Goal: Task Accomplishment & Management: Use online tool/utility

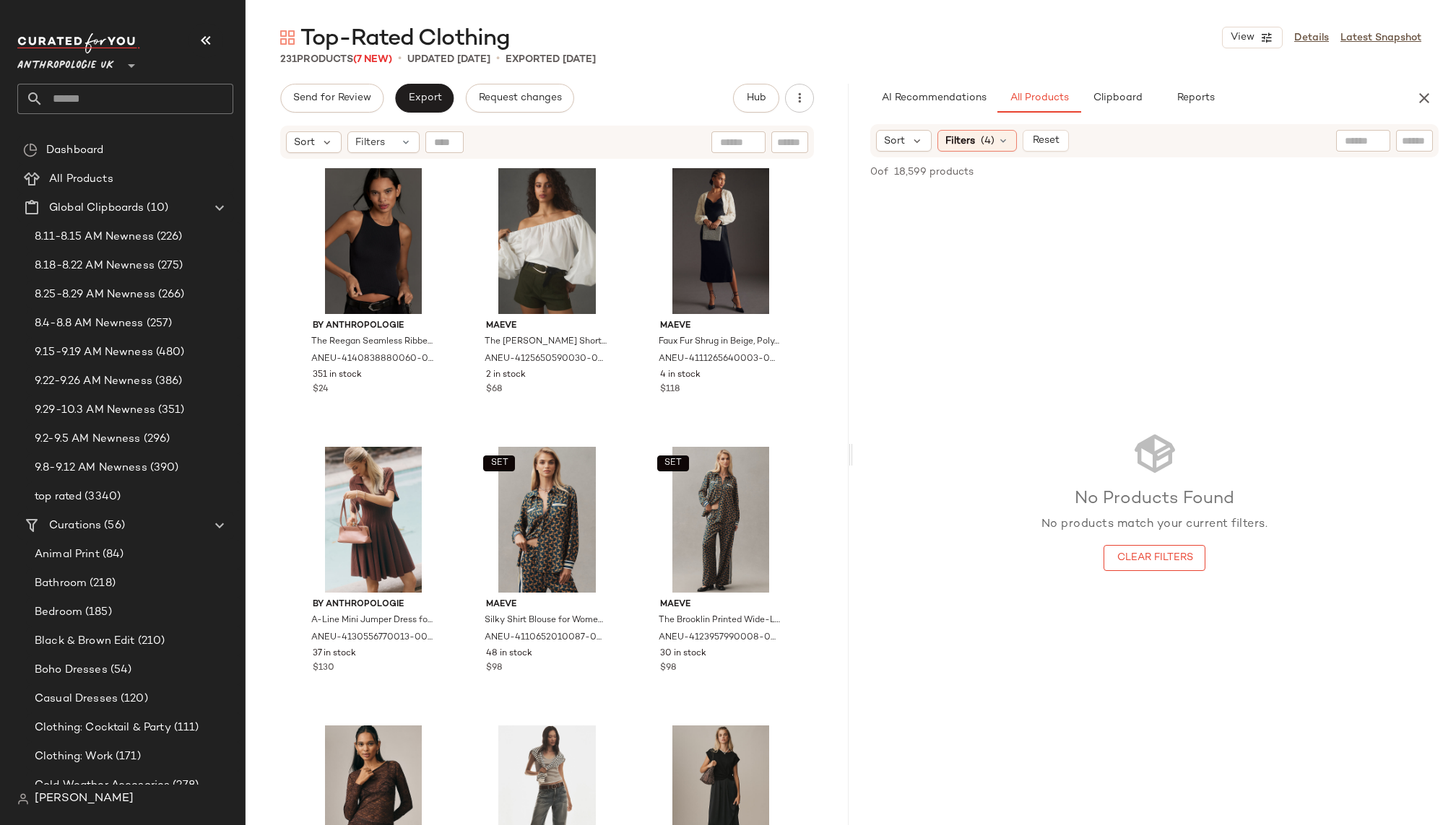
scroll to position [1272, 0]
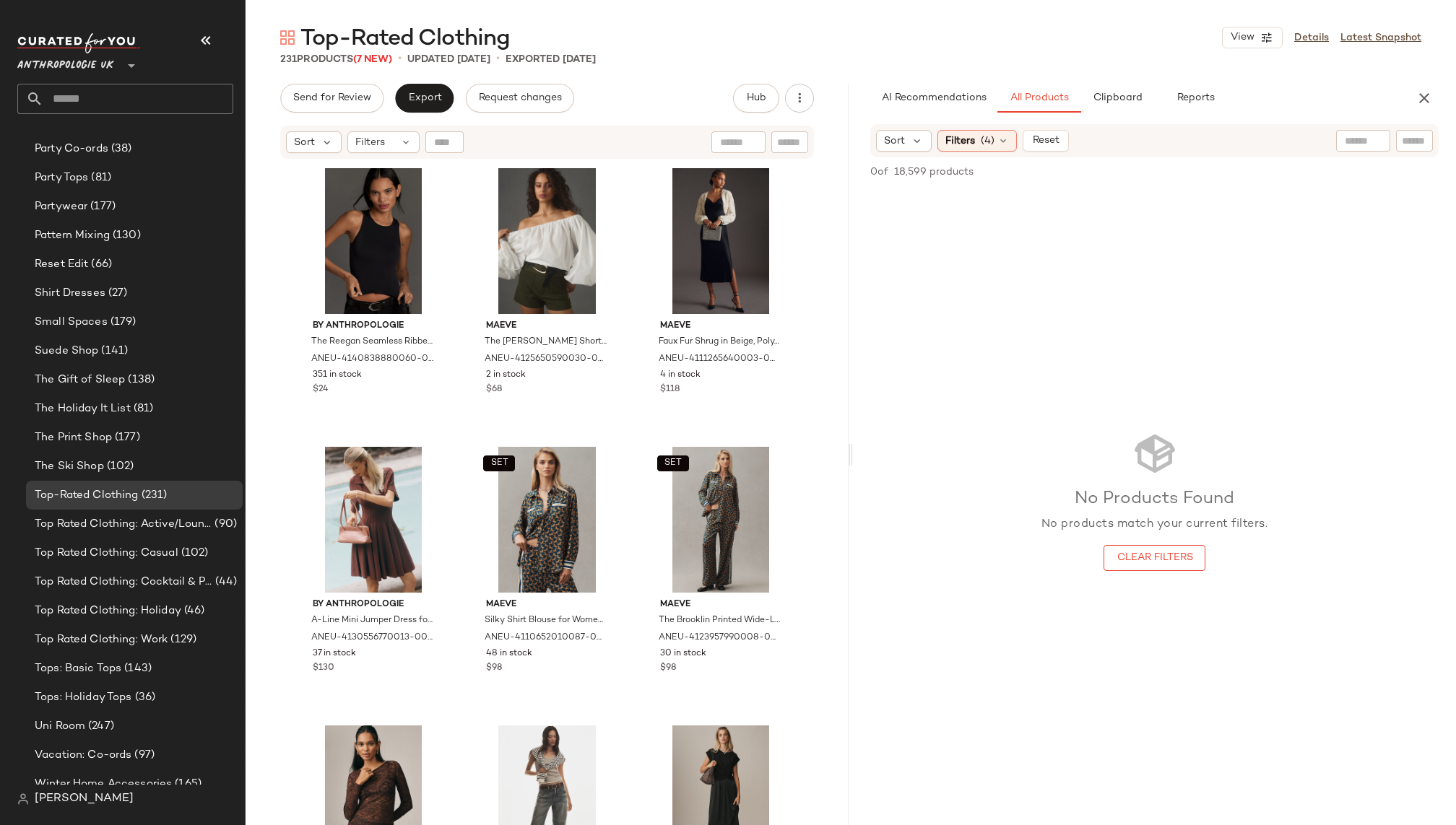
click at [141, 104] on input "text" at bounding box center [138, 99] width 190 height 30
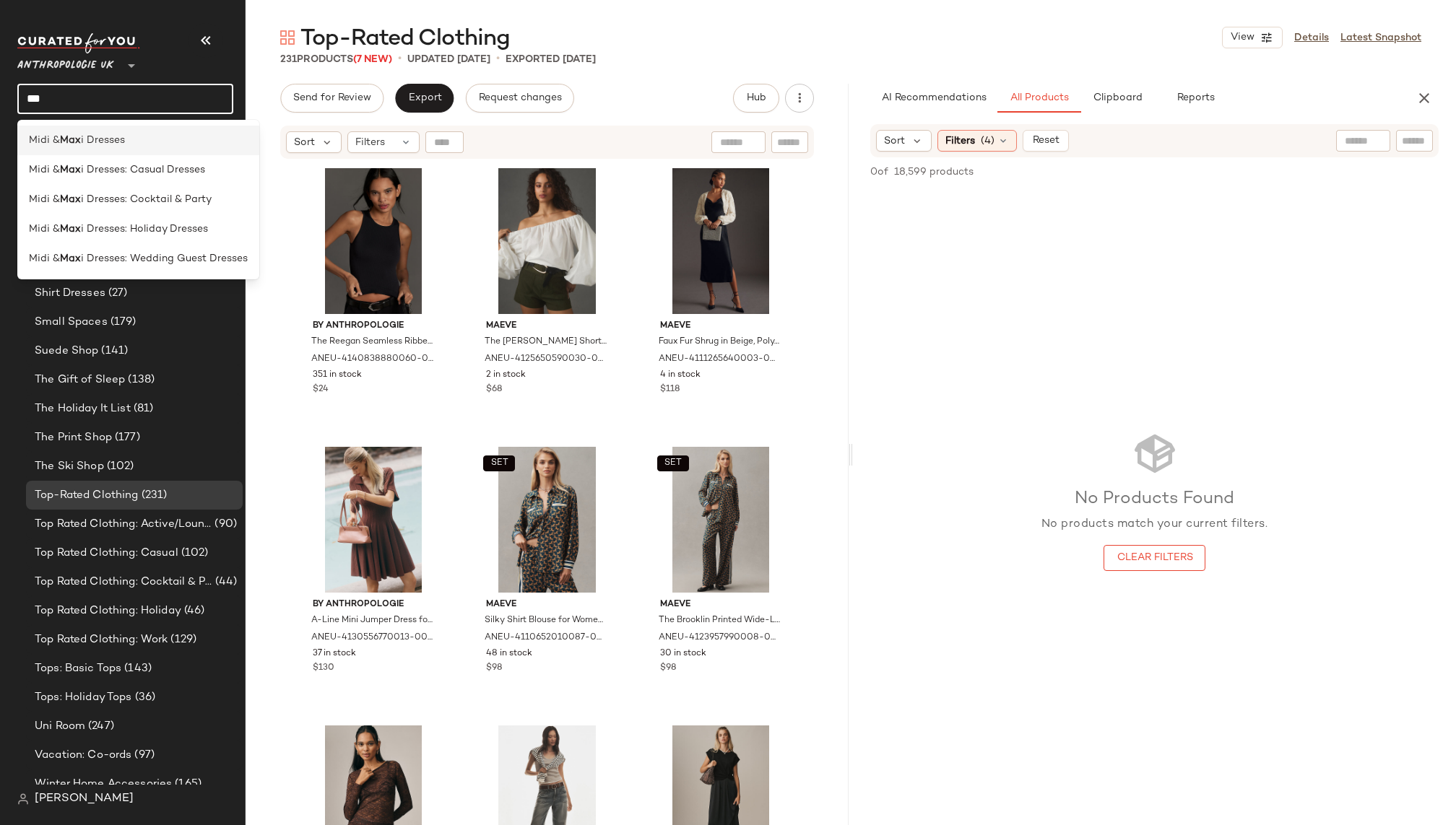
type input "***"
click at [153, 138] on div "Midi & Max i Dresses" at bounding box center [138, 140] width 219 height 15
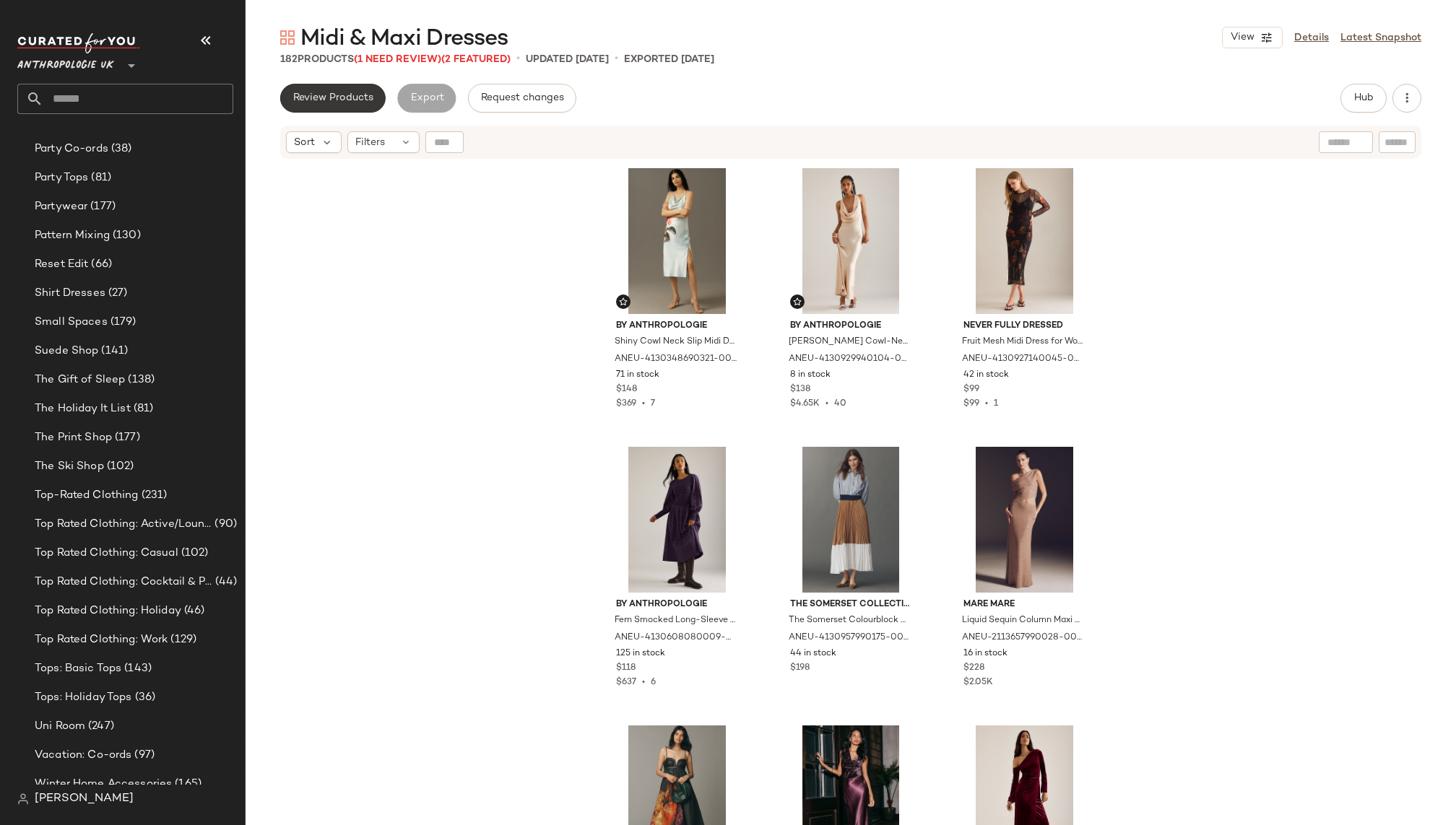
click at [348, 103] on span "Review Products" at bounding box center [333, 98] width 81 height 12
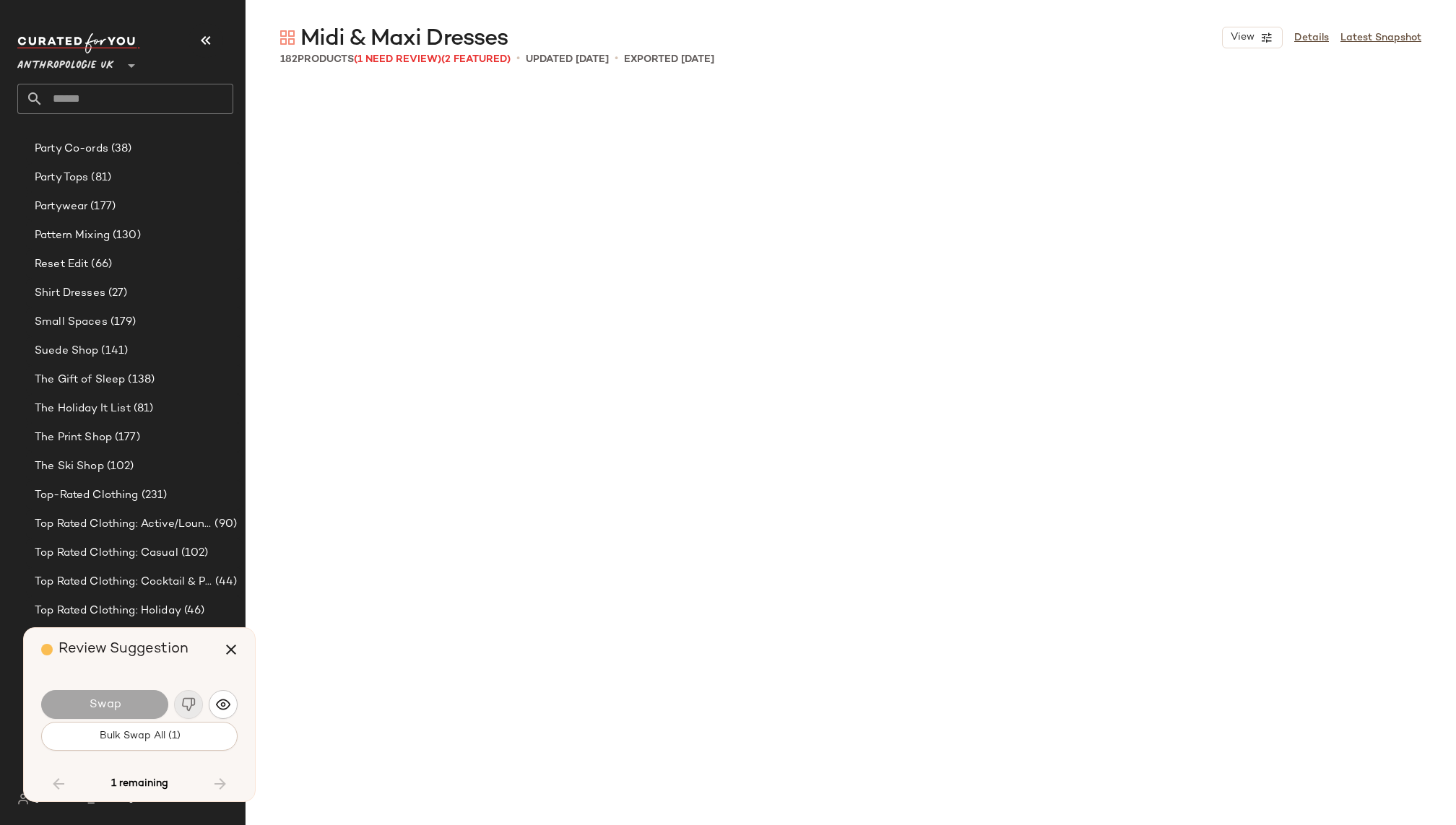
scroll to position [15330, 0]
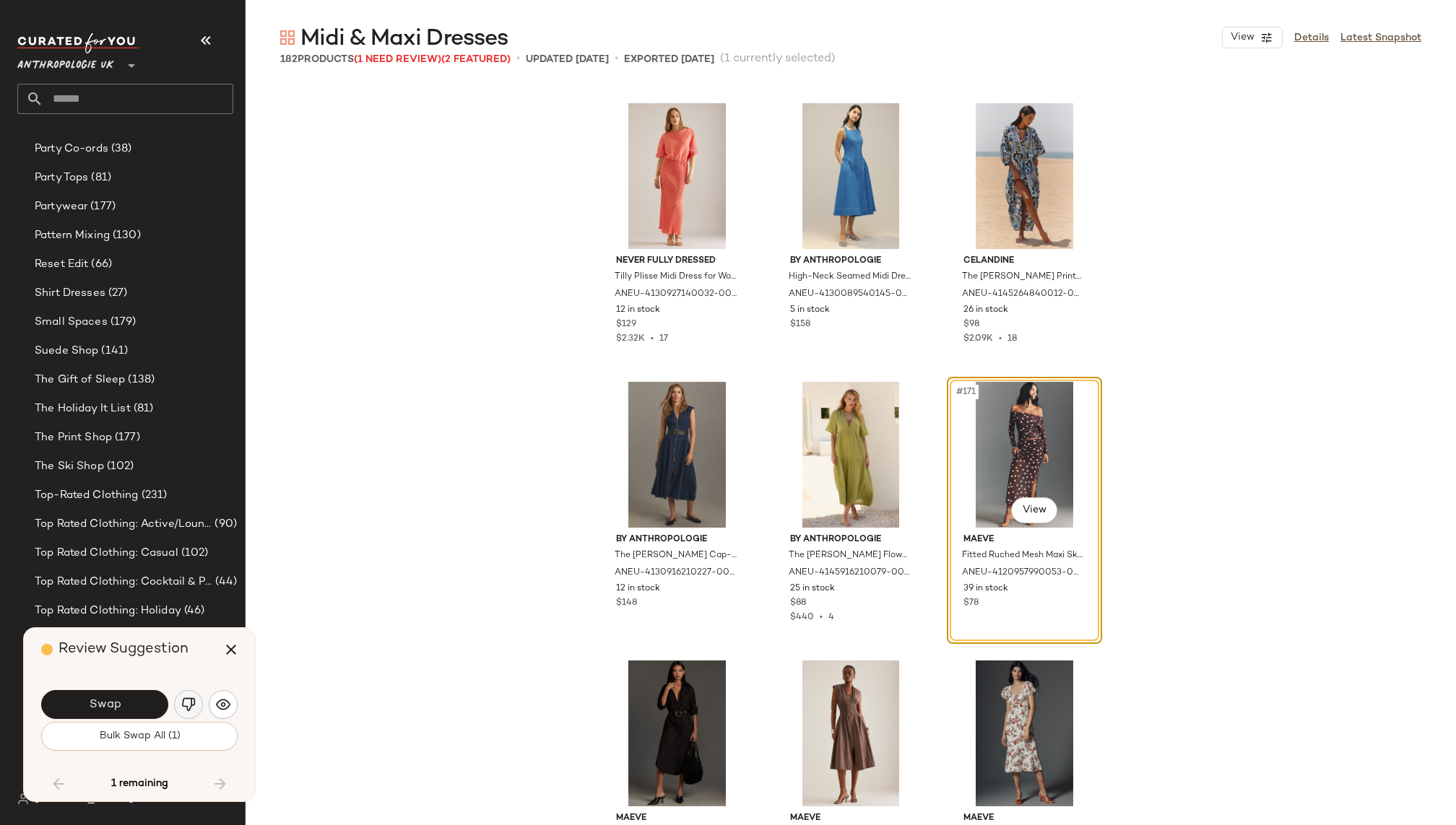
click at [191, 701] on img "button" at bounding box center [188, 704] width 14 height 14
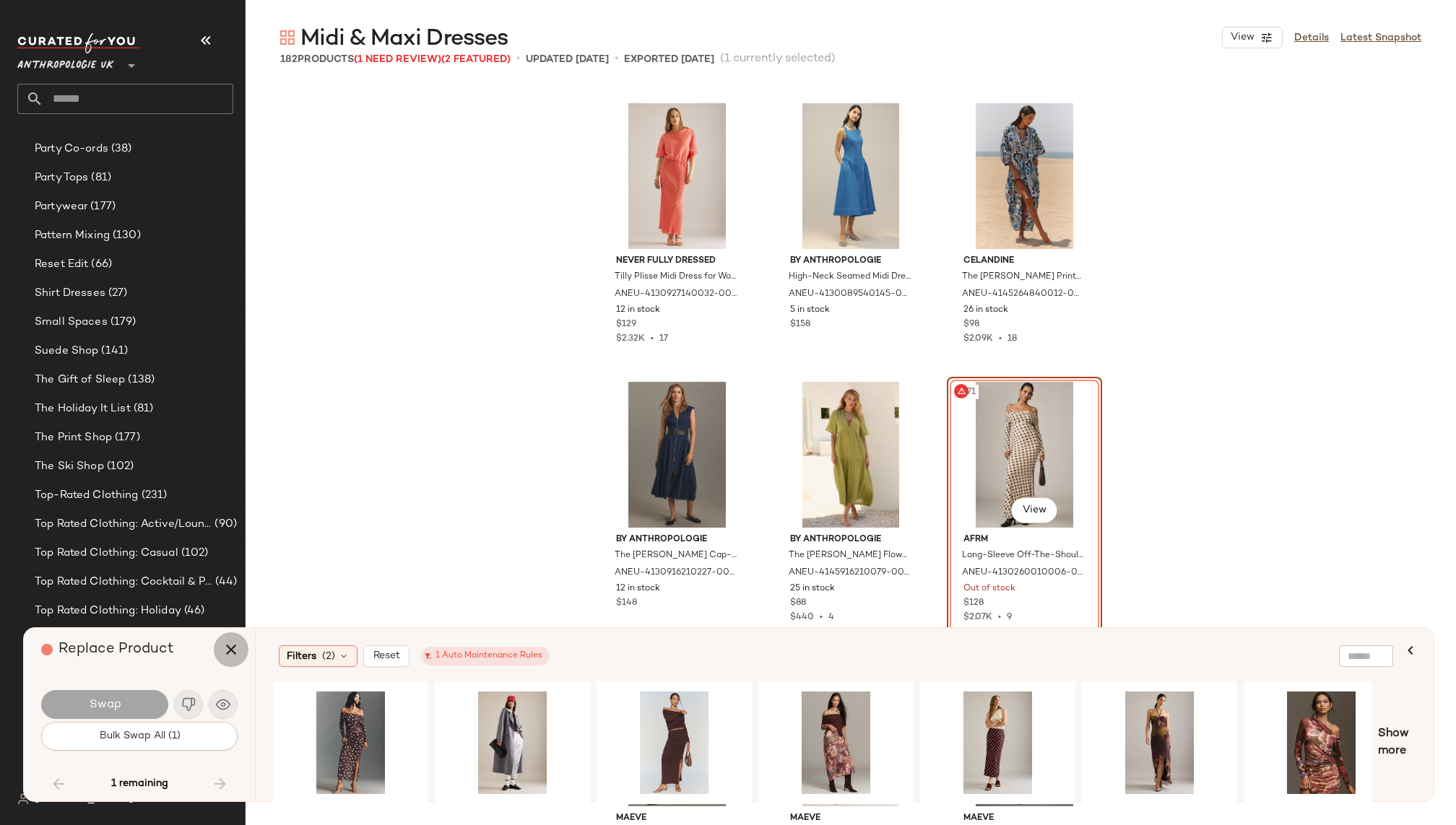
click at [233, 645] on icon "button" at bounding box center [231, 649] width 18 height 18
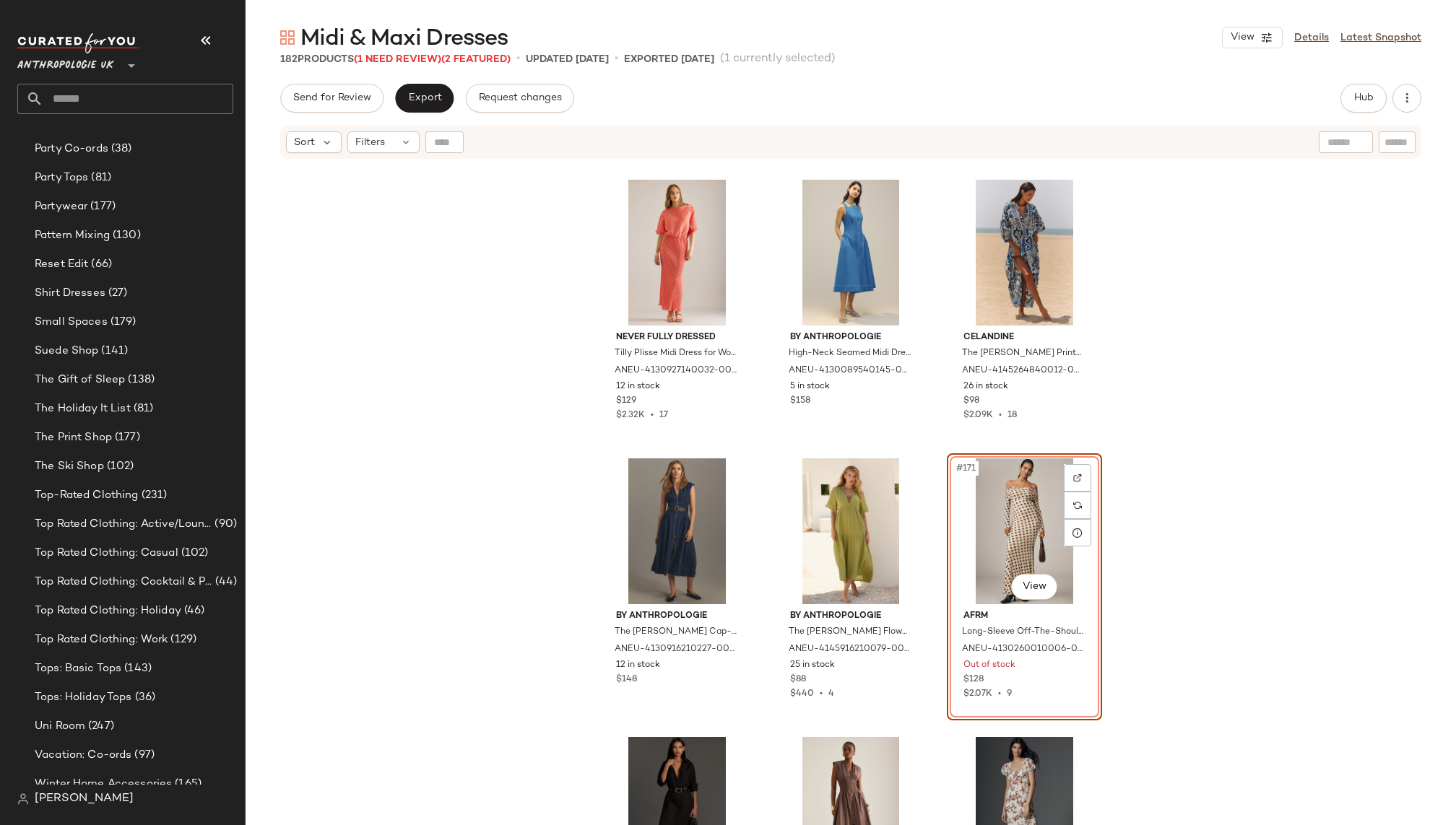
click at [1012, 505] on div "#171 View" at bounding box center [1024, 531] width 145 height 146
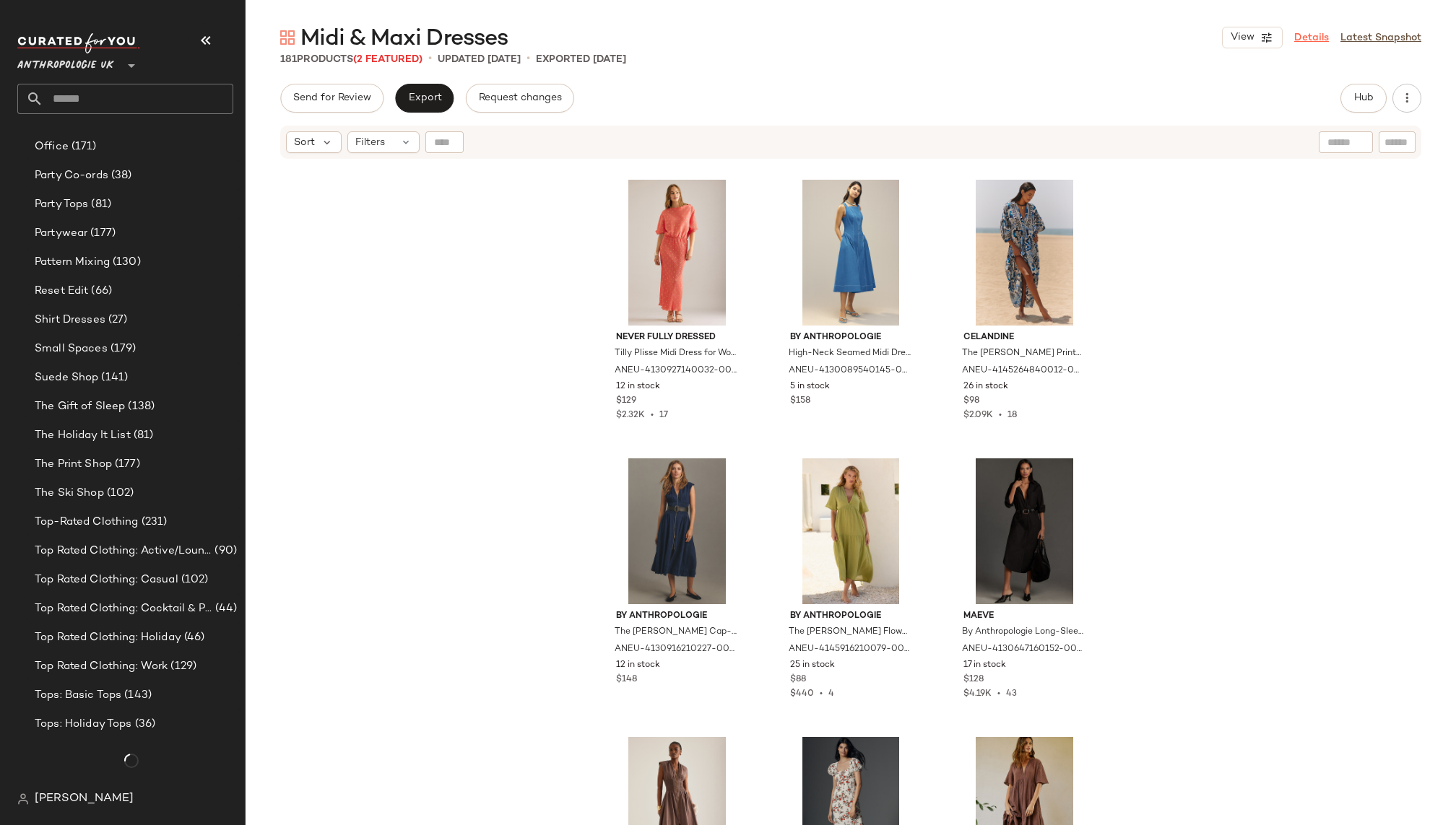
scroll to position [1272, 0]
click at [1323, 43] on link "Details" at bounding box center [1312, 38] width 35 height 15
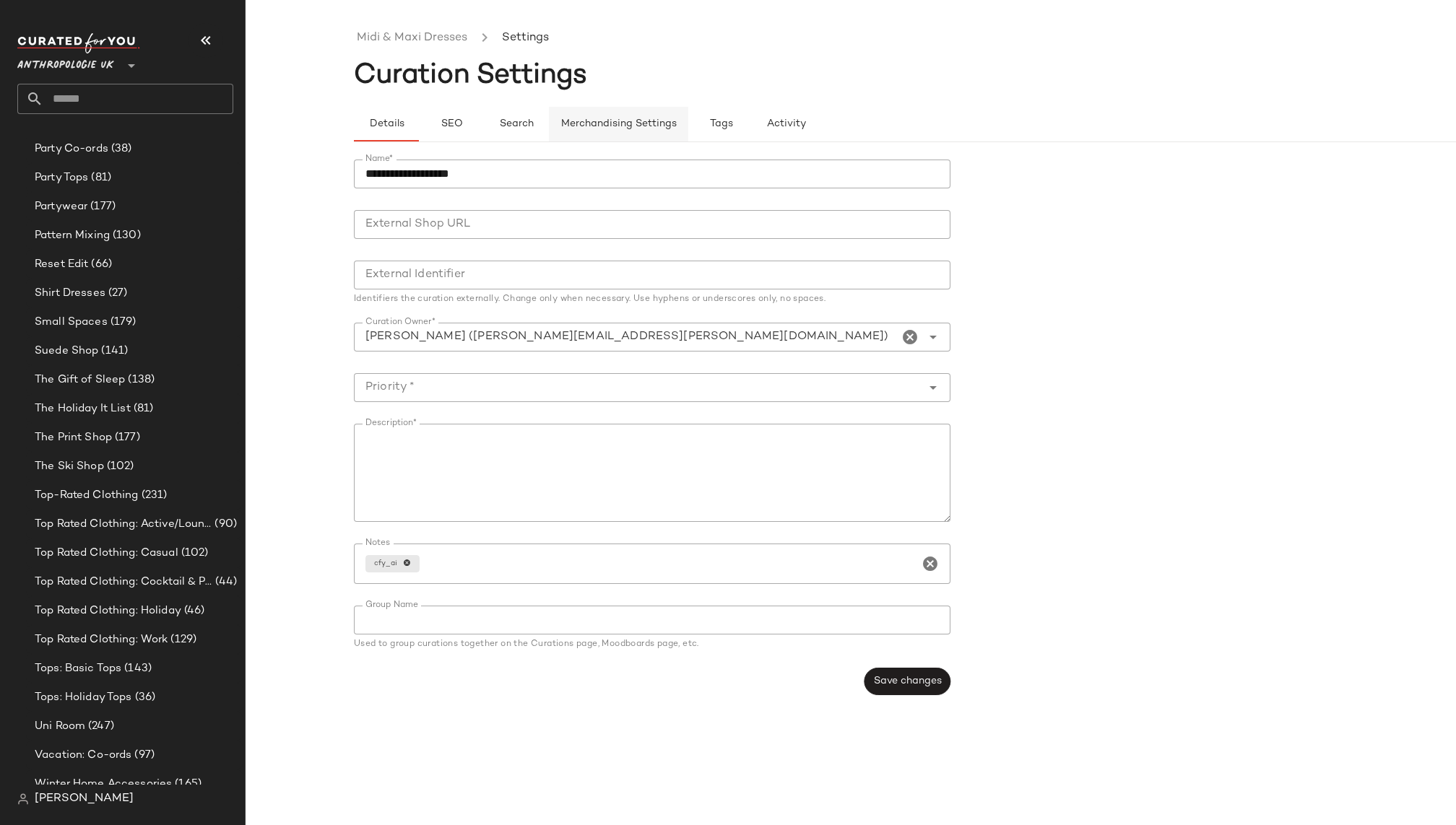
click at [598, 127] on span "Merchandising Settings" at bounding box center [618, 124] width 117 height 12
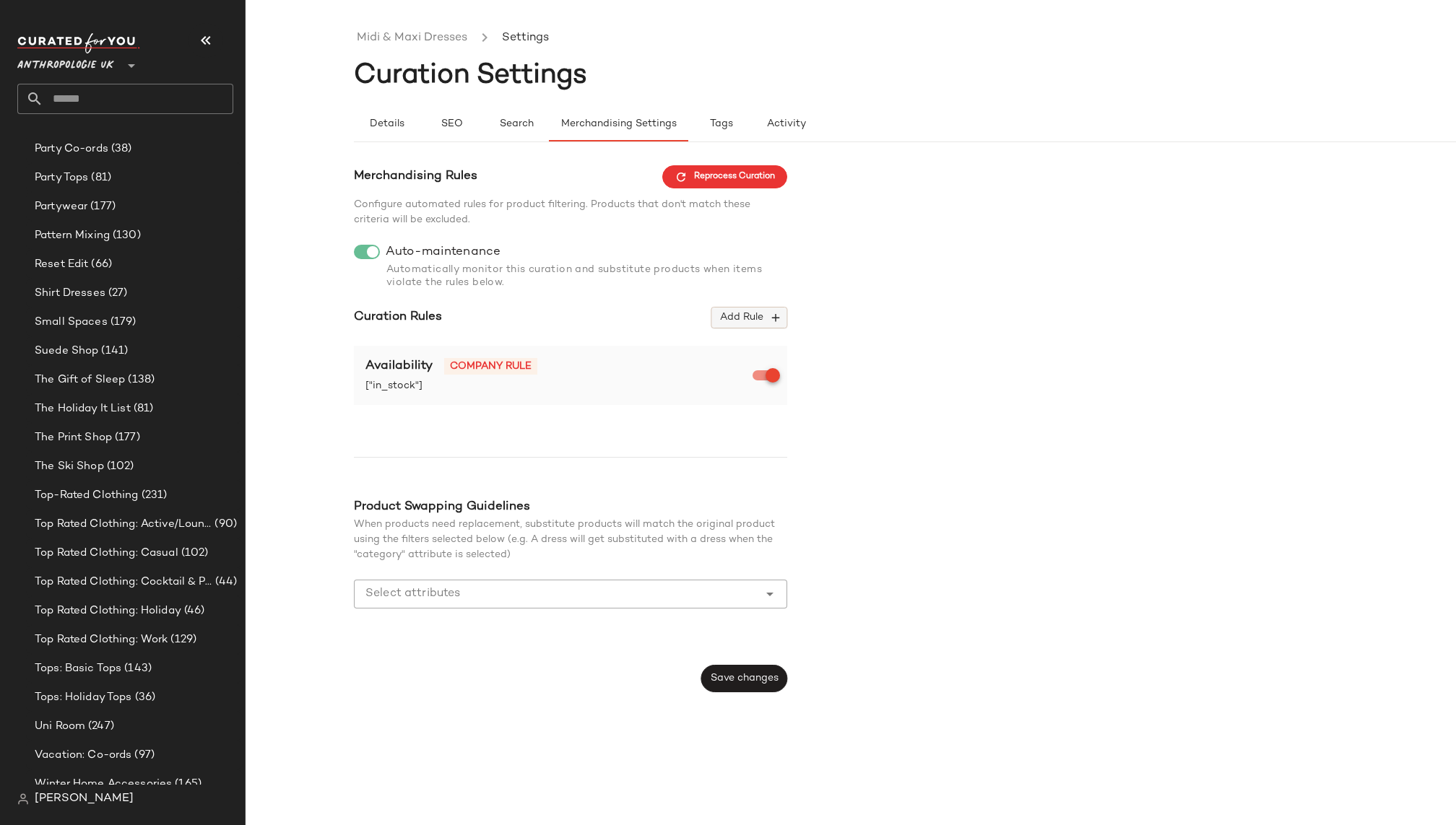
click at [764, 318] on span "Add Rule" at bounding box center [749, 318] width 60 height 13
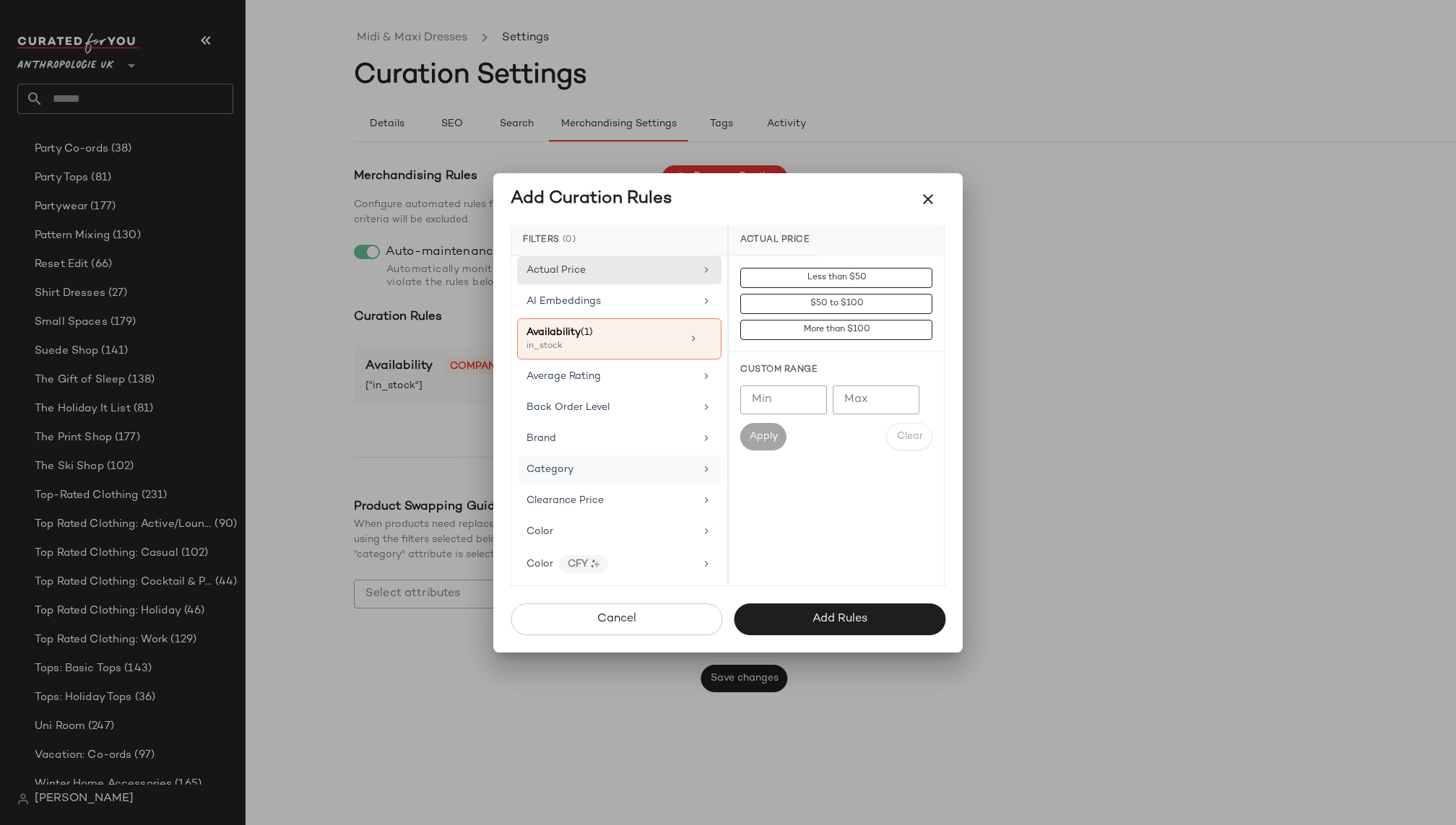
click at [608, 462] on div "Category" at bounding box center [611, 470] width 168 height 15
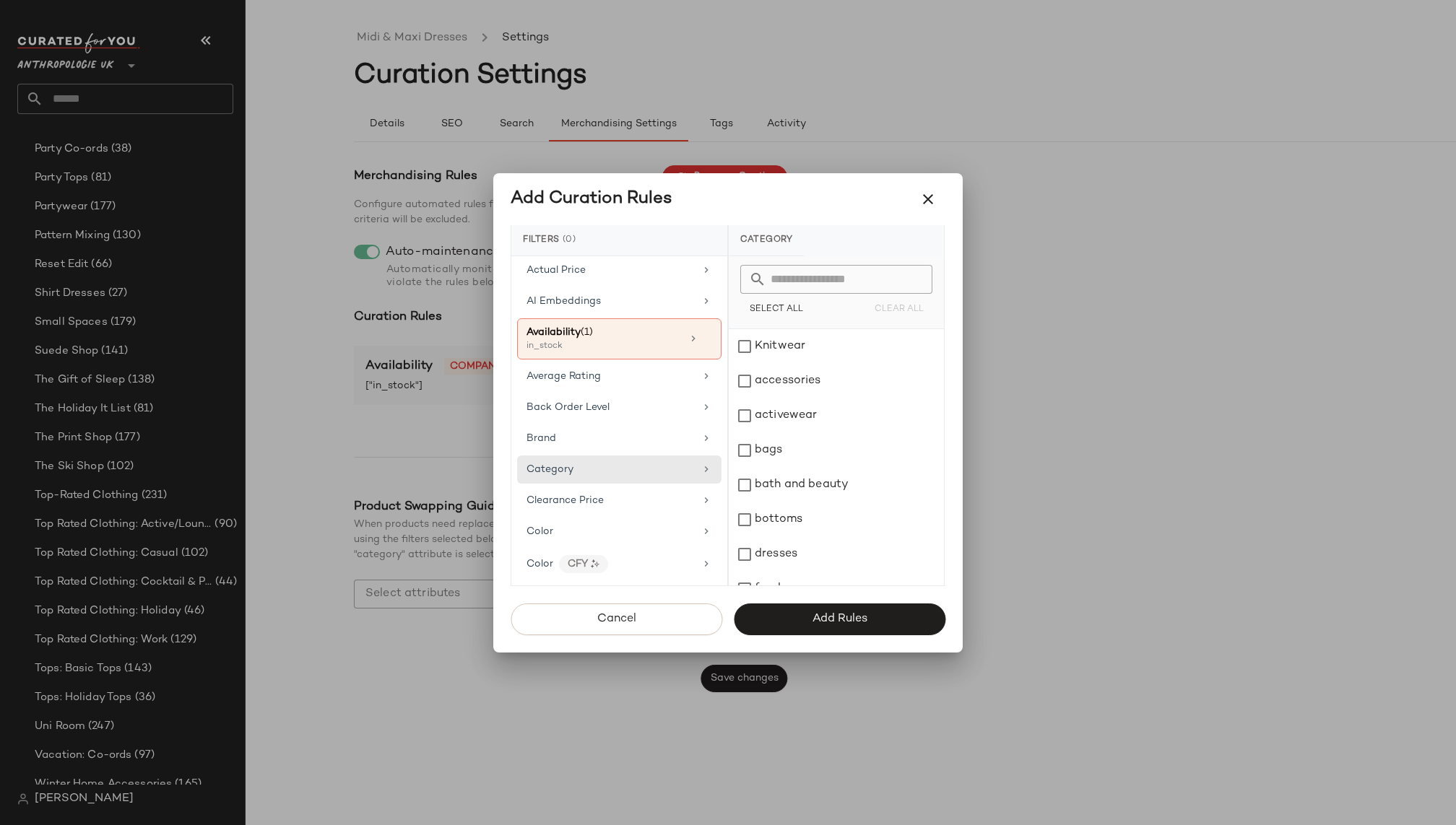
click at [814, 268] on input "text" at bounding box center [844, 279] width 158 height 29
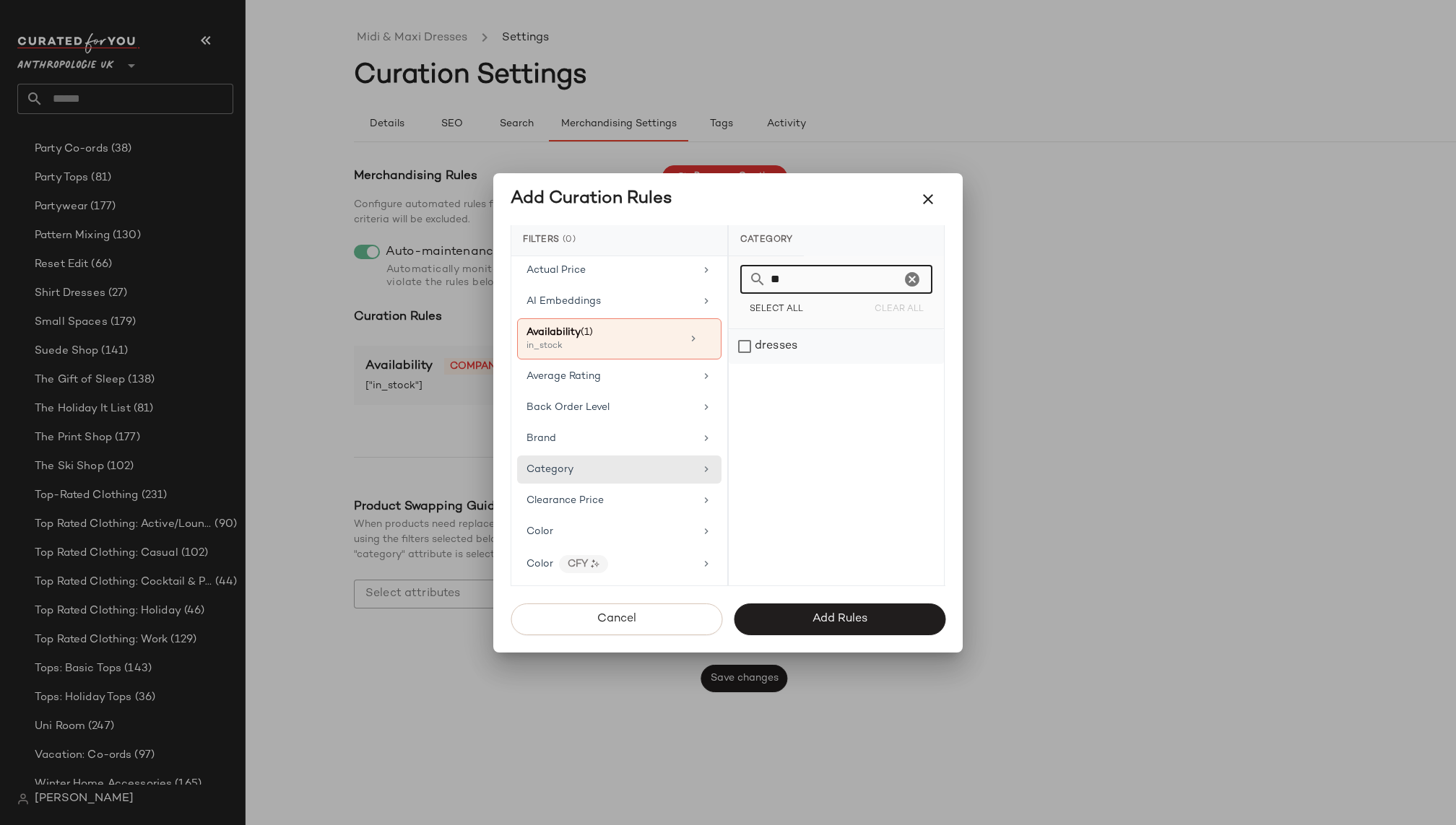
type input "**"
click at [793, 337] on div "dresses" at bounding box center [836, 347] width 215 height 35
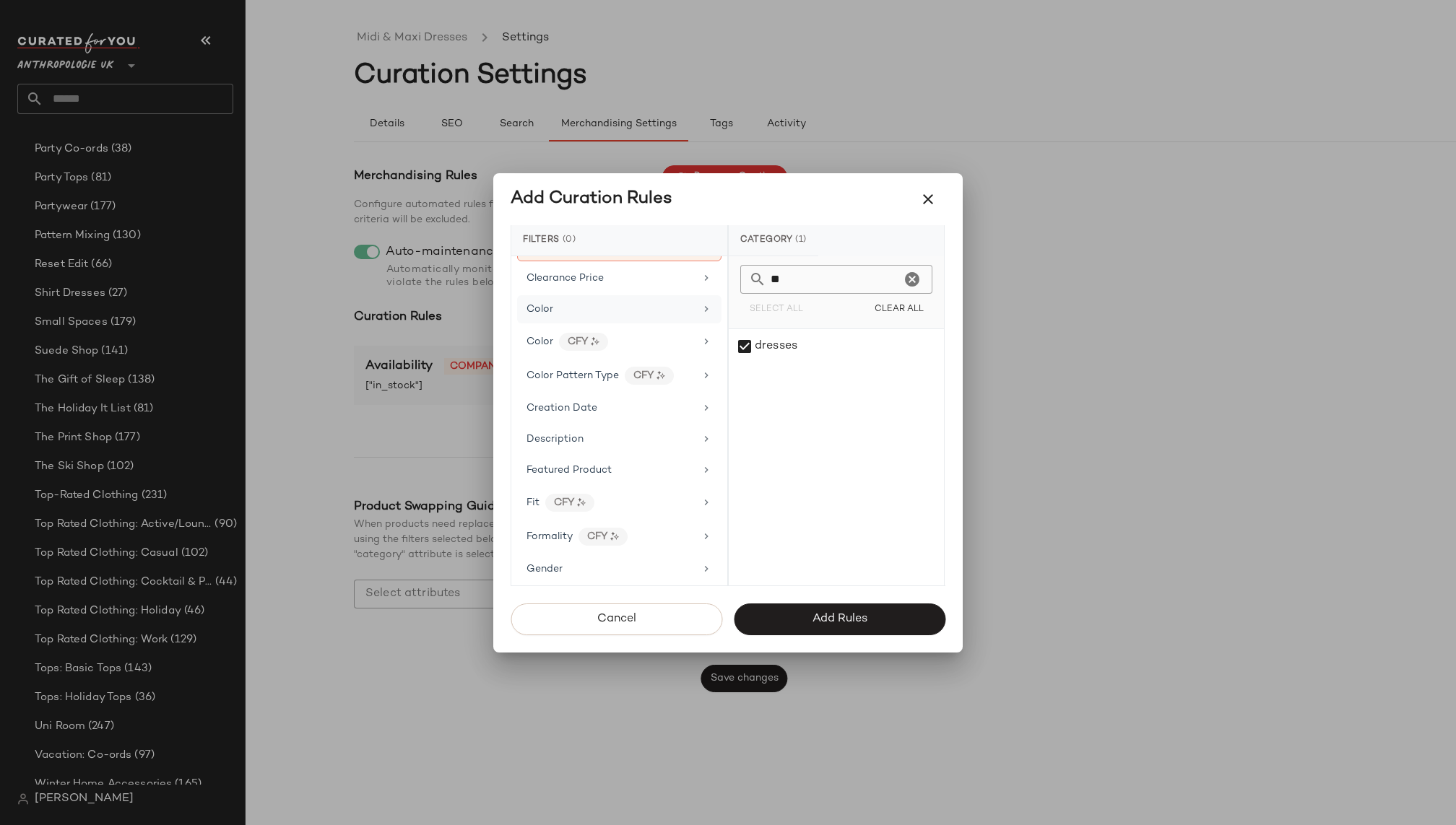
scroll to position [256, 0]
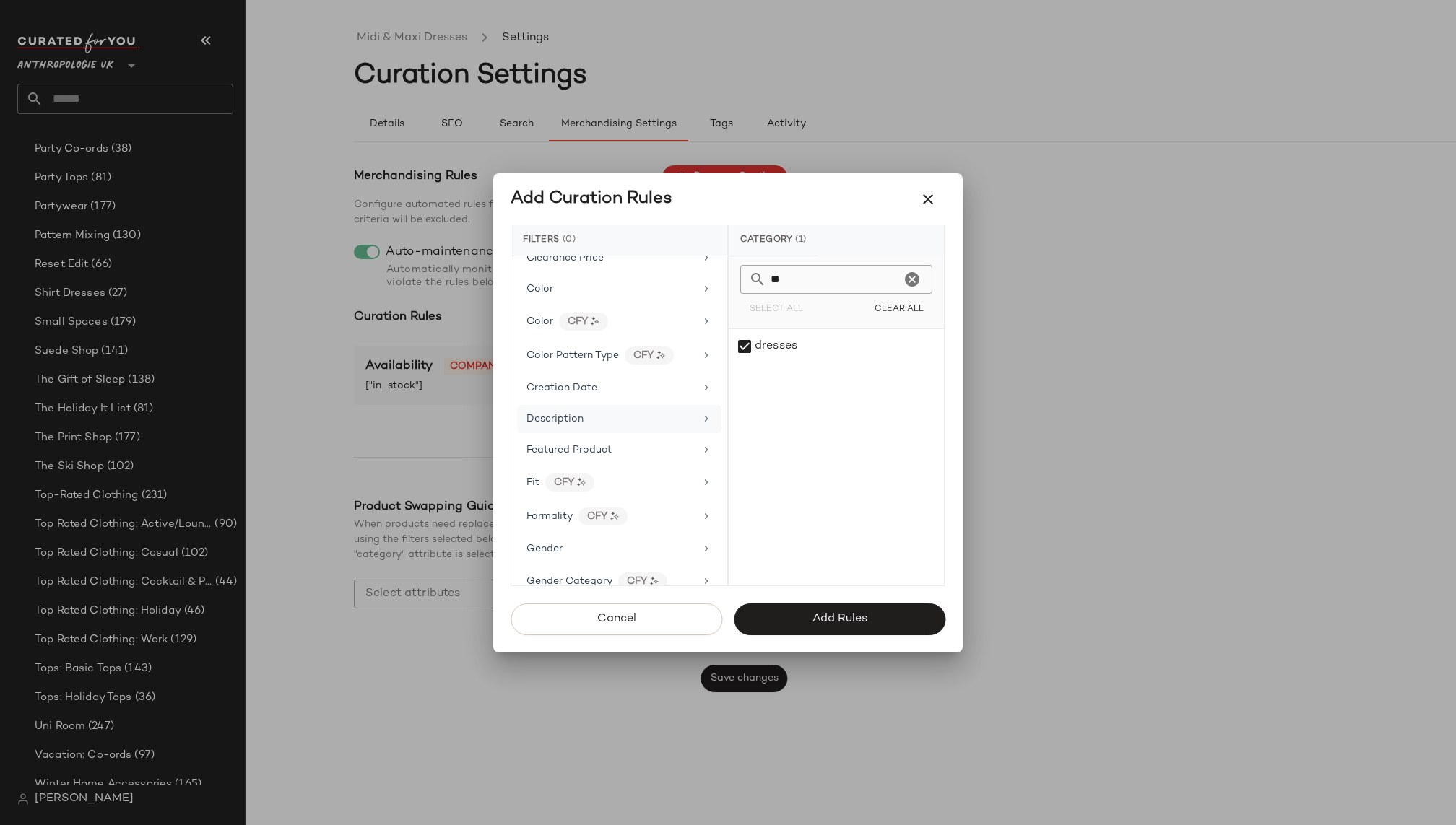
click at [620, 412] on div "Description" at bounding box center [611, 419] width 168 height 15
click at [612, 442] on div "Featured Product" at bounding box center [611, 450] width 168 height 15
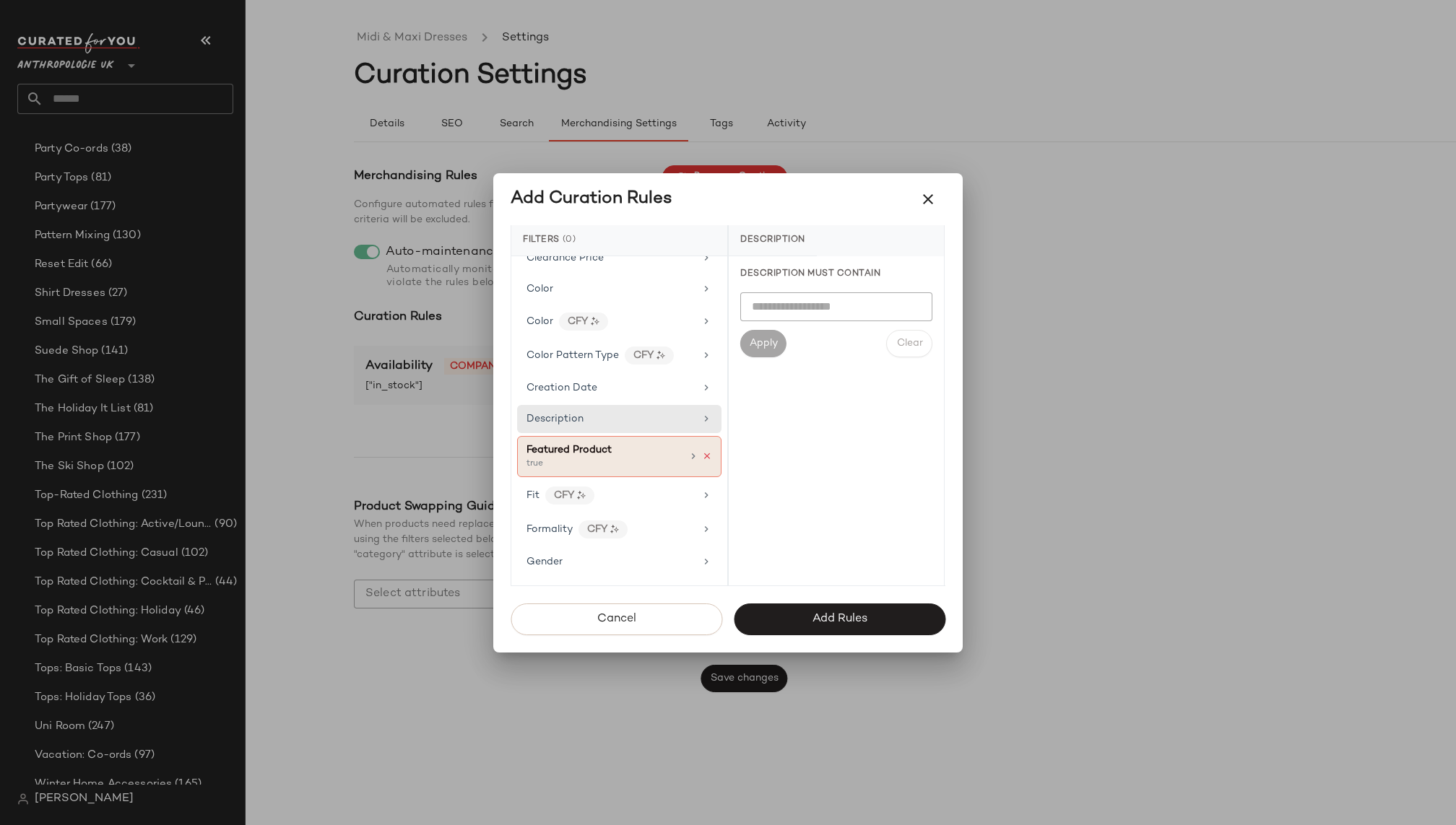
click at [703, 452] on icon at bounding box center [707, 457] width 10 height 10
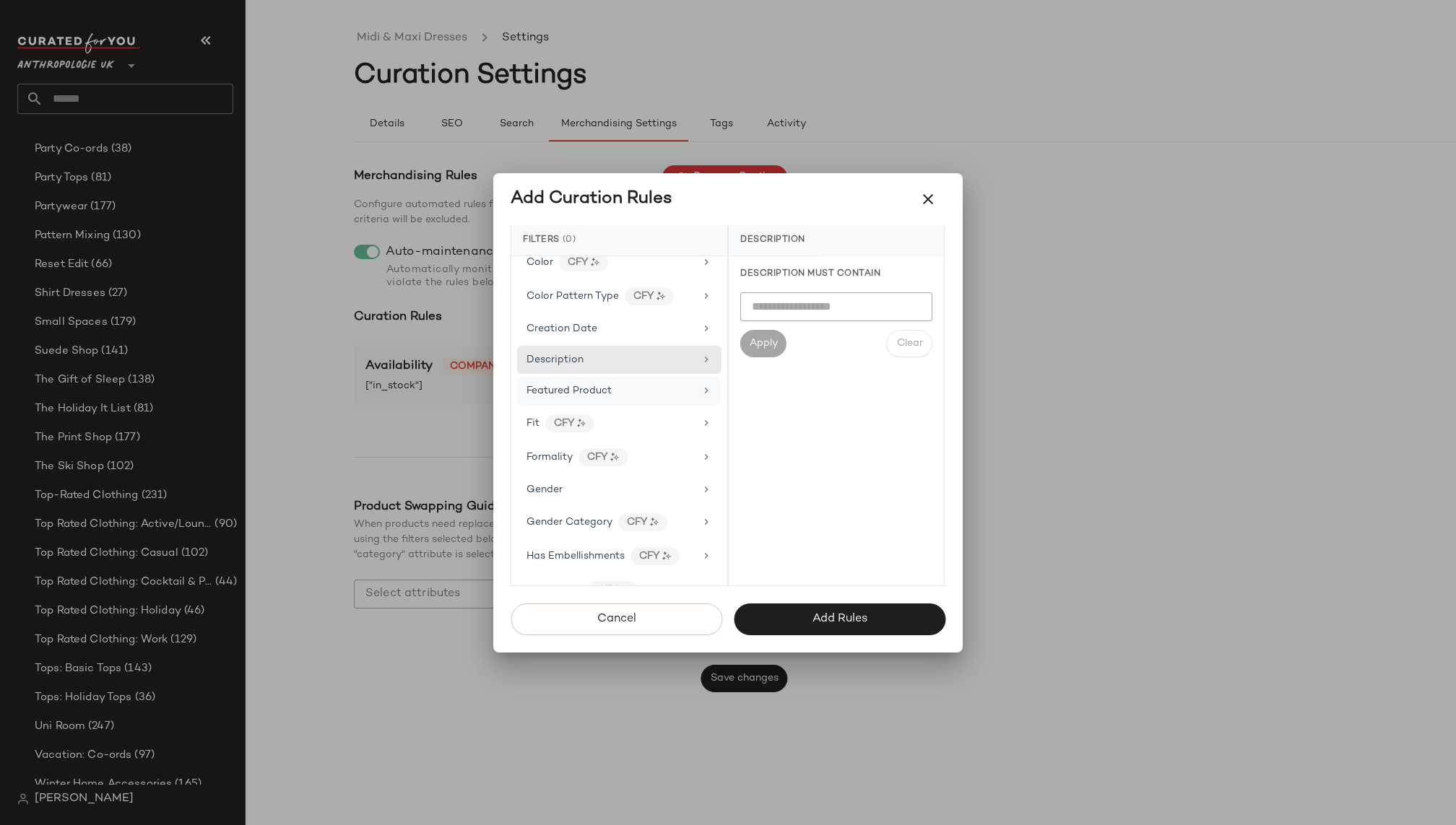
scroll to position [325, 0]
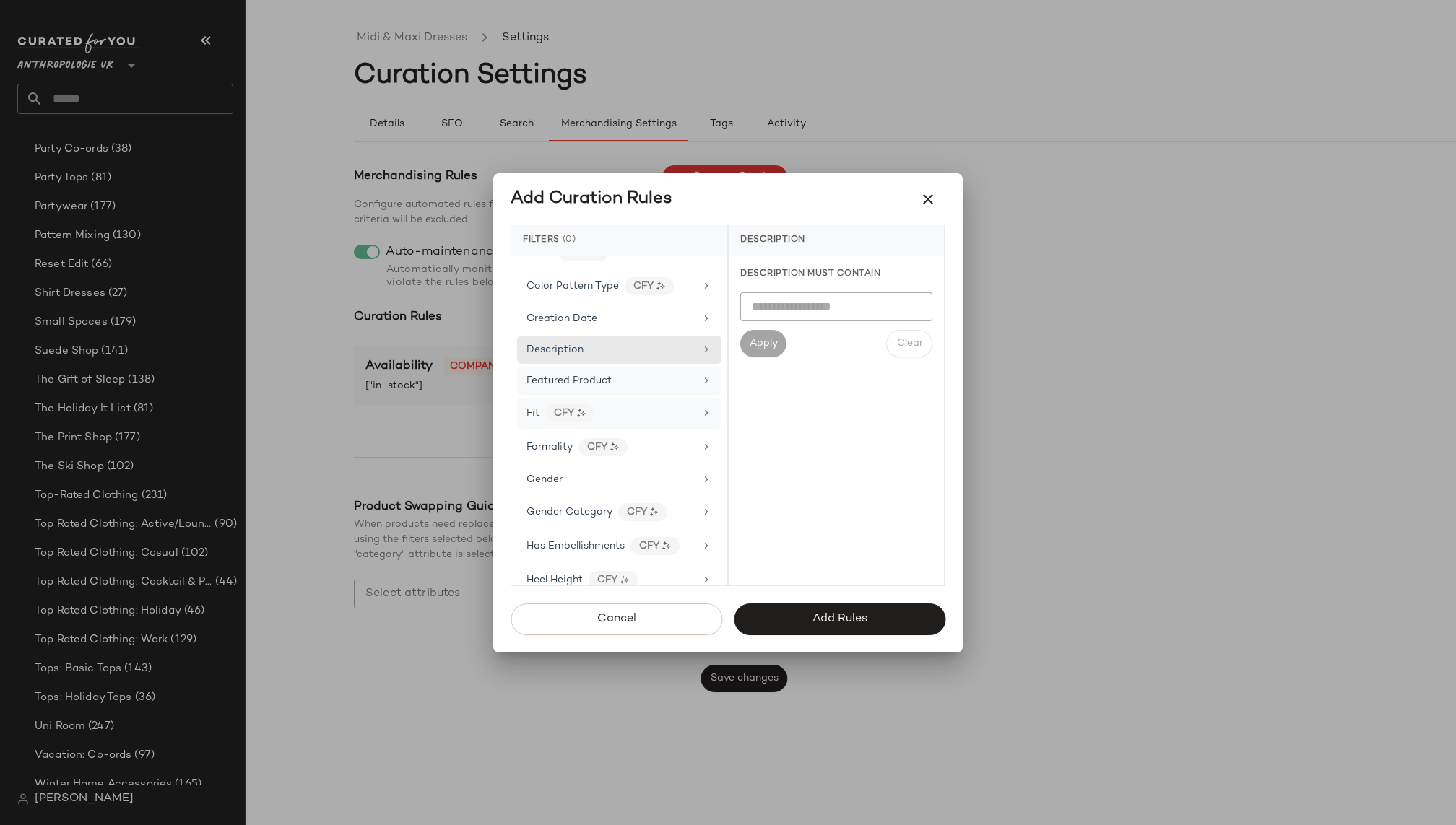
click at [621, 404] on div "Fit CFY" at bounding box center [611, 413] width 168 height 18
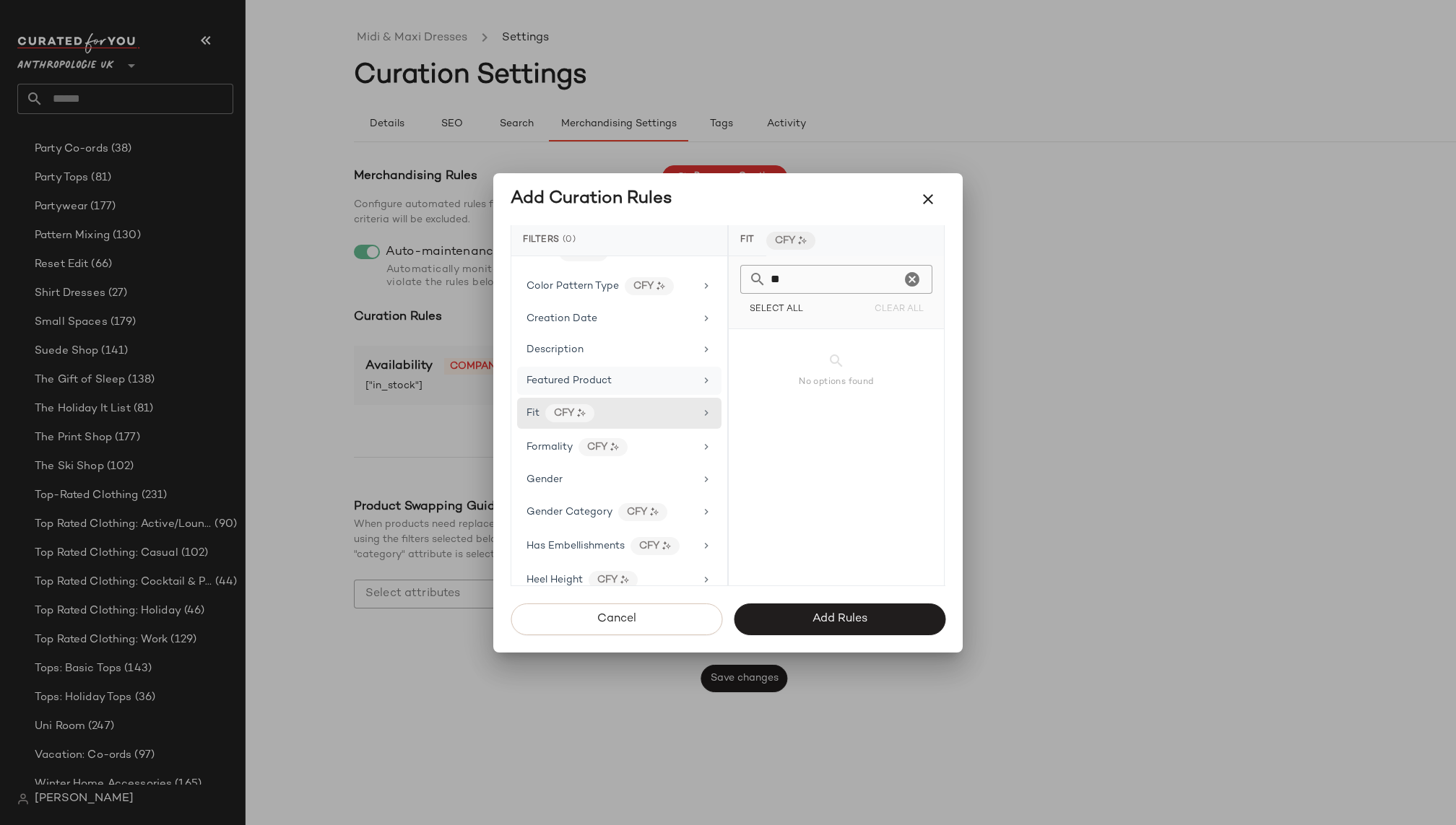
click at [912, 278] on icon "Clear" at bounding box center [912, 279] width 18 height 18
click at [652, 438] on div "Formality CFY" at bounding box center [611, 448] width 168 height 18
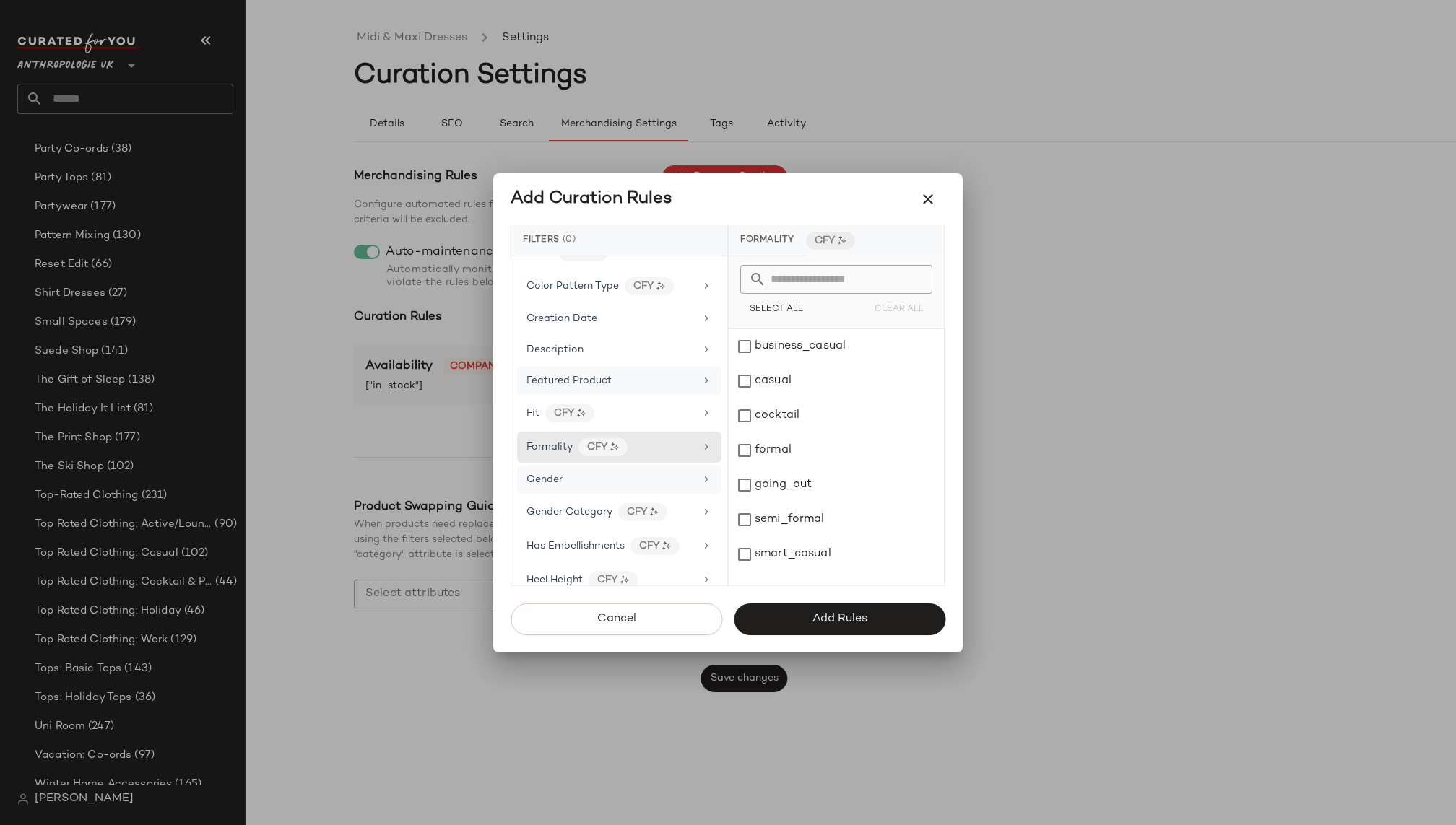
click at [683, 472] on div "Gender" at bounding box center [611, 480] width 168 height 15
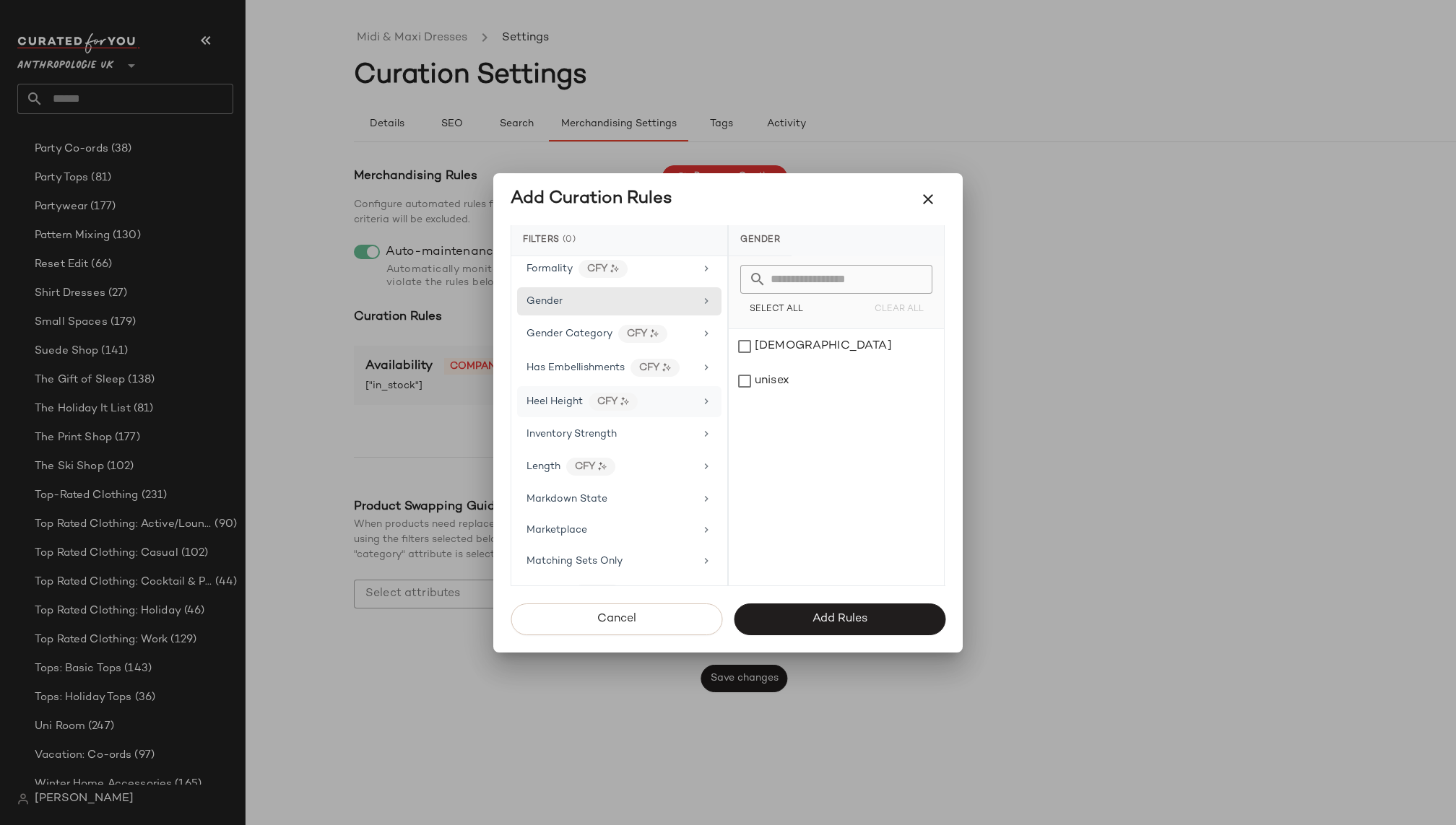
scroll to position [510, 0]
click at [647, 453] on div "Length CFY" at bounding box center [611, 461] width 168 height 18
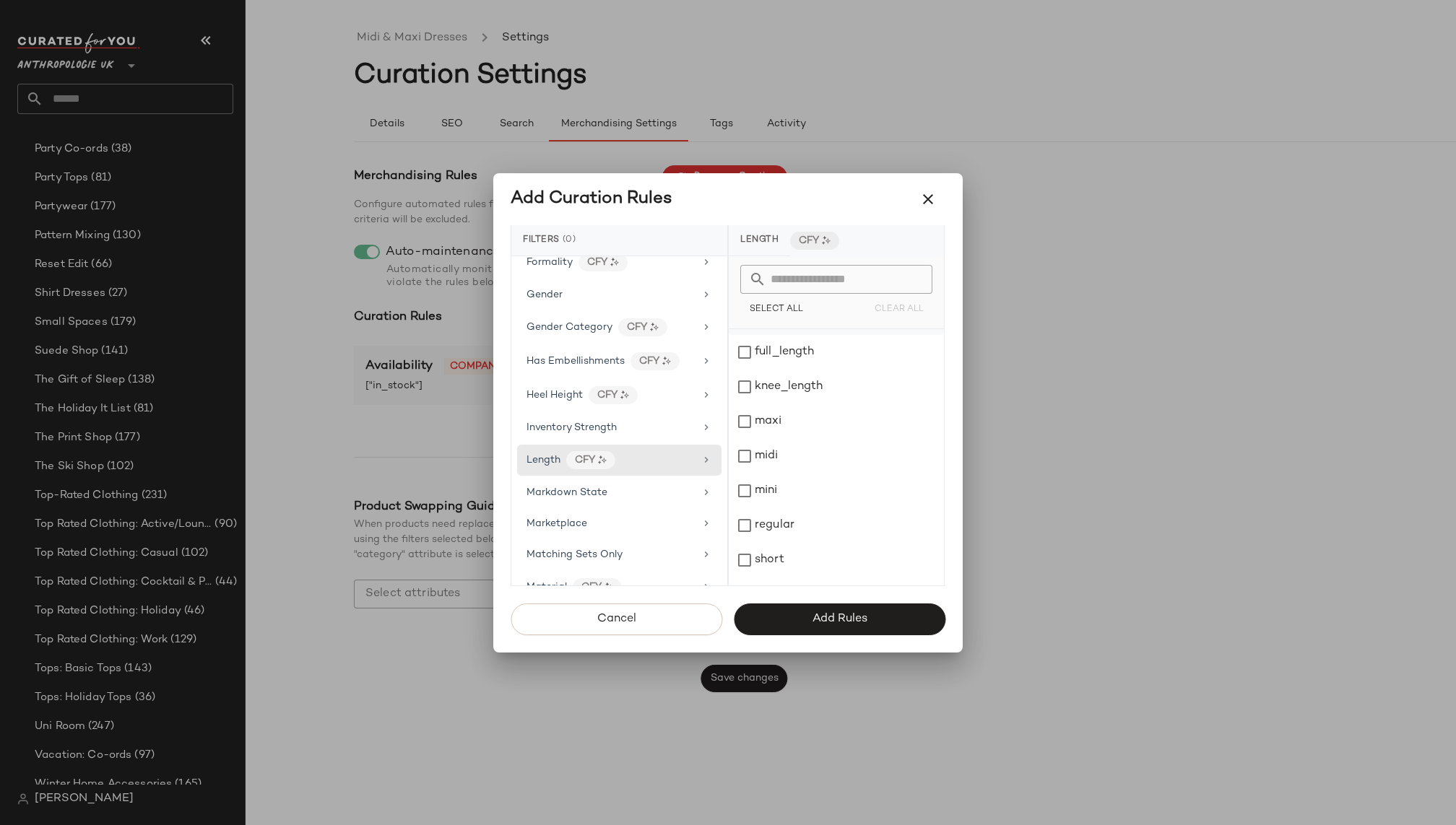
scroll to position [193, 0]
click at [801, 398] on div "maxi" at bounding box center [836, 396] width 215 height 35
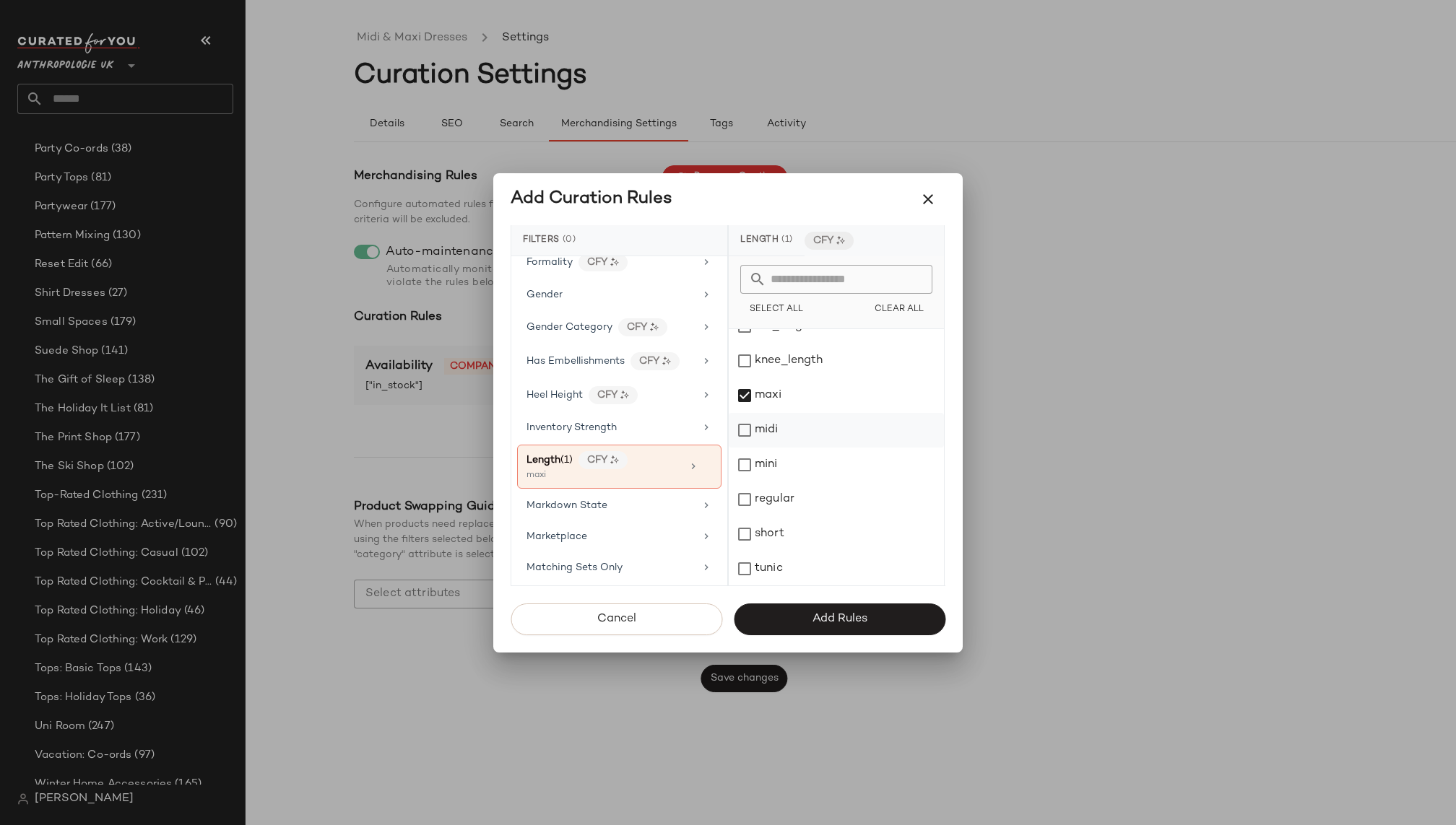
click at [796, 424] on div "midi" at bounding box center [836, 431] width 215 height 35
click at [828, 625] on span "Add Rules" at bounding box center [839, 619] width 56 height 13
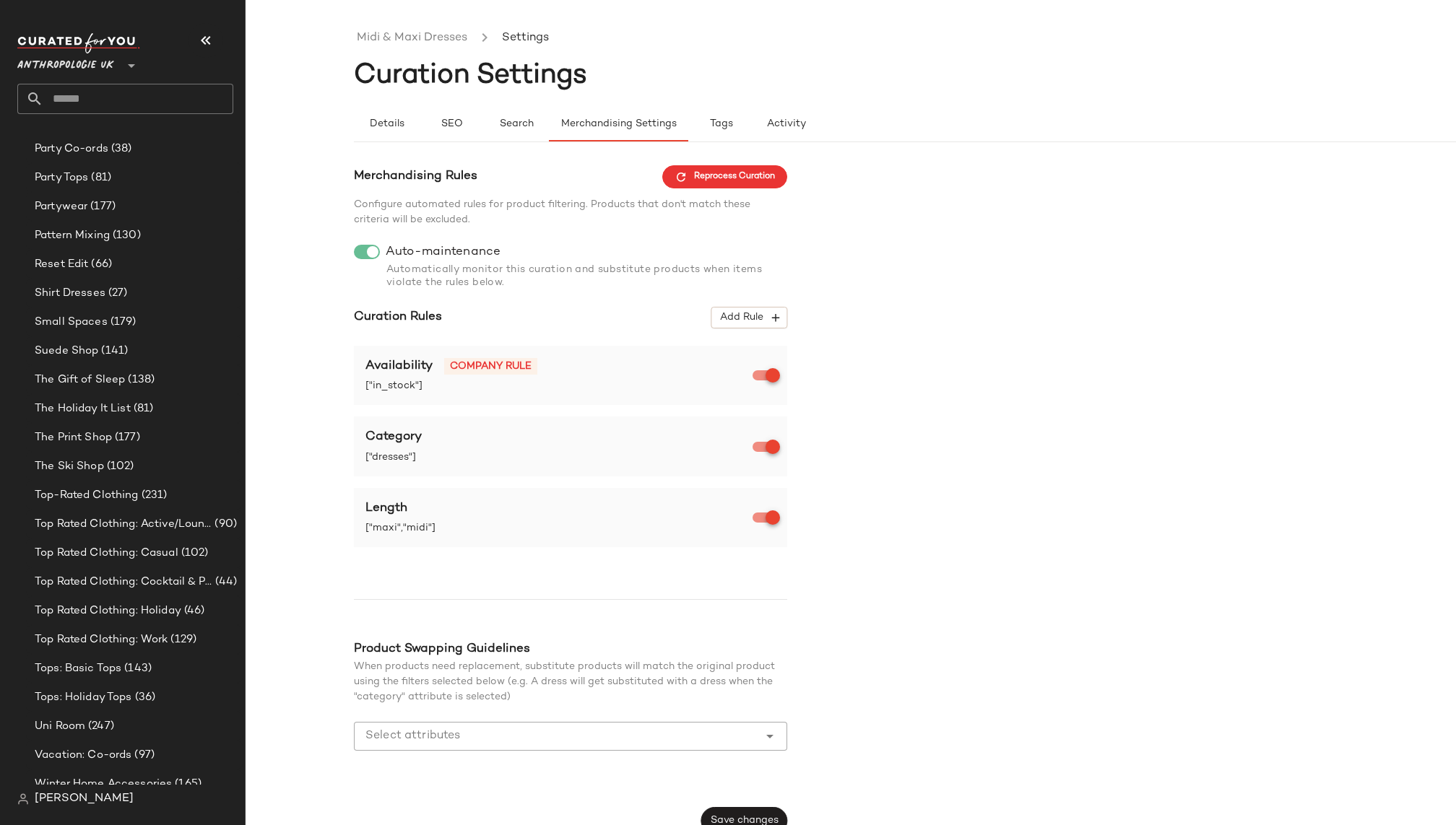
scroll to position [18, 0]
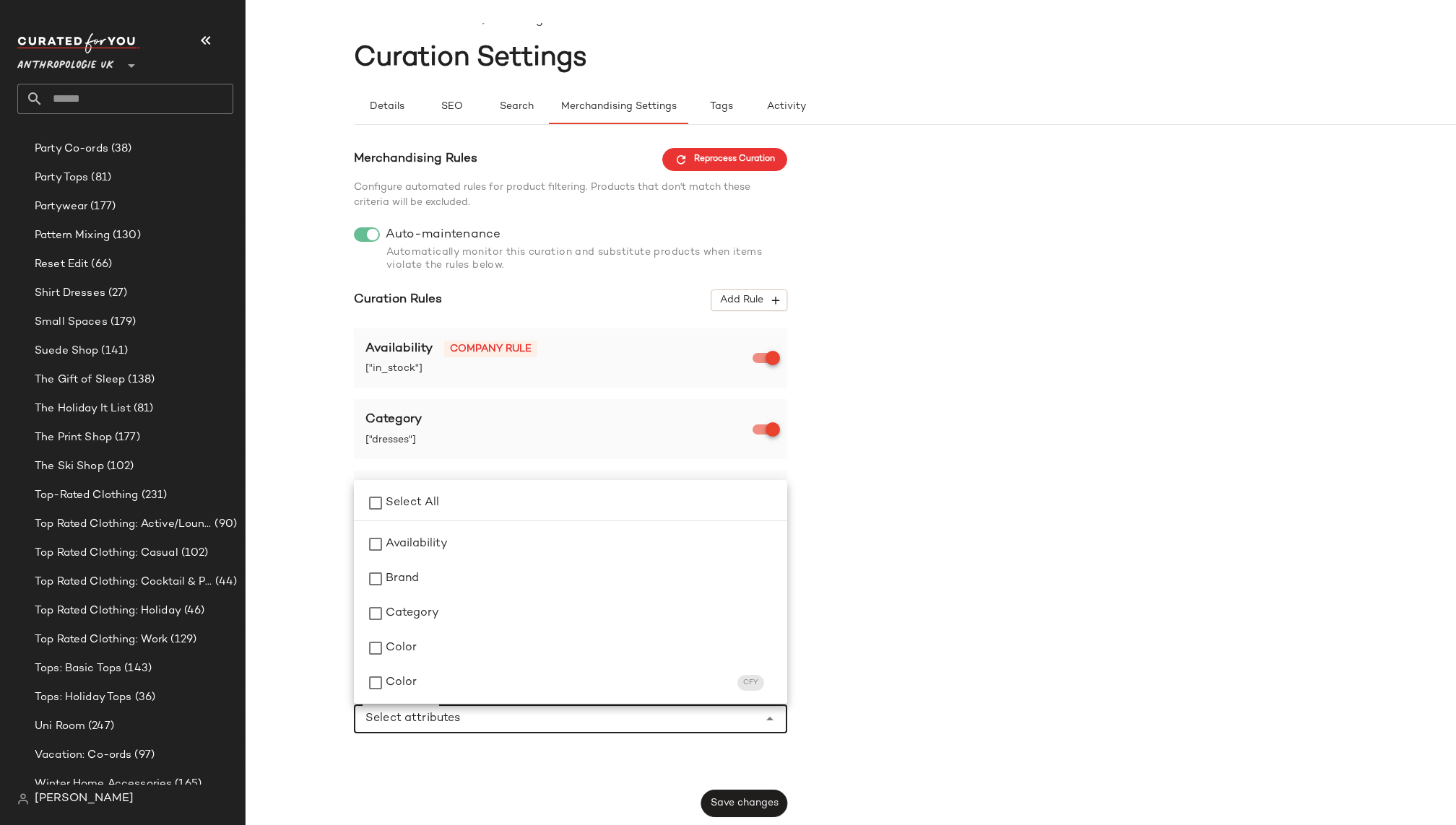
click at [498, 722] on input "Select attributes" at bounding box center [559, 719] width 388 height 18
click at [498, 605] on div "Category" at bounding box center [581, 613] width 390 height 18
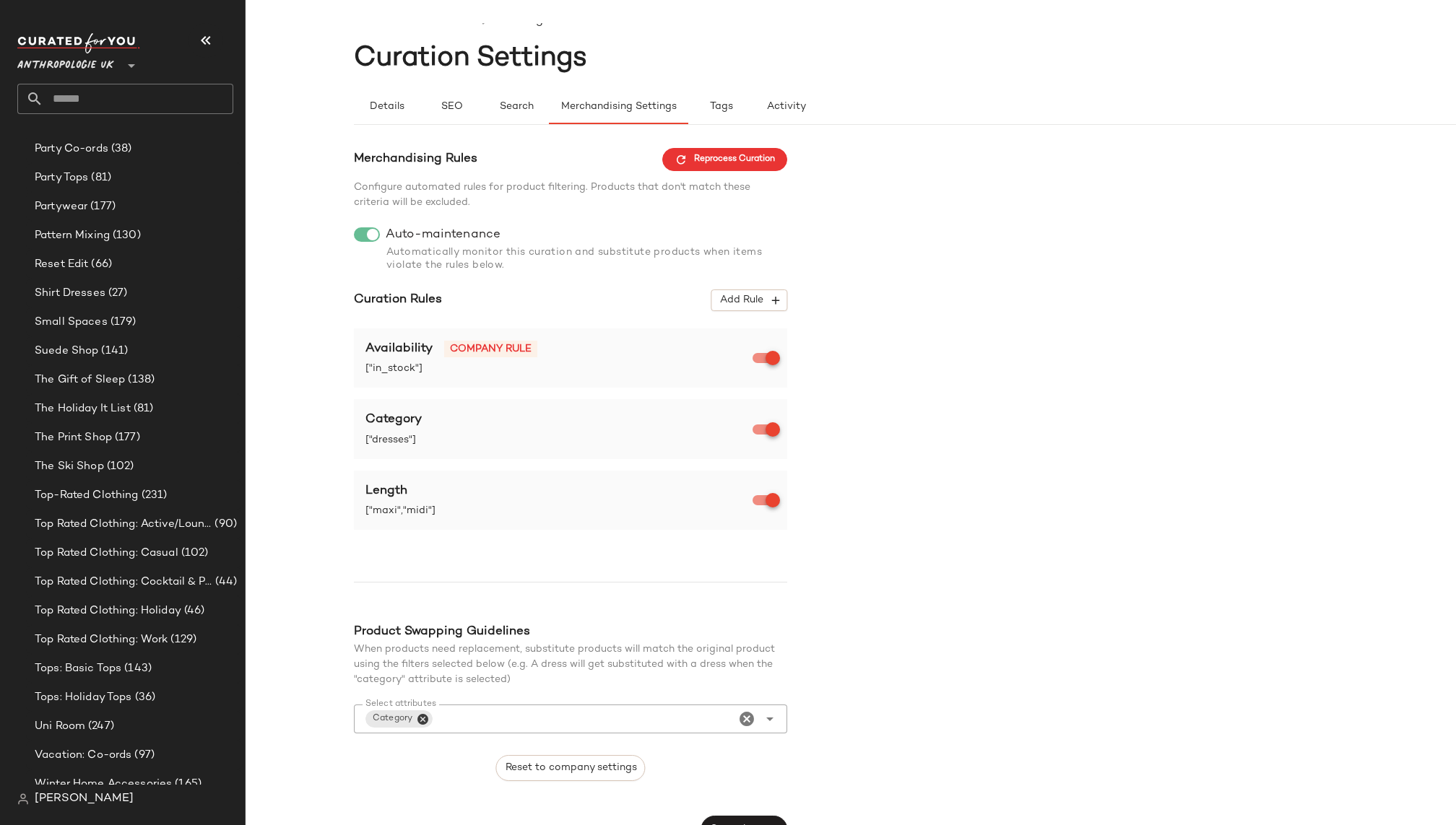
click at [879, 505] on div "Merchandising Rules Reprocess Curation Configure automated rules for product fi…" at bounding box center [959, 496] width 1210 height 695
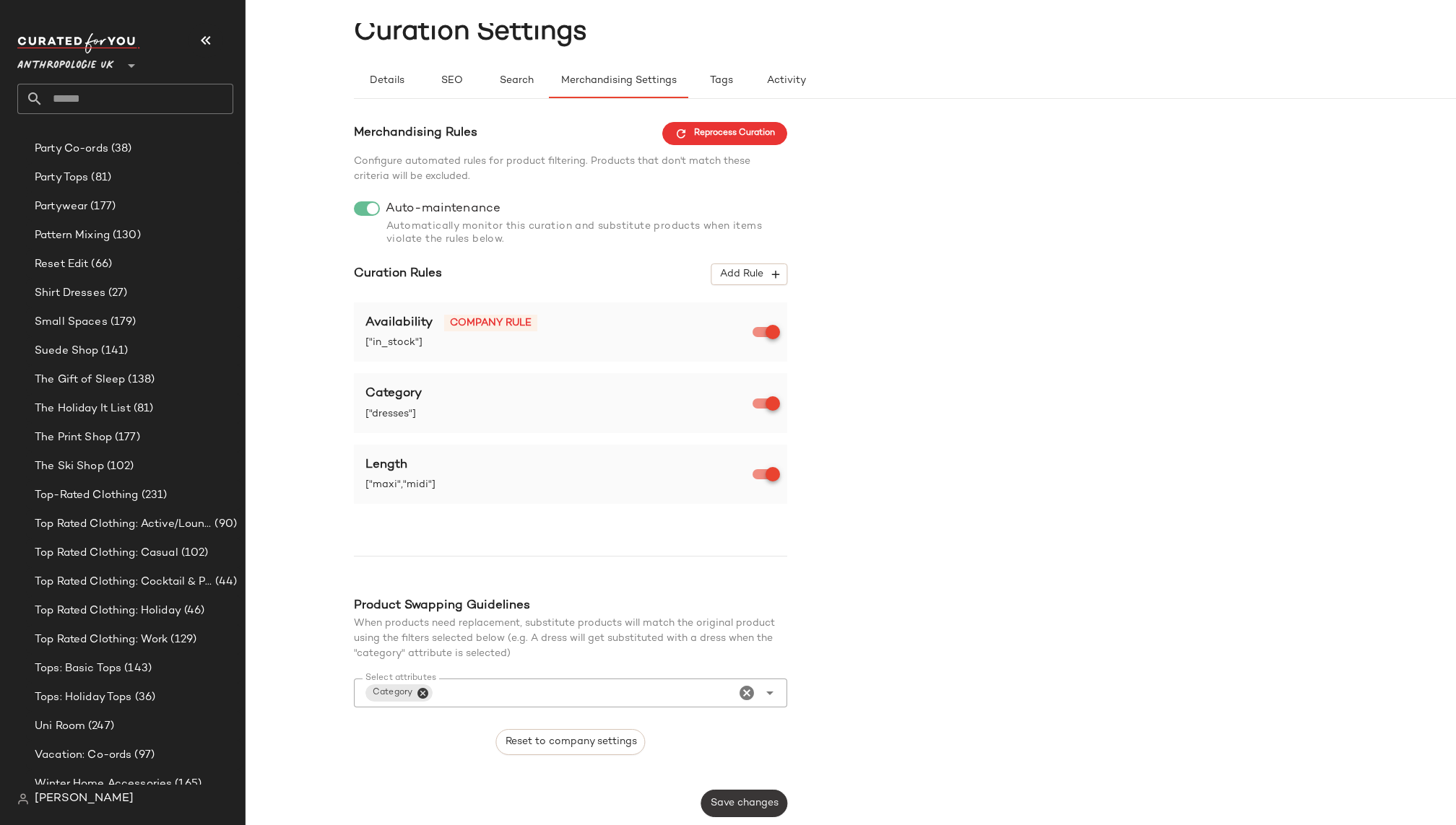
click at [738, 803] on span "Save changes" at bounding box center [744, 803] width 68 height 12
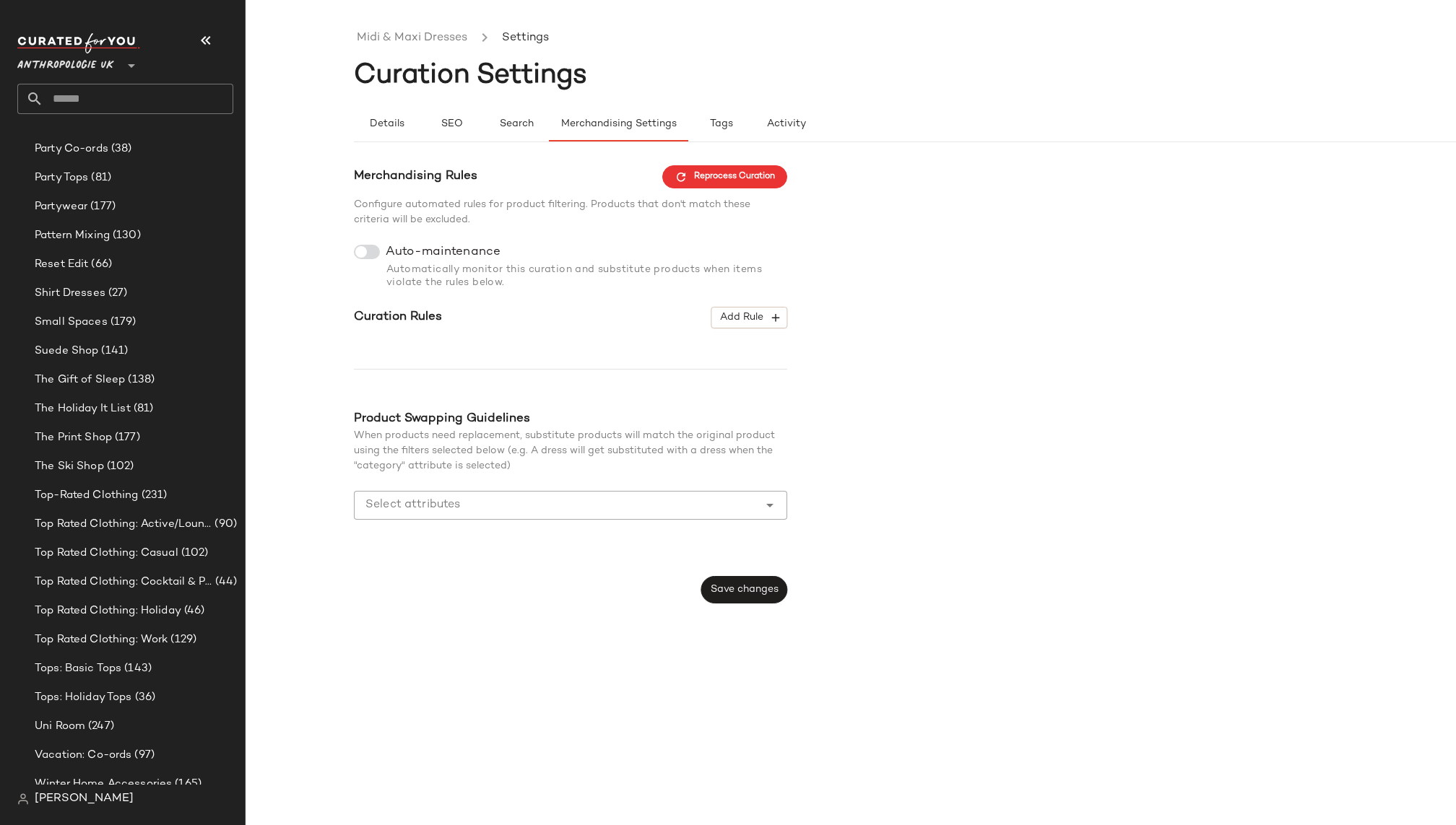
scroll to position [0, 0]
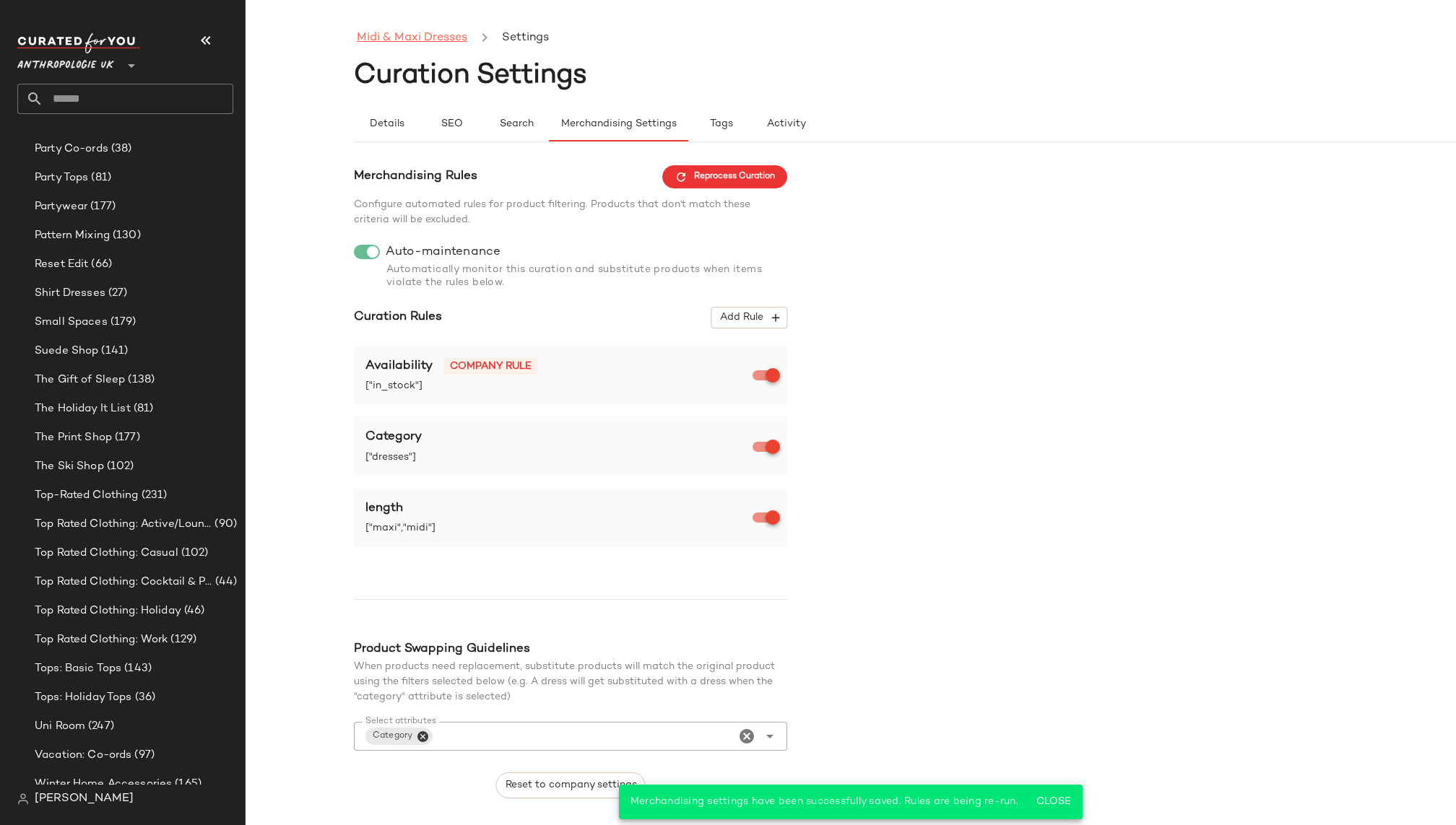
click at [433, 39] on link "Midi & Maxi Dresses" at bounding box center [412, 38] width 111 height 19
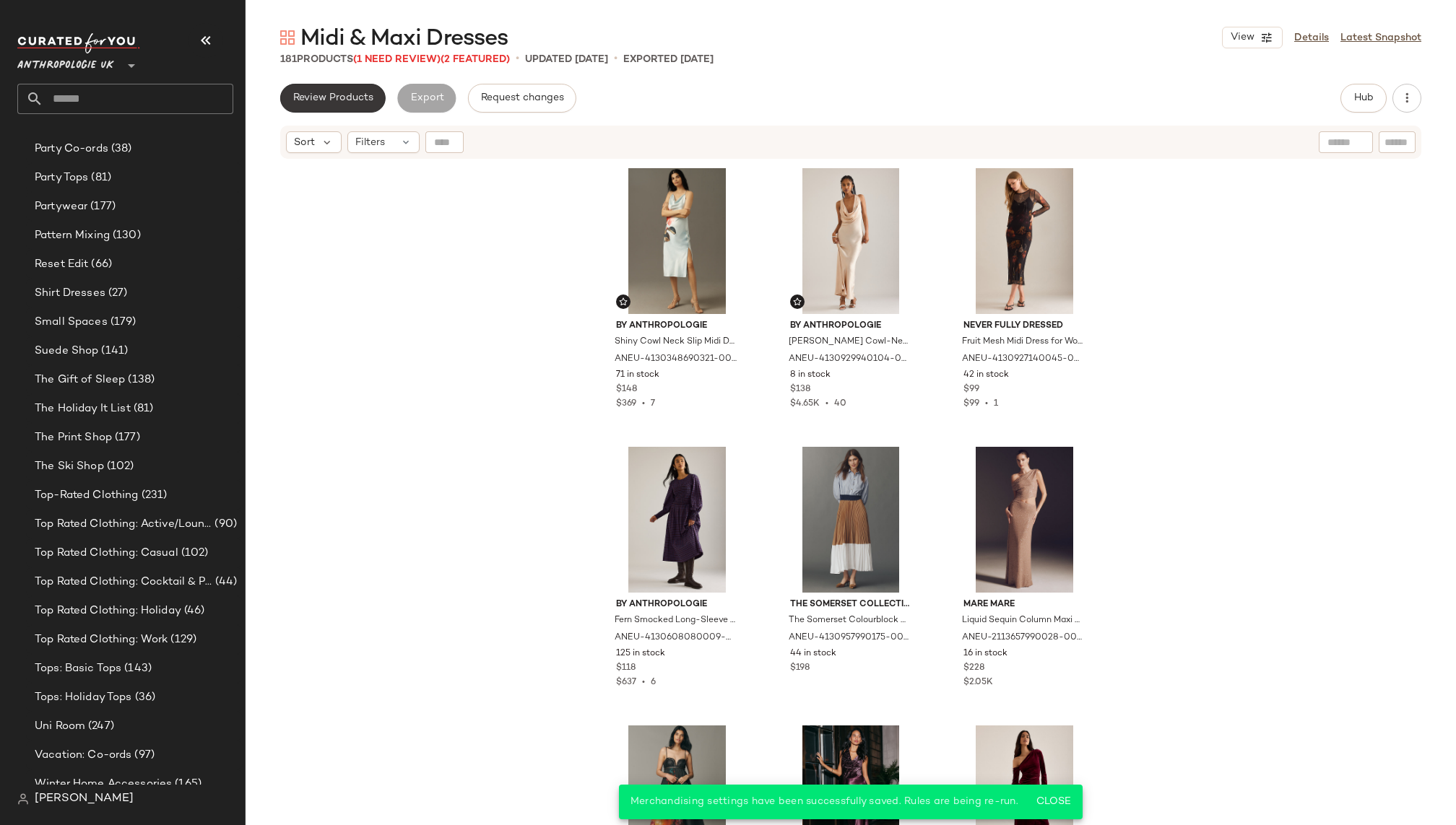
click at [356, 95] on span "Review Products" at bounding box center [333, 98] width 81 height 12
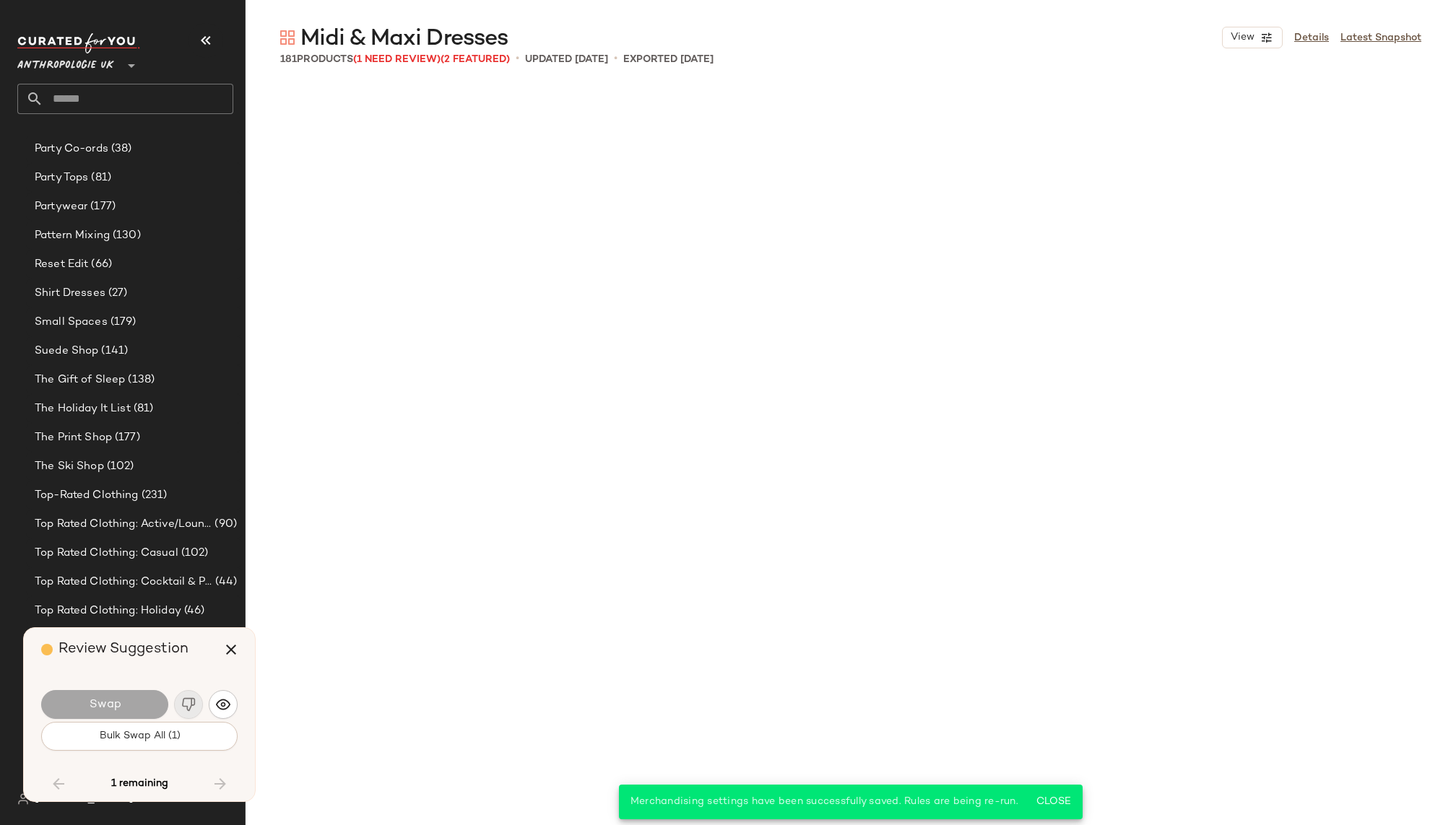
scroll to position [14772, 0]
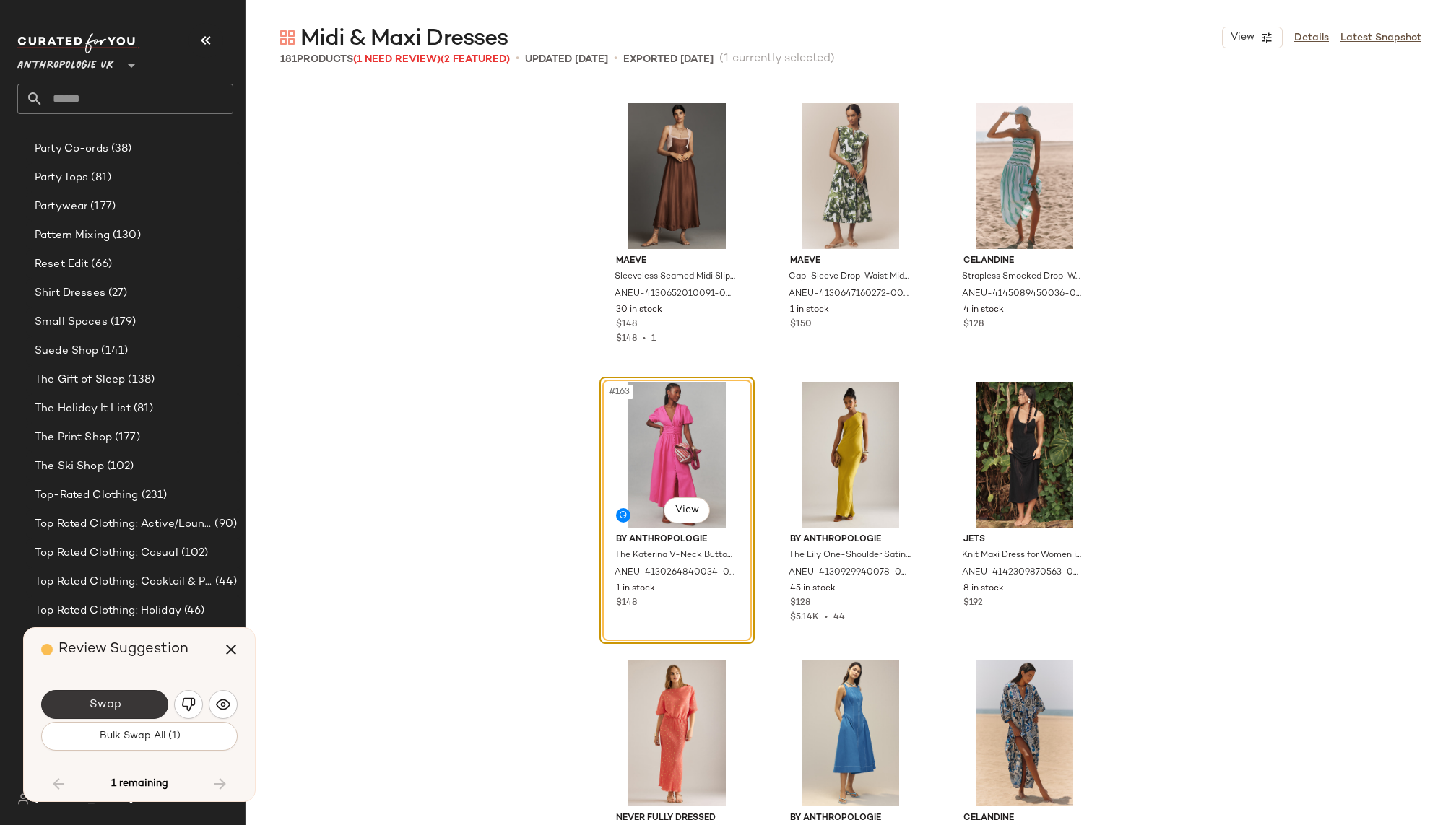
click at [138, 701] on button "Swap" at bounding box center [104, 704] width 128 height 29
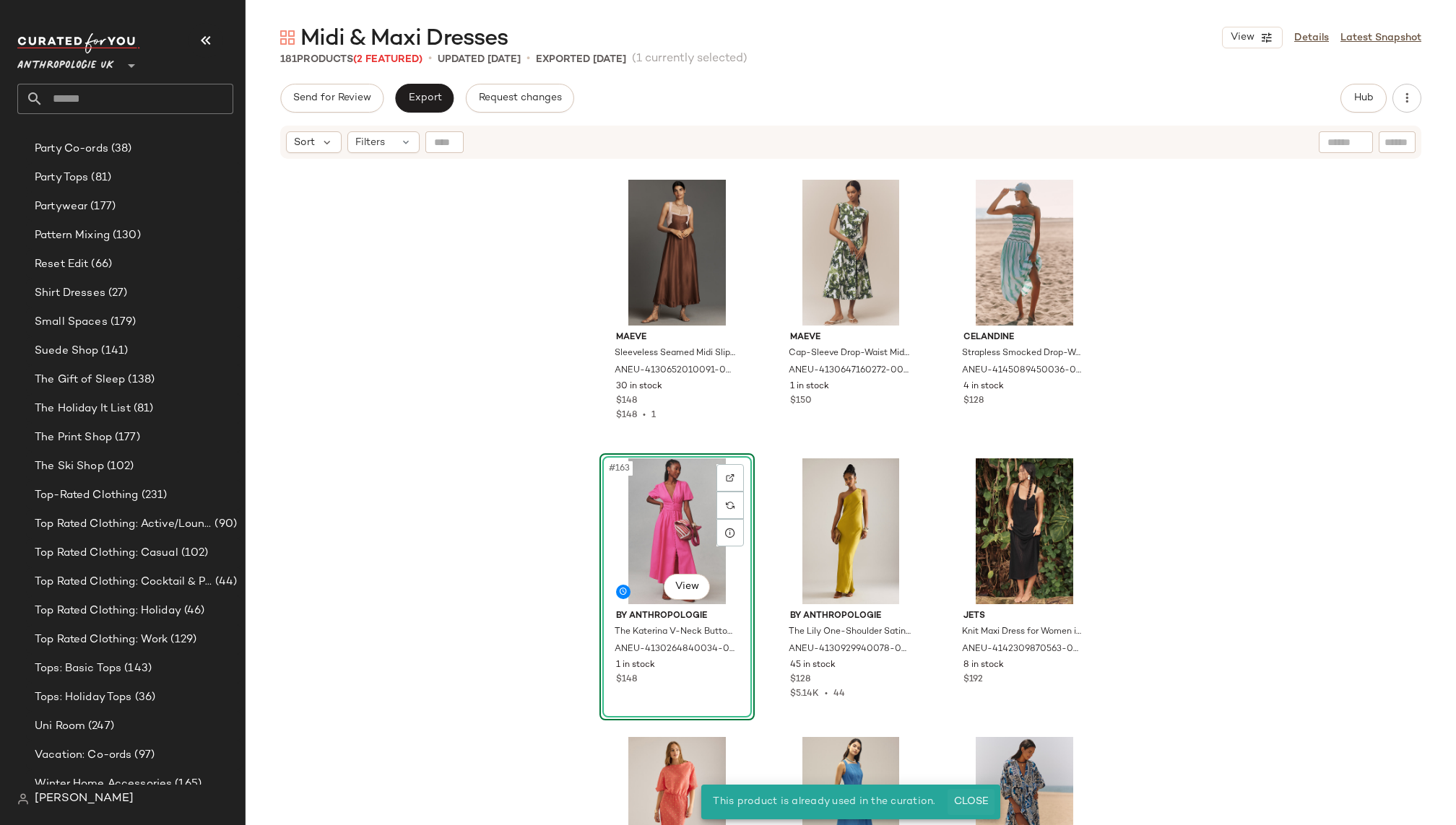
click at [968, 805] on span "Close" at bounding box center [971, 802] width 35 height 12
click at [967, 792] on button "Close" at bounding box center [971, 802] width 47 height 26
click at [1350, 97] on button "Hub" at bounding box center [1363, 98] width 46 height 29
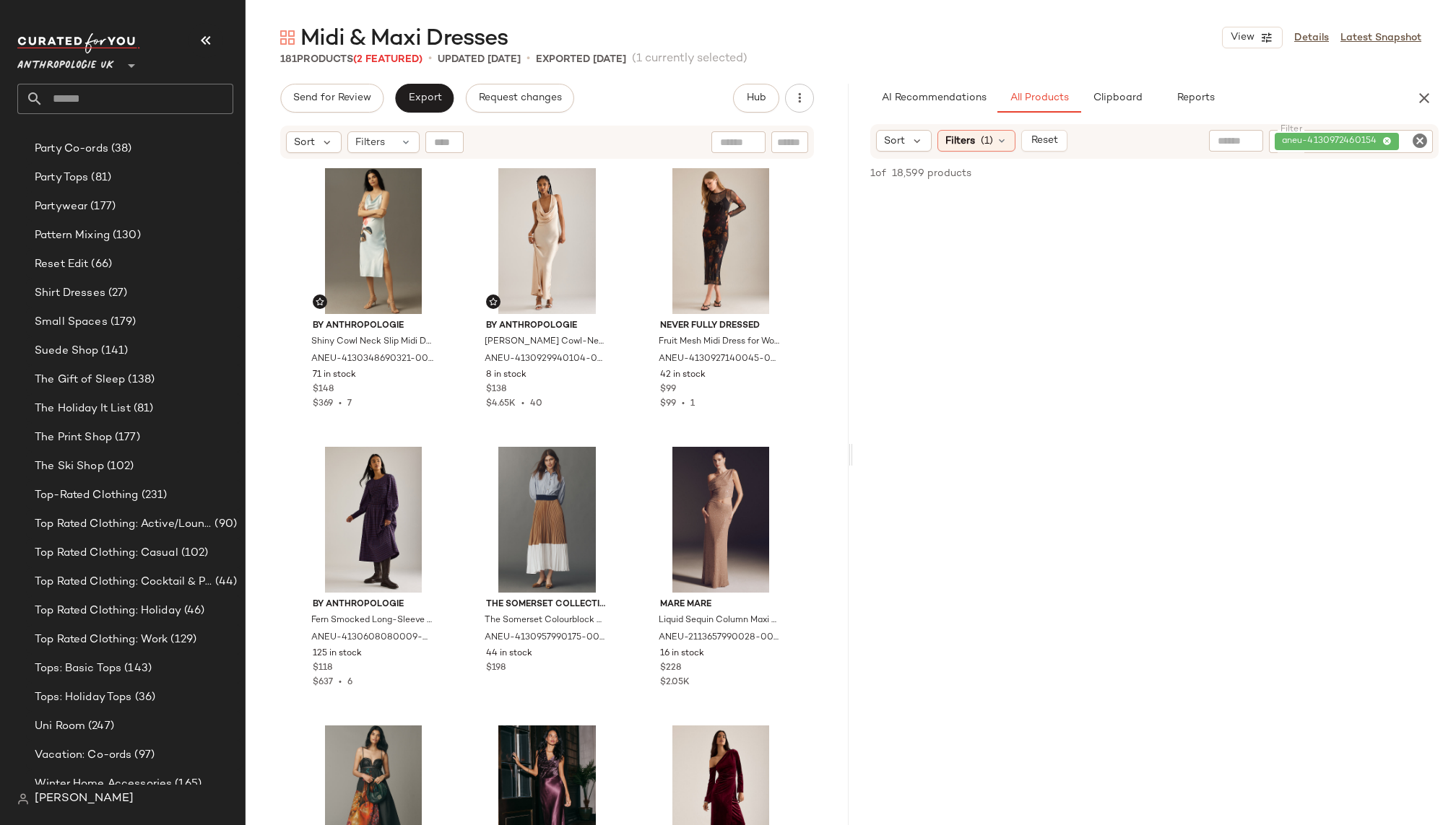
click at [1418, 147] on icon "Clear Filter" at bounding box center [1419, 141] width 18 height 18
click at [1368, 95] on div "AI Recommendations All Products Clipboard Reports" at bounding box center [1131, 98] width 522 height 29
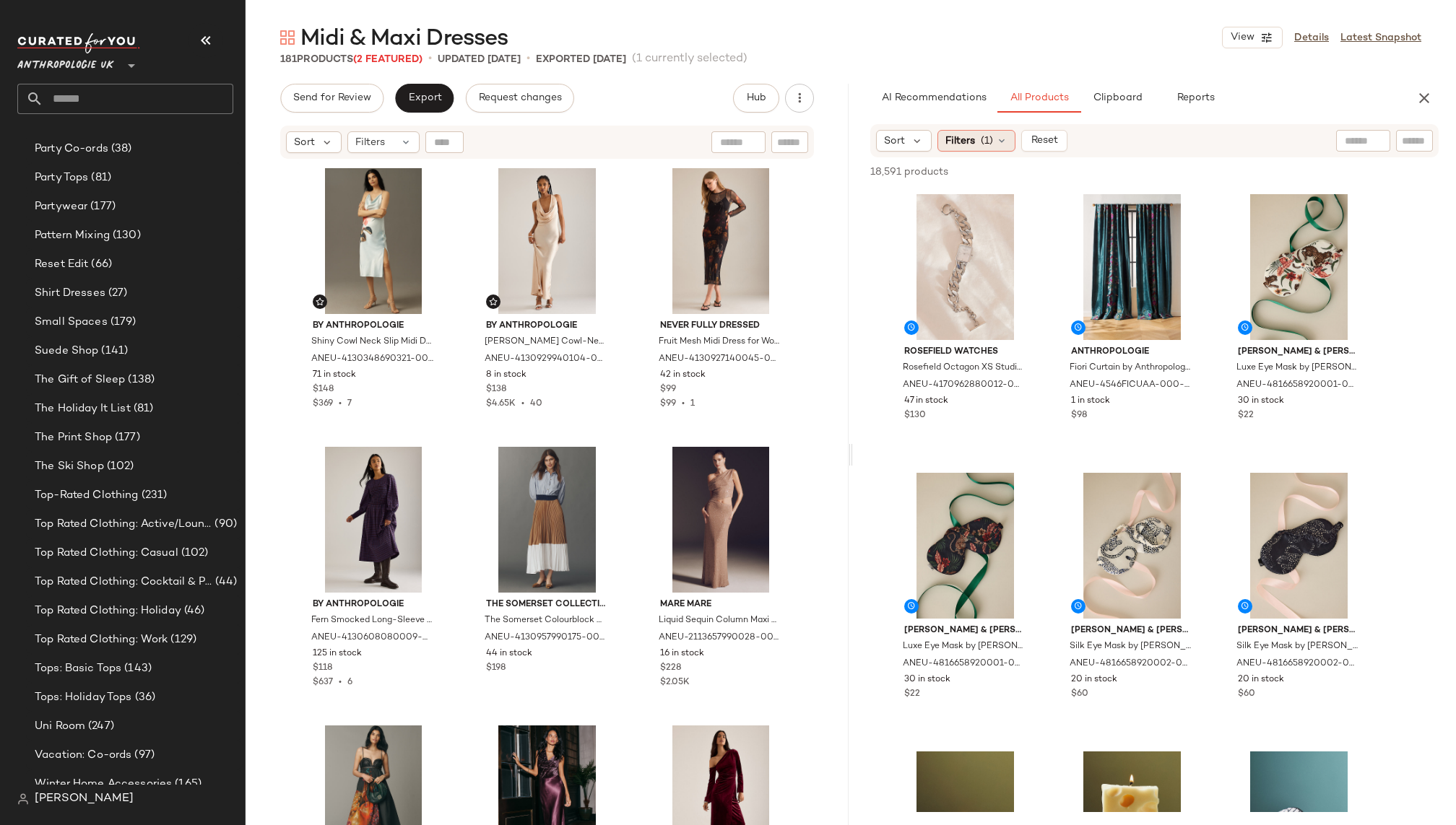
click at [983, 139] on span "(1)" at bounding box center [987, 141] width 13 height 15
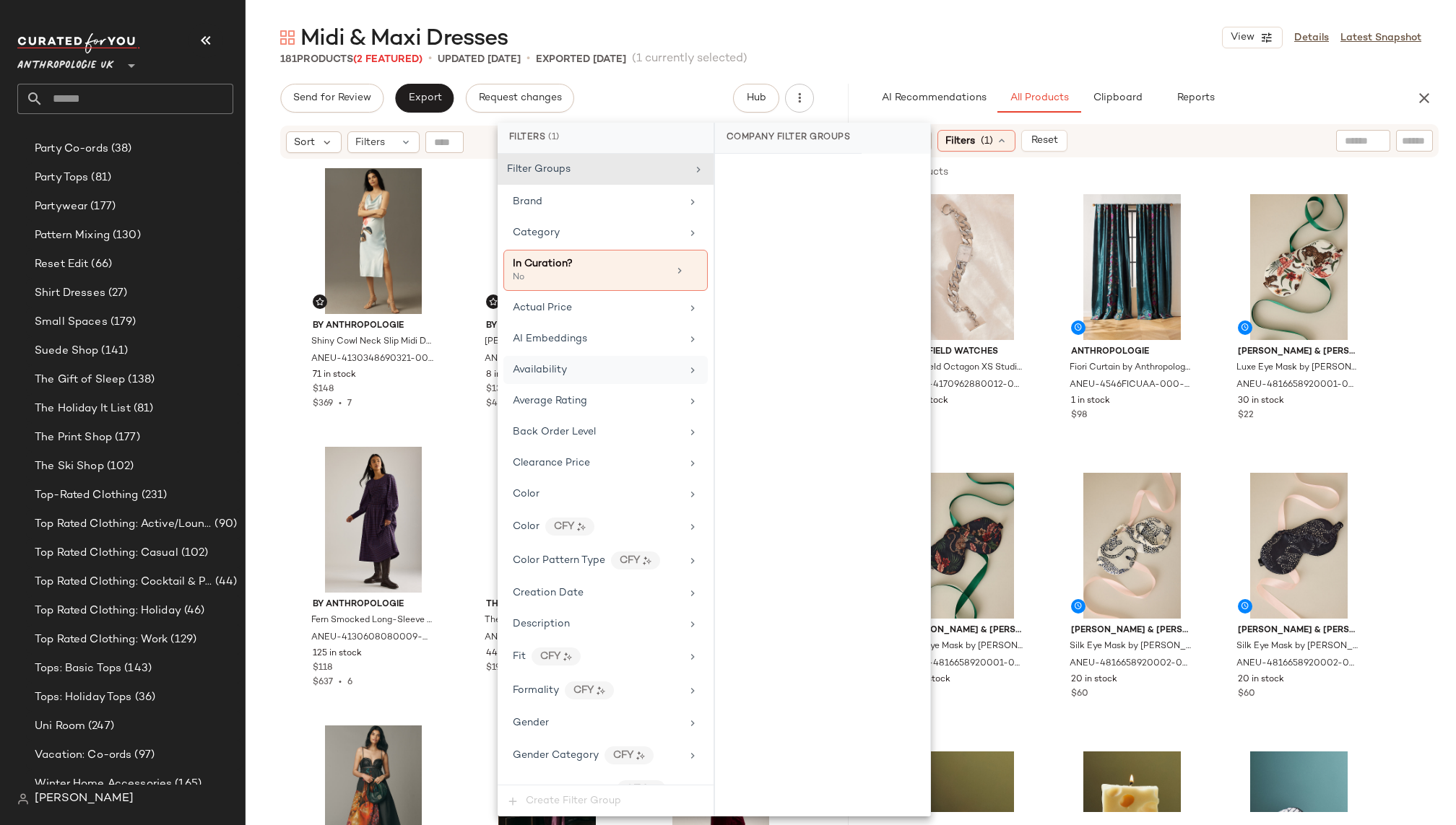
click at [632, 363] on div "Availability" at bounding box center [597, 370] width 168 height 15
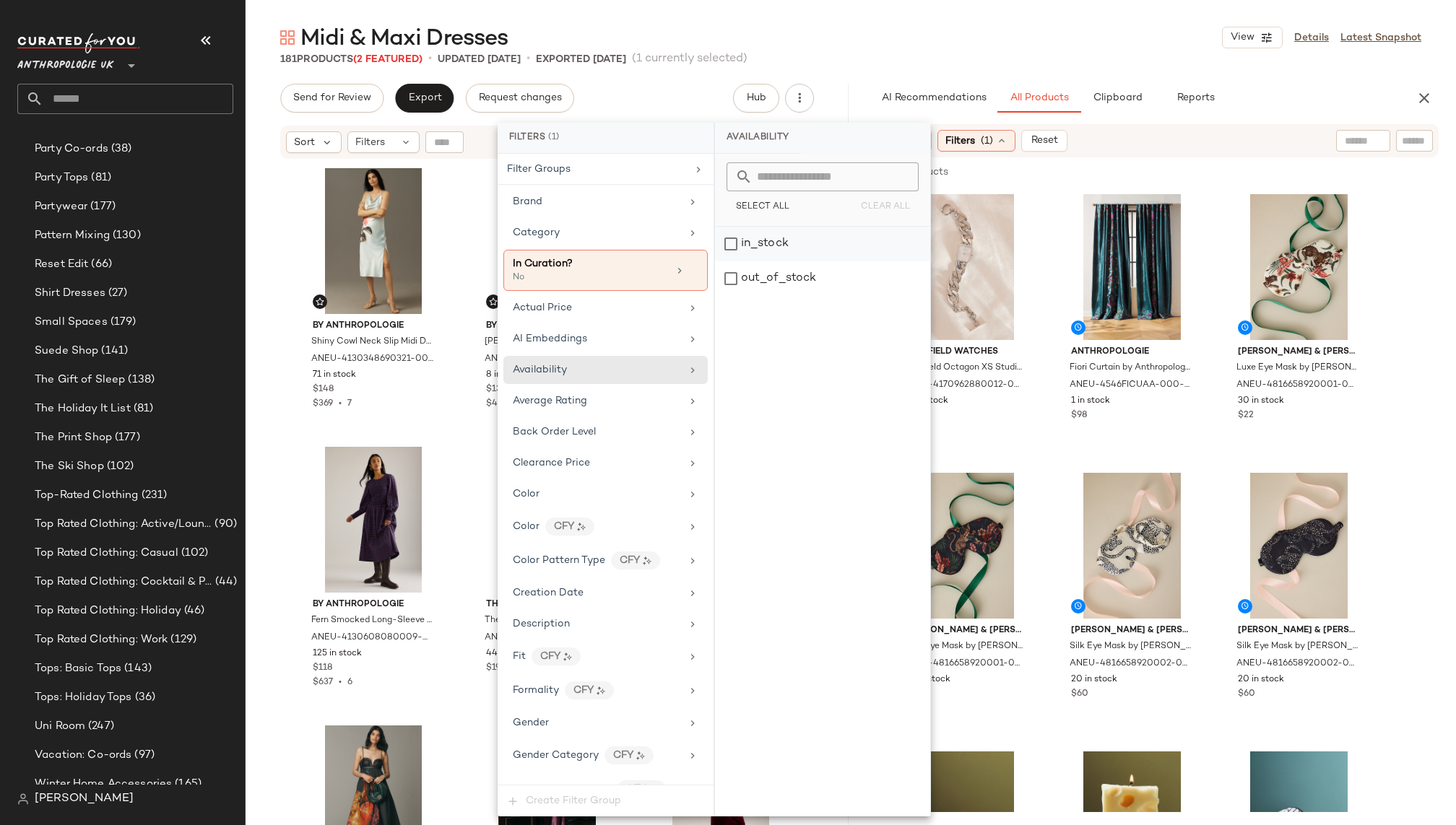
click at [791, 234] on div "in_stock" at bounding box center [823, 244] width 215 height 35
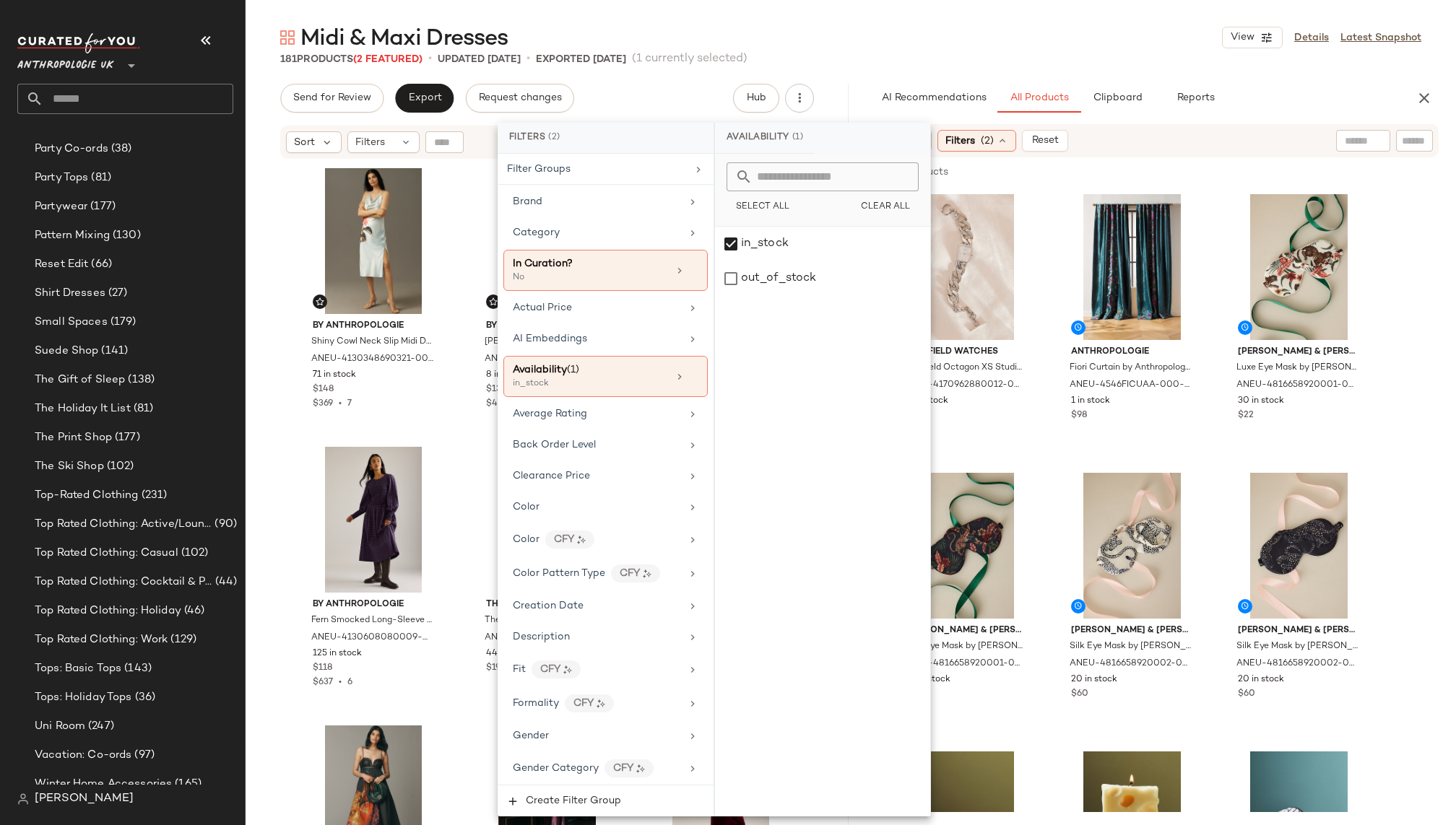
click at [978, 52] on div "181 Products (2 Featured) • updated Oct 6th • Exported Oct 2nd (1 currently sel…" at bounding box center [851, 58] width 1210 height 14
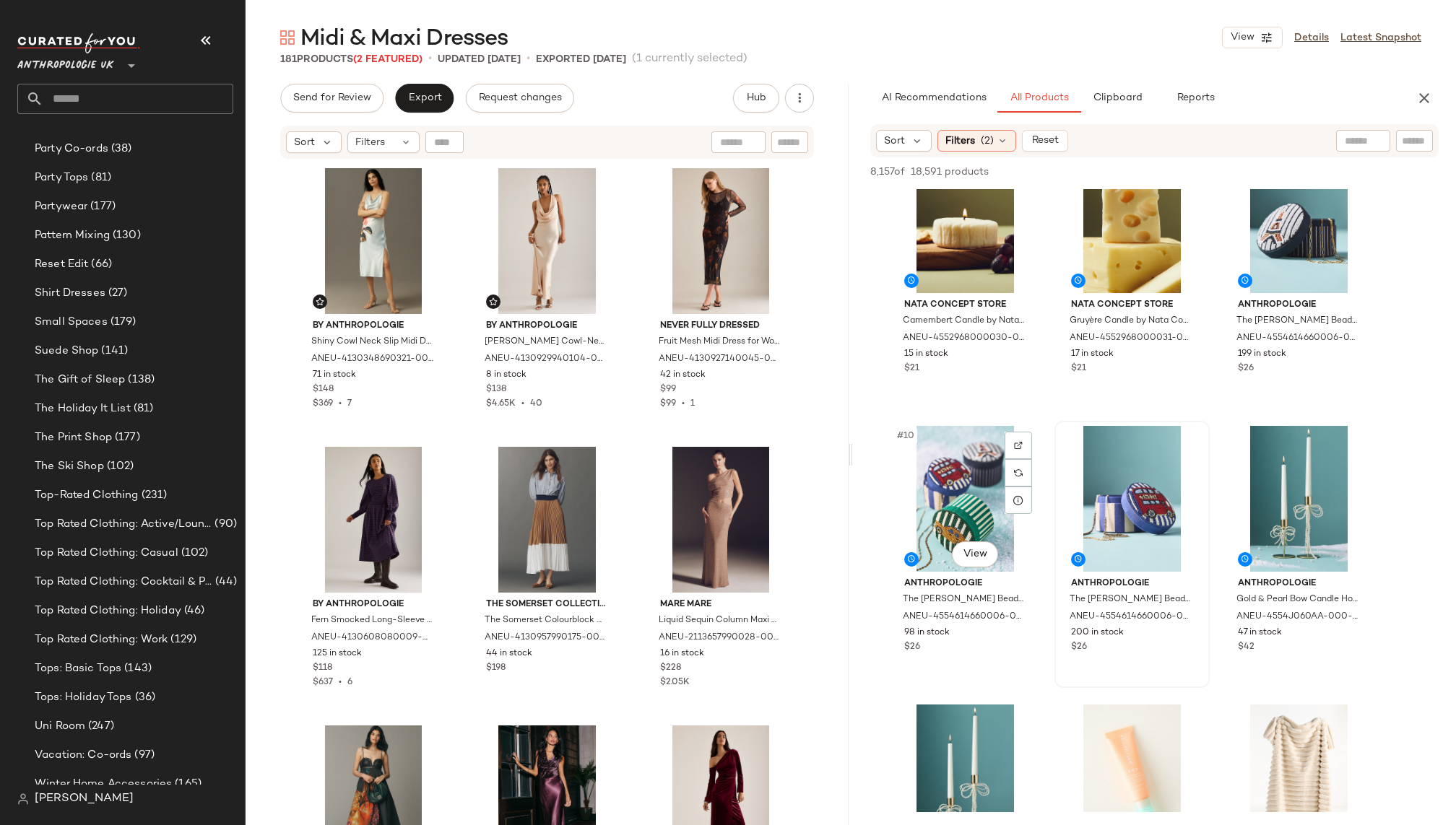
scroll to position [692, 0]
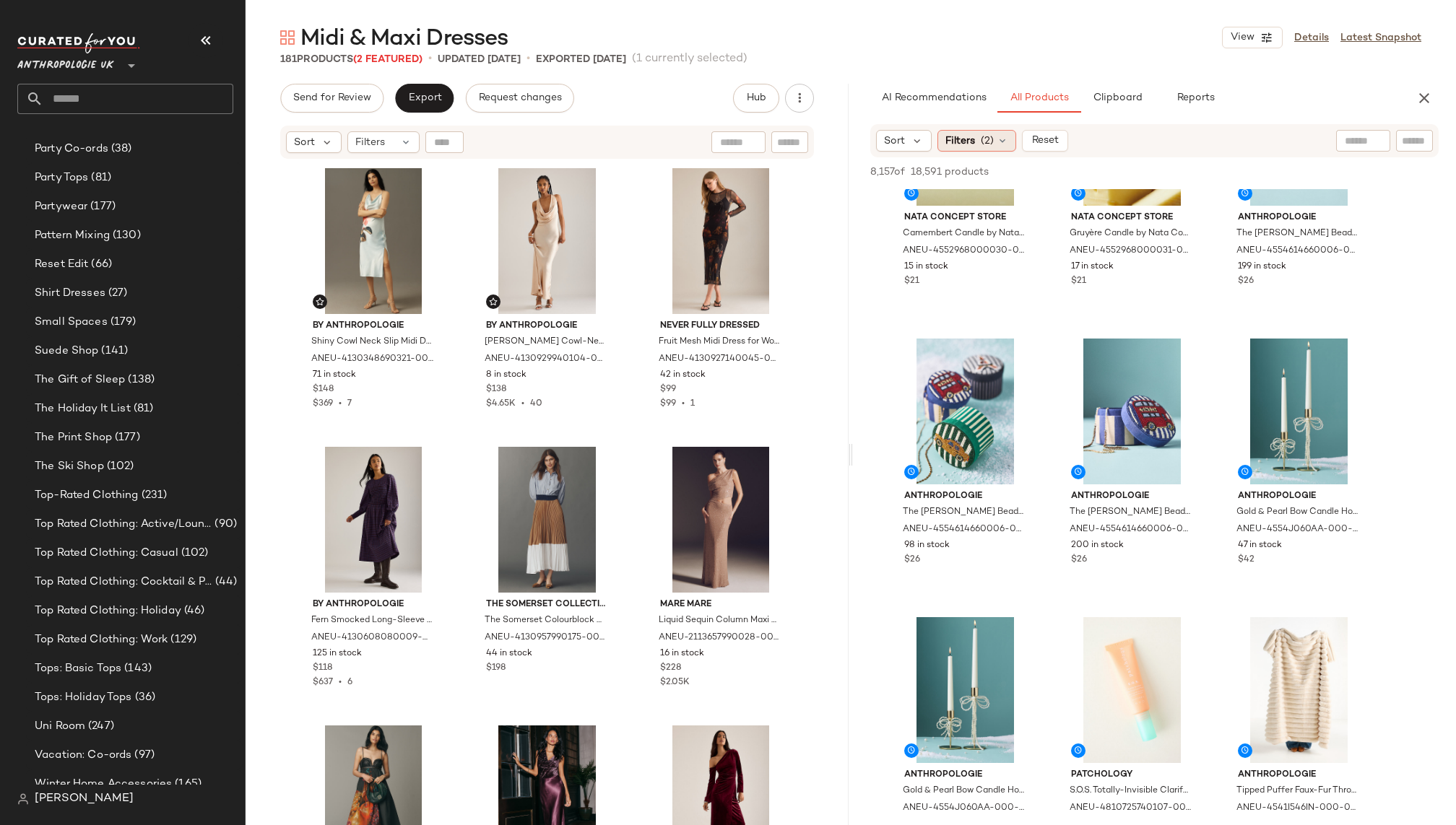
click at [986, 141] on span "(2)" at bounding box center [988, 141] width 13 height 15
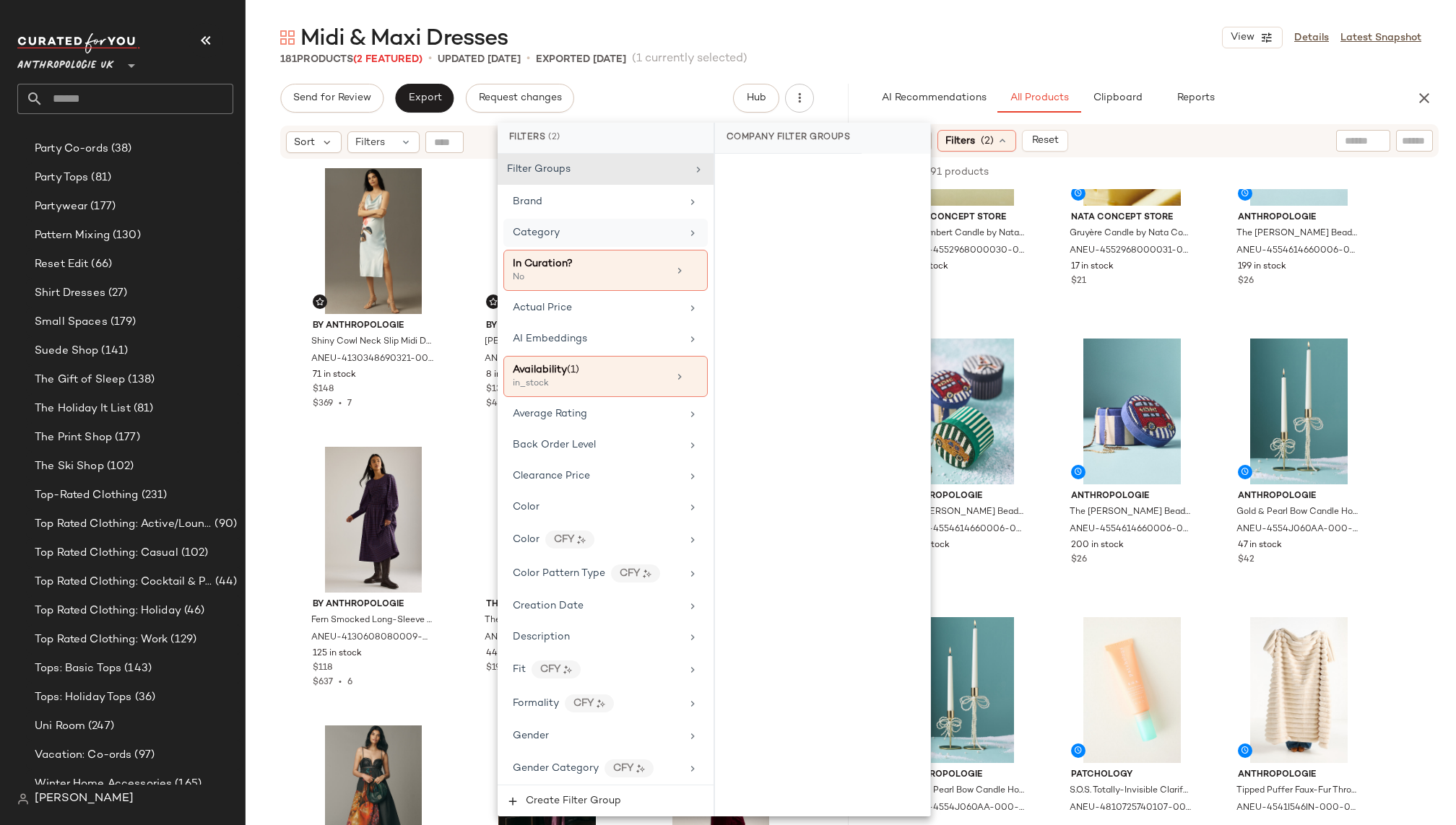
click at [623, 235] on div "Category" at bounding box center [597, 232] width 168 height 15
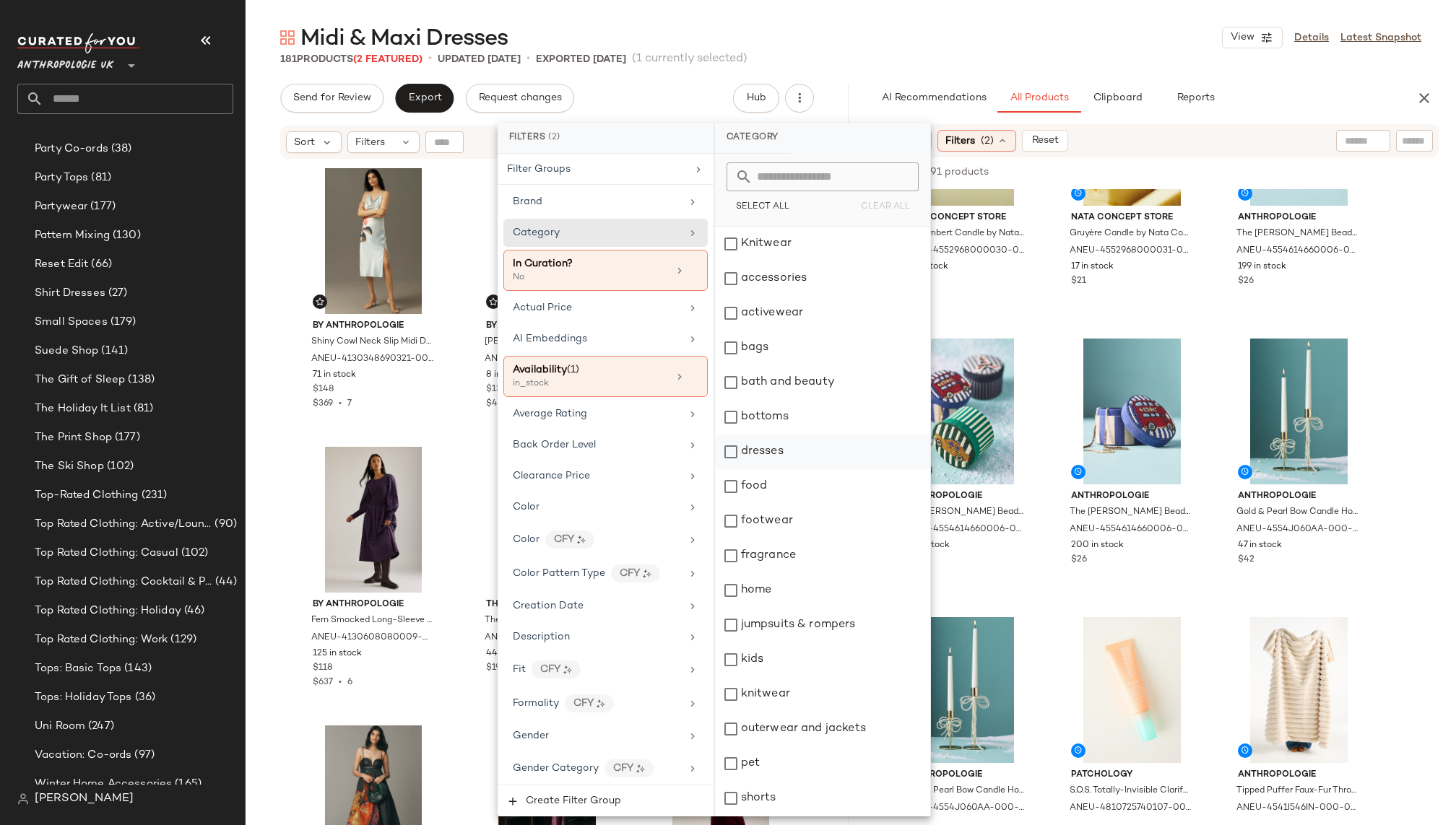
click at [781, 458] on div "dresses" at bounding box center [823, 452] width 215 height 35
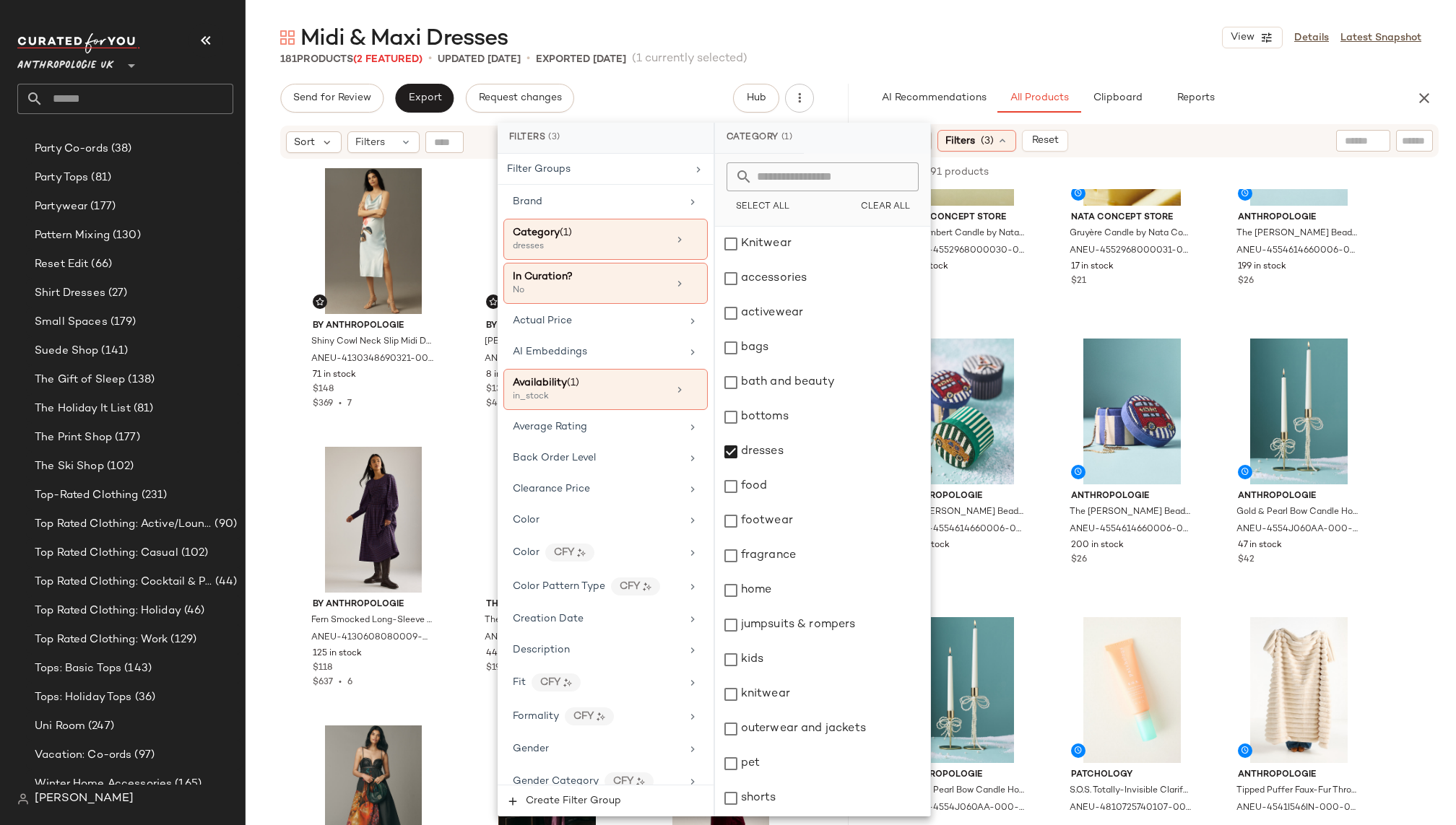
click at [1040, 47] on div "Midi & Maxi Dresses View Details Latest Snapshot" at bounding box center [851, 38] width 1210 height 29
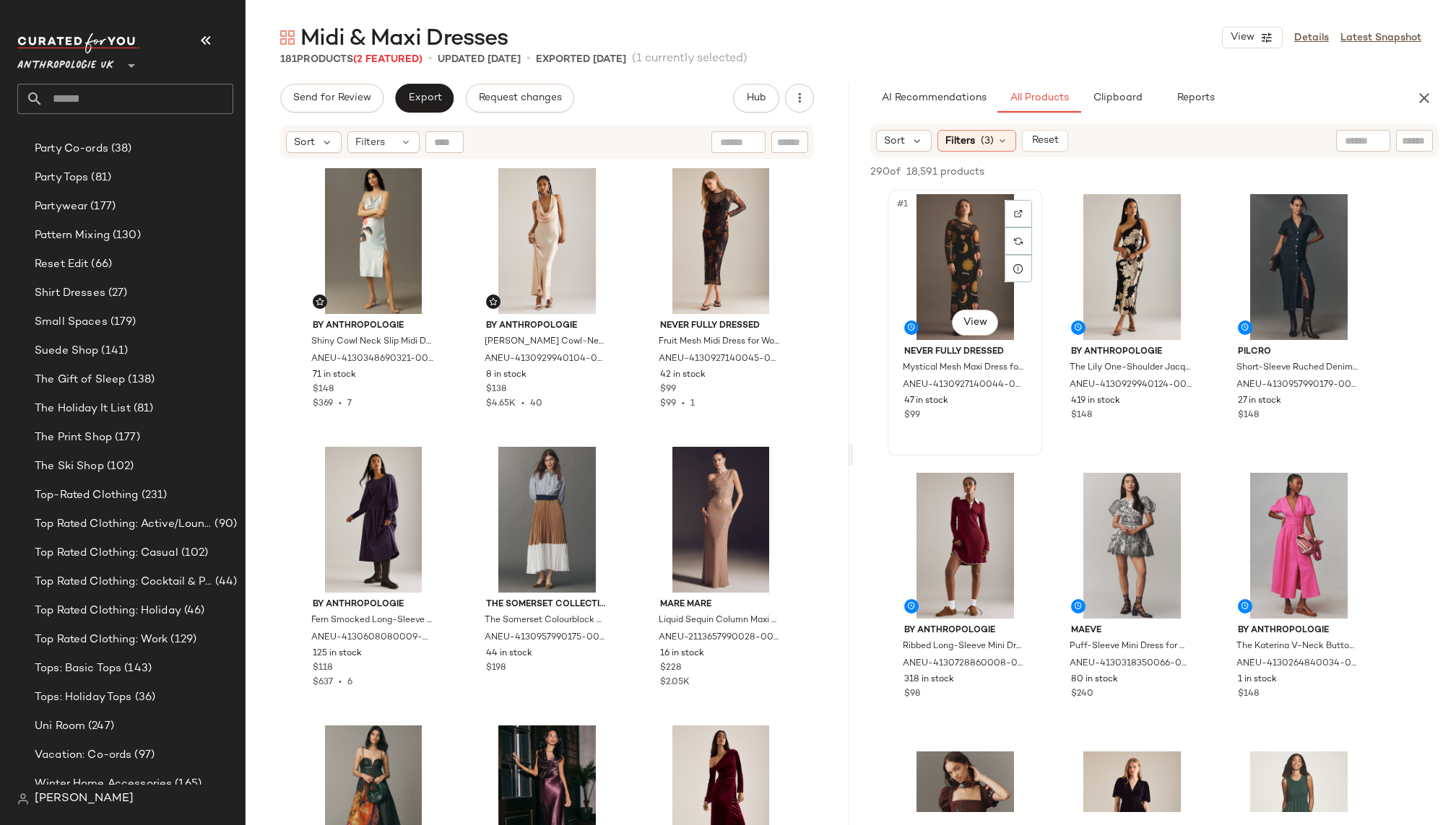
click at [944, 291] on div "#1 View" at bounding box center [965, 267] width 145 height 146
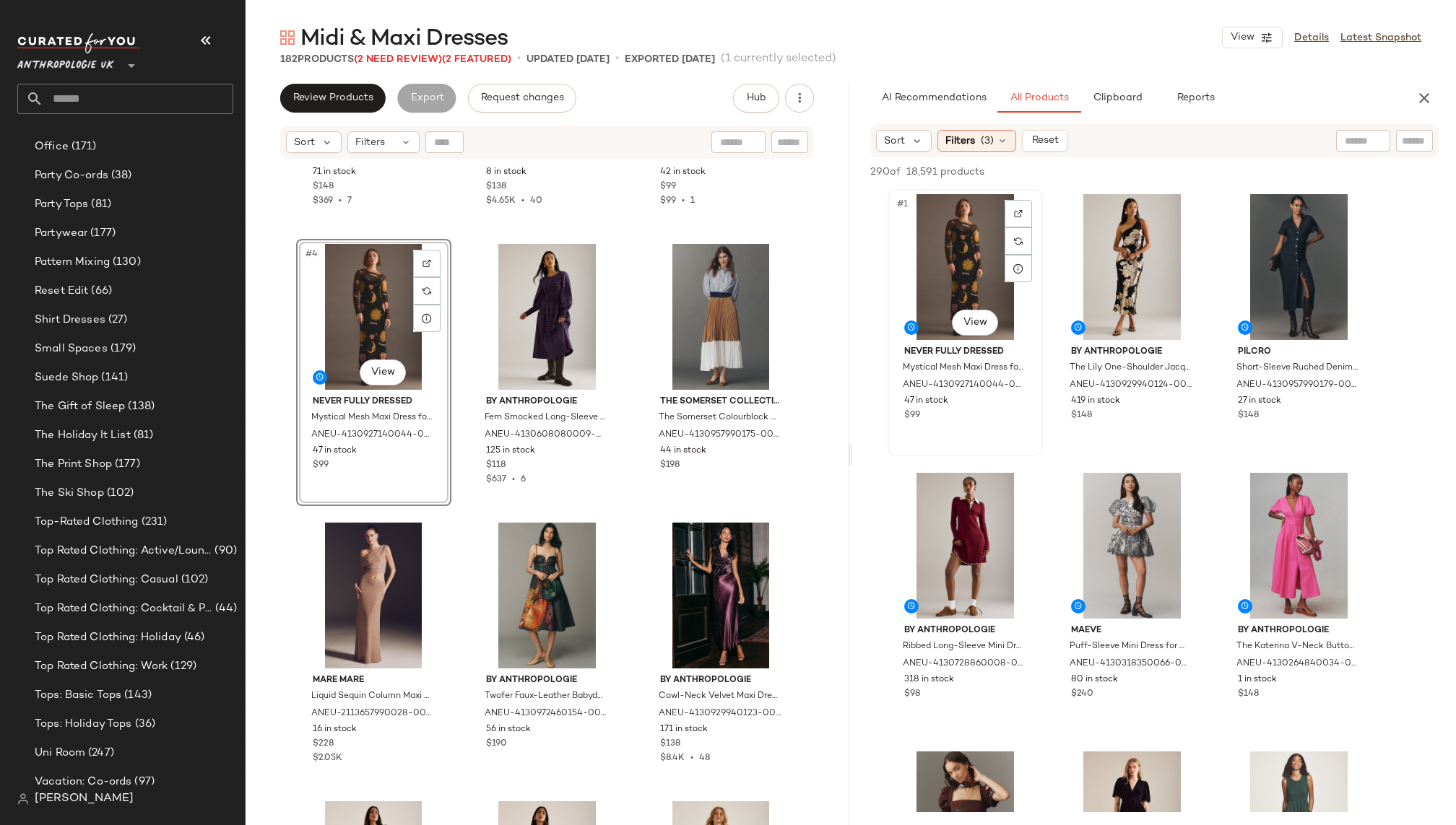
scroll to position [1272, 0]
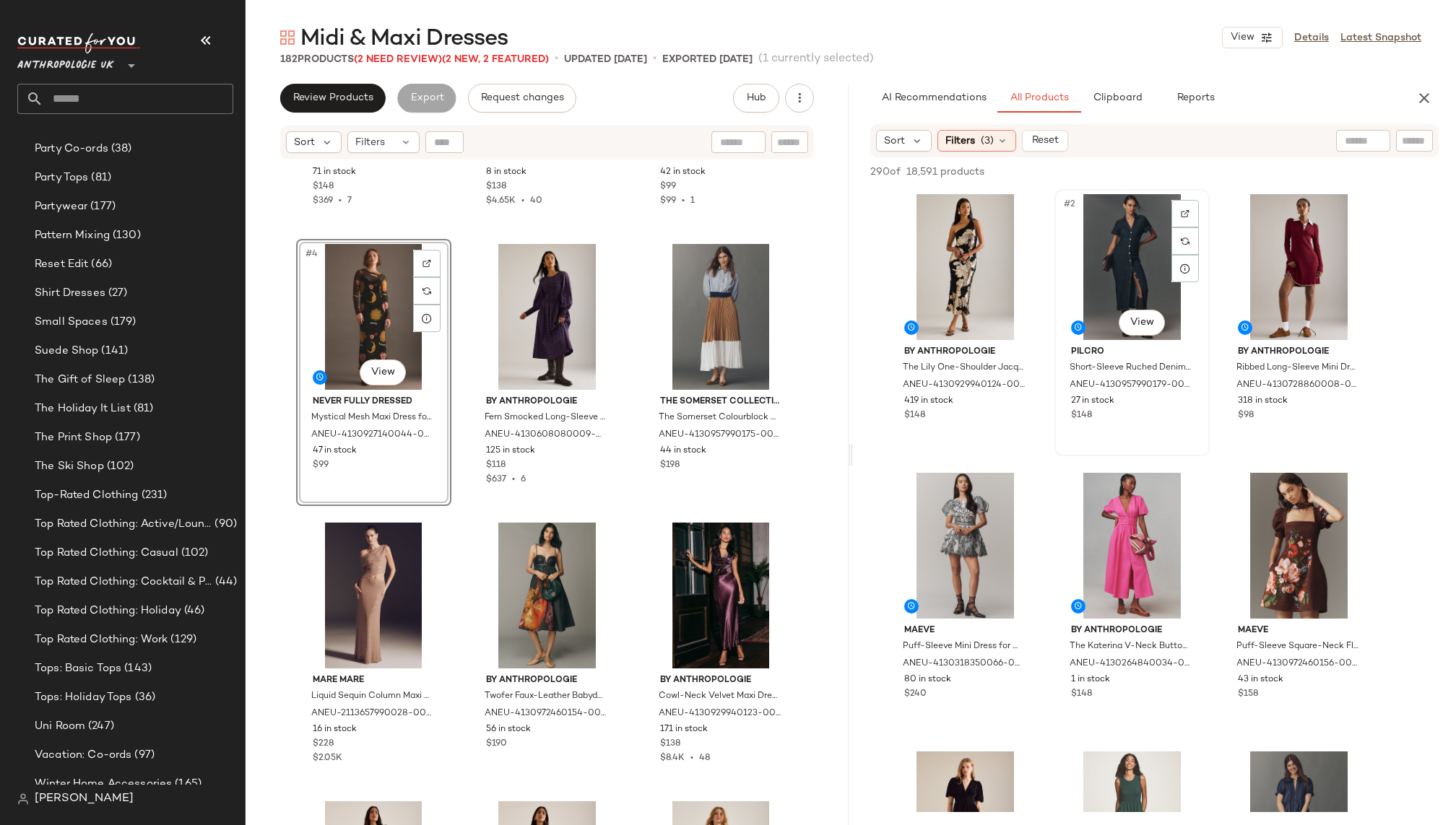
click at [1103, 253] on div "#2 View" at bounding box center [1132, 267] width 145 height 146
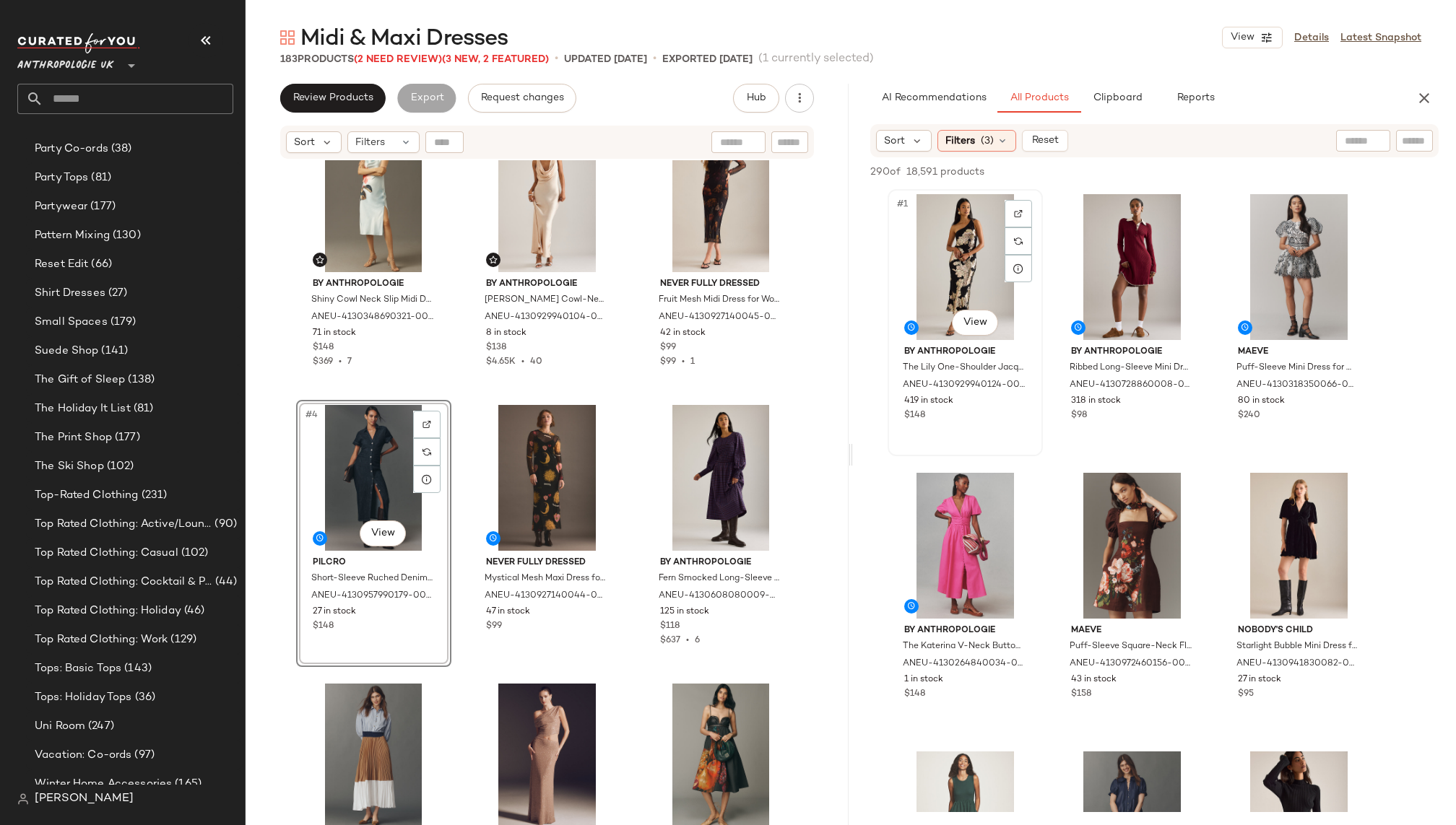
click at [933, 261] on div "#1 View" at bounding box center [965, 267] width 145 height 146
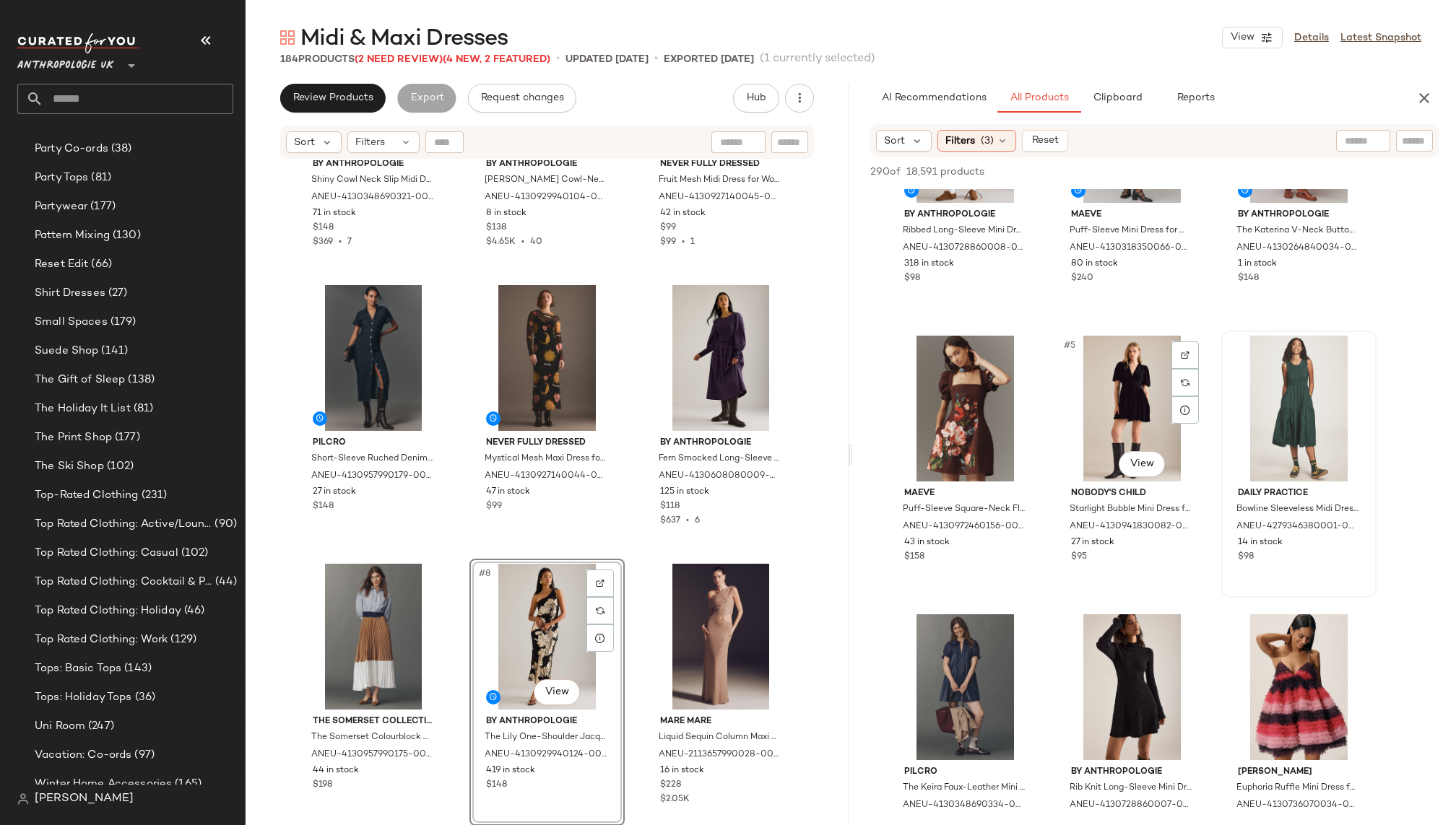
scroll to position [145, 0]
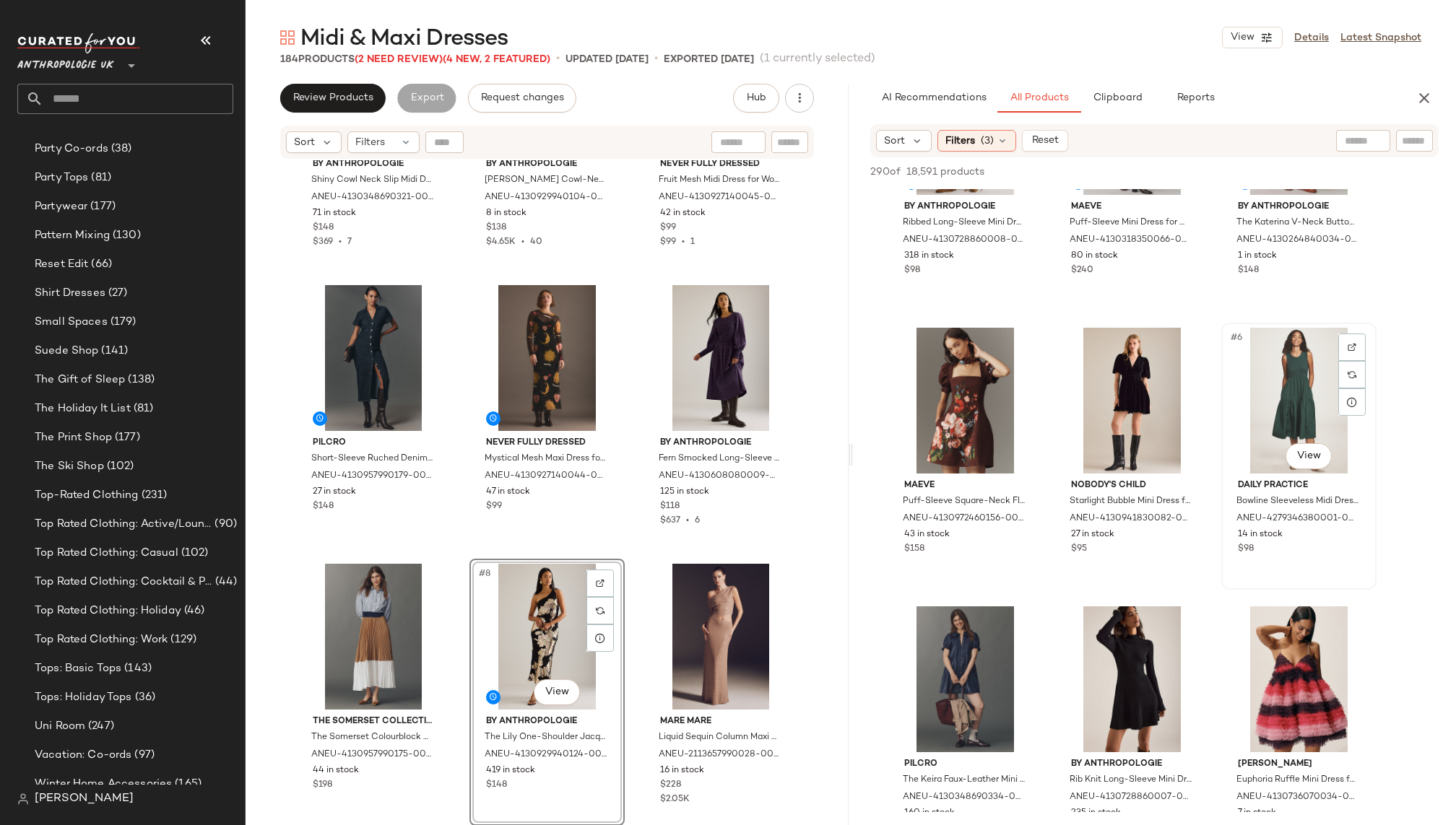
click at [1299, 371] on div "#6 View" at bounding box center [1298, 400] width 145 height 146
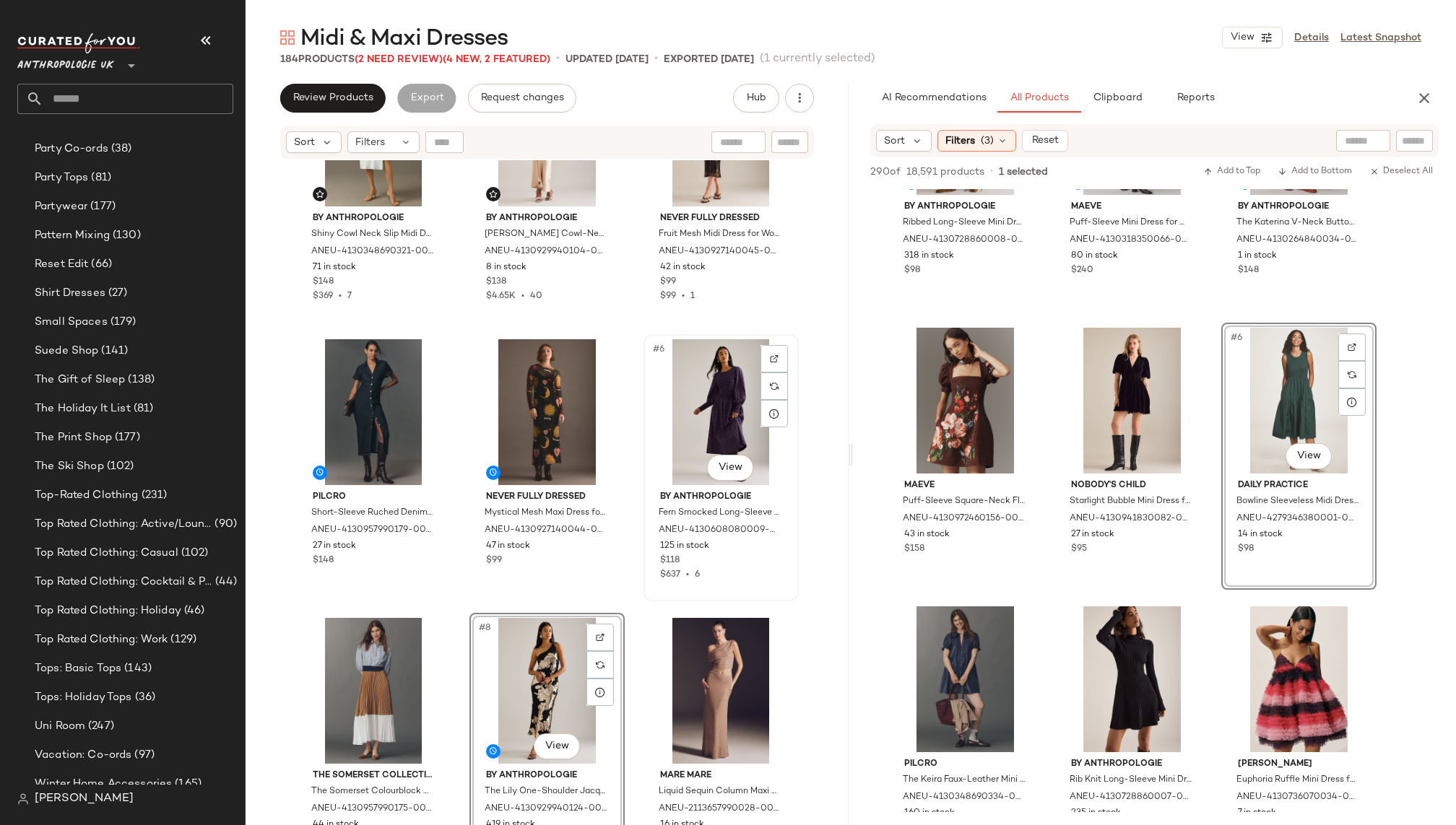
scroll to position [131, 0]
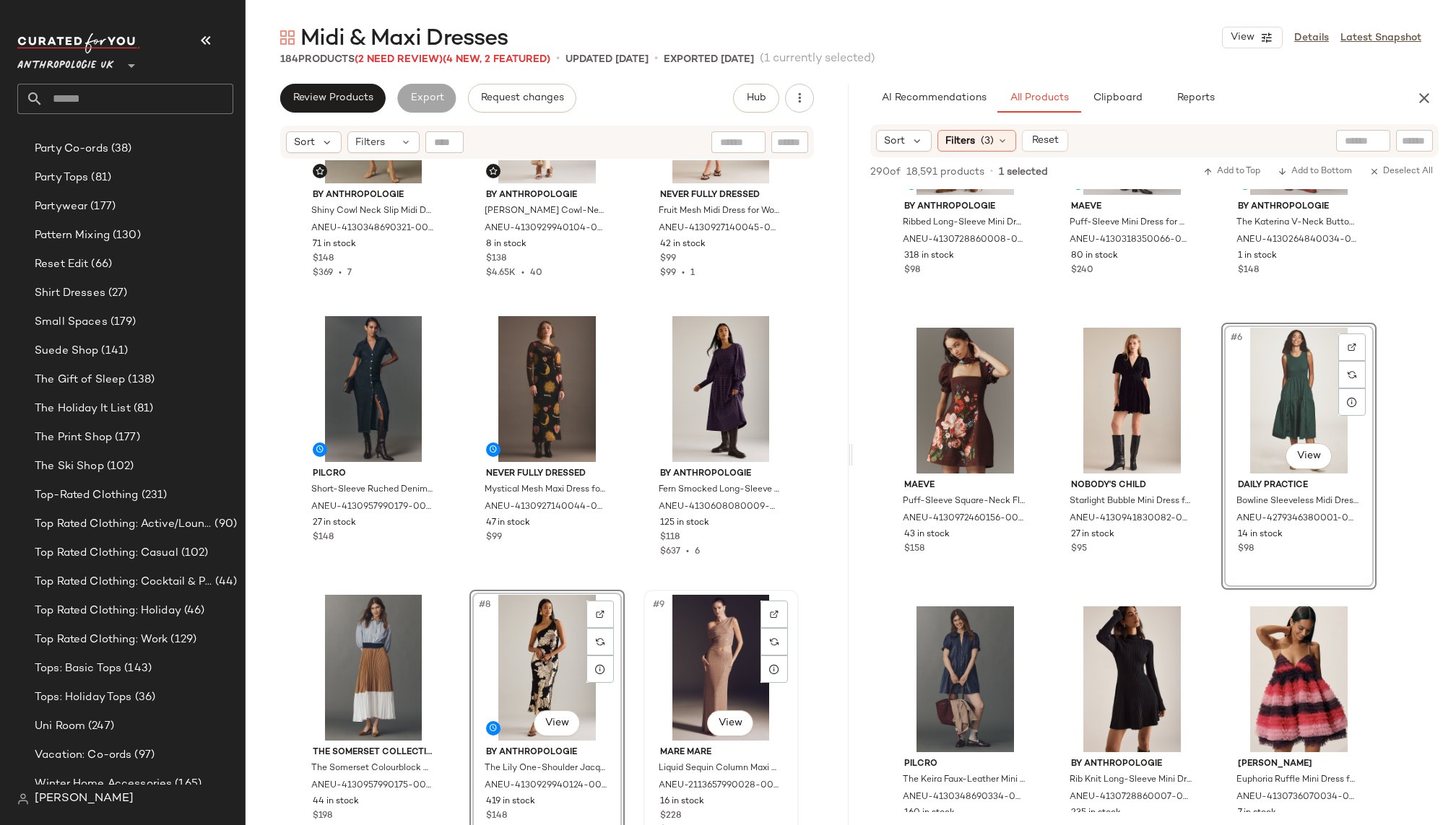
click at [693, 636] on div "#9 View" at bounding box center [721, 668] width 145 height 146
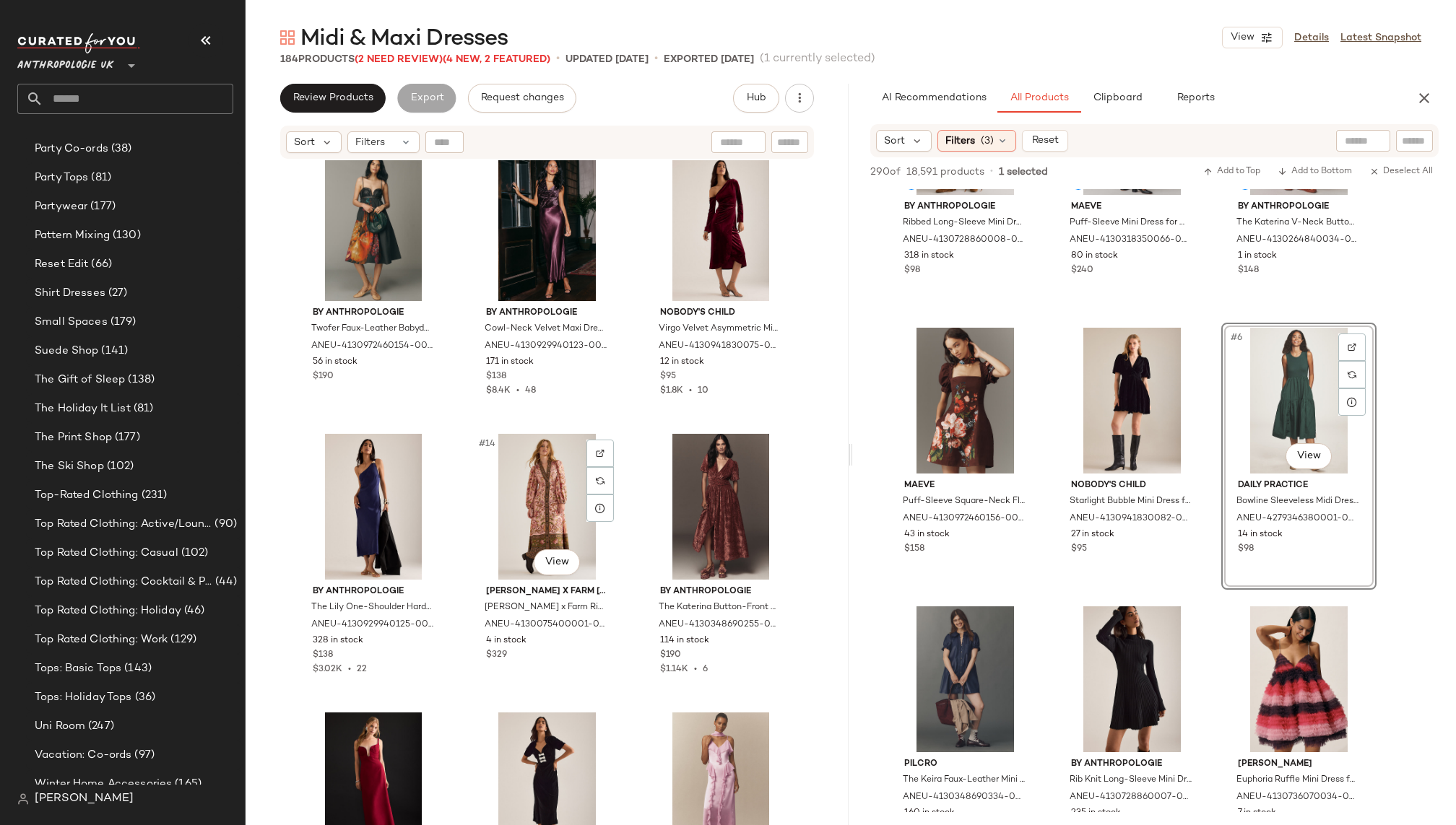
scroll to position [873, 0]
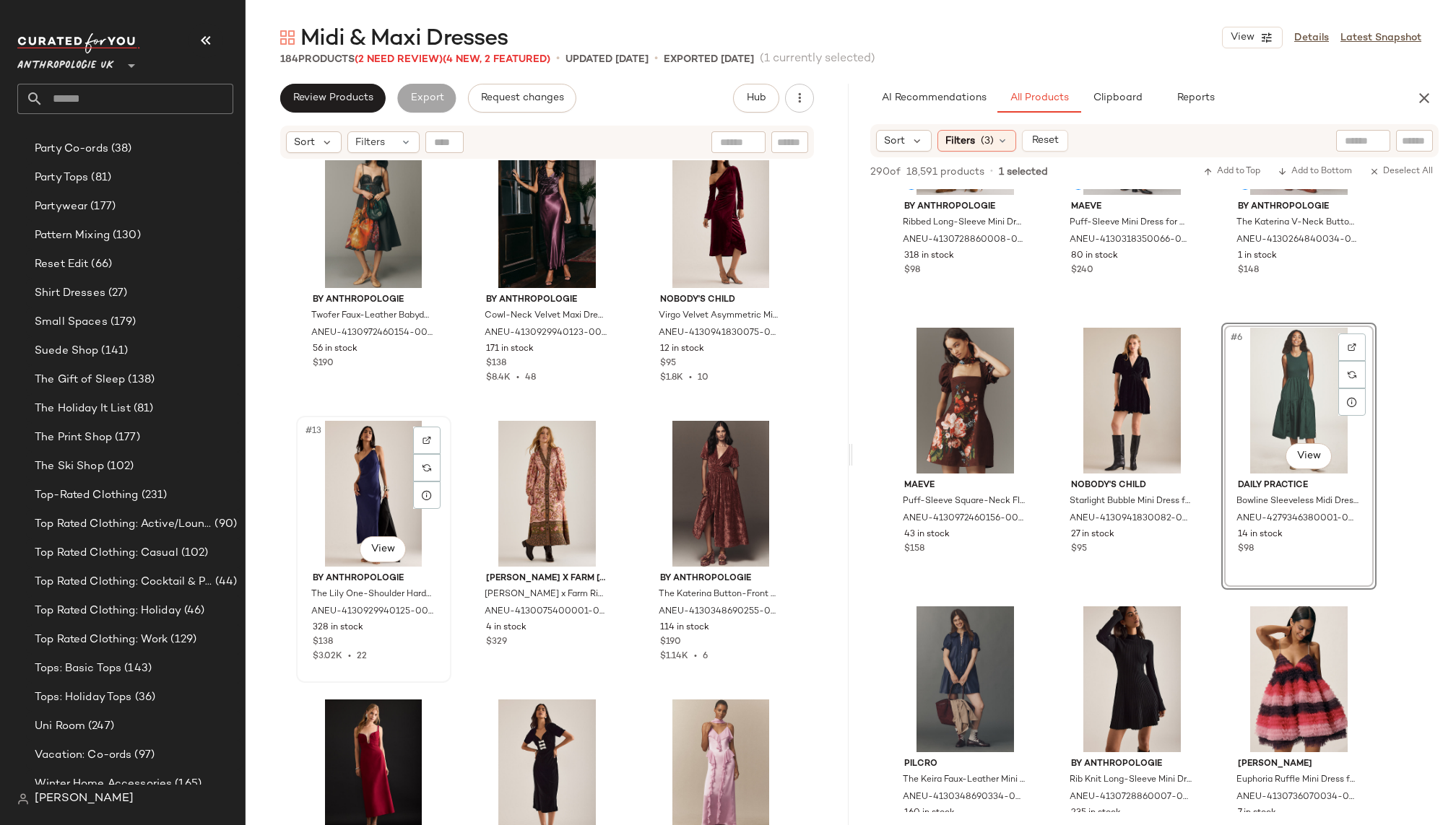
click at [333, 533] on div "#13 View" at bounding box center [373, 493] width 145 height 146
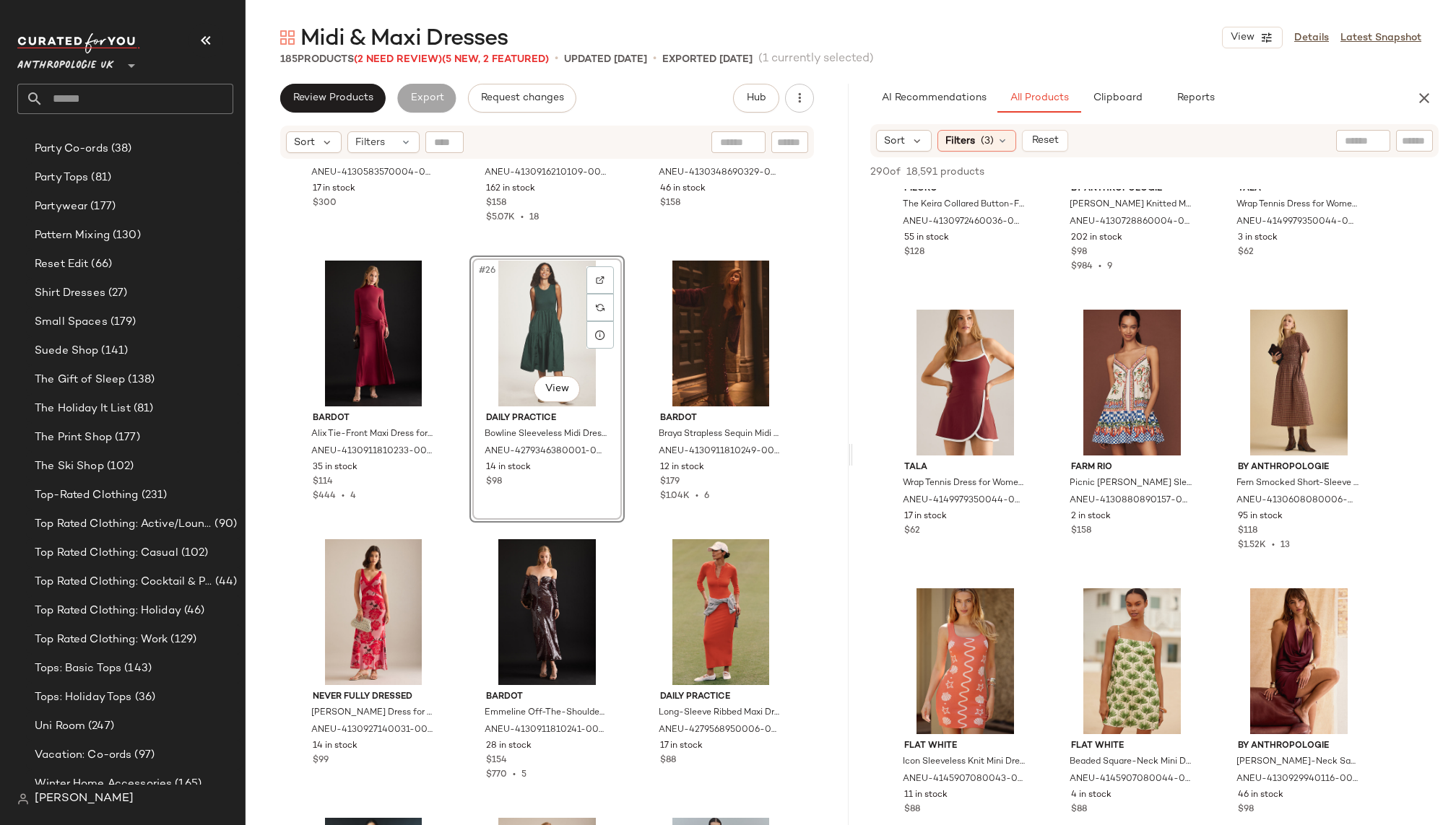
scroll to position [8785, 0]
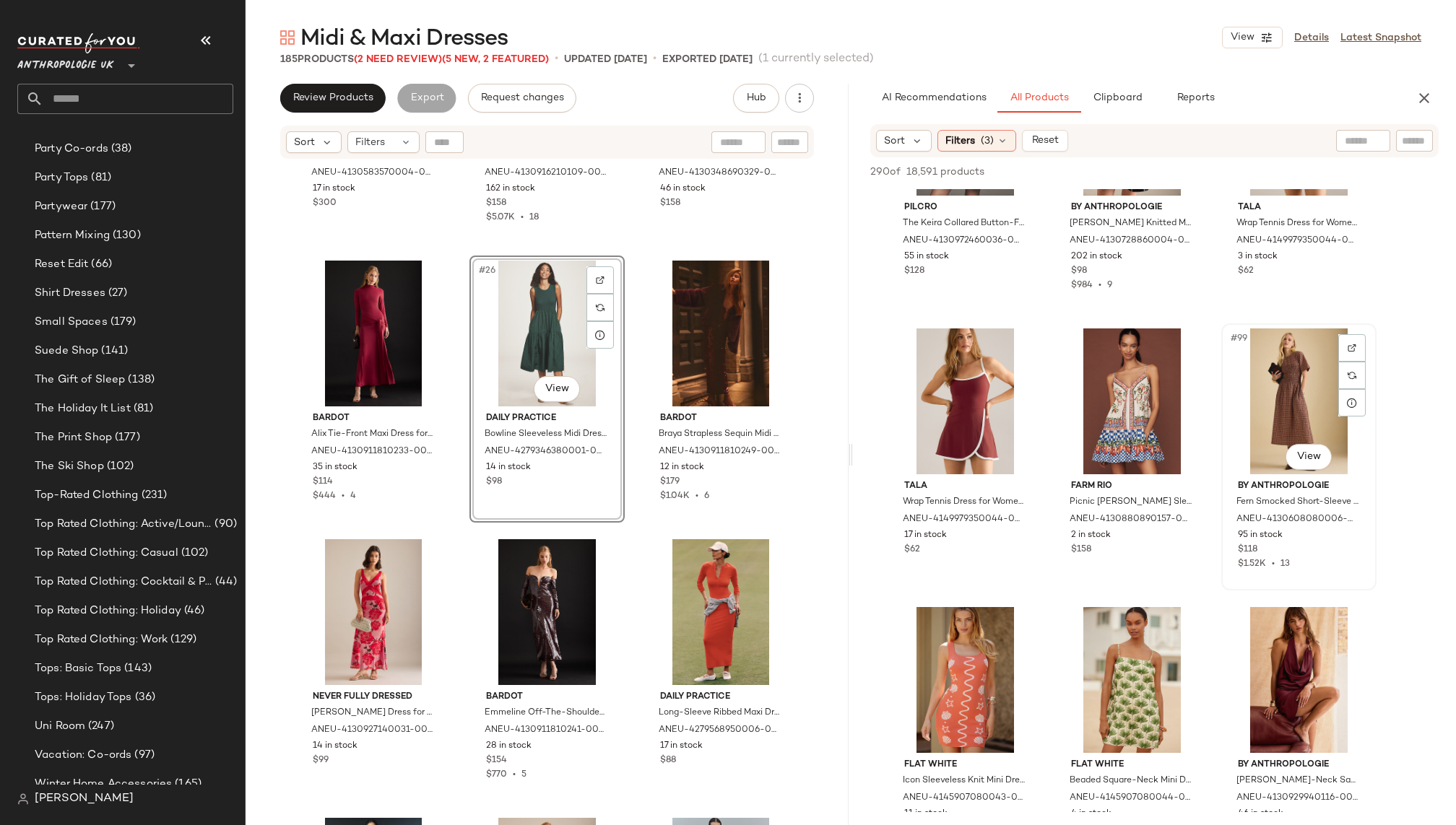
click at [1278, 402] on div "#99 View" at bounding box center [1298, 401] width 145 height 146
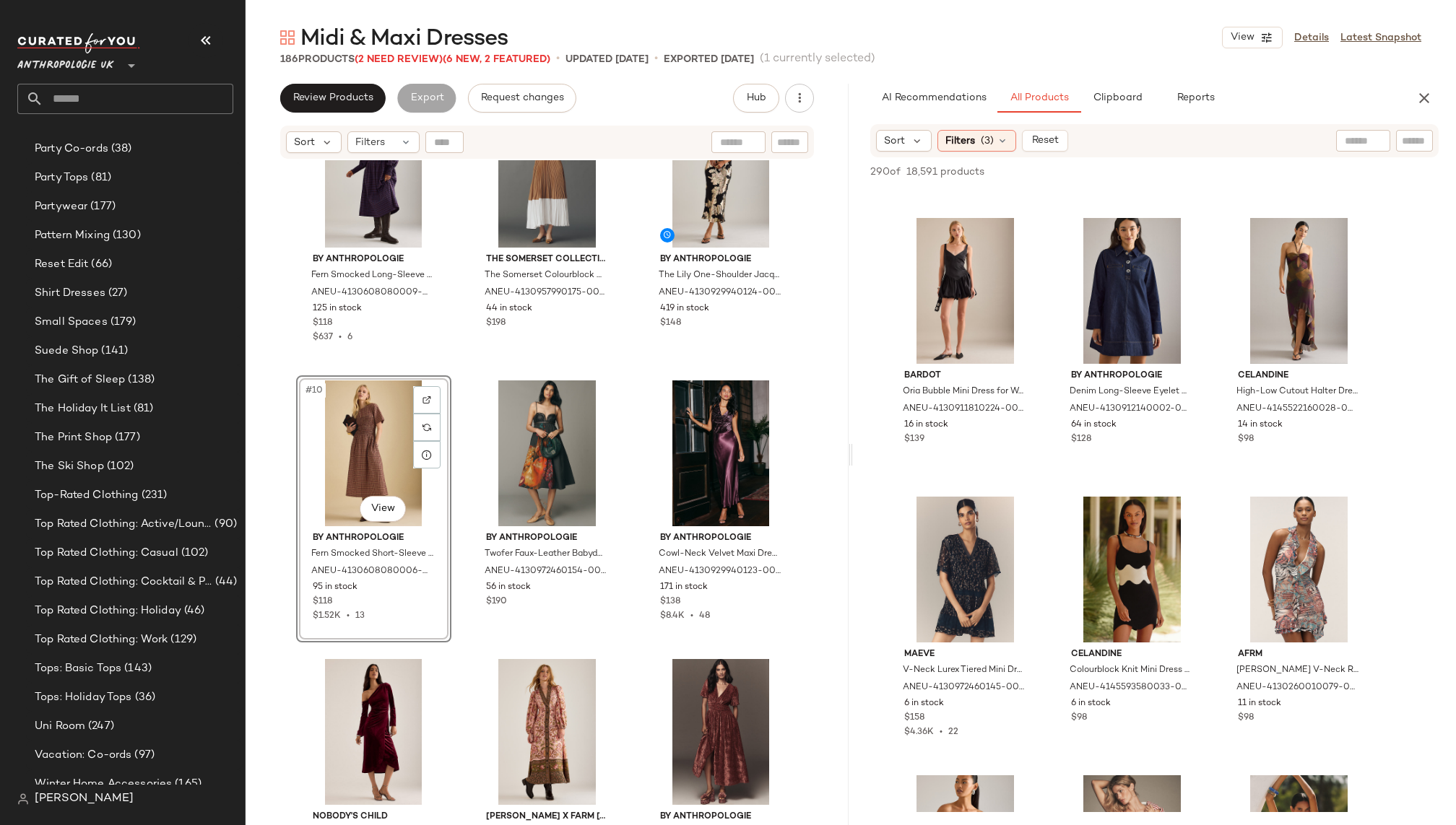
scroll to position [5382, 0]
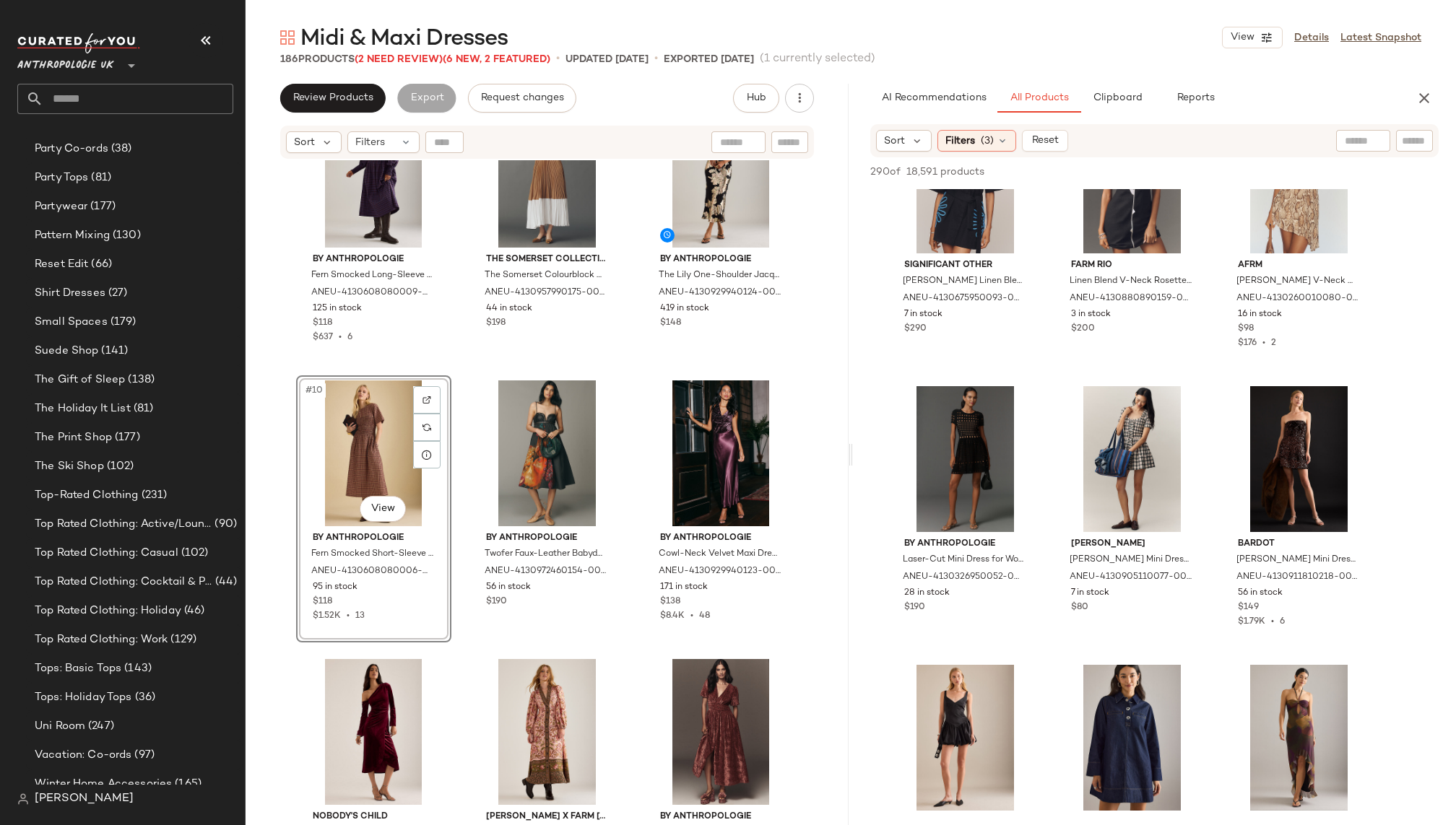
drag, startPoint x: 1260, startPoint y: 394, endPoint x: 516, endPoint y: 1, distance: 841.4
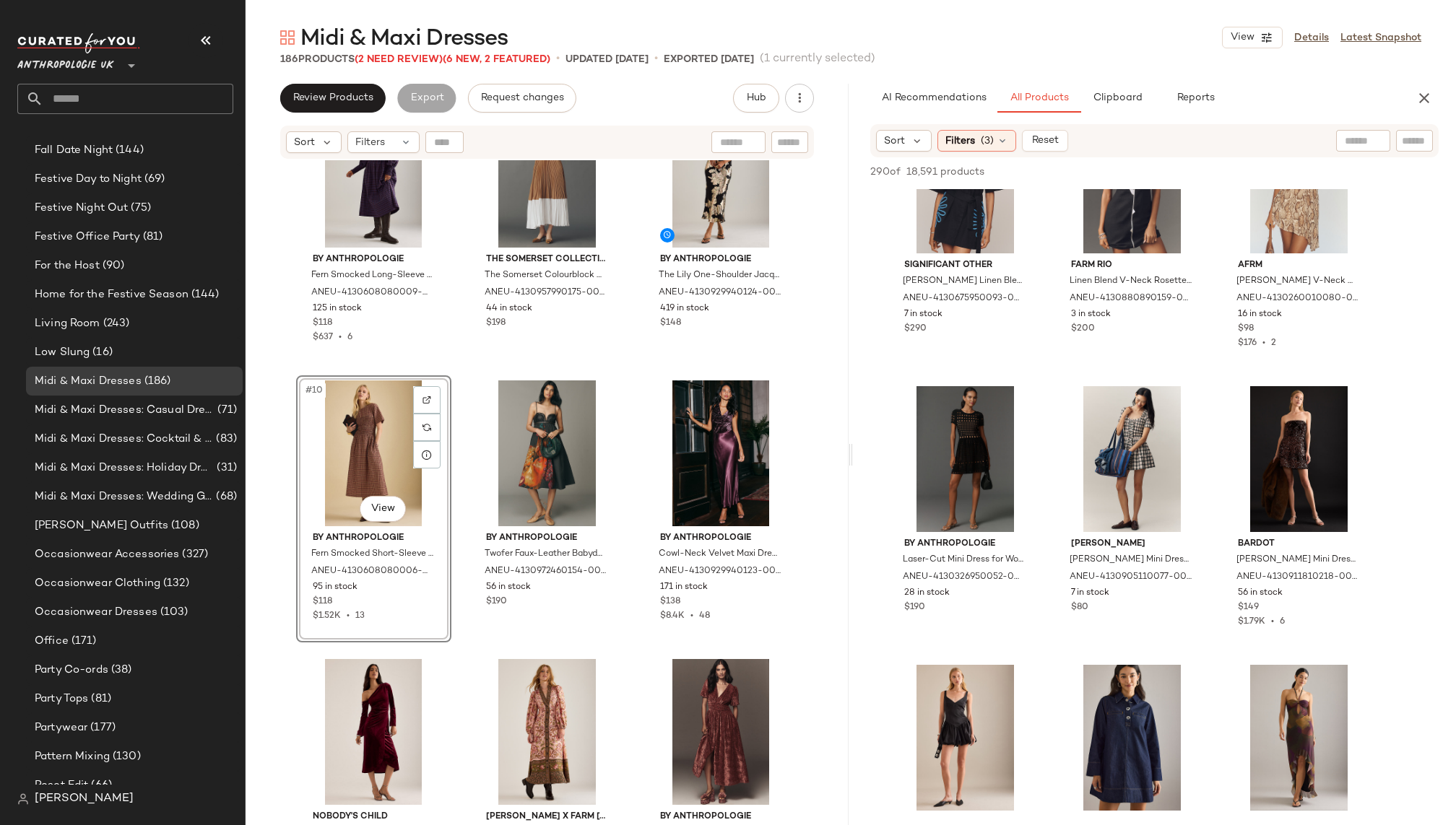
scroll to position [719, 0]
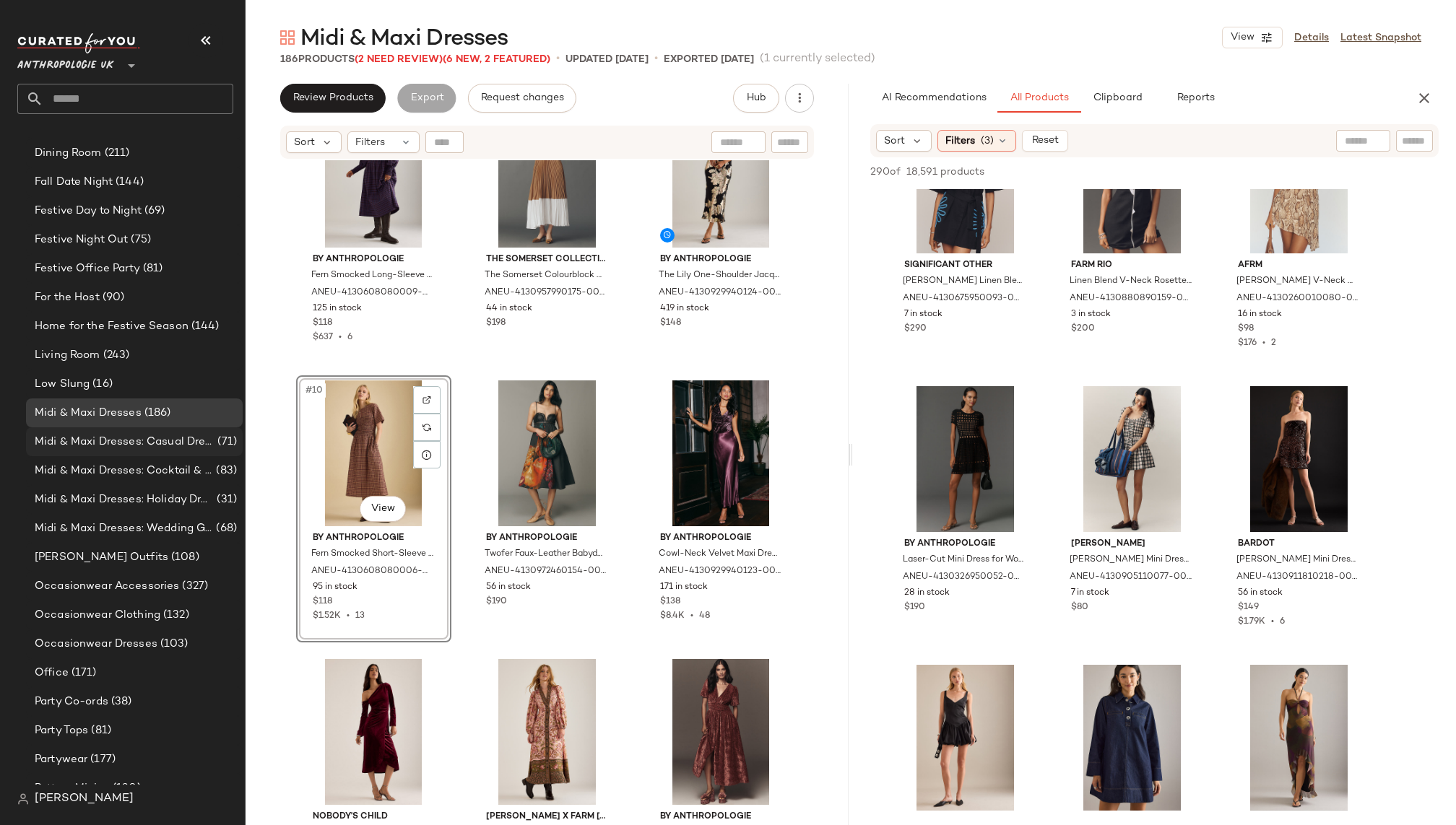
click at [180, 442] on span "Midi & Maxi Dresses: Casual Dresses" at bounding box center [125, 442] width 180 height 17
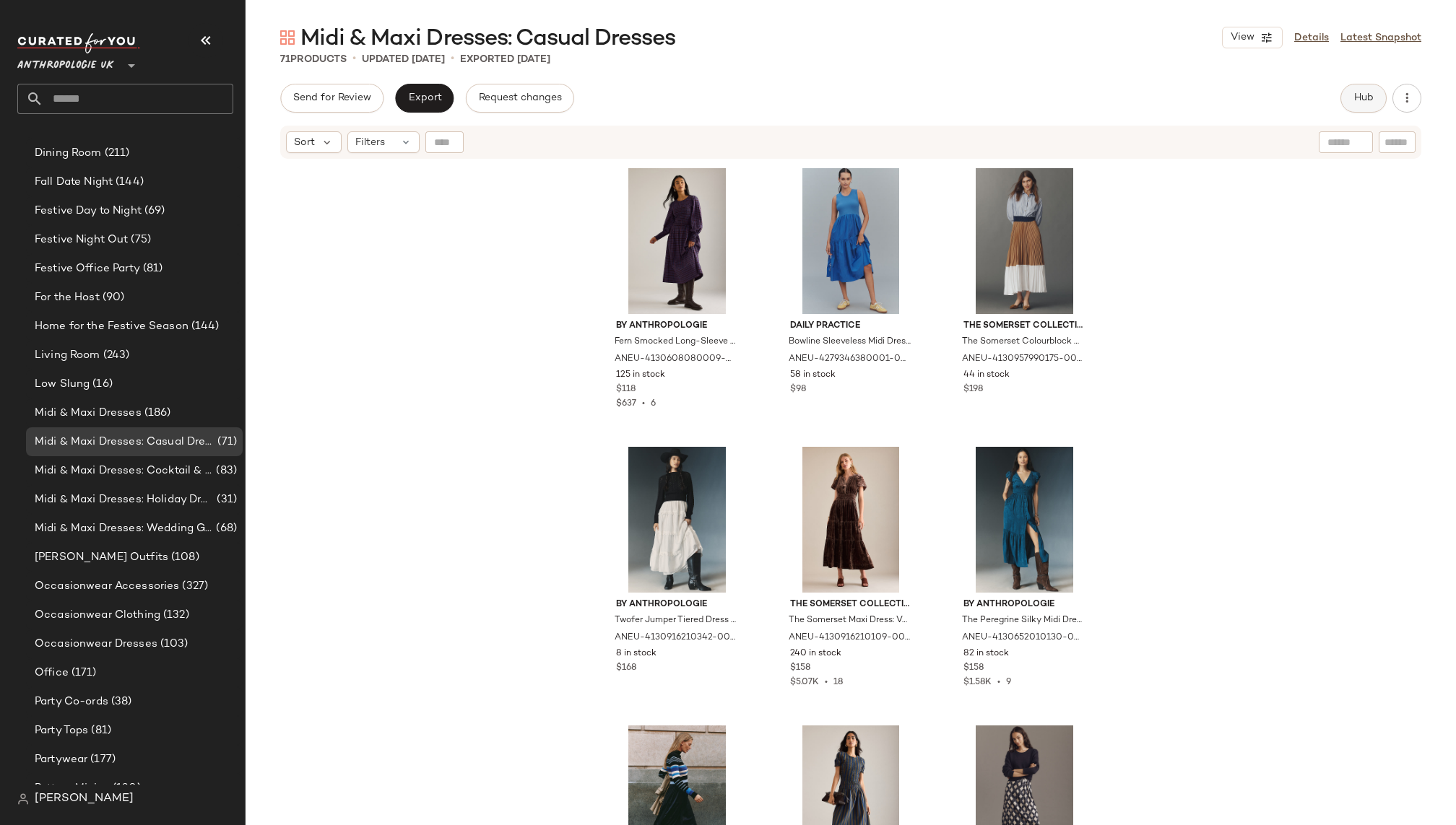
click at [1355, 96] on span "Hub" at bounding box center [1363, 98] width 20 height 12
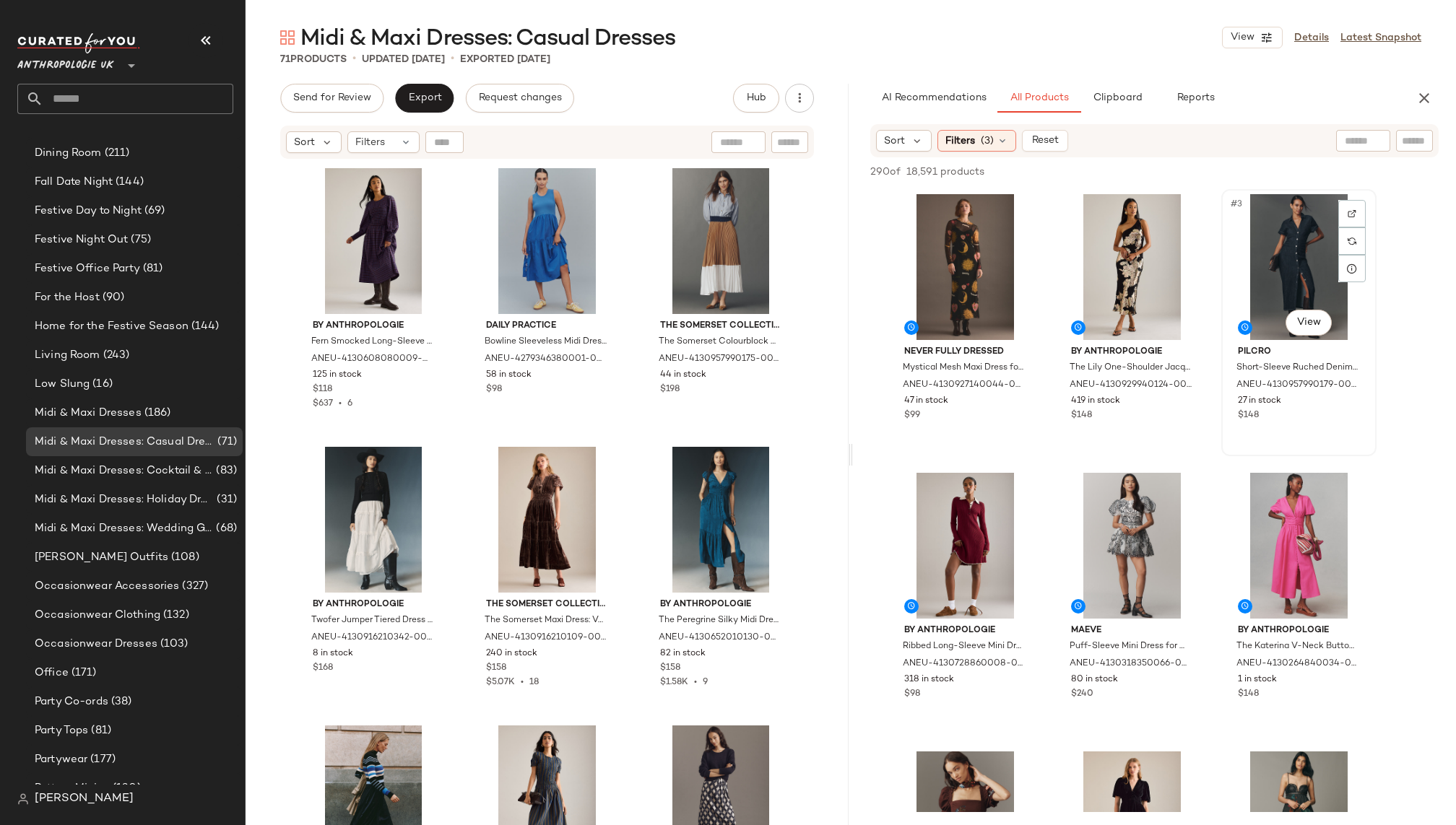
click at [1273, 258] on div "#3 View" at bounding box center [1298, 267] width 145 height 146
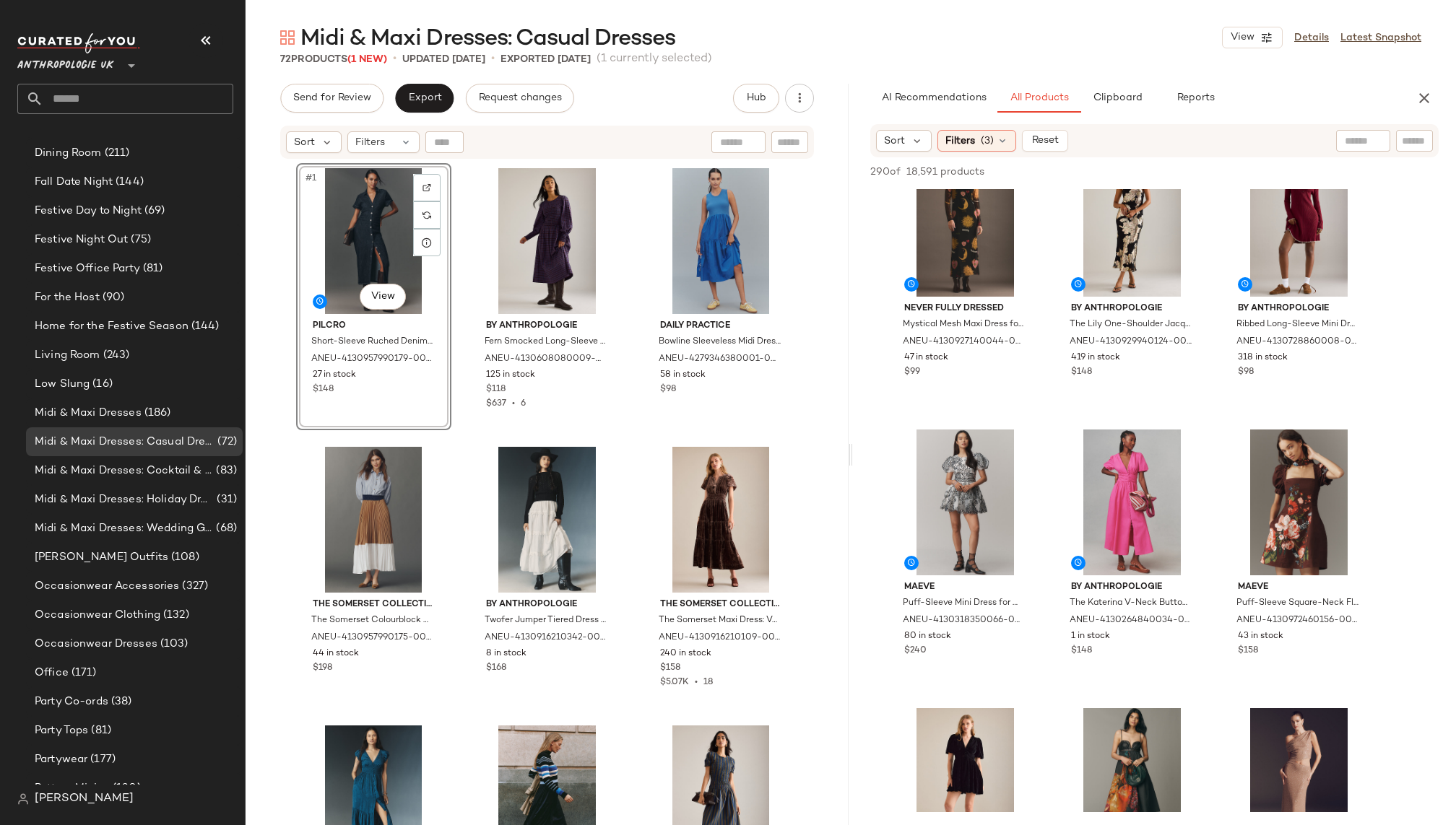
scroll to position [50, 0]
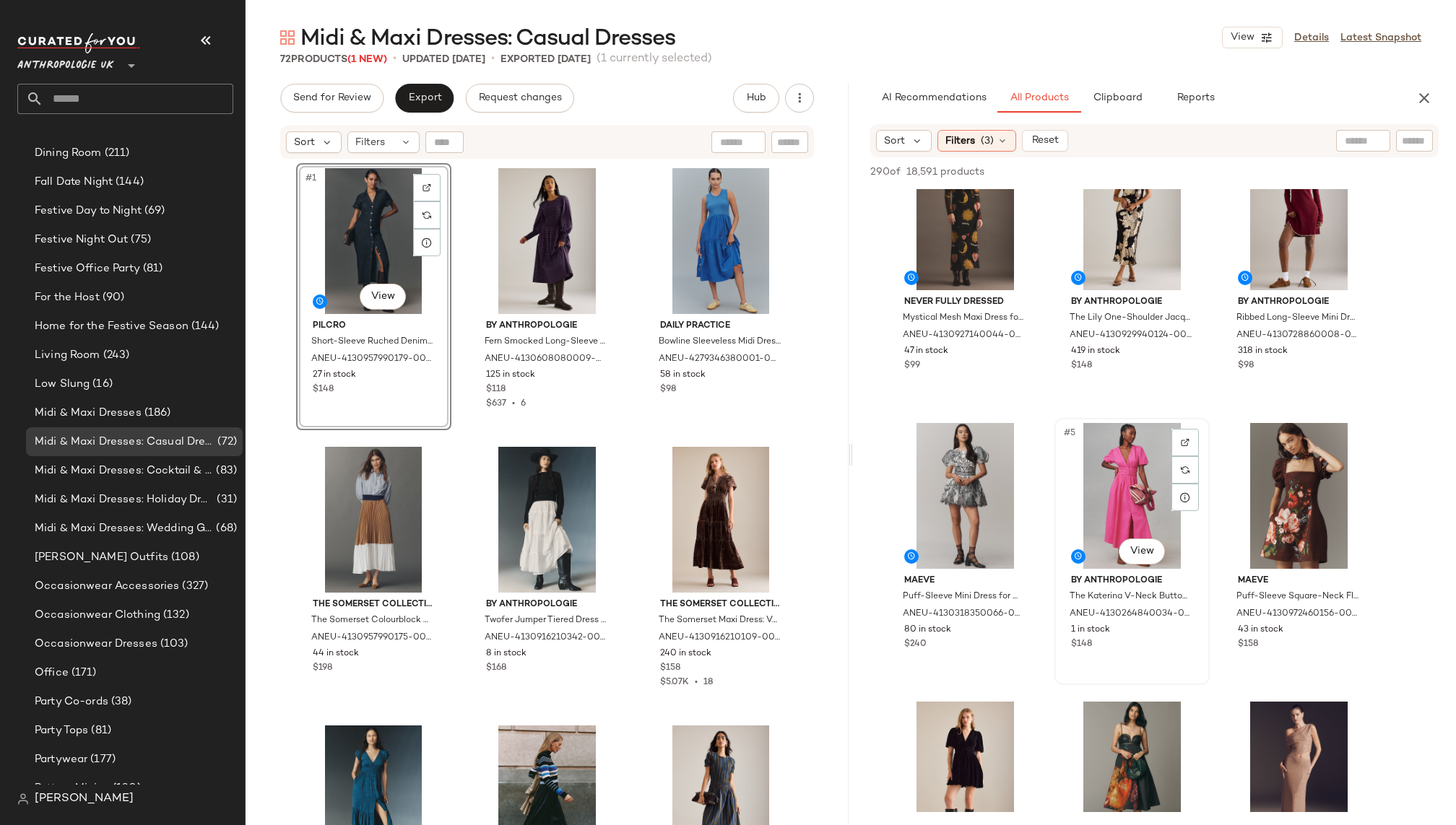
click at [1096, 511] on div "#5 View" at bounding box center [1132, 496] width 145 height 146
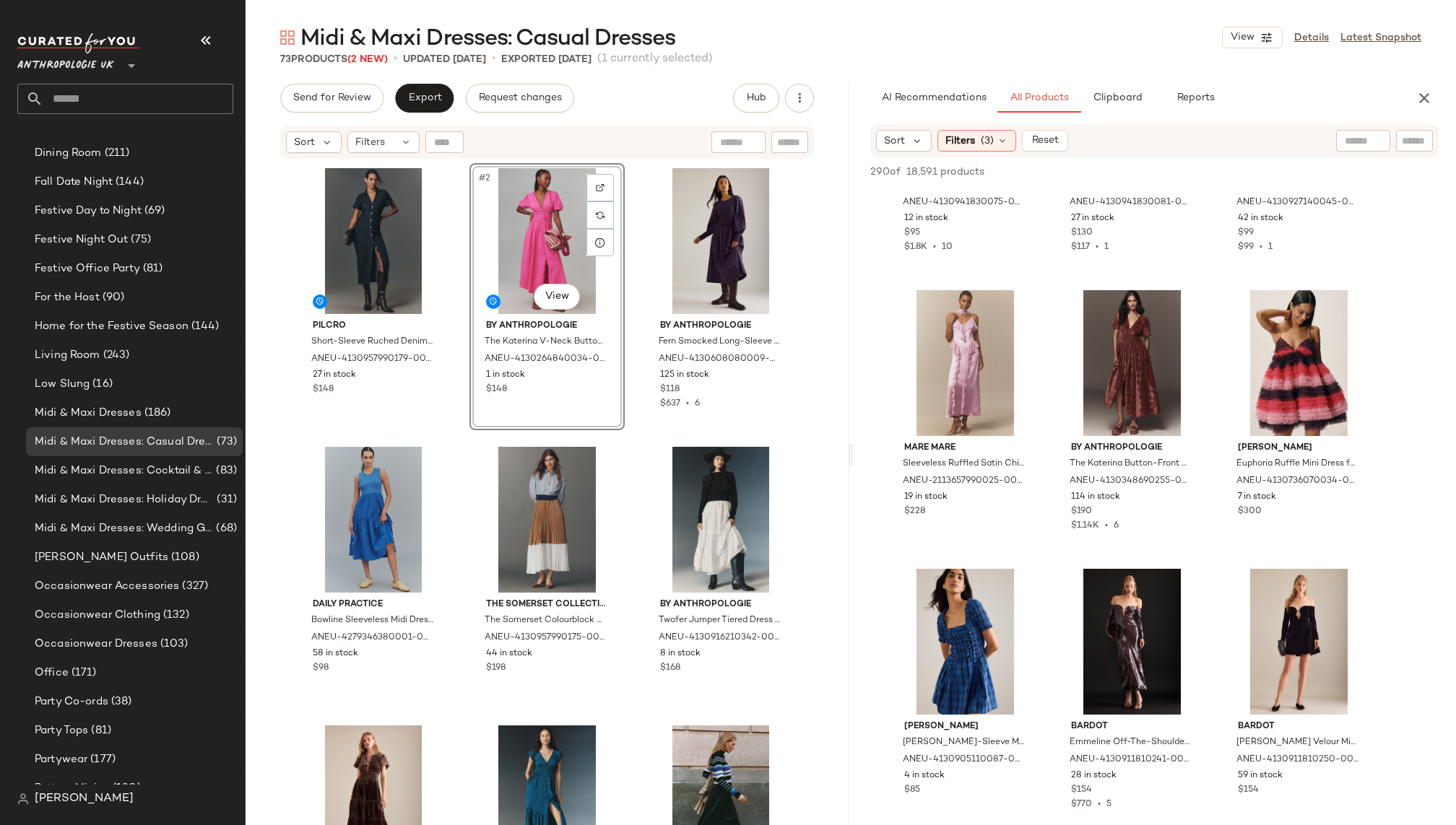
scroll to position [1278, 0]
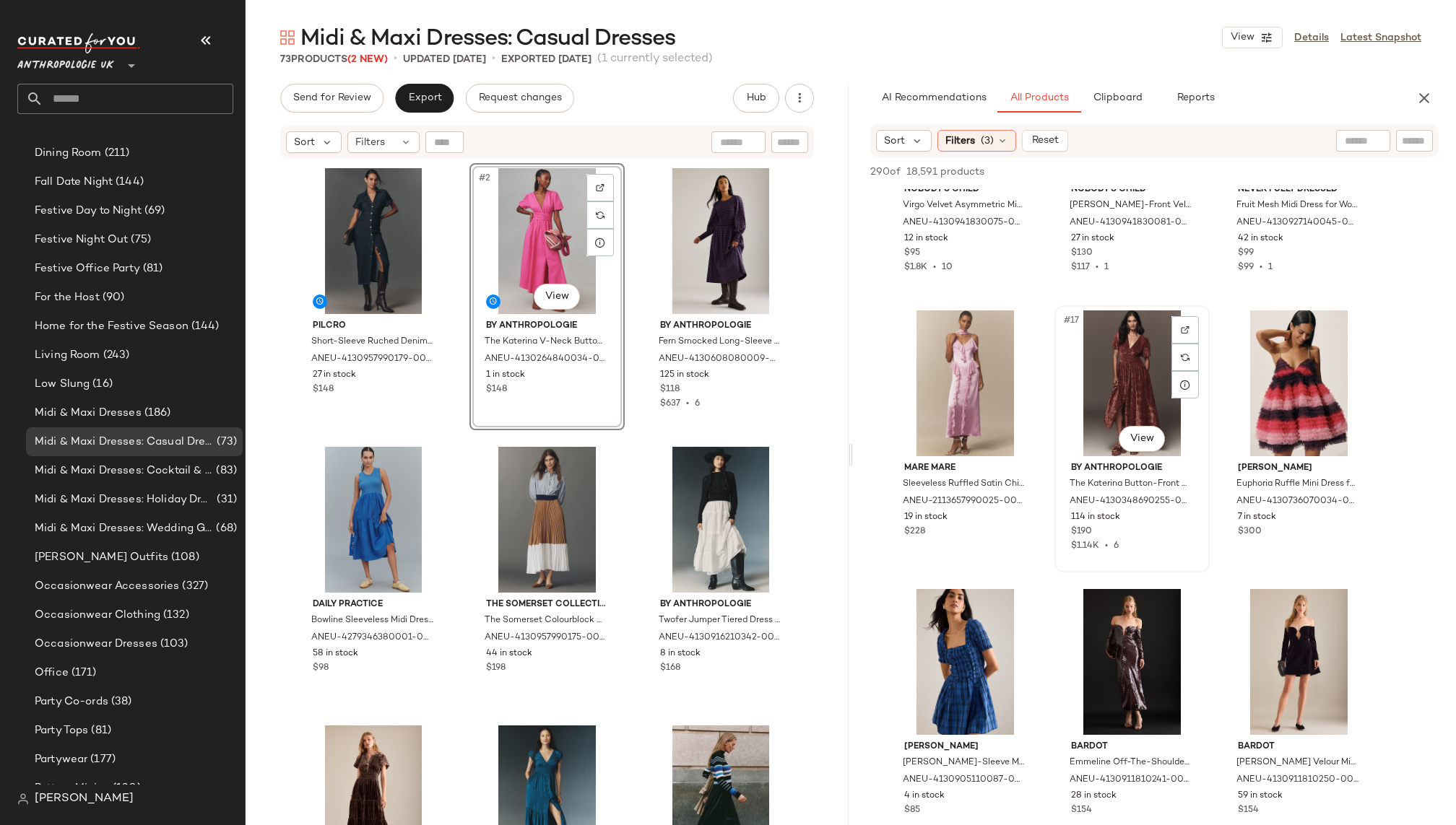
click at [1113, 403] on div "#17 View" at bounding box center [1132, 383] width 145 height 146
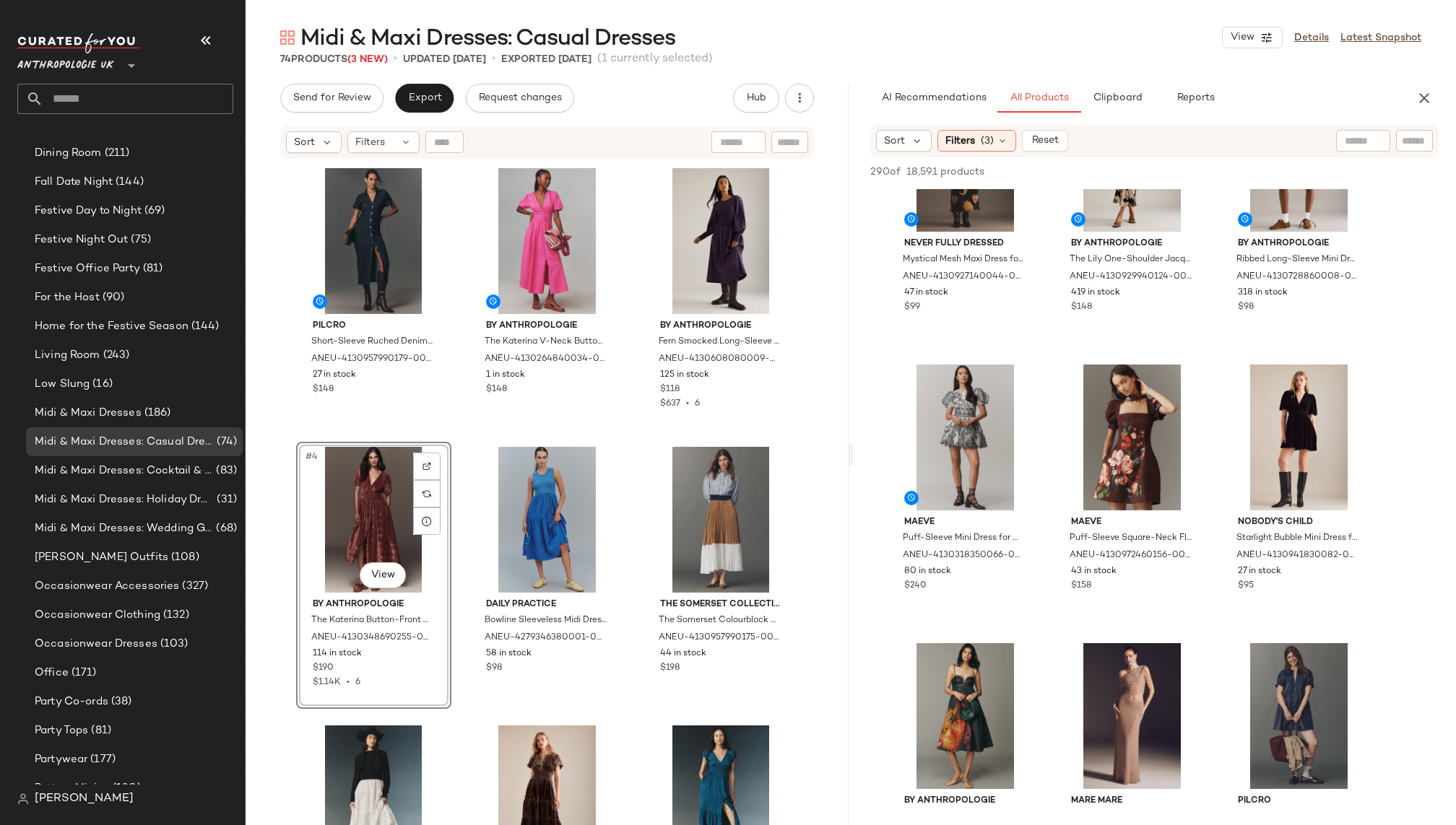
scroll to position [0, 0]
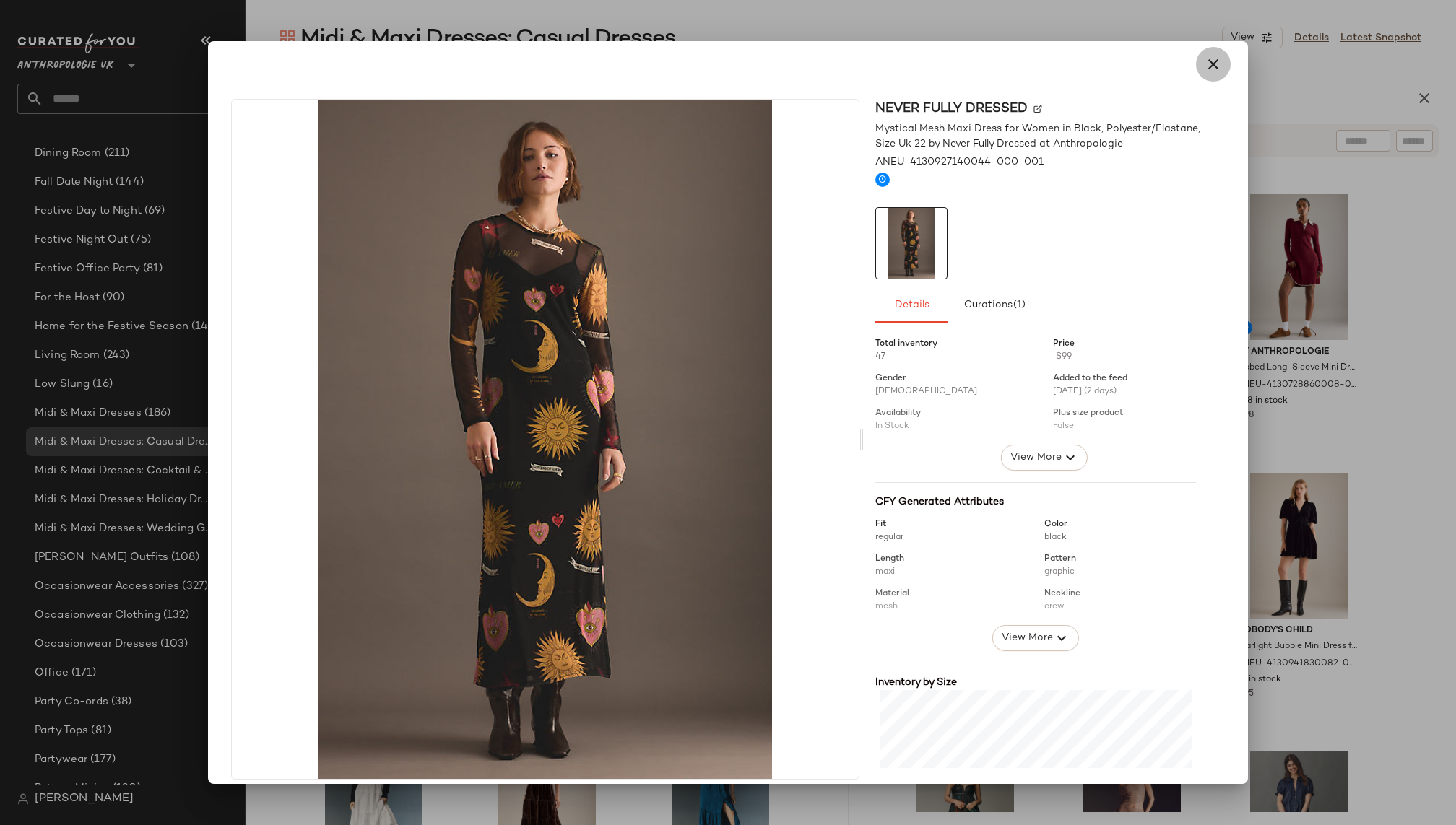
click at [1213, 58] on icon "button" at bounding box center [1213, 64] width 18 height 18
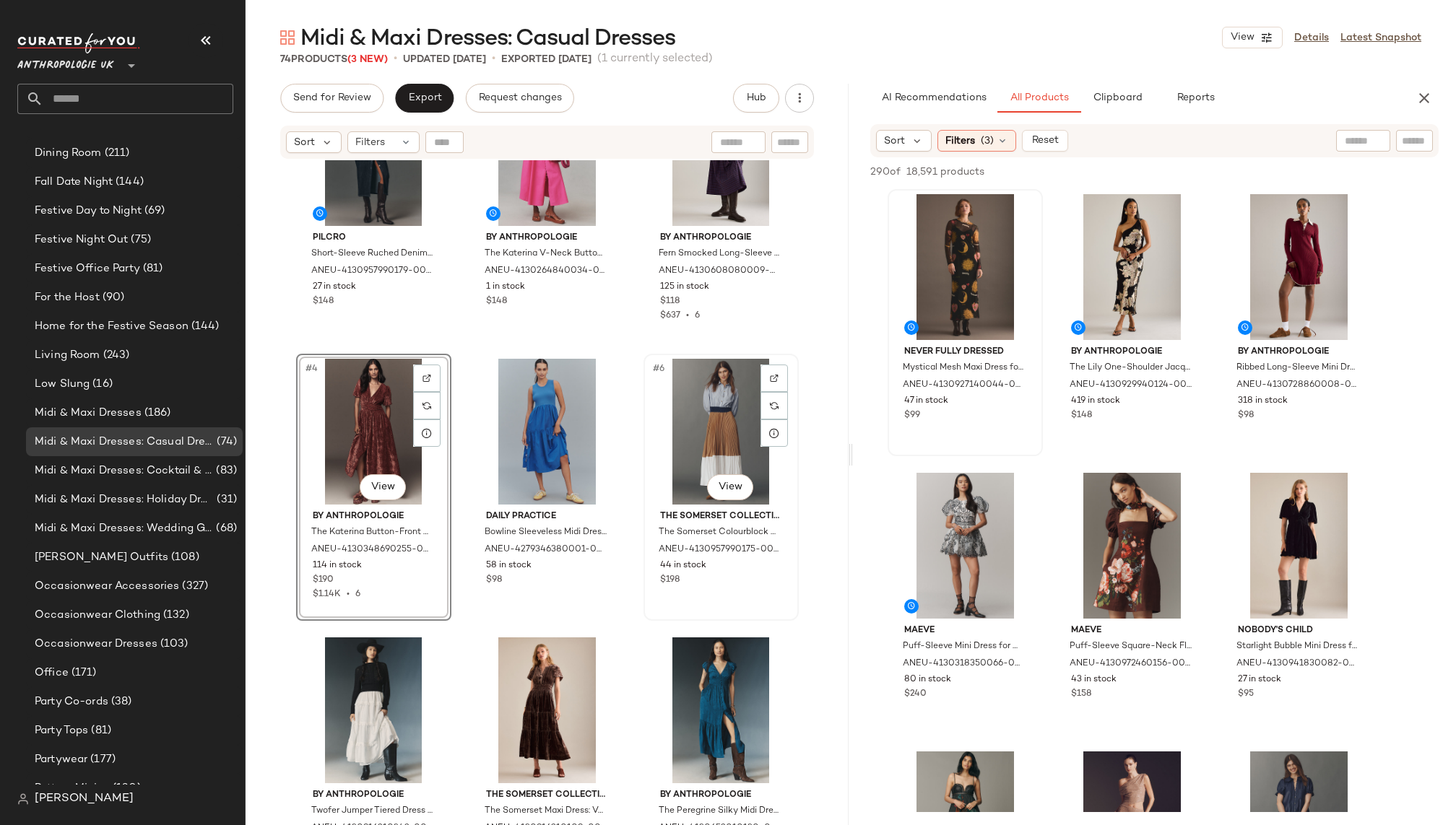
scroll to position [85, 0]
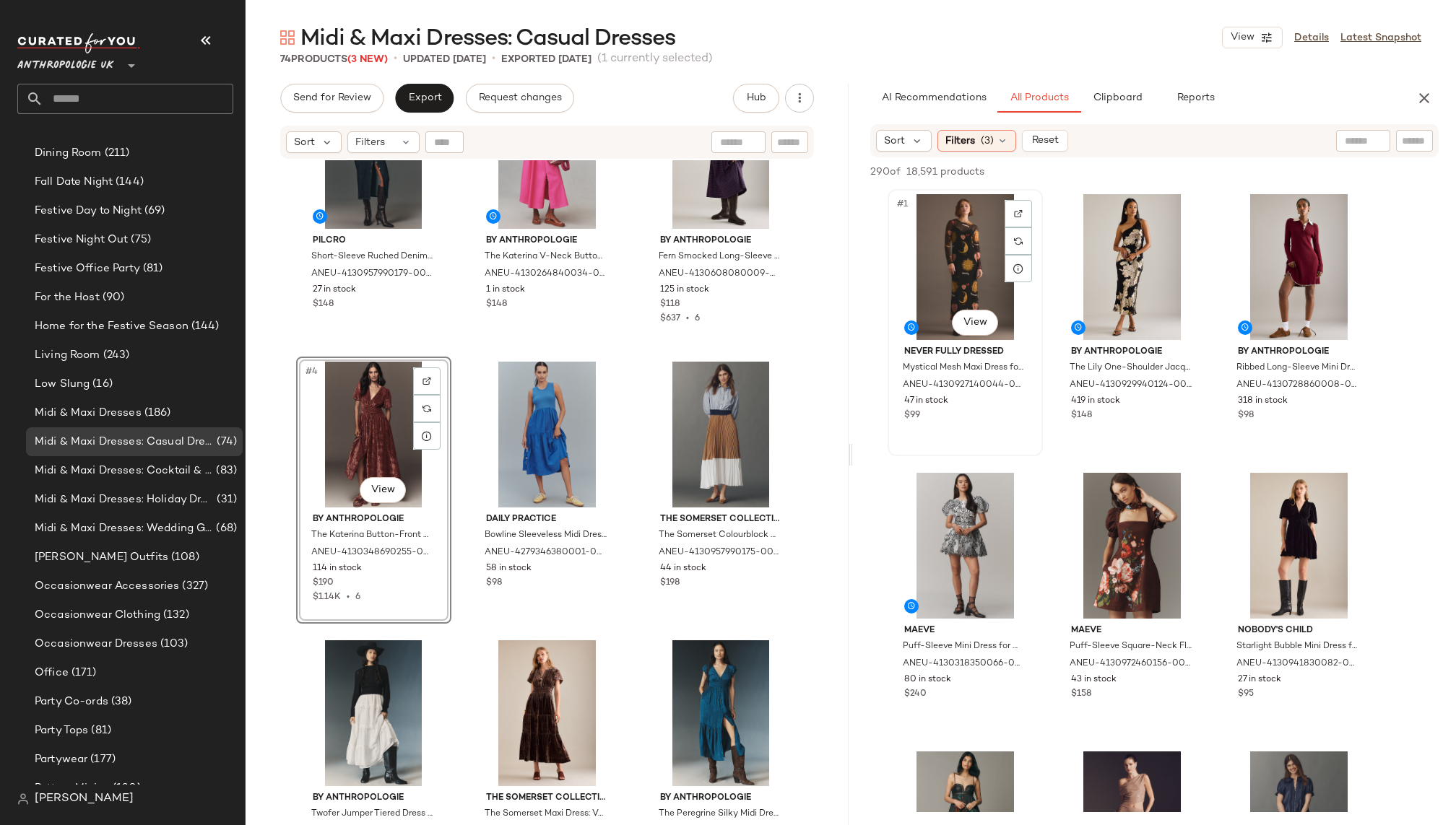
click at [978, 262] on div "#1 View" at bounding box center [965, 267] width 145 height 146
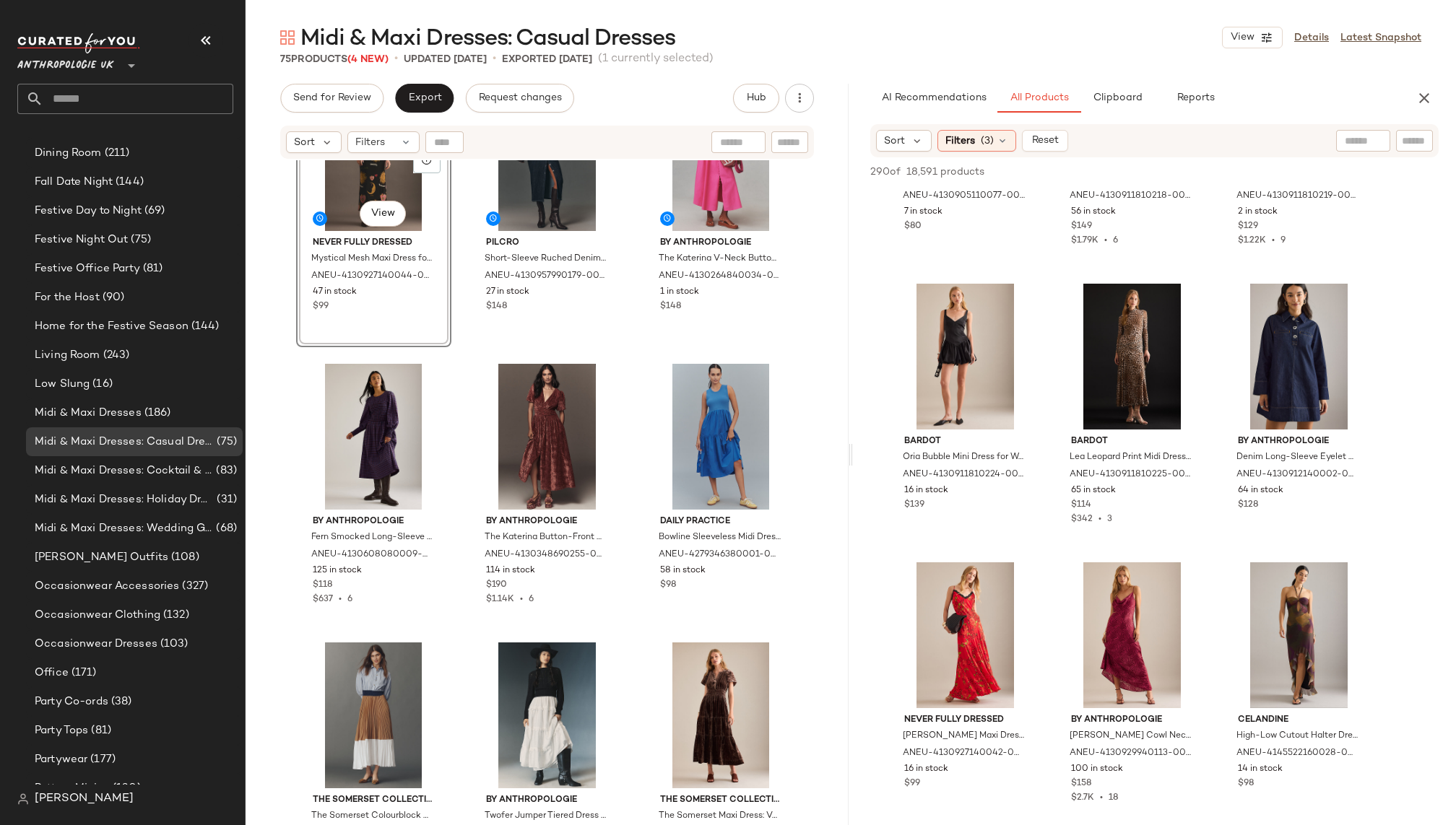
scroll to position [11128, 0]
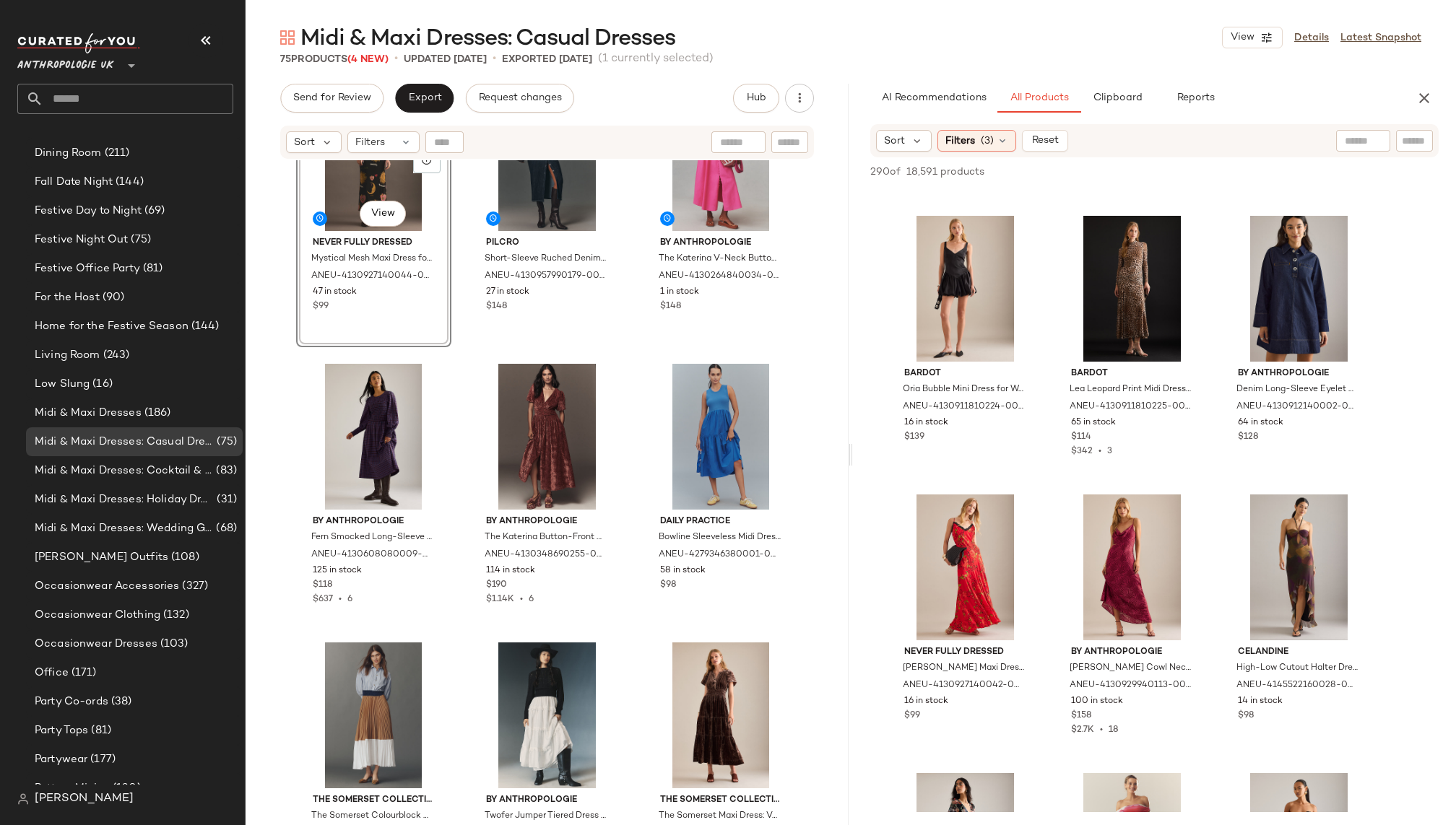
drag, startPoint x: 977, startPoint y: 247, endPoint x: 517, endPoint y: 2, distance: 521.2
click at [181, 473] on span "Midi & Maxi Dresses: Cocktail & Party" at bounding box center [124, 471] width 178 height 17
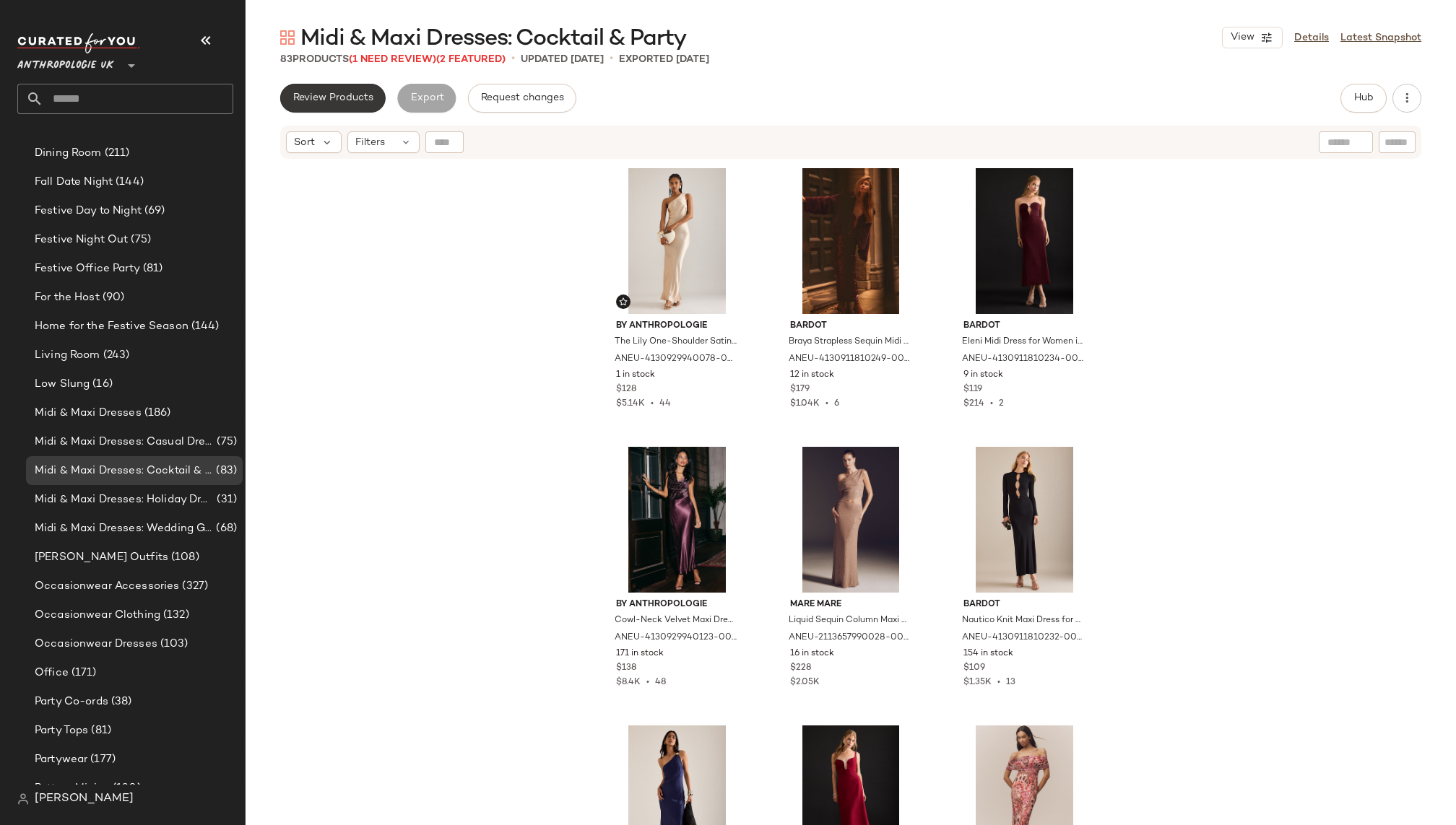
click at [373, 95] on button "Review Products" at bounding box center [333, 98] width 106 height 29
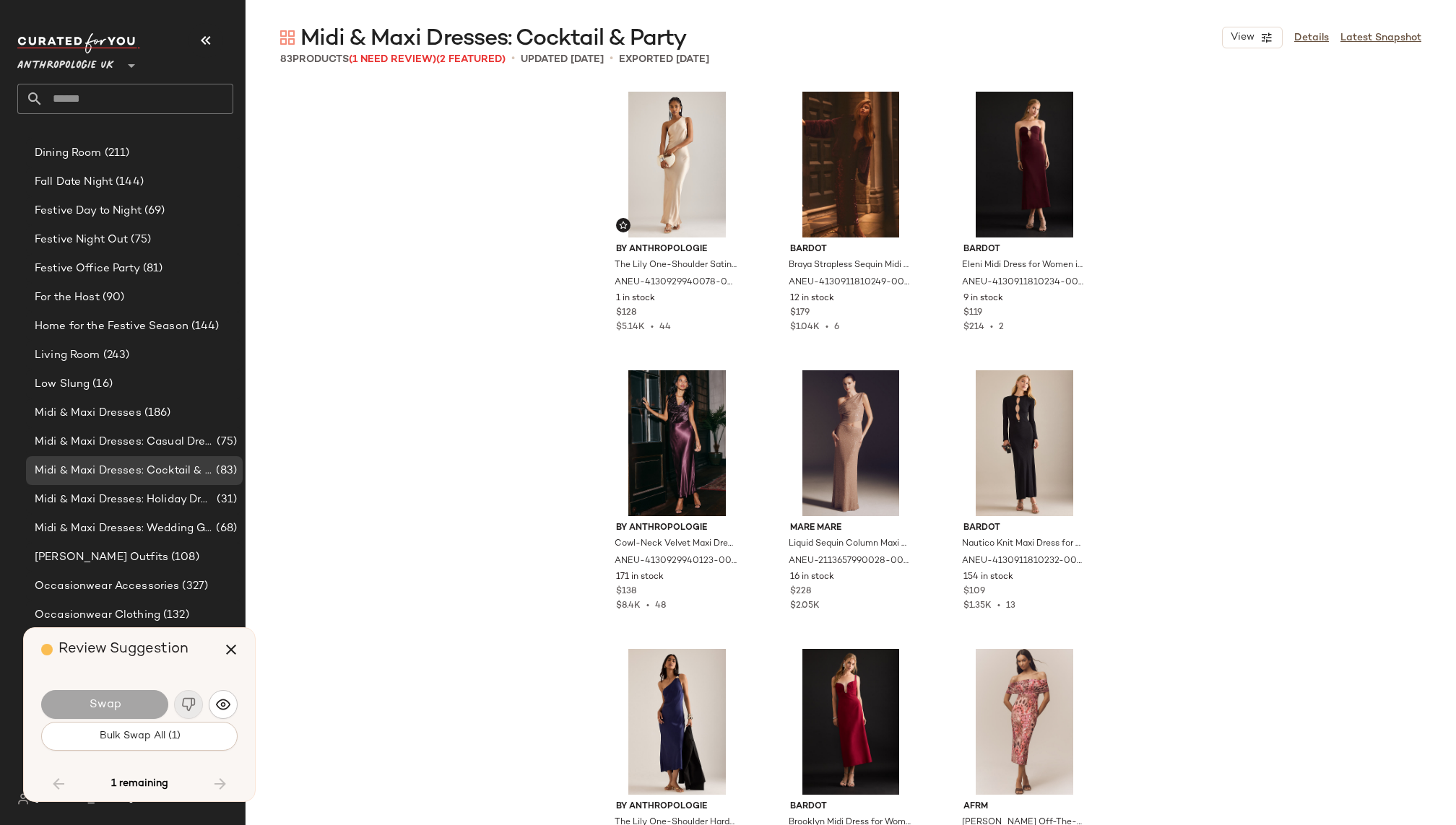
scroll to position [7066, 0]
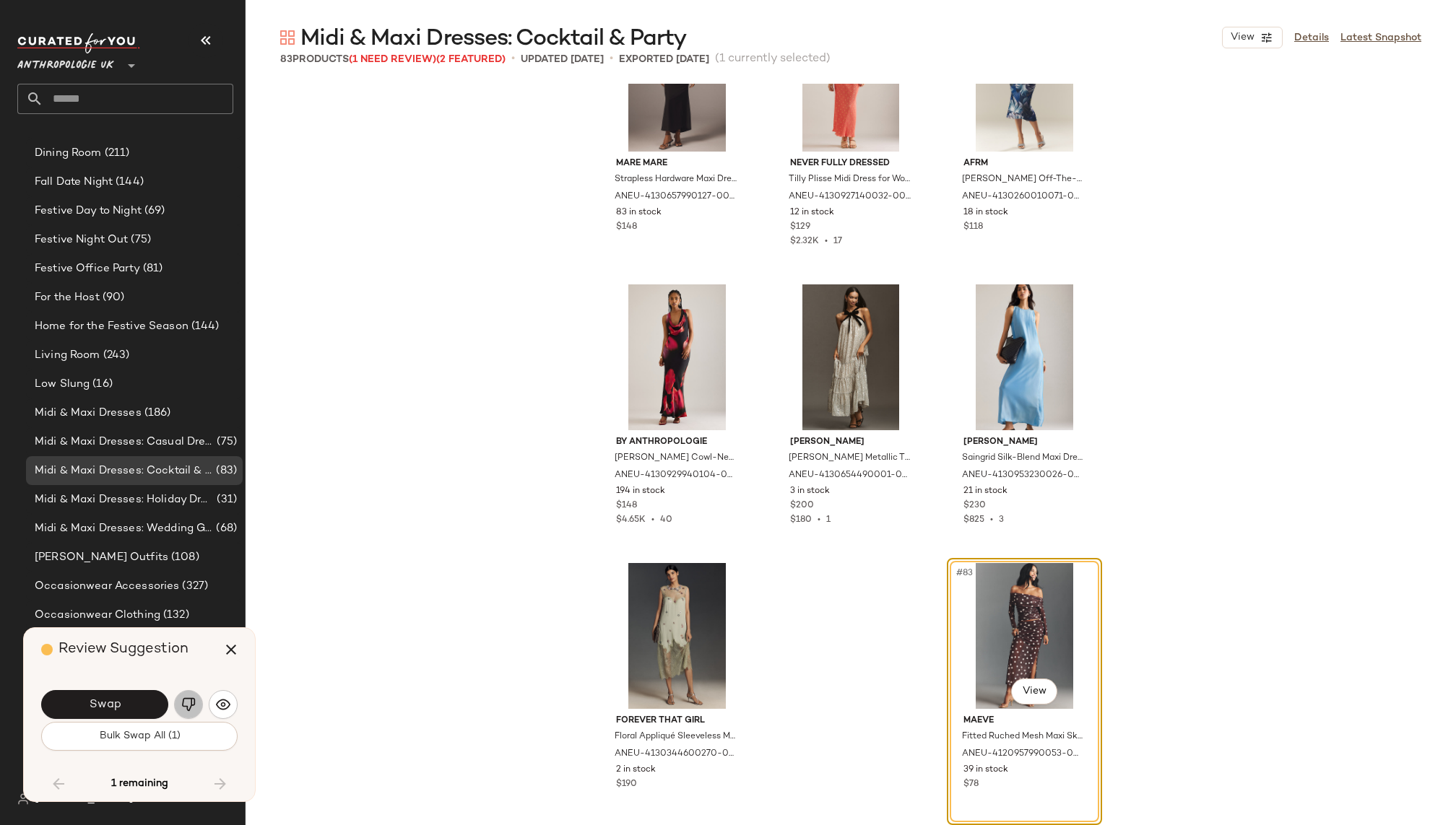
click at [187, 707] on img "button" at bounding box center [188, 704] width 14 height 14
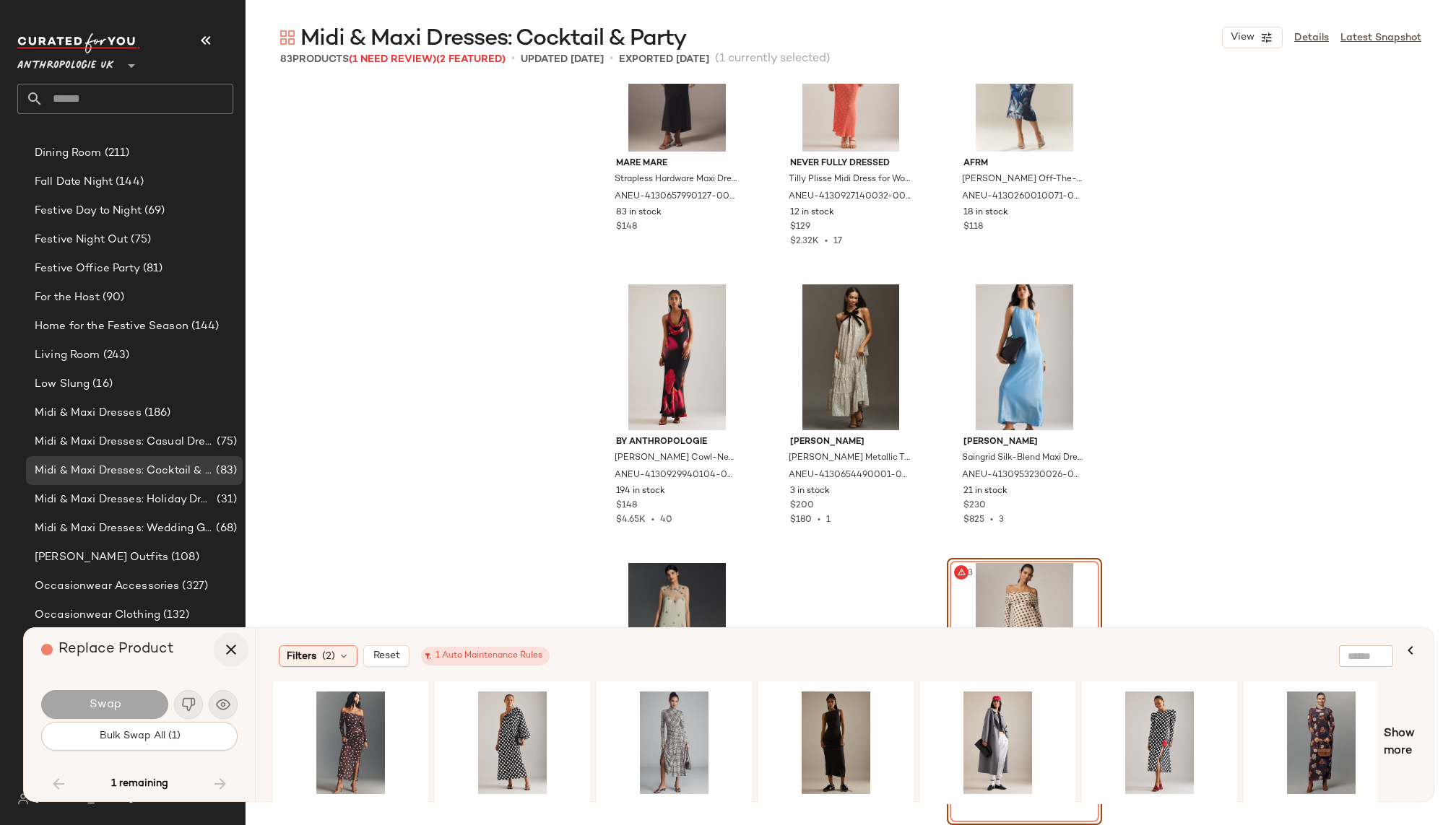
click at [230, 649] on icon "button" at bounding box center [231, 649] width 18 height 18
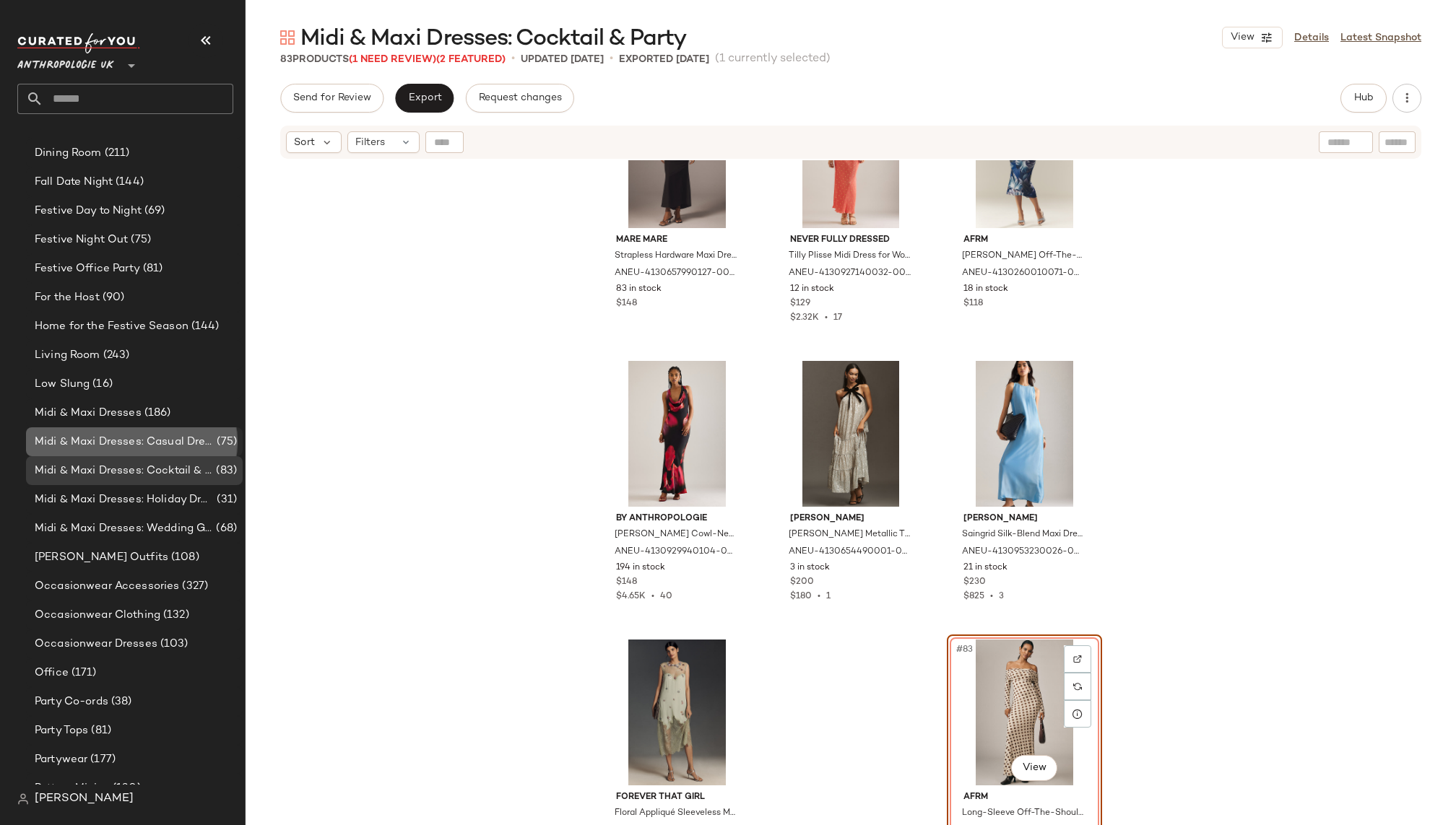
click at [190, 439] on span "Midi & Maxi Dresses: Casual Dresses" at bounding box center [124, 442] width 179 height 17
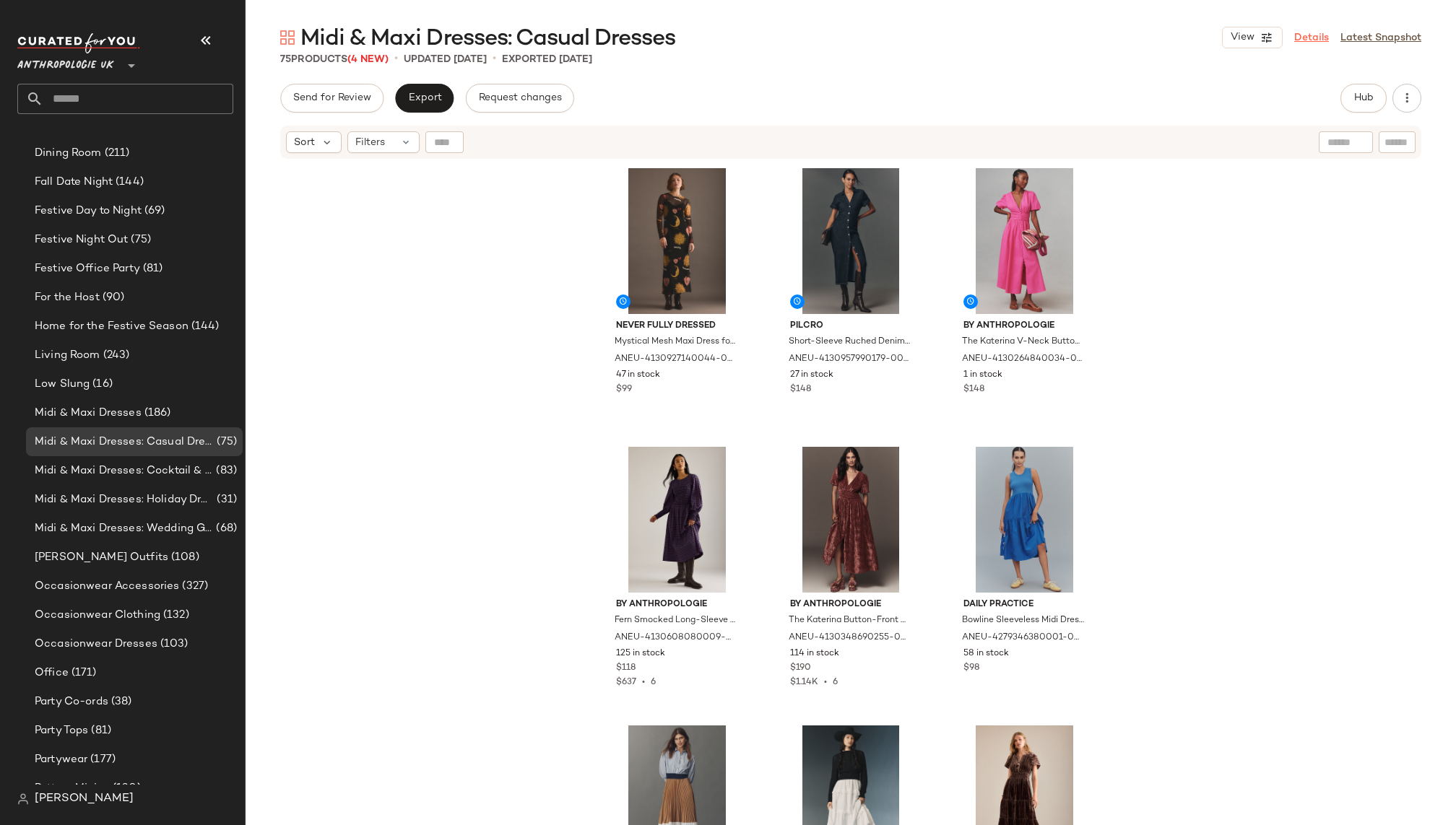
click at [1316, 38] on link "Details" at bounding box center [1312, 38] width 35 height 15
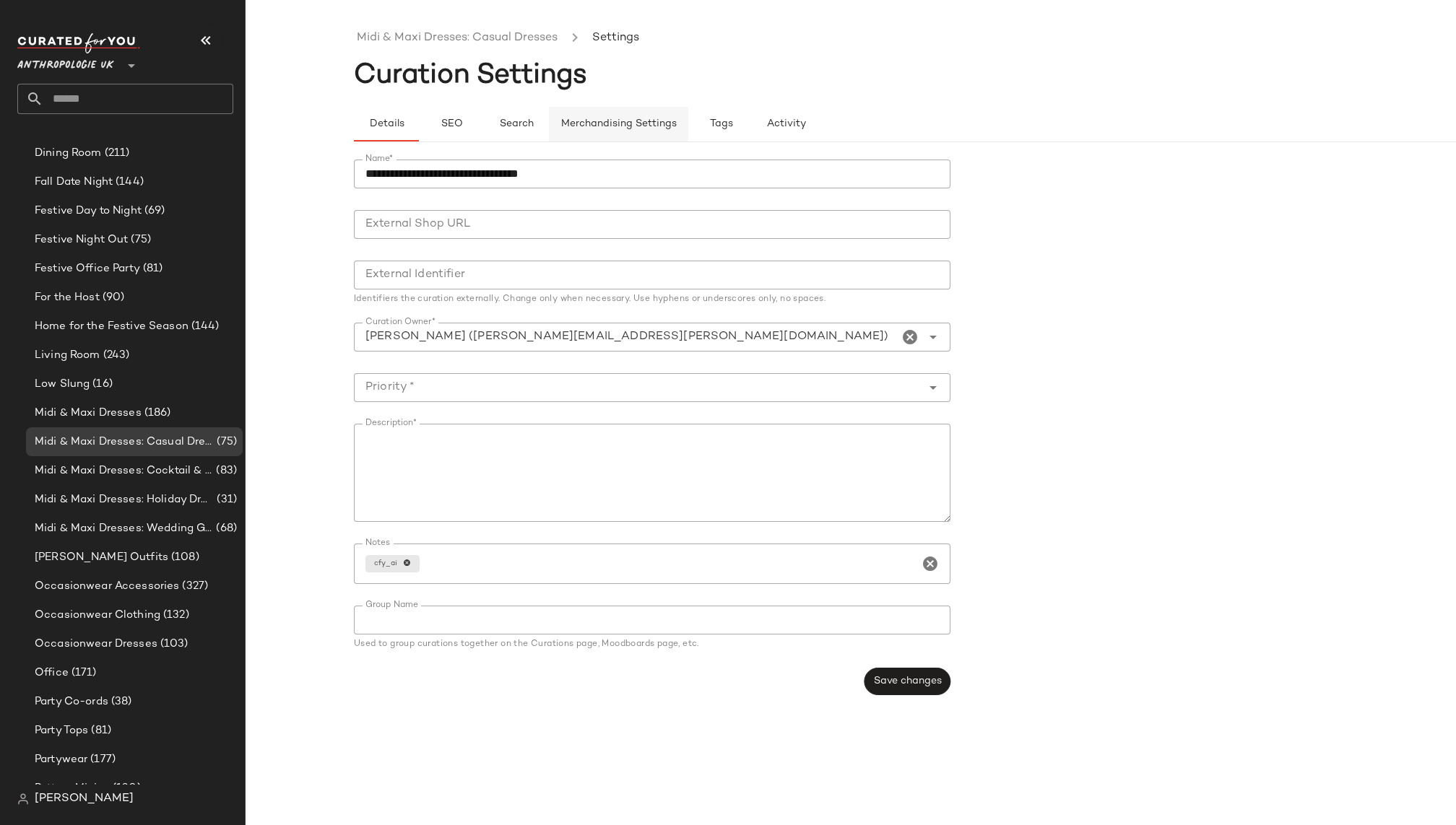
click at [652, 123] on span "Merchandising Settings" at bounding box center [618, 124] width 117 height 12
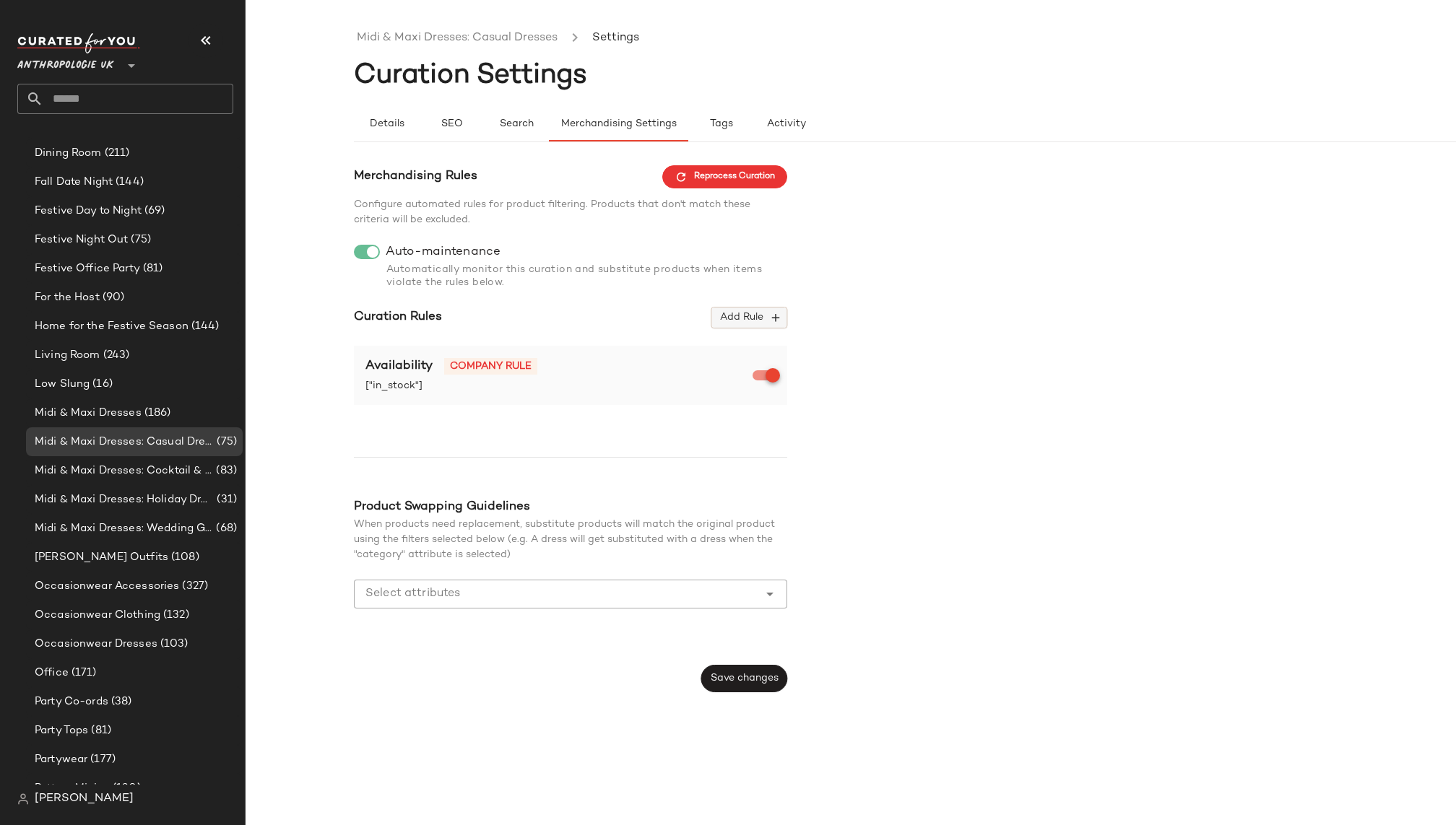
click at [761, 322] on span "Add Rule" at bounding box center [749, 318] width 60 height 13
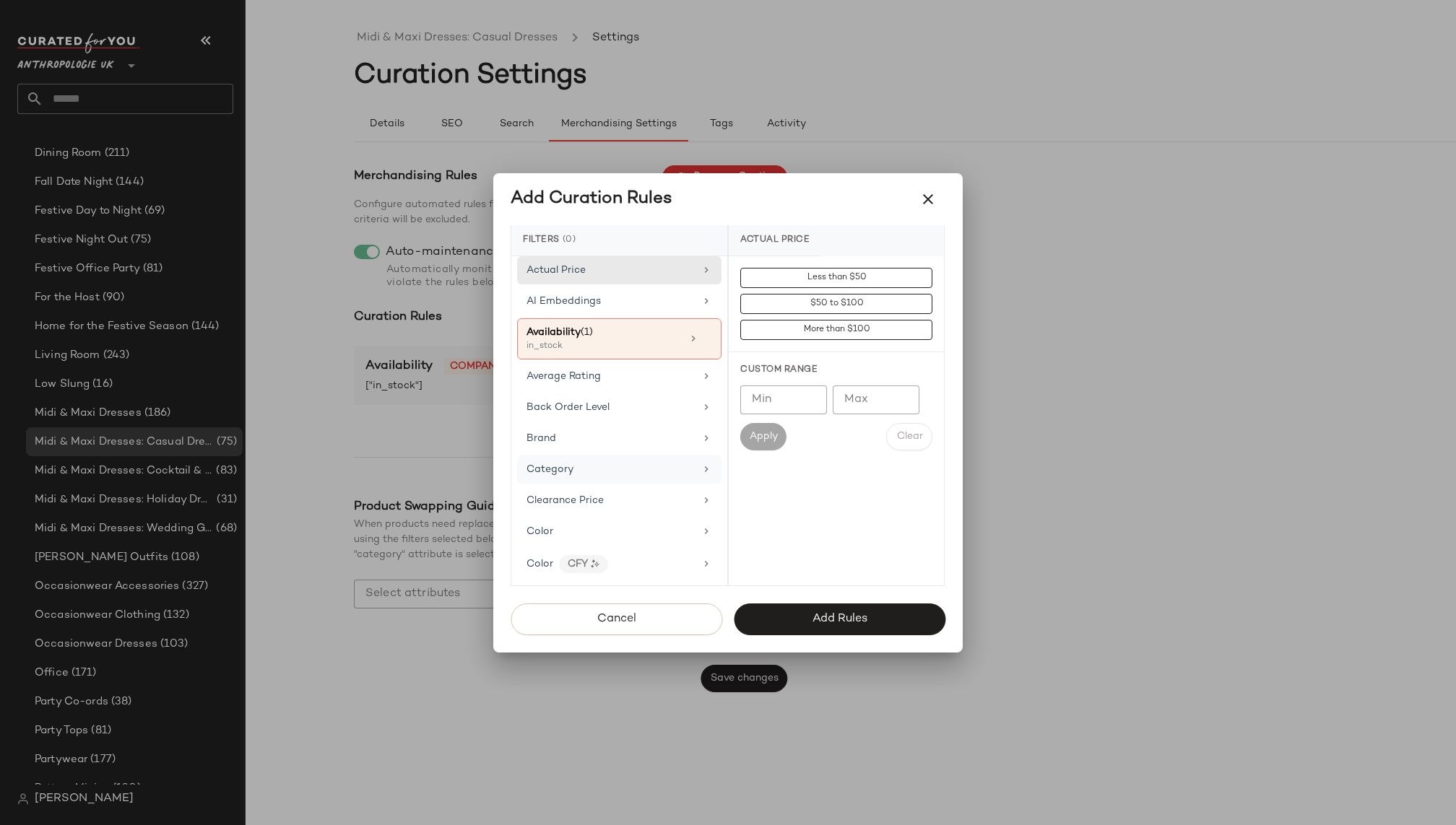
click at [639, 457] on div "Category" at bounding box center [618, 470] width 204 height 28
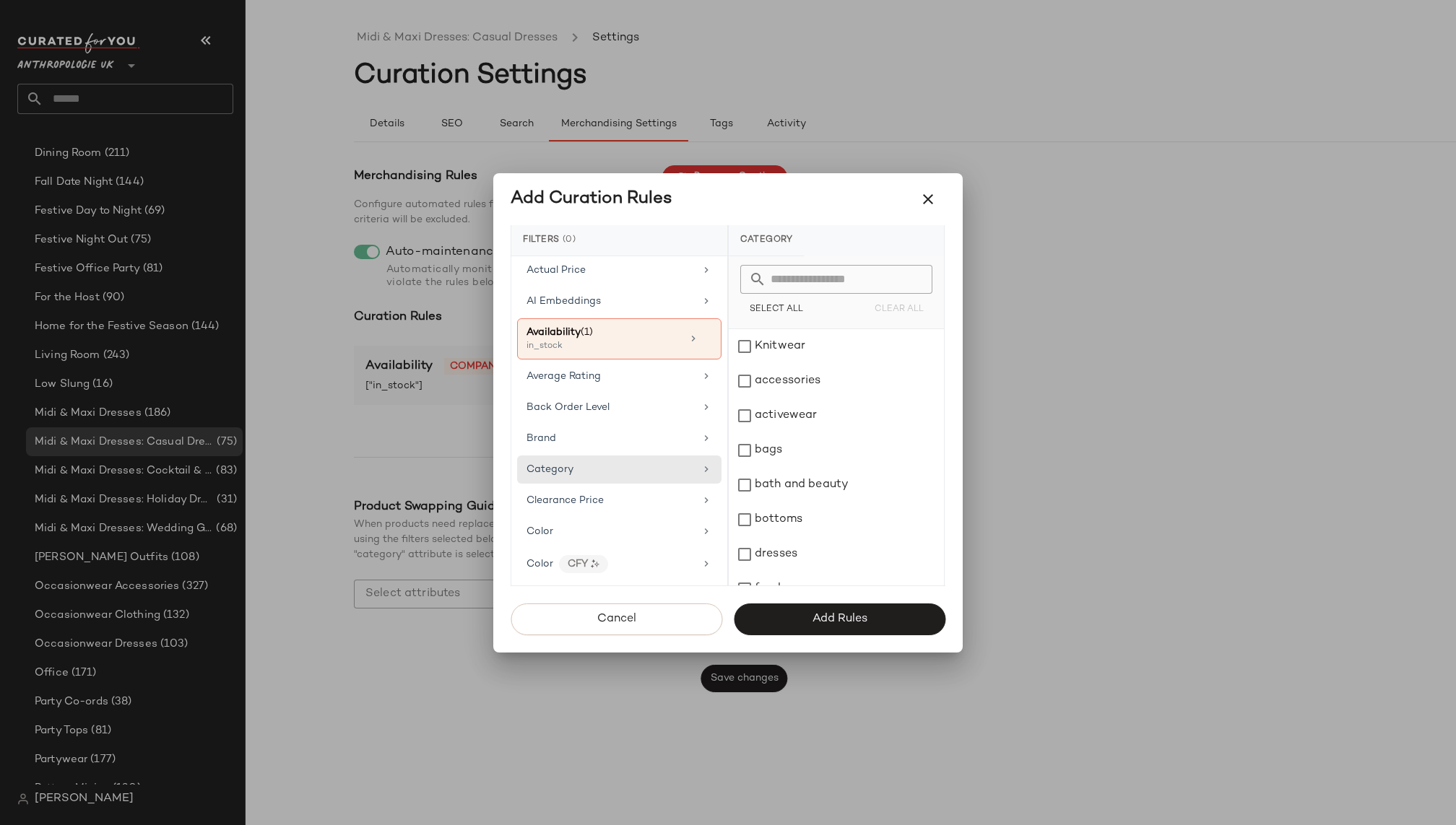
click at [793, 281] on input "text" at bounding box center [844, 279] width 158 height 29
click at [788, 550] on div "dresses" at bounding box center [836, 555] width 215 height 35
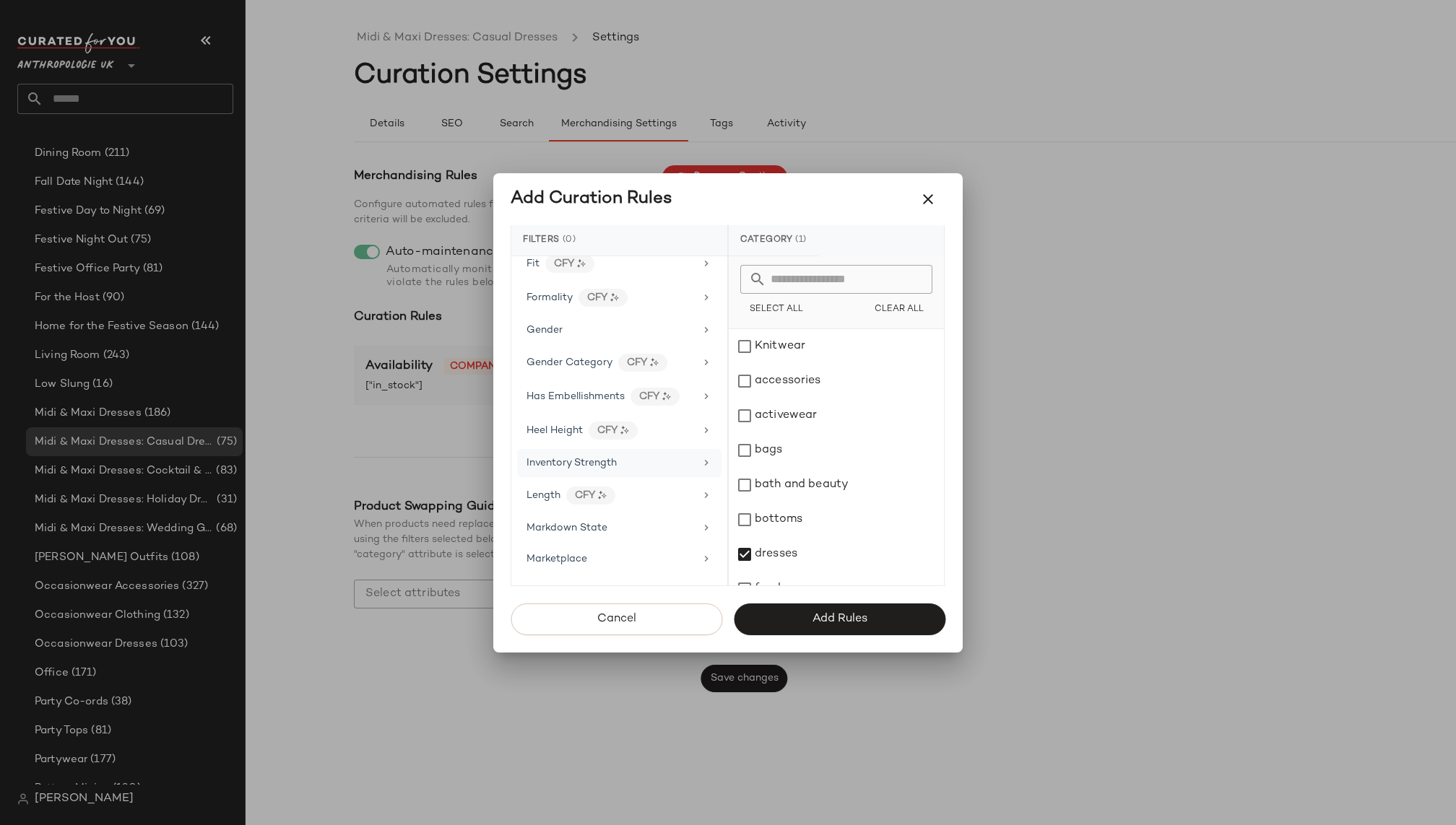
scroll to position [507, 0]
click at [647, 454] on div "Length CFY" at bounding box center [611, 463] width 168 height 18
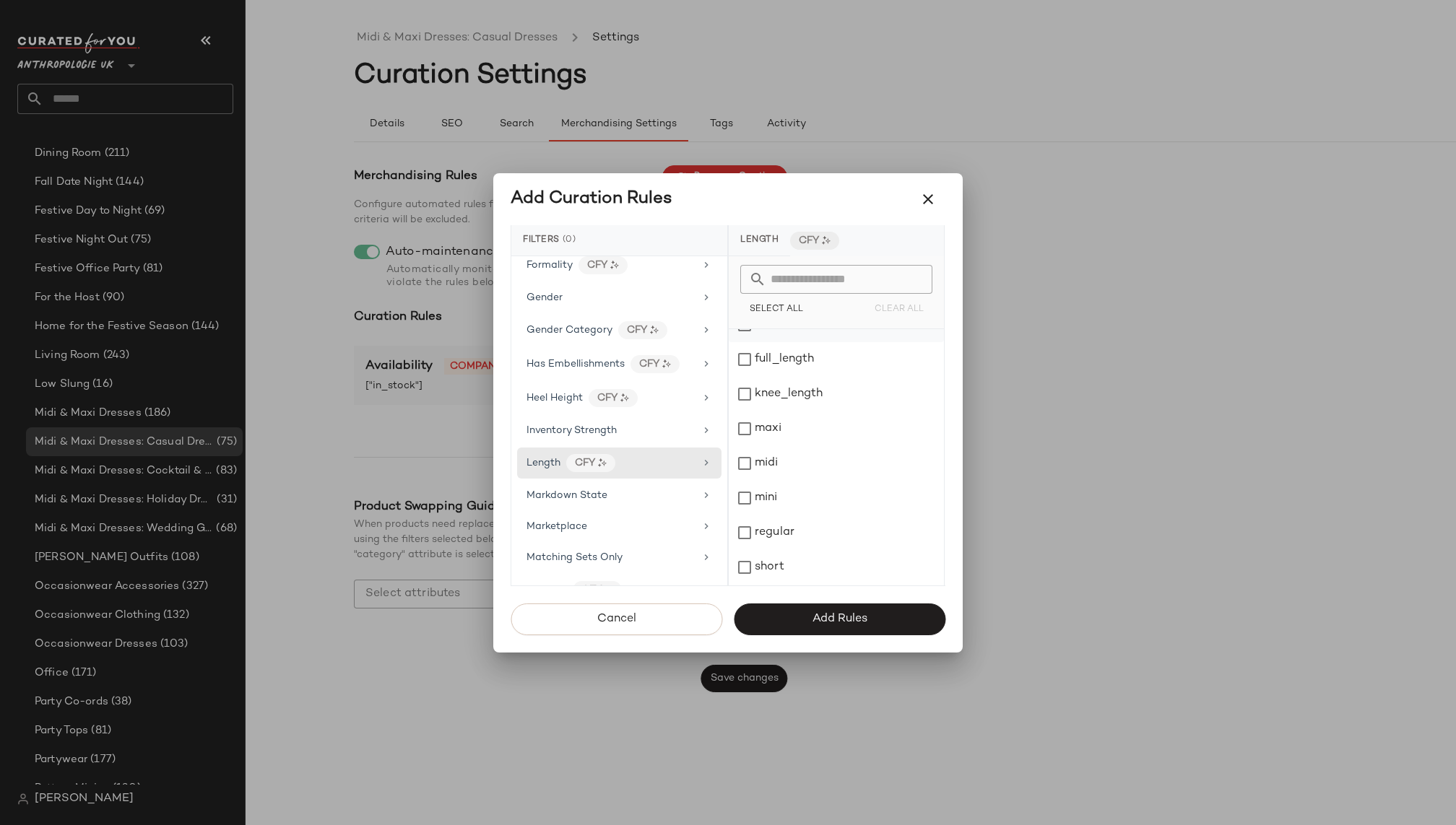
scroll to position [193, 0]
click at [787, 423] on div "midi" at bounding box center [836, 431] width 215 height 35
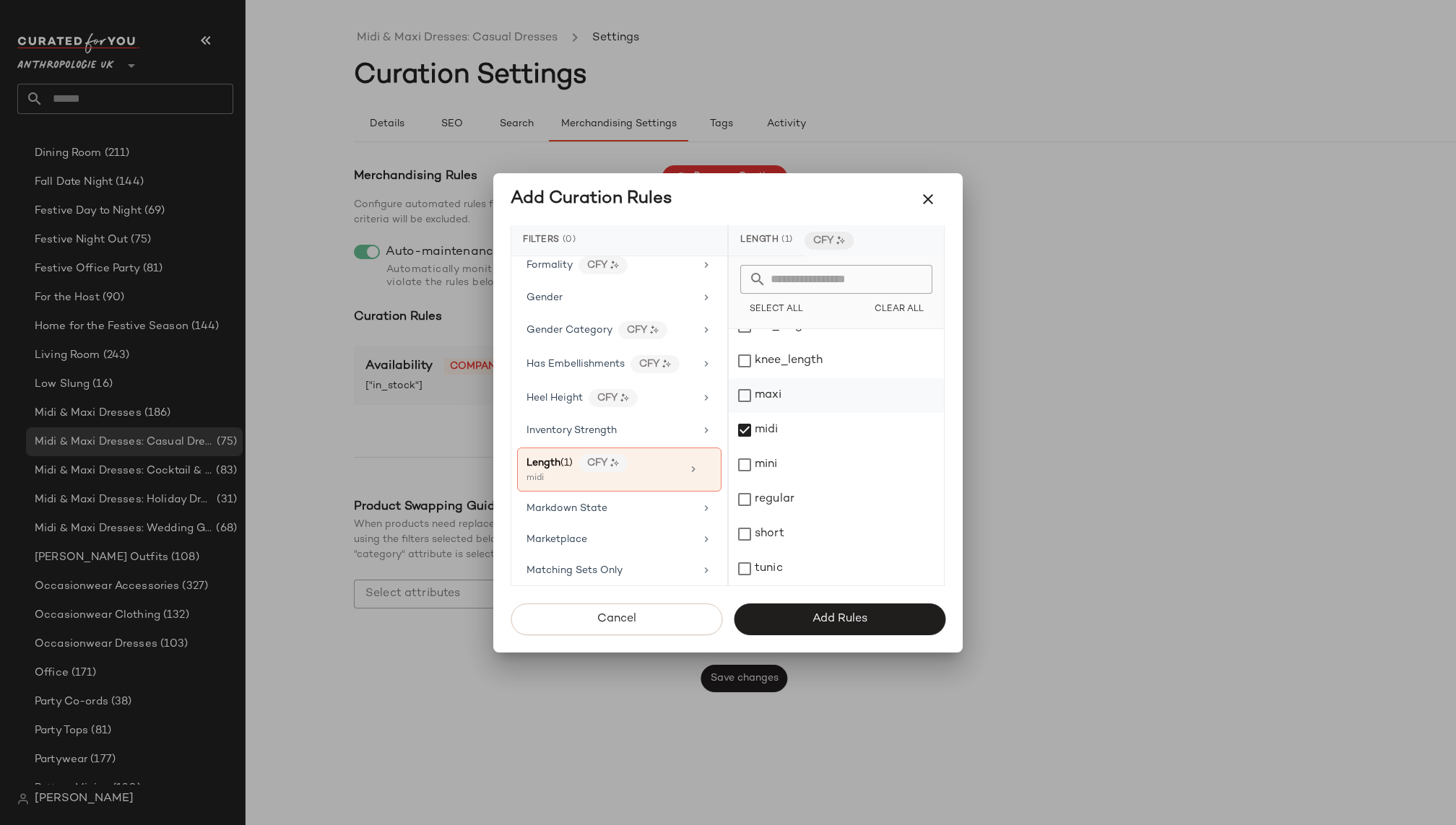
click at [787, 386] on div "maxi" at bounding box center [836, 396] width 215 height 35
click at [818, 621] on span "Add Rules" at bounding box center [839, 619] width 56 height 13
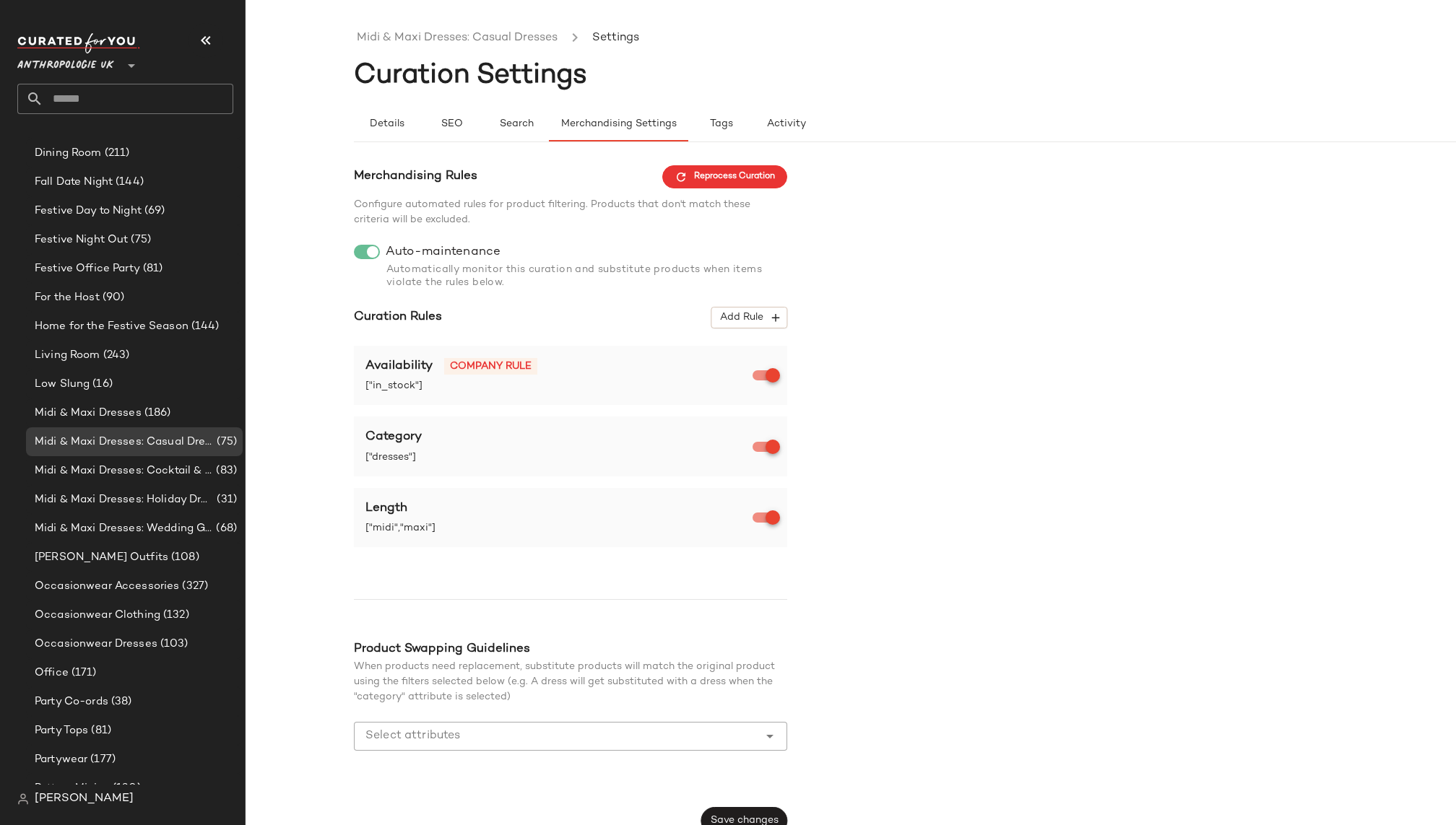
scroll to position [18, 0]
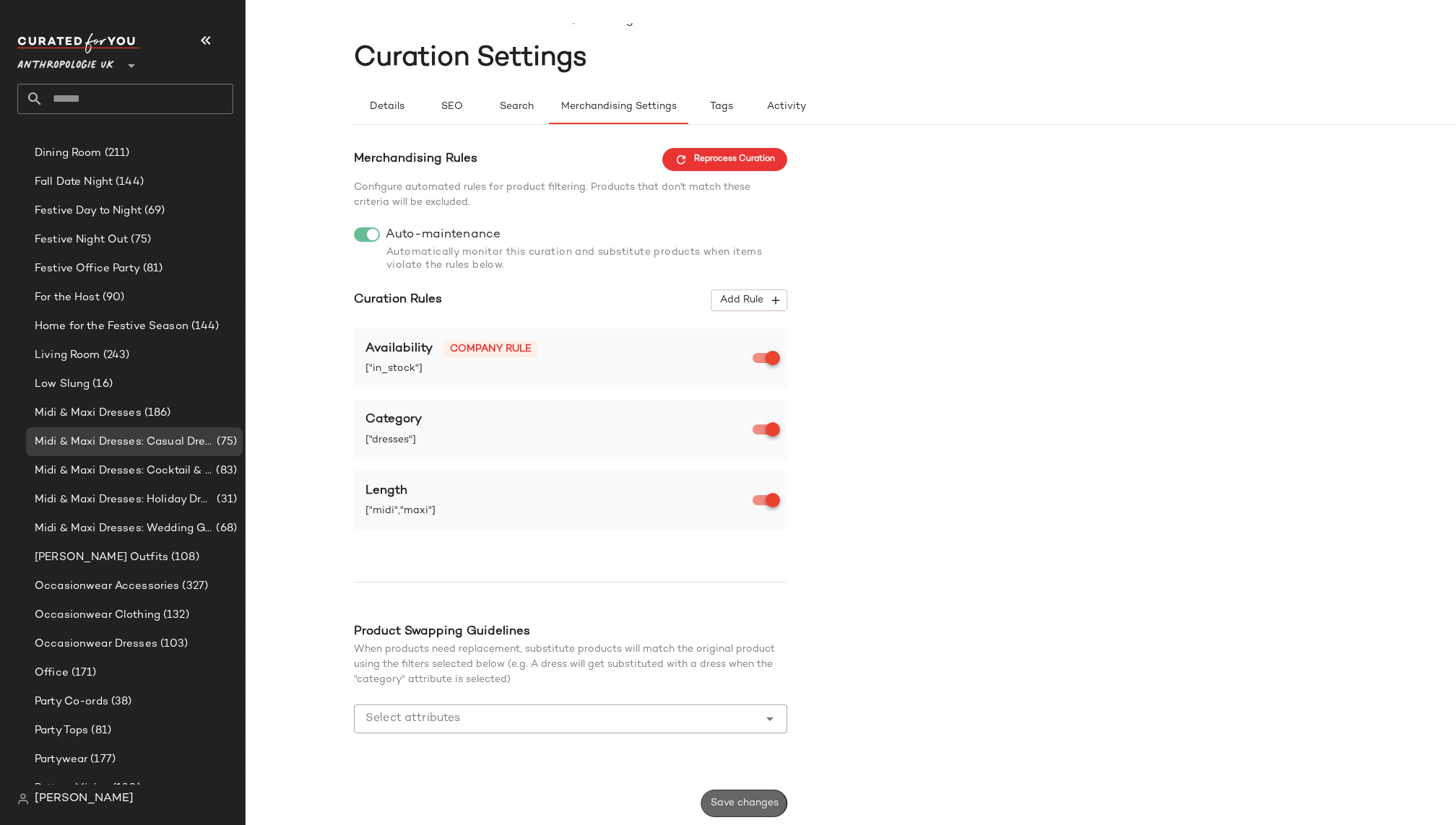
click at [742, 802] on span "Save changes" at bounding box center [744, 803] width 68 height 12
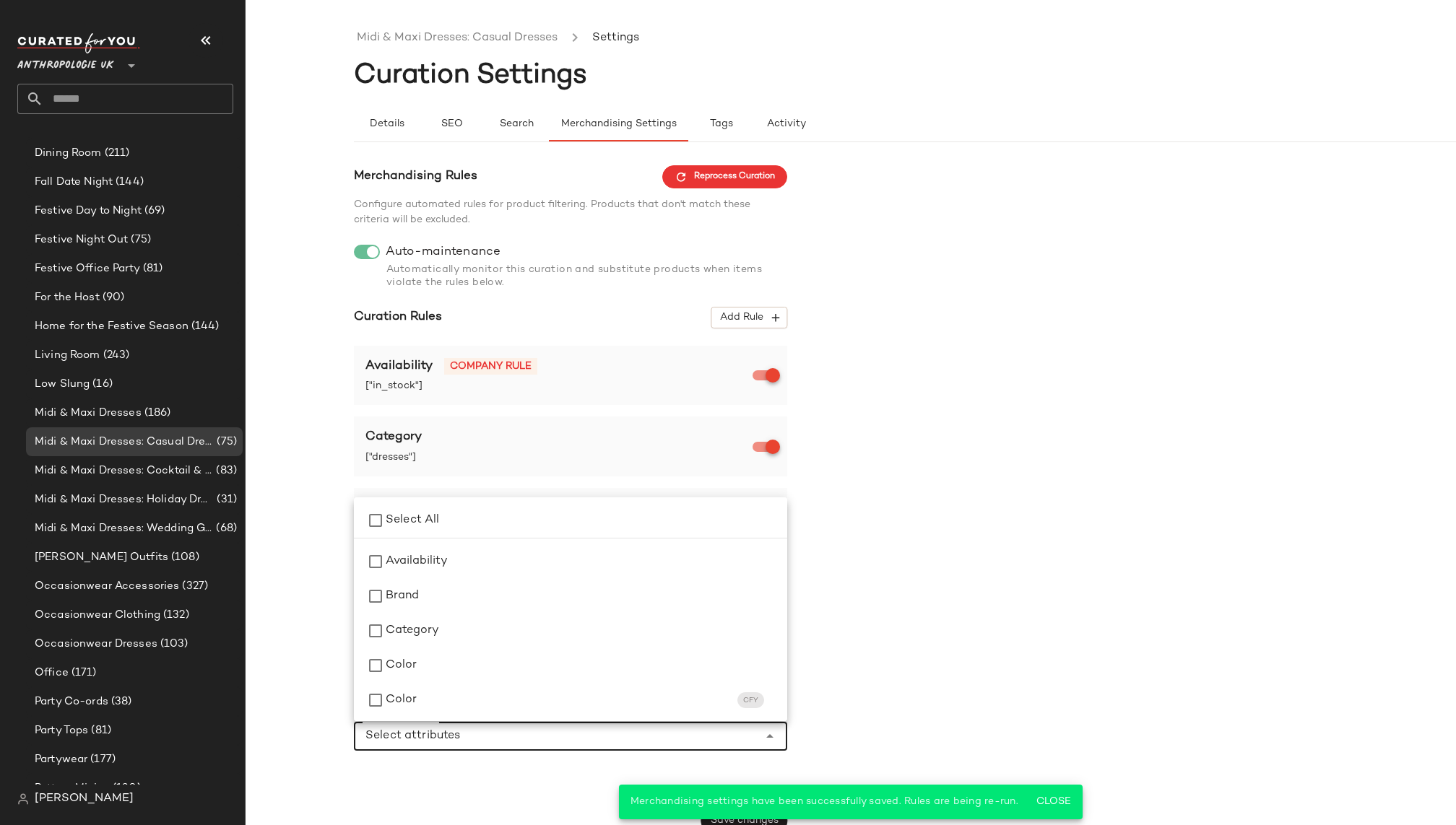
click at [525, 742] on input "Select attributes" at bounding box center [559, 736] width 388 height 18
click at [512, 636] on div "Category" at bounding box center [581, 631] width 390 height 18
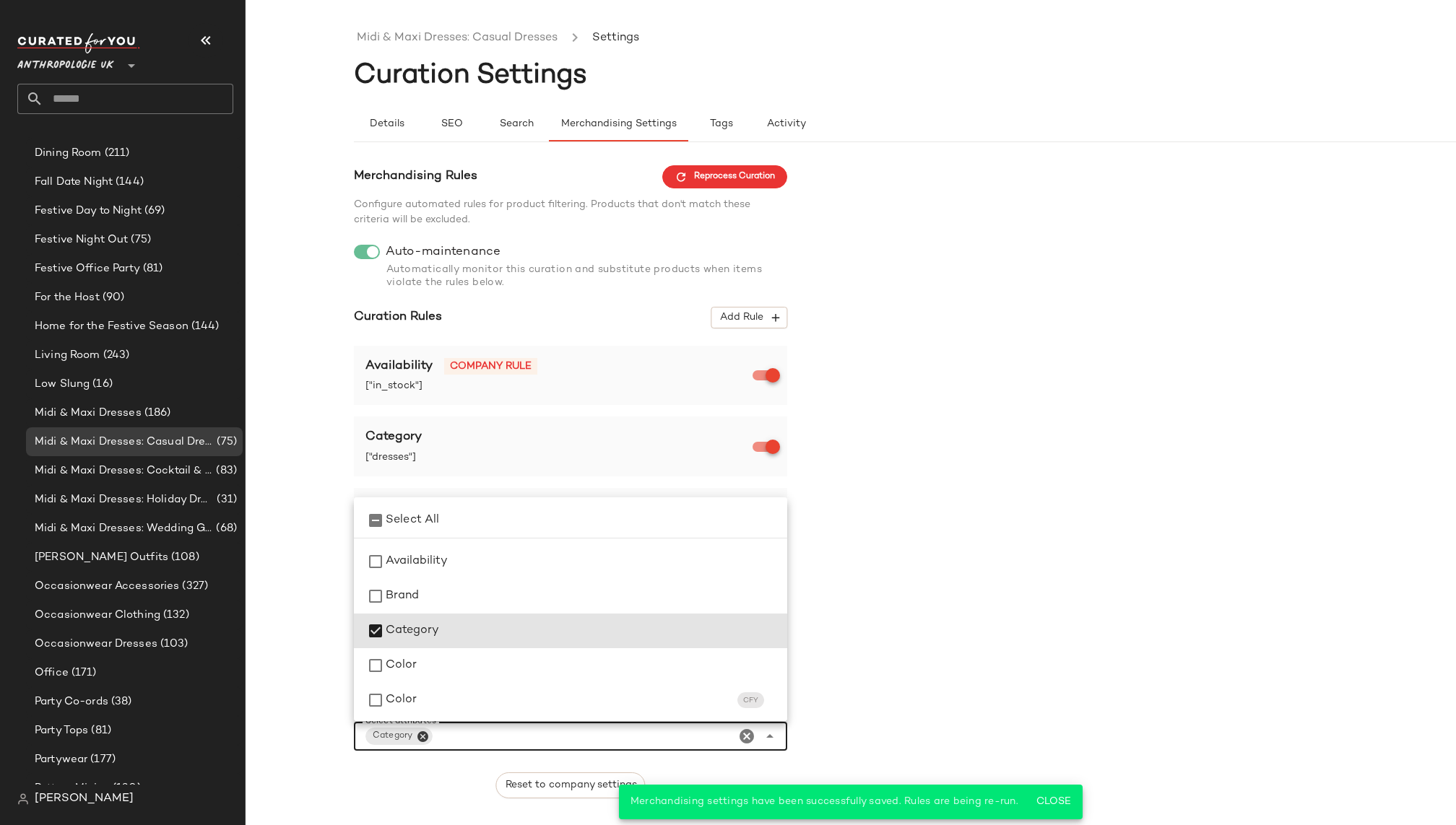
click at [870, 624] on div "Merchandising Rules Reprocess Curation Configure automated rules for product fi…" at bounding box center [959, 512] width 1210 height 695
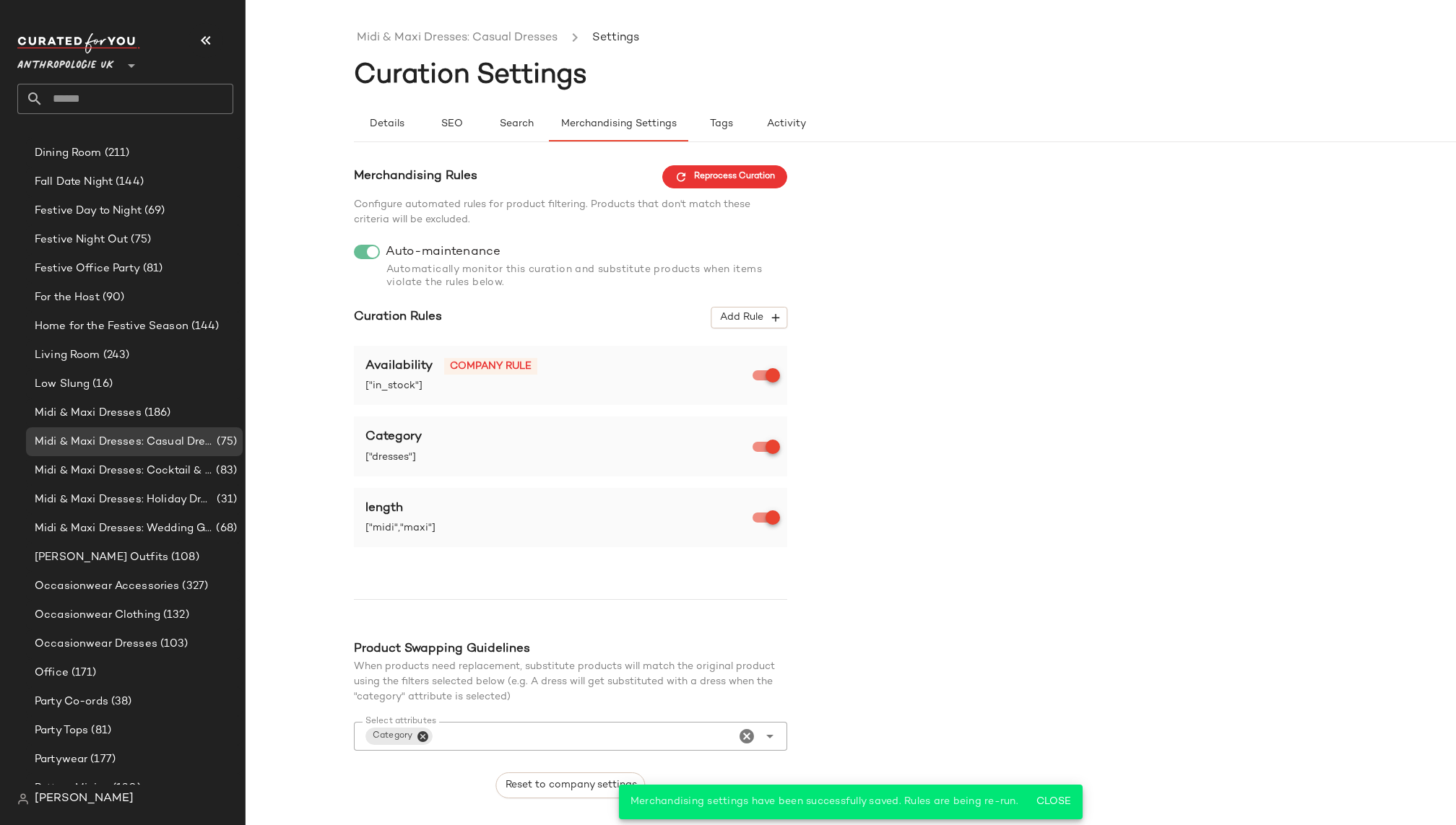
scroll to position [43, 0]
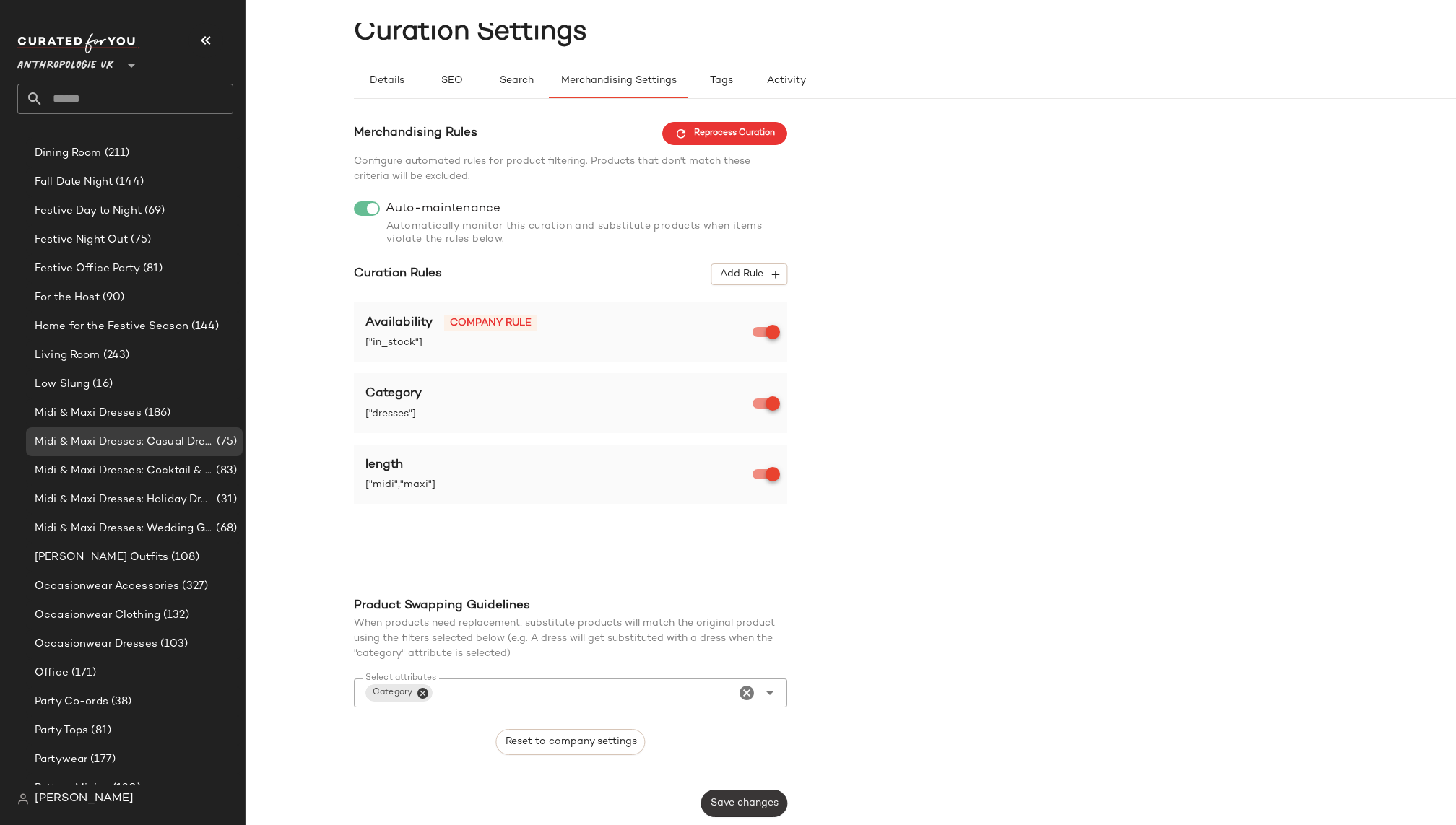
click at [756, 812] on button "Save changes" at bounding box center [743, 803] width 86 height 28
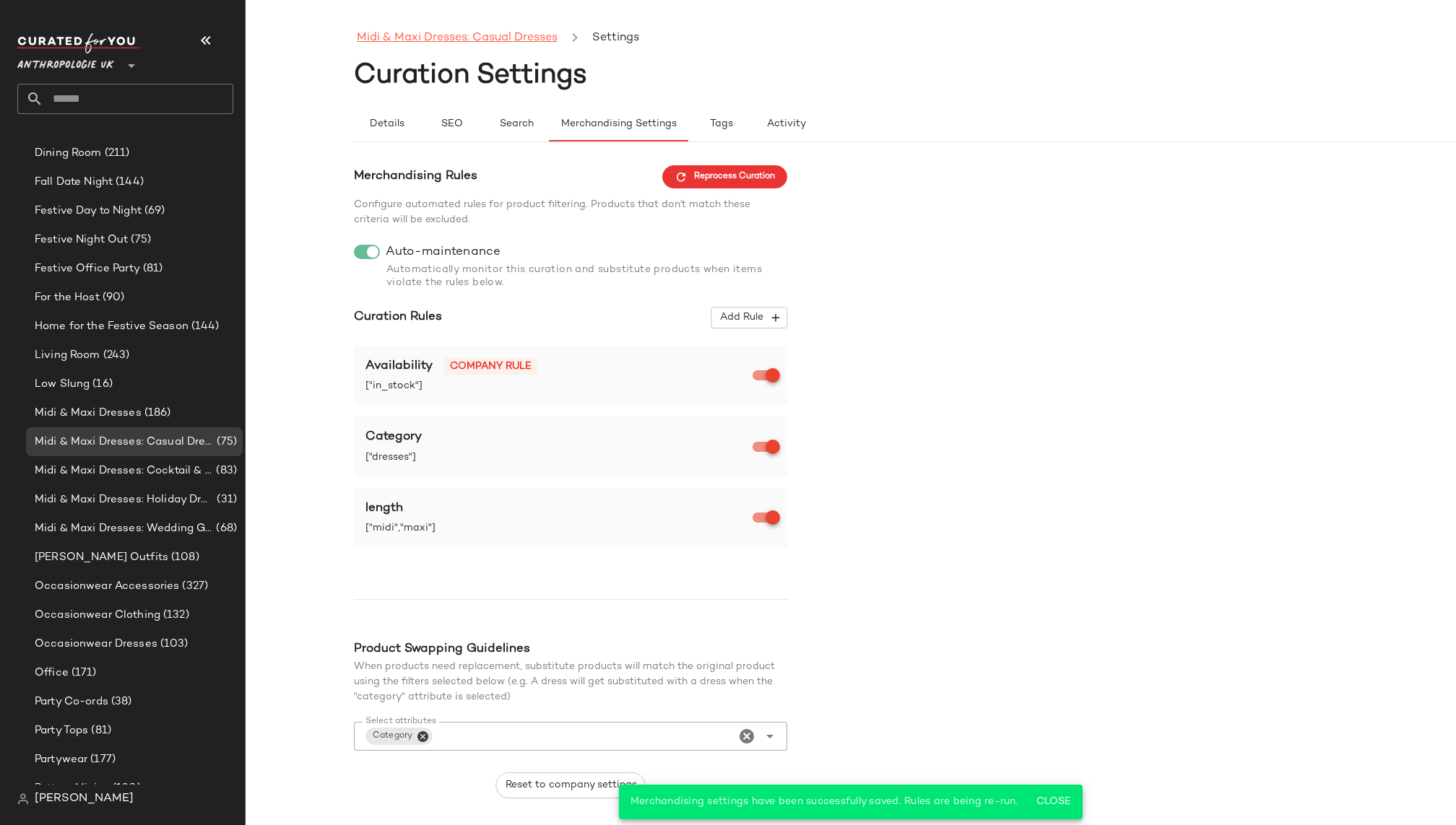
click at [450, 32] on link "Midi & Maxi Dresses: Casual Dresses" at bounding box center [457, 38] width 201 height 19
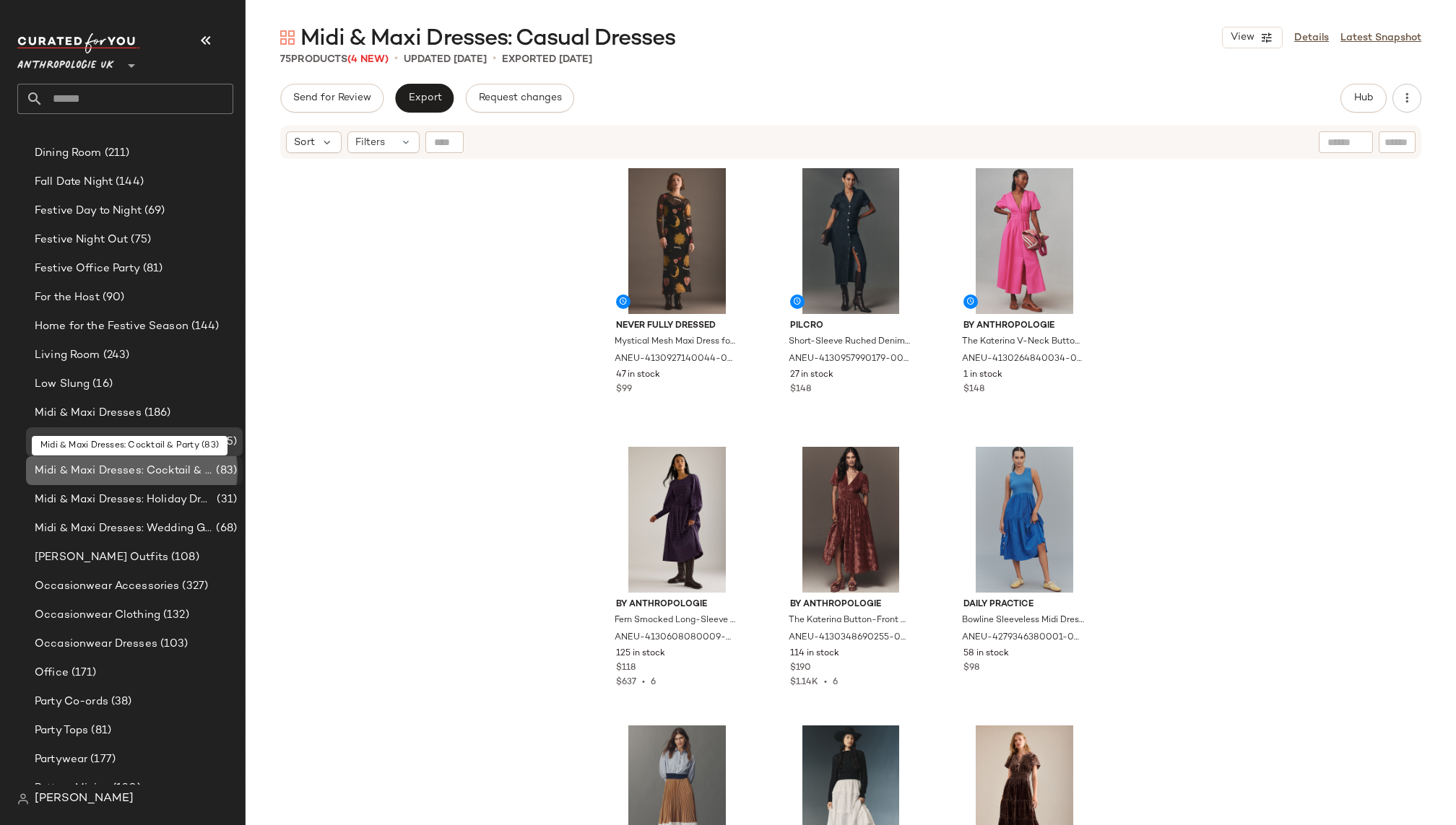
click at [161, 473] on span "Midi & Maxi Dresses: Cocktail & Party" at bounding box center [124, 471] width 178 height 17
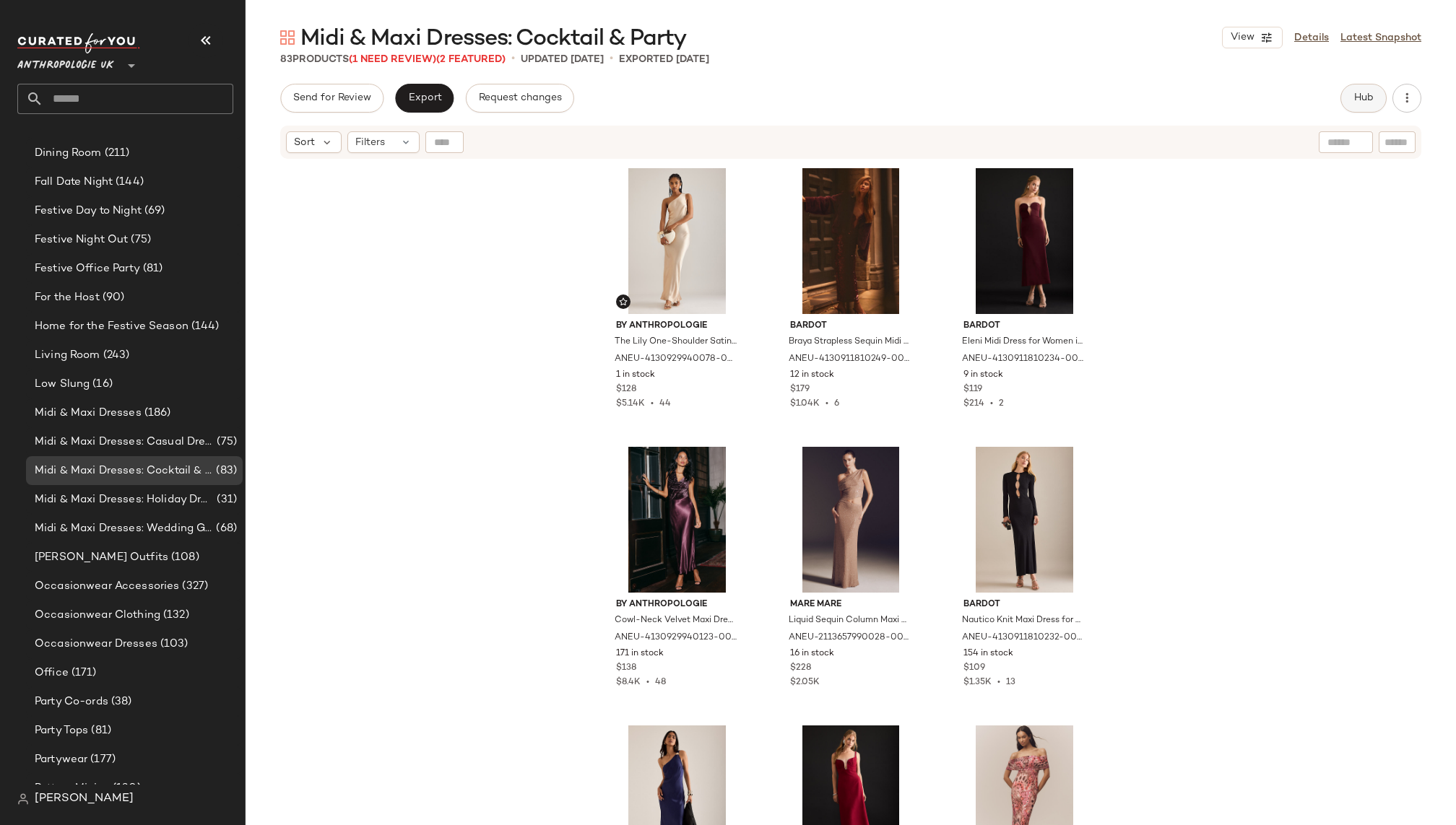
click at [1344, 102] on button "Hub" at bounding box center [1363, 98] width 46 height 29
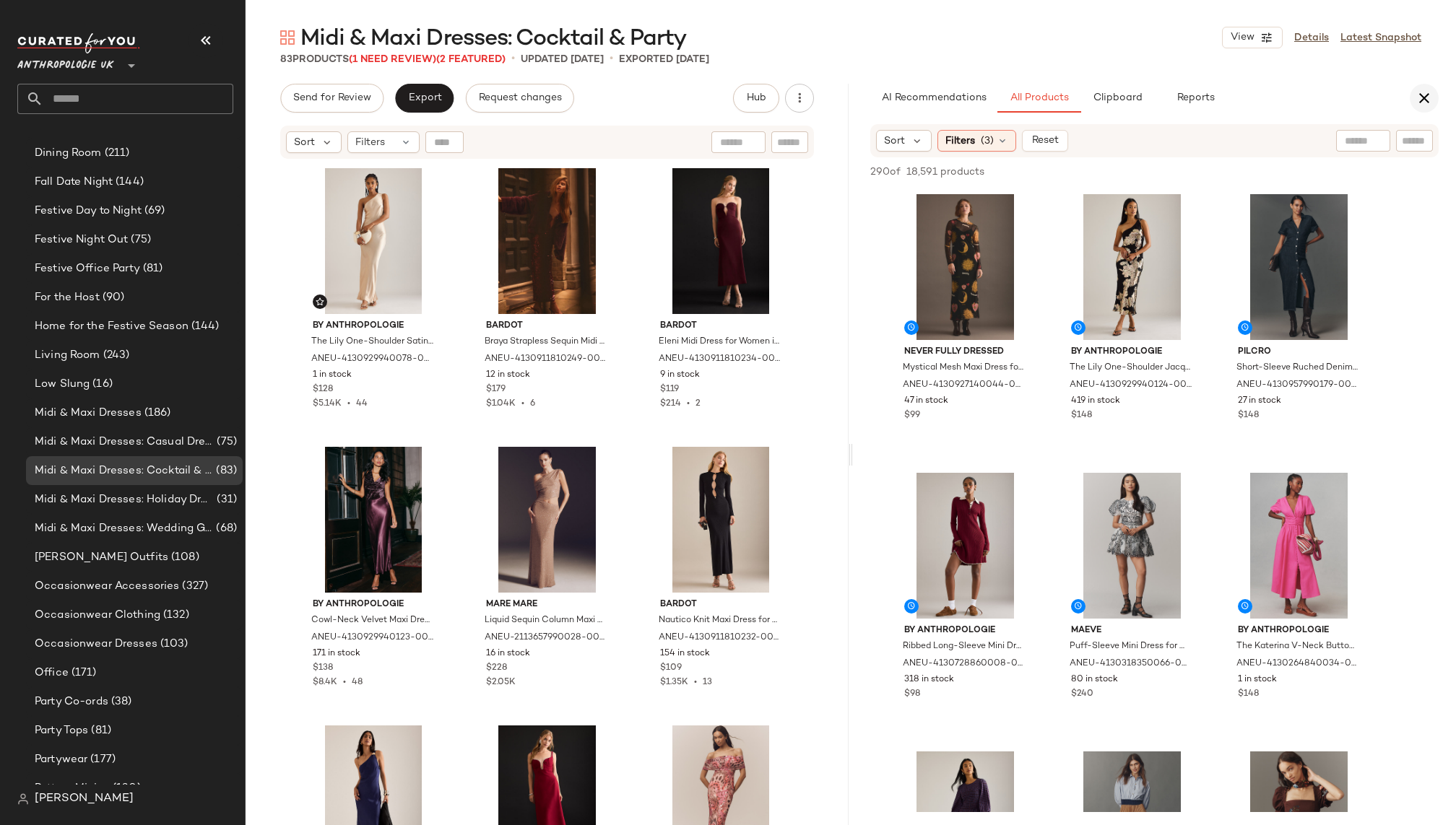
click at [1428, 95] on icon "button" at bounding box center [1423, 98] width 18 height 18
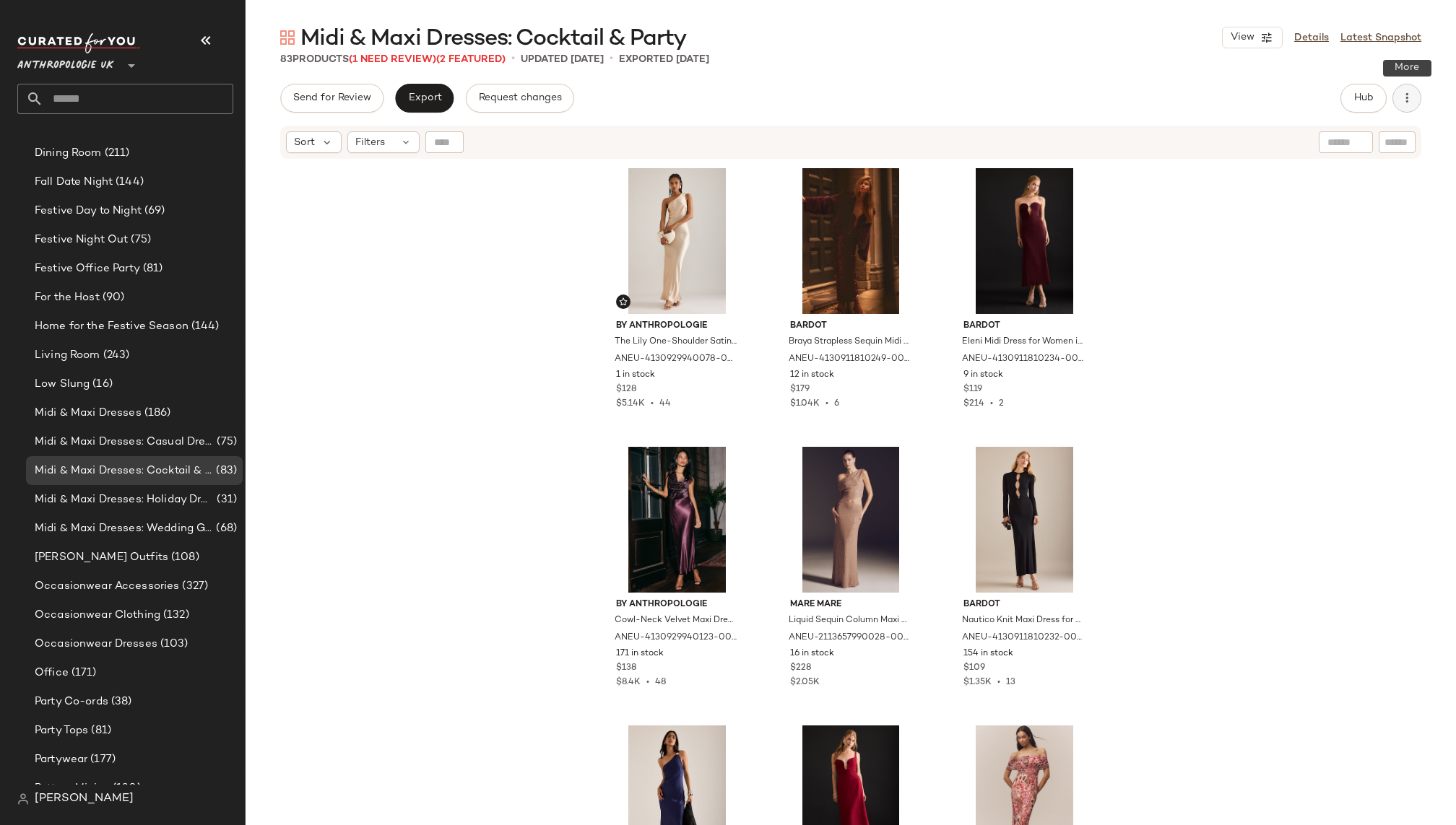
click at [1404, 101] on icon "button" at bounding box center [1406, 98] width 14 height 14
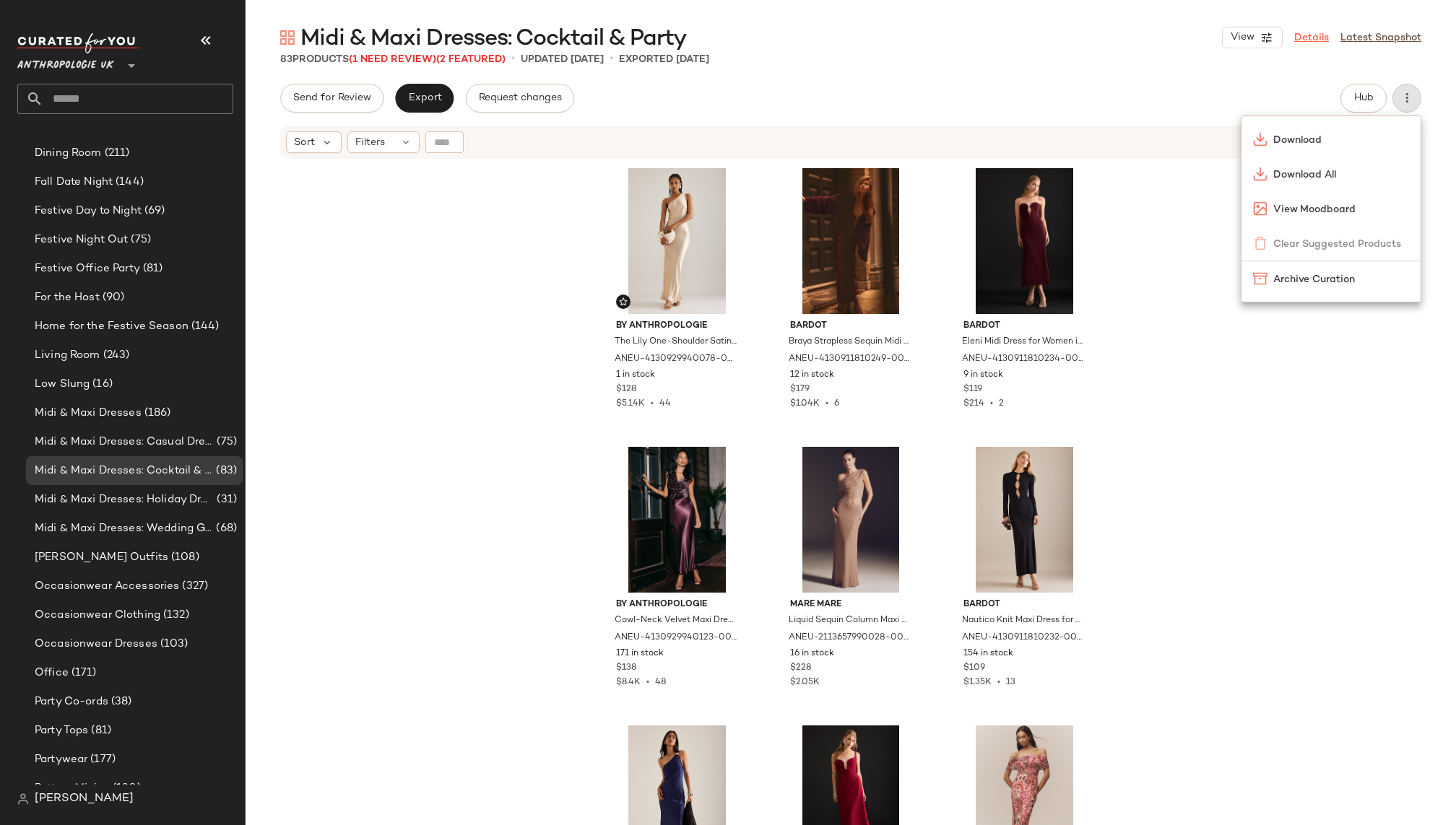
click at [1320, 36] on link "Details" at bounding box center [1312, 38] width 35 height 15
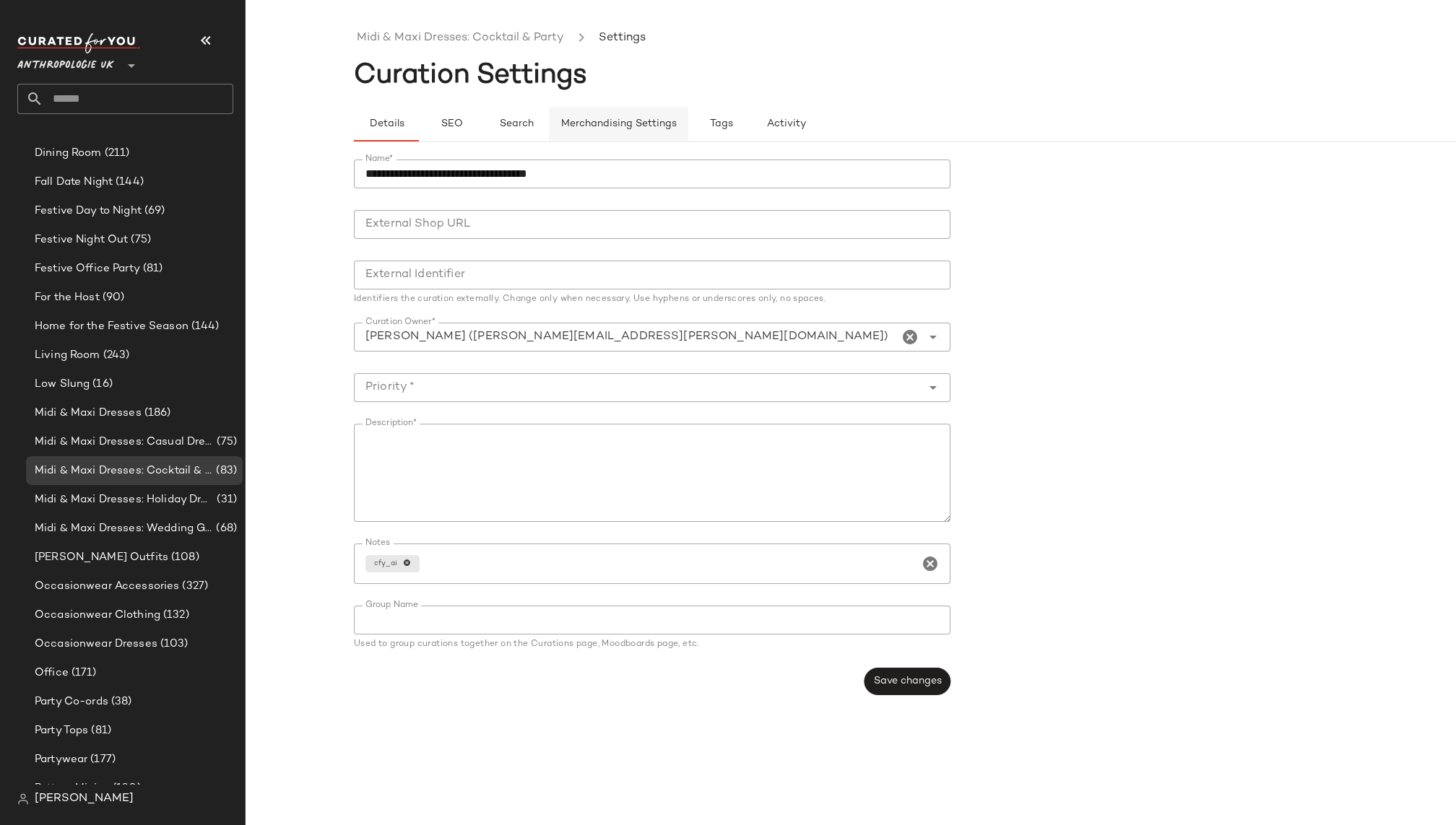
click at [604, 120] on span "Merchandising Settings" at bounding box center [618, 124] width 117 height 12
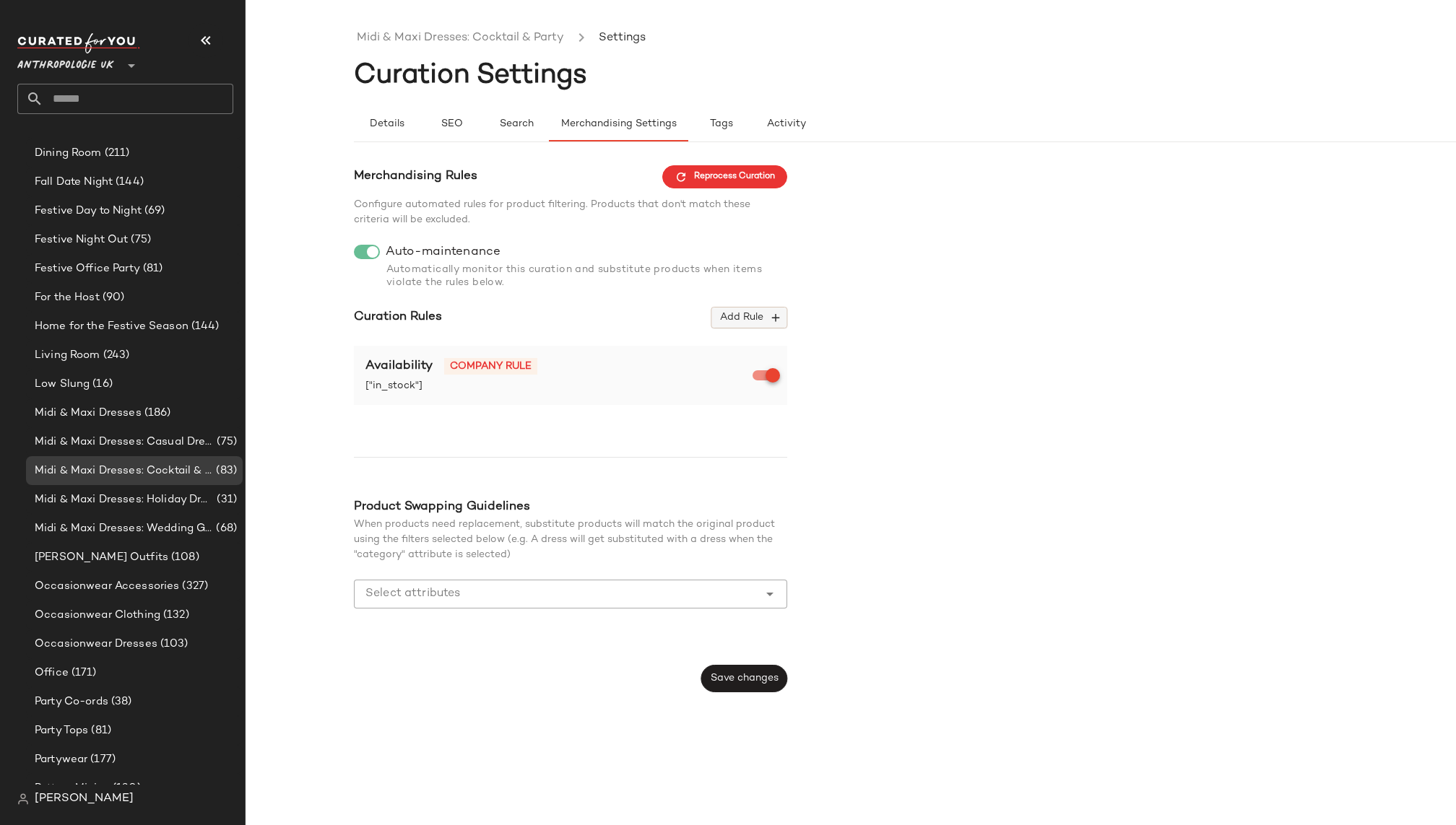
click at [738, 314] on span "Add Rule" at bounding box center [749, 318] width 60 height 13
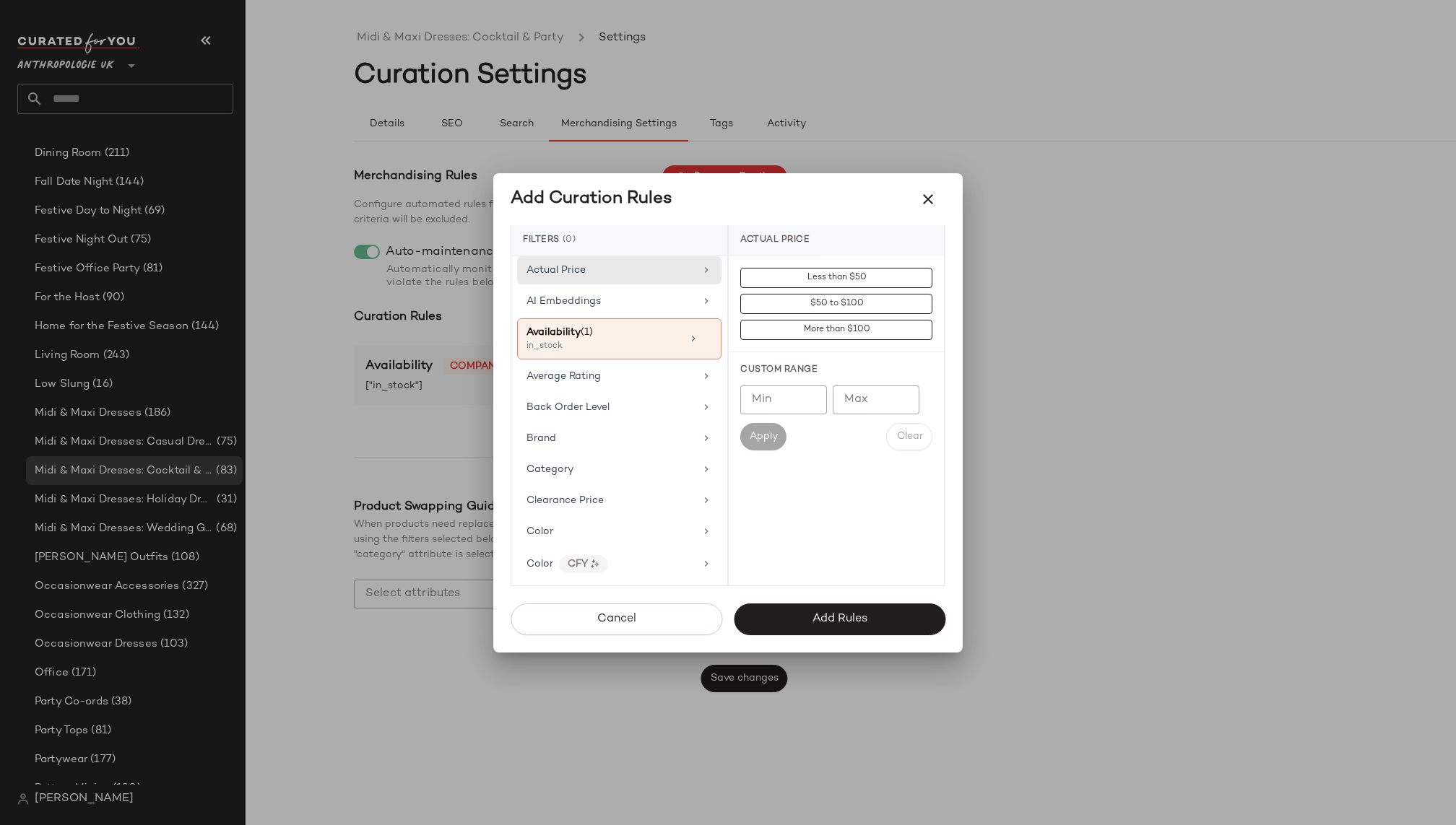
click at [603, 452] on div "Actual Price AI Embeddings Availability (1) in_stock Average Rating Back Order …" at bounding box center [618, 421] width 216 height 329
click at [603, 464] on div "Category" at bounding box center [611, 470] width 168 height 15
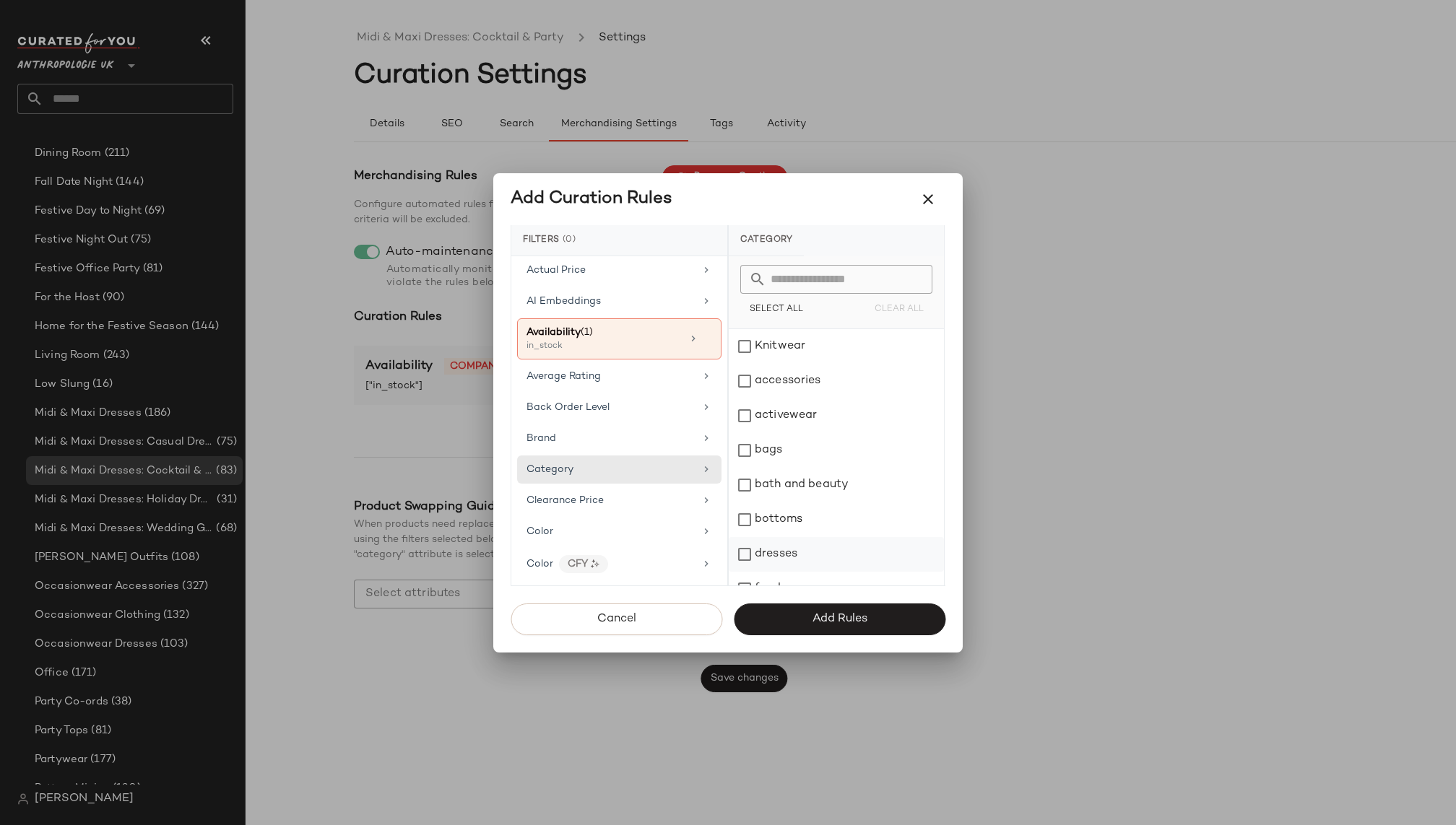
click at [775, 558] on div "dresses" at bounding box center [836, 555] width 215 height 35
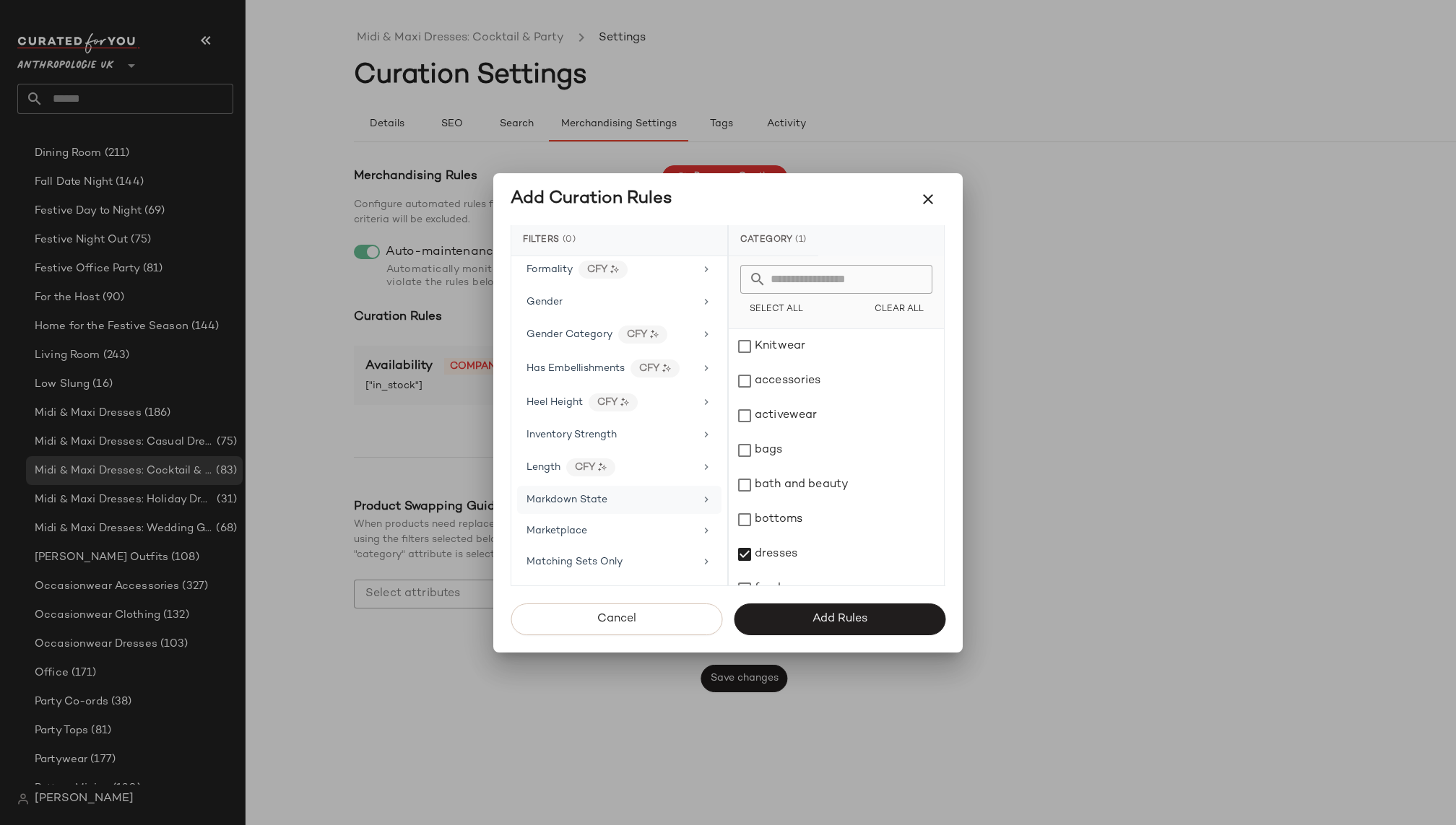
scroll to position [518, 0]
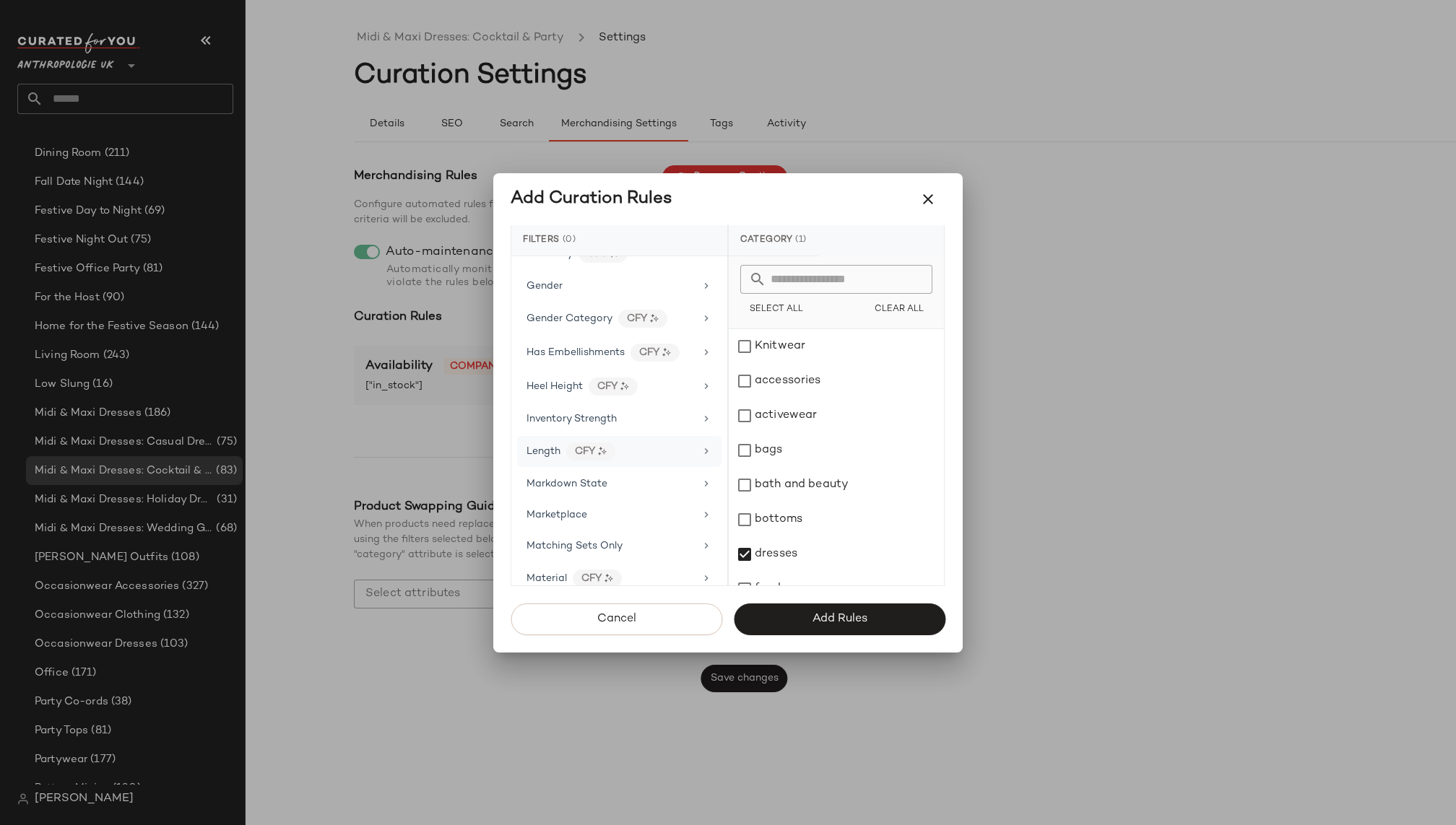
click at [661, 442] on div "Length CFY" at bounding box center [611, 452] width 168 height 18
click at [791, 397] on div "maxi" at bounding box center [836, 396] width 215 height 35
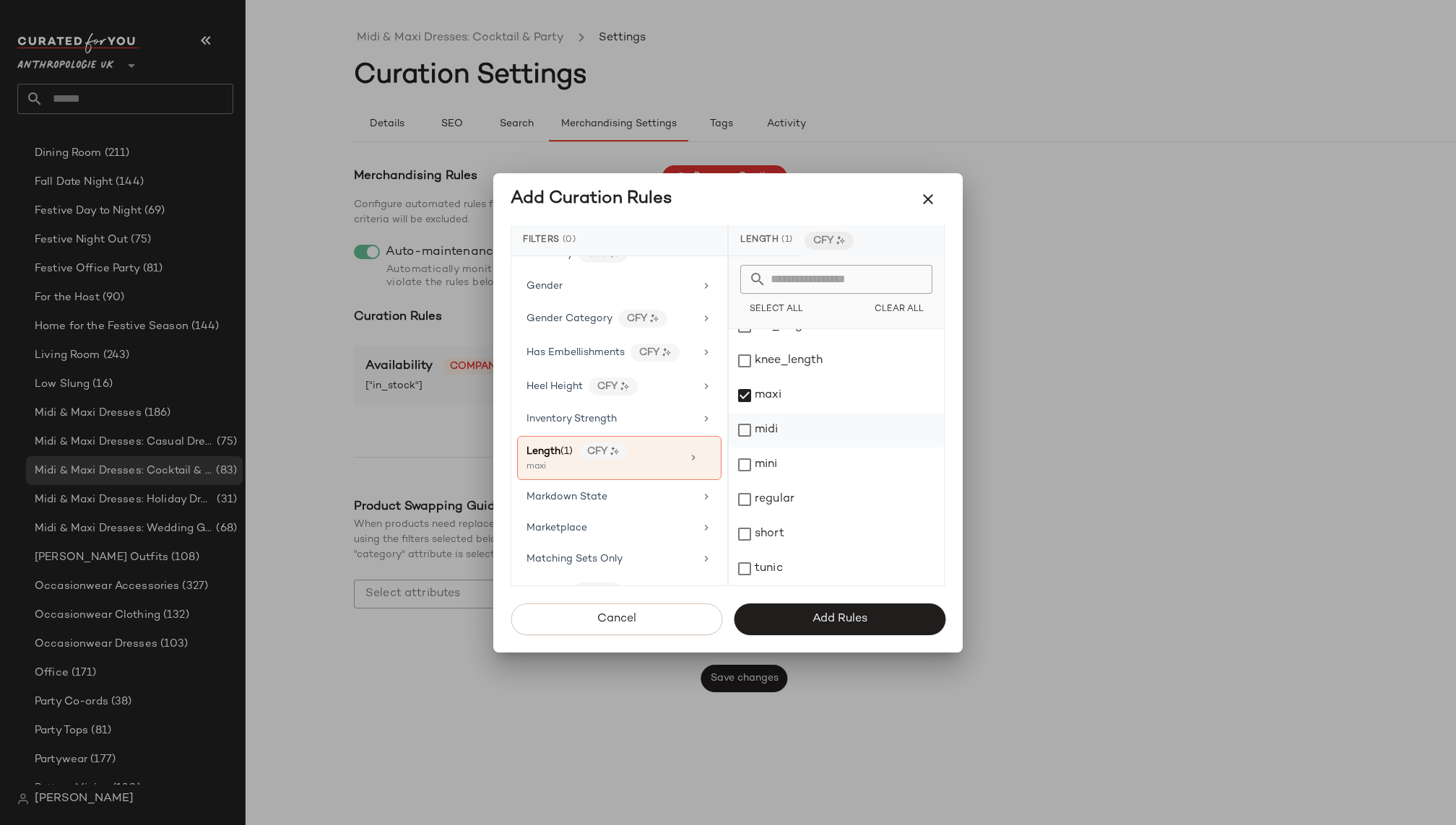
click at [788, 426] on div "midi" at bounding box center [836, 431] width 215 height 35
click at [806, 621] on button "Add Rules" at bounding box center [839, 619] width 212 height 32
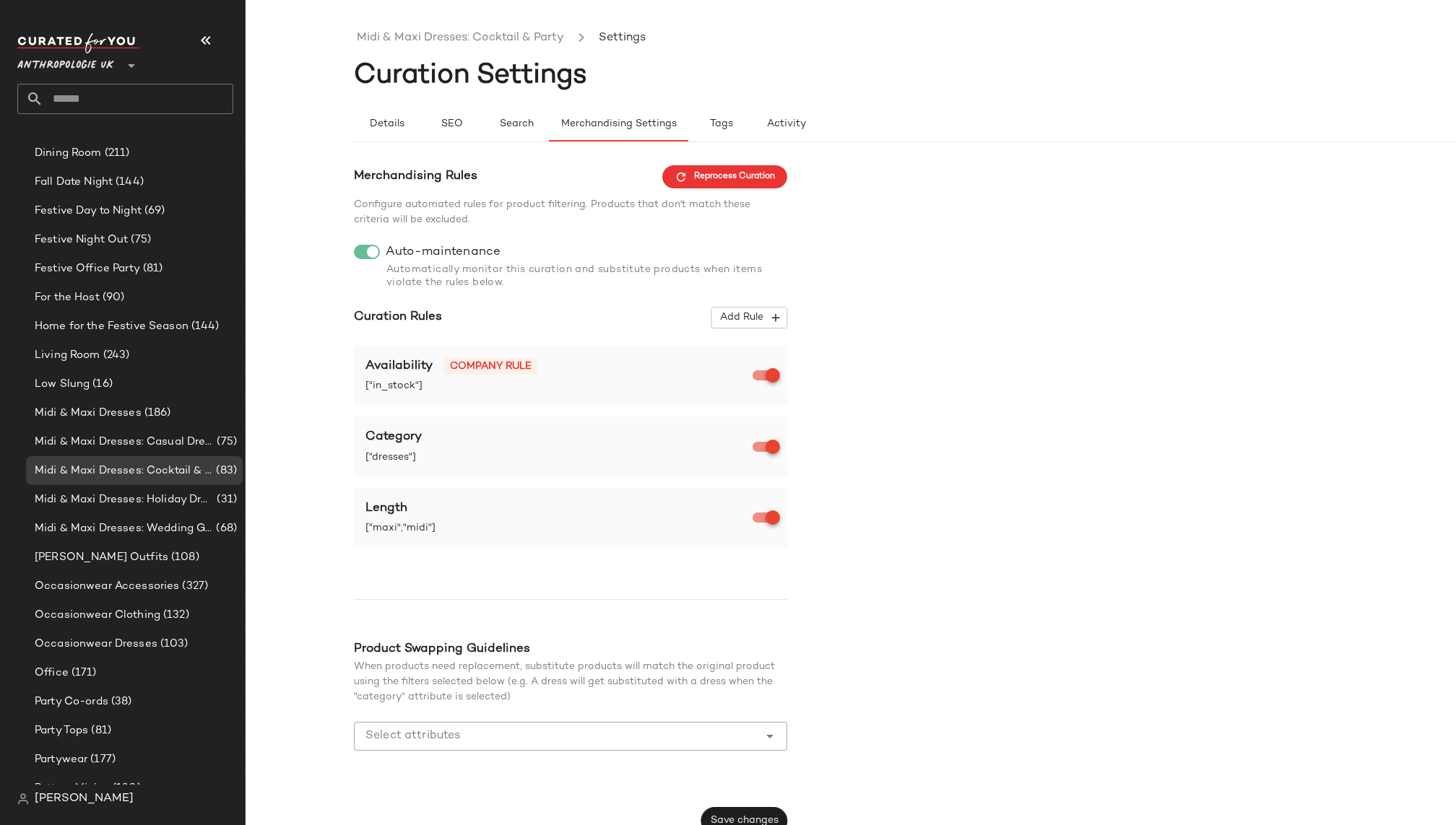
click at [522, 732] on input "Select attributes" at bounding box center [559, 736] width 388 height 18
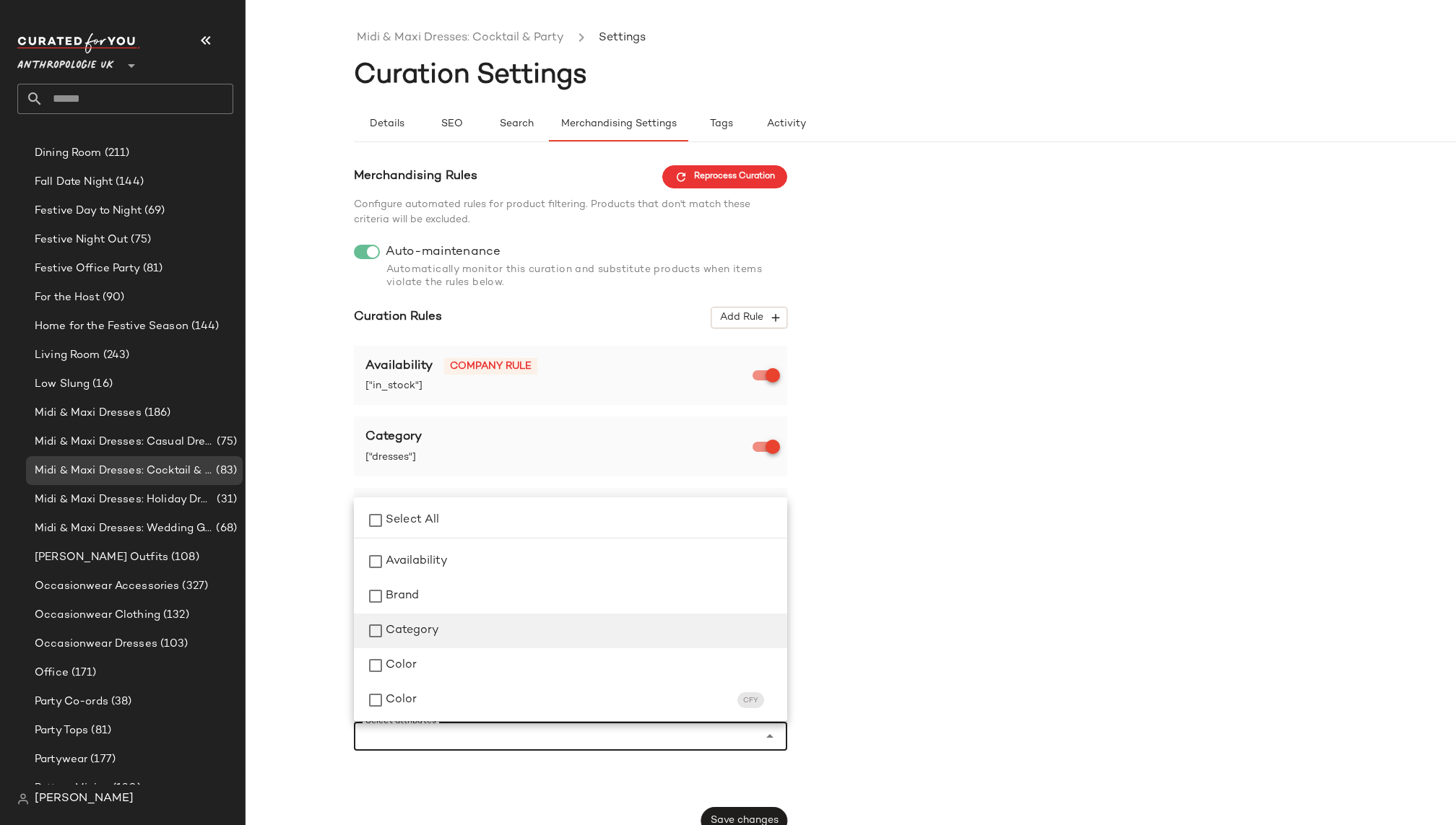
click at [508, 630] on div "Category" at bounding box center [581, 631] width 390 height 18
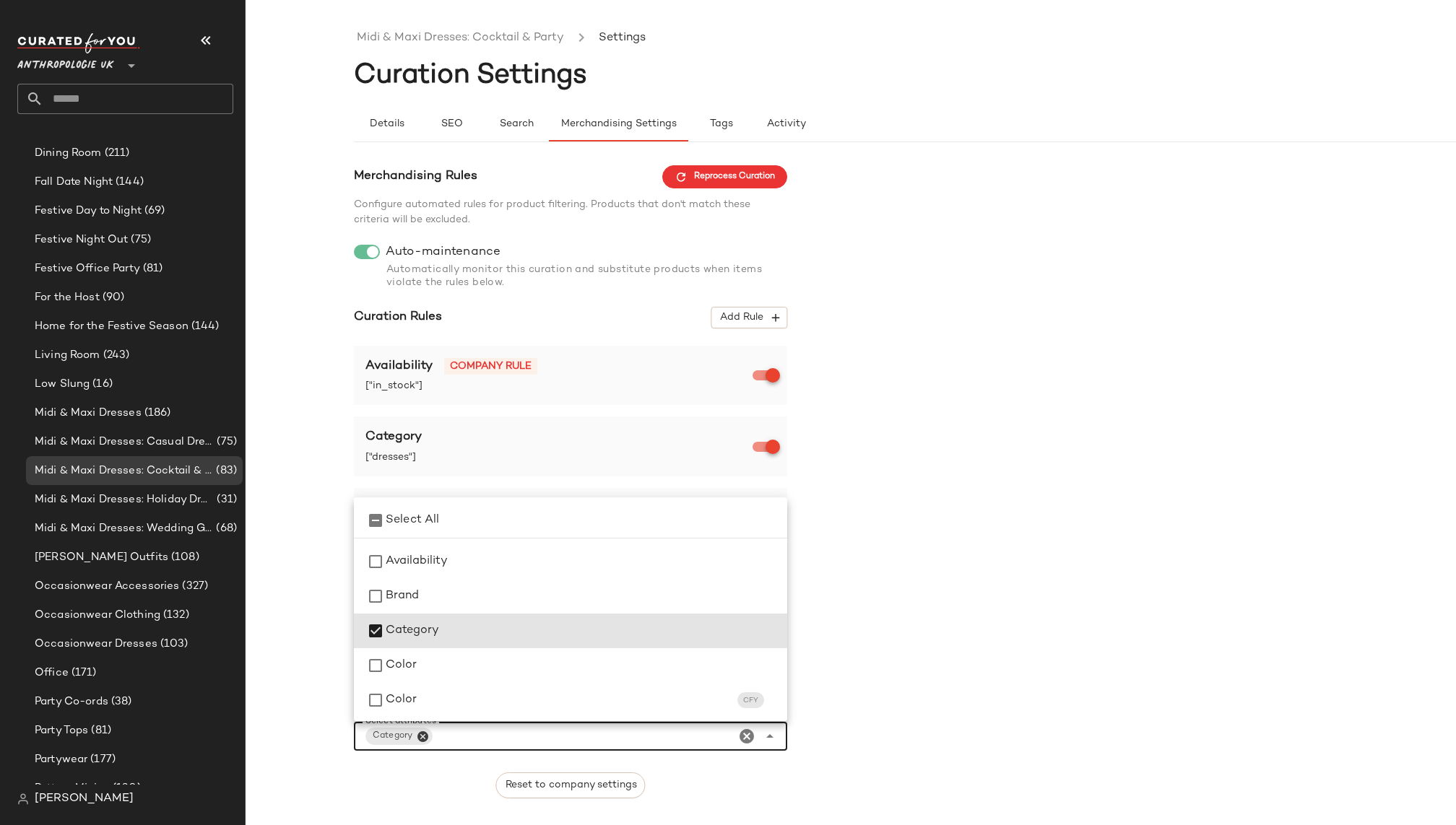
click at [918, 579] on div "Merchandising Rules Reprocess Curation Configure automated rules for product fi…" at bounding box center [959, 512] width 1210 height 695
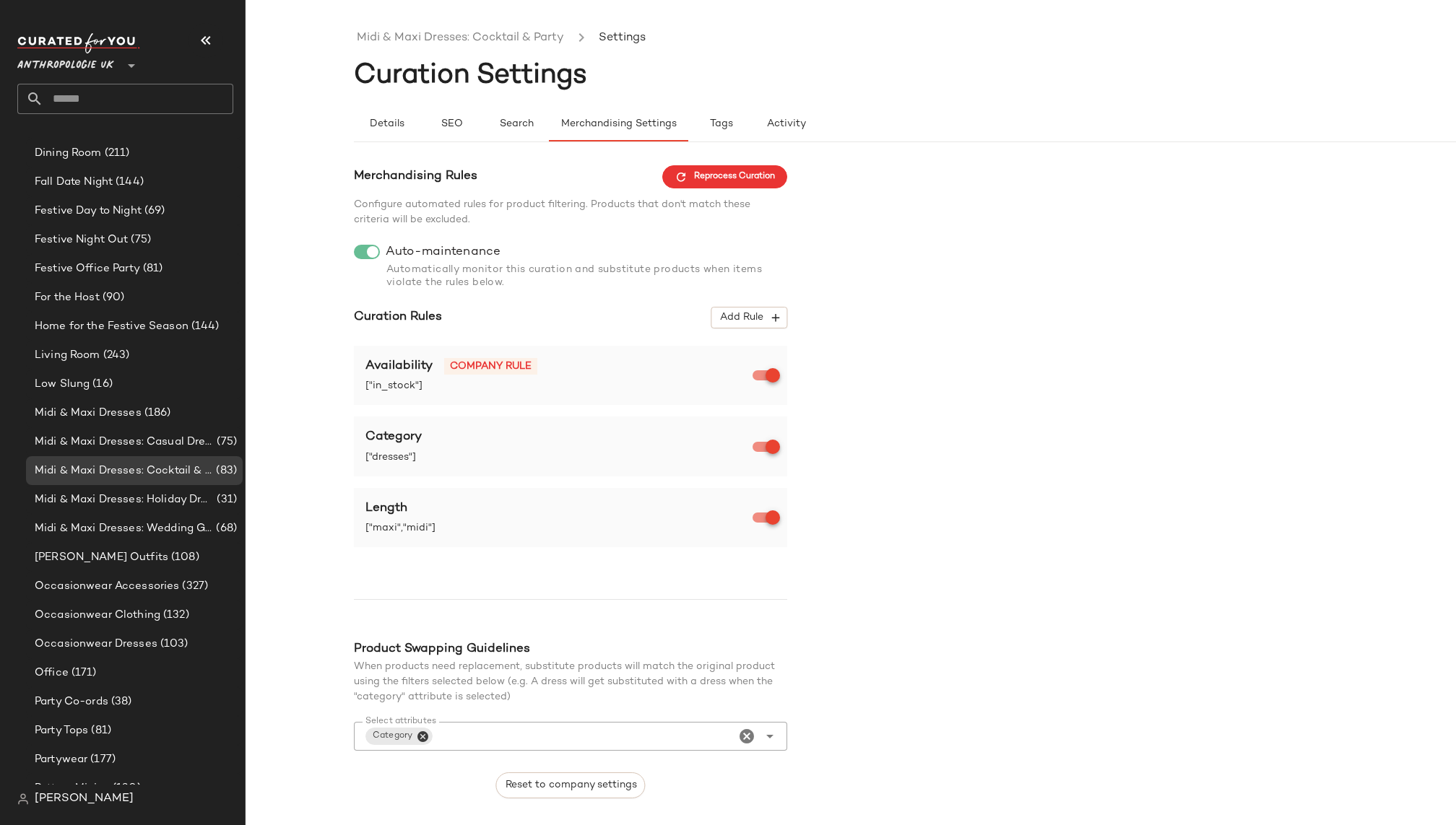
scroll to position [43, 0]
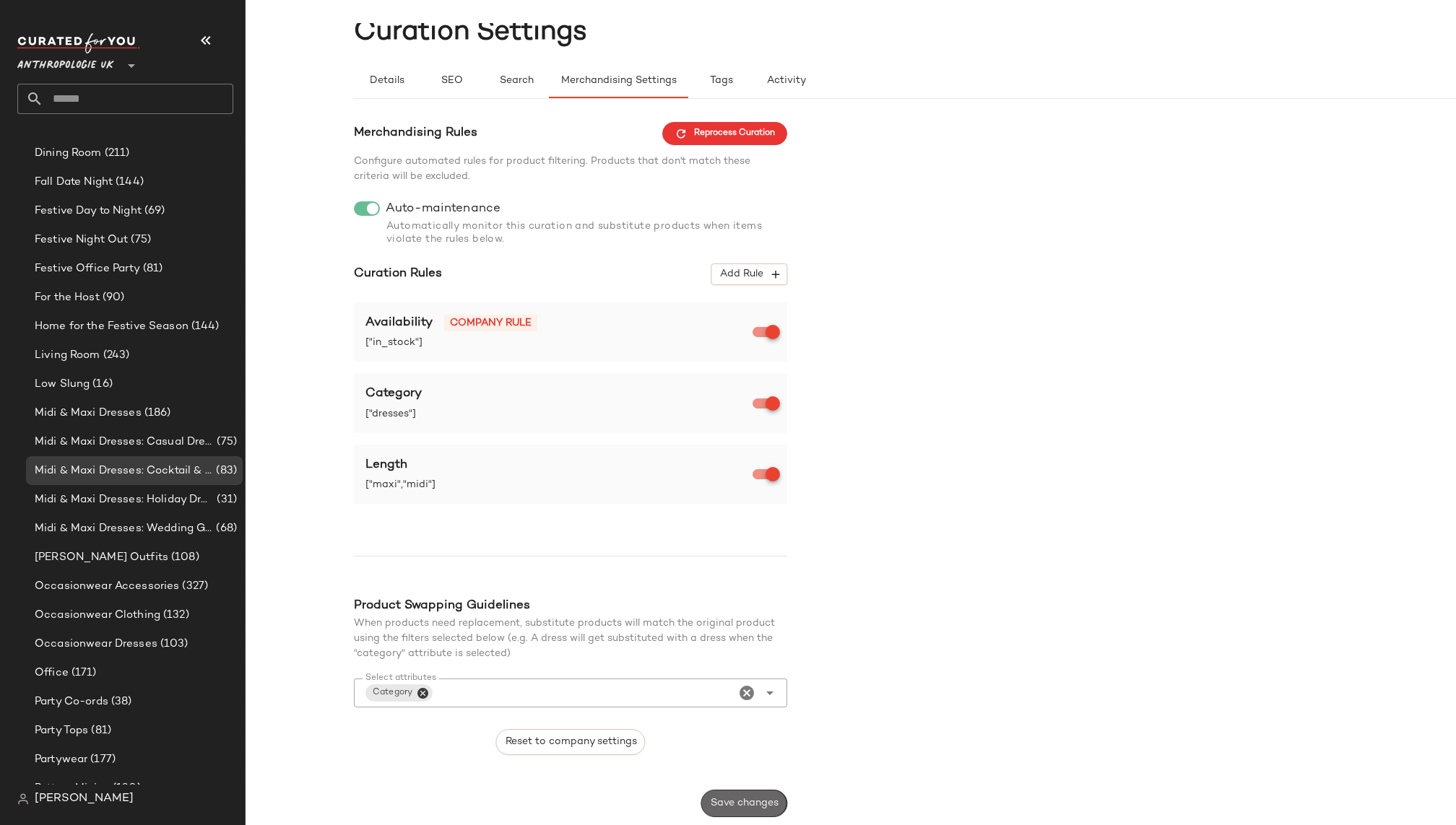
click at [741, 793] on button "Save changes" at bounding box center [743, 803] width 86 height 28
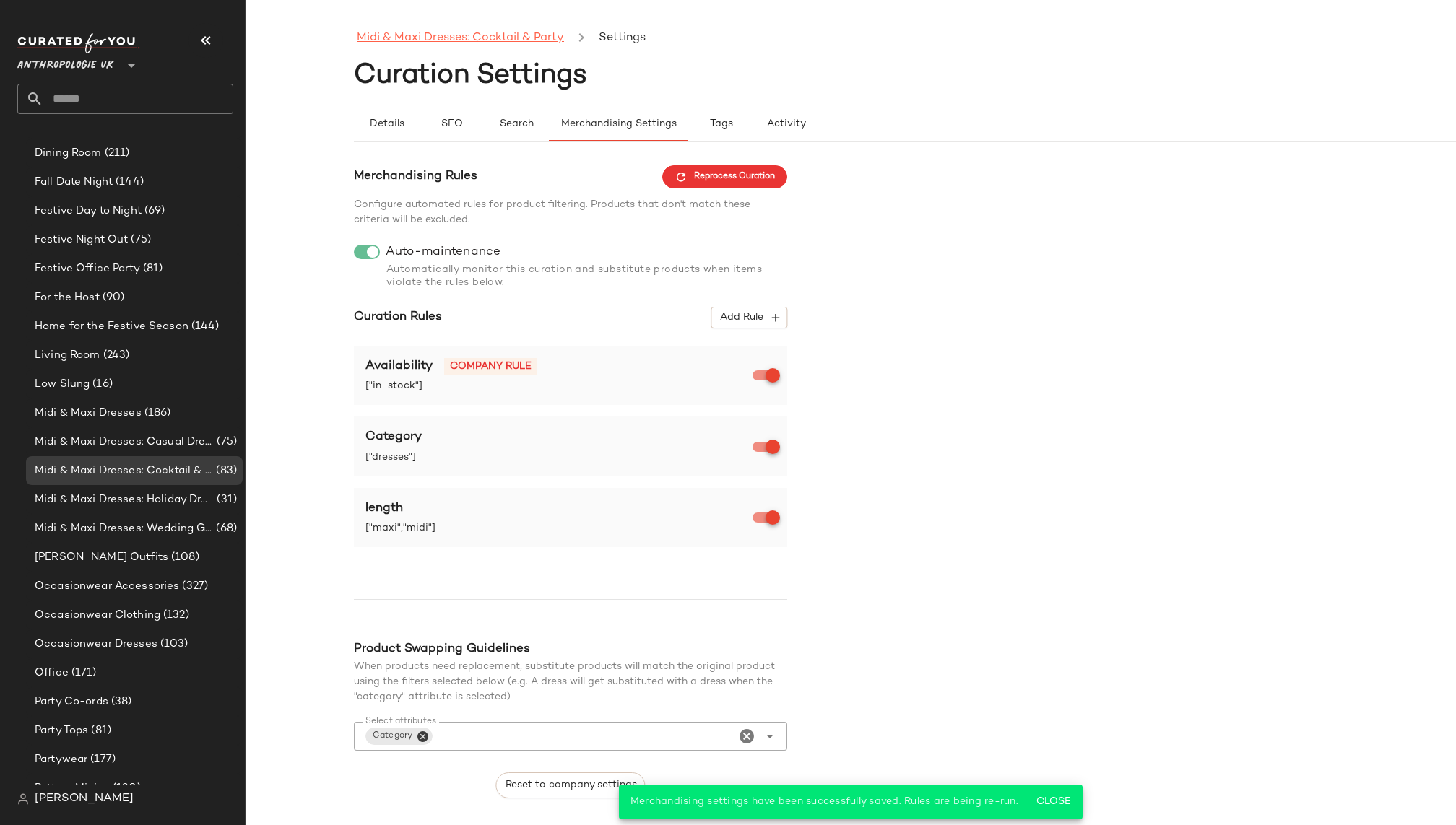
click at [495, 38] on link "Midi & Maxi Dresses: Cocktail & Party" at bounding box center [460, 38] width 208 height 19
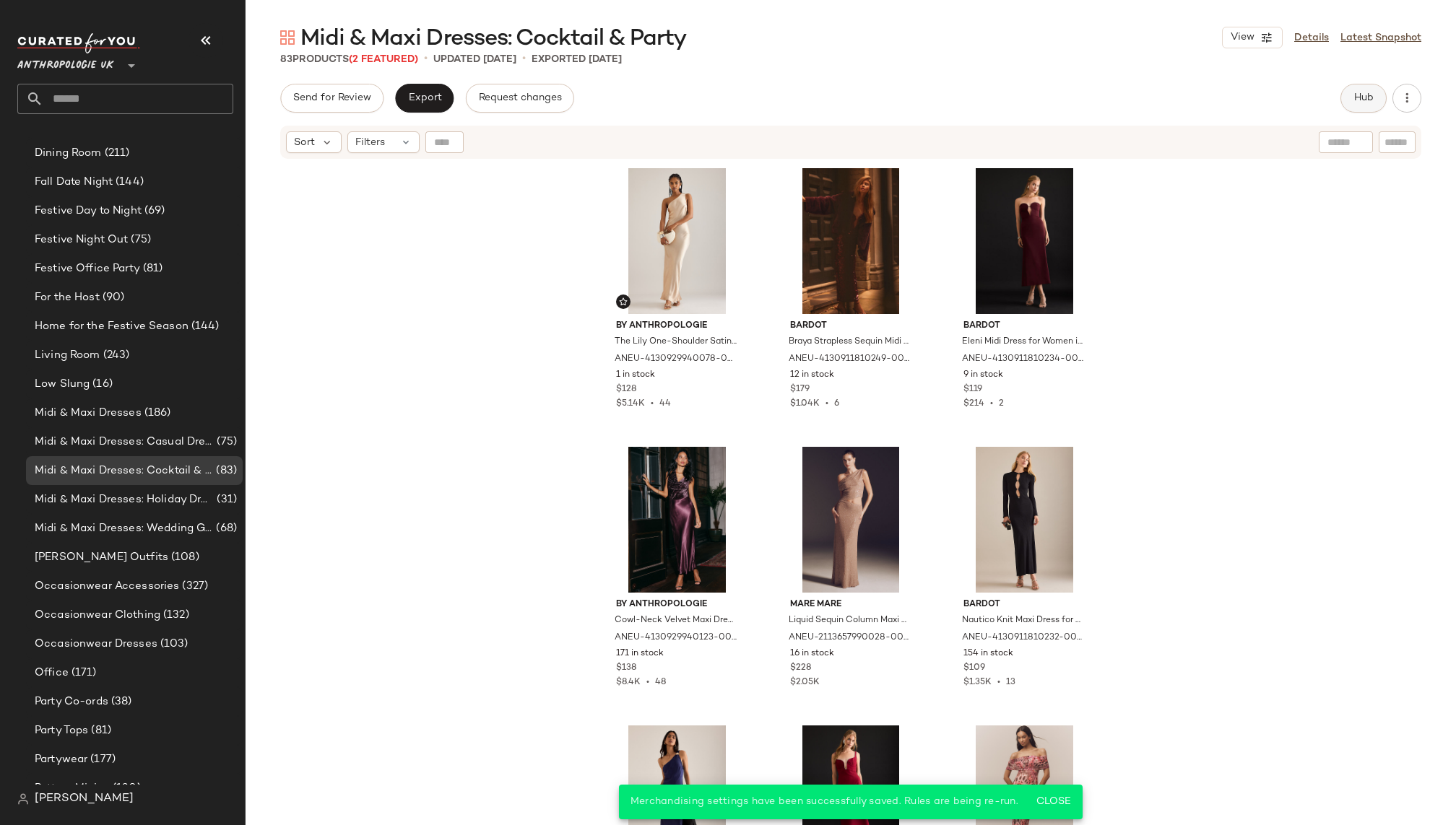
click at [1348, 100] on button "Hub" at bounding box center [1363, 98] width 46 height 29
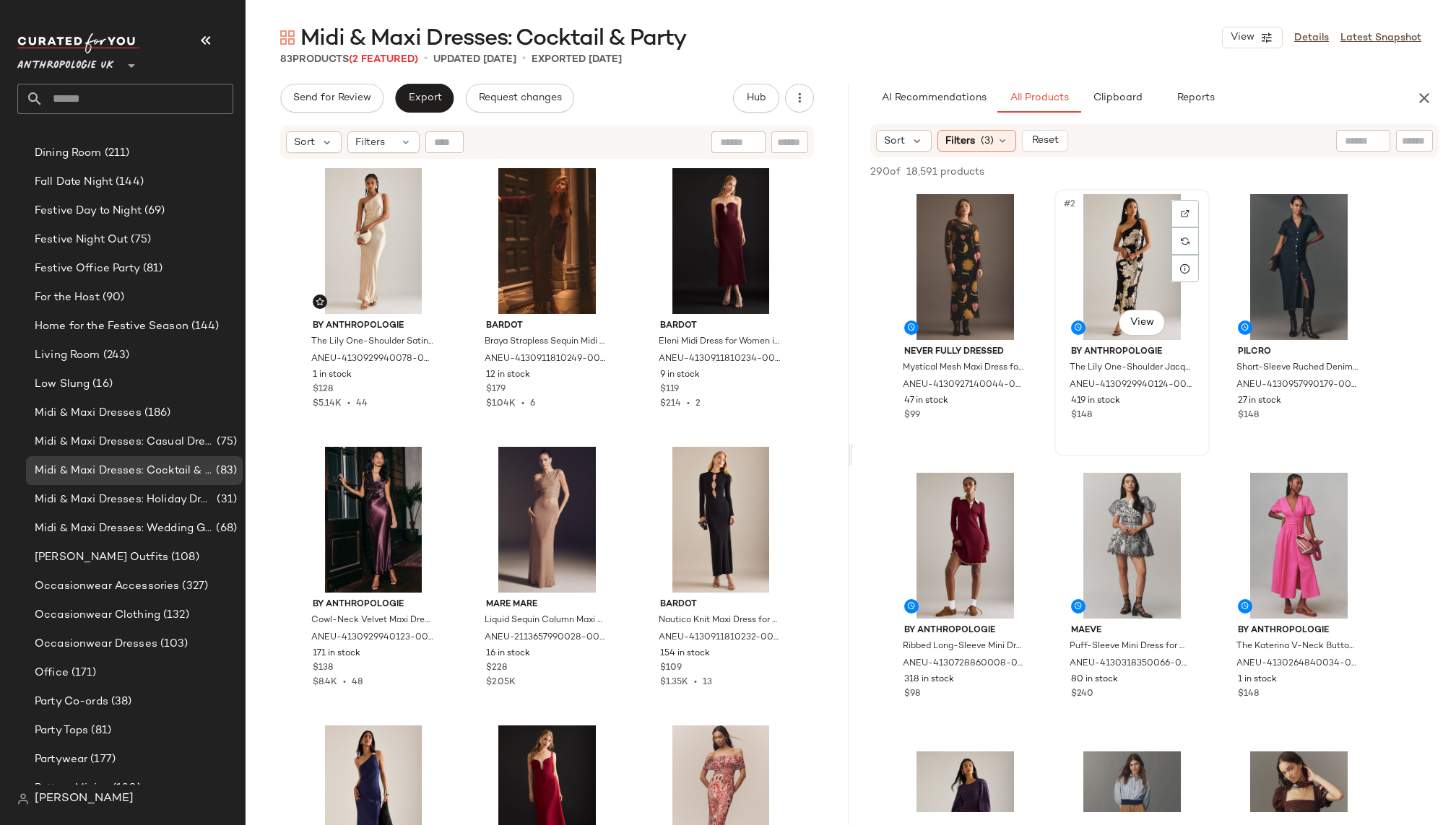
click at [1107, 254] on div "#2 View" at bounding box center [1132, 267] width 145 height 146
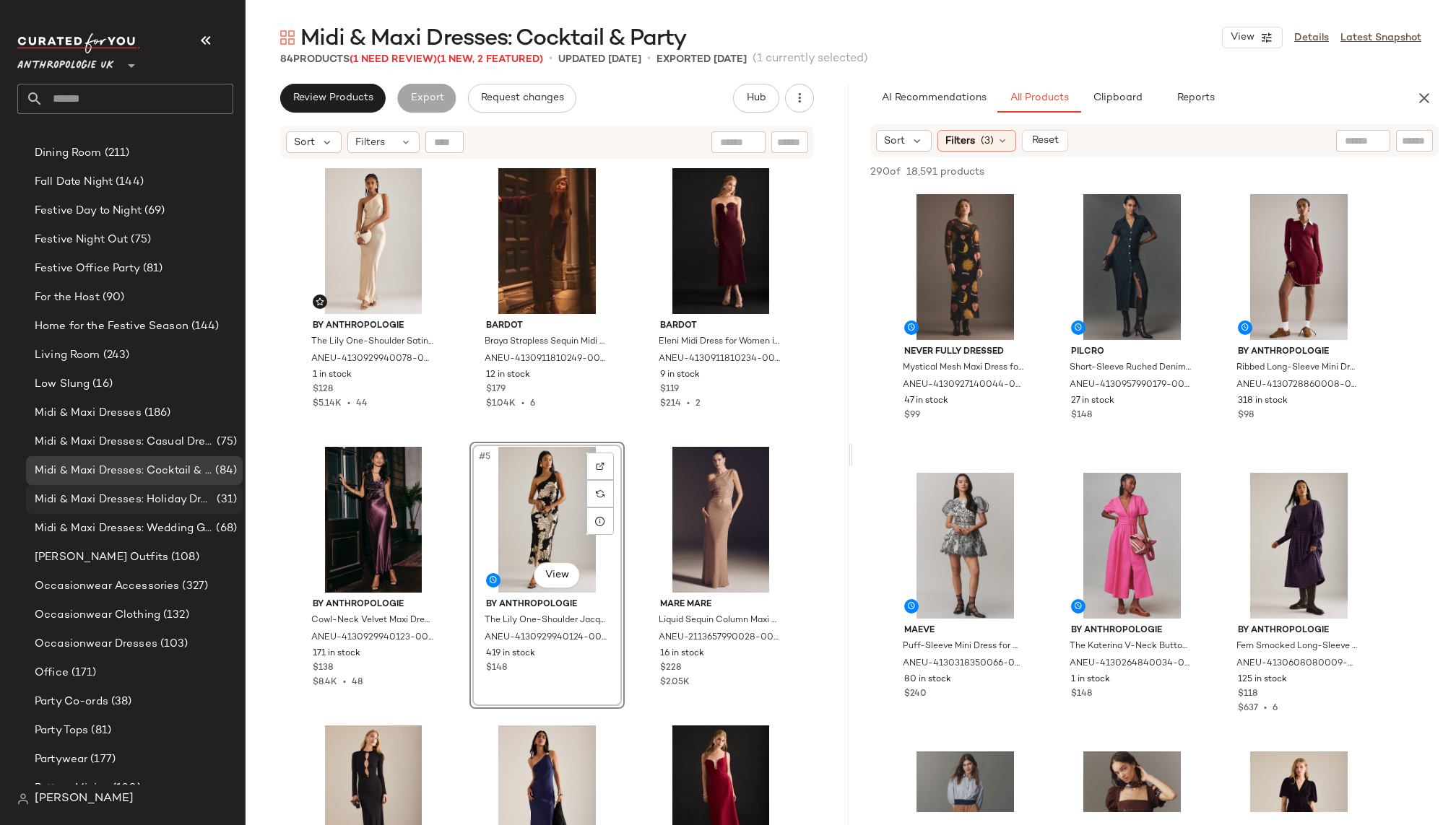
click at [164, 501] on span "Midi & Maxi Dresses: Holiday Dresses" at bounding box center [124, 500] width 179 height 17
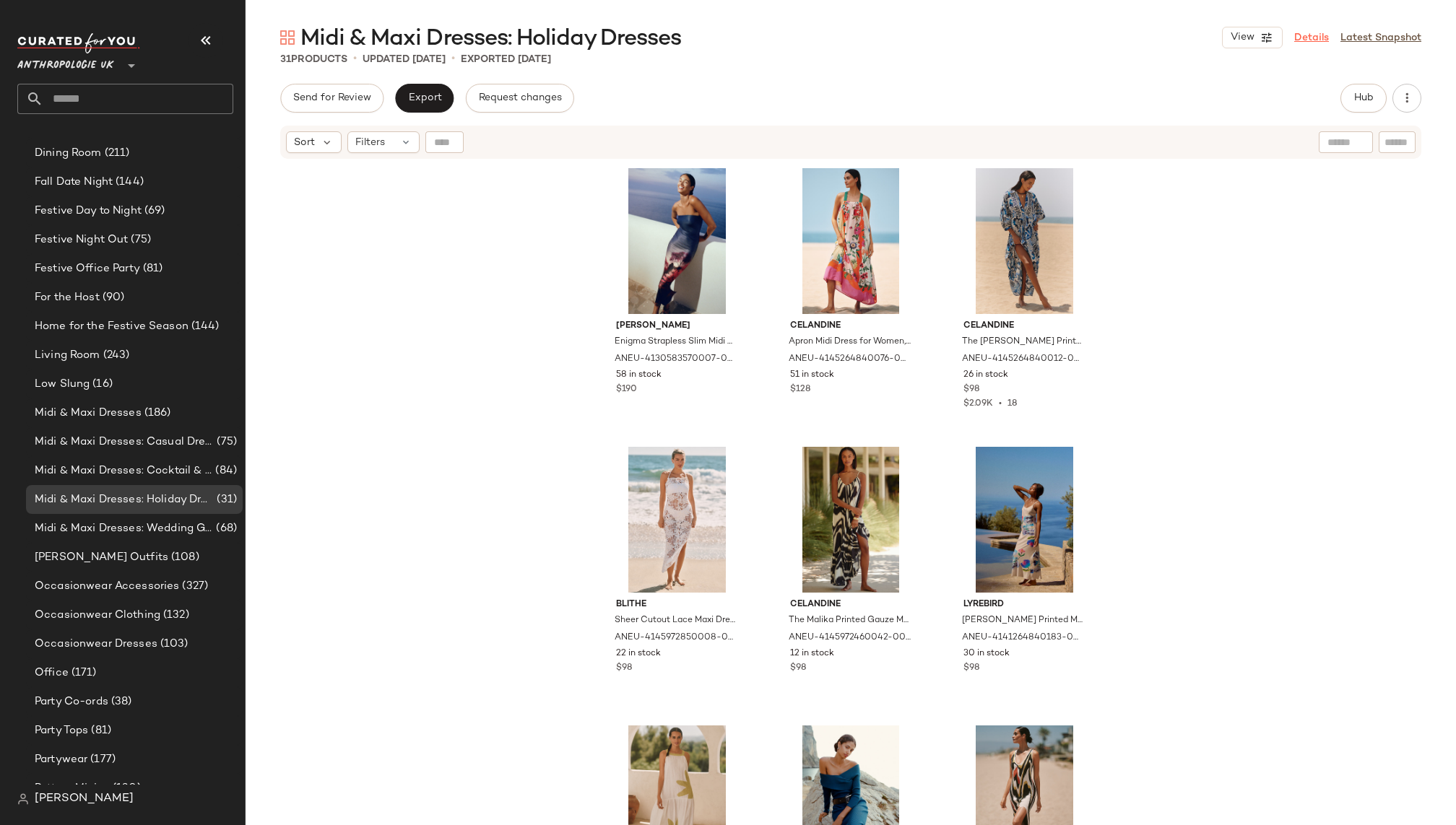
click at [1309, 39] on link "Details" at bounding box center [1312, 38] width 35 height 15
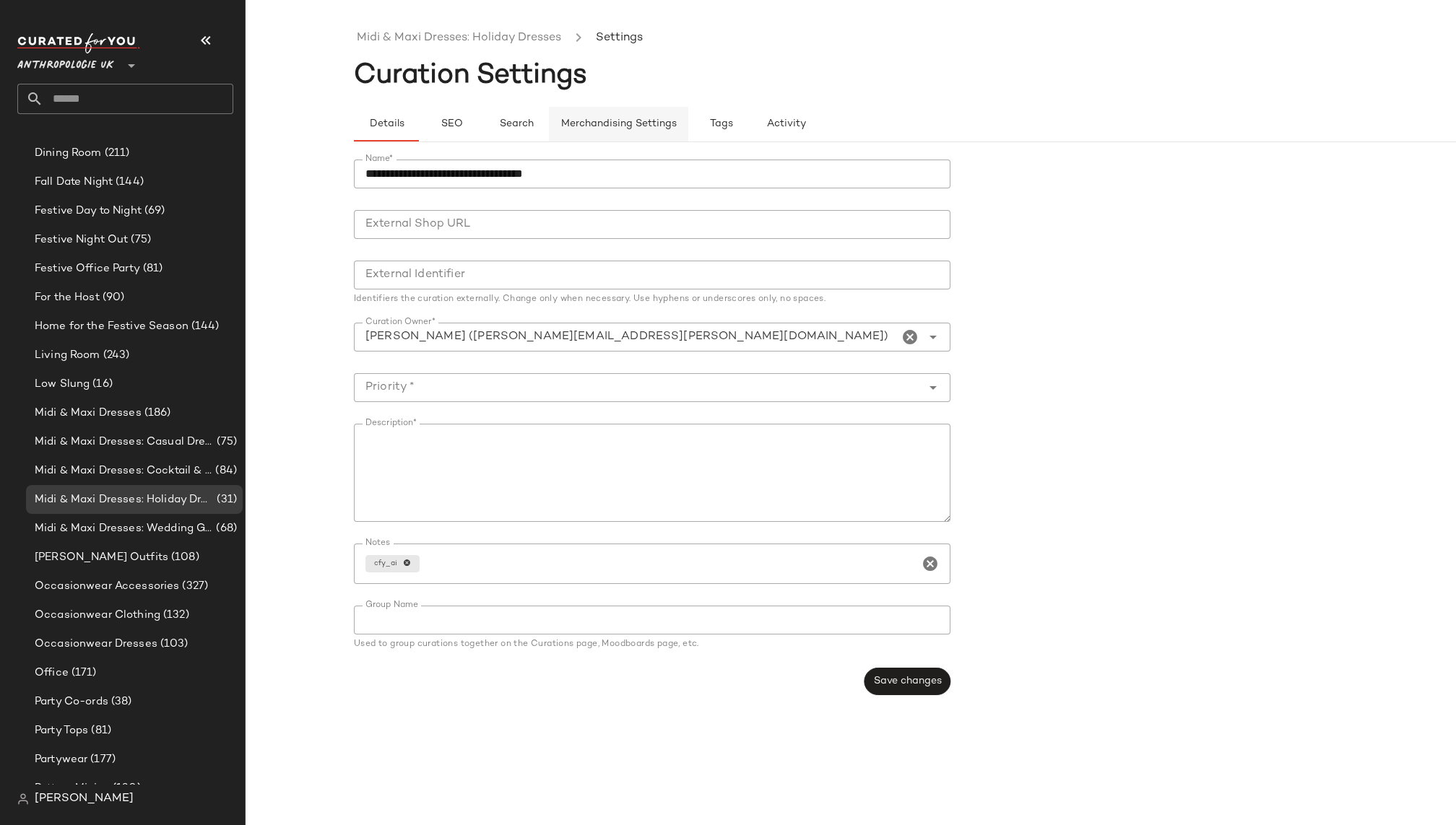
click at [641, 113] on button "Merchandising Settings" at bounding box center [618, 124] width 139 height 35
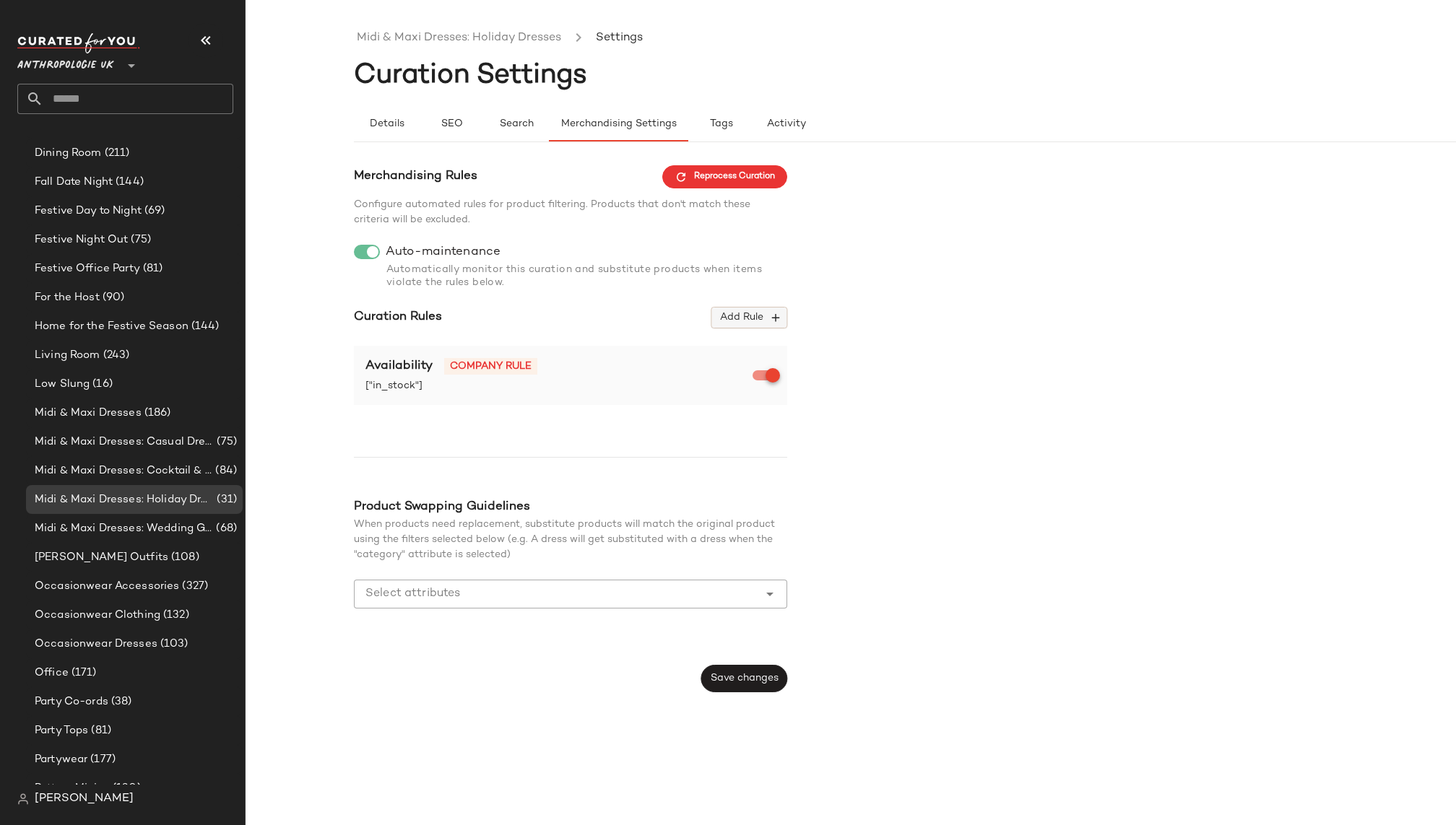
click at [770, 320] on icon "button" at bounding box center [776, 318] width 13 height 13
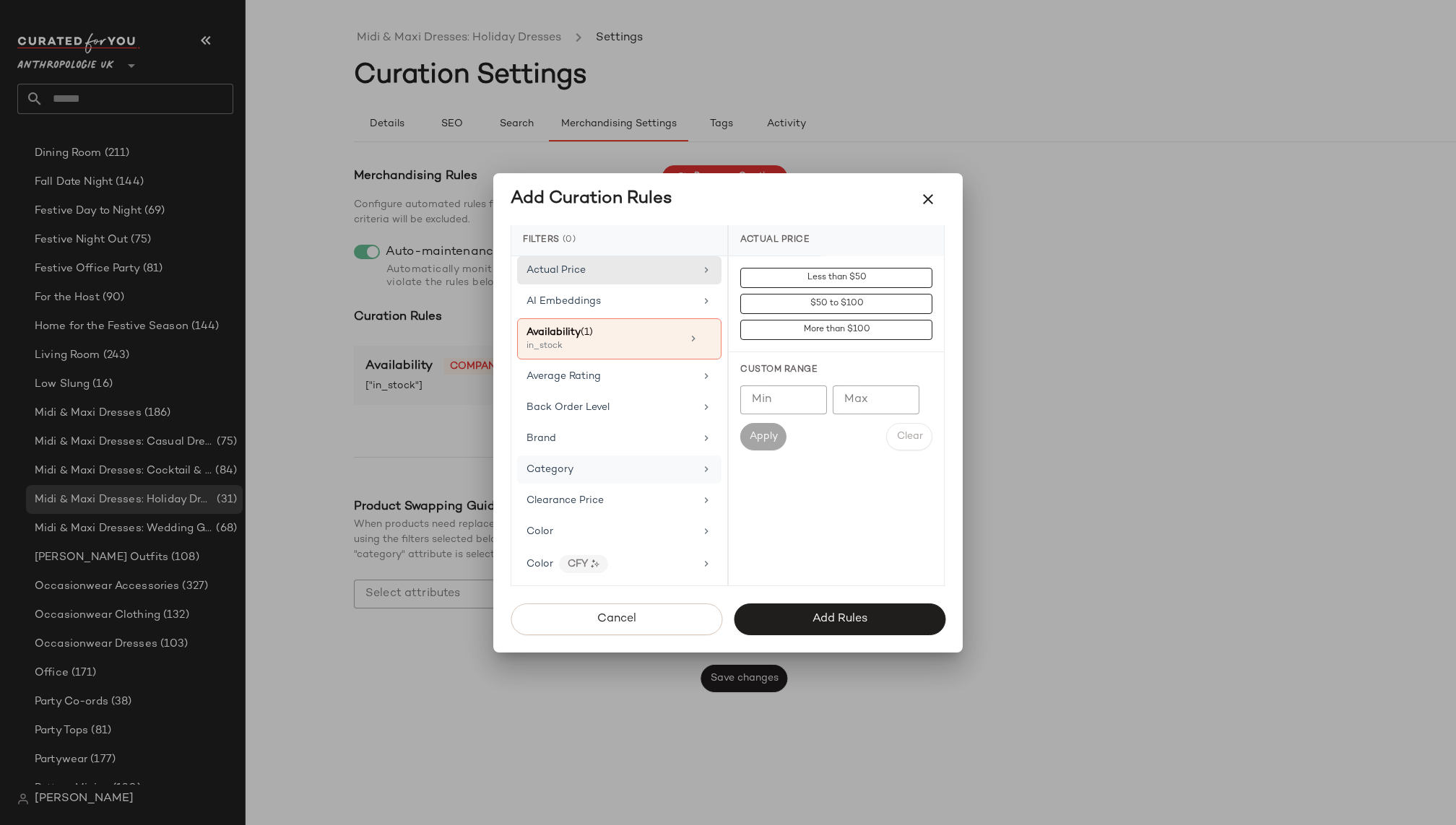
click at [619, 458] on div "Category" at bounding box center [618, 470] width 204 height 28
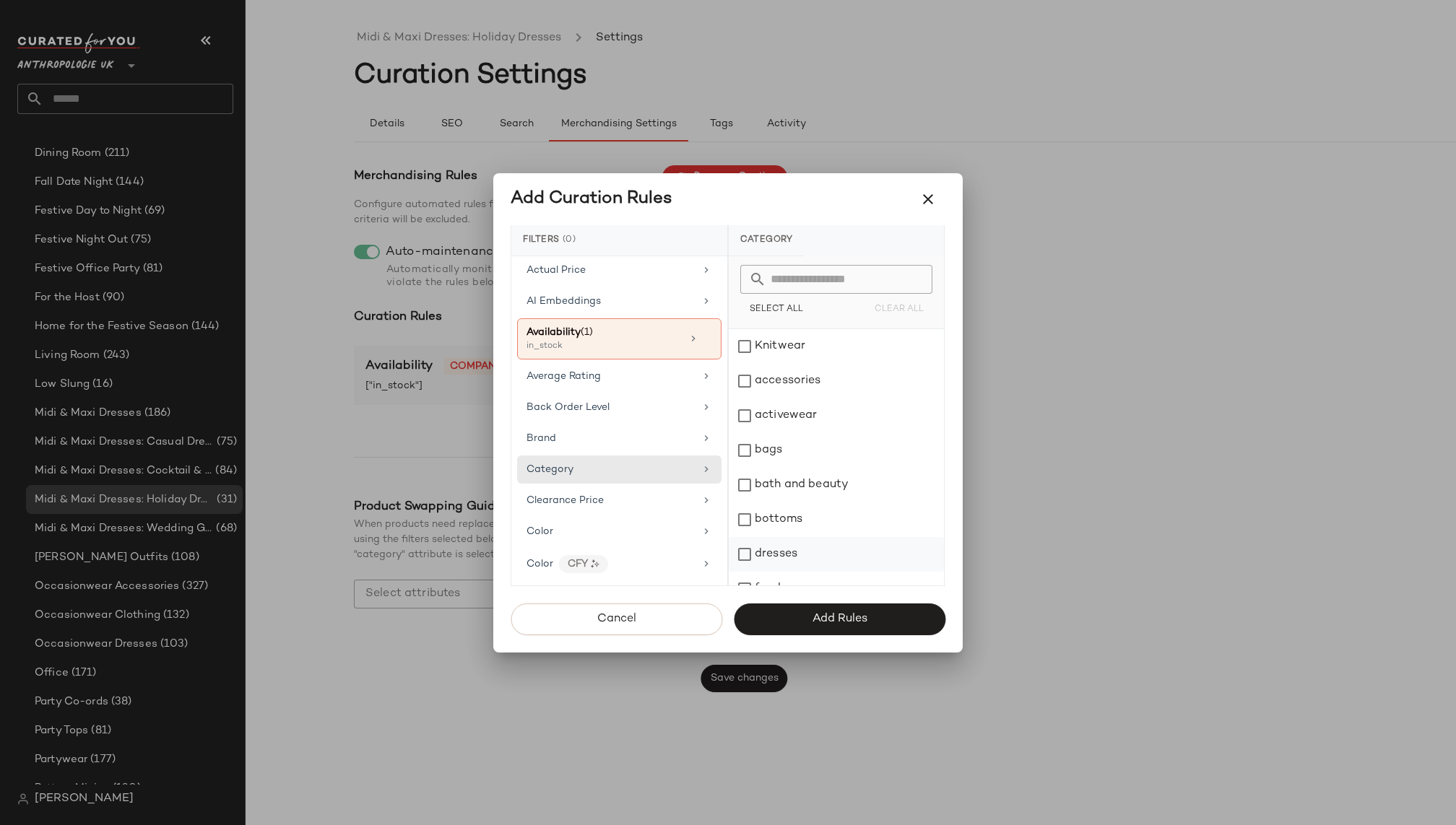
click at [783, 545] on div "dresses" at bounding box center [836, 555] width 215 height 35
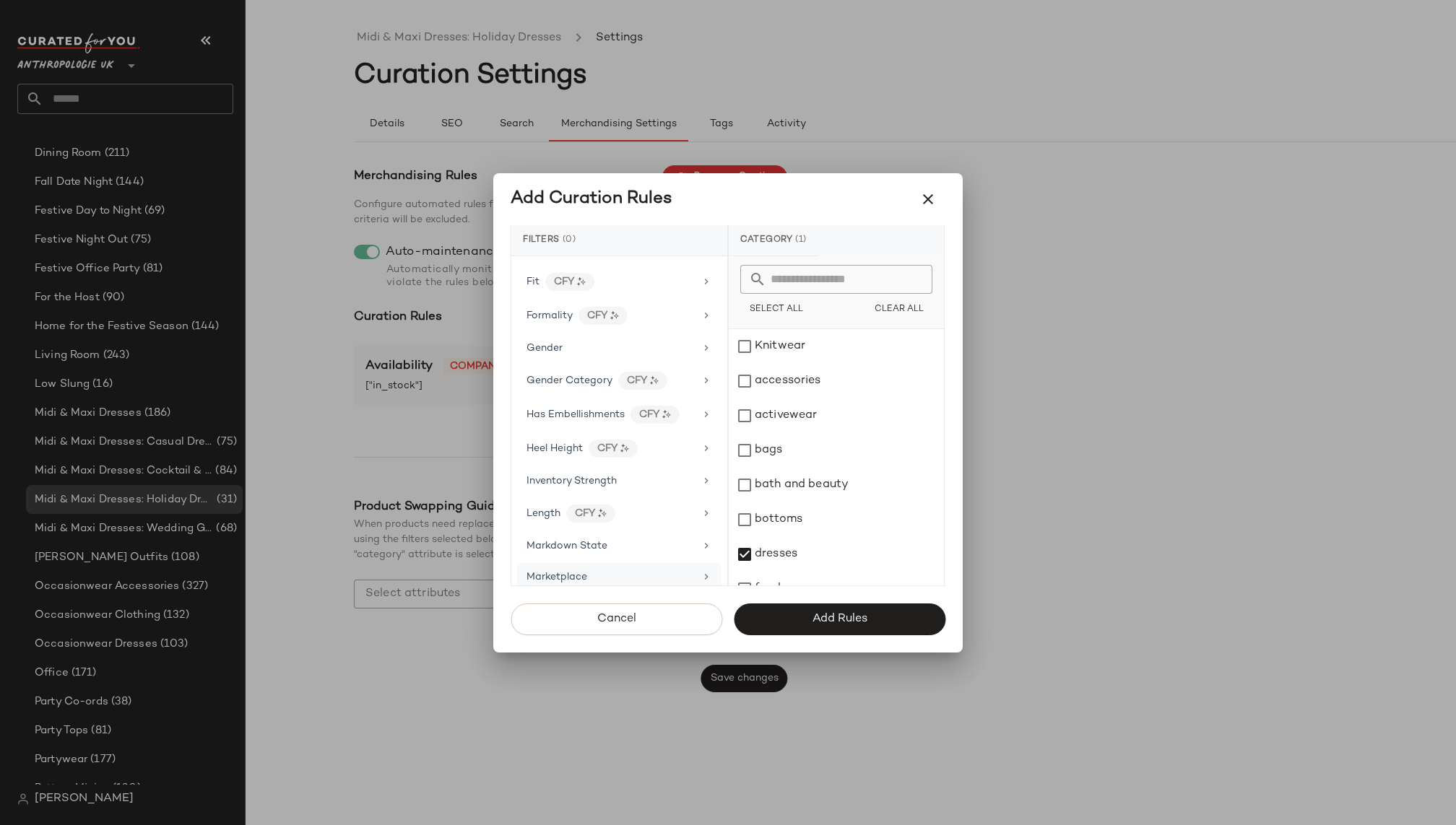
scroll to position [488, 0]
click at [654, 475] on div "Length CFY" at bounding box center [611, 482] width 168 height 18
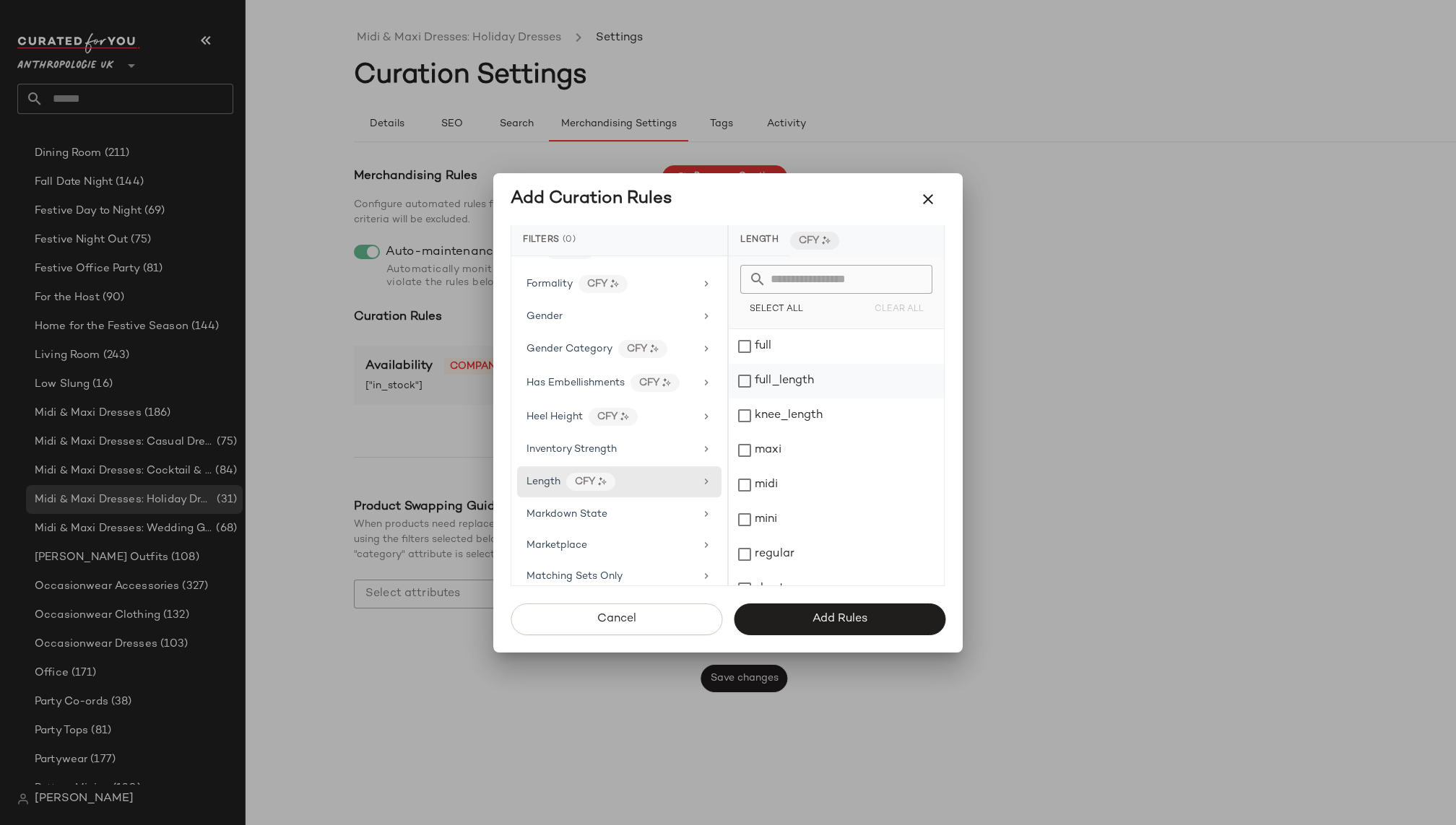
scroll to position [193, 0]
click at [793, 396] on div "maxi" at bounding box center [836, 396] width 215 height 35
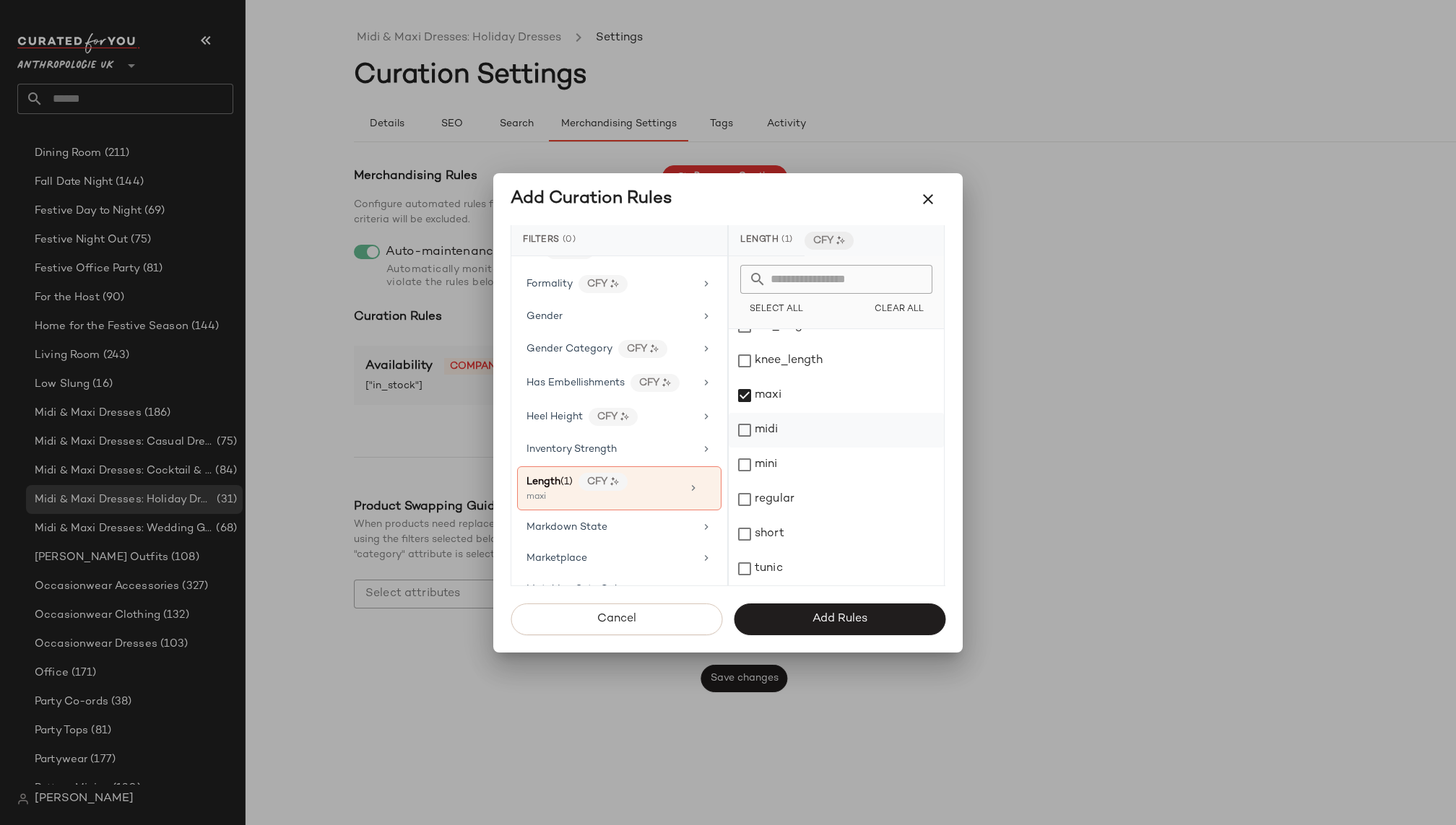
click at [773, 440] on div "midi" at bounding box center [836, 431] width 215 height 35
click at [825, 619] on span "Add Rules" at bounding box center [839, 619] width 56 height 13
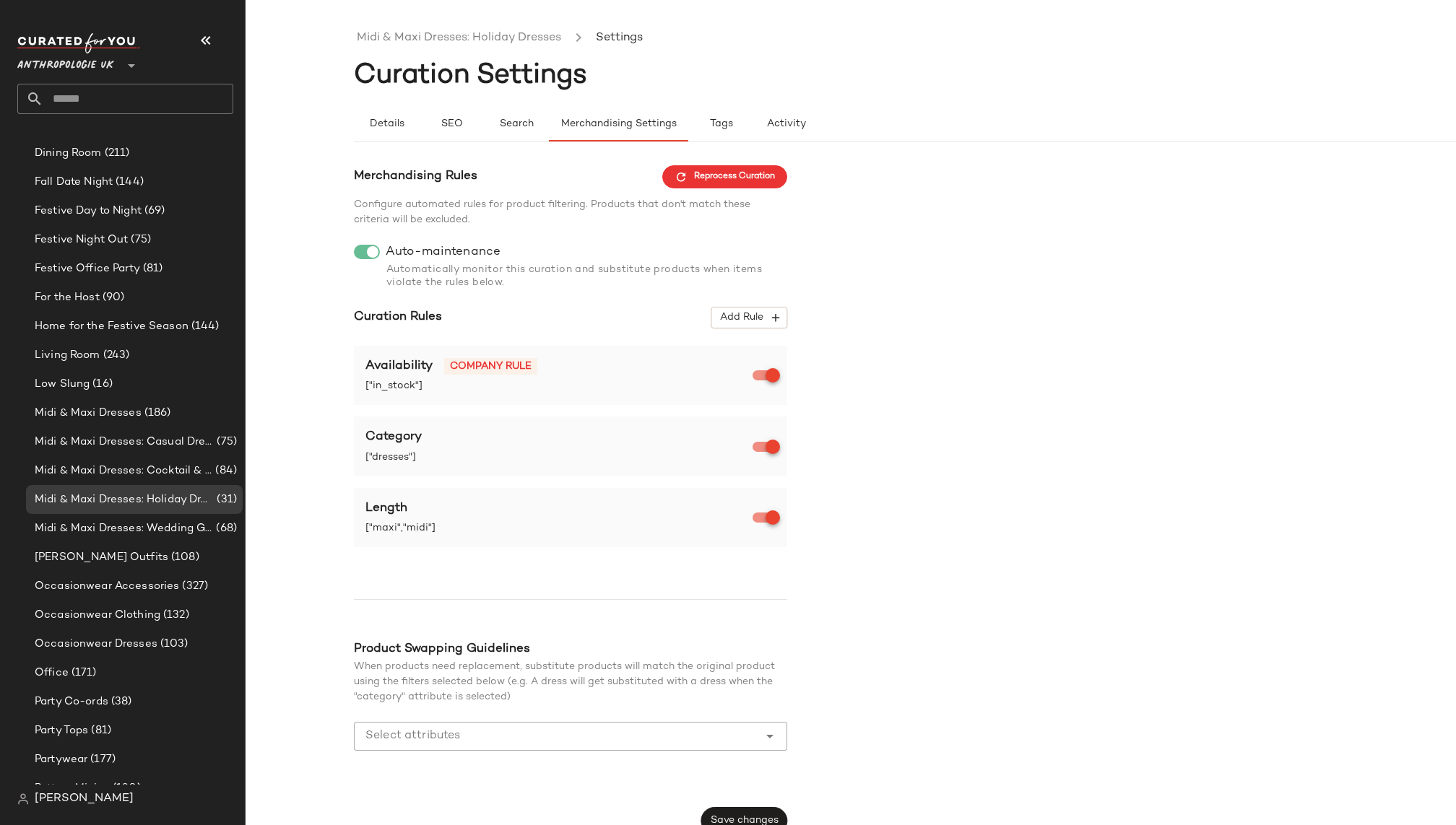
scroll to position [18, 0]
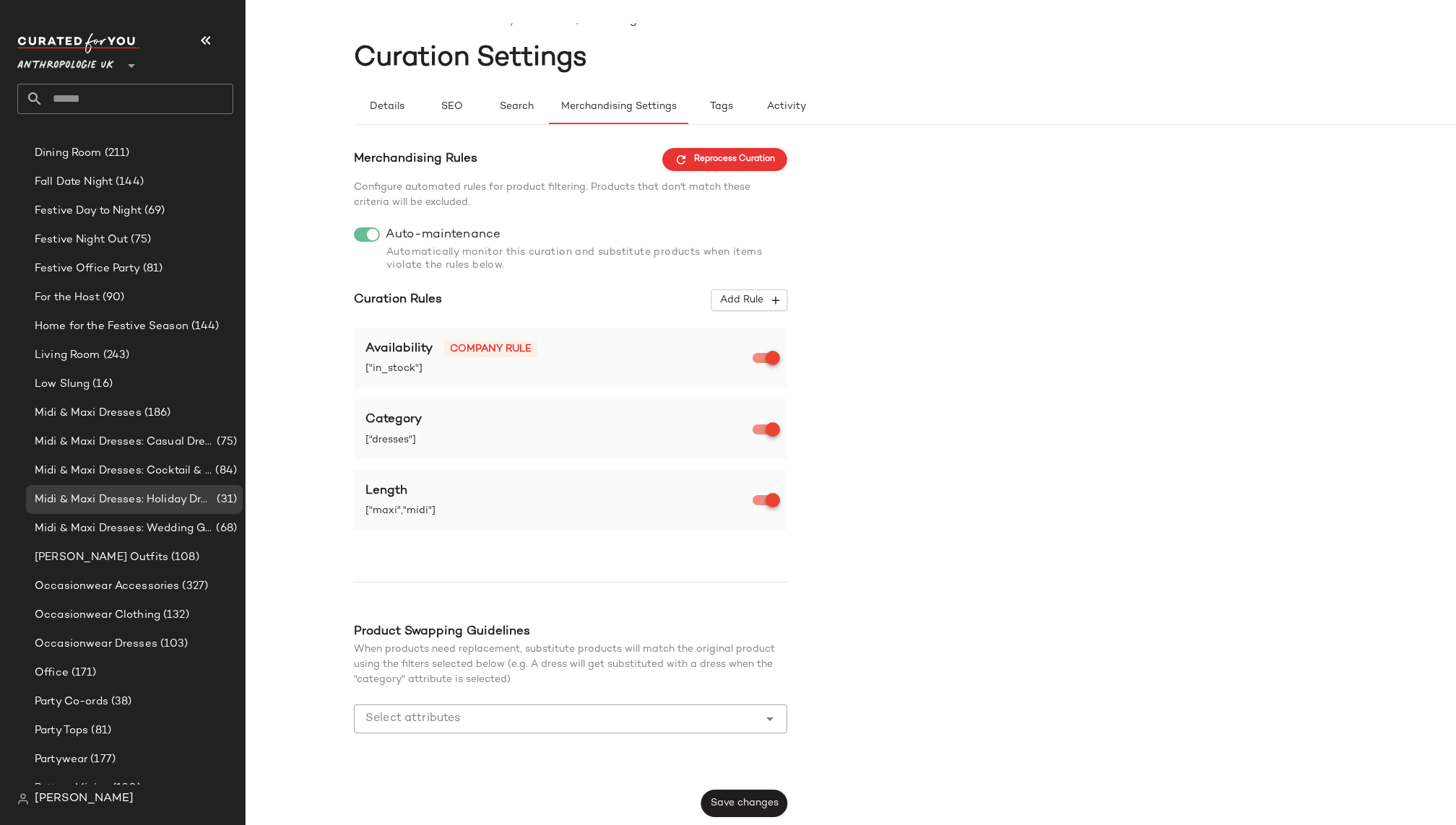
click at [596, 724] on input "Select attributes" at bounding box center [559, 719] width 388 height 18
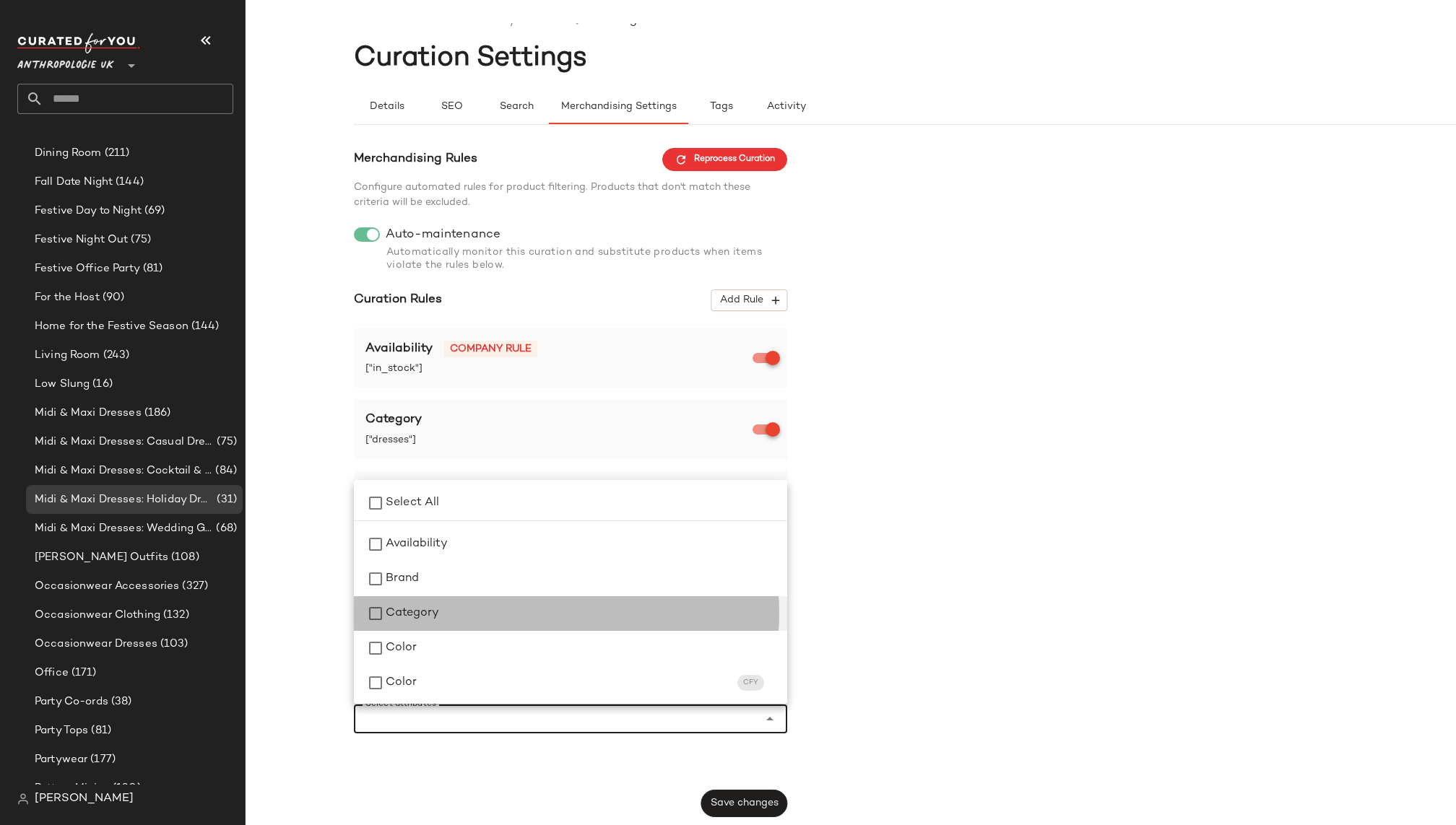
click at [589, 619] on div "Category" at bounding box center [581, 613] width 390 height 18
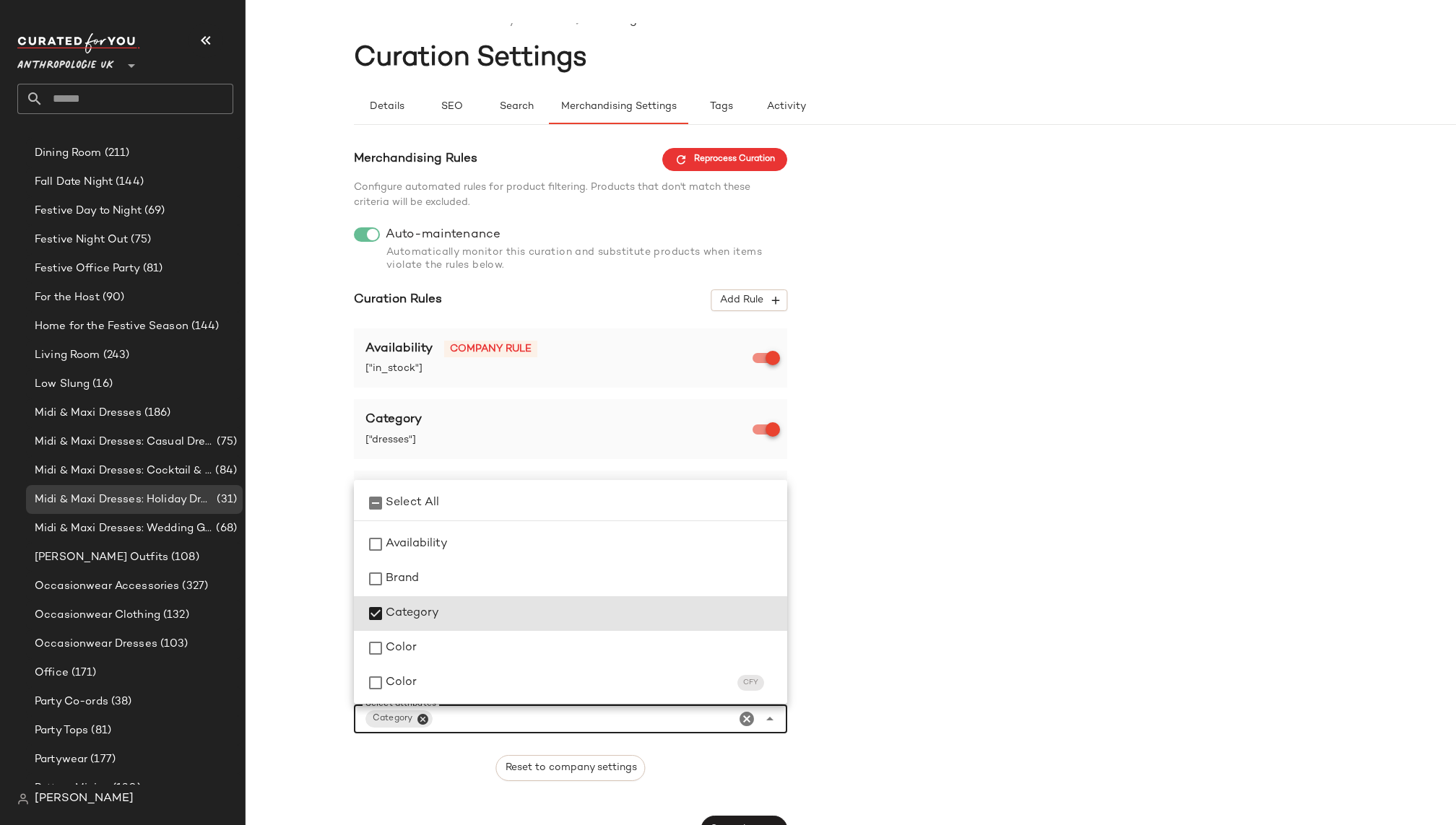
click at [927, 587] on div "Merchandising Rules Reprocess Curation Configure automated rules for product fi…" at bounding box center [959, 496] width 1210 height 695
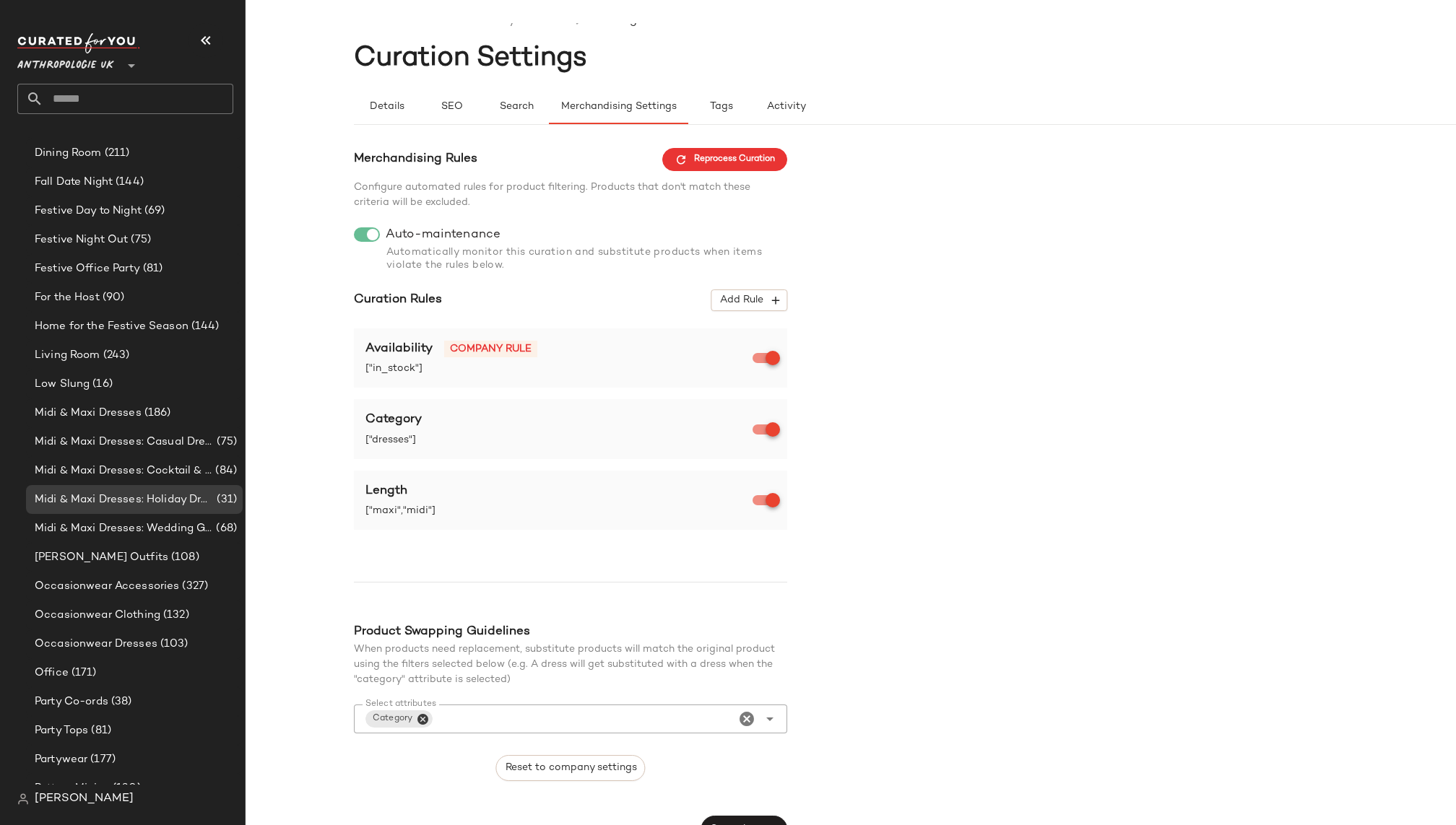
scroll to position [43, 0]
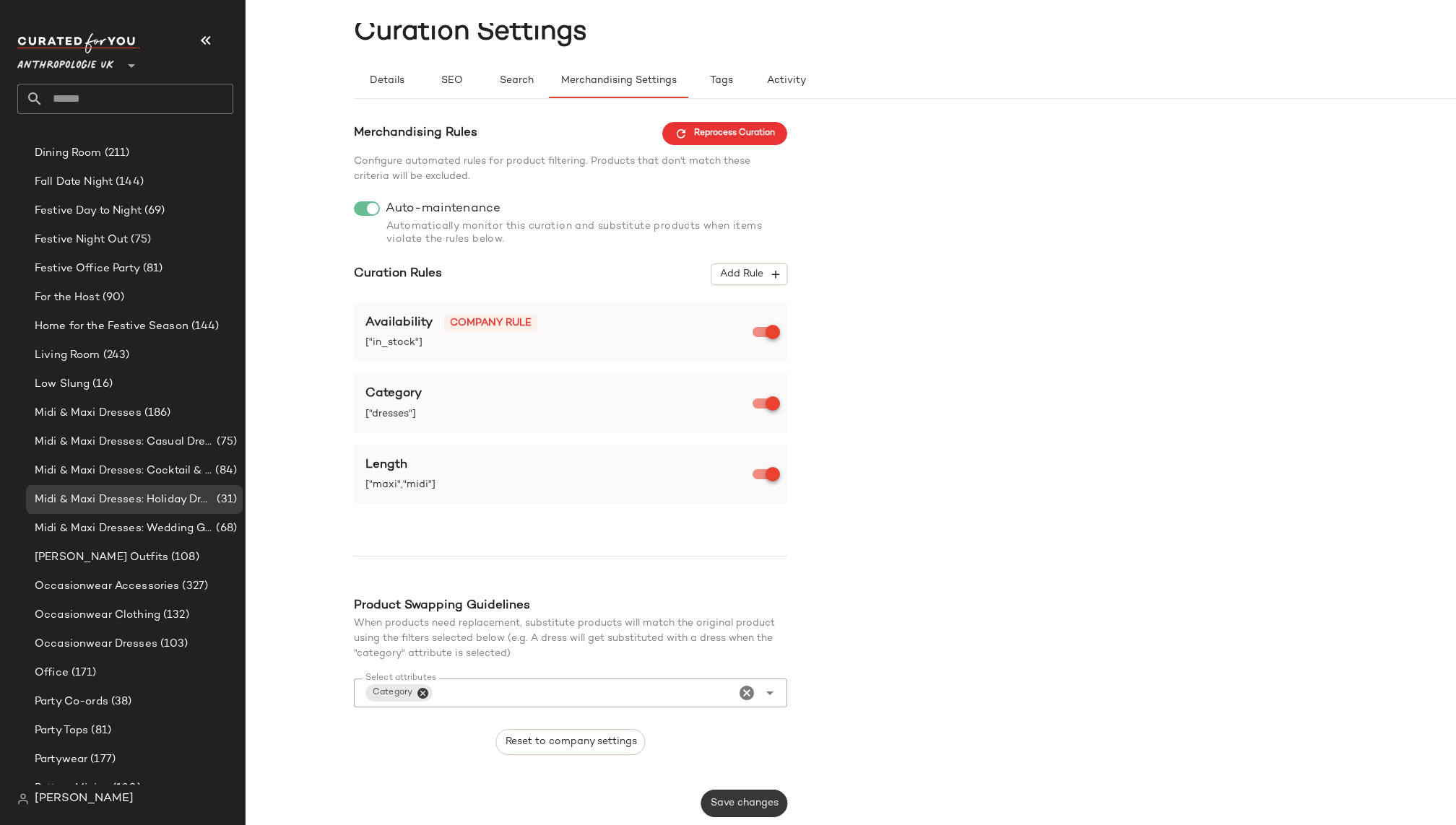
click at [733, 798] on span "Save changes" at bounding box center [744, 803] width 68 height 12
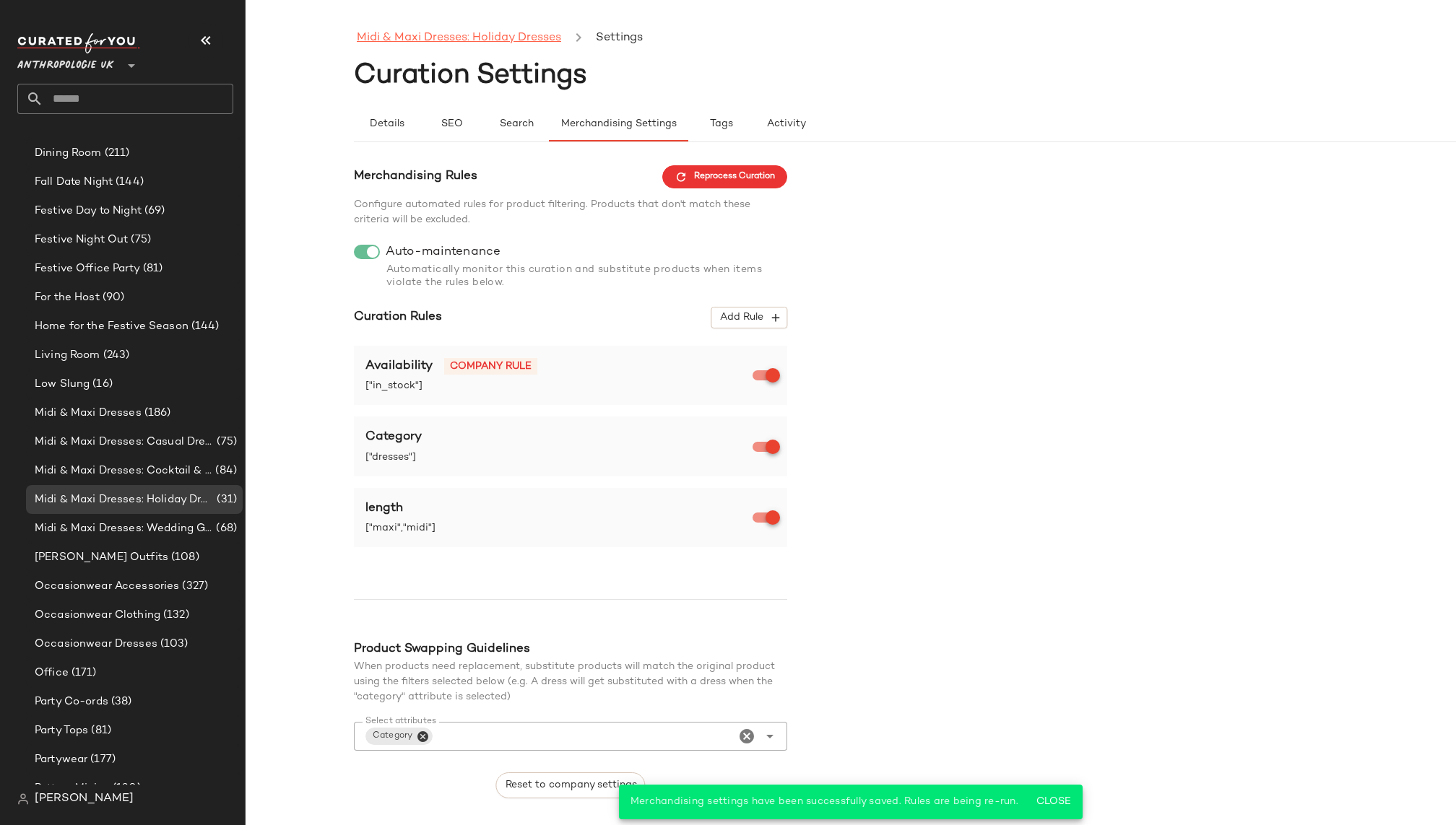
click at [436, 38] on link "Midi & Maxi Dresses: Holiday Dresses" at bounding box center [458, 38] width 204 height 19
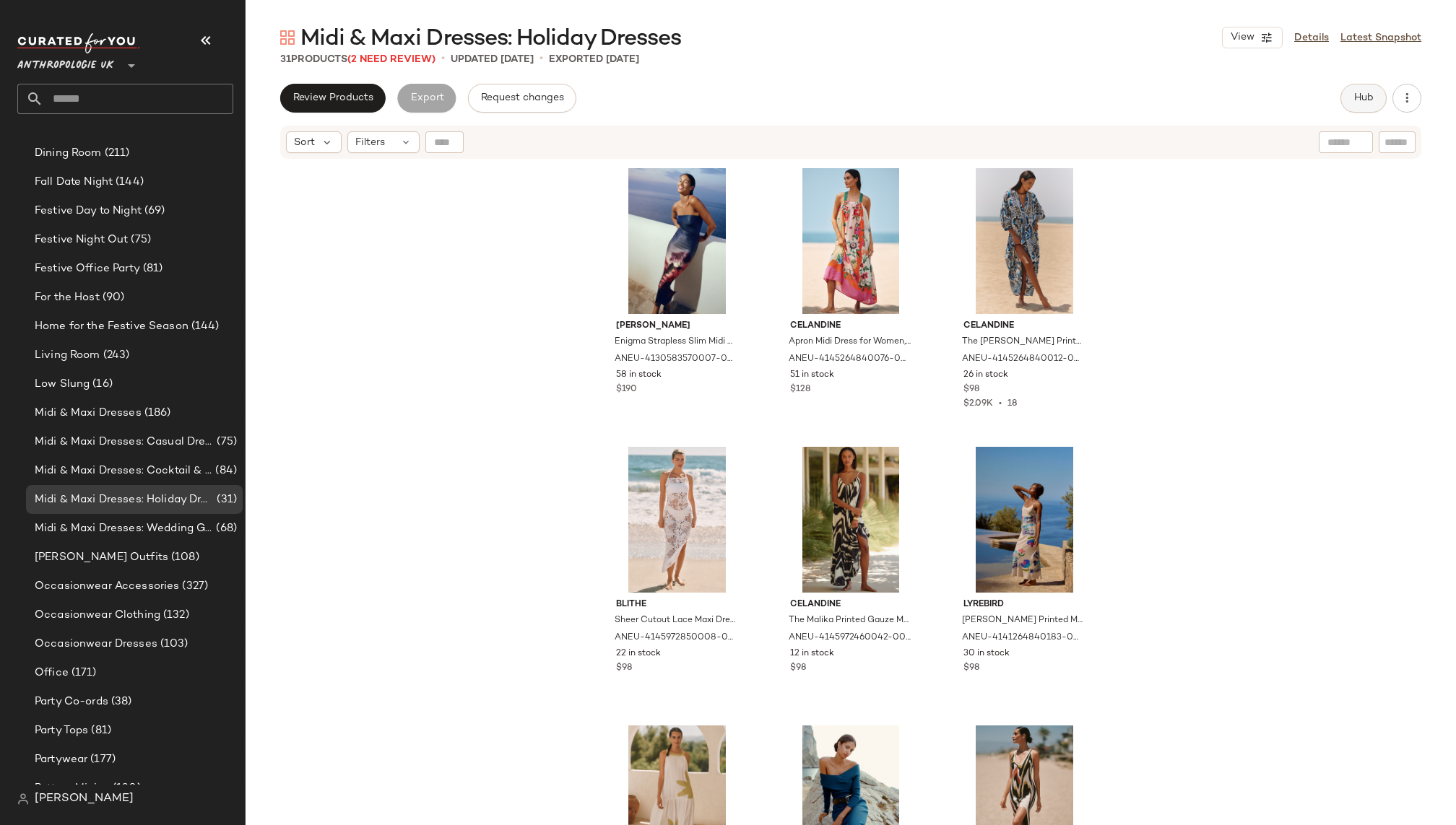
click at [1345, 98] on button "Hub" at bounding box center [1363, 98] width 46 height 29
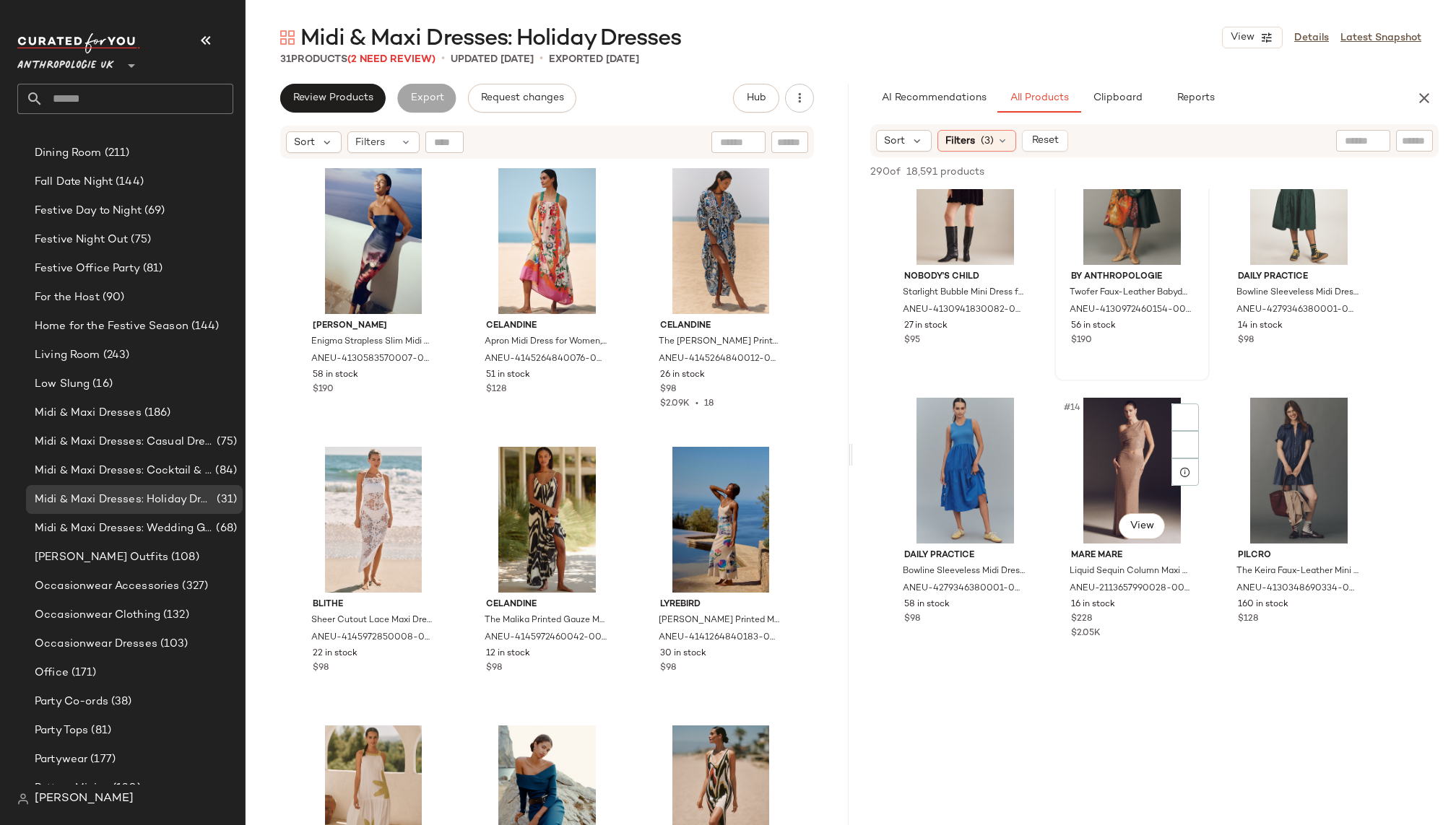
scroll to position [937, 0]
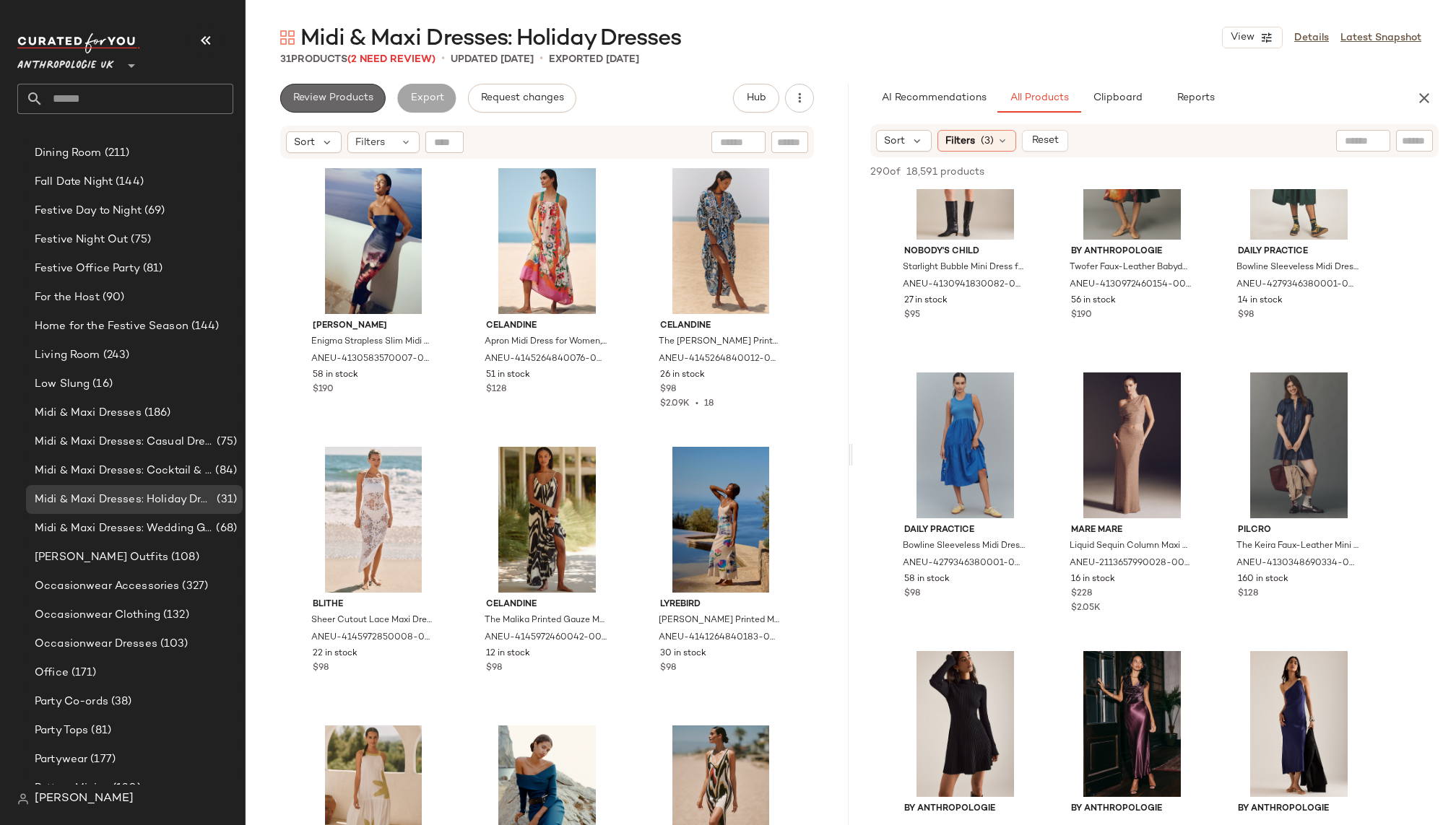
click at [367, 99] on span "Review Products" at bounding box center [333, 98] width 81 height 12
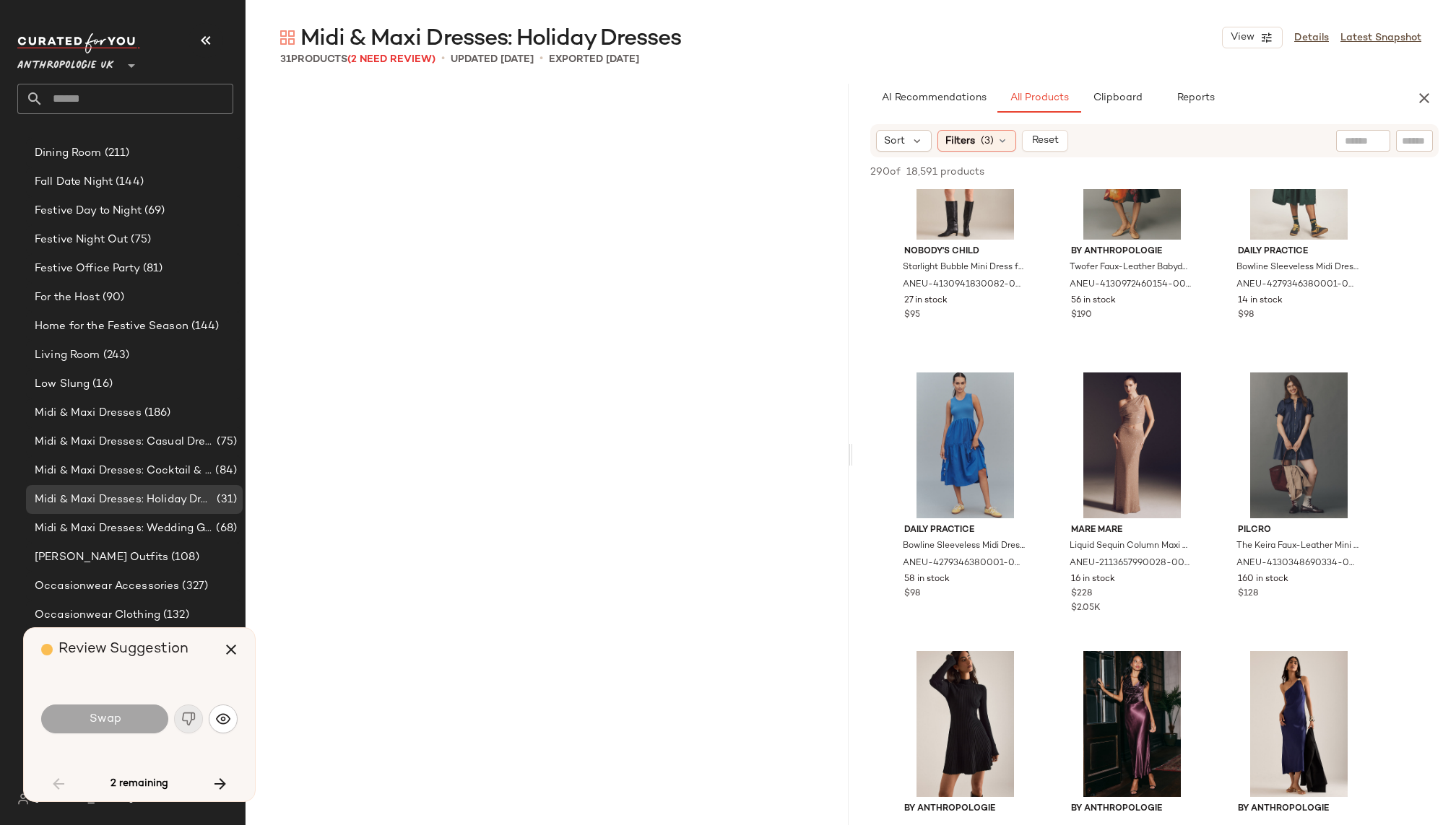
scroll to position [1672, 0]
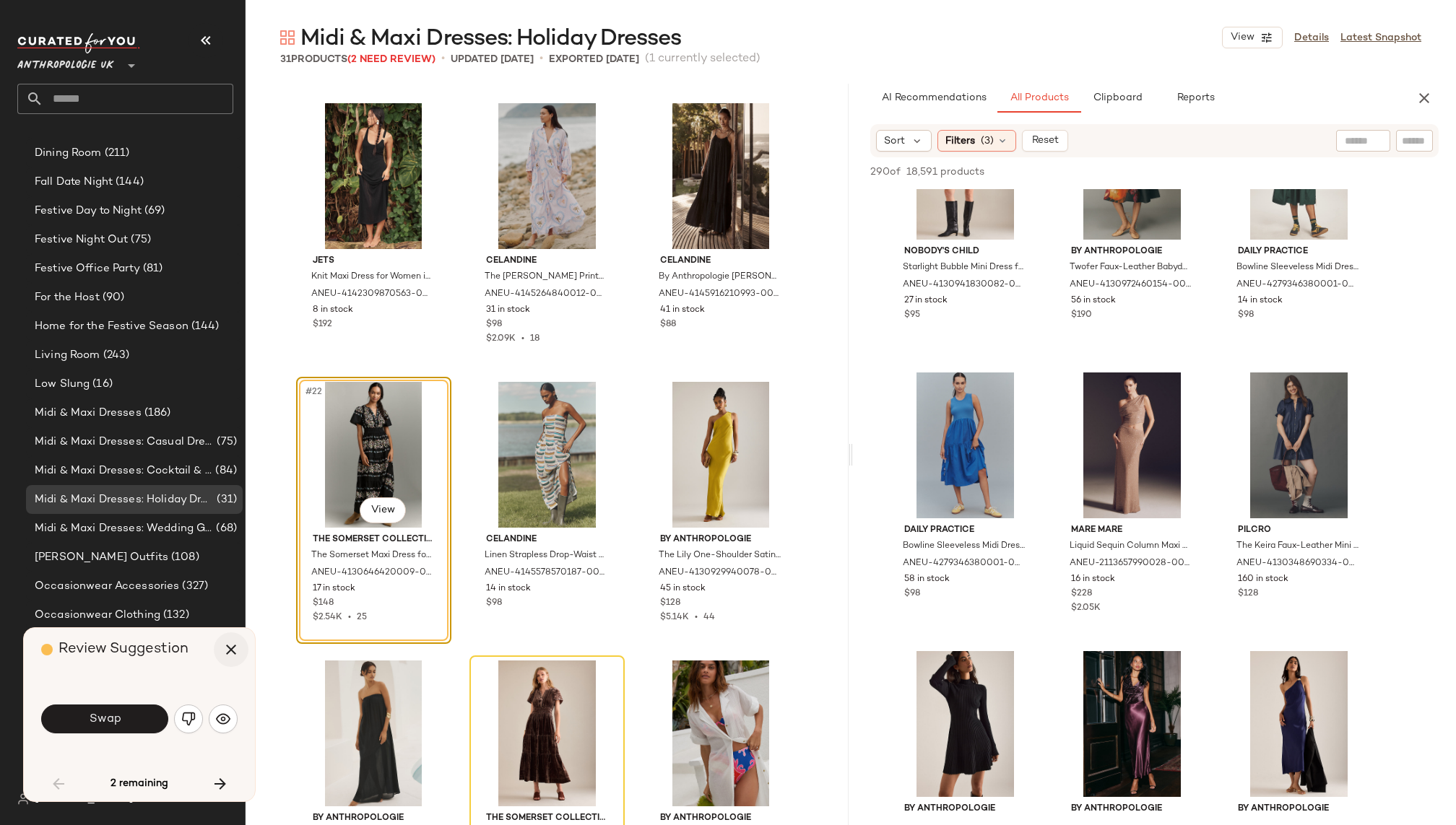
click at [232, 647] on icon "button" at bounding box center [231, 649] width 18 height 18
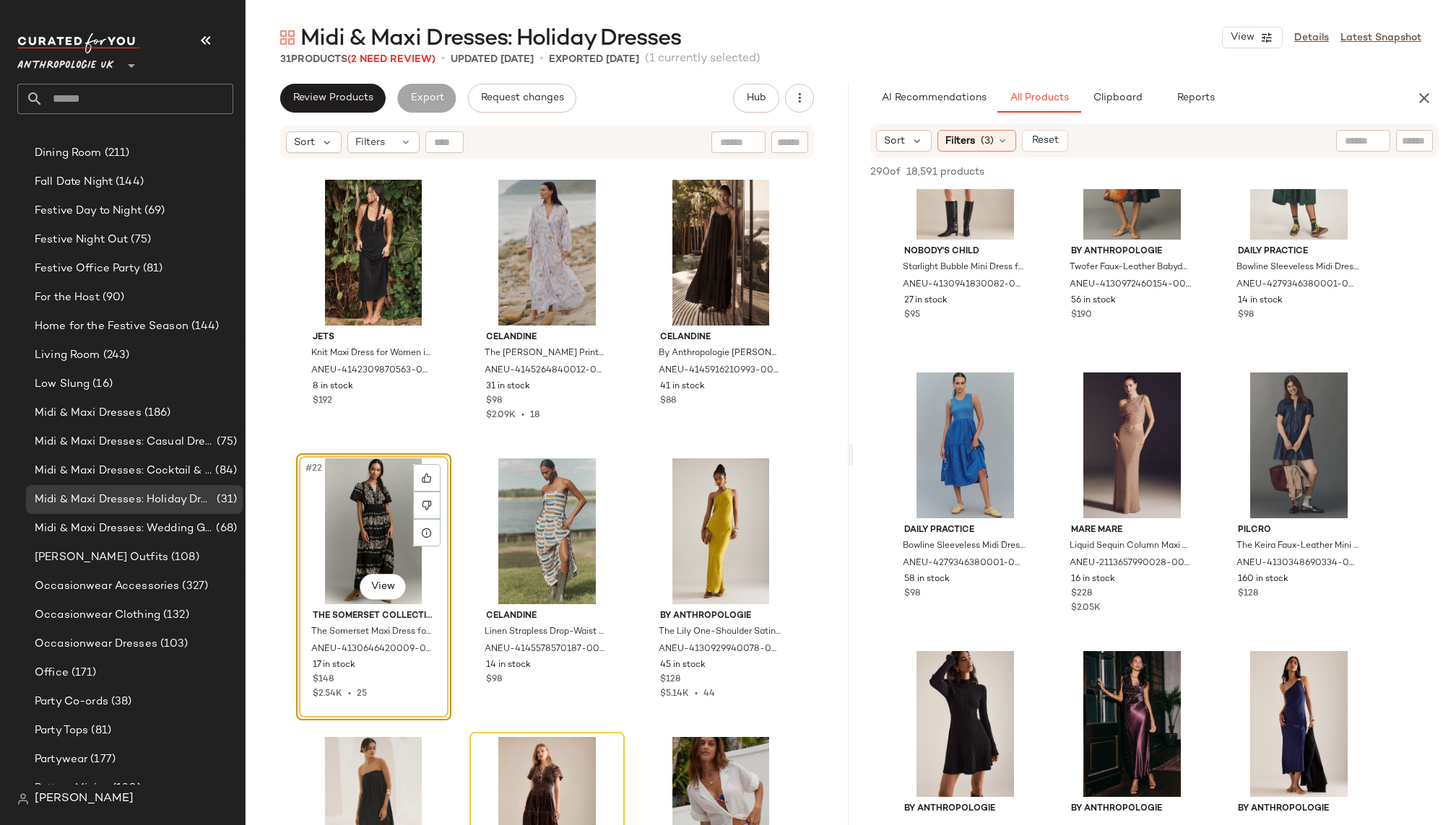
click at [318, 537] on div "#22 View" at bounding box center [373, 531] width 145 height 146
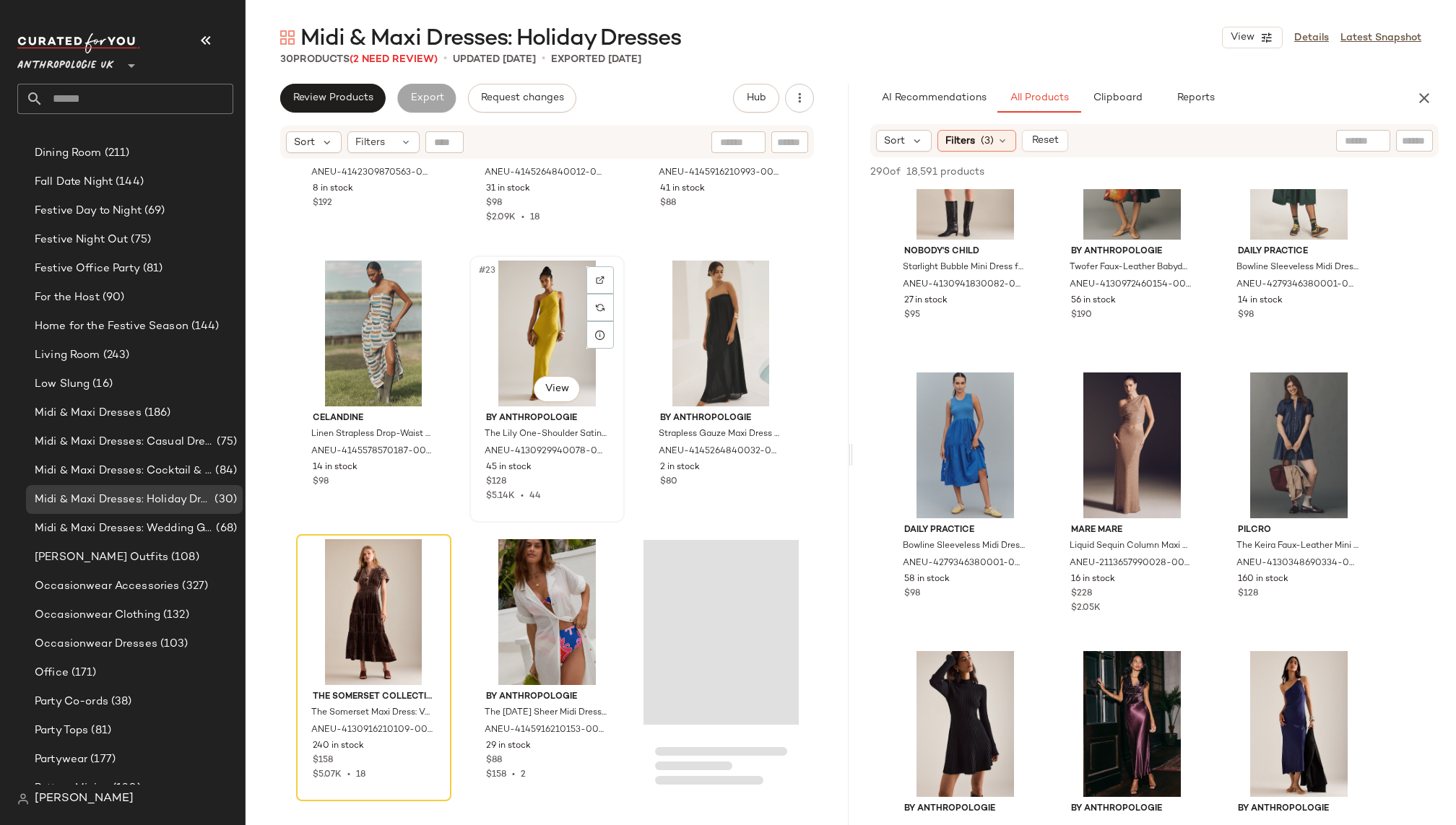
scroll to position [1961, 0]
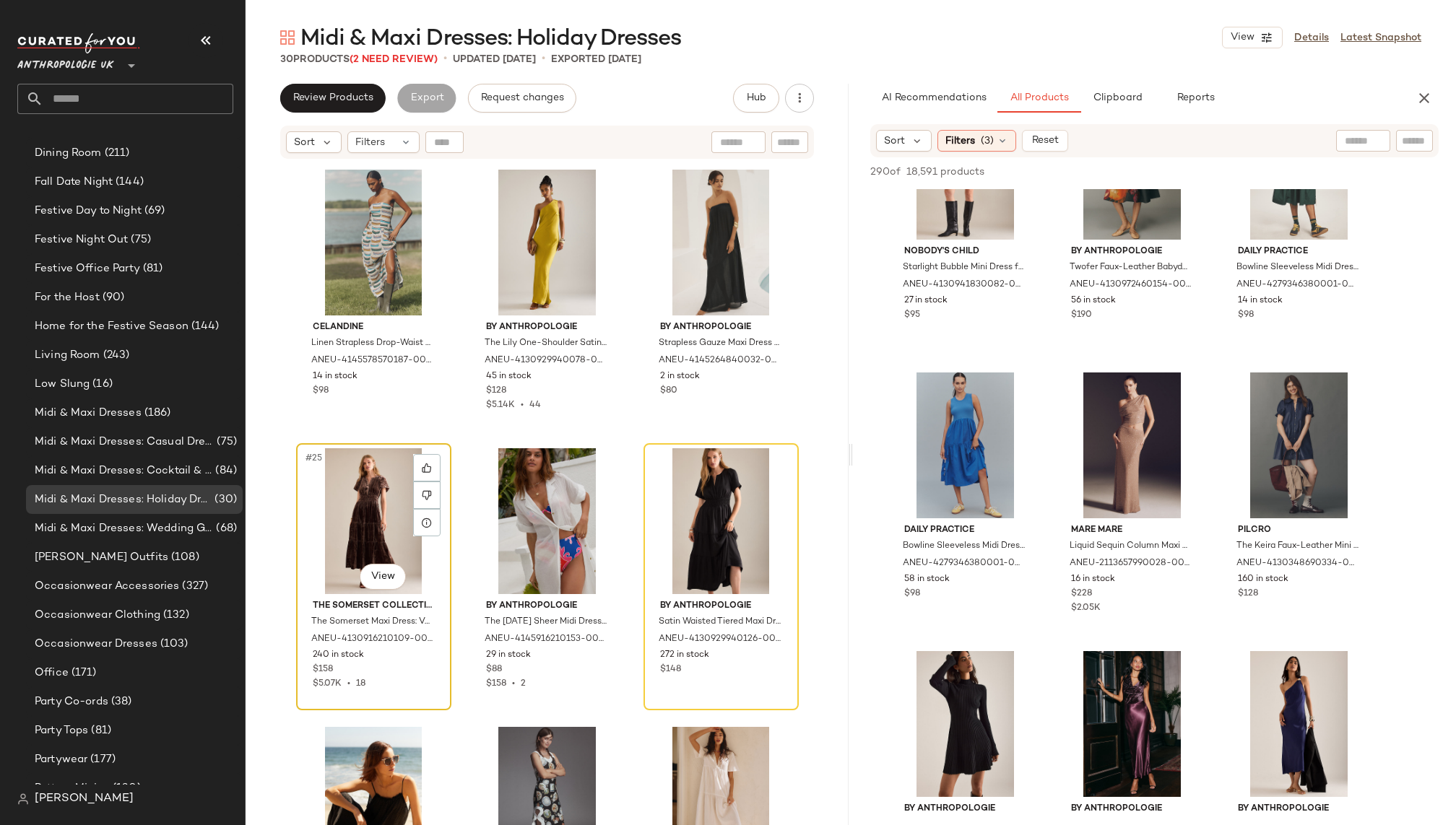
click at [380, 548] on div "#25 View" at bounding box center [373, 521] width 145 height 146
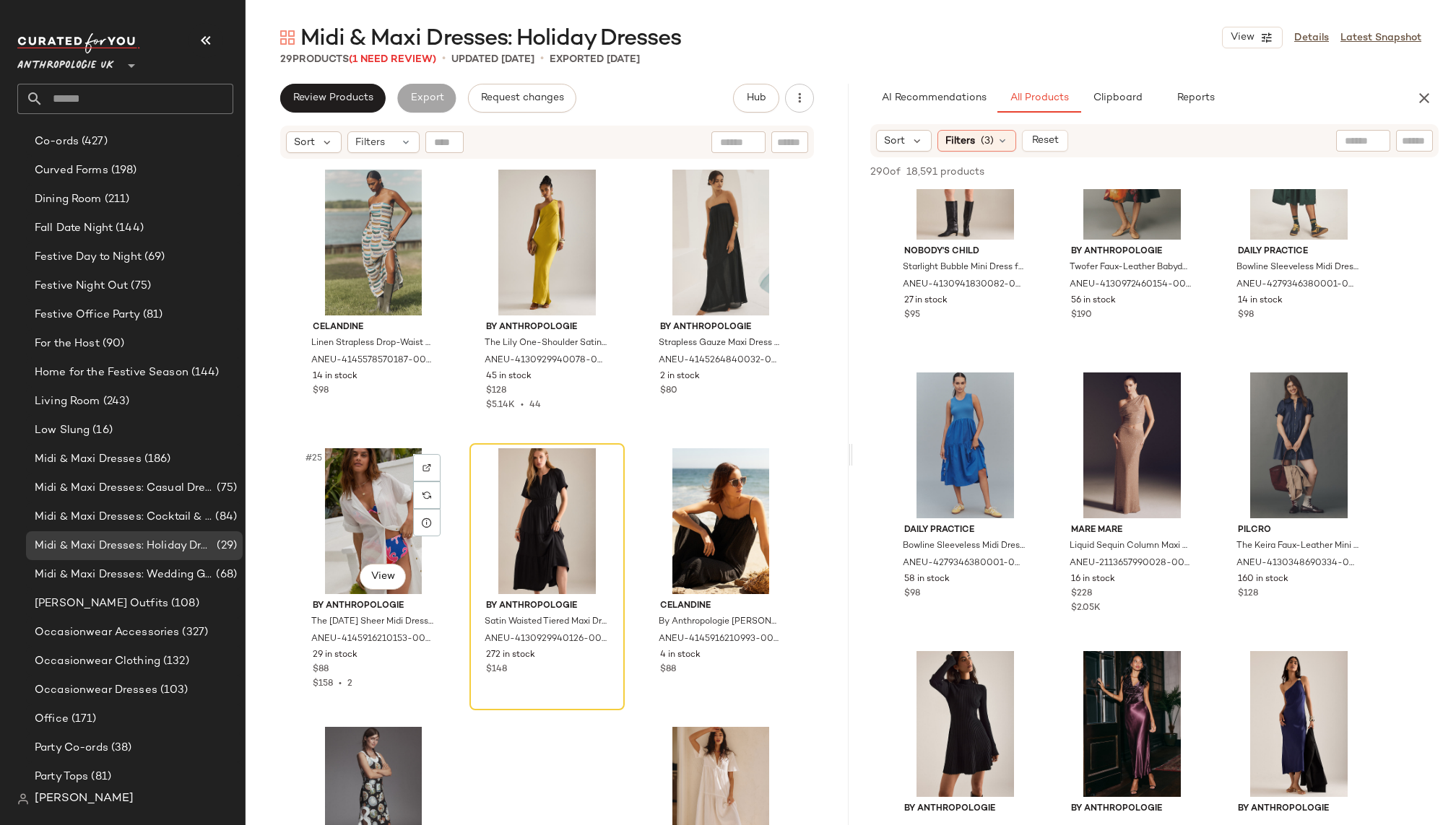
scroll to position [719, 0]
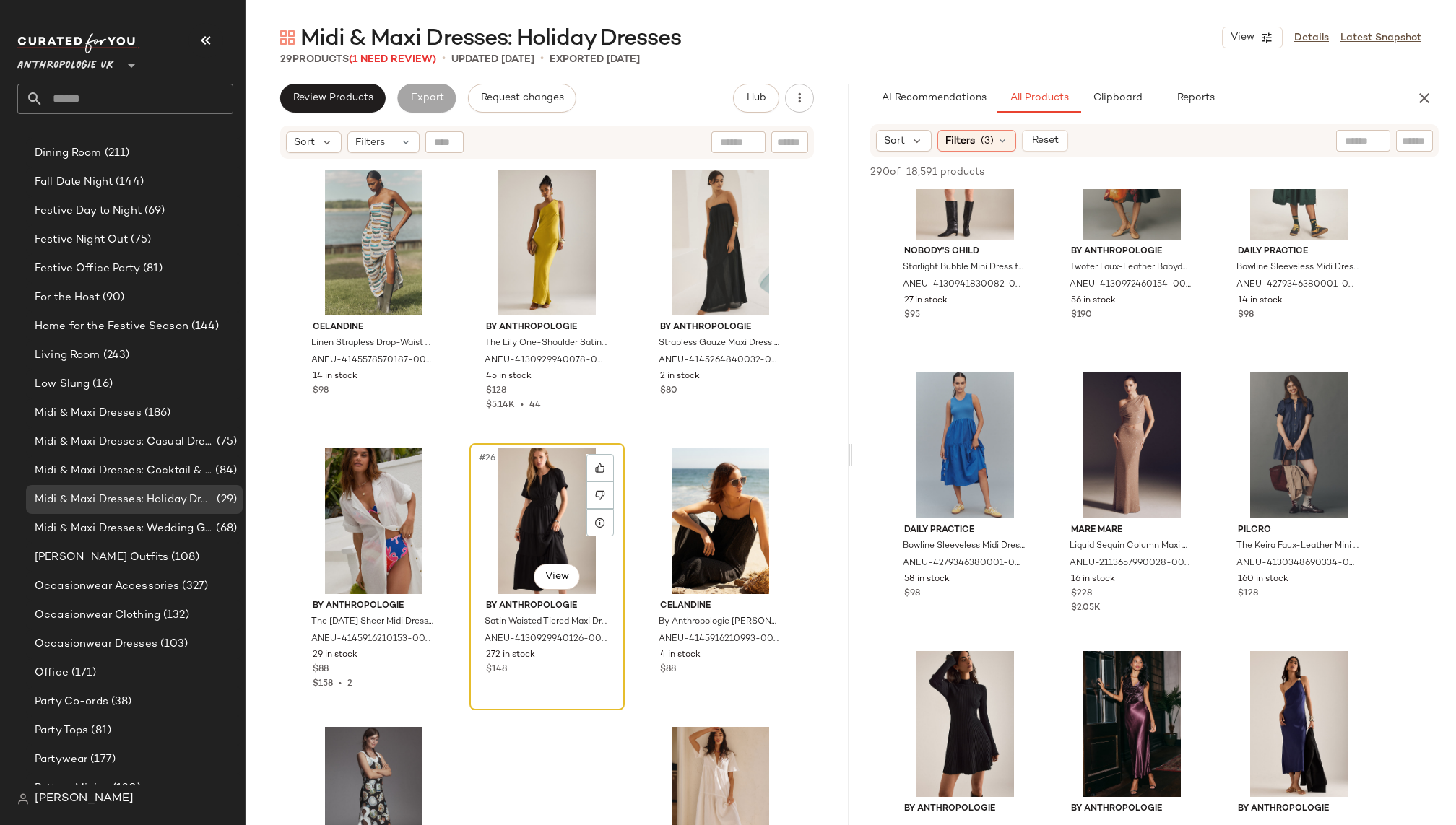
click at [488, 528] on div "#26 View" at bounding box center [547, 521] width 145 height 146
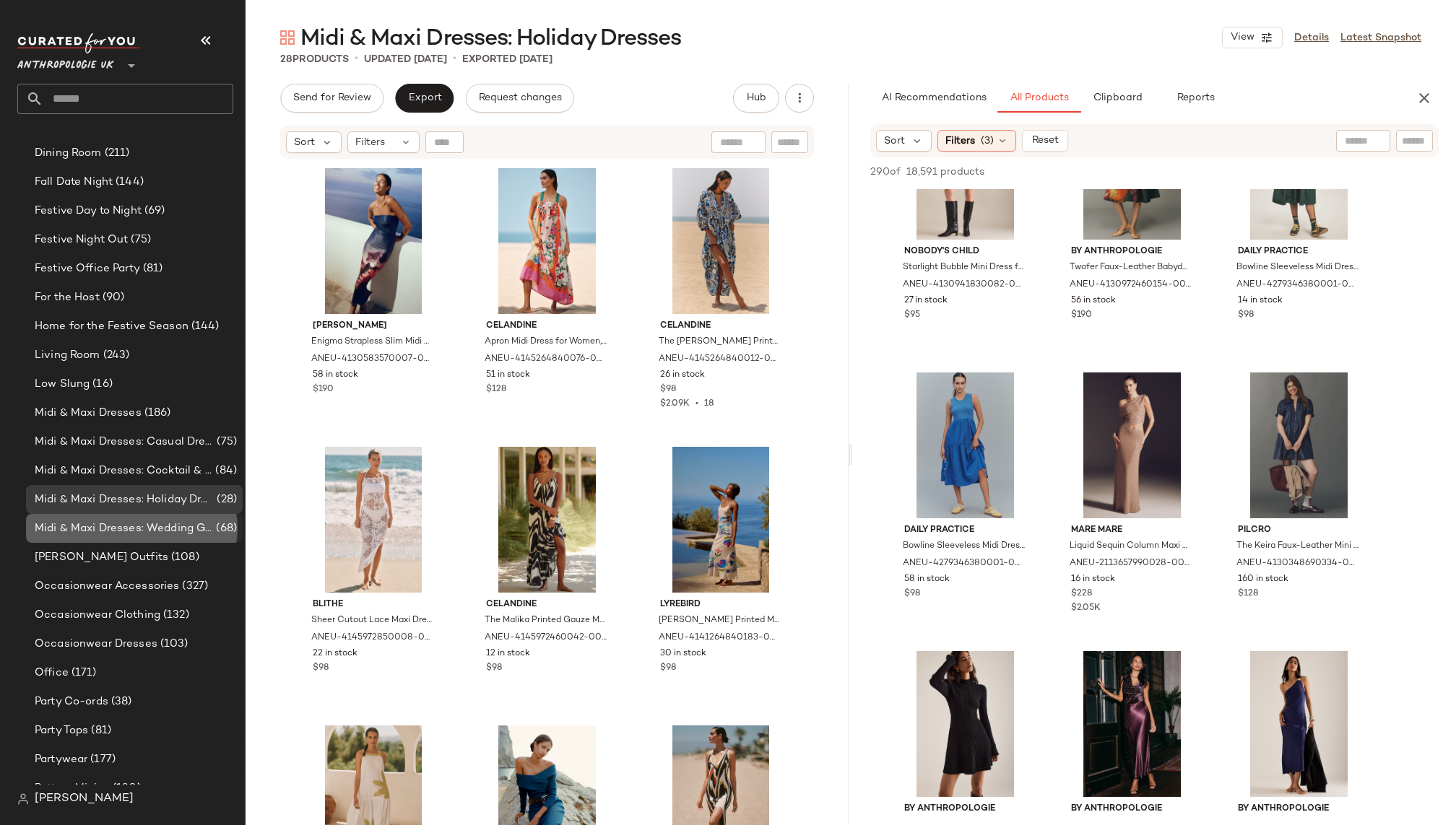
click at [148, 529] on span "Midi & Maxi Dresses: Wedding Guest Dresses" at bounding box center [124, 529] width 178 height 17
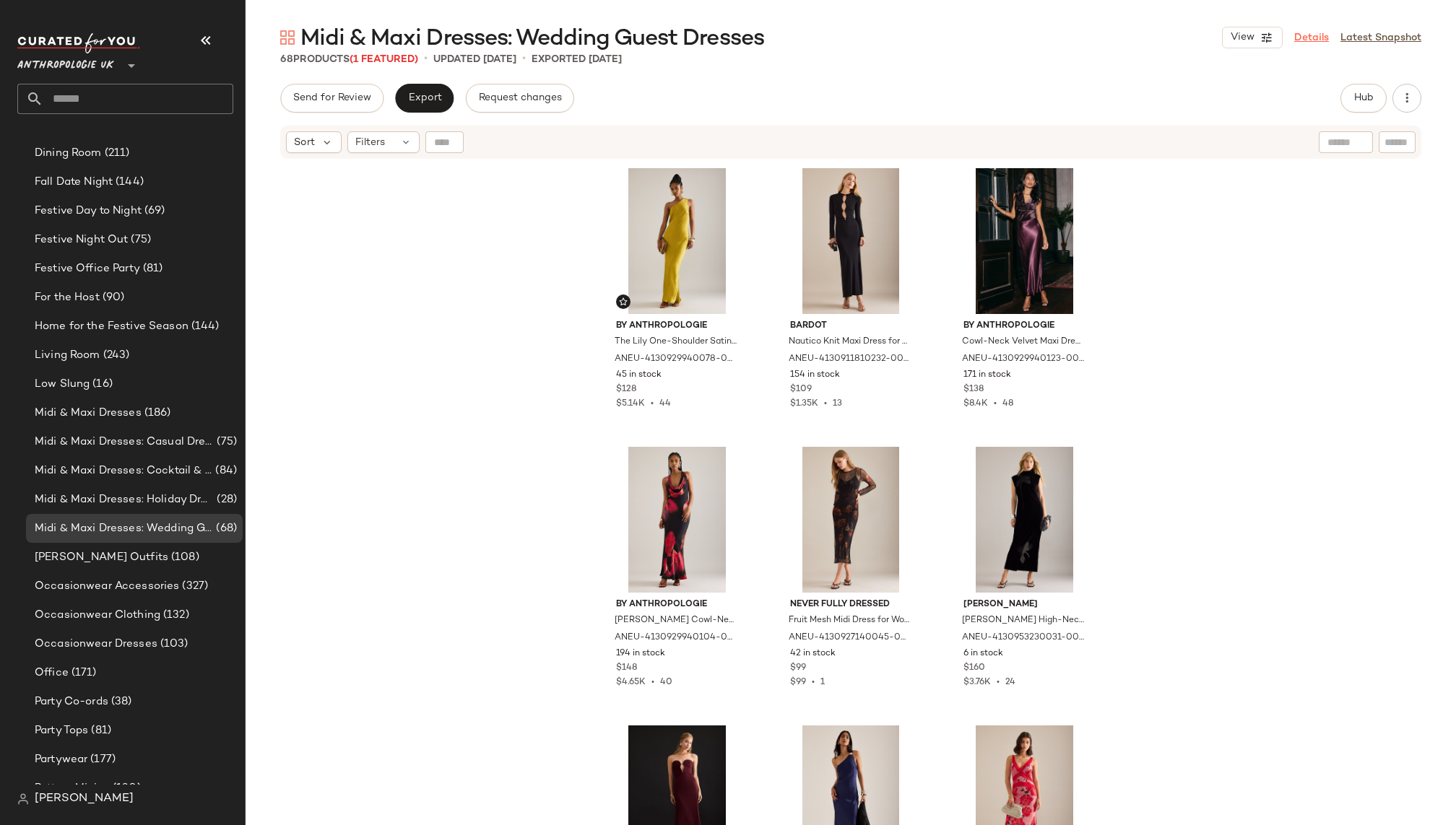
click at [1326, 44] on link "Details" at bounding box center [1312, 38] width 35 height 15
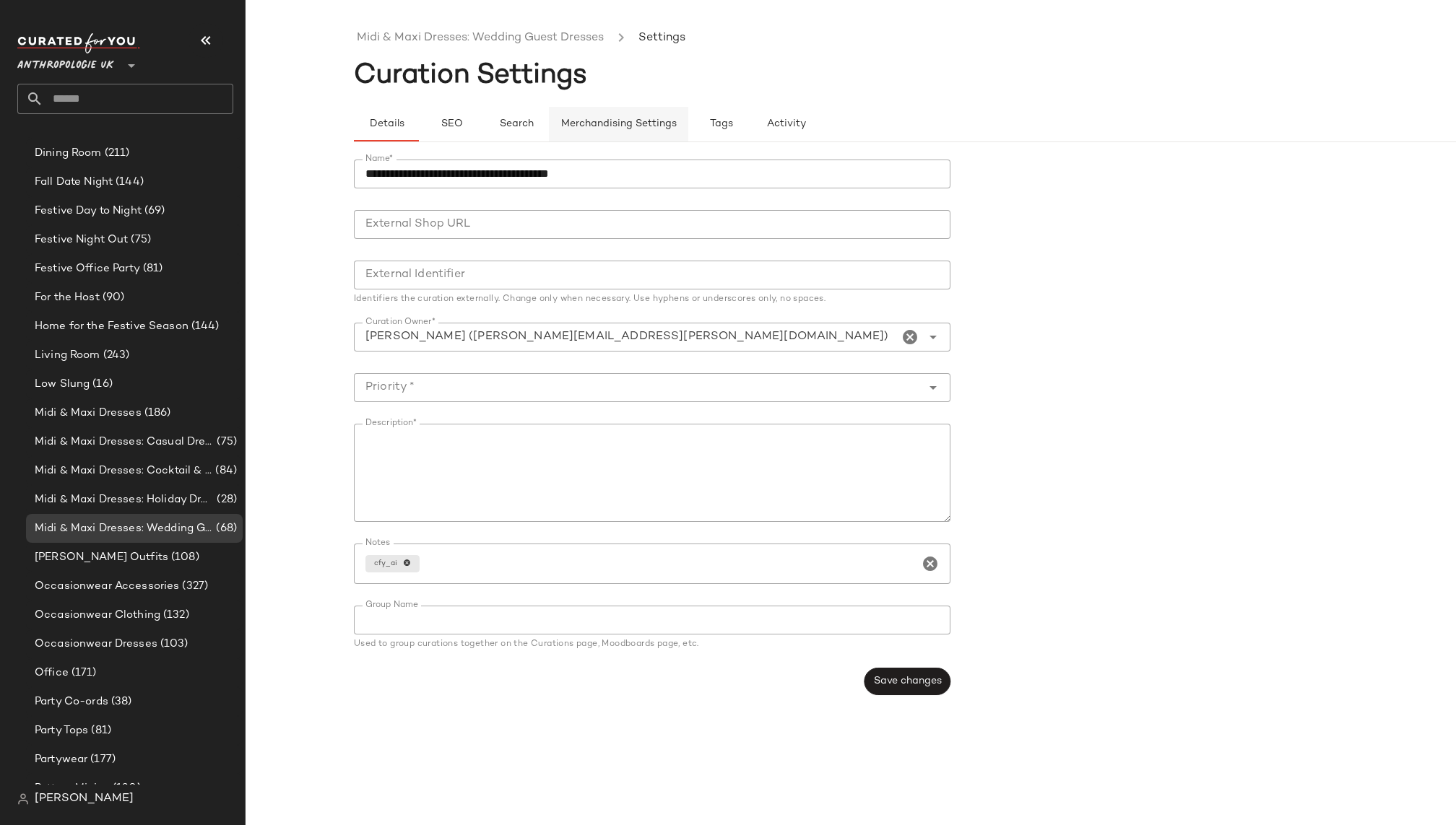
click at [647, 128] on span "Merchandising Settings" at bounding box center [618, 124] width 117 height 12
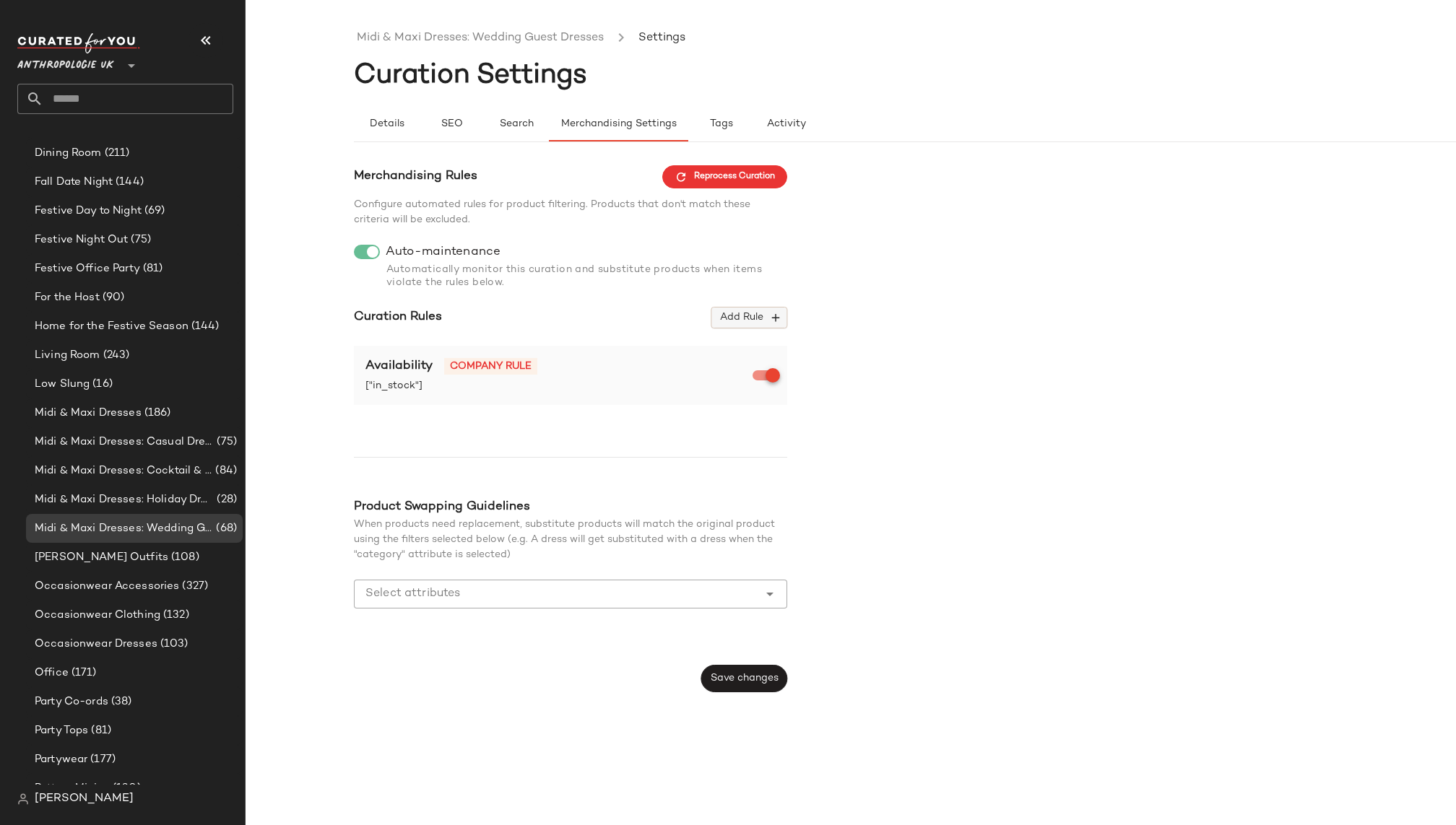
click at [763, 317] on span "Add Rule" at bounding box center [749, 318] width 60 height 13
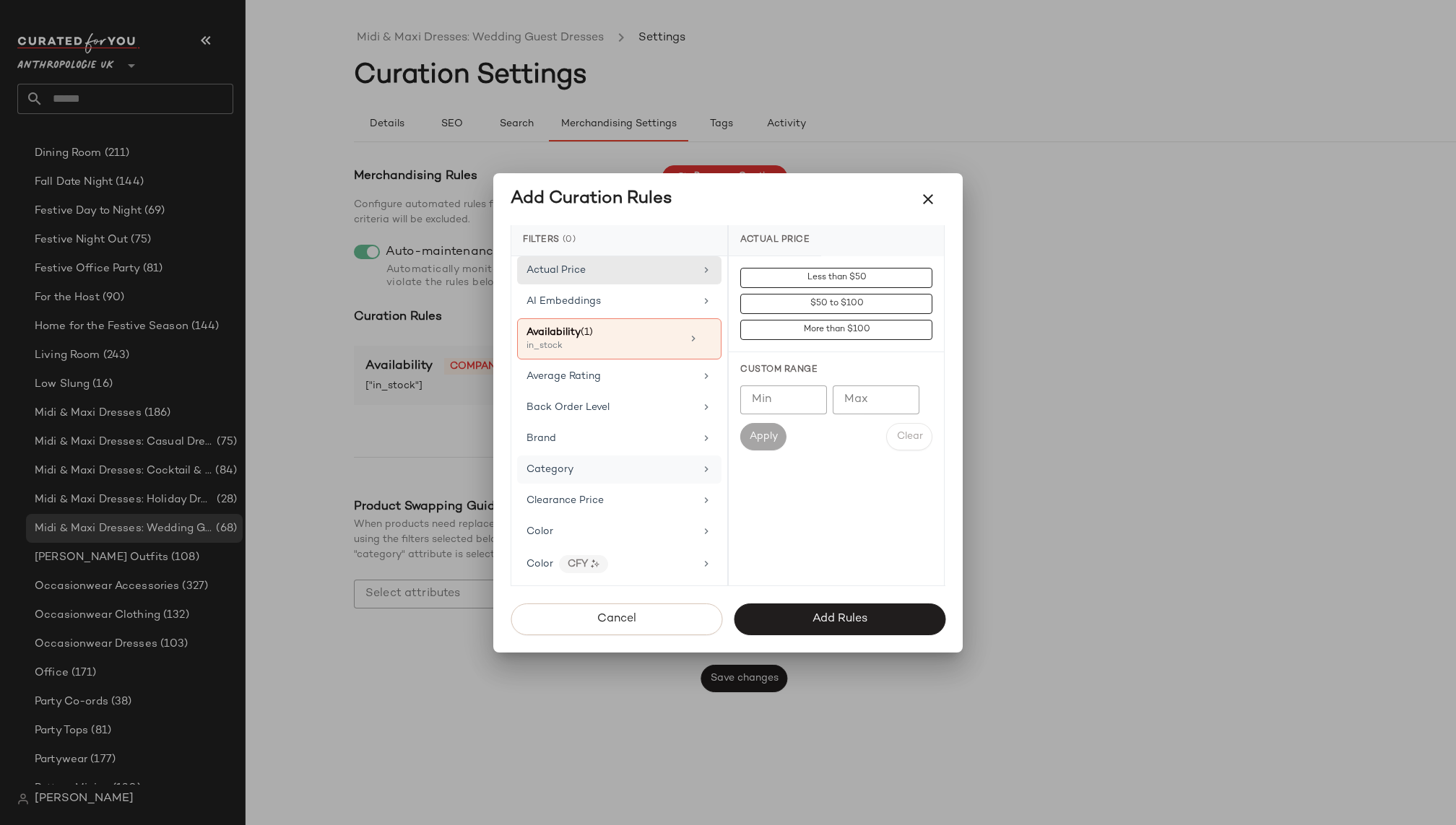
click at [611, 468] on div "Category" at bounding box center [611, 470] width 168 height 15
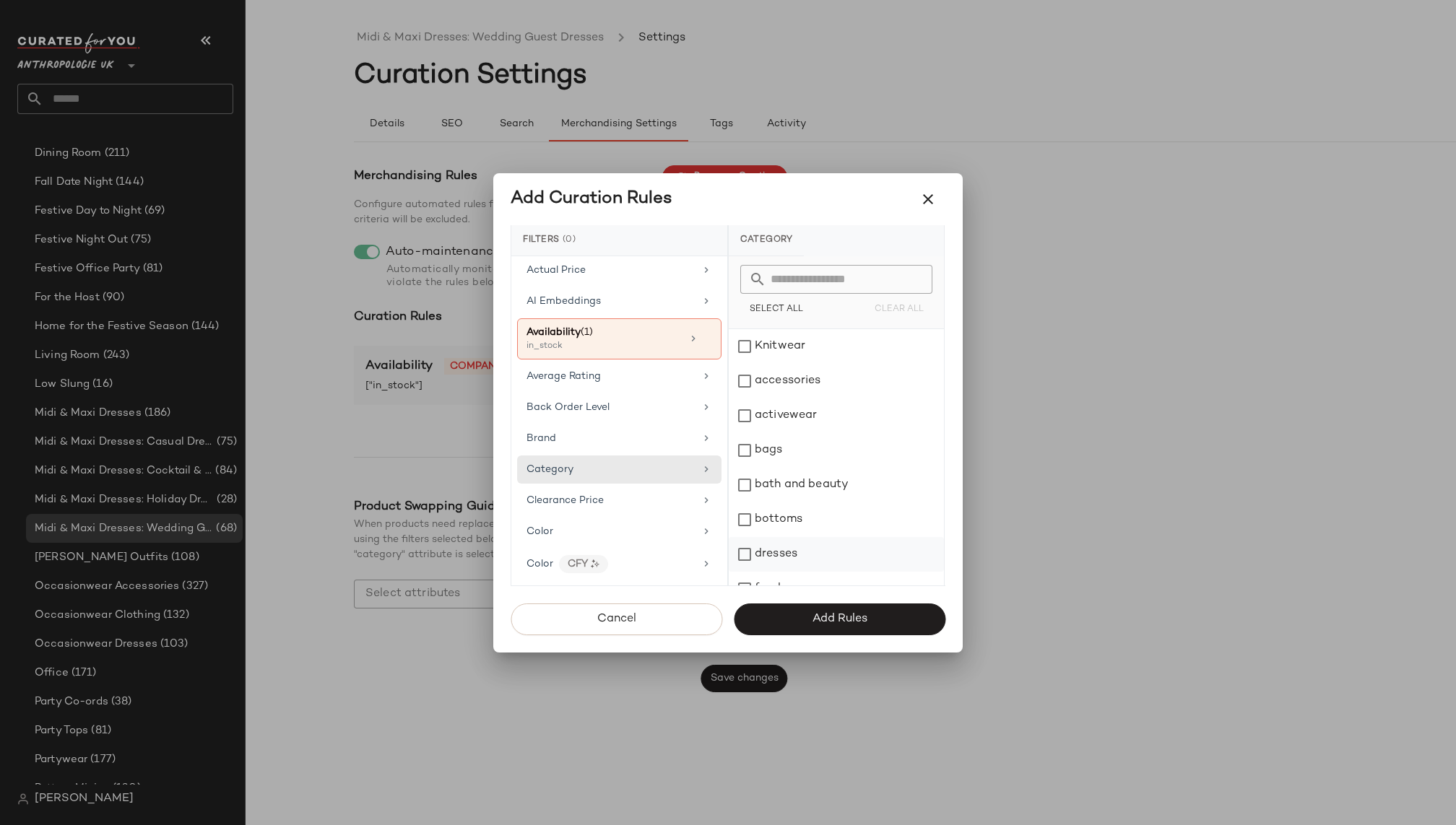
click at [766, 549] on div "dresses" at bounding box center [836, 555] width 215 height 35
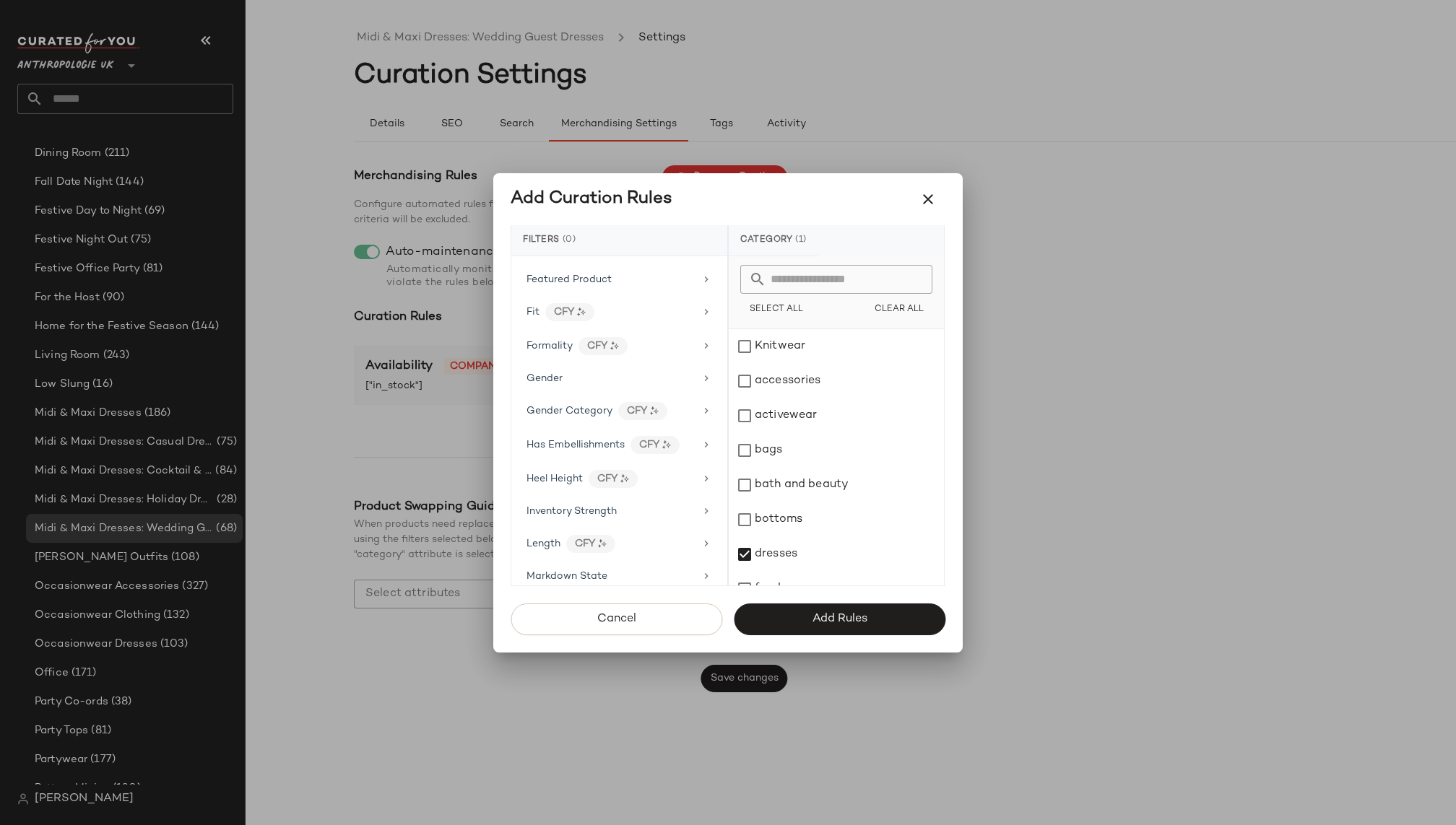
scroll to position [434, 0]
click at [633, 529] on div "Length CFY" at bounding box center [611, 537] width 168 height 18
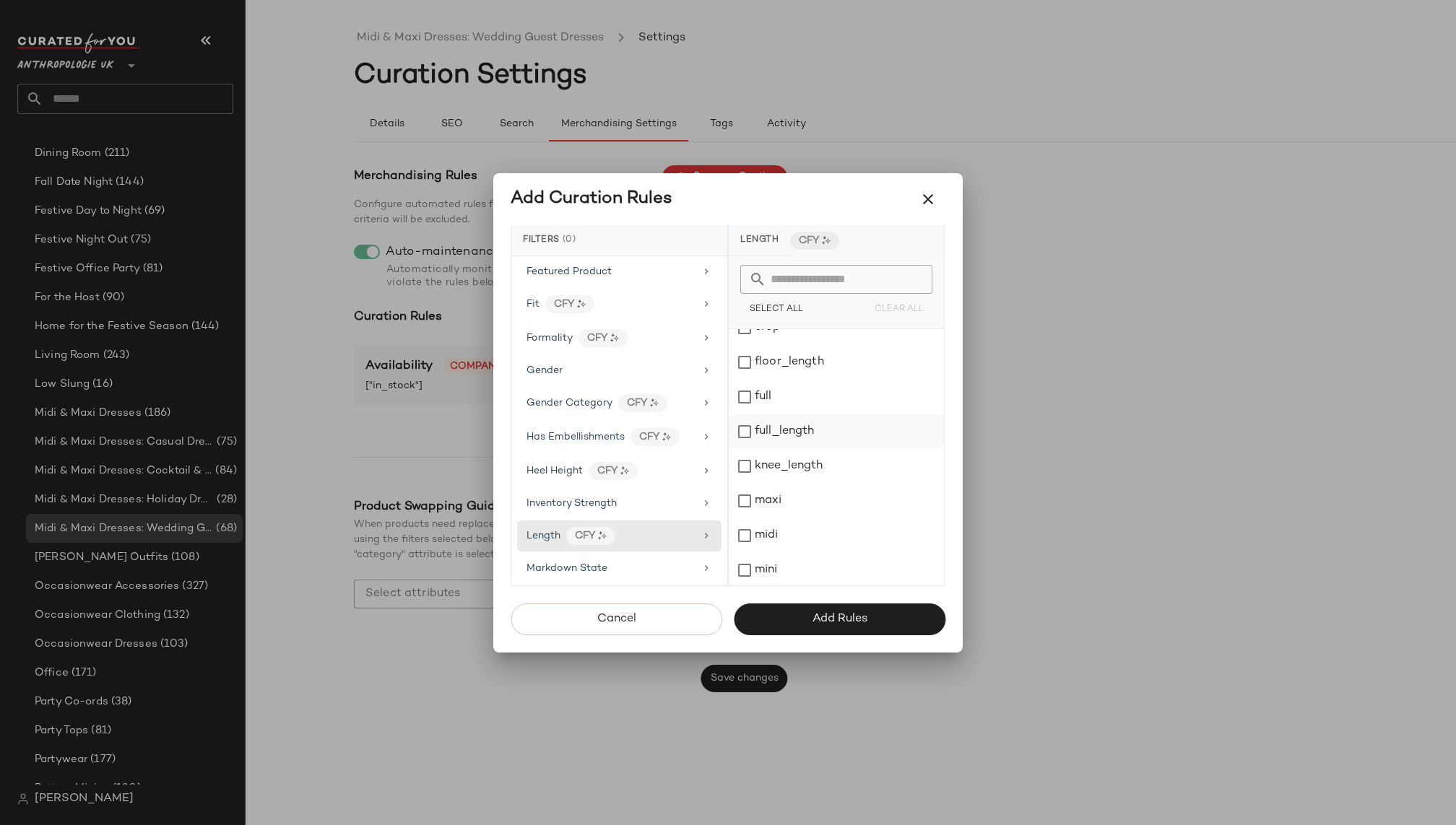
scroll to position [143, 0]
click at [792, 467] on div "midi" at bounding box center [836, 481] width 215 height 35
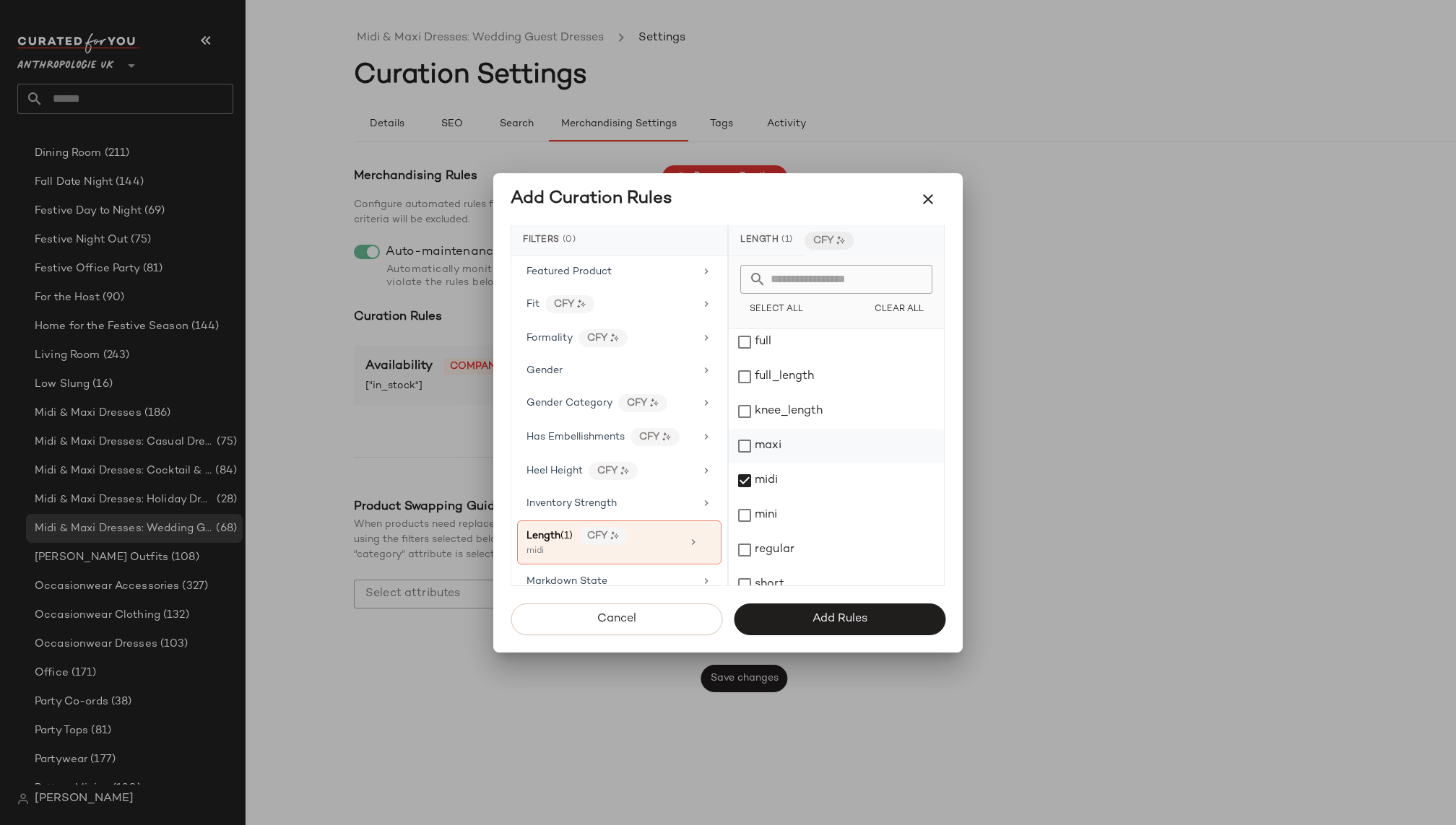
click at [792, 436] on div "maxi" at bounding box center [836, 447] width 215 height 35
click at [808, 619] on button "Add Rules" at bounding box center [839, 619] width 212 height 32
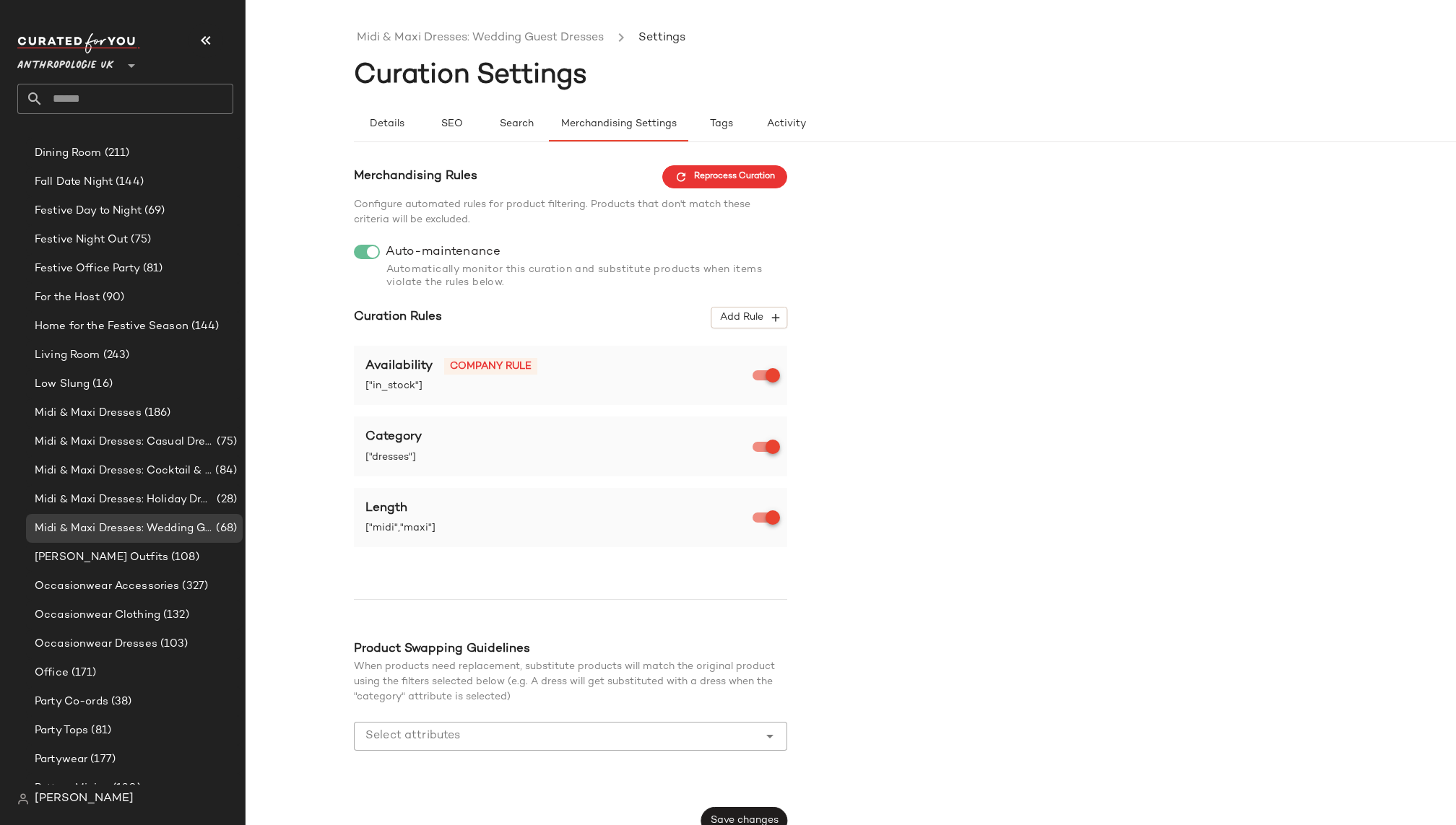
scroll to position [18, 0]
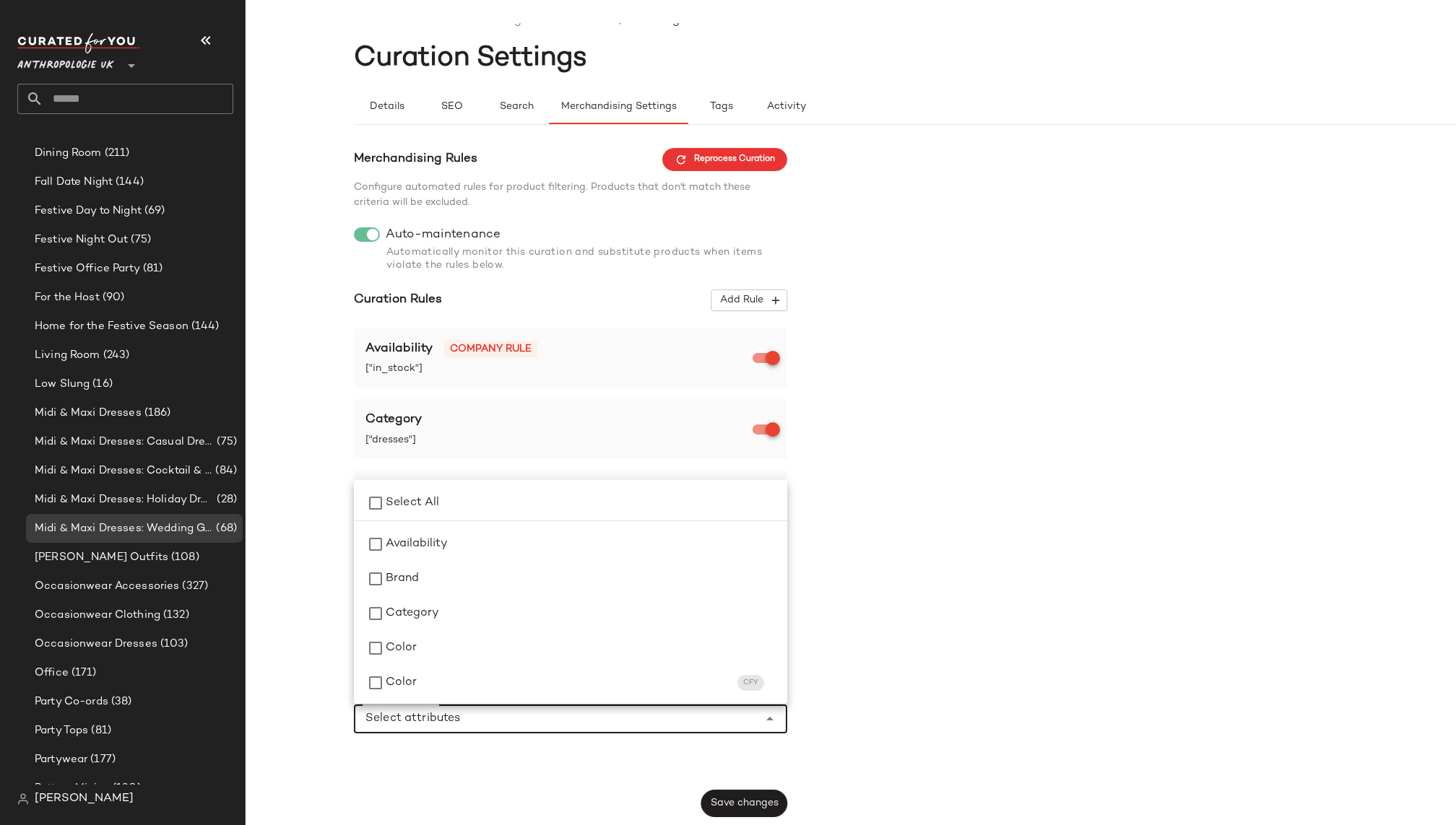
click at [580, 730] on div at bounding box center [556, 719] width 404 height 29
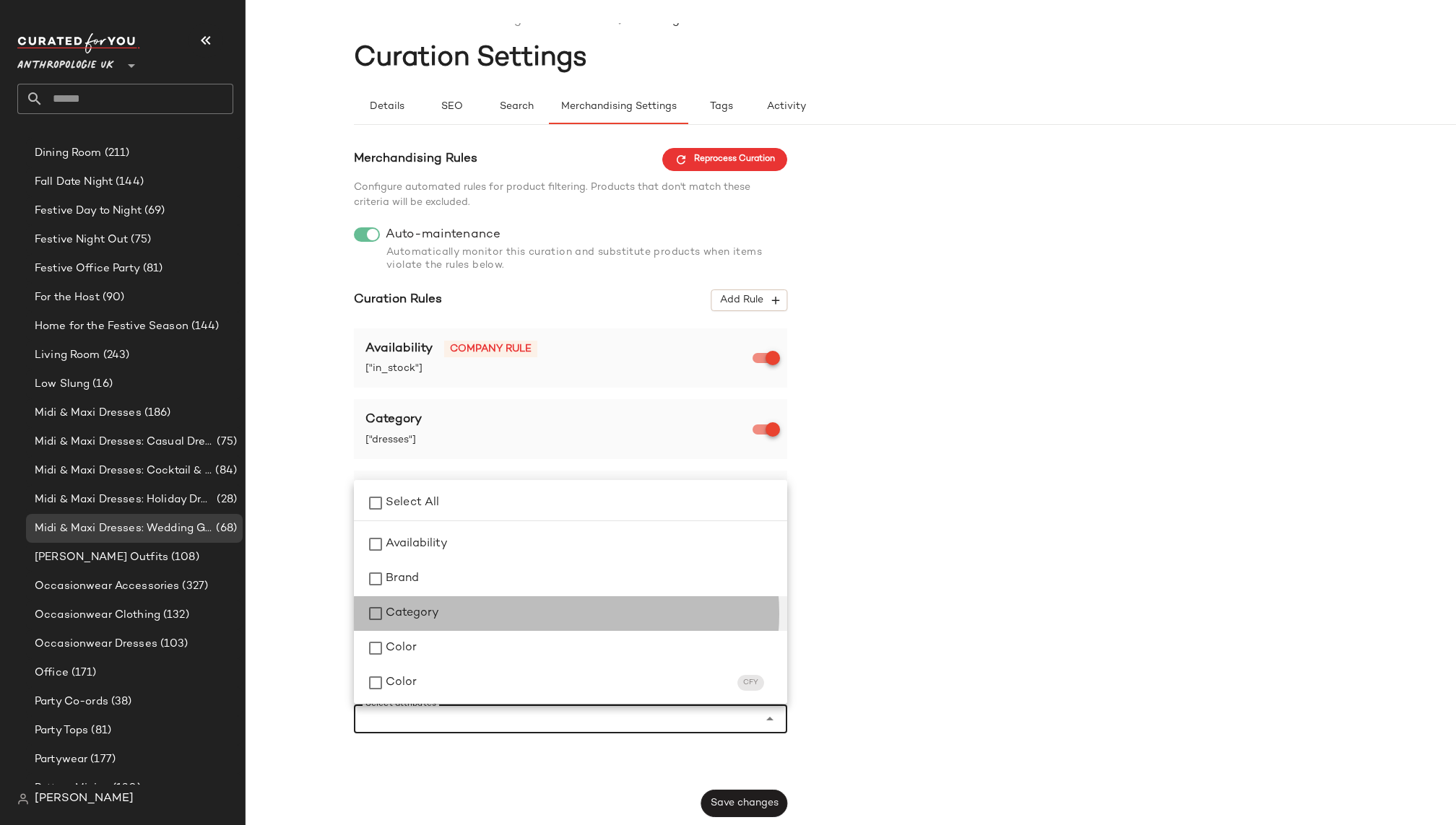
click at [568, 620] on div "Category" at bounding box center [581, 613] width 390 height 18
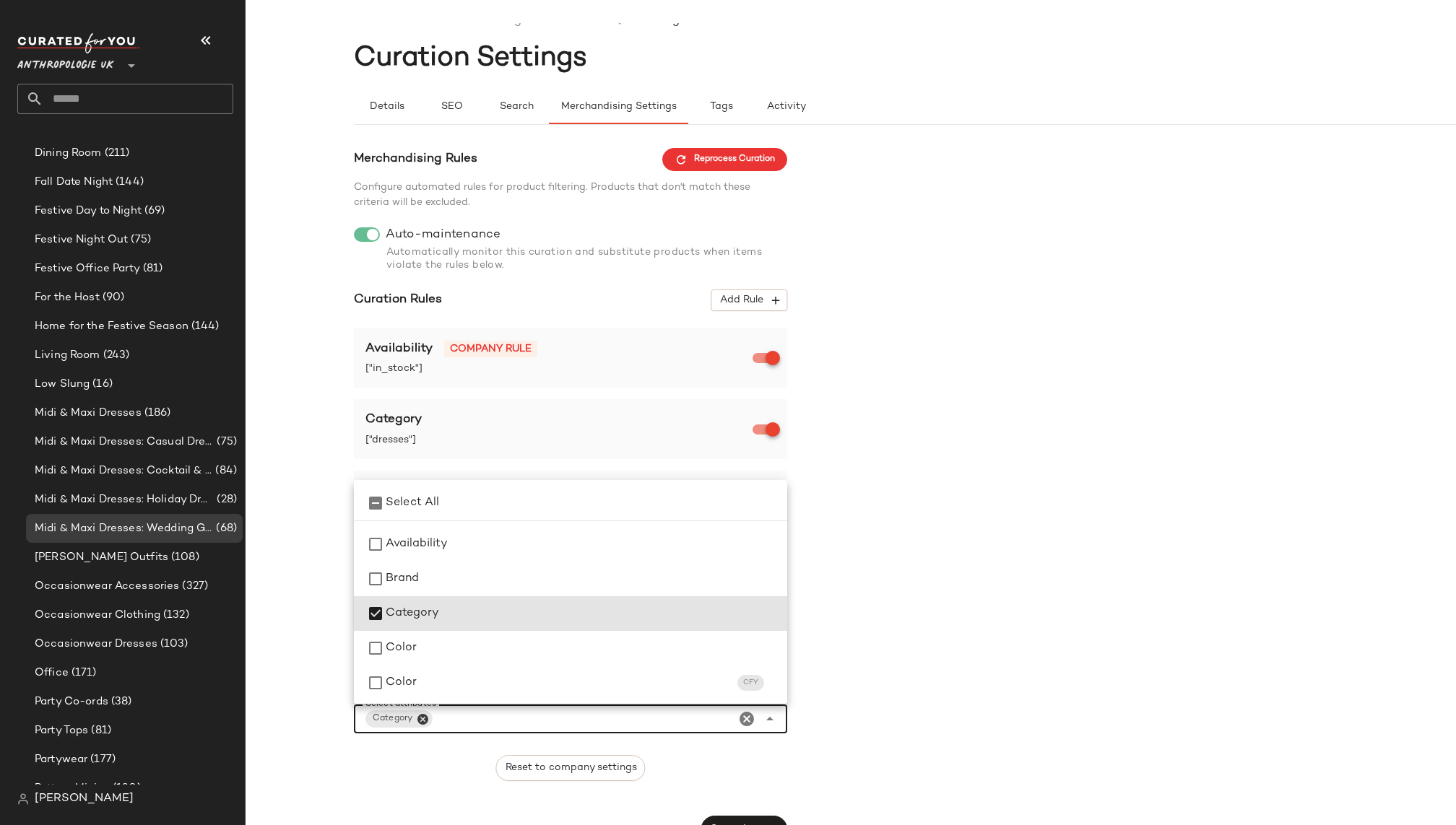
click at [892, 648] on div "Merchandising Rules Reprocess Curation Configure automated rules for product fi…" at bounding box center [959, 496] width 1210 height 695
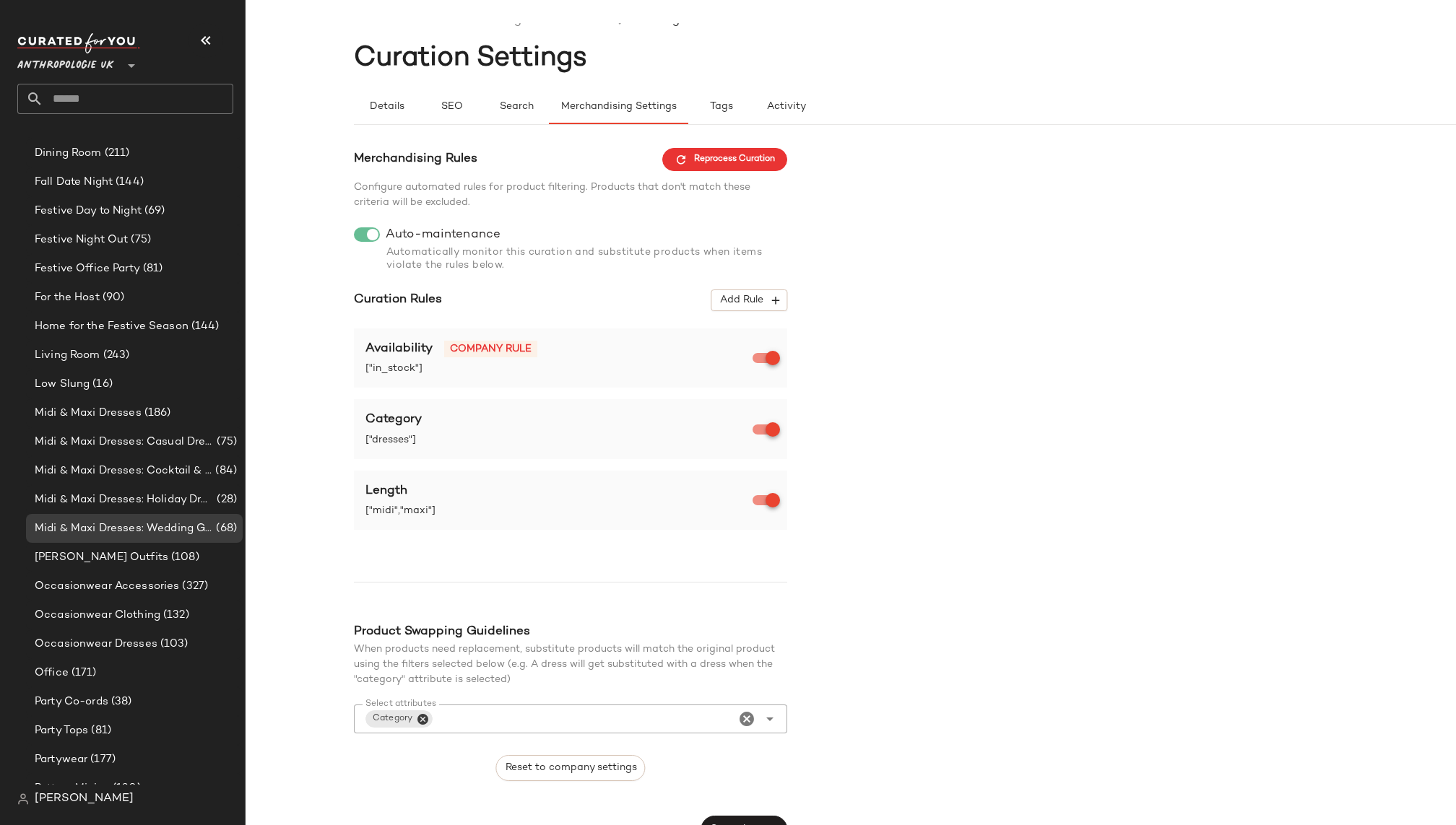
scroll to position [43, 0]
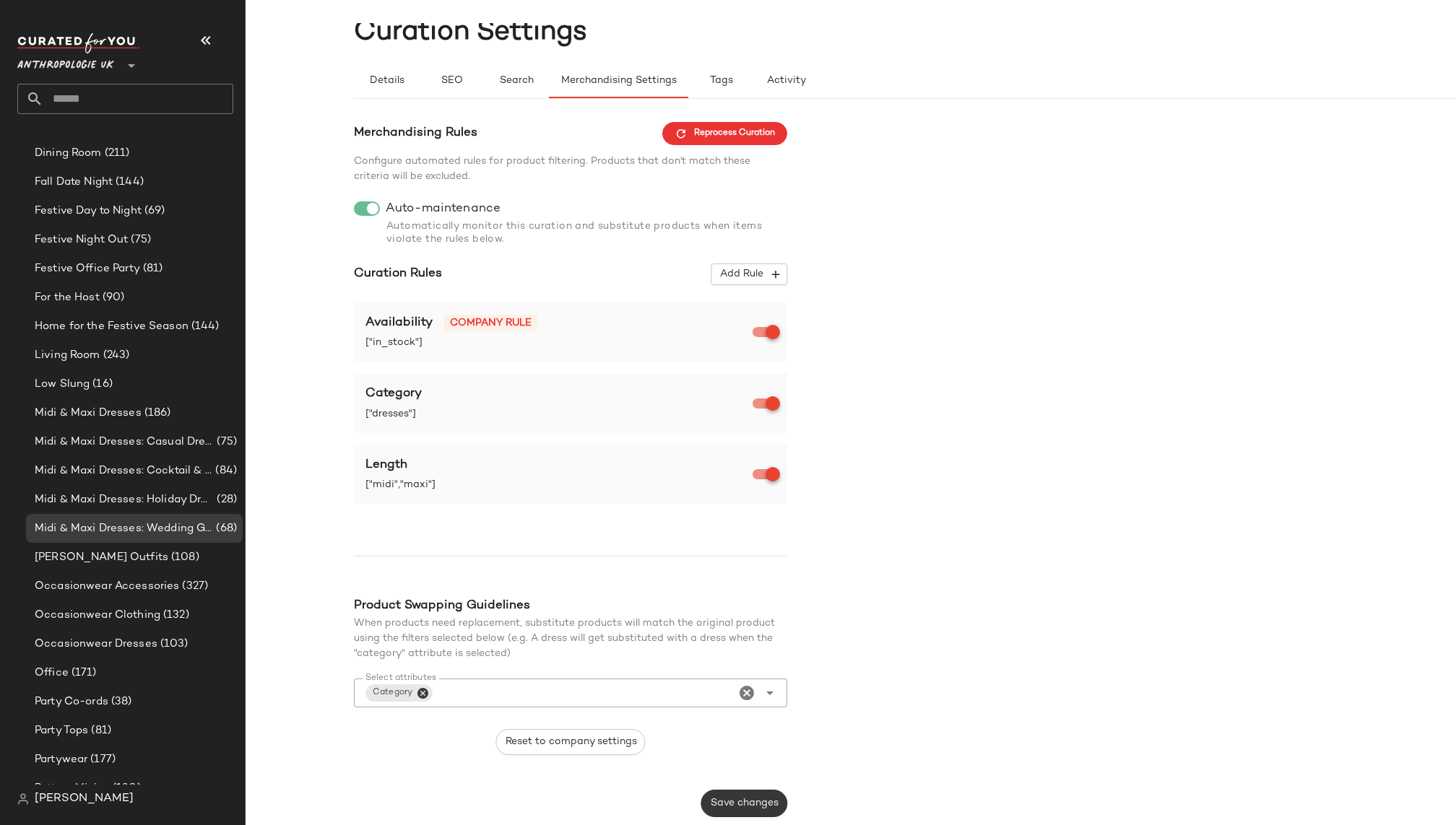
click at [734, 802] on span "Save changes" at bounding box center [744, 803] width 68 height 12
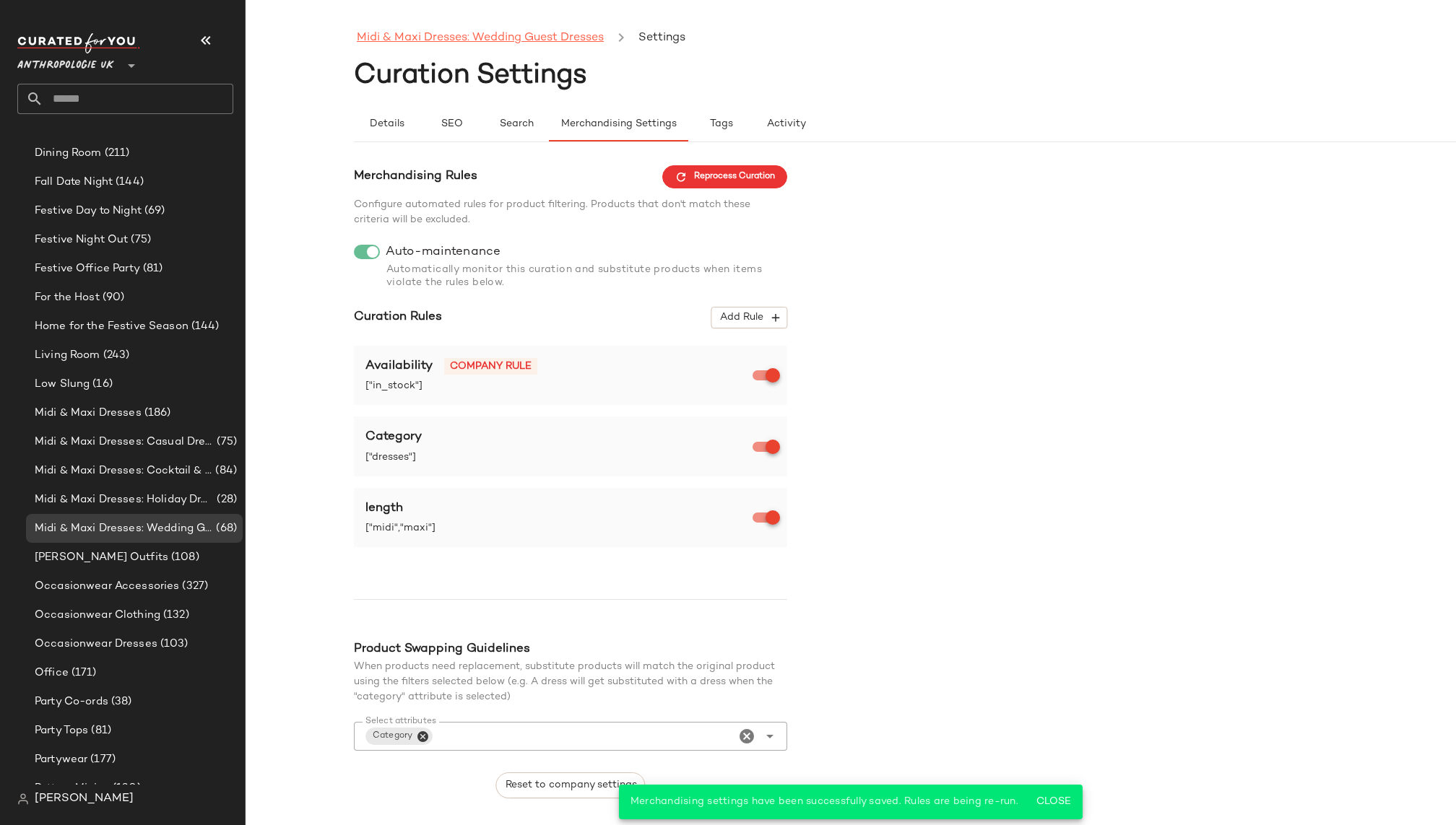
click at [482, 37] on link "Midi & Maxi Dresses: Wedding Guest Dresses" at bounding box center [480, 38] width 247 height 19
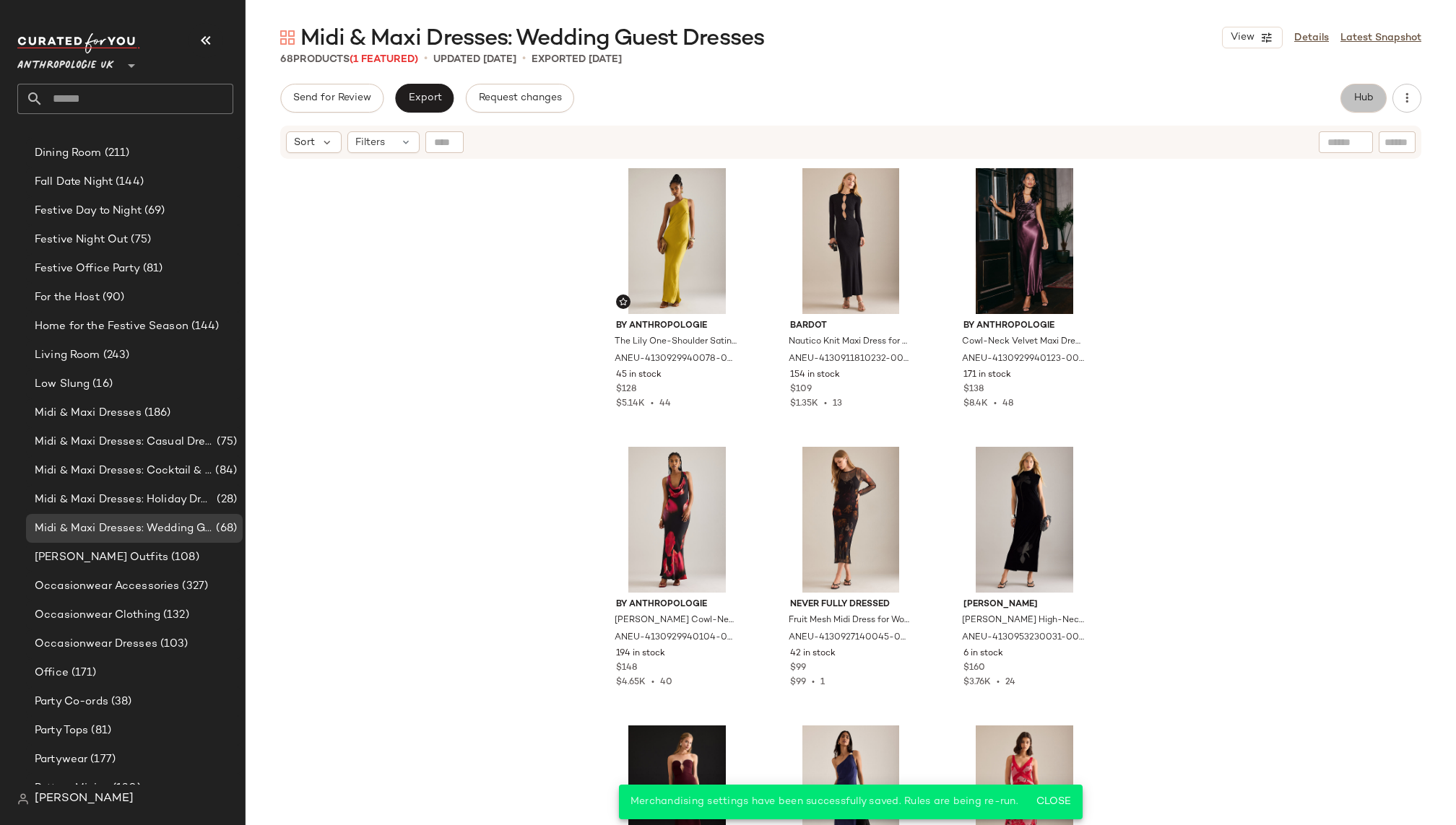
click at [1351, 91] on button "Hub" at bounding box center [1363, 98] width 46 height 29
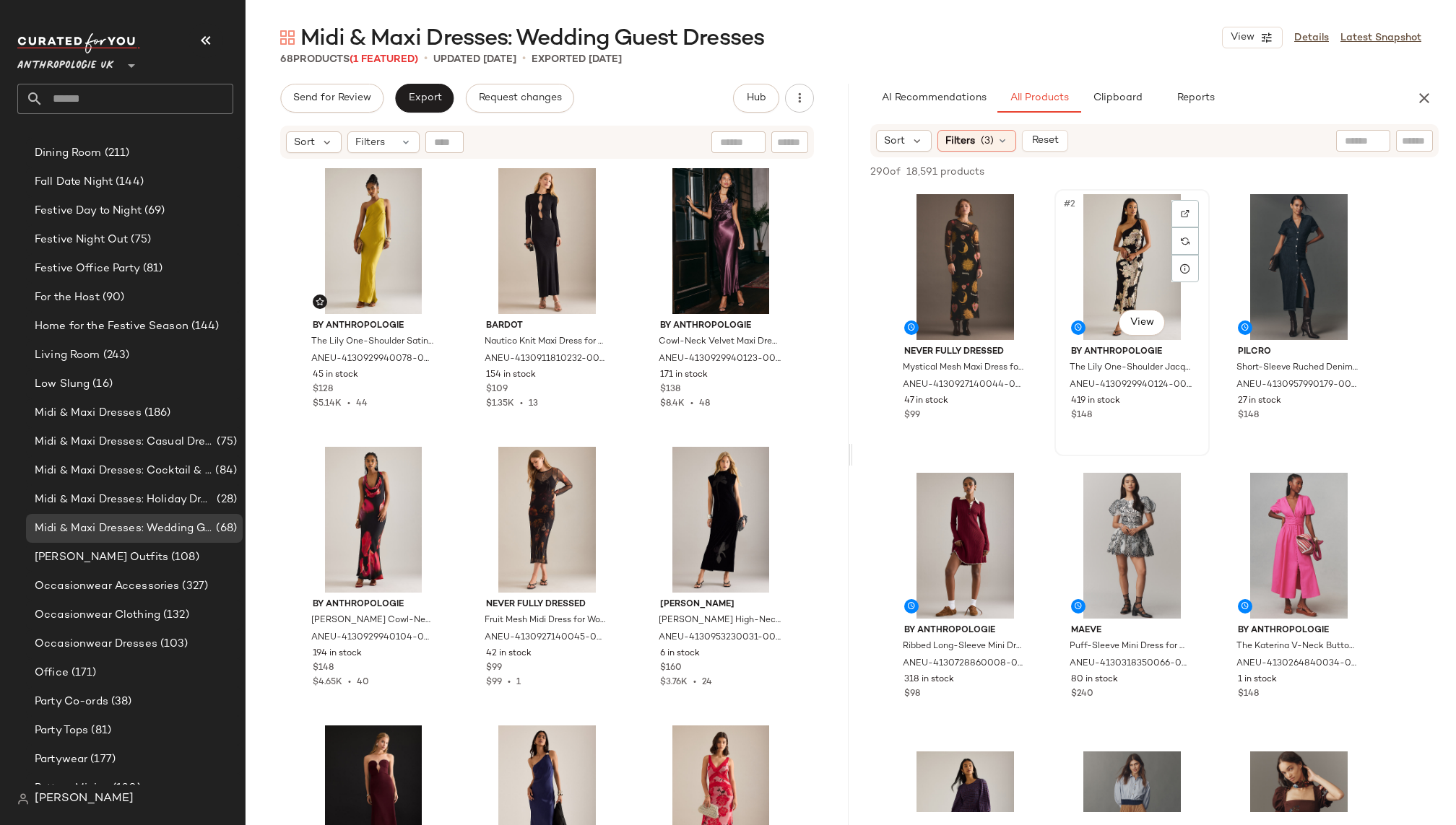
click at [1100, 258] on div "#2 View" at bounding box center [1132, 267] width 145 height 146
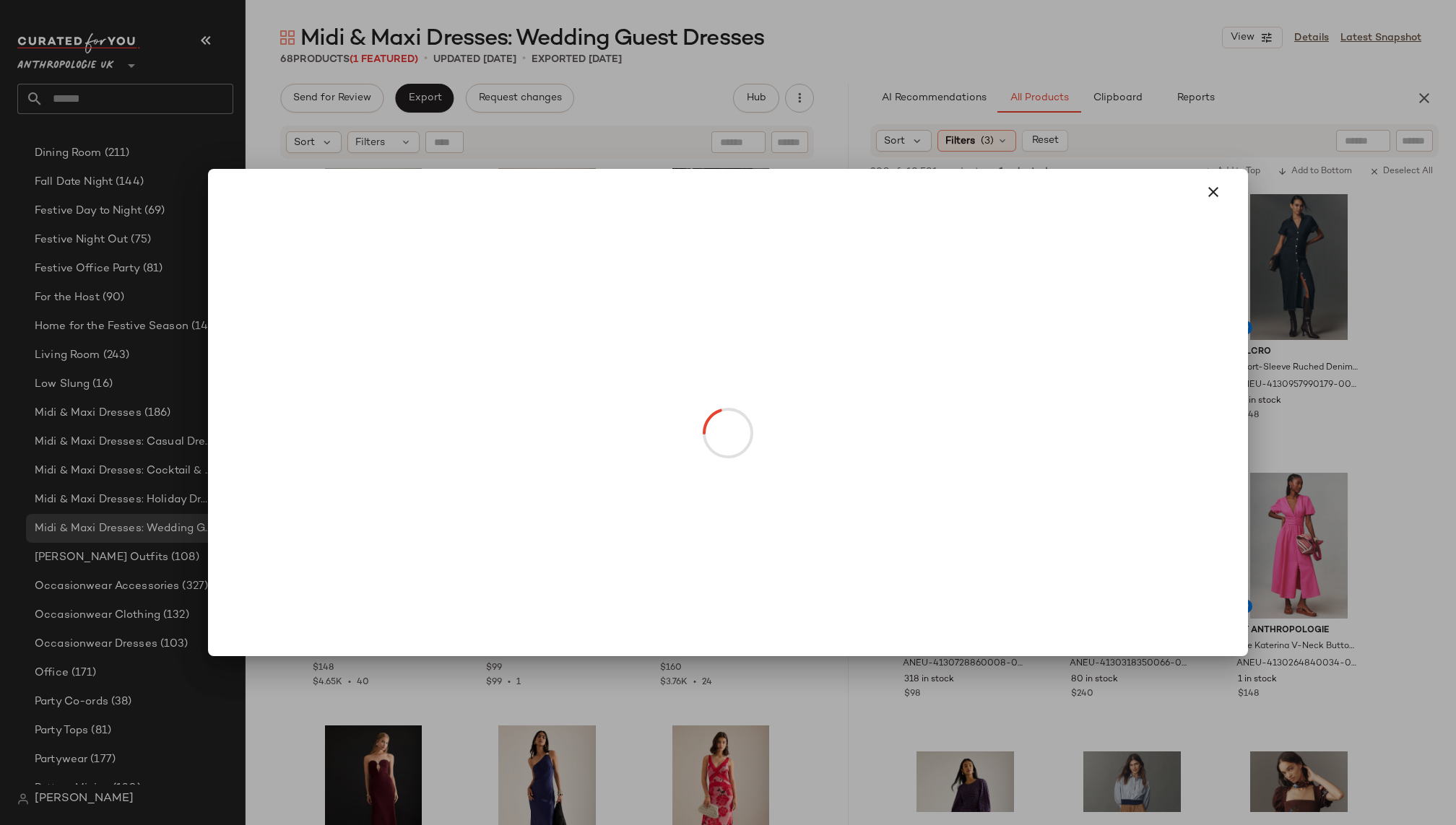
click at [1135, 321] on body "Anthropologie UK ** Dashboard All Products Global Clipboards (10) 8.11-8.15 AM …" at bounding box center [728, 412] width 1456 height 825
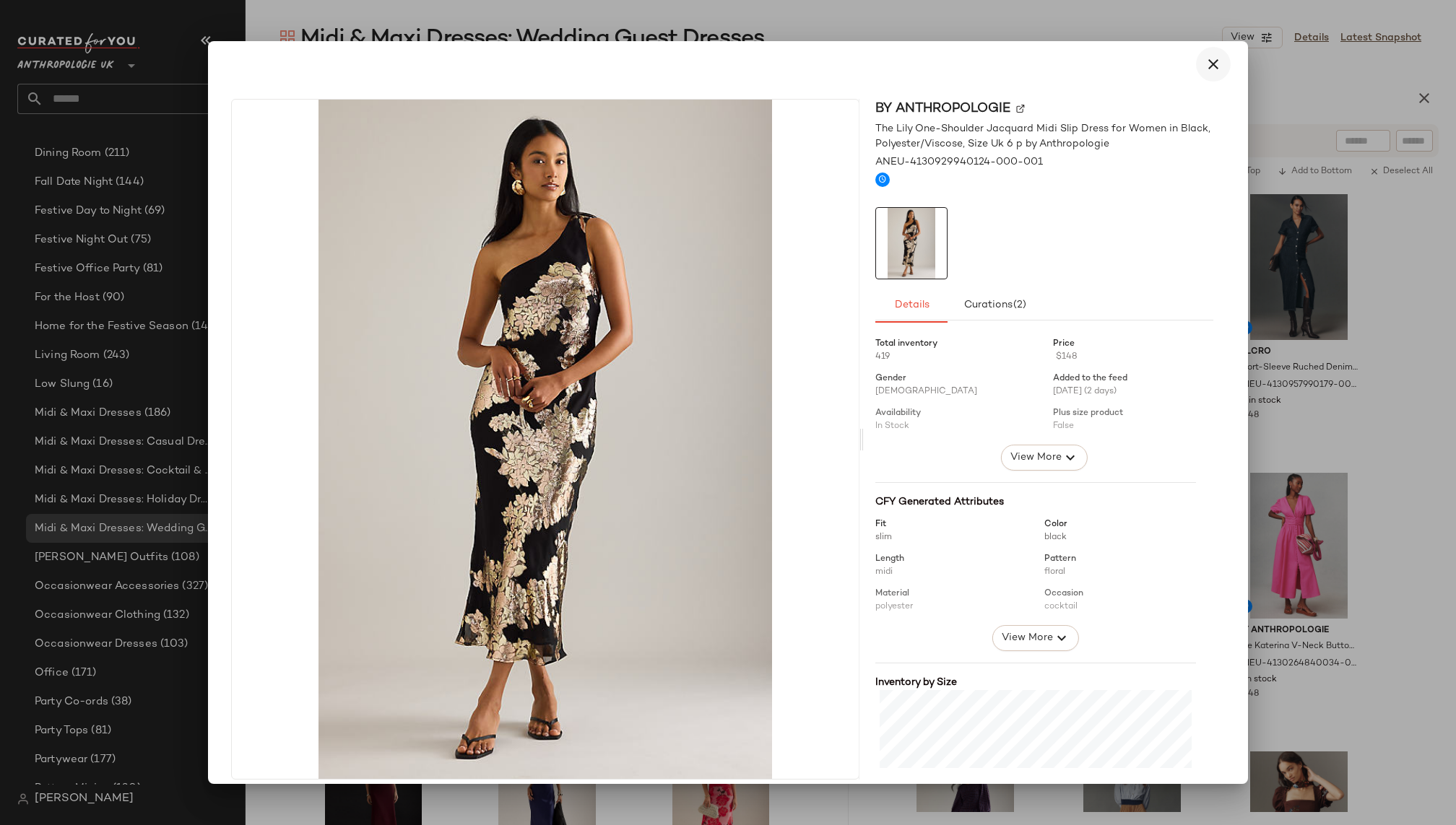
click at [1205, 64] on icon "button" at bounding box center [1213, 64] width 18 height 18
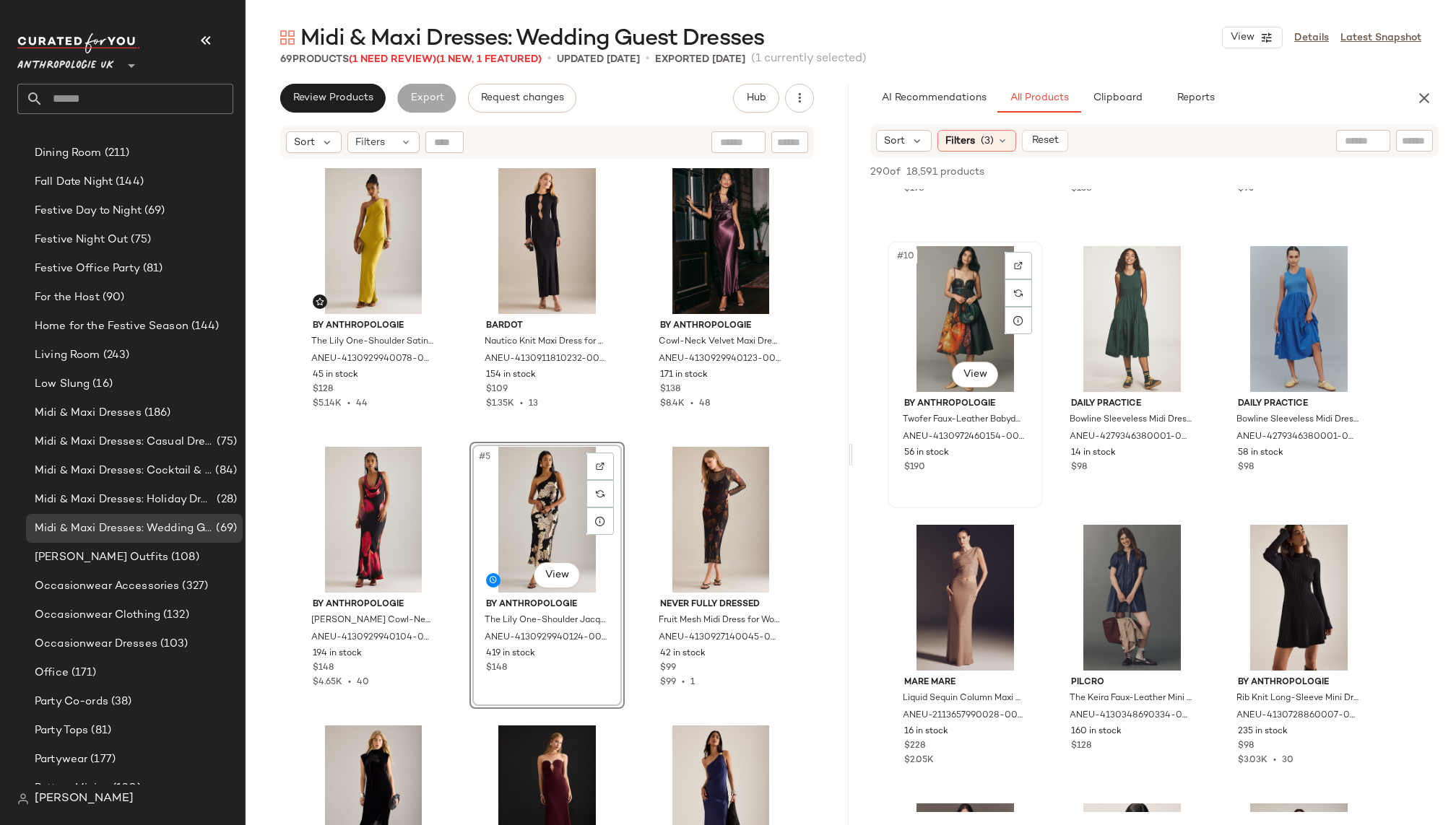
scroll to position [847, 0]
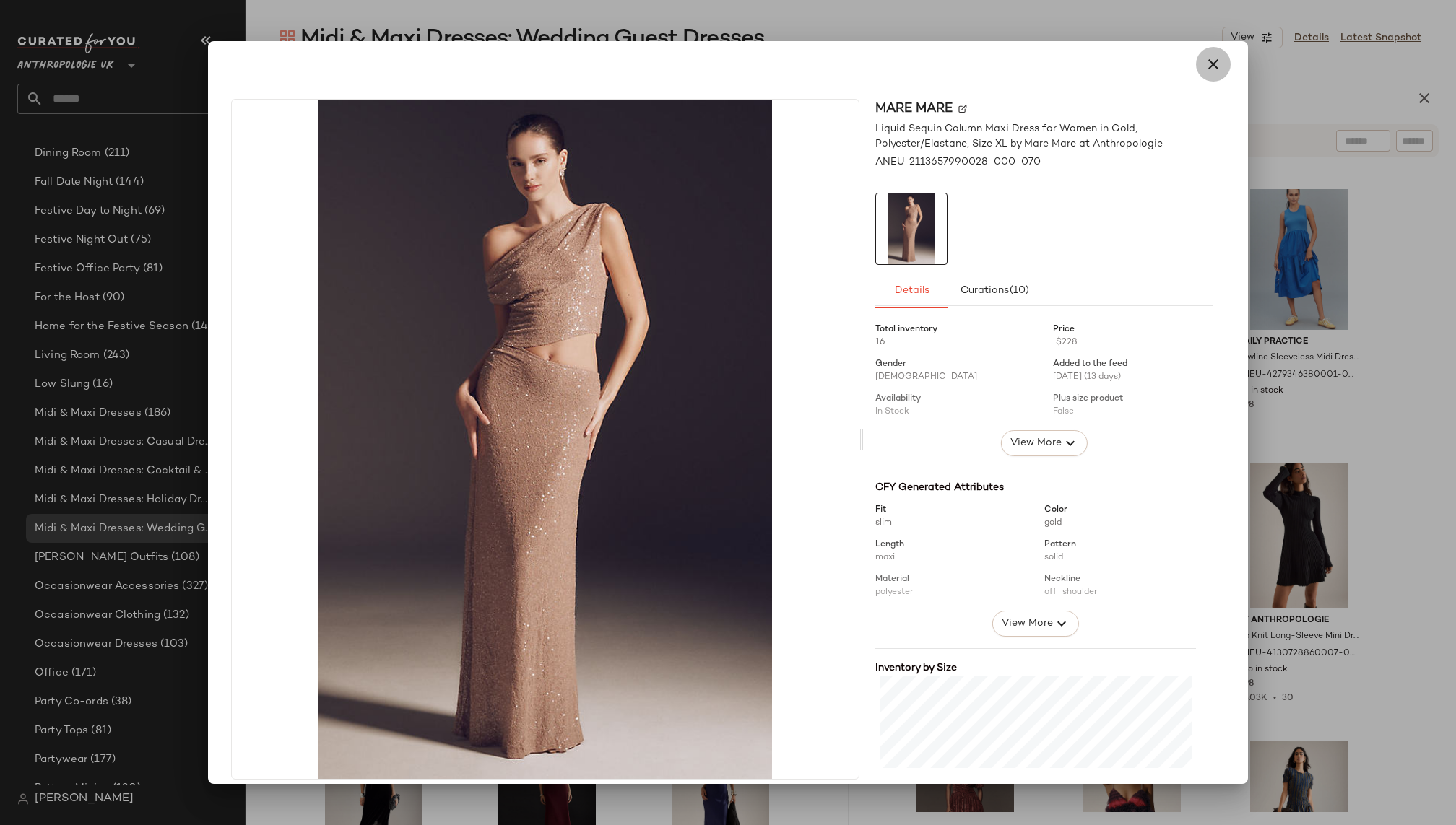
click at [1217, 69] on button "button" at bounding box center [1213, 64] width 35 height 35
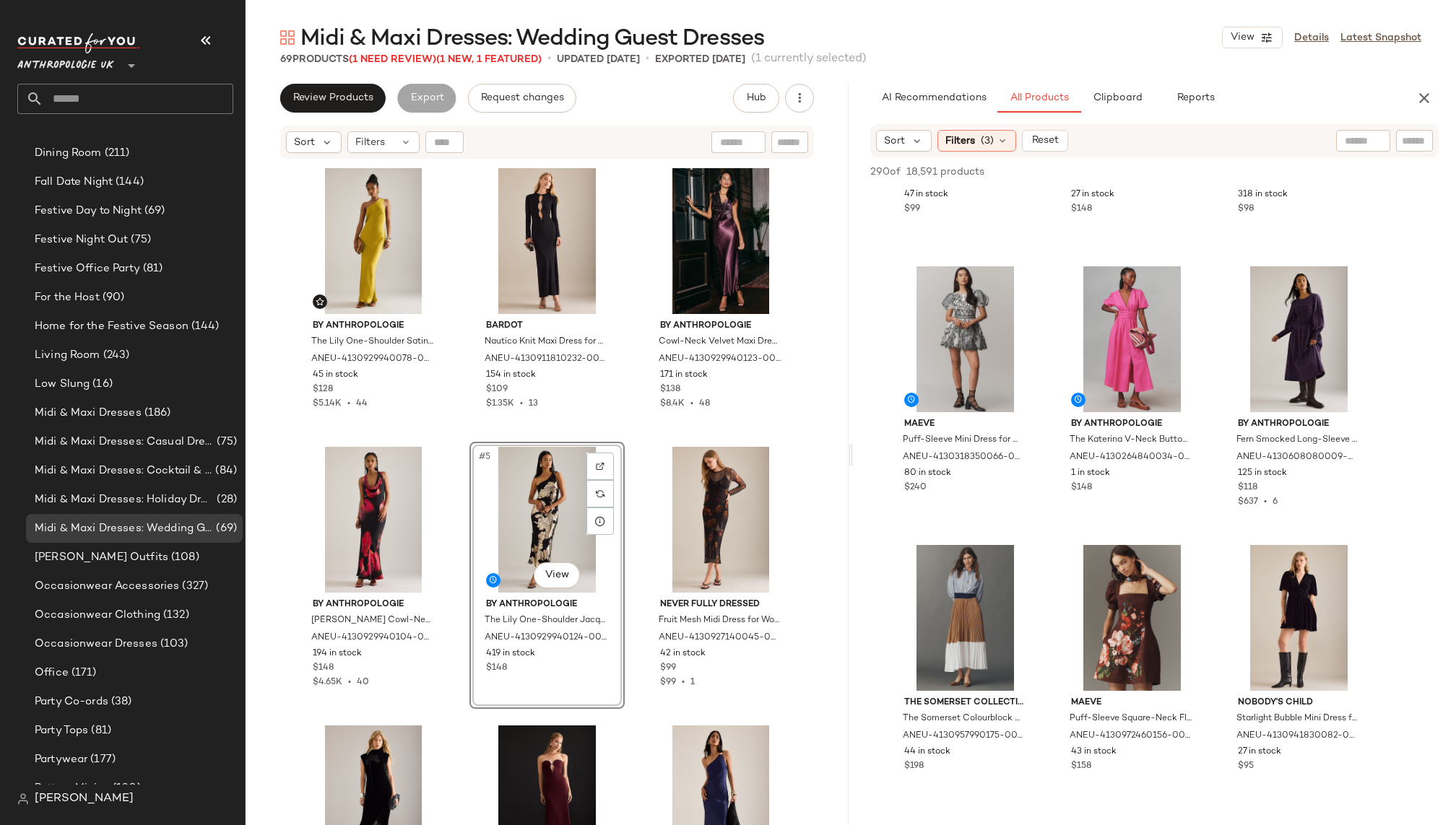
scroll to position [0, 0]
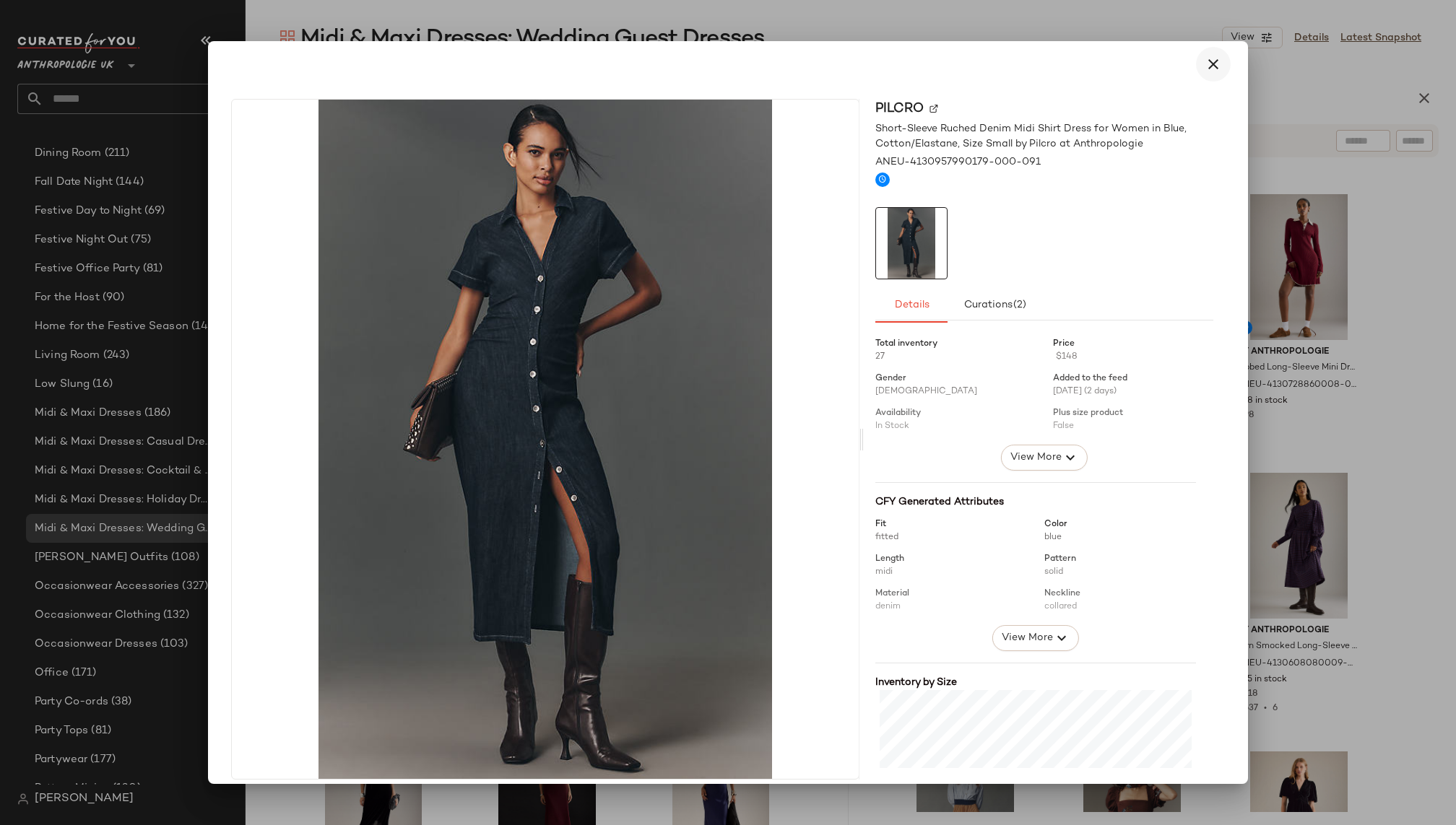
click at [1220, 61] on button "button" at bounding box center [1213, 64] width 35 height 35
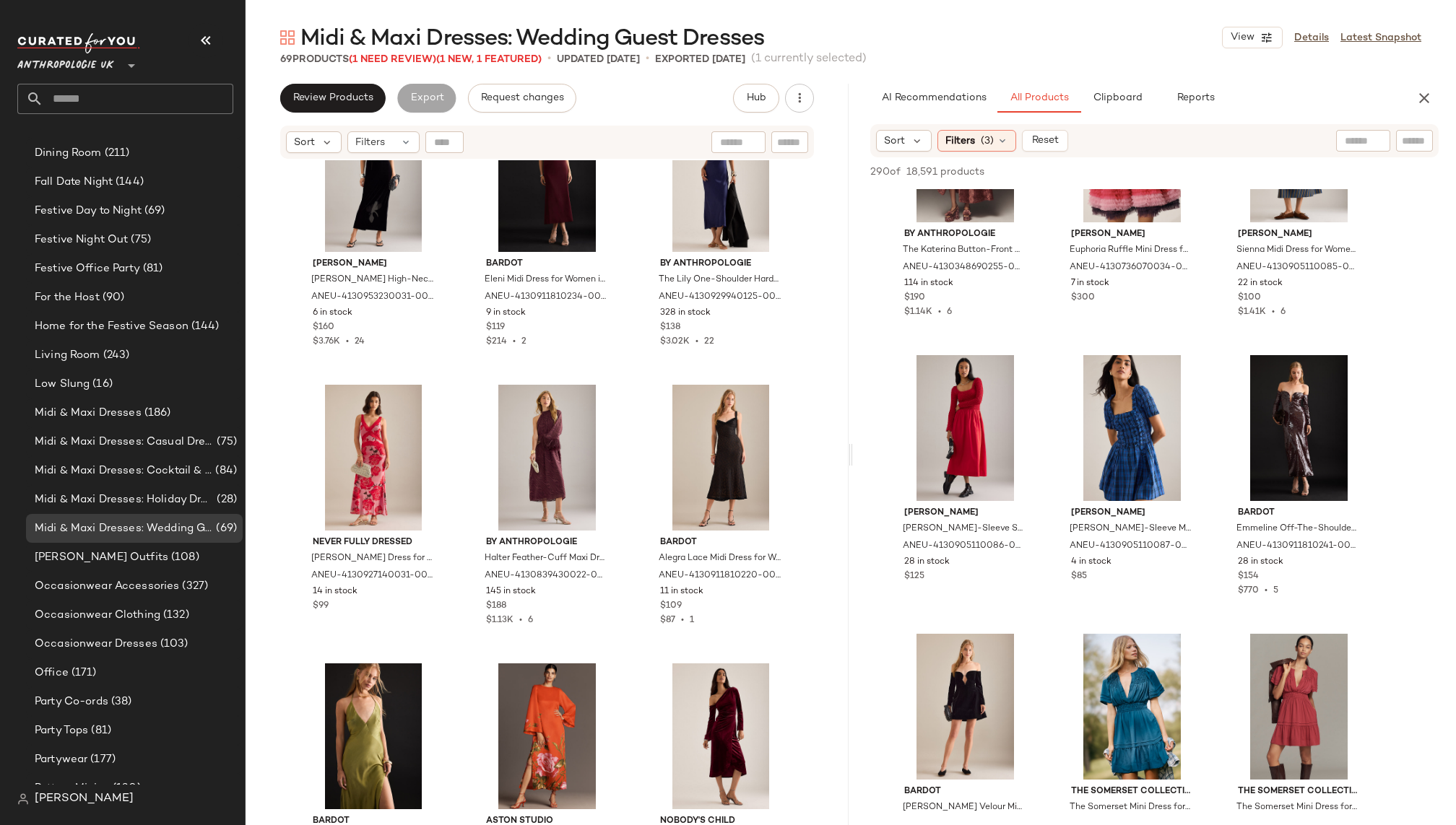
scroll to position [622, 0]
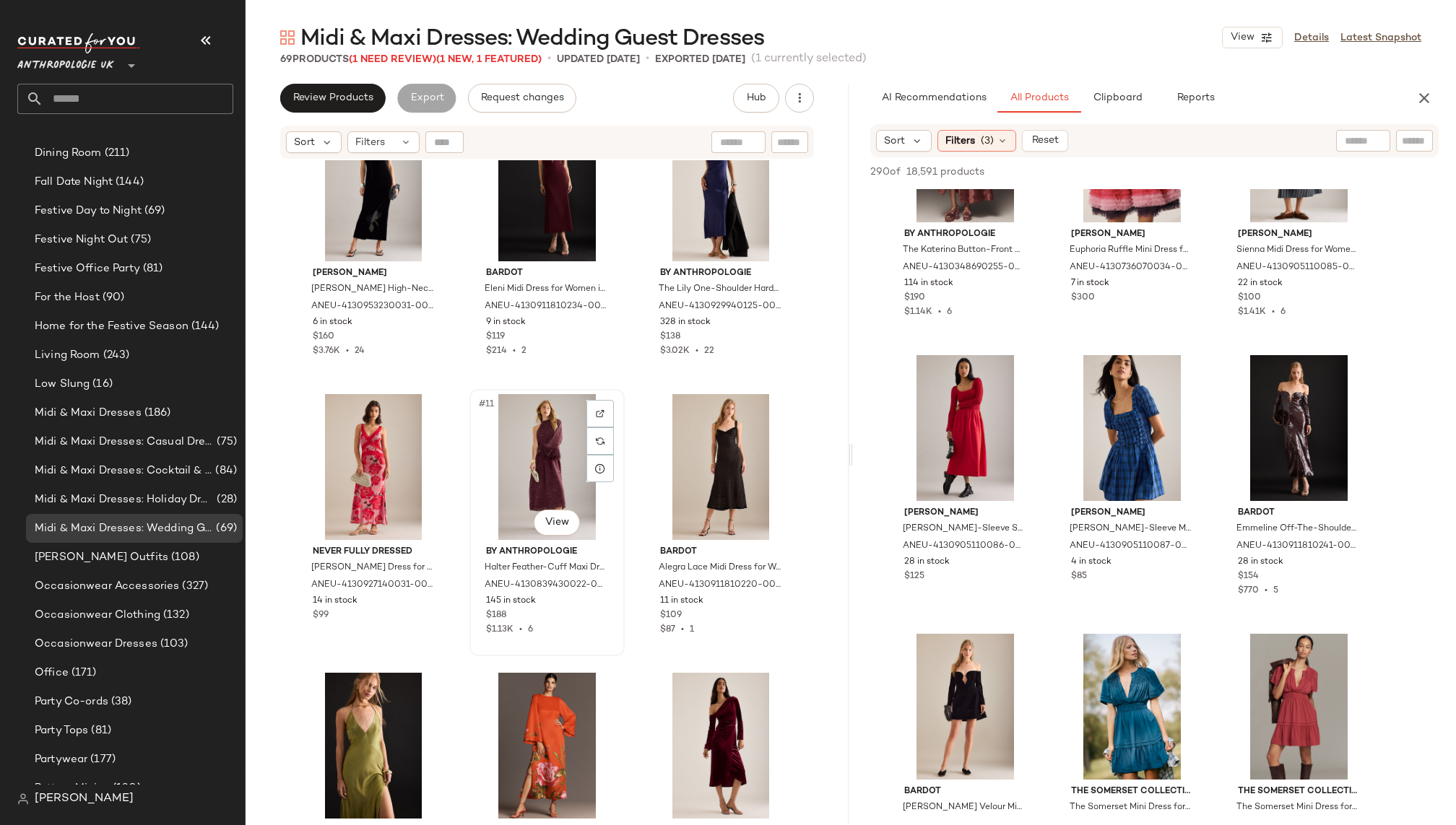
click at [531, 484] on div "#11 View" at bounding box center [547, 467] width 145 height 146
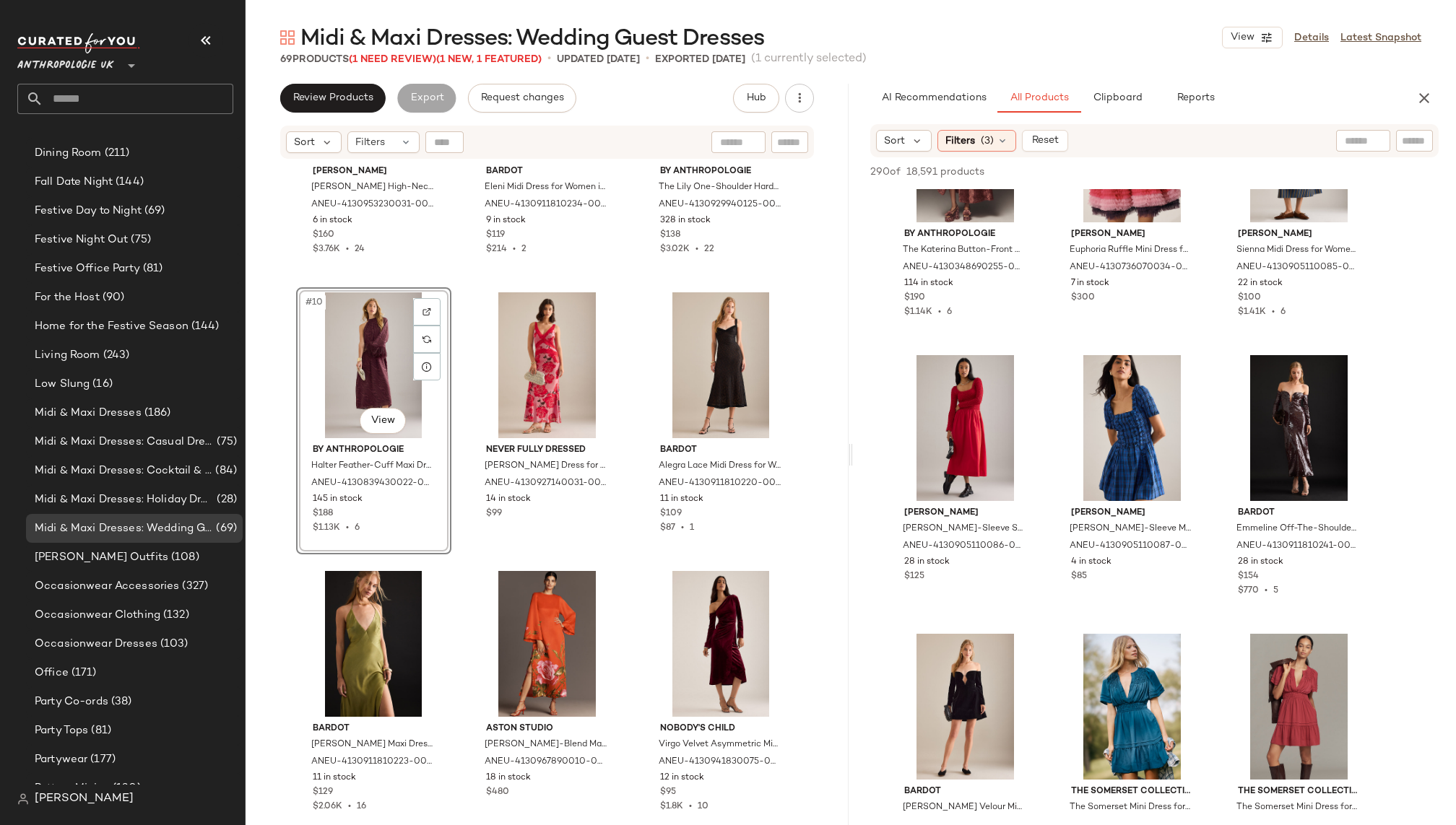
scroll to position [832, 0]
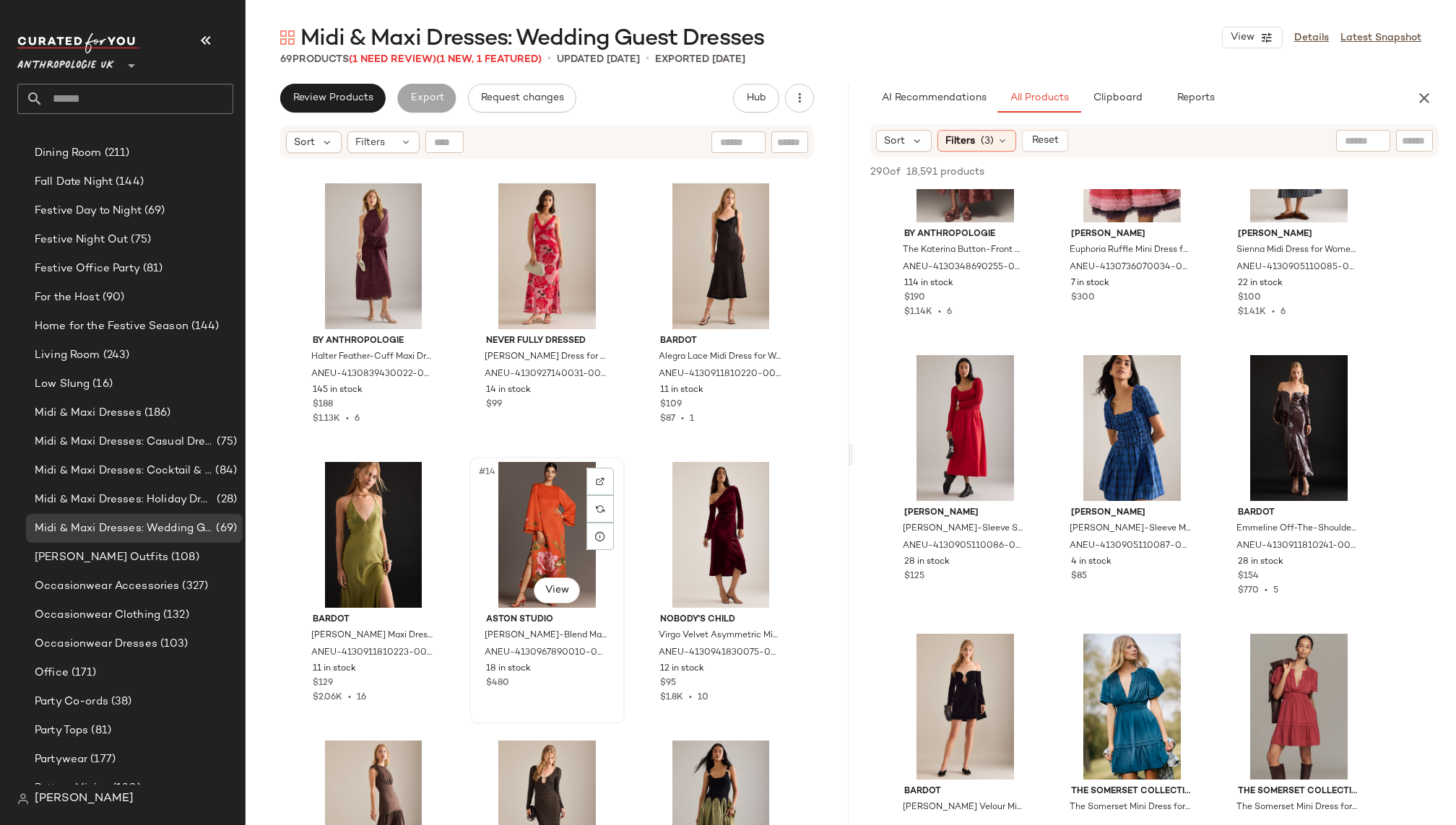
click at [518, 532] on div "#14 View" at bounding box center [547, 535] width 145 height 146
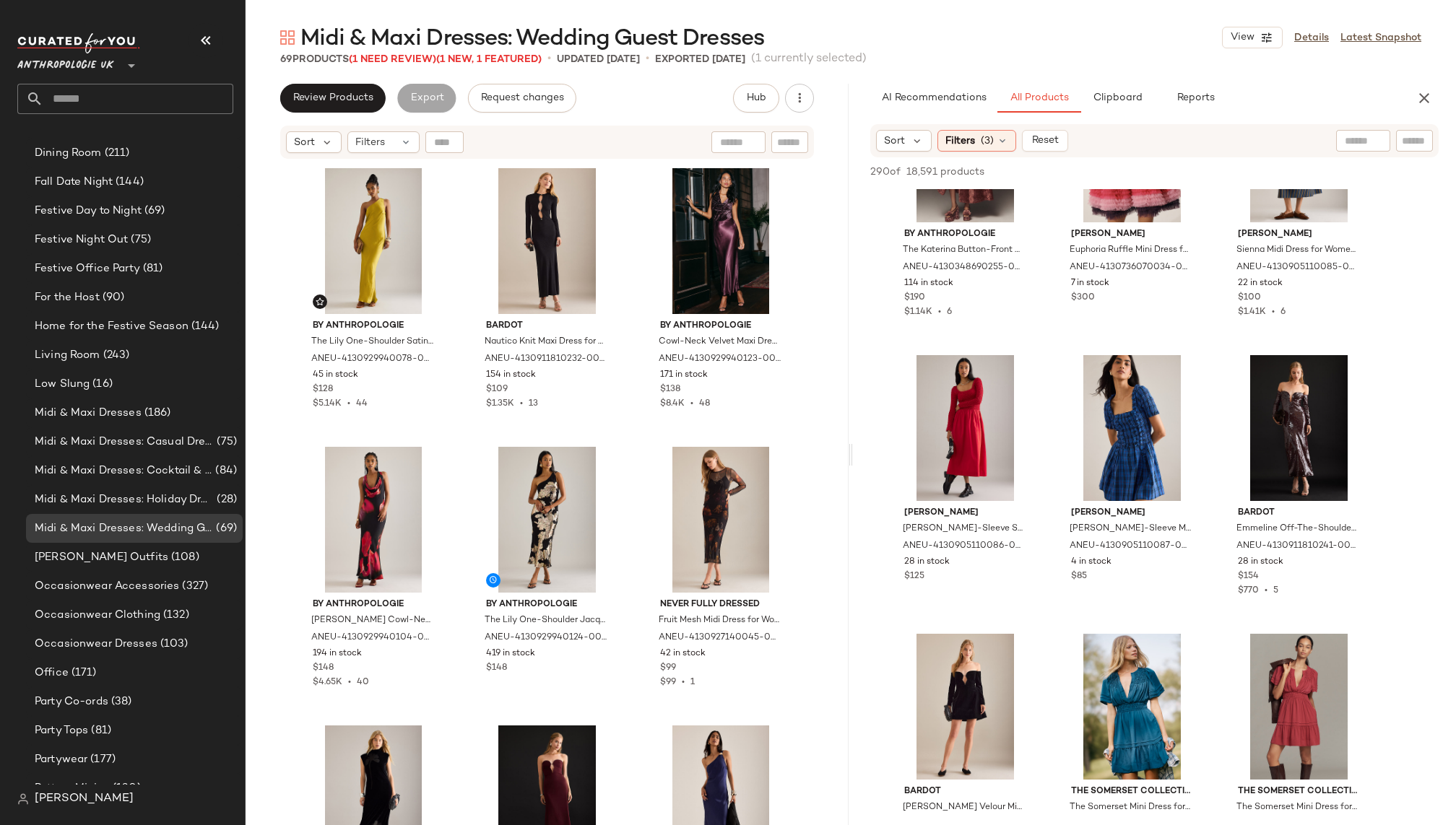
drag, startPoint x: 535, startPoint y: 515, endPoint x: 505, endPoint y: 3, distance: 512.9
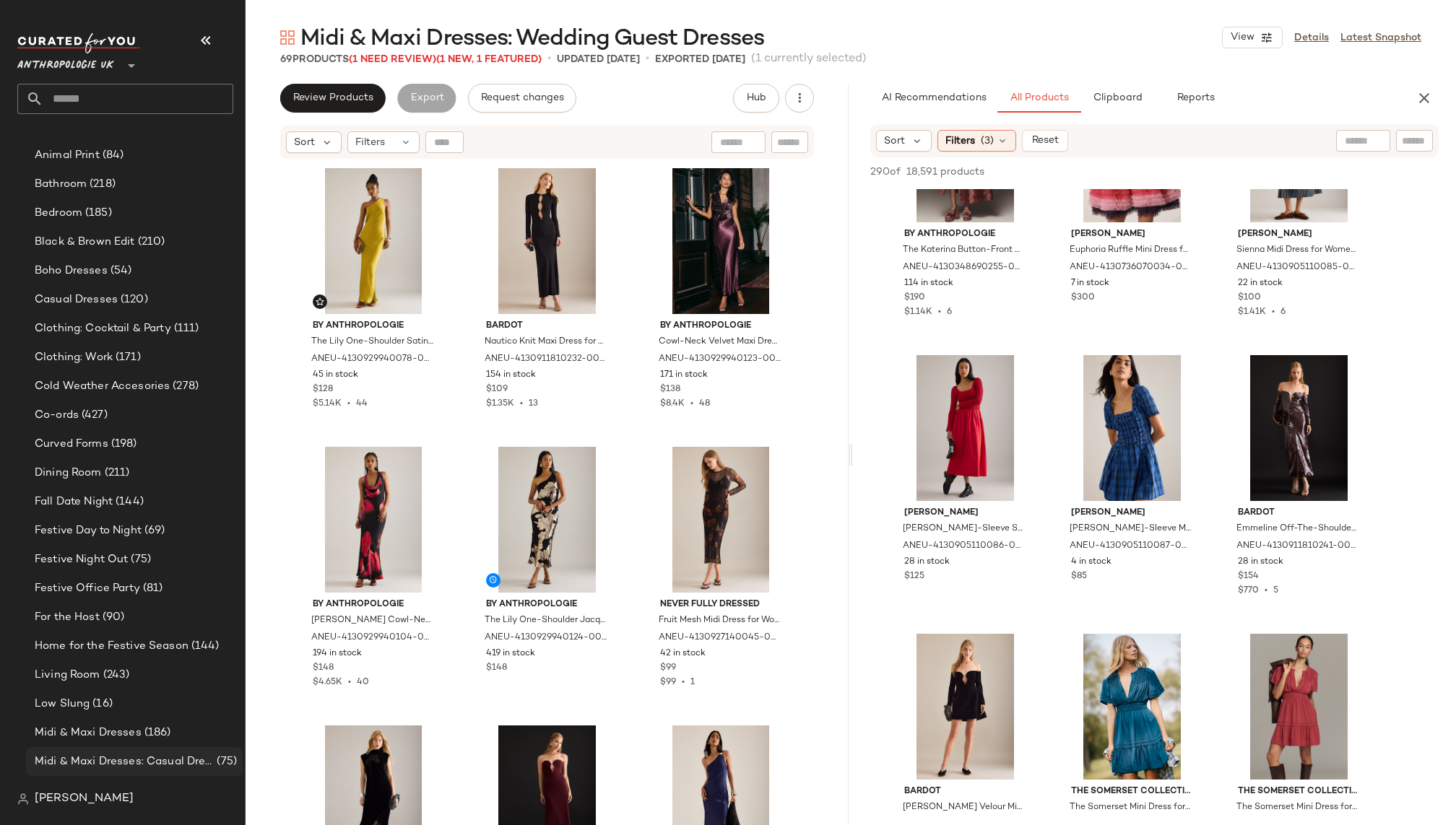
scroll to position [390, 0]
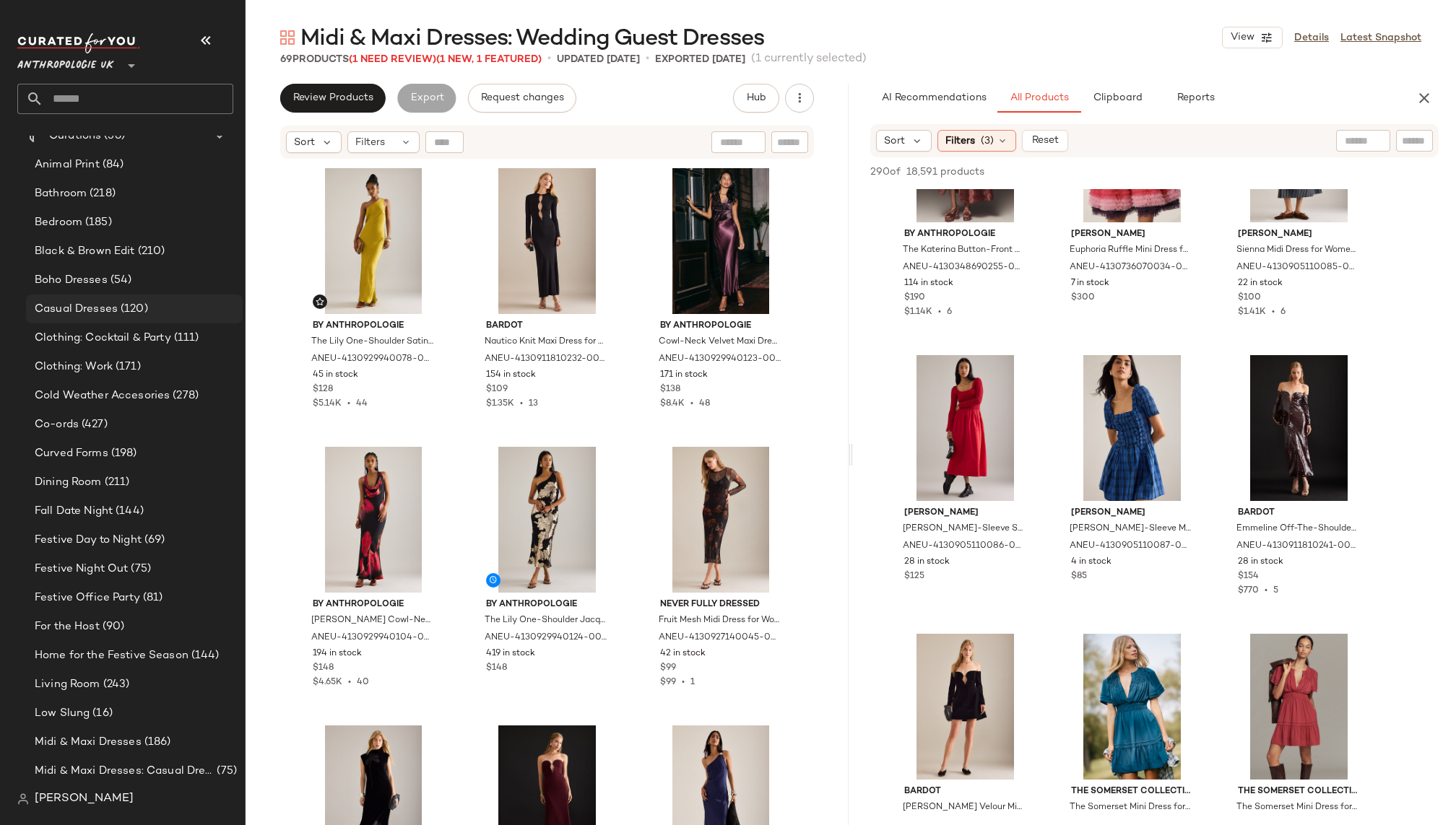
click at [166, 303] on div "Casual Dresses (120)" at bounding box center [133, 309] width 207 height 17
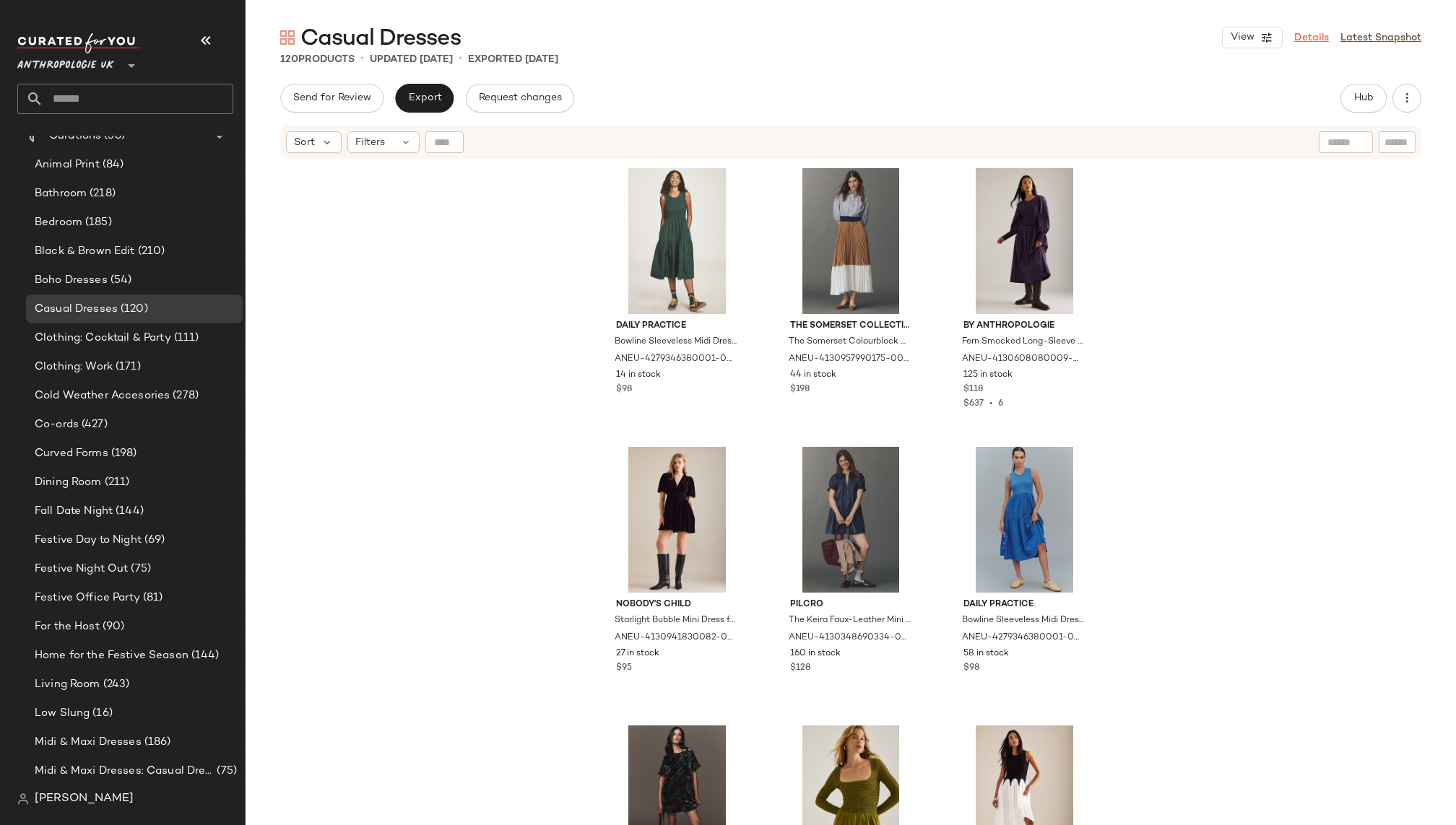
click at [1306, 34] on link "Details" at bounding box center [1312, 38] width 35 height 15
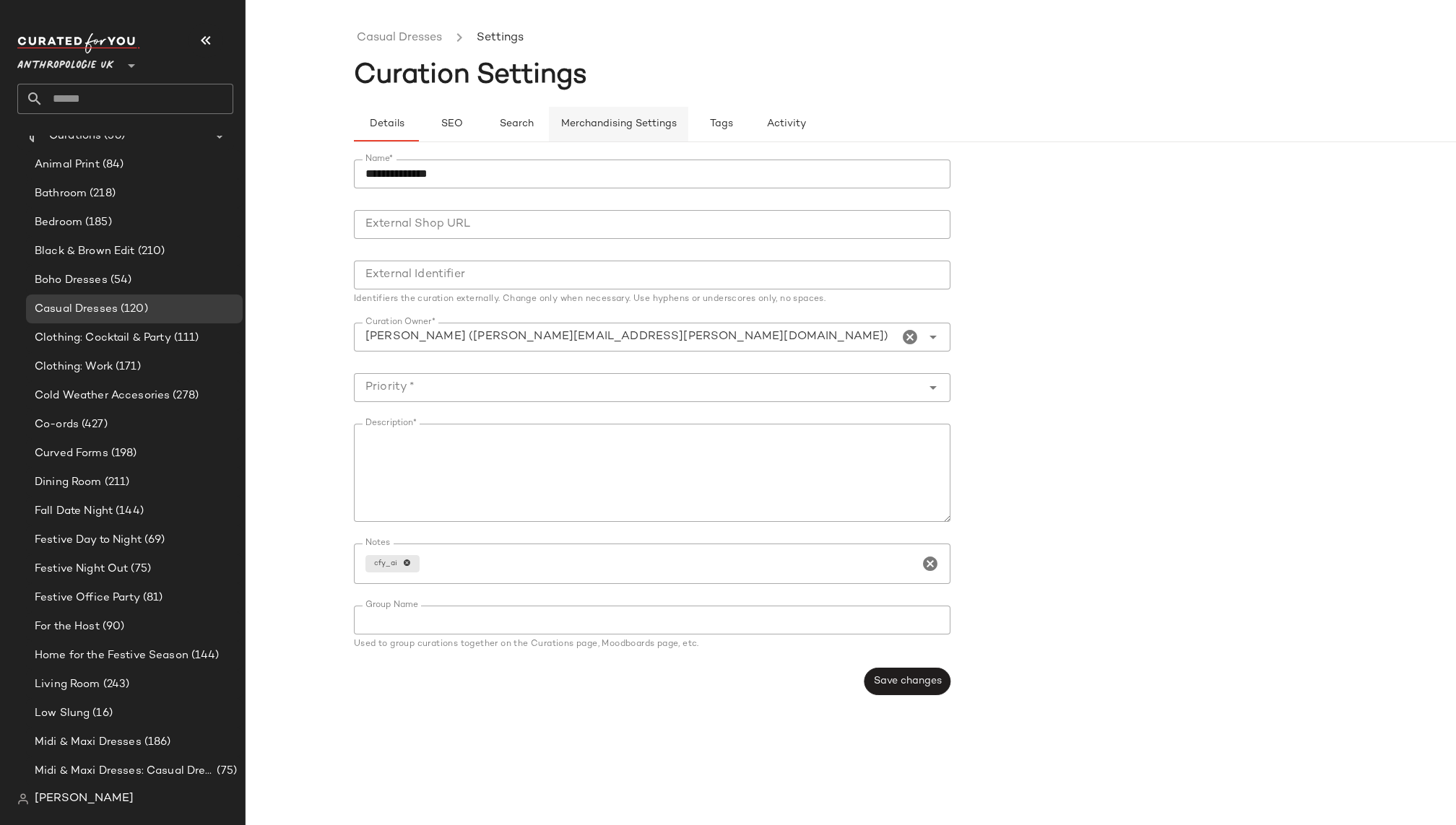
click at [658, 128] on span "Merchandising Settings" at bounding box center [618, 124] width 117 height 12
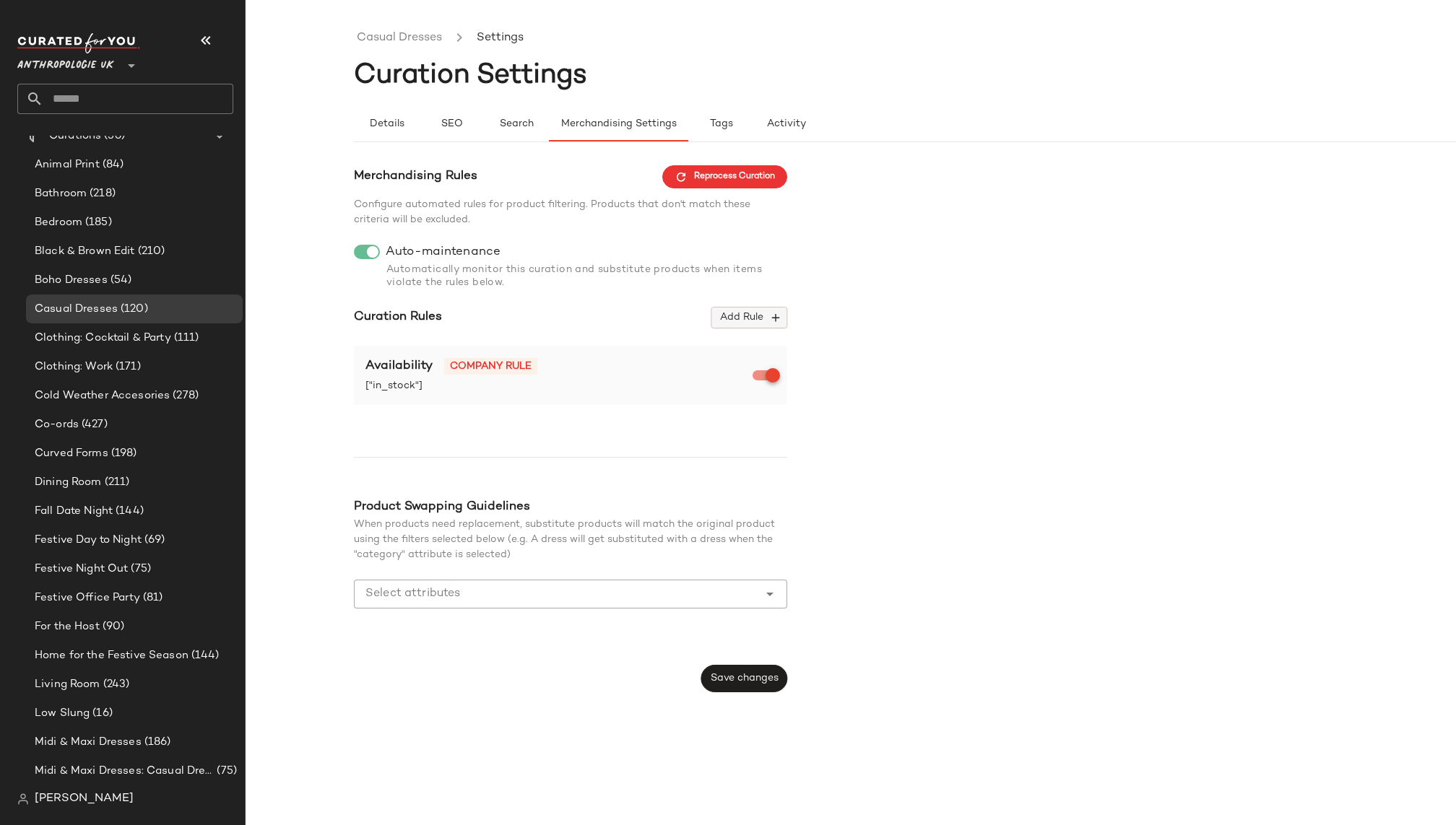
click at [764, 310] on button "Add Rule" at bounding box center [749, 318] width 76 height 22
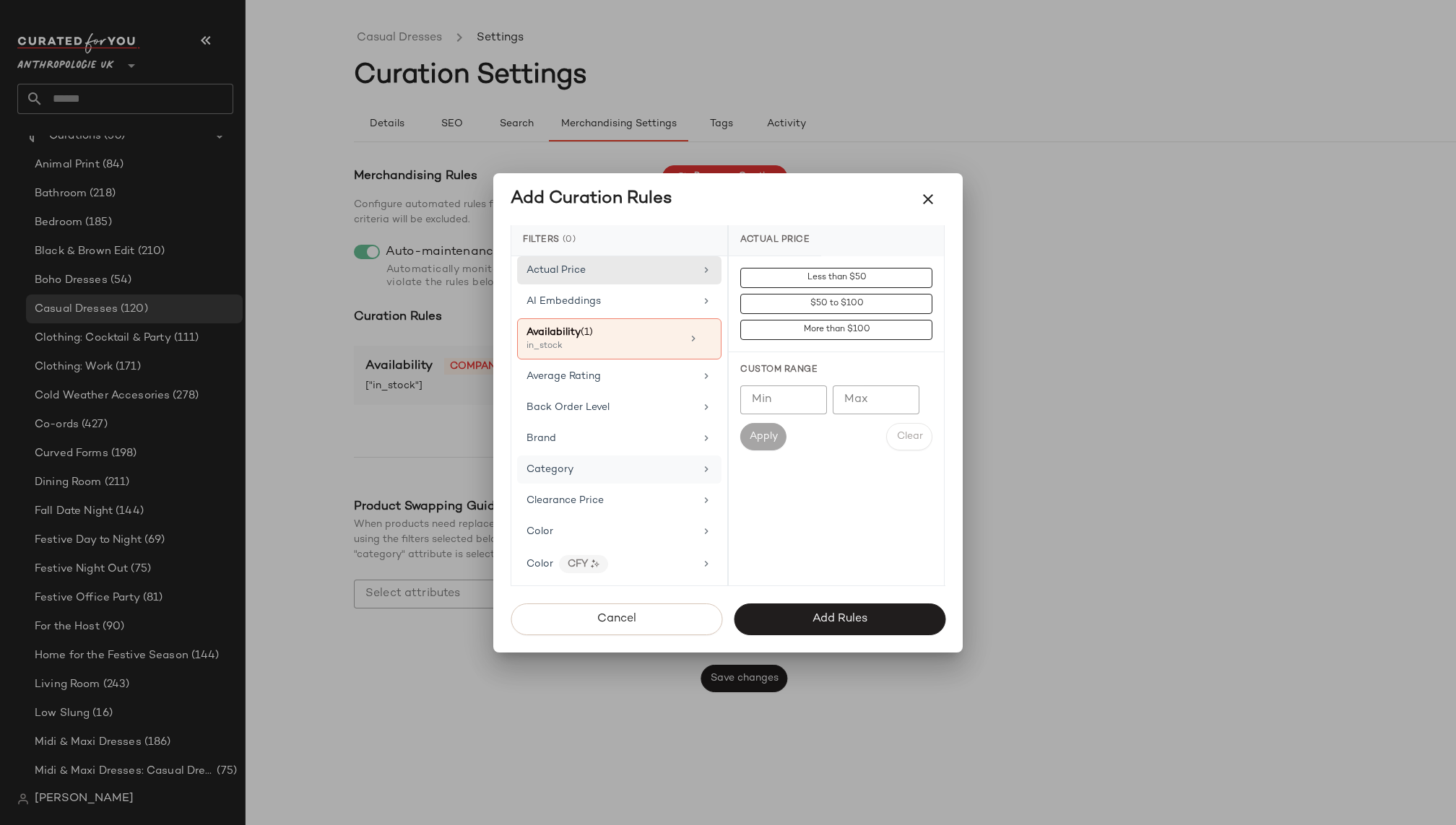
click at [608, 467] on div "Category" at bounding box center [611, 470] width 168 height 15
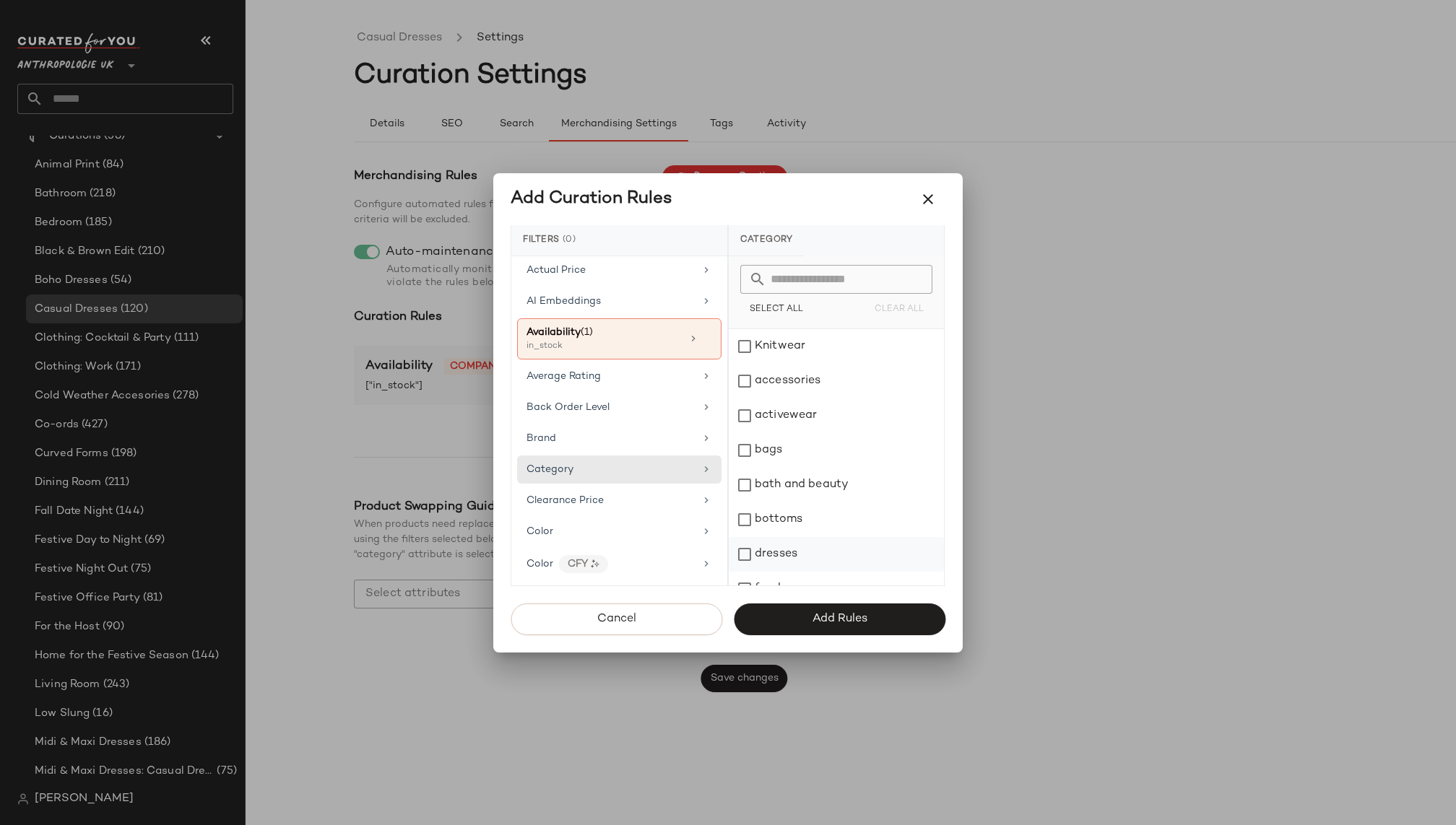
click at [770, 549] on div "dresses" at bounding box center [836, 555] width 215 height 35
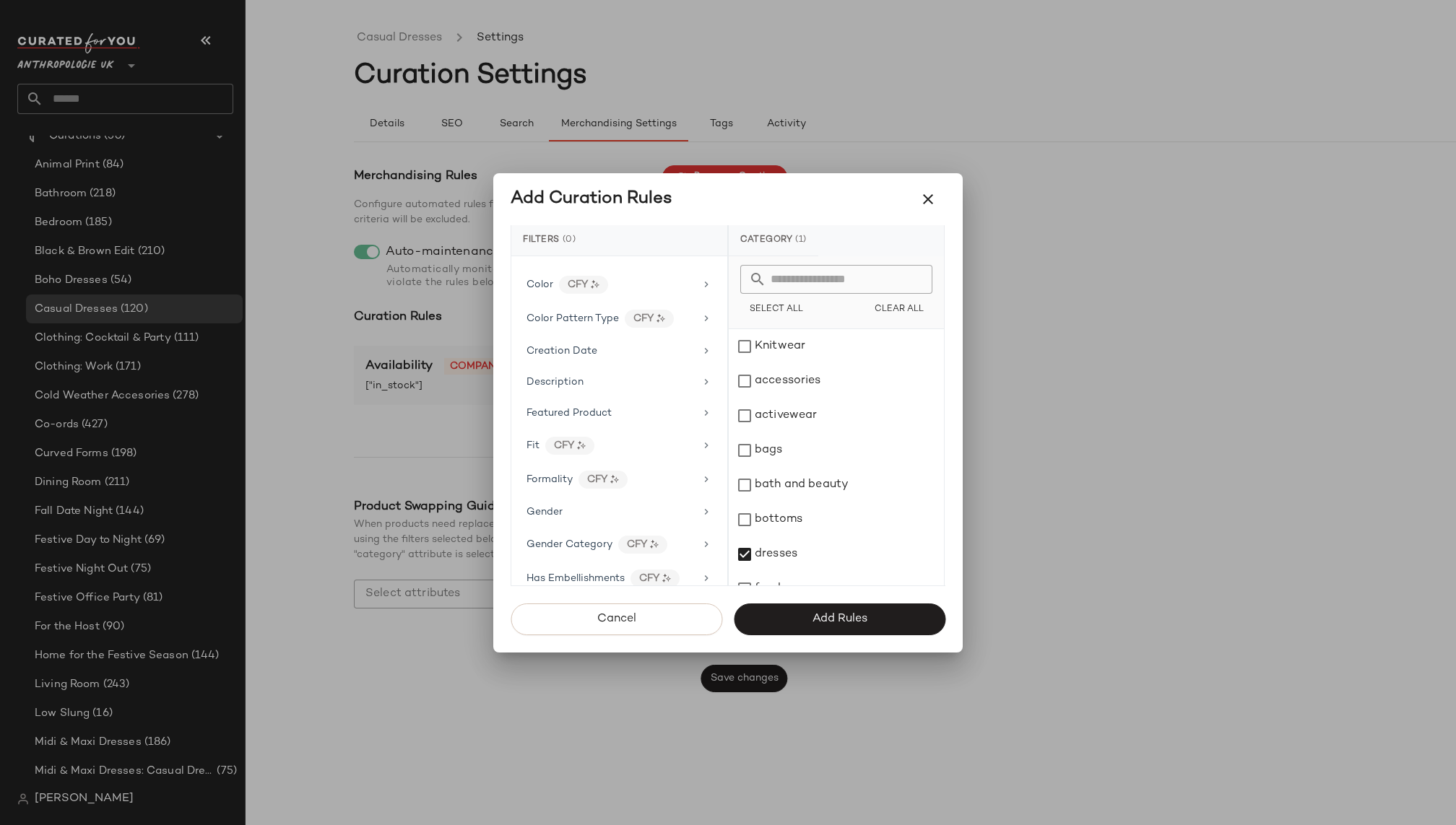
scroll to position [298, 0]
click at [647, 466] on div "Formality CFY" at bounding box center [611, 475] width 168 height 18
click at [788, 381] on div "casual" at bounding box center [836, 382] width 215 height 35
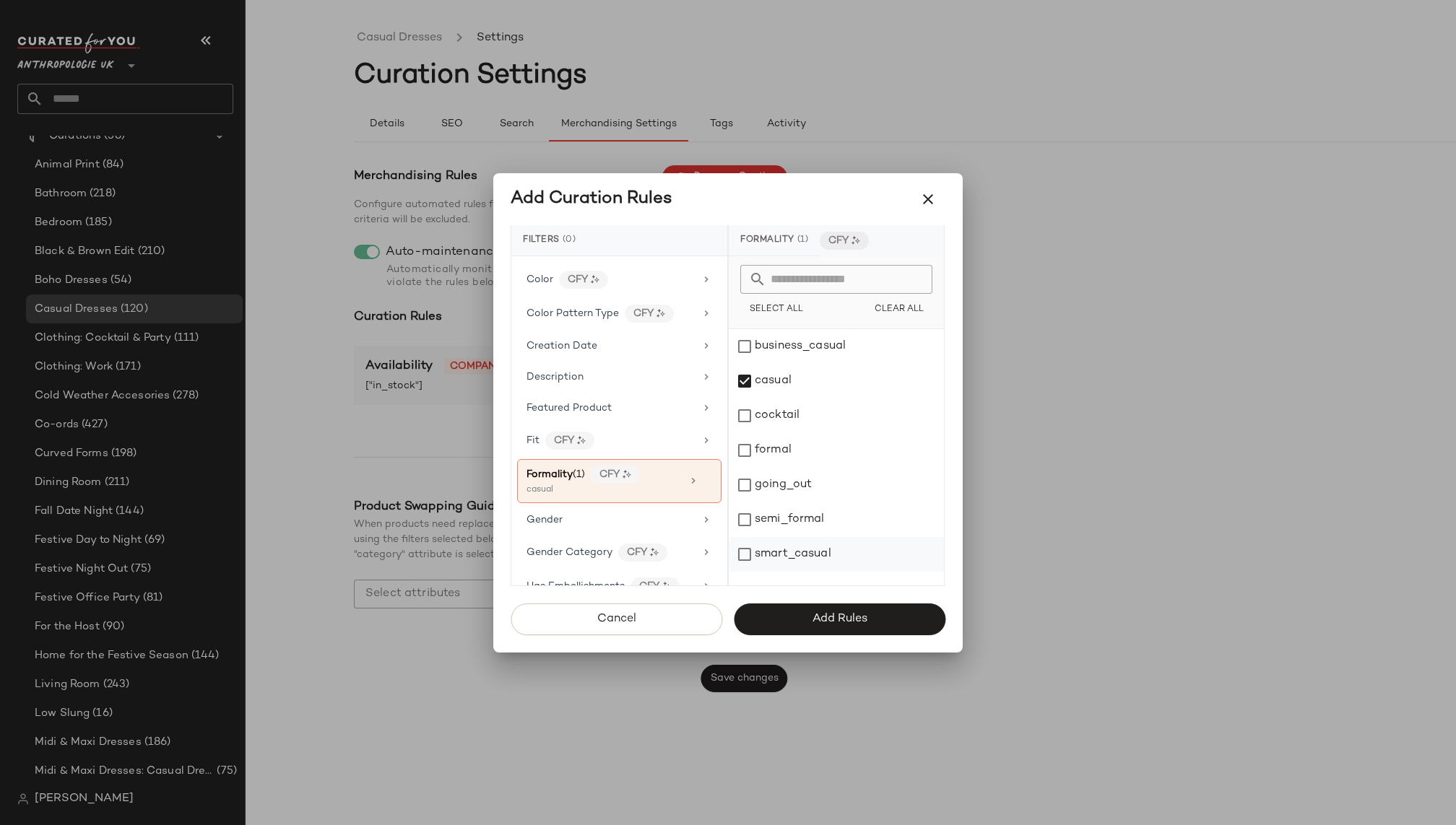
click at [792, 557] on div "smart_casual" at bounding box center [836, 555] width 215 height 35
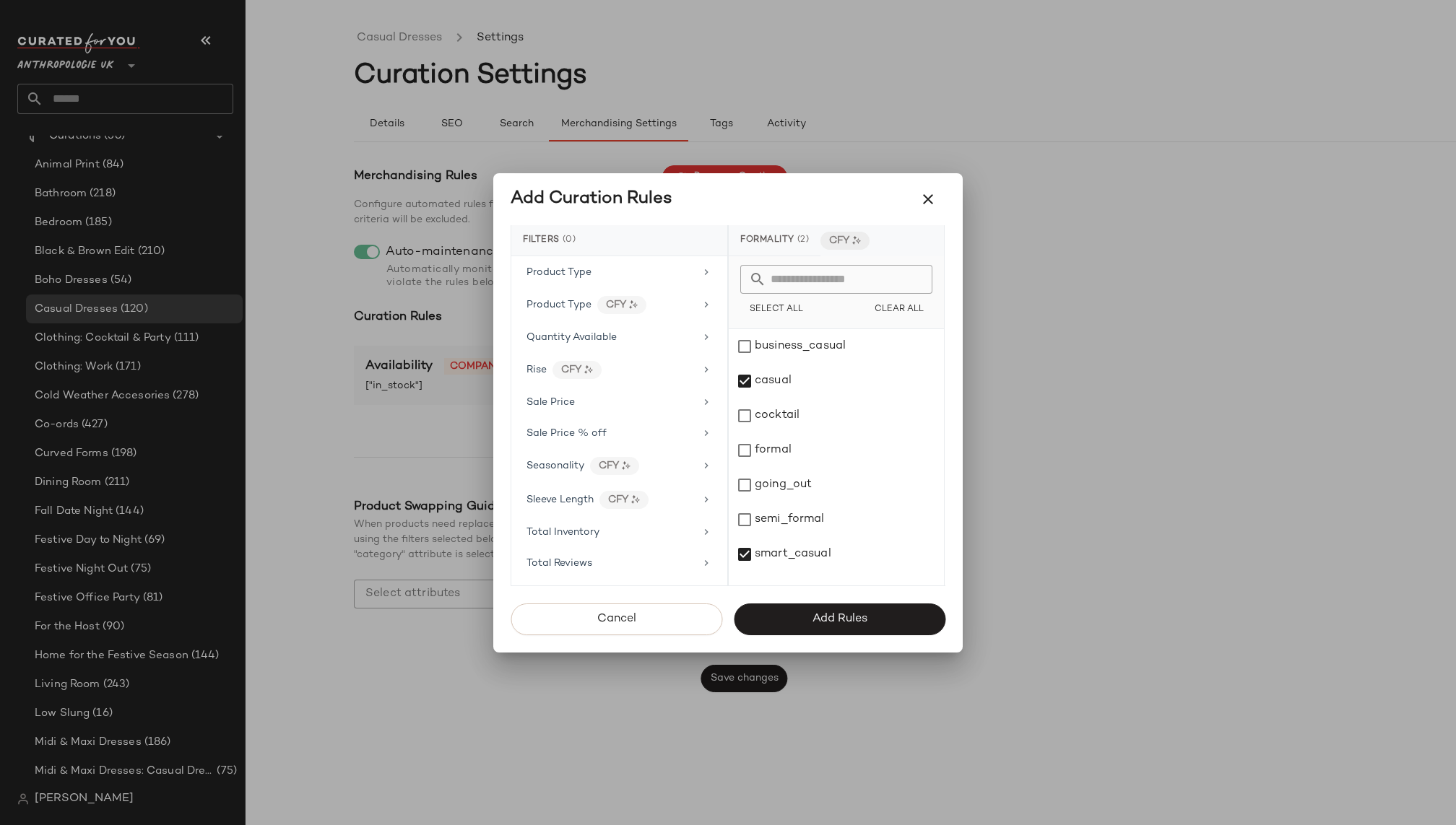
scroll to position [1231, 0]
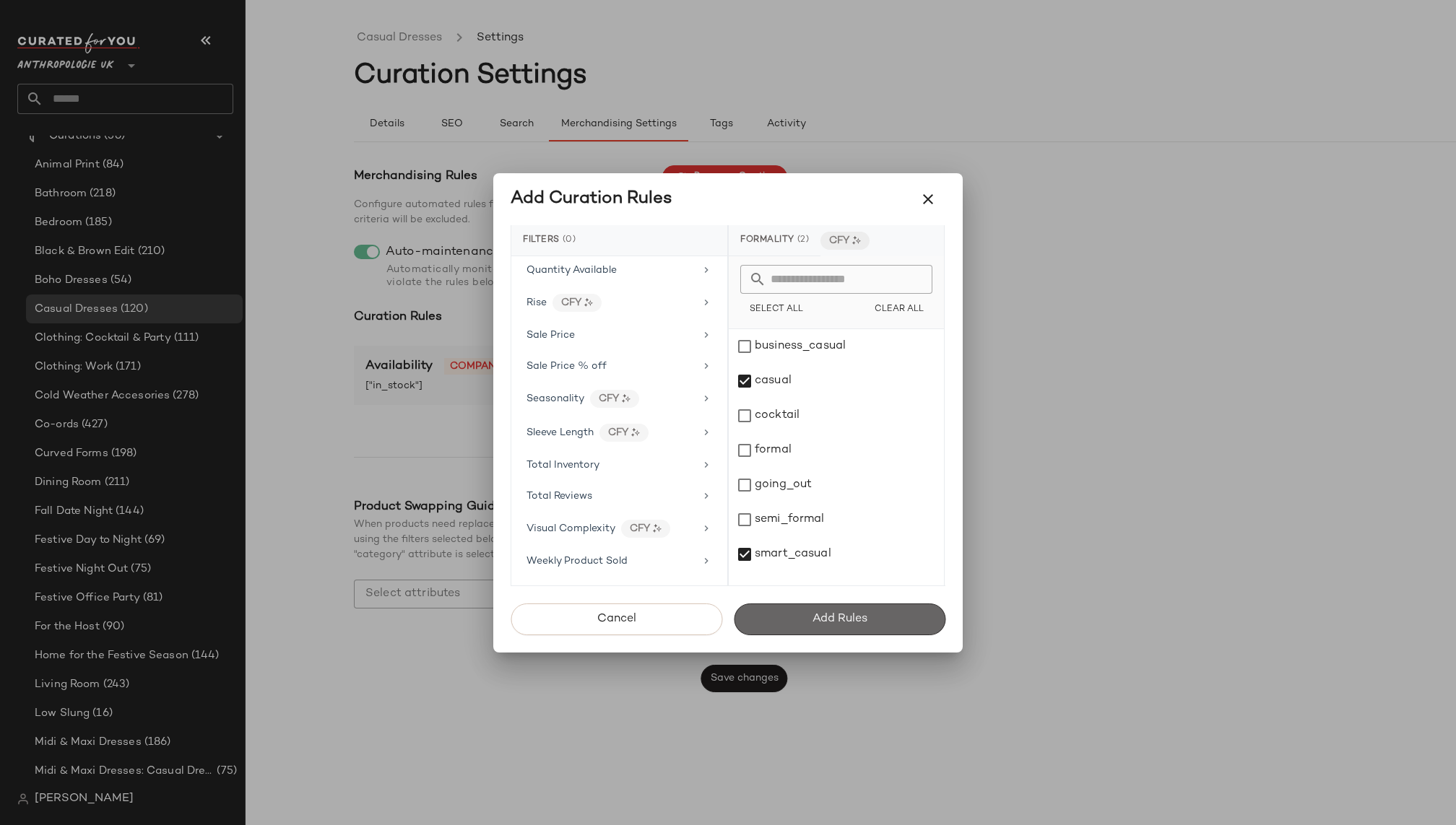
click at [821, 622] on span "Add Rules" at bounding box center [839, 619] width 56 height 13
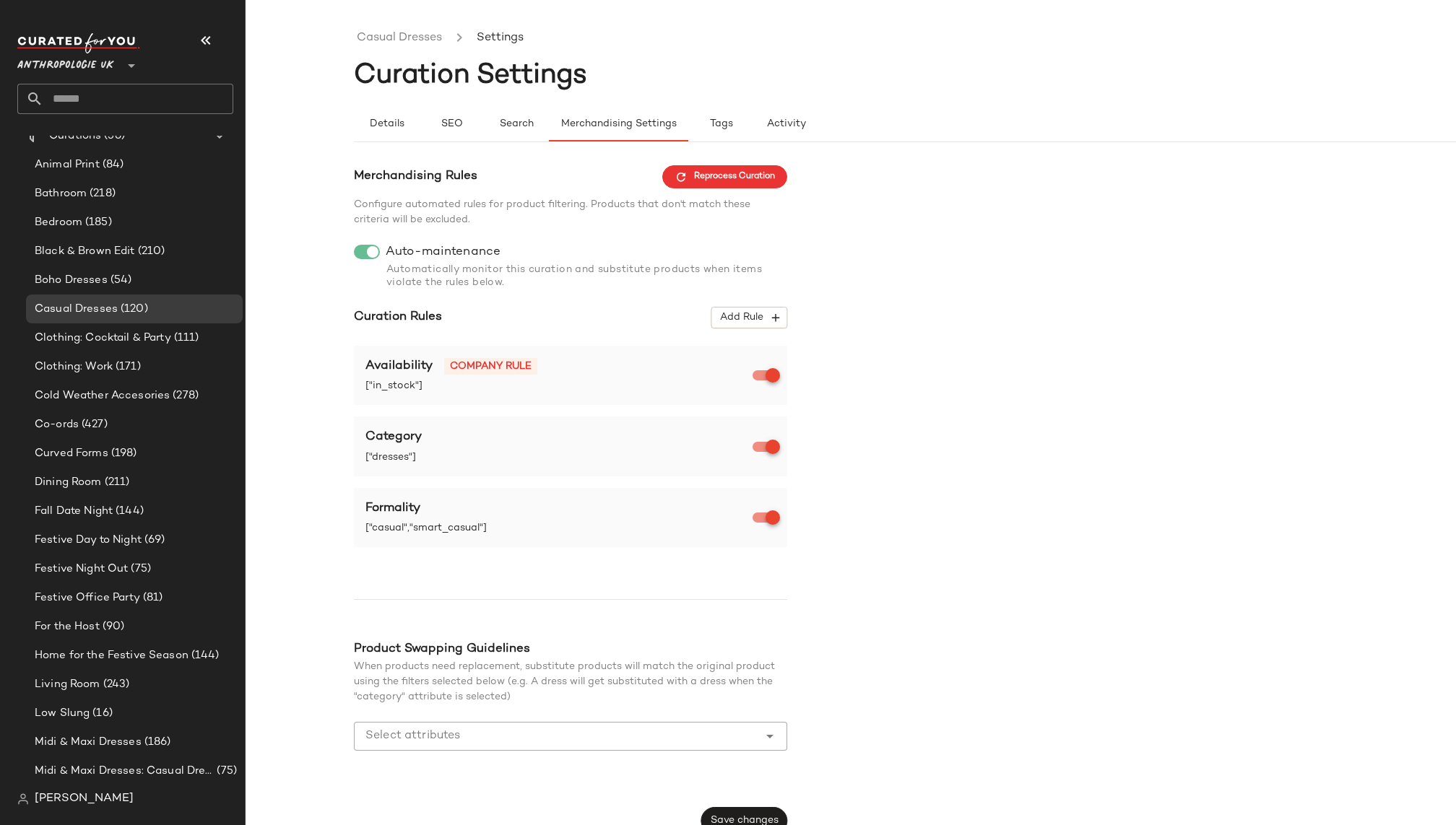
scroll to position [18, 0]
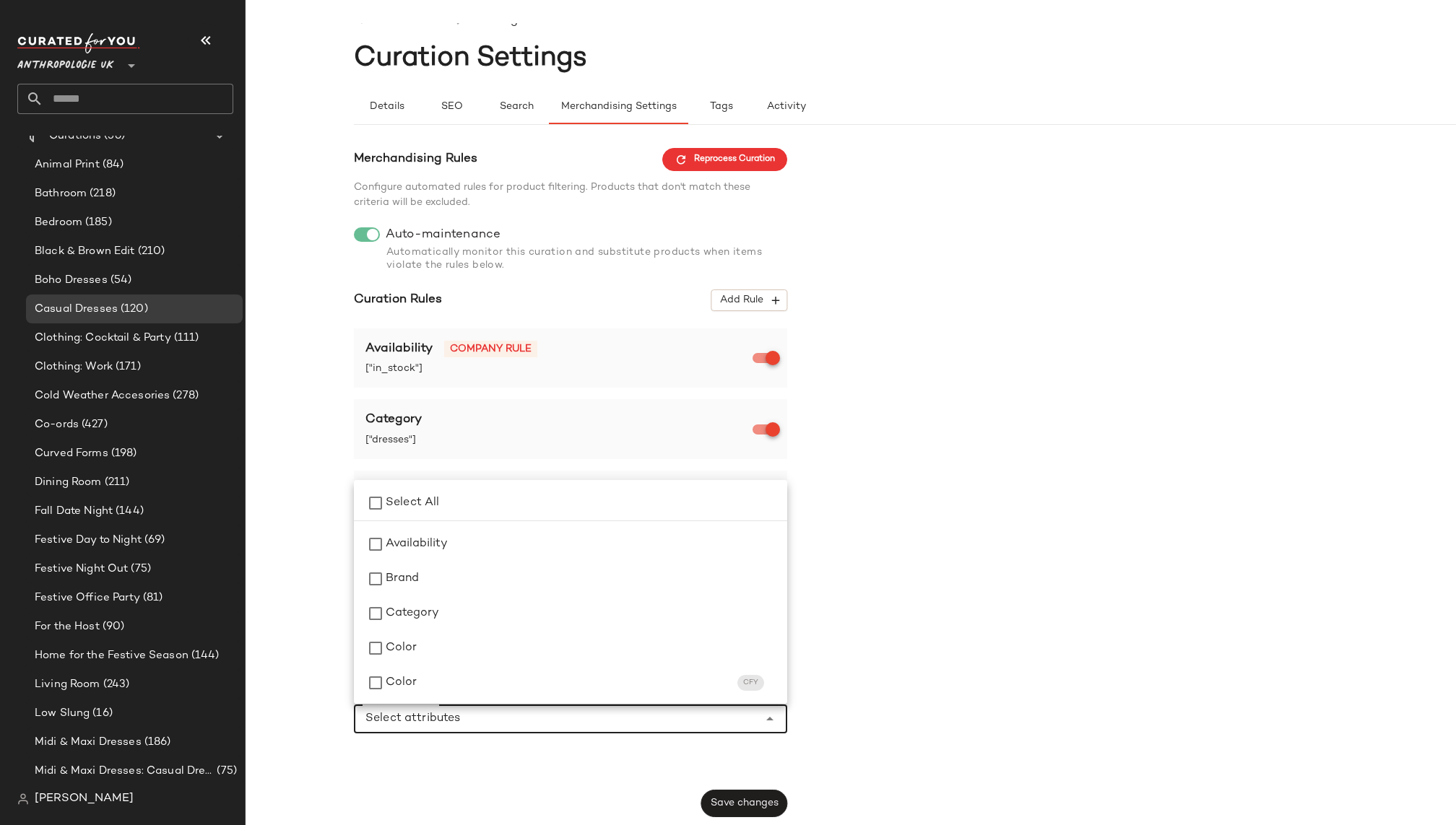
click at [648, 724] on input "Select attributes" at bounding box center [559, 719] width 388 height 18
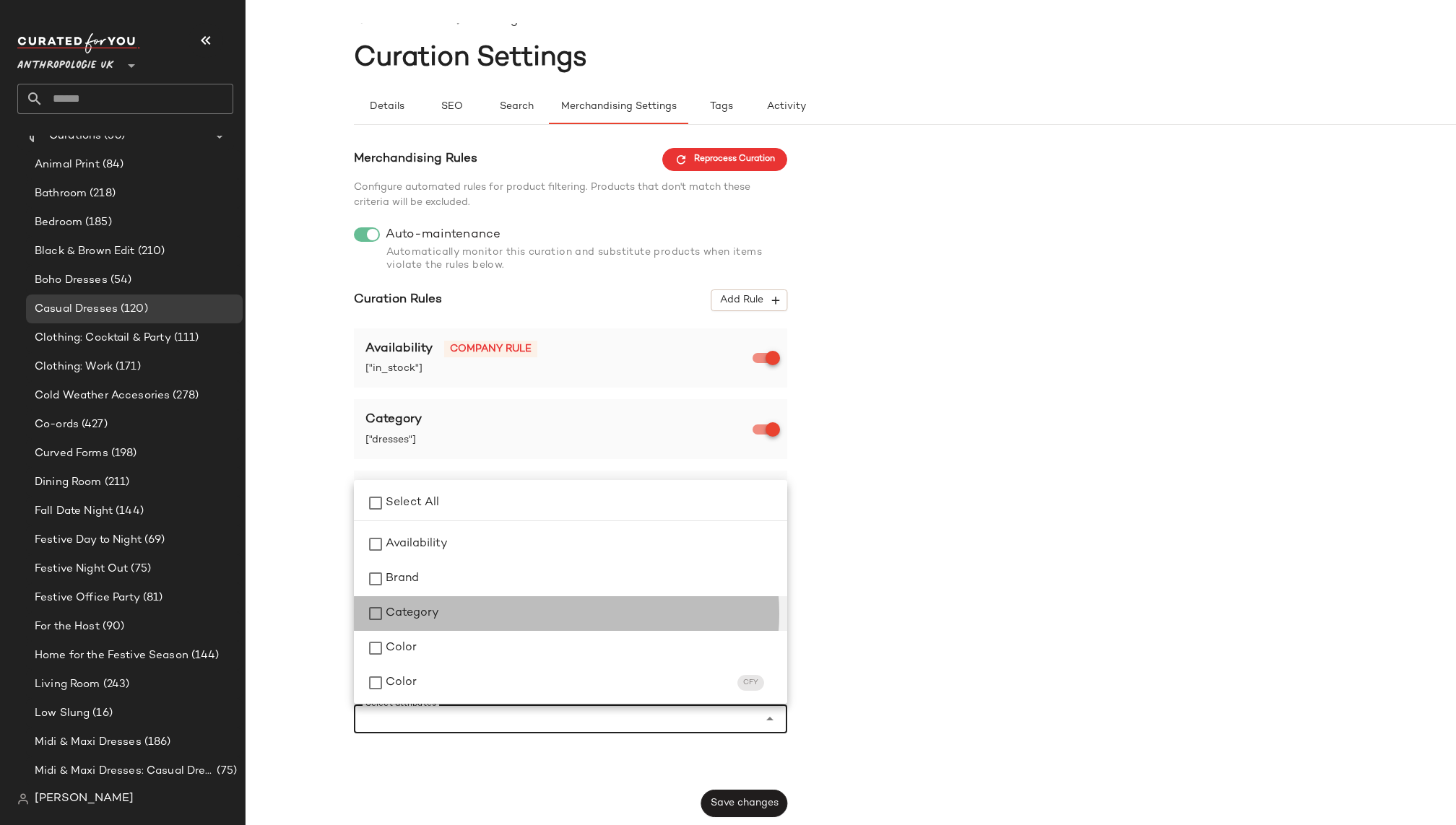
click at [582, 626] on div "Category" at bounding box center [571, 614] width 433 height 35
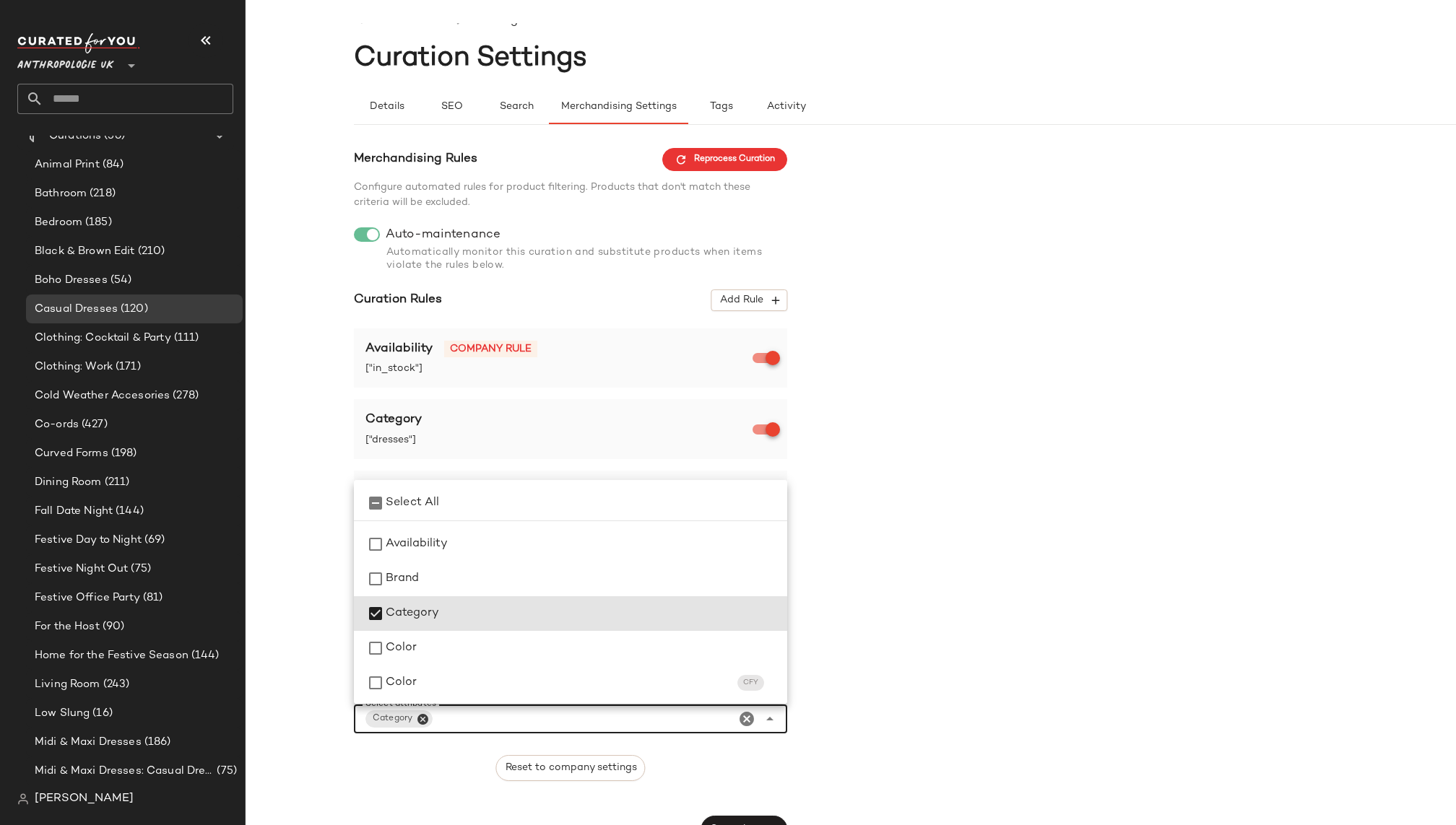
click at [908, 613] on div "Merchandising Rules Reprocess Curation Configure automated rules for product fi…" at bounding box center [959, 496] width 1210 height 695
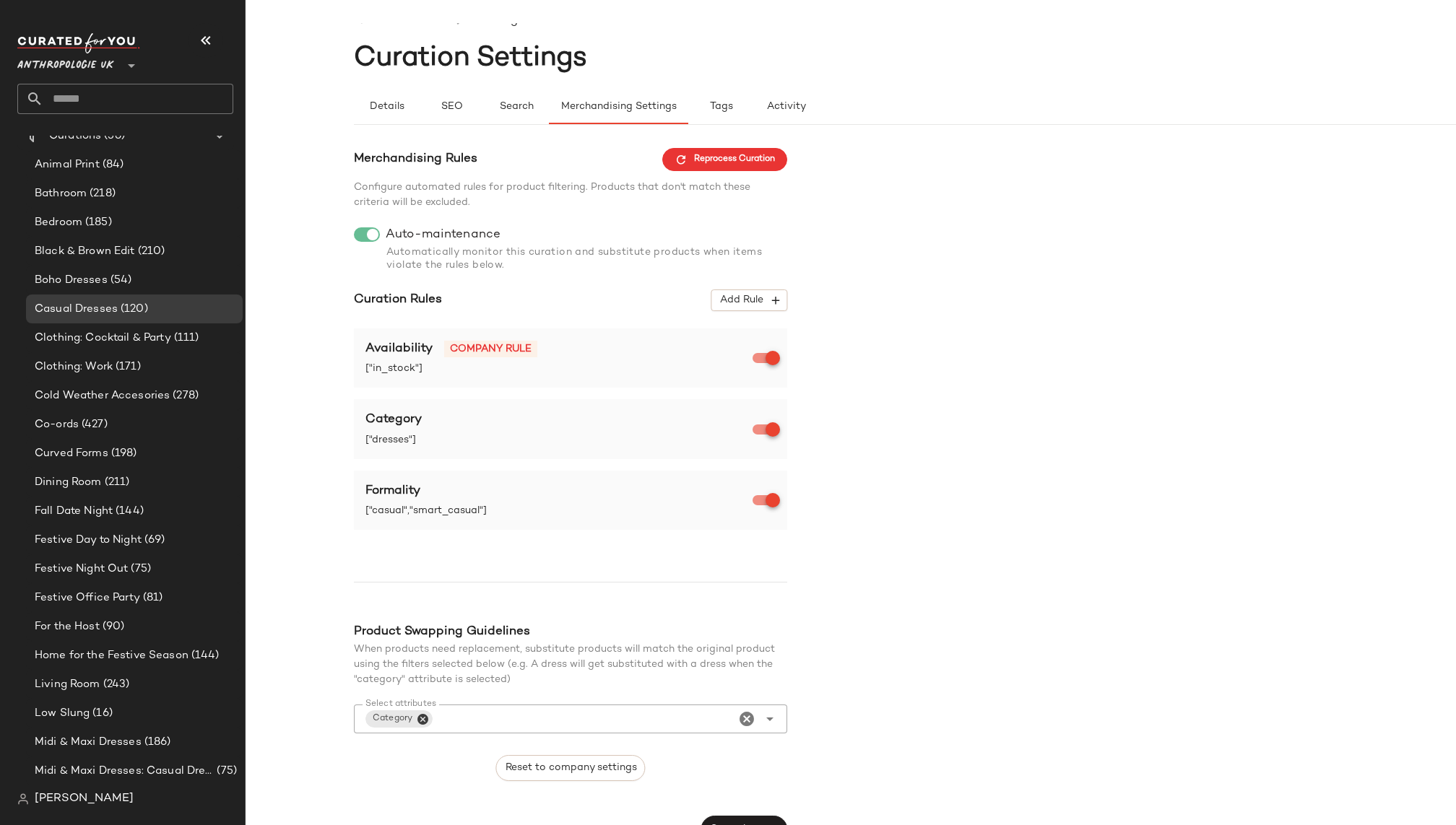
scroll to position [43, 0]
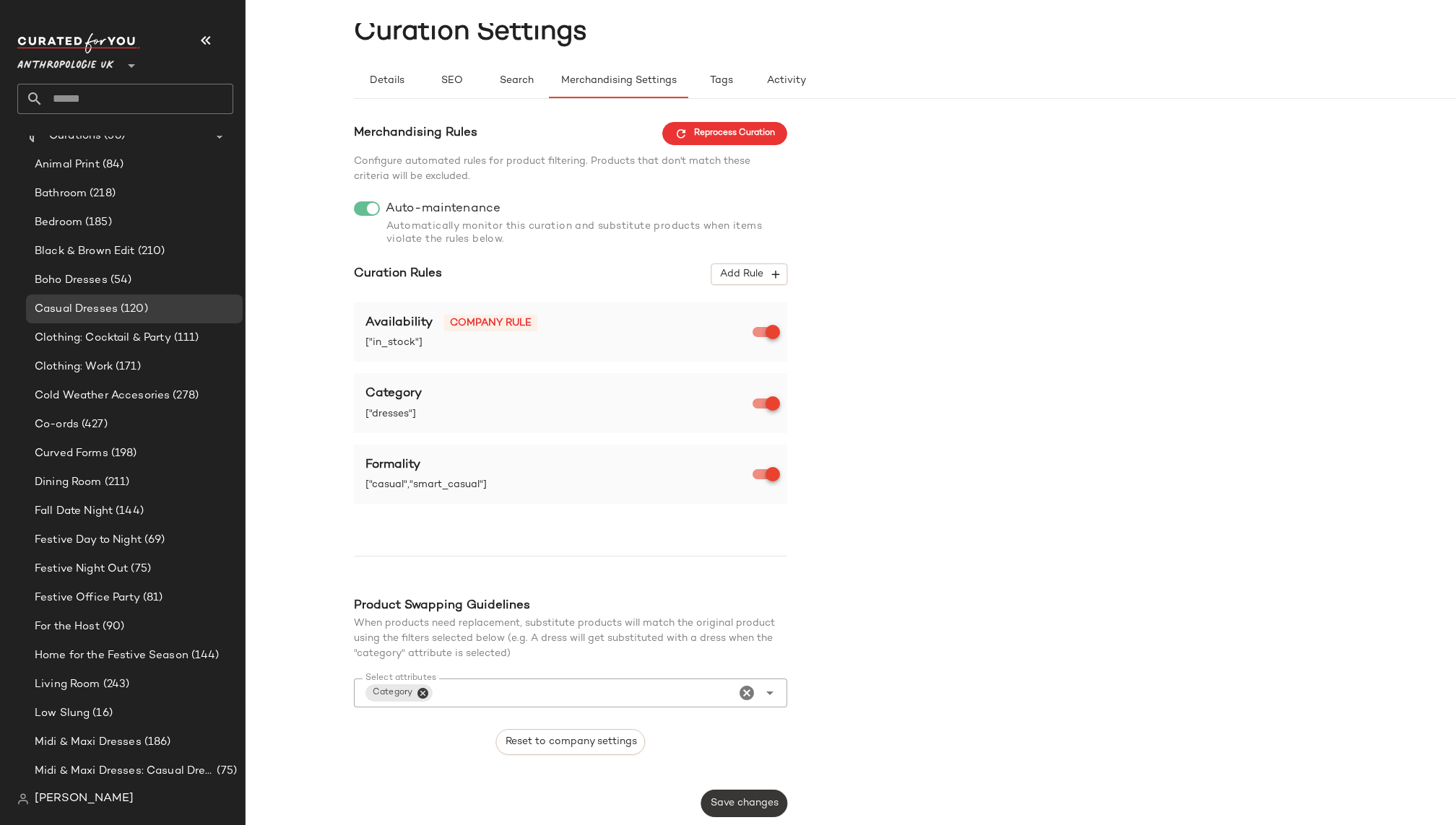
click at [744, 798] on span "Save changes" at bounding box center [744, 803] width 68 height 12
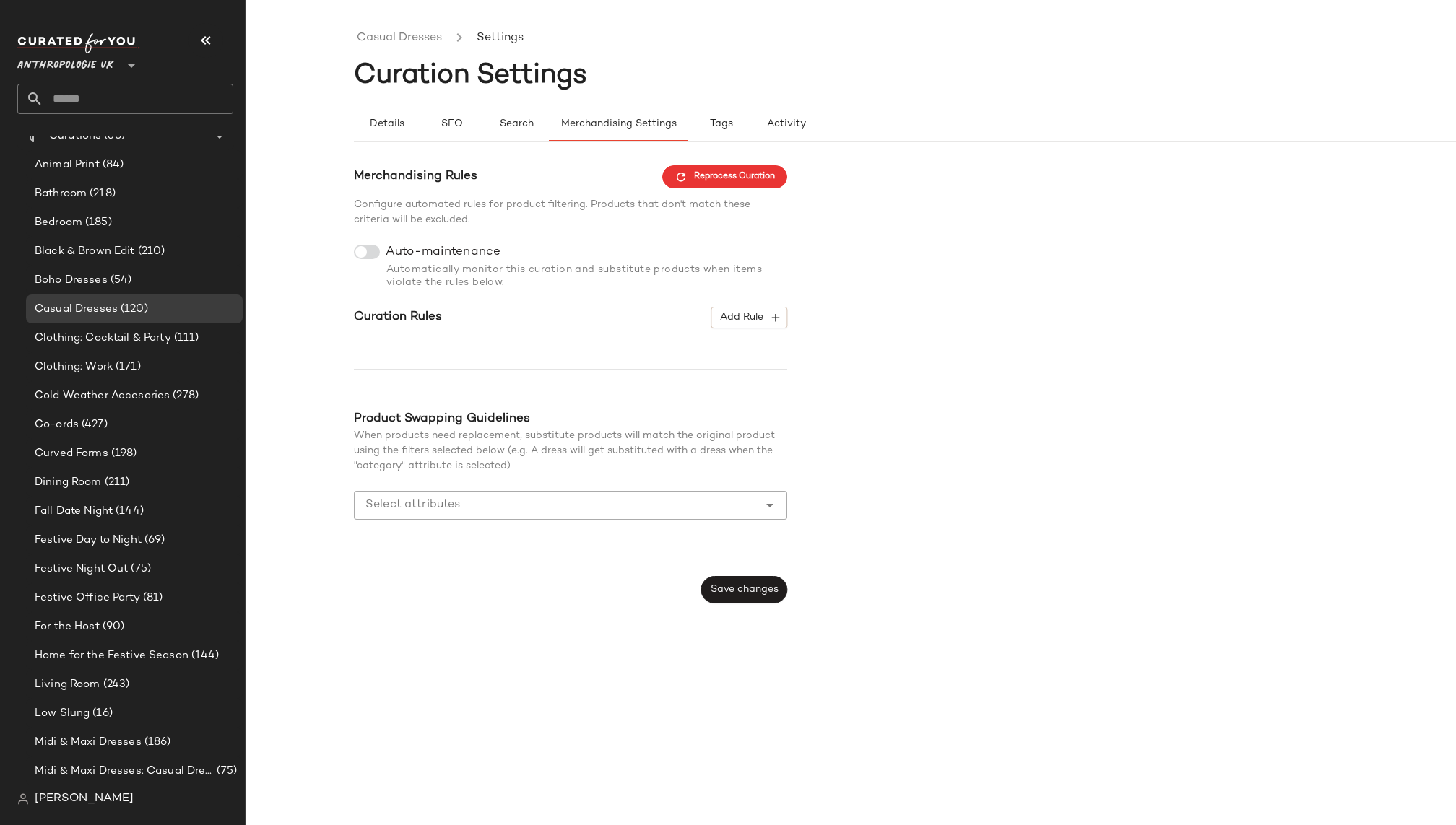
scroll to position [0, 0]
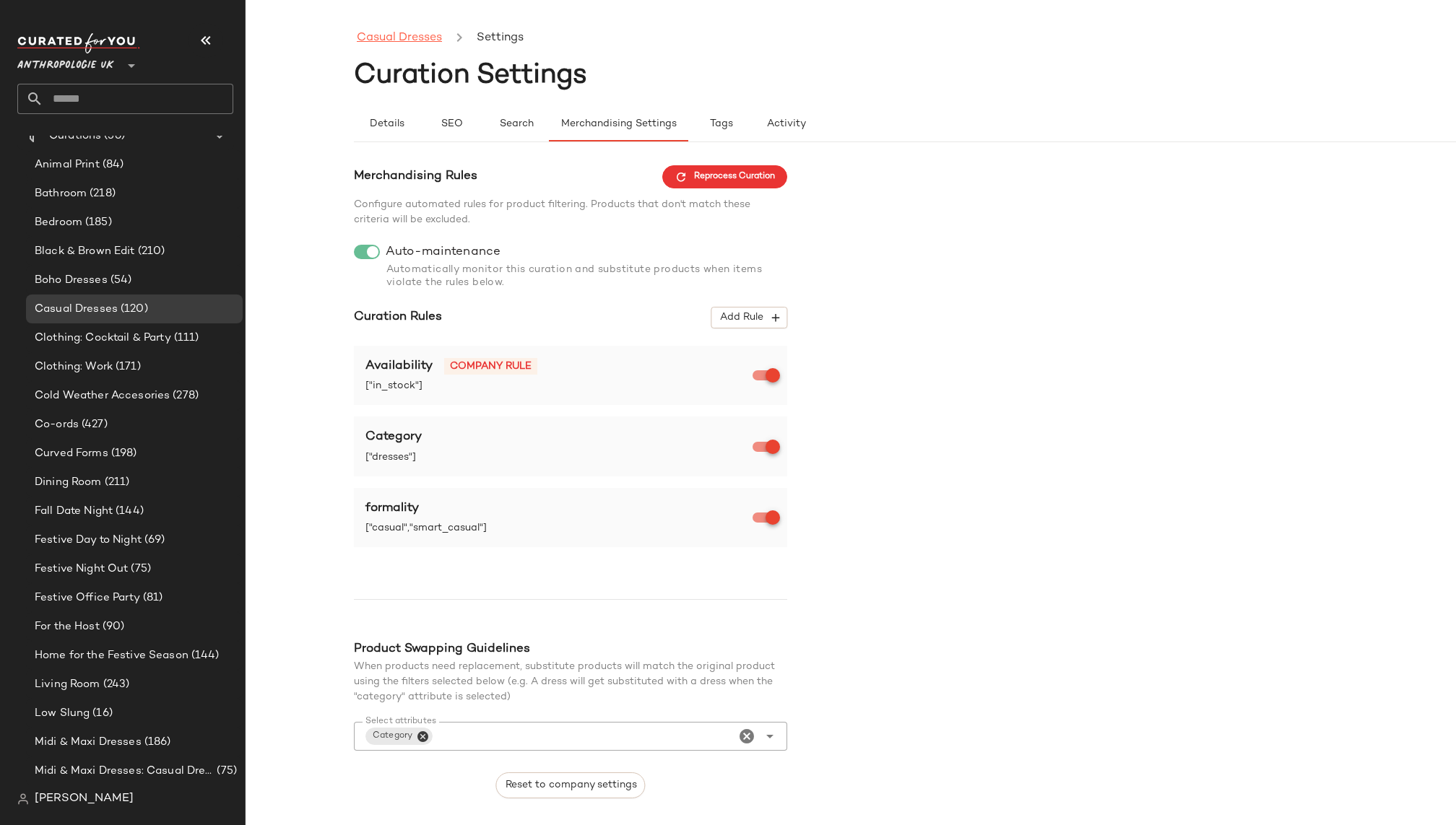
click at [423, 38] on link "Casual Dresses" at bounding box center [399, 38] width 85 height 19
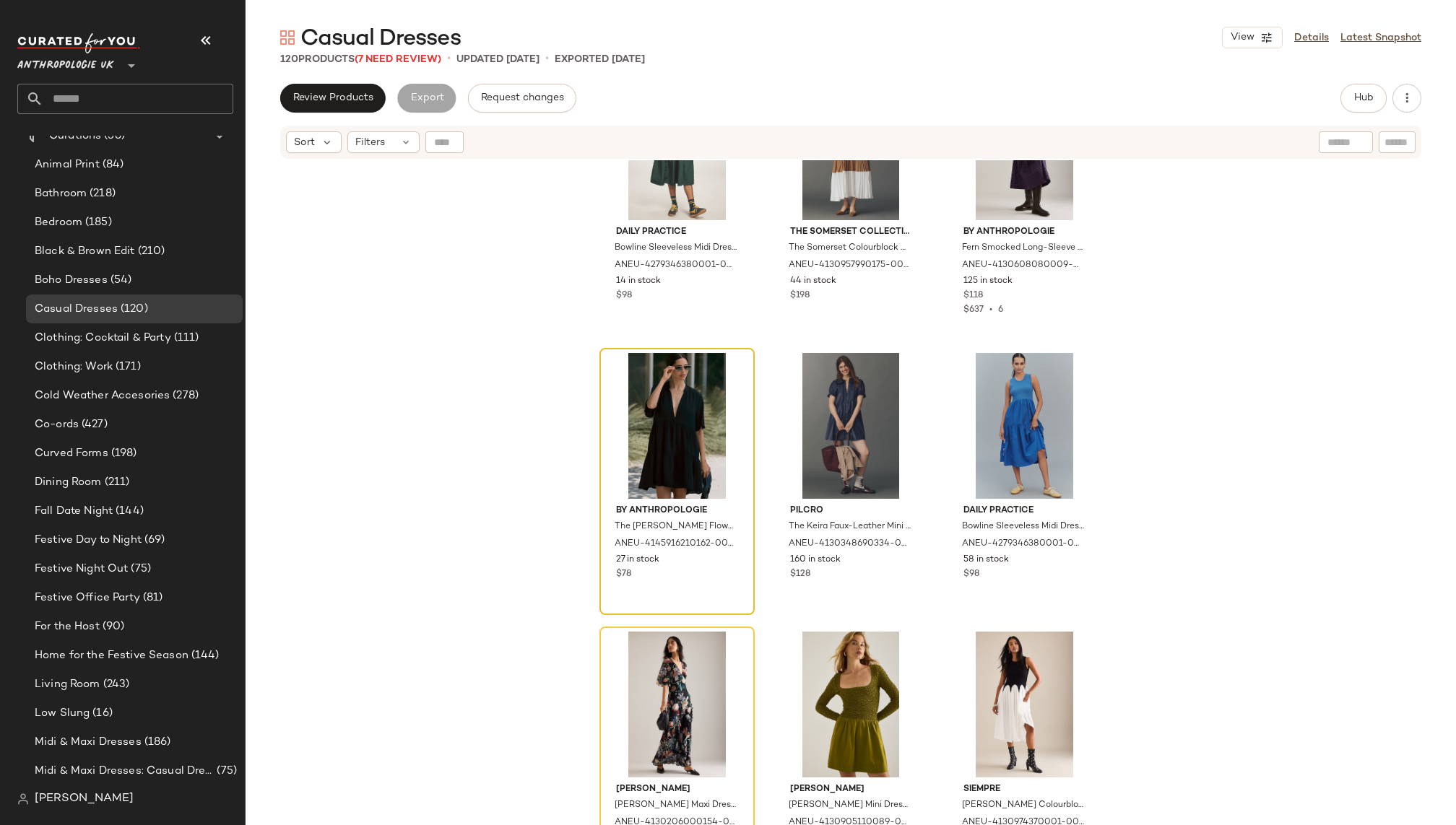
scroll to position [100, 0]
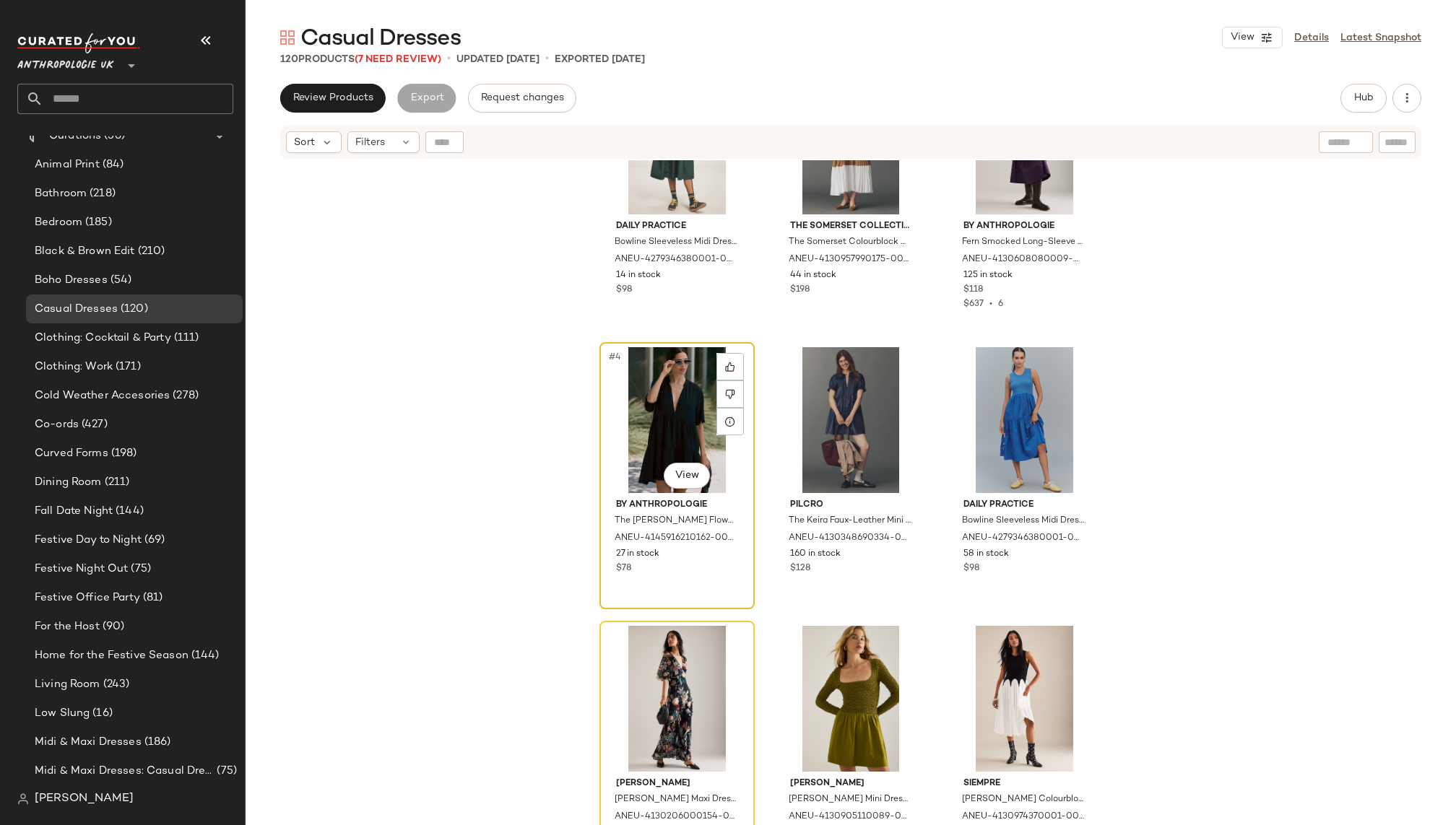
click at [677, 402] on div "#4 View" at bounding box center [677, 420] width 145 height 146
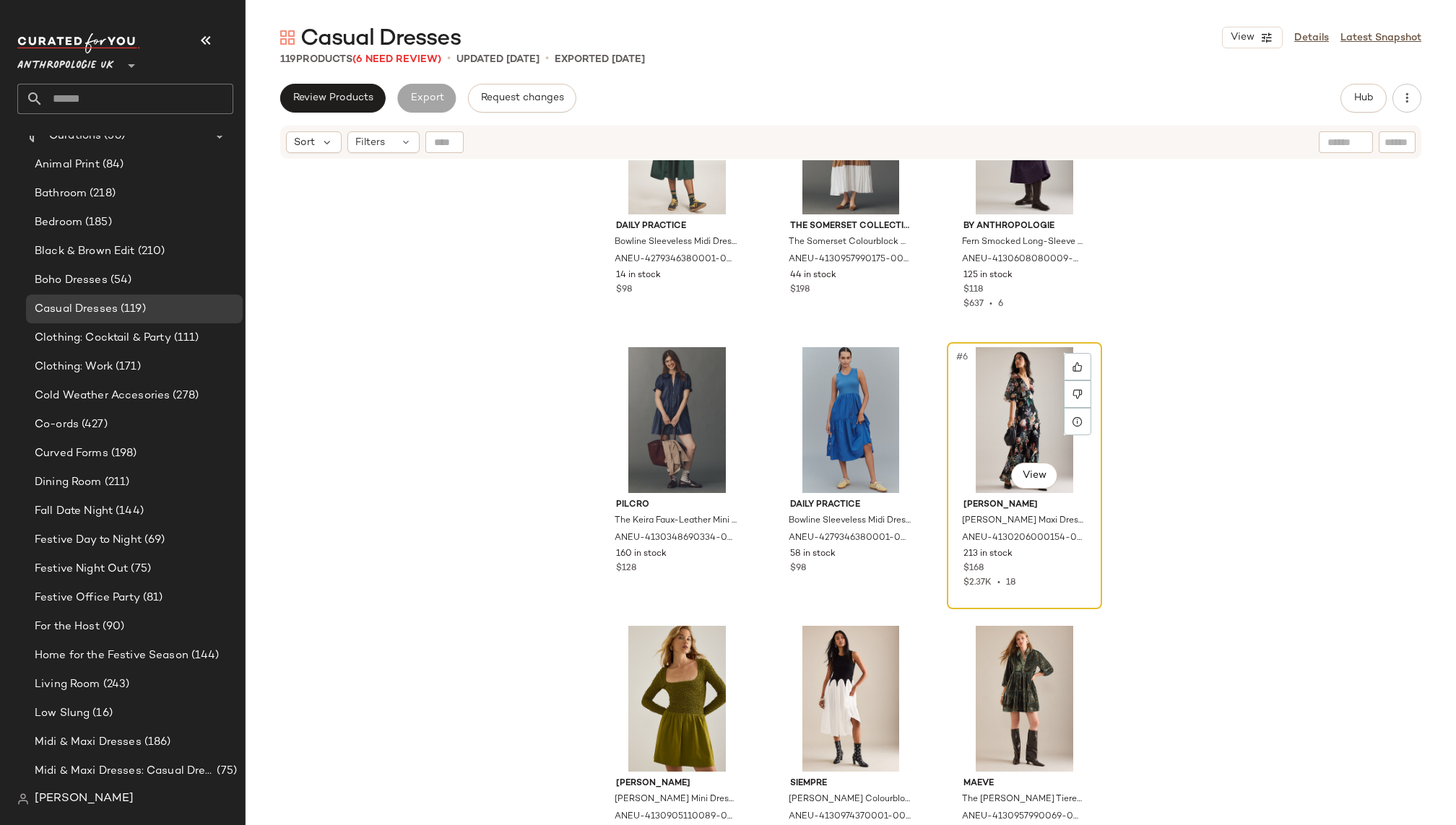
click at [1012, 408] on div "#6 View" at bounding box center [1024, 420] width 145 height 146
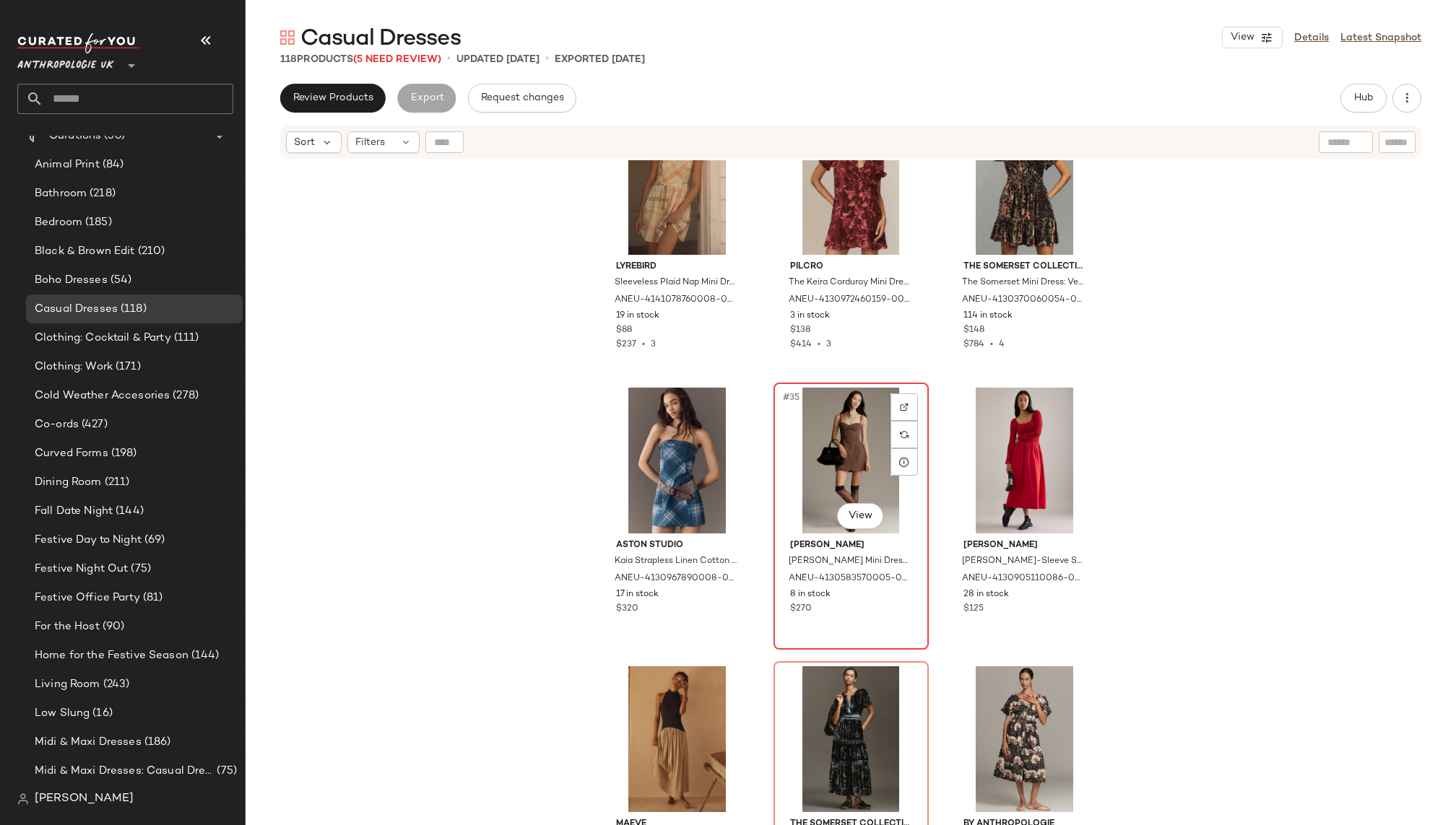
scroll to position [2898, 0]
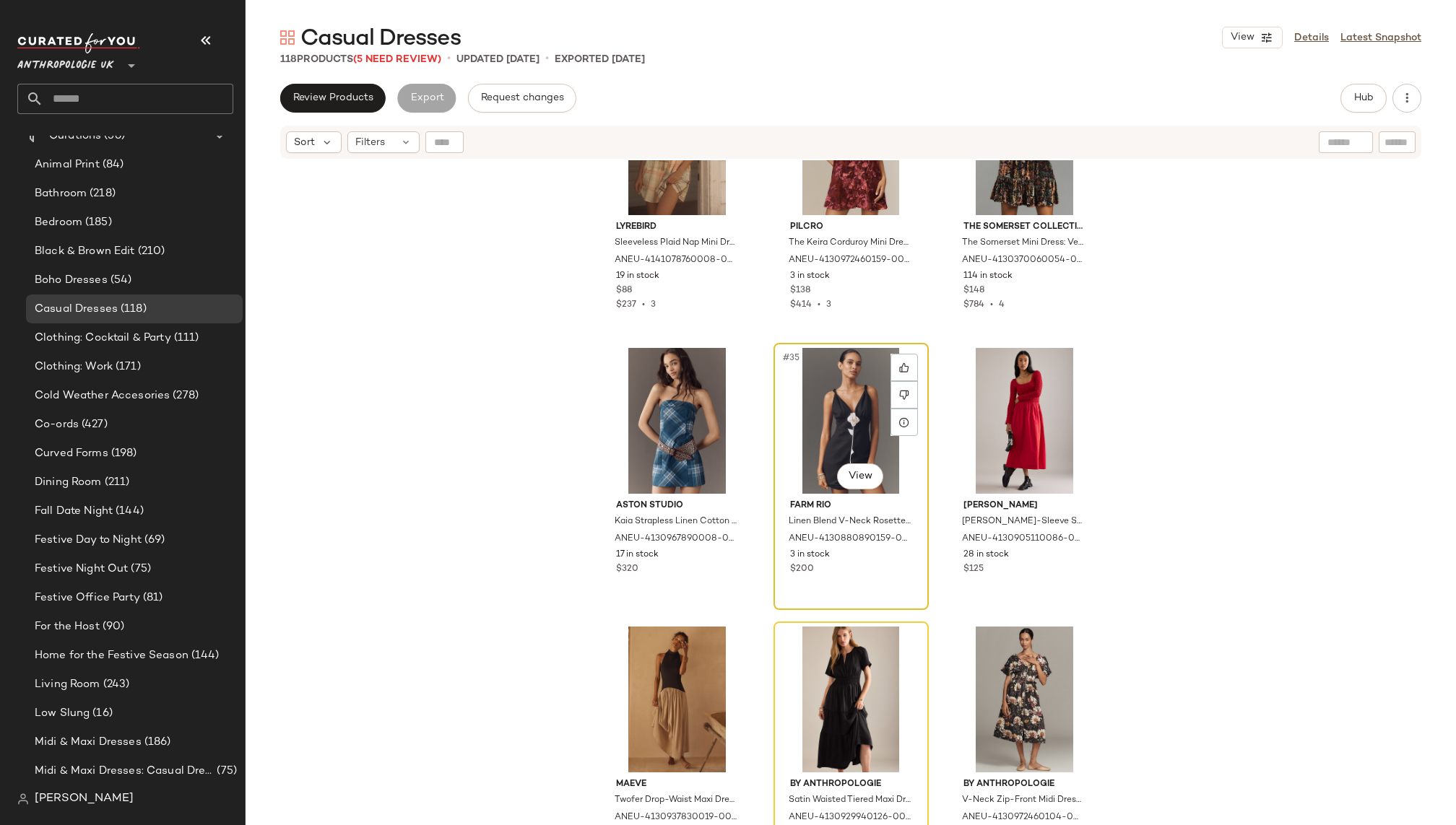
click at [817, 406] on div "#35 View" at bounding box center [851, 421] width 145 height 146
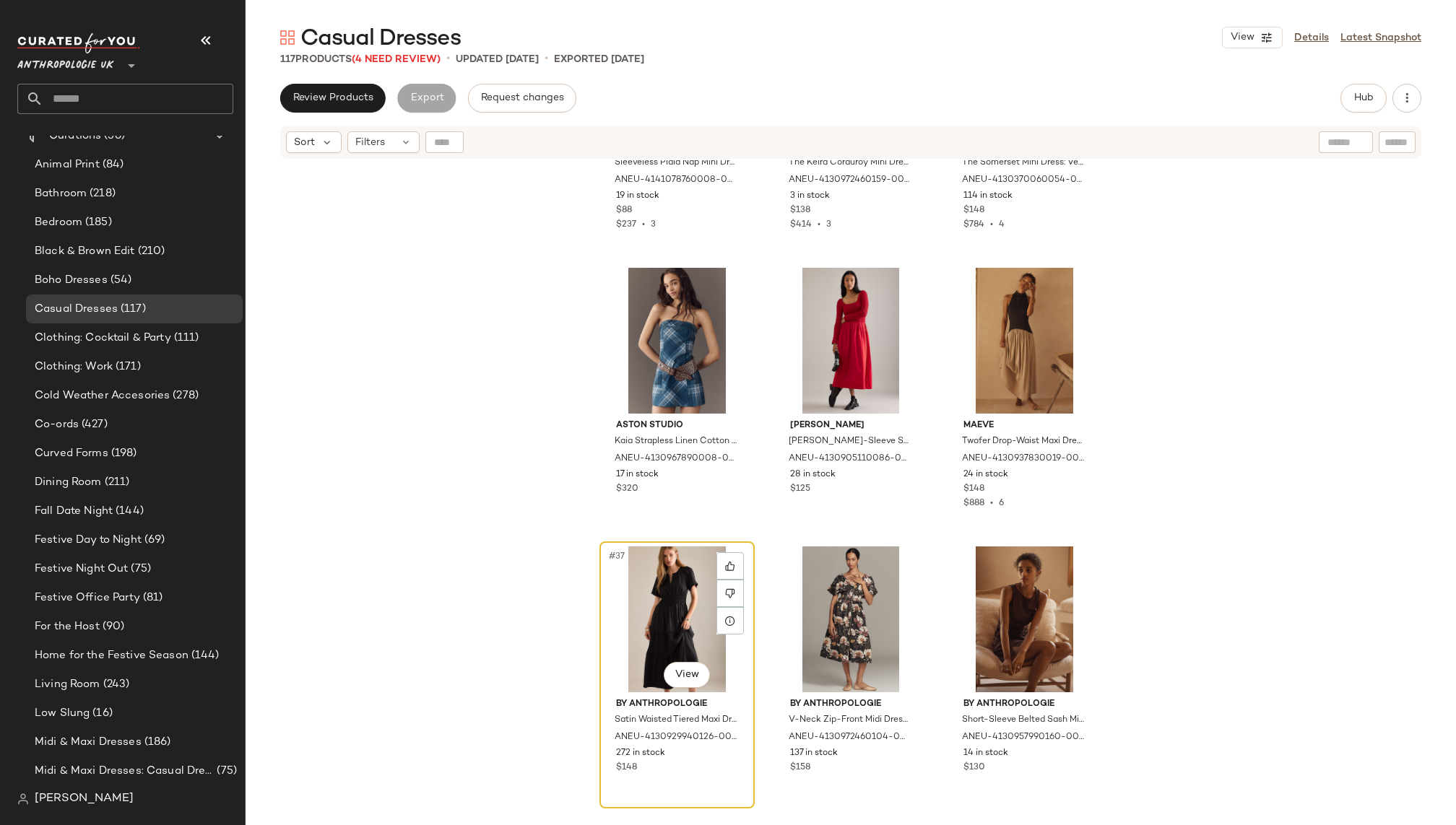
scroll to position [3032, 0]
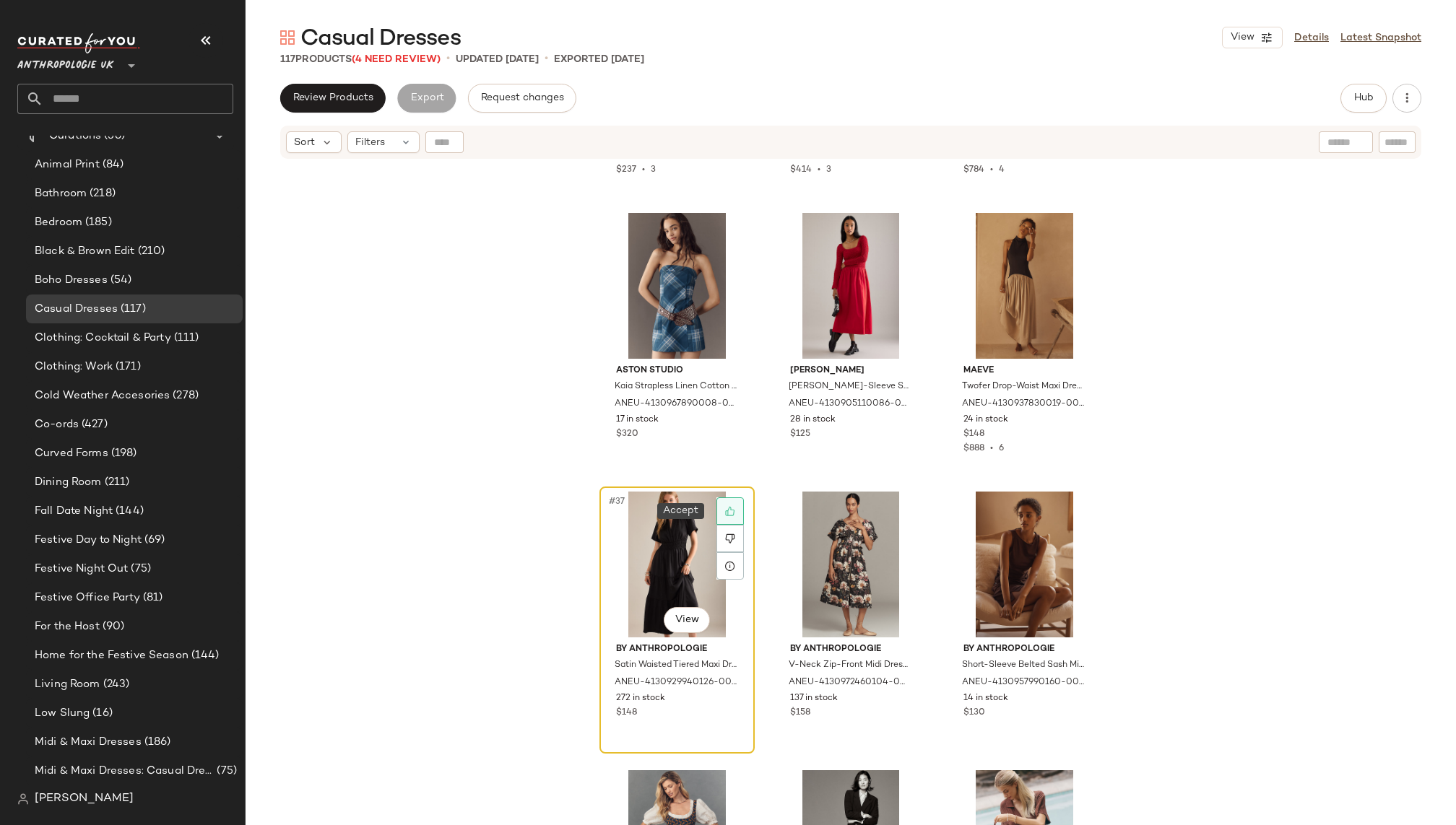
click at [728, 510] on icon at bounding box center [729, 511] width 9 height 9
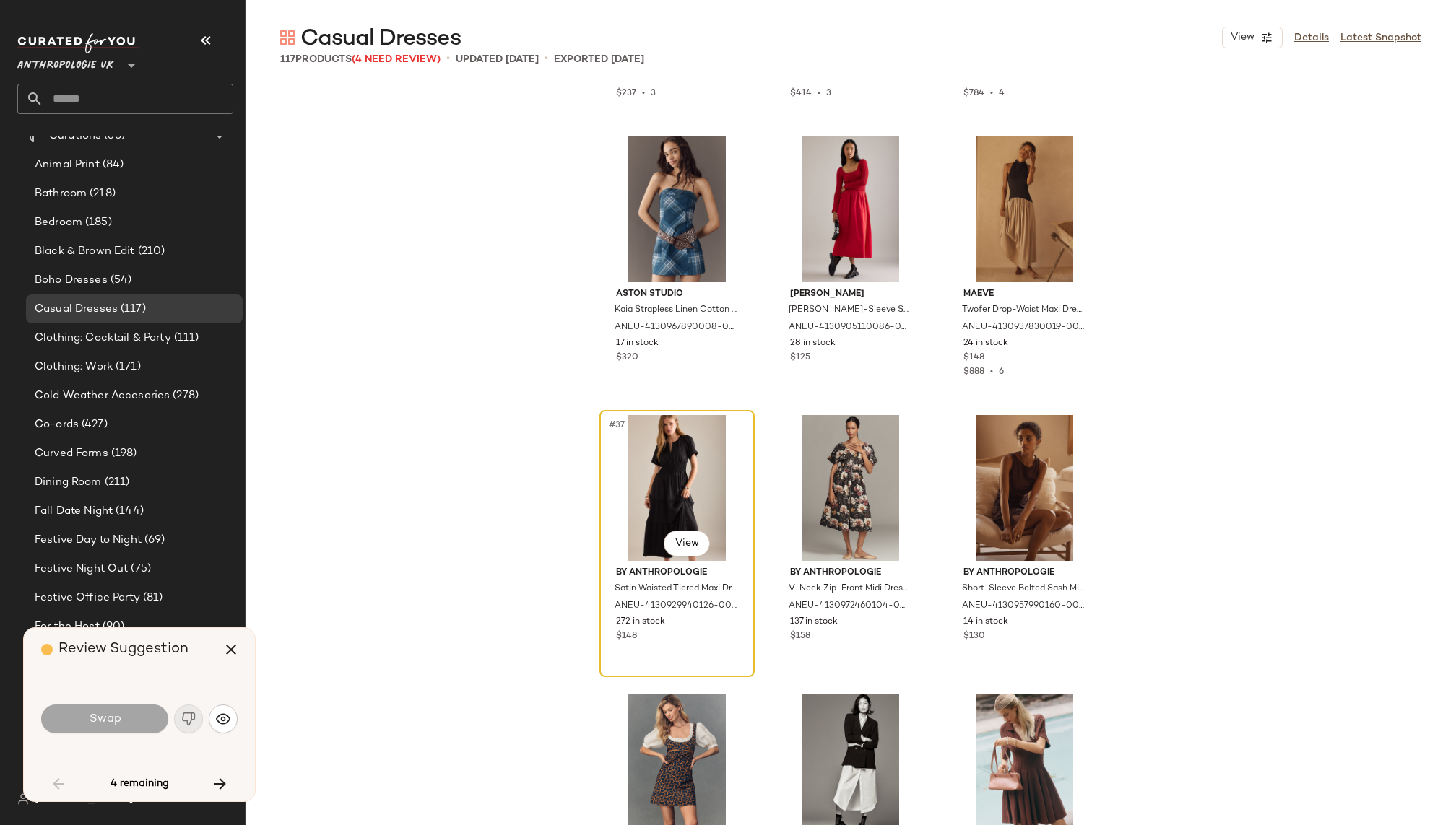
scroll to position [3066, 0]
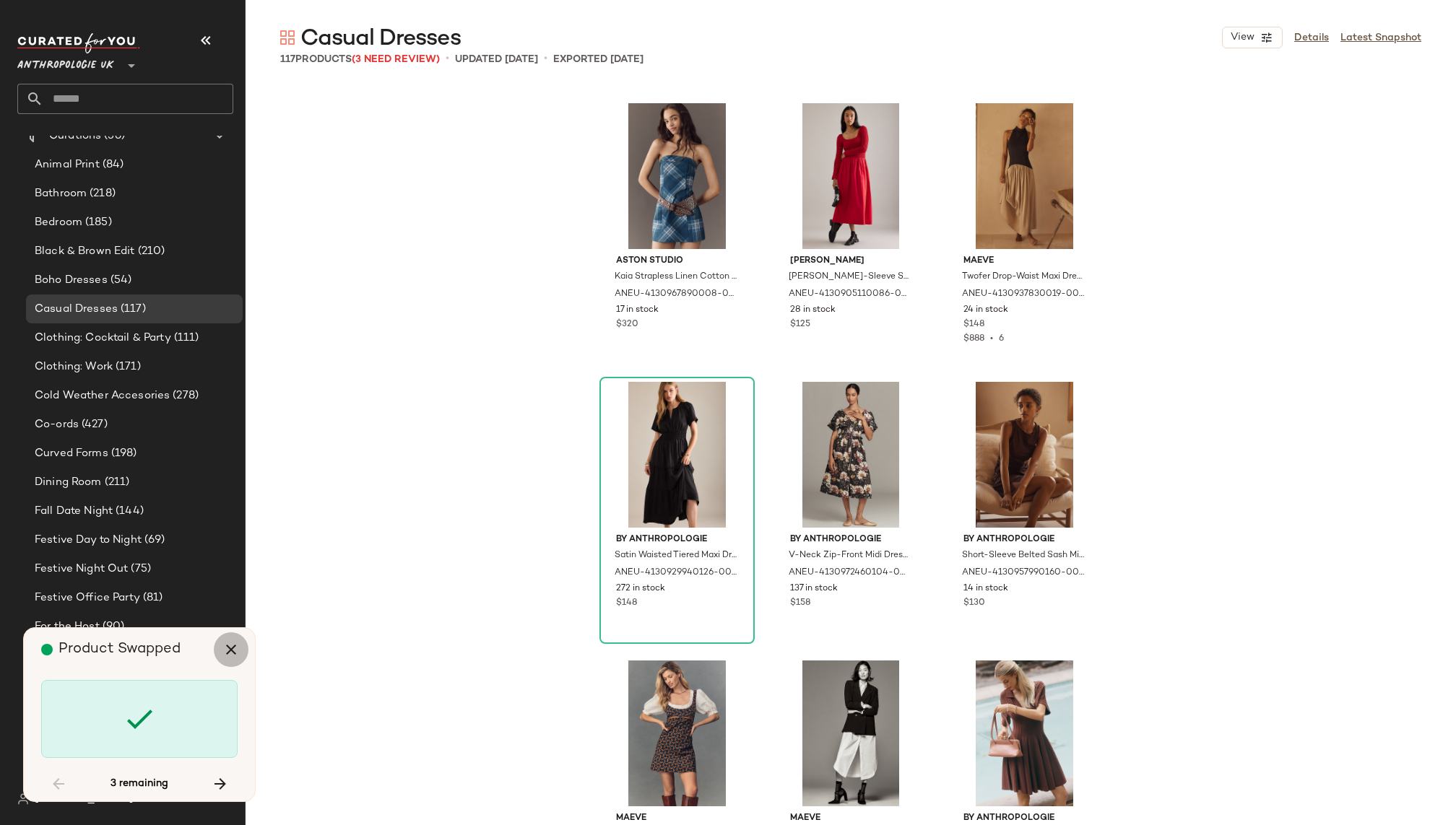
click at [229, 656] on icon "button" at bounding box center [231, 649] width 18 height 18
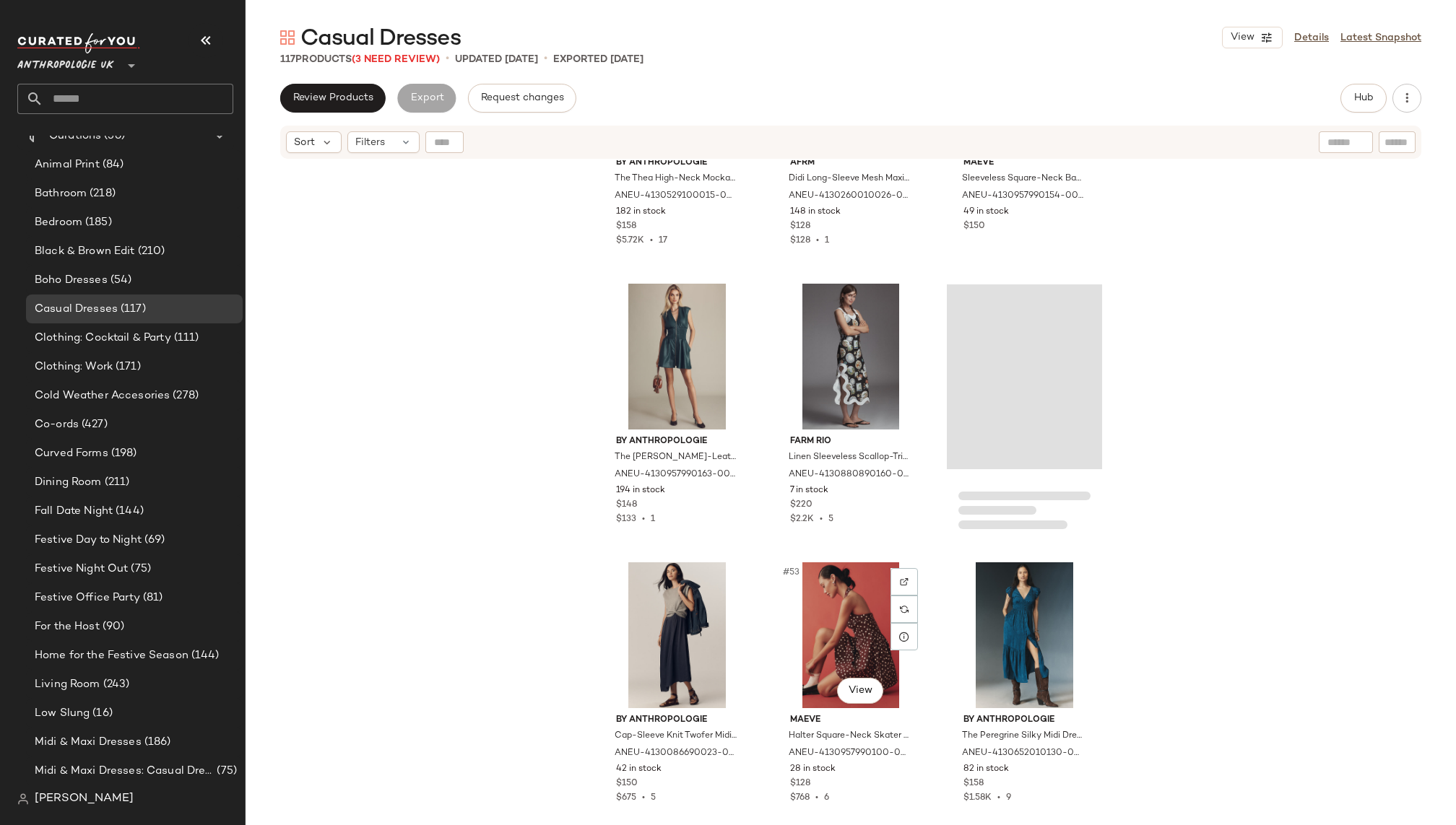
scroll to position [4354, 0]
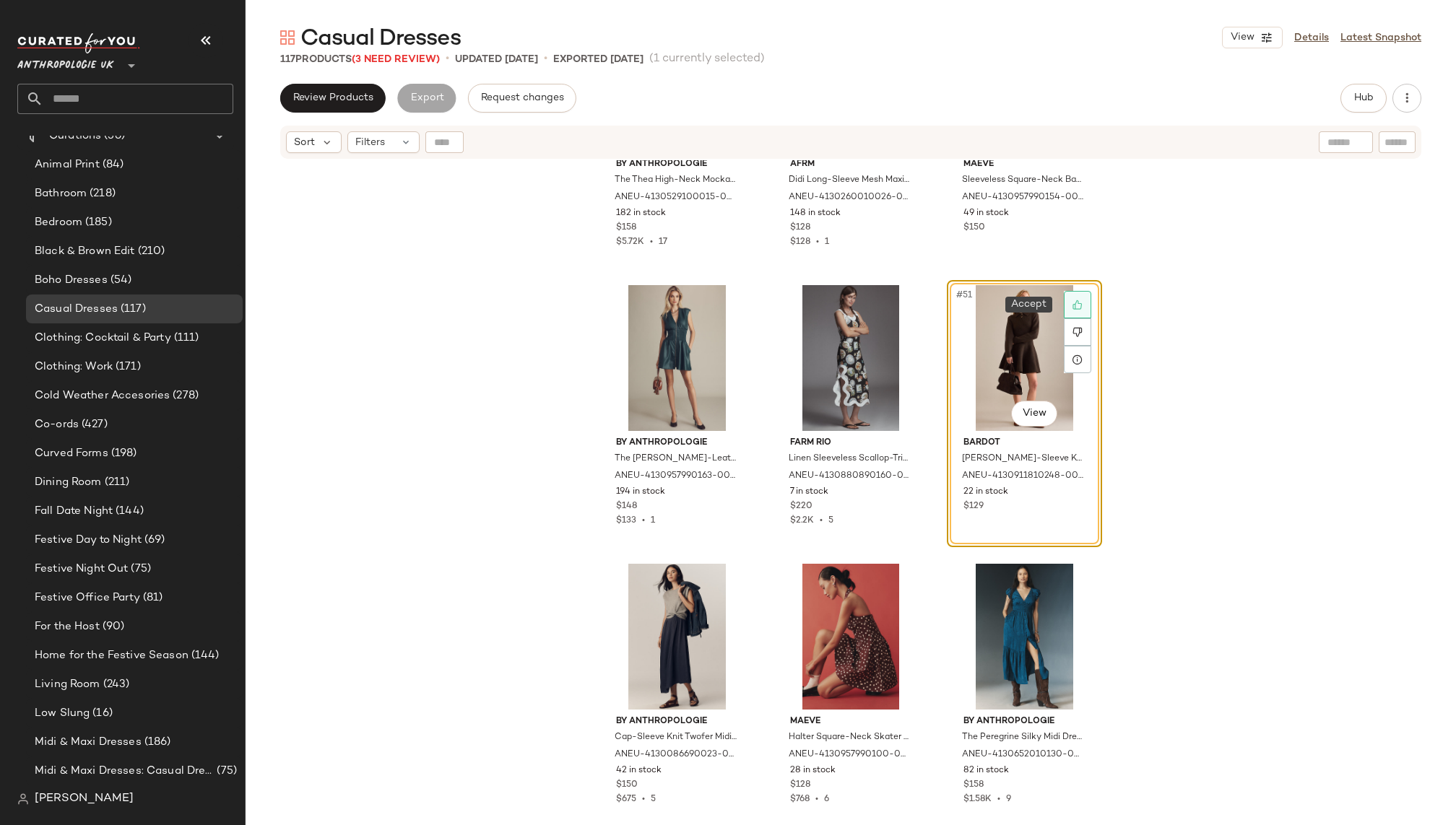
click at [1078, 305] on icon at bounding box center [1078, 305] width 10 height 10
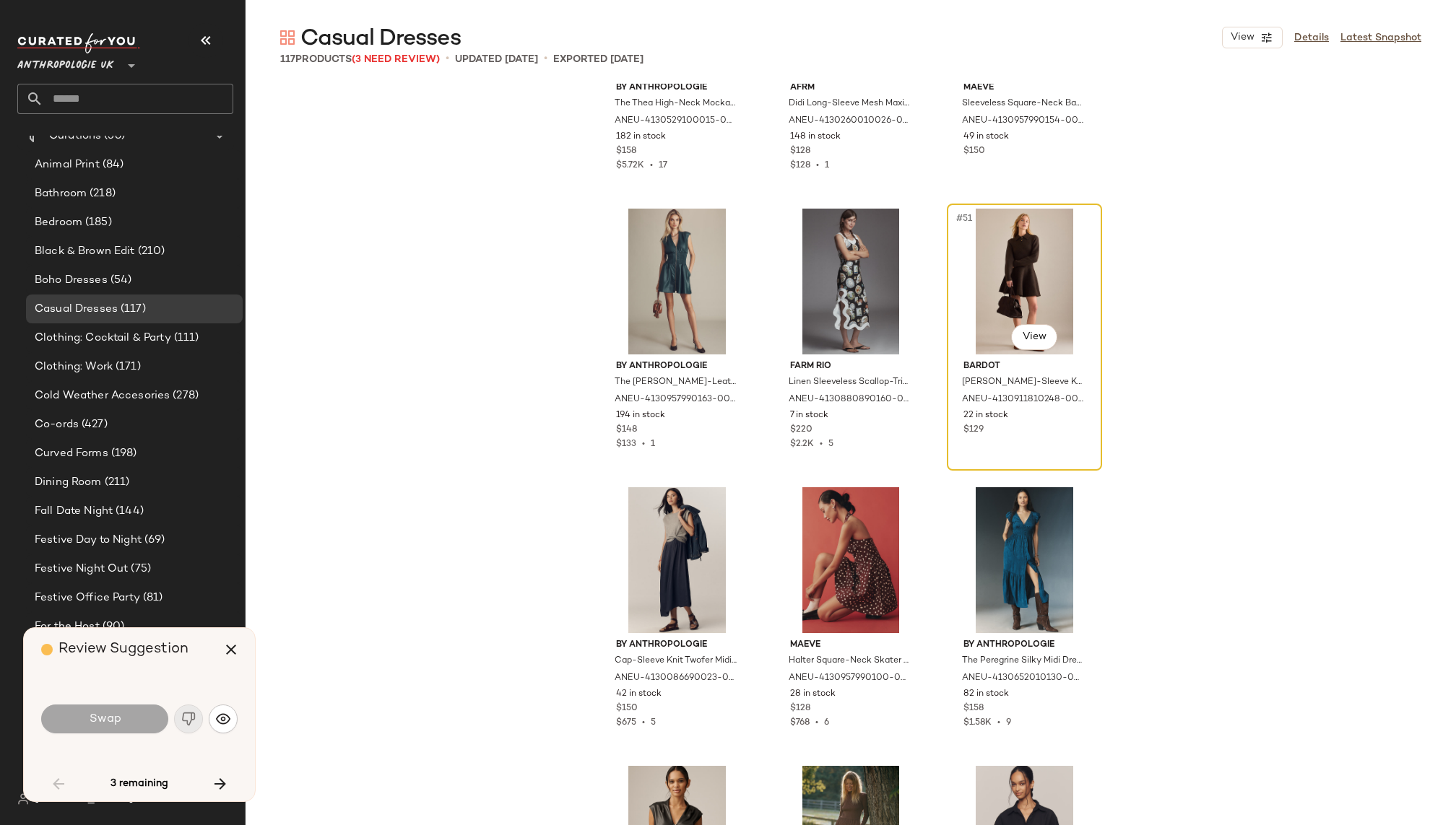
scroll to position [4181, 0]
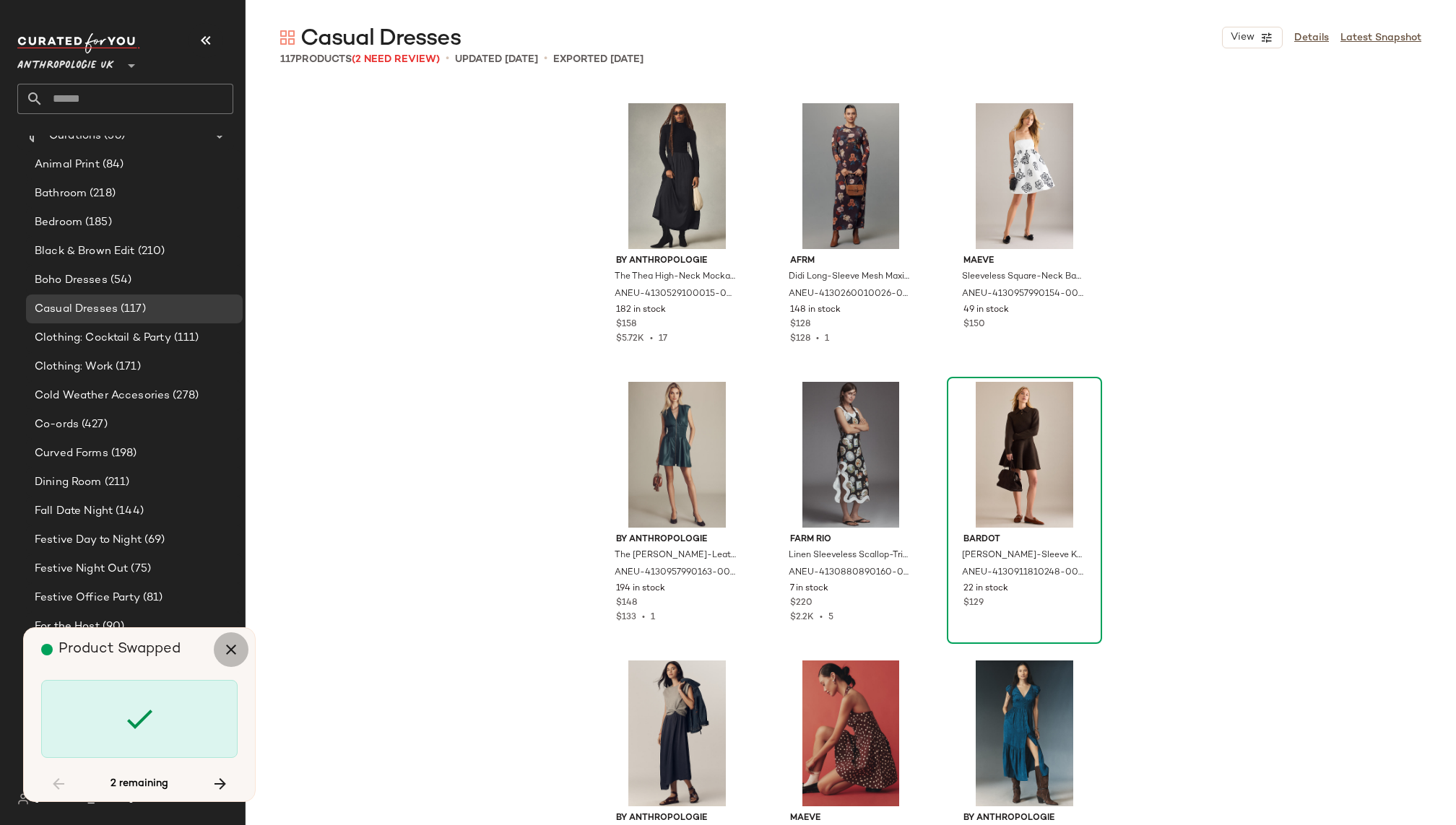
click at [223, 650] on icon "button" at bounding box center [231, 649] width 18 height 18
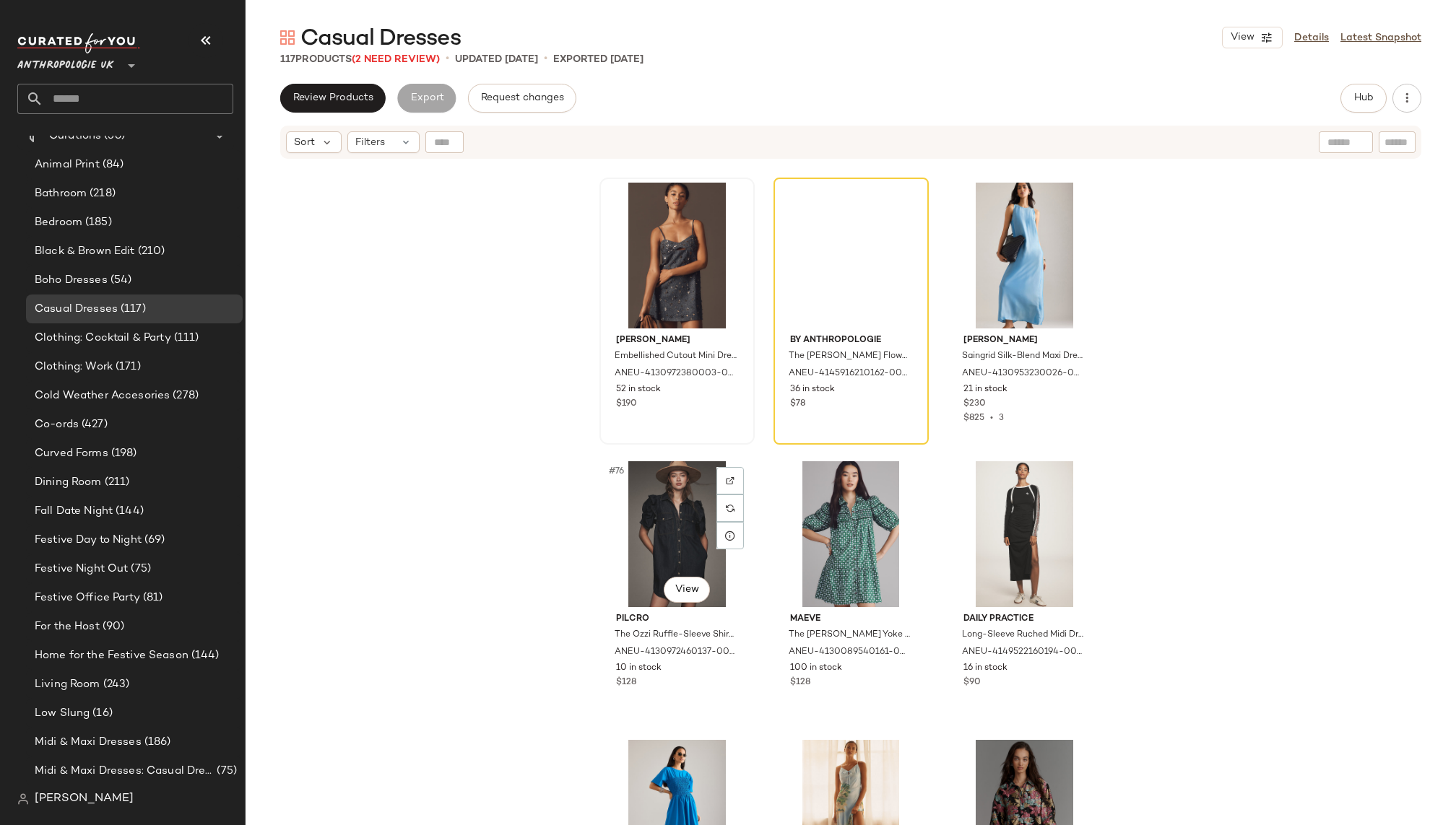
scroll to position [6579, 0]
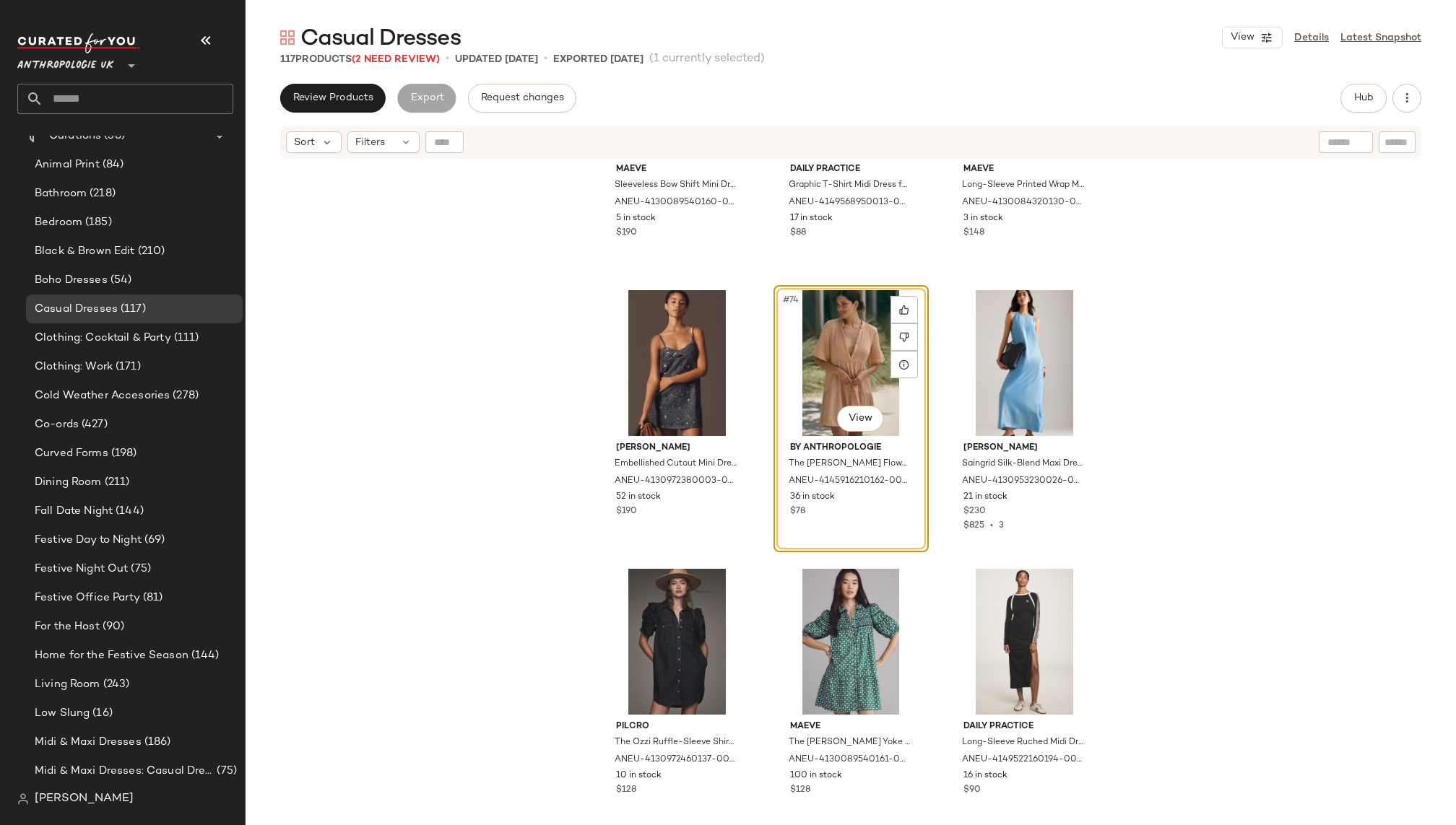
click at [845, 362] on div "#74 View" at bounding box center [851, 362] width 145 height 146
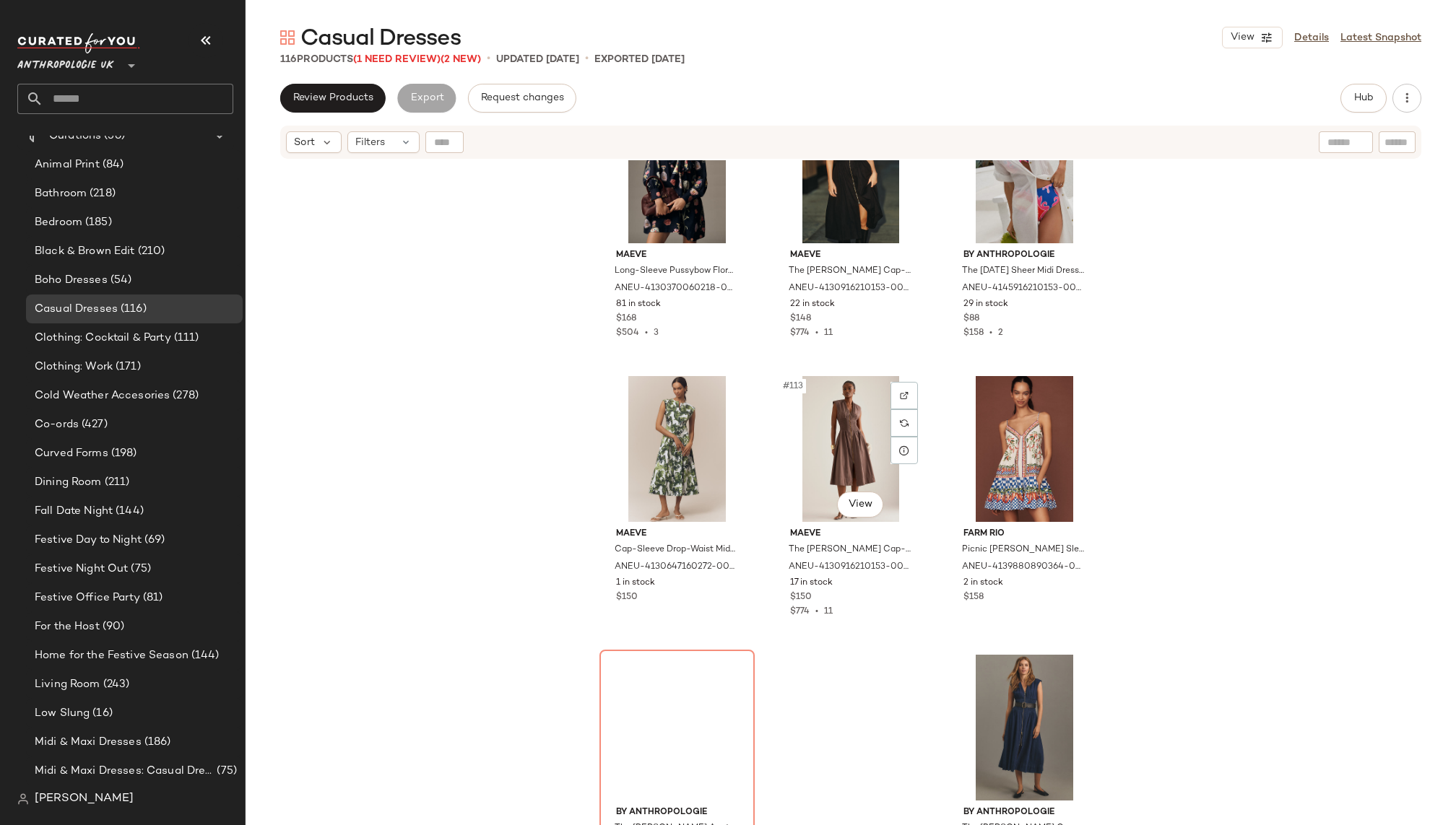
scroll to position [10172, 0]
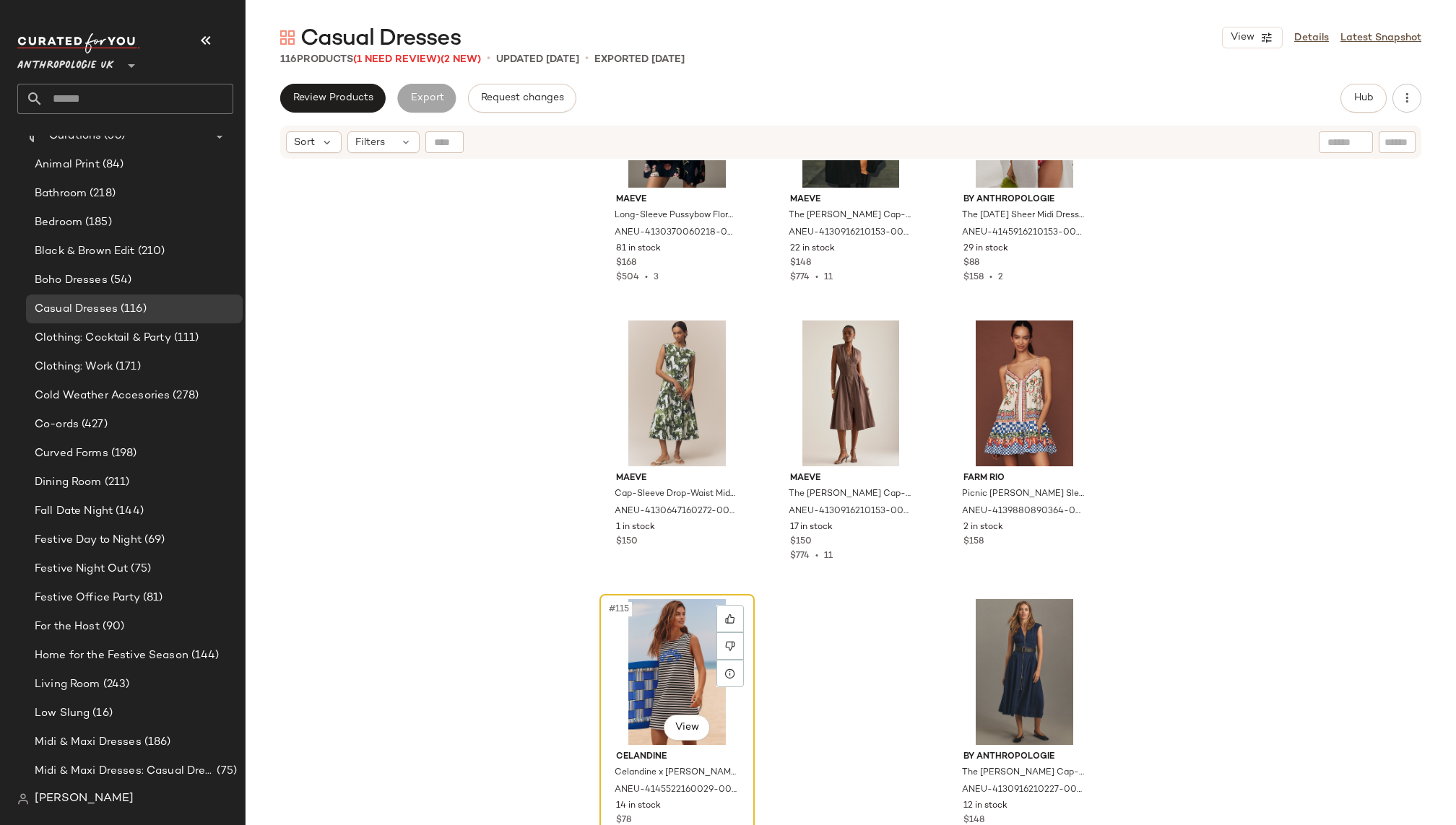
click at [663, 644] on div "#115 View" at bounding box center [677, 672] width 145 height 146
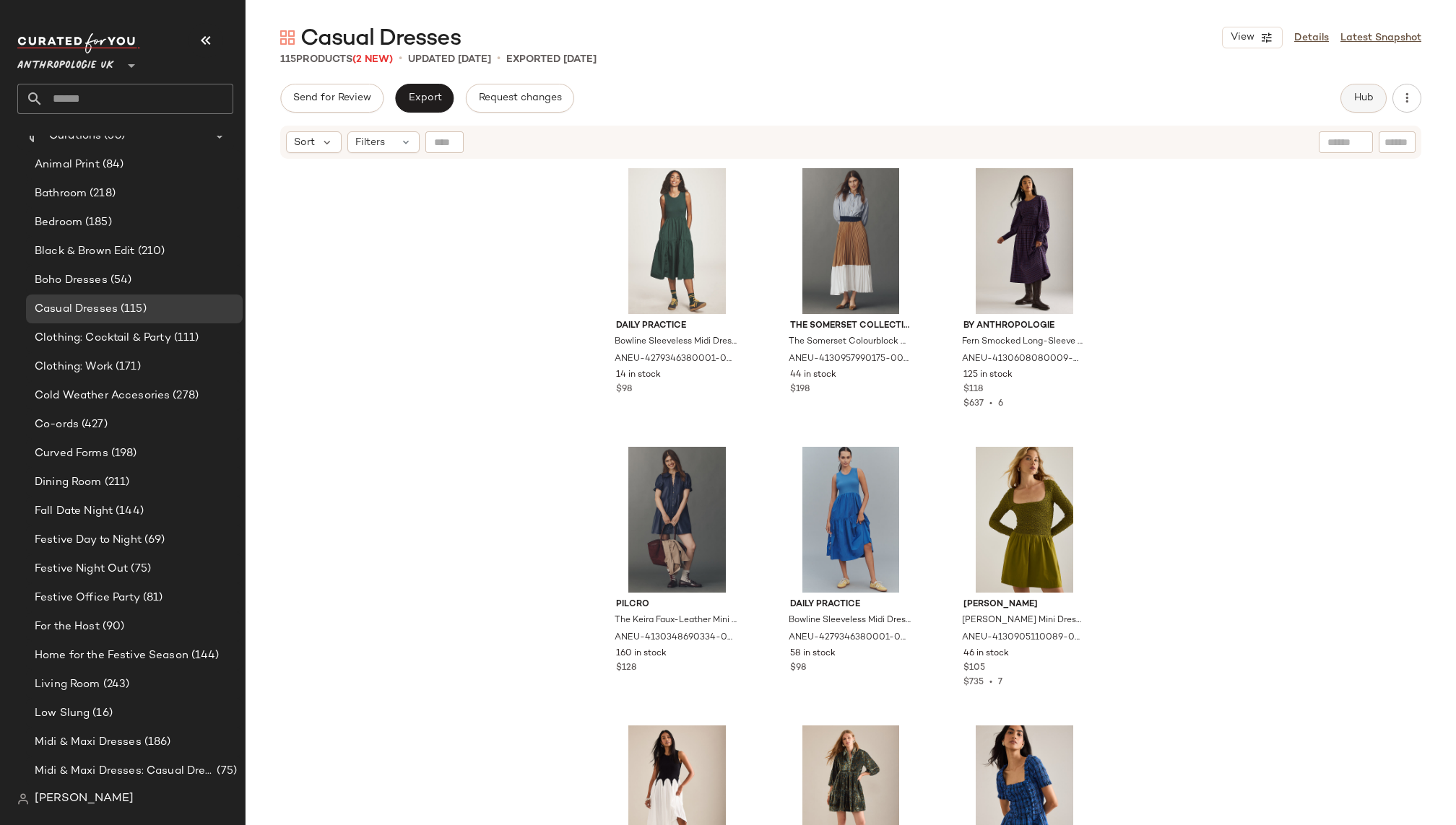
click at [1366, 93] on span "Hub" at bounding box center [1363, 98] width 20 height 12
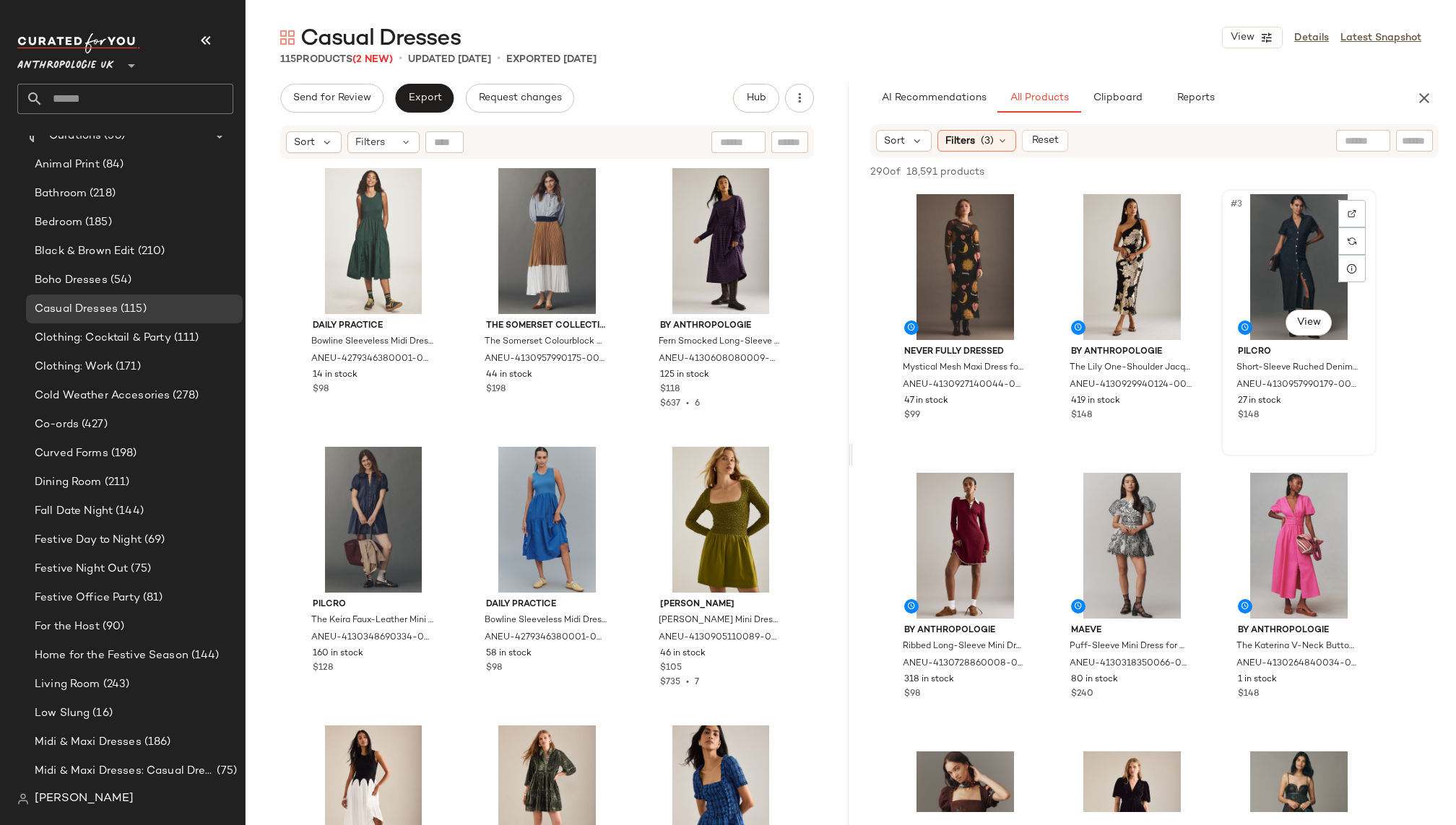
click at [1283, 264] on div "#3 View" at bounding box center [1298, 267] width 145 height 146
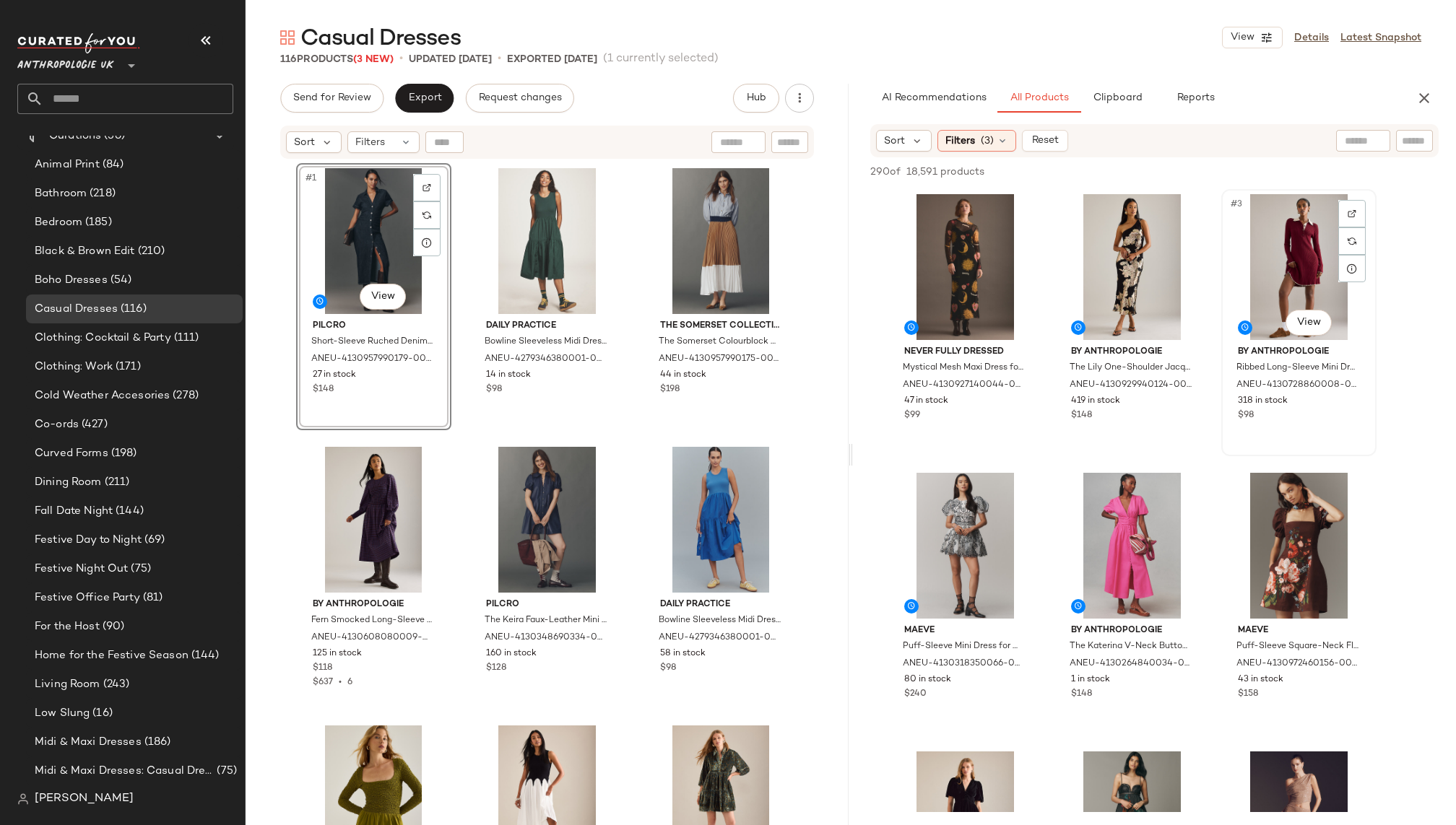
click at [1275, 258] on div "#3 View" at bounding box center [1298, 267] width 145 height 146
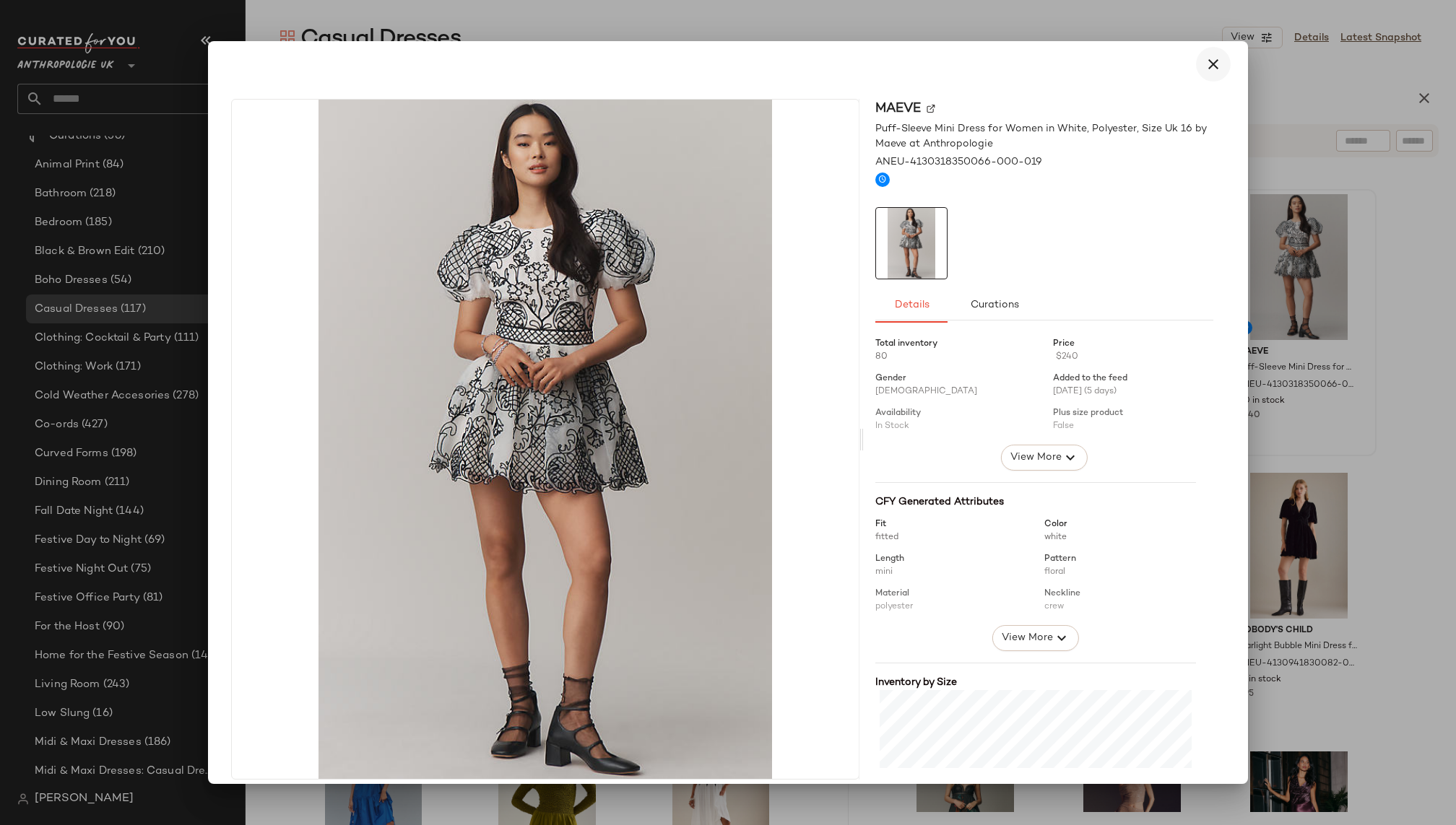
click at [1211, 72] on icon "button" at bounding box center [1213, 64] width 18 height 18
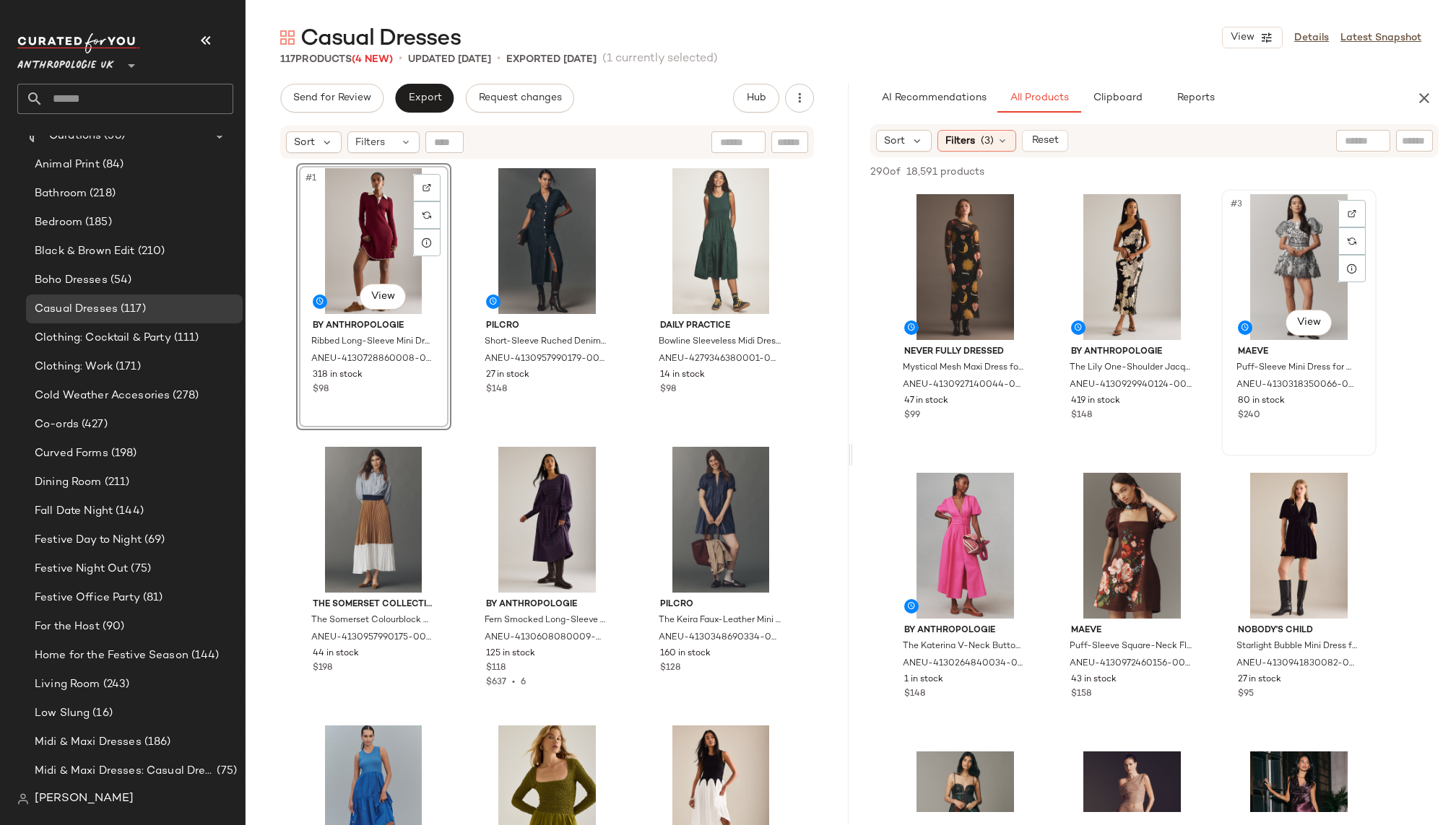
click at [1274, 244] on div "#3 View" at bounding box center [1298, 267] width 145 height 146
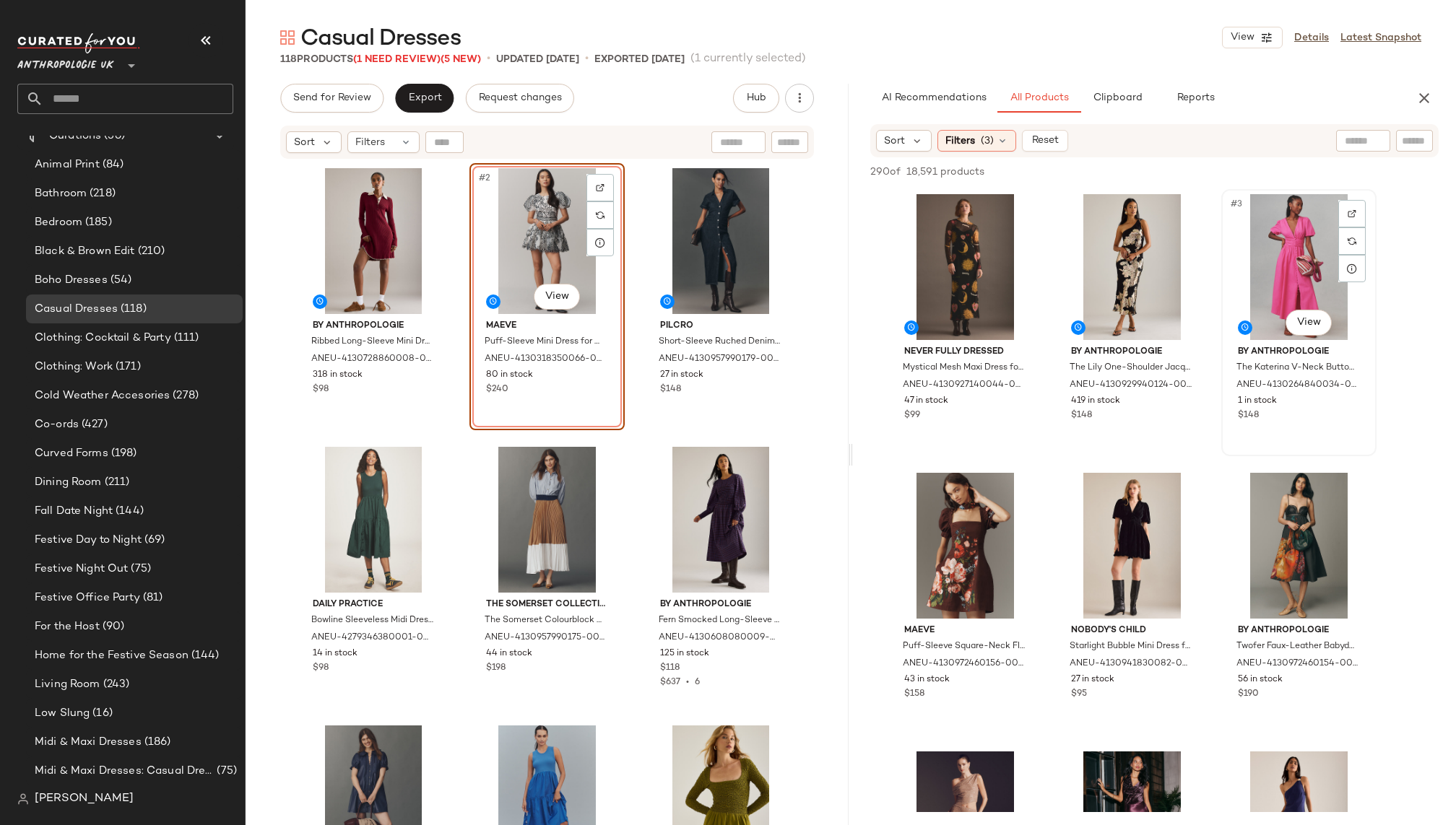
click at [1263, 253] on div "#3 View" at bounding box center [1298, 267] width 145 height 146
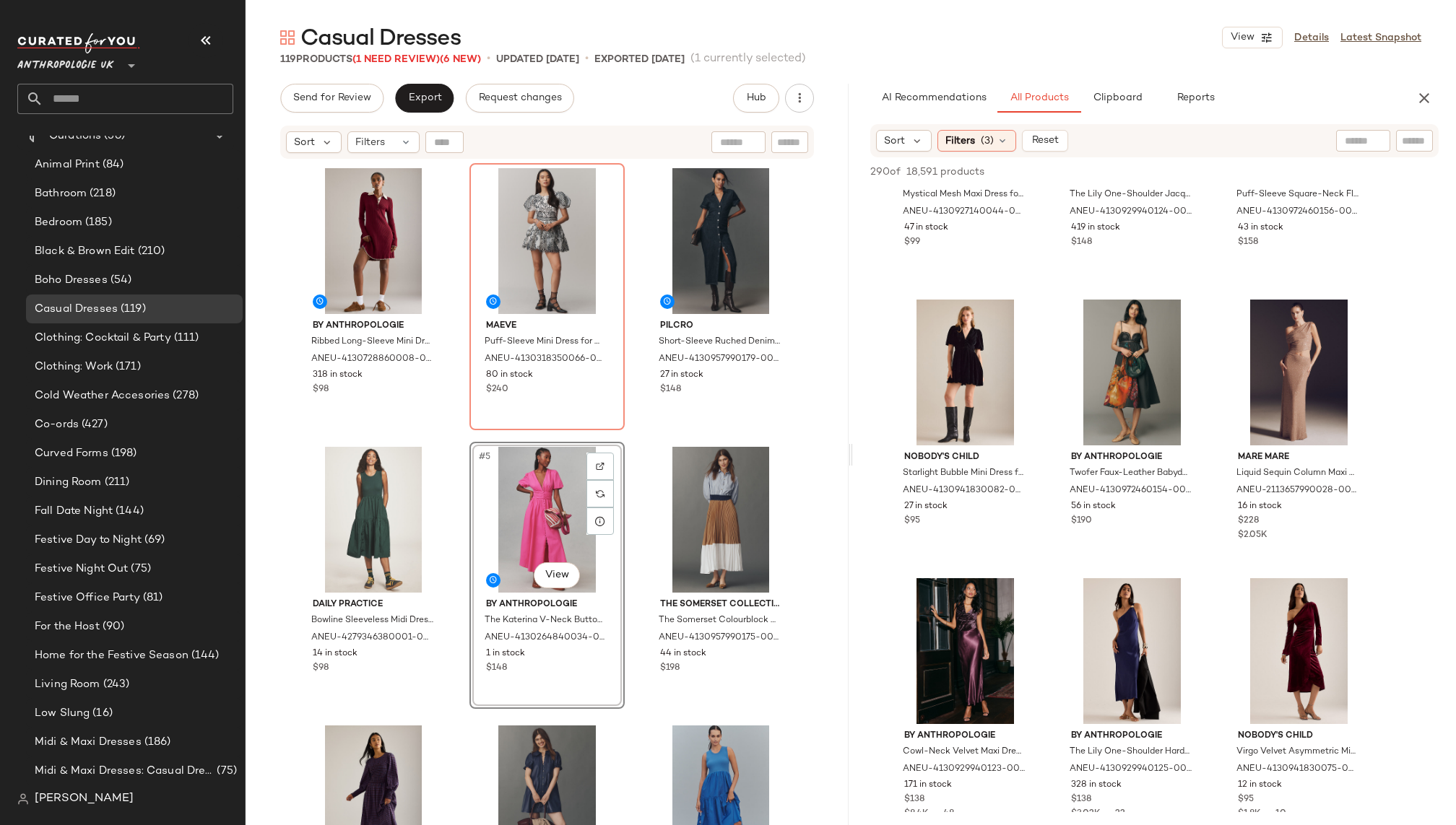
scroll to position [187, 0]
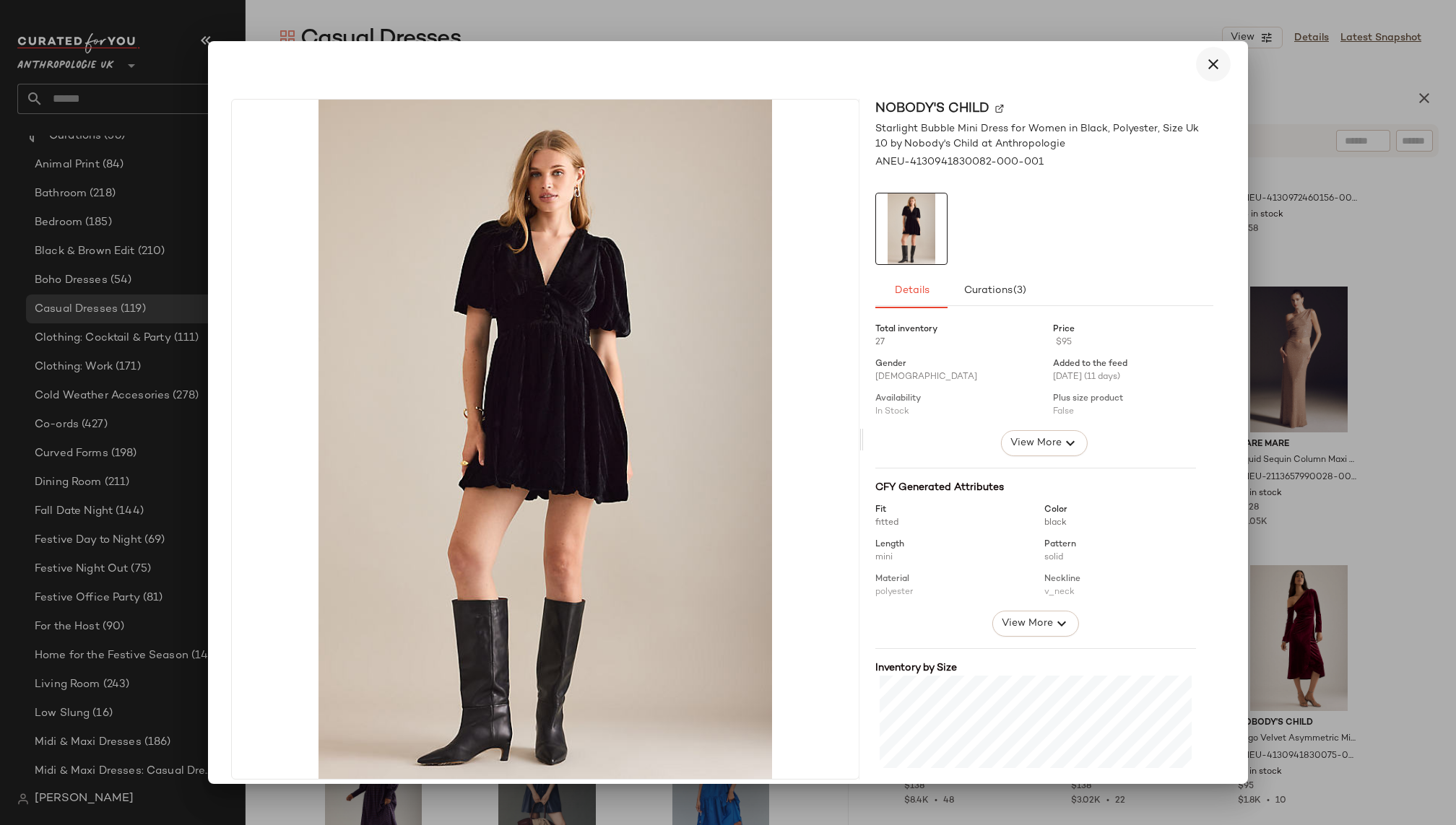
click at [1207, 56] on icon "button" at bounding box center [1213, 64] width 18 height 18
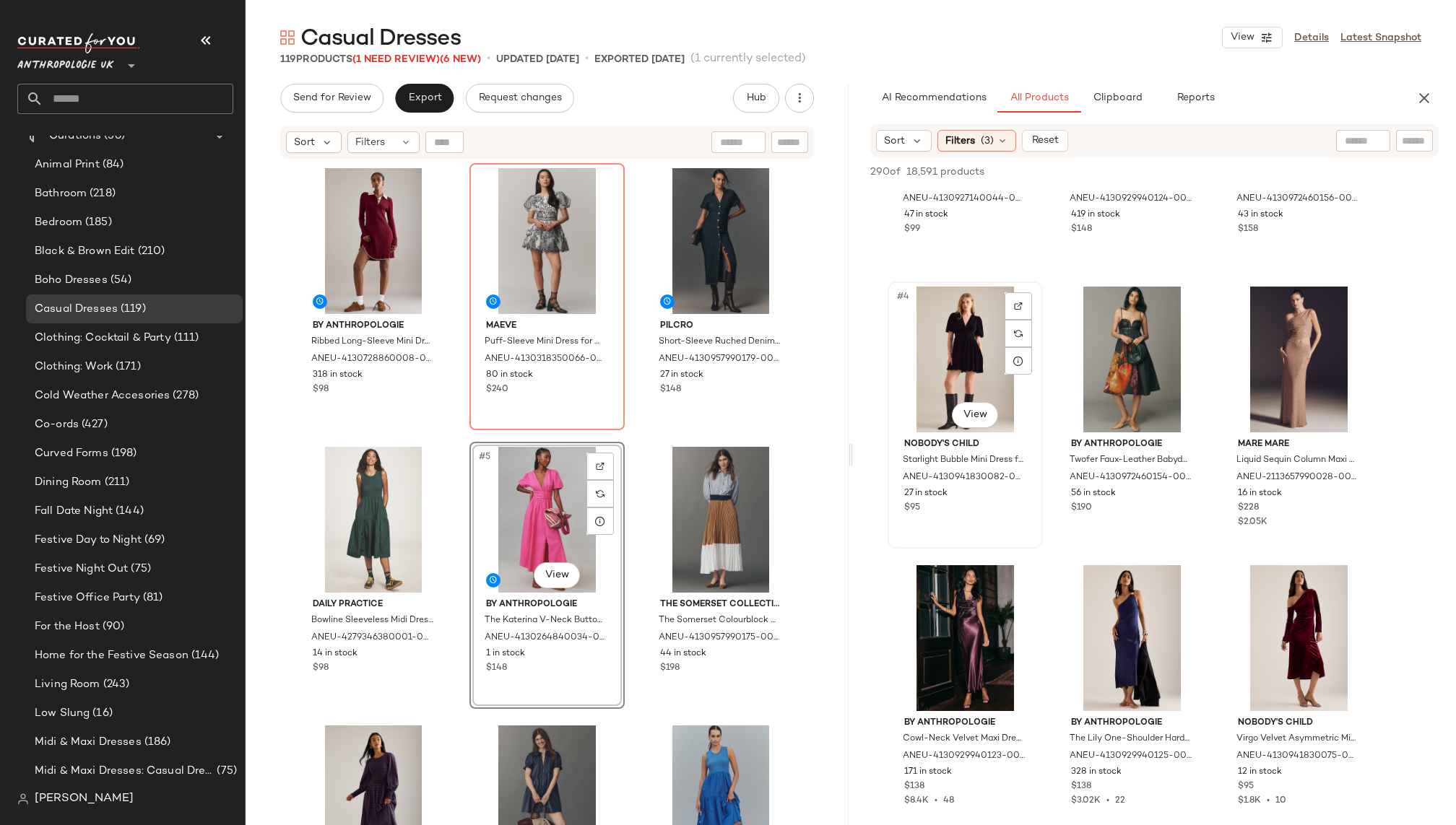
click at [945, 319] on div "#4 View" at bounding box center [965, 359] width 145 height 146
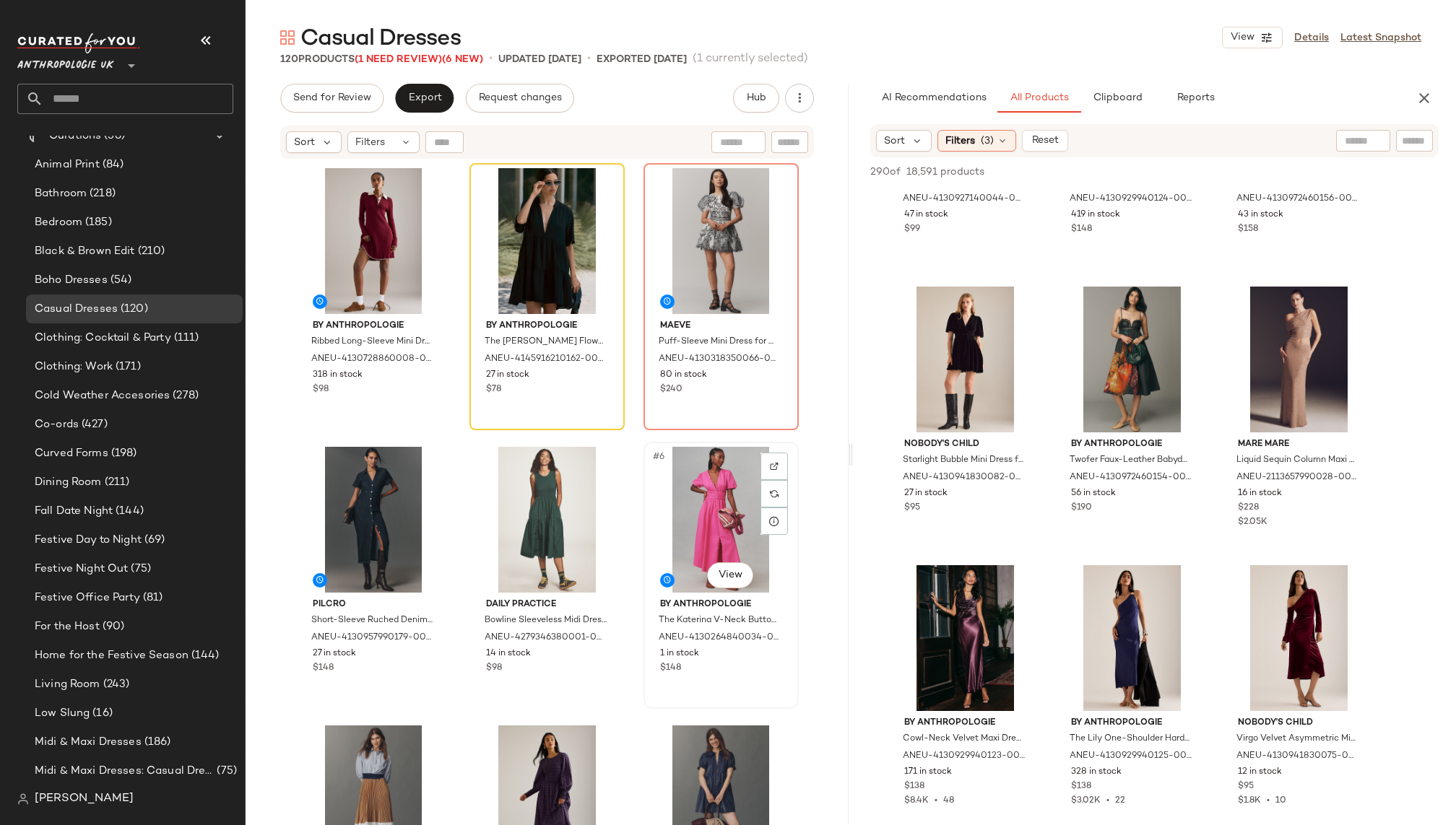
click at [683, 466] on div "#6 View" at bounding box center [721, 519] width 145 height 146
click at [715, 474] on div "#6 View" at bounding box center [721, 519] width 145 height 146
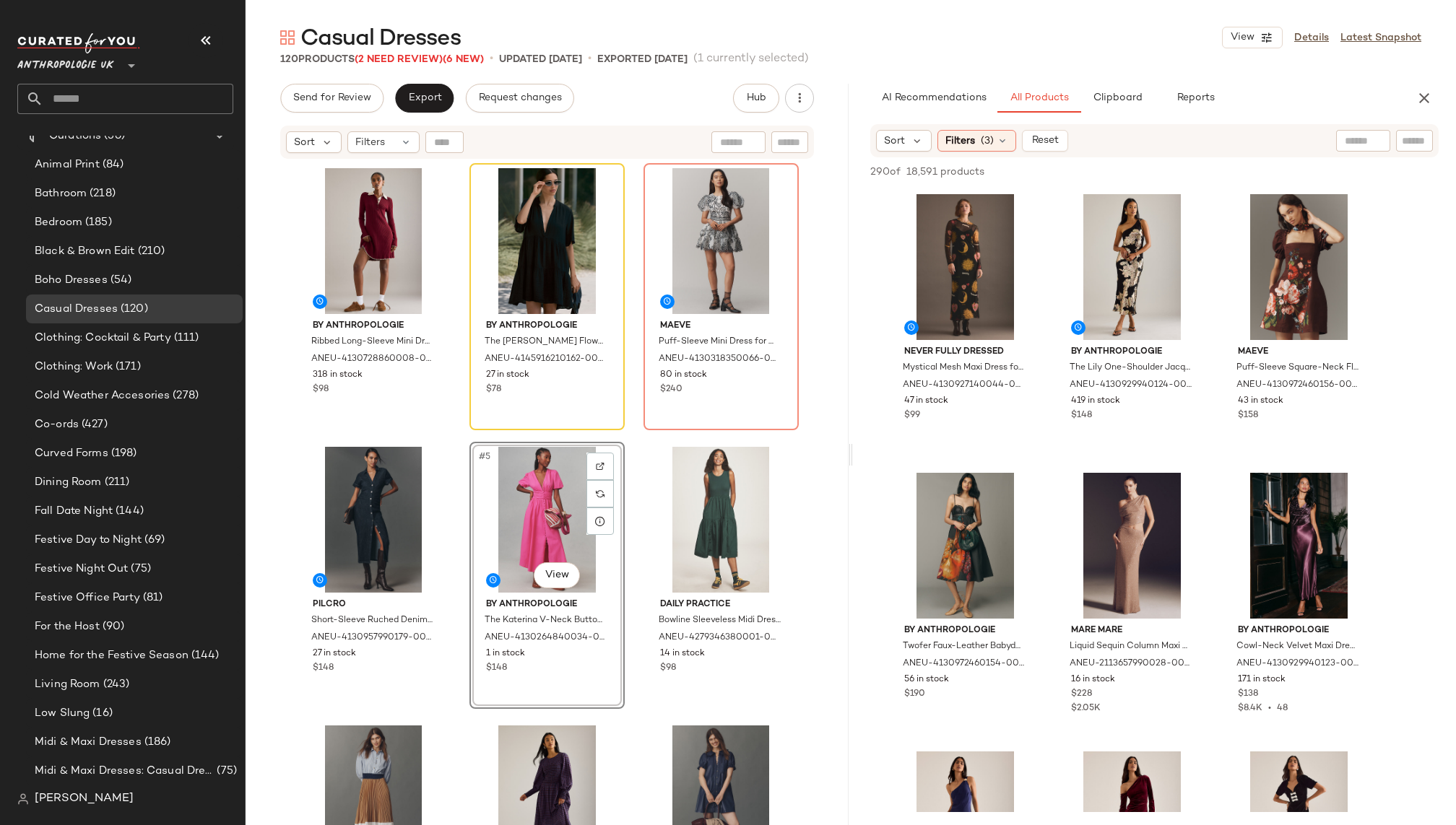
drag, startPoint x: 743, startPoint y: 484, endPoint x: 203, endPoint y: 0, distance: 725.2
click at [508, 210] on div "#2 View" at bounding box center [547, 241] width 145 height 146
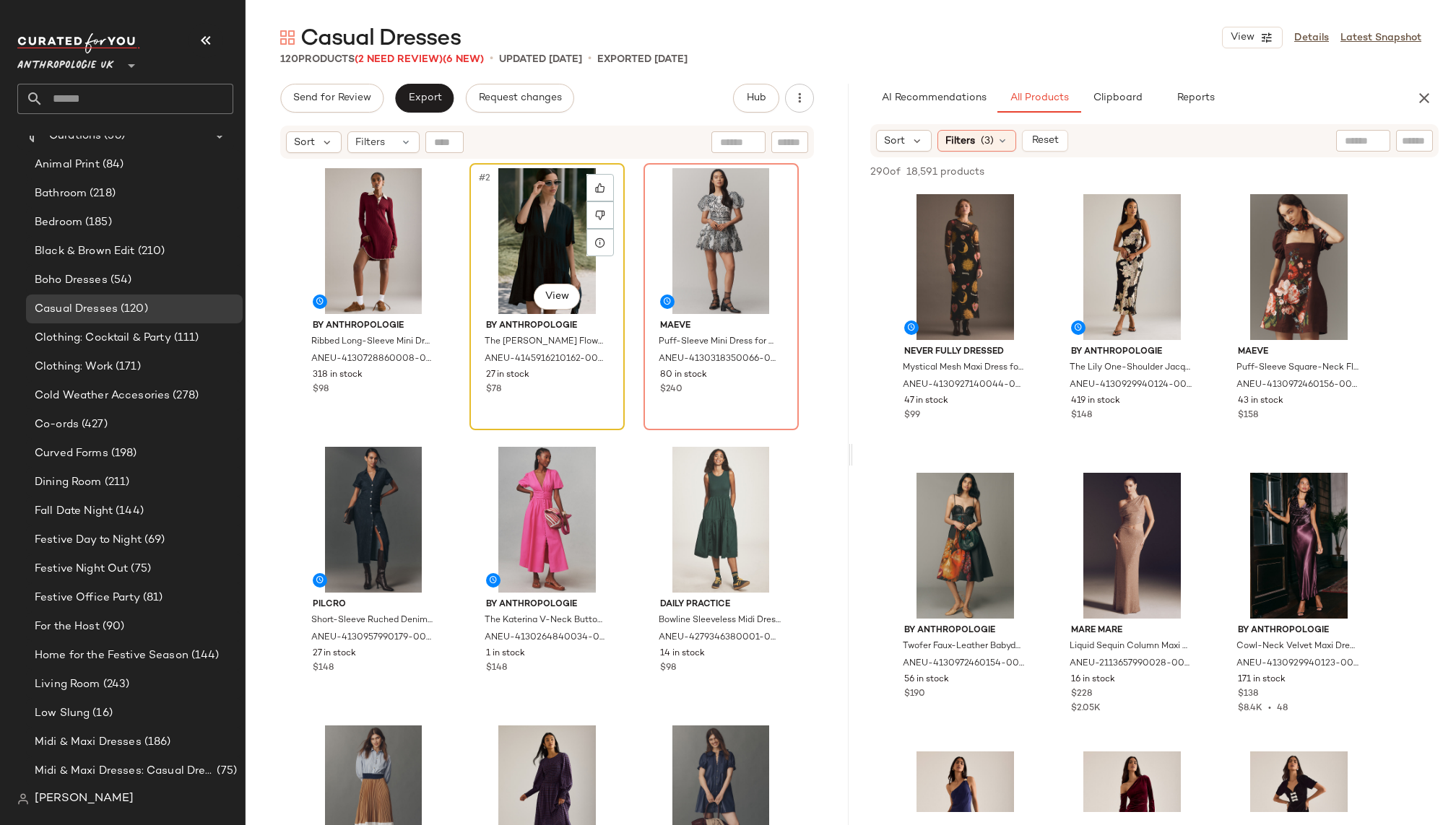
click at [538, 224] on div "#2 View" at bounding box center [547, 241] width 145 height 146
click at [596, 212] on icon at bounding box center [600, 215] width 10 height 10
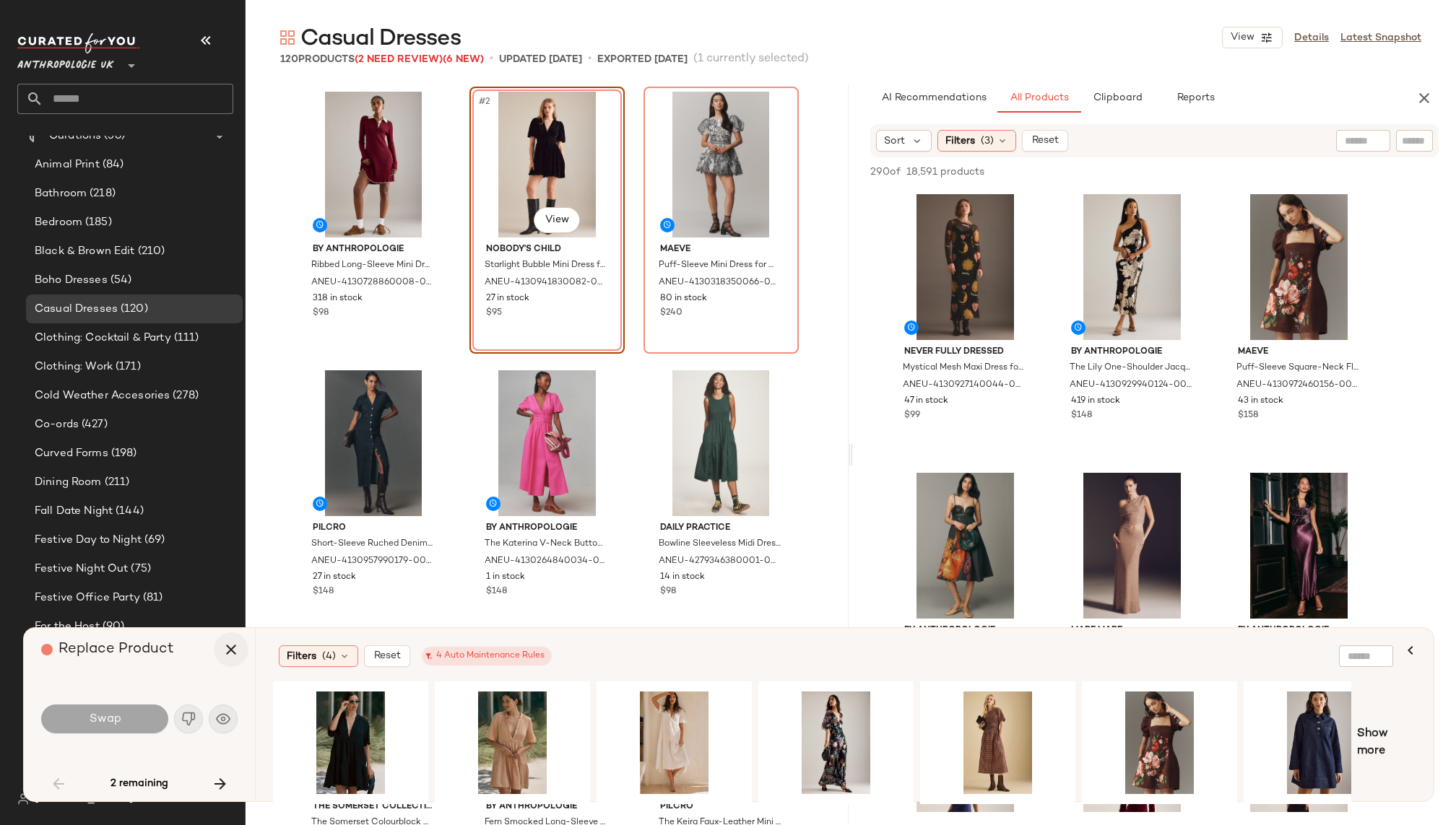
click at [230, 647] on icon "button" at bounding box center [231, 649] width 18 height 18
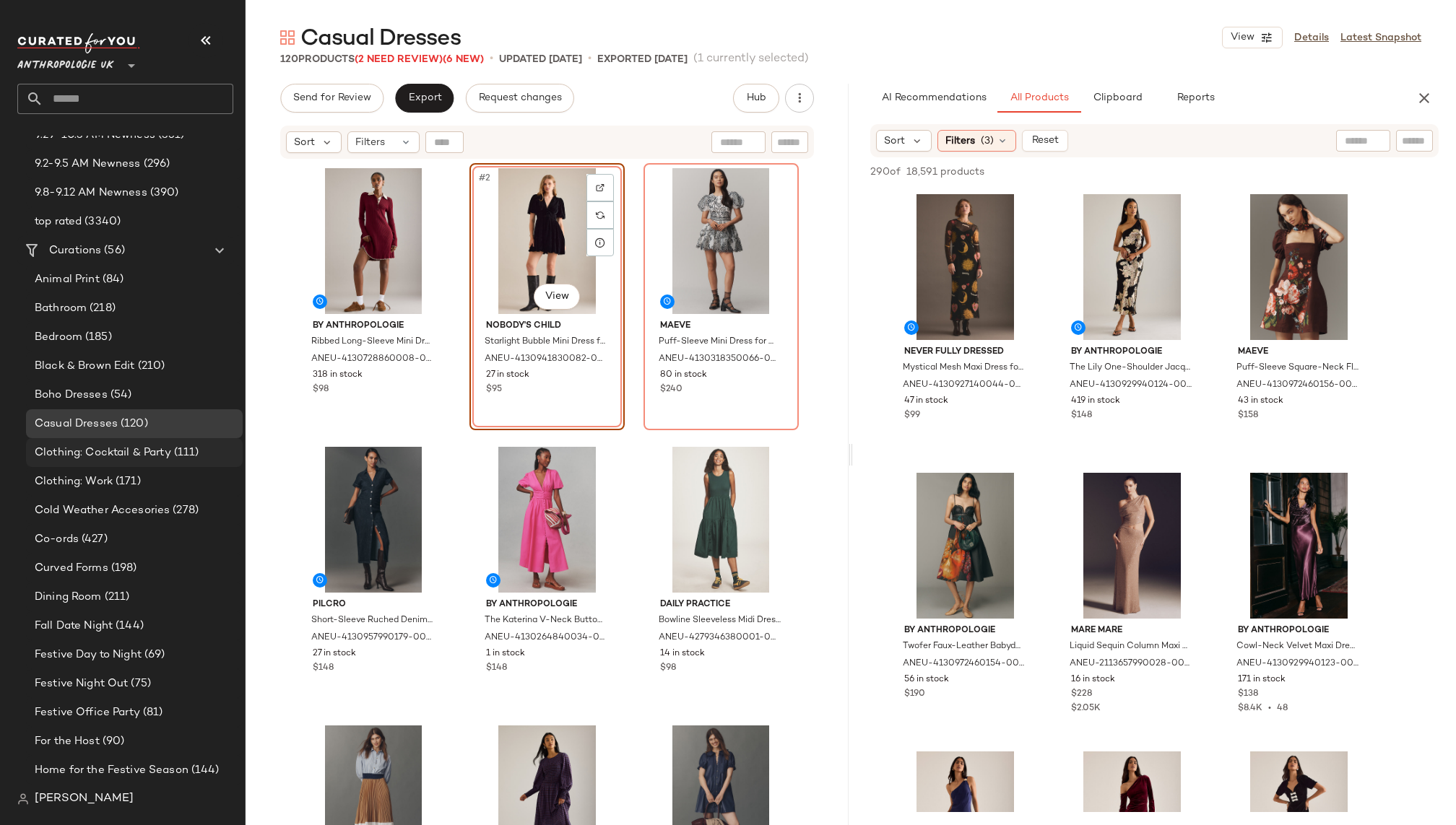
scroll to position [232, 0]
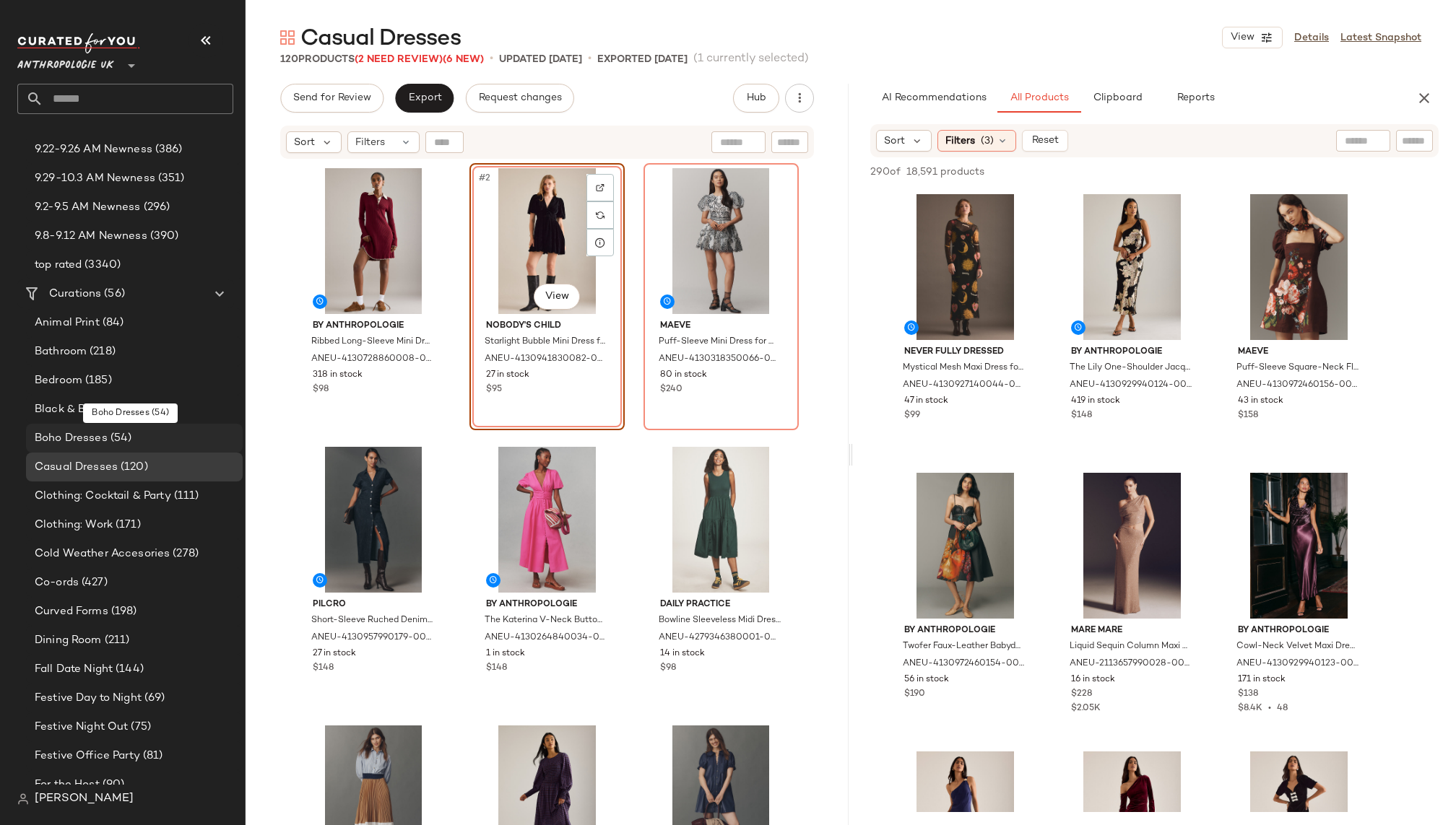
click at [109, 428] on div "Boho Dresses (54)" at bounding box center [134, 438] width 217 height 29
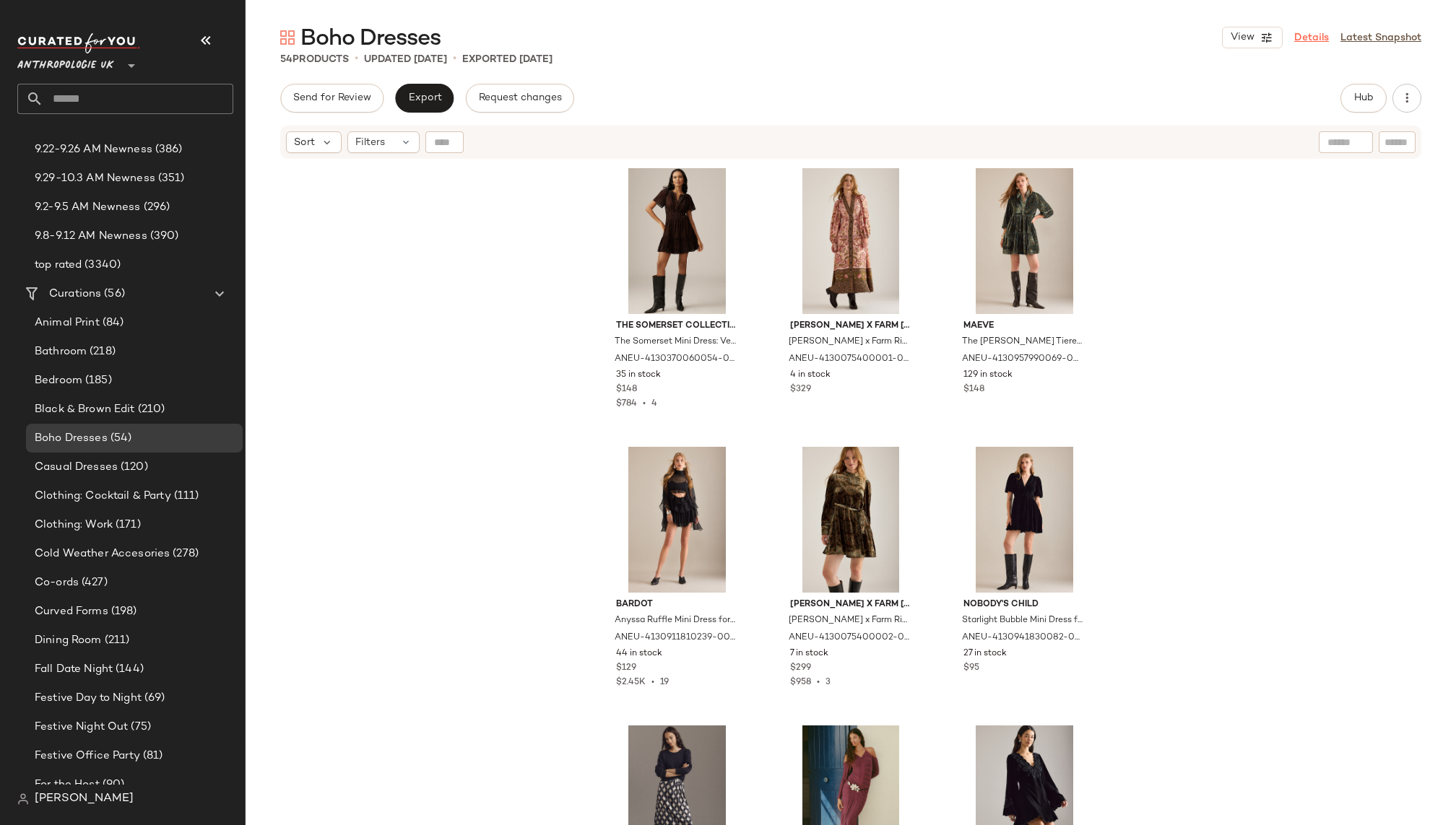
click at [1309, 37] on link "Details" at bounding box center [1312, 38] width 35 height 15
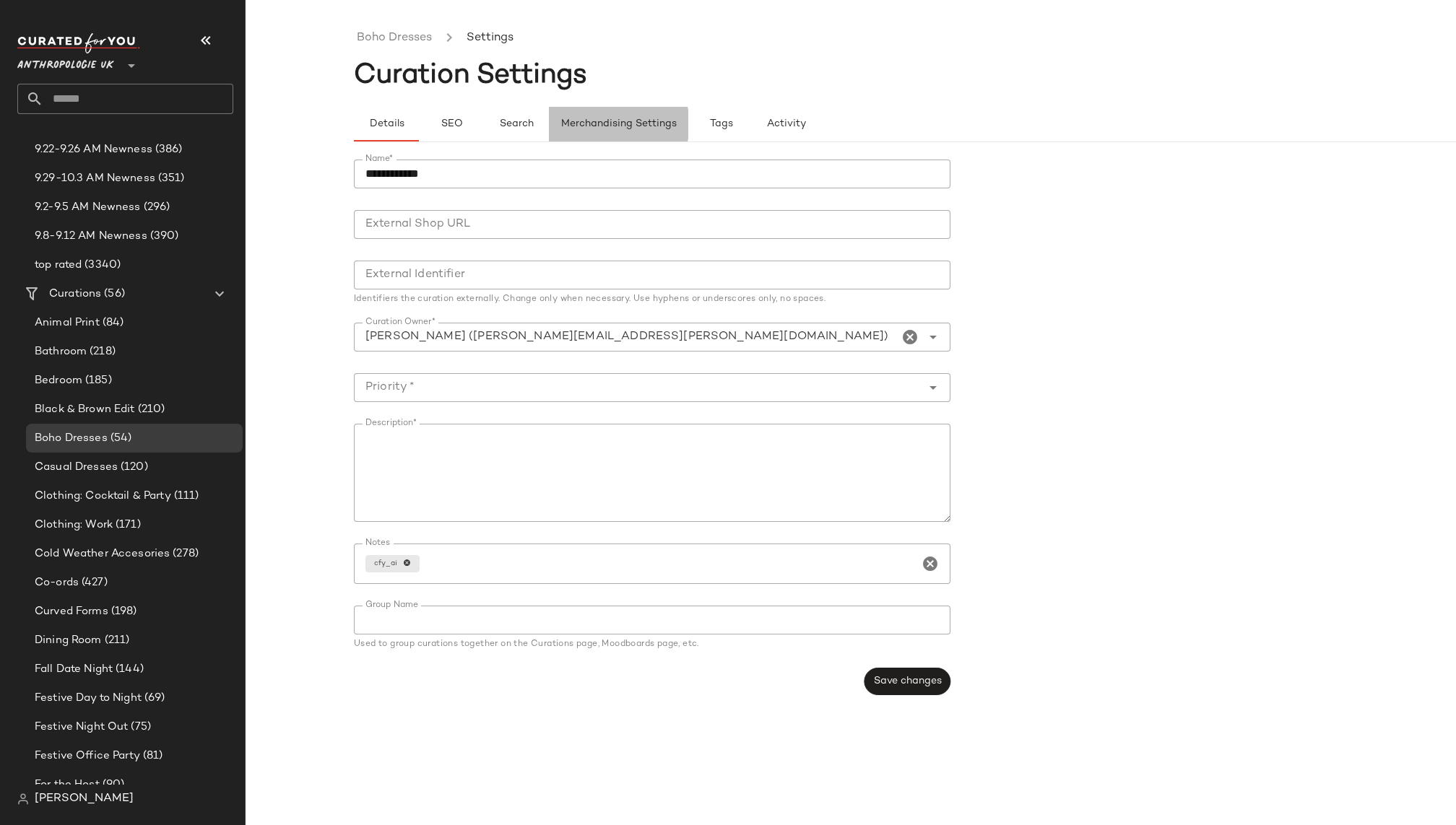
click at [660, 133] on button "Merchandising Settings" at bounding box center [618, 124] width 139 height 35
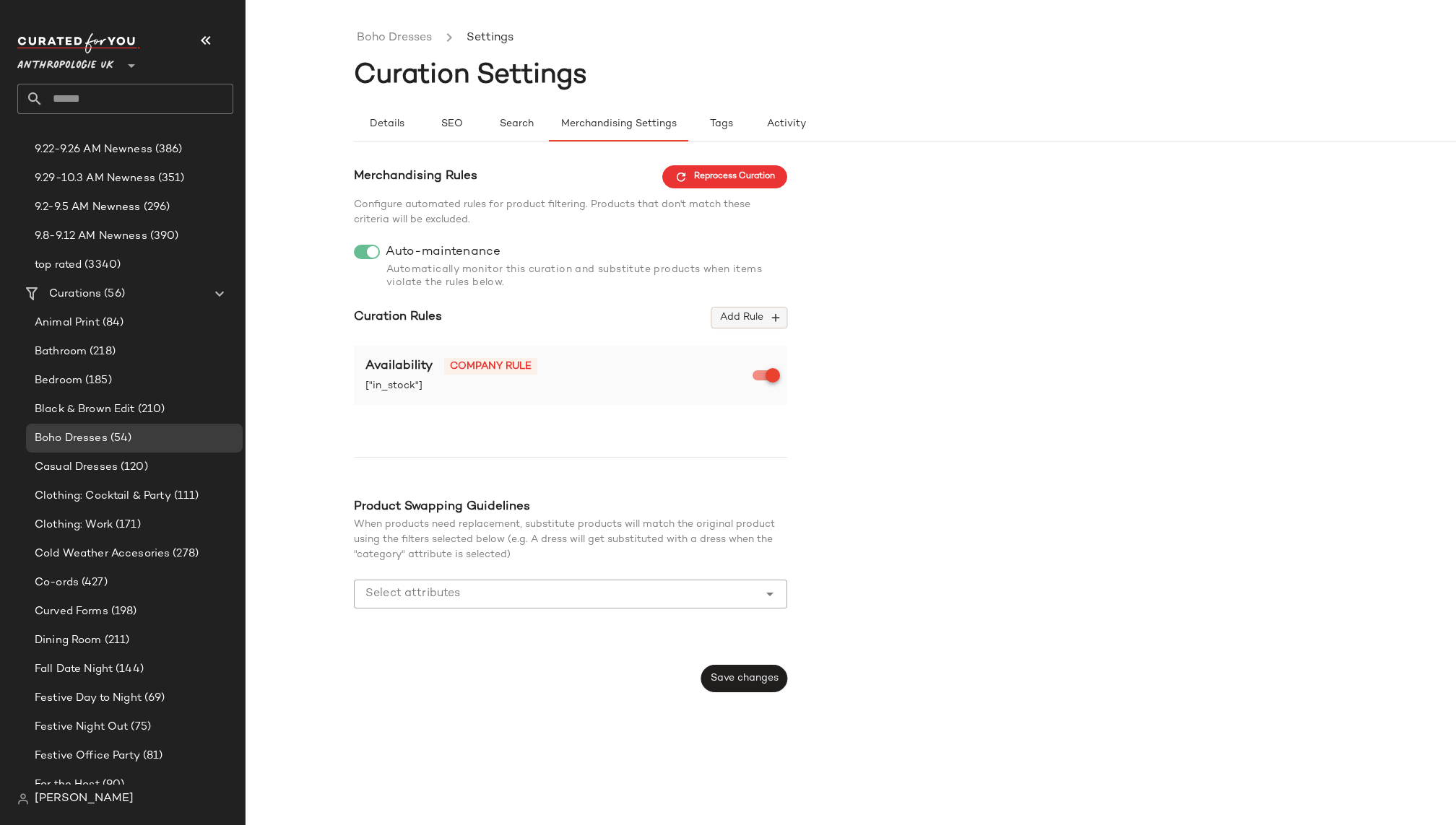
click at [731, 320] on span "Add Rule" at bounding box center [749, 318] width 60 height 13
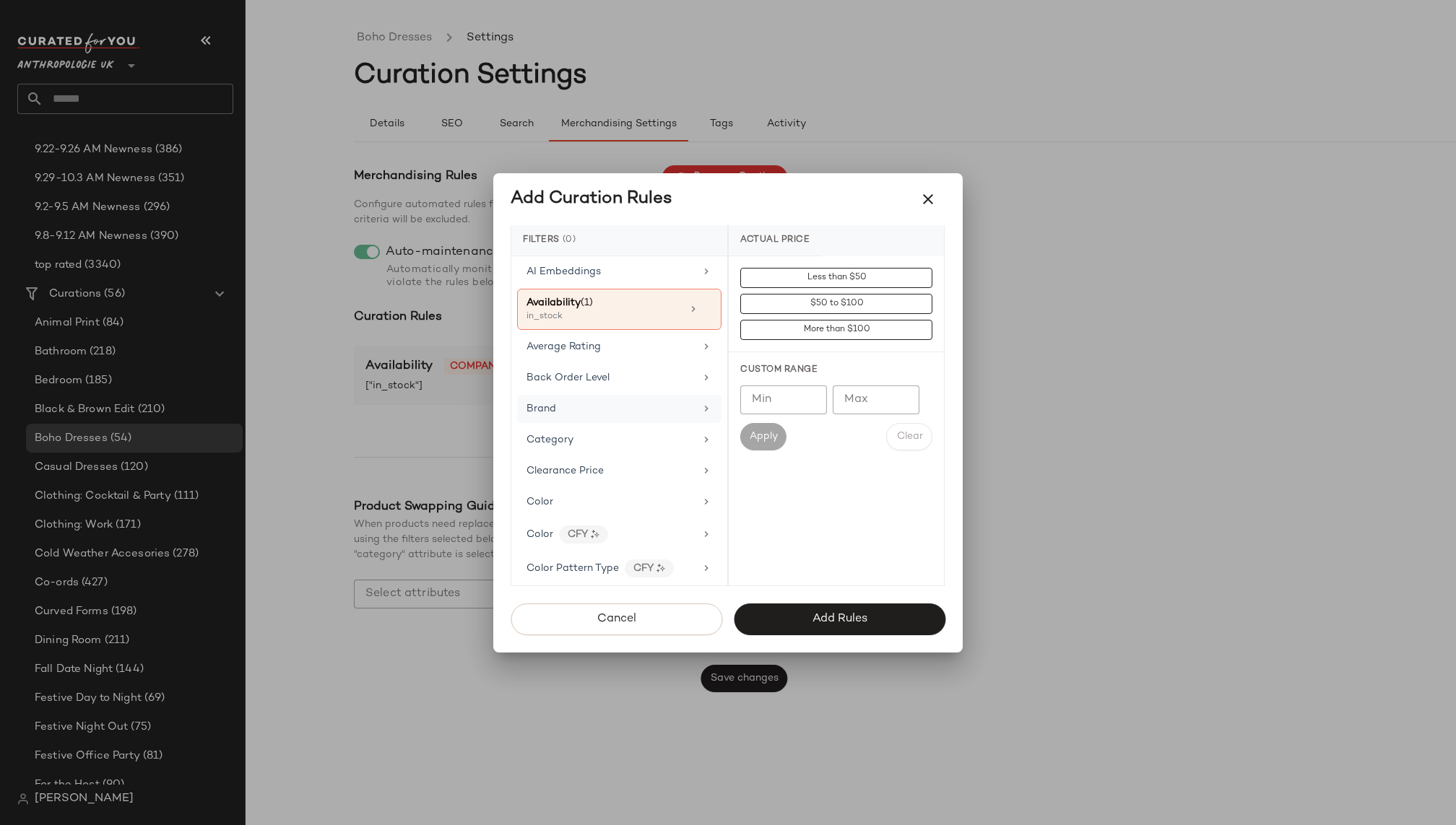
scroll to position [78, 0]
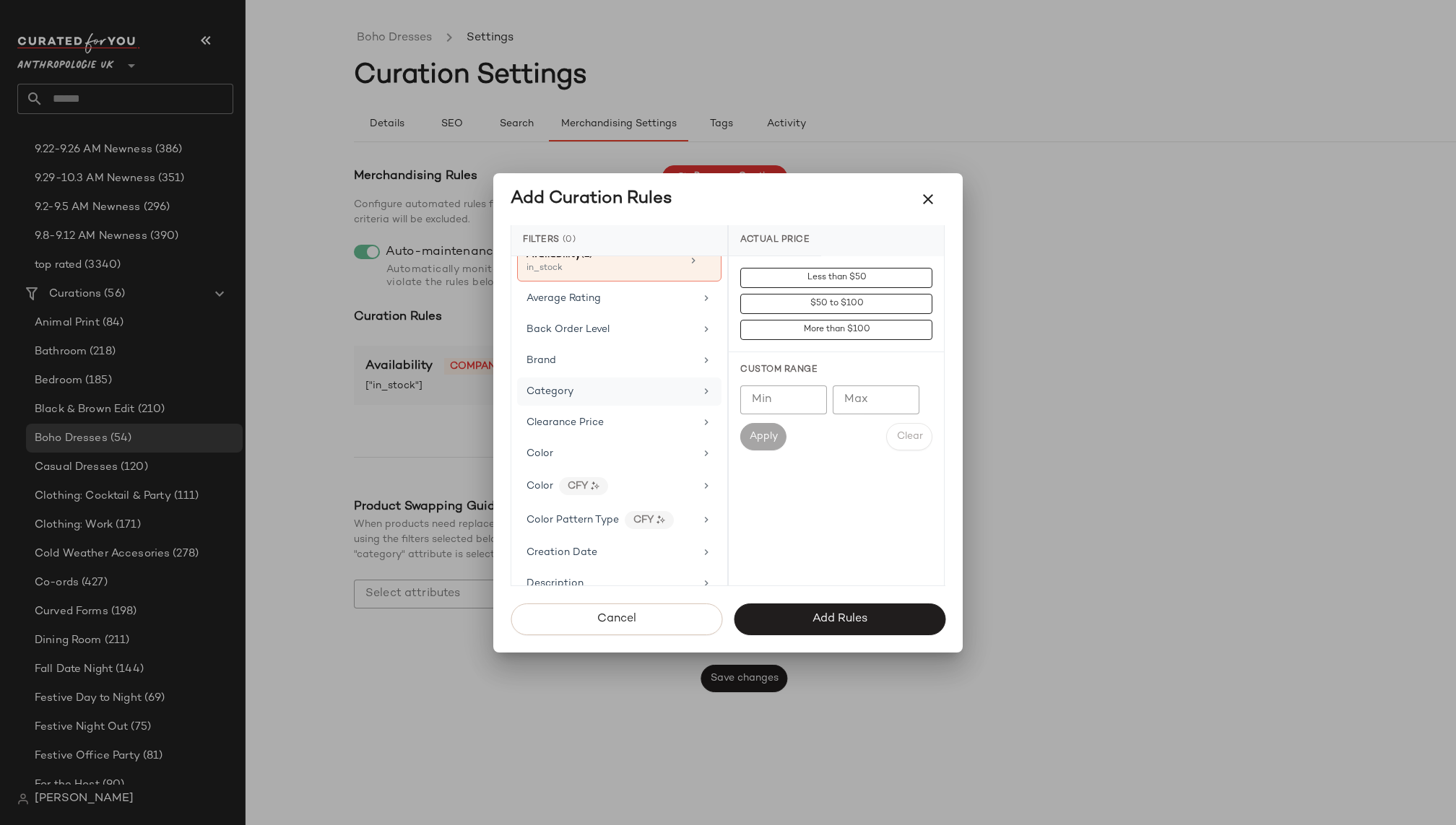
click at [620, 384] on div "Category" at bounding box center [611, 392] width 168 height 15
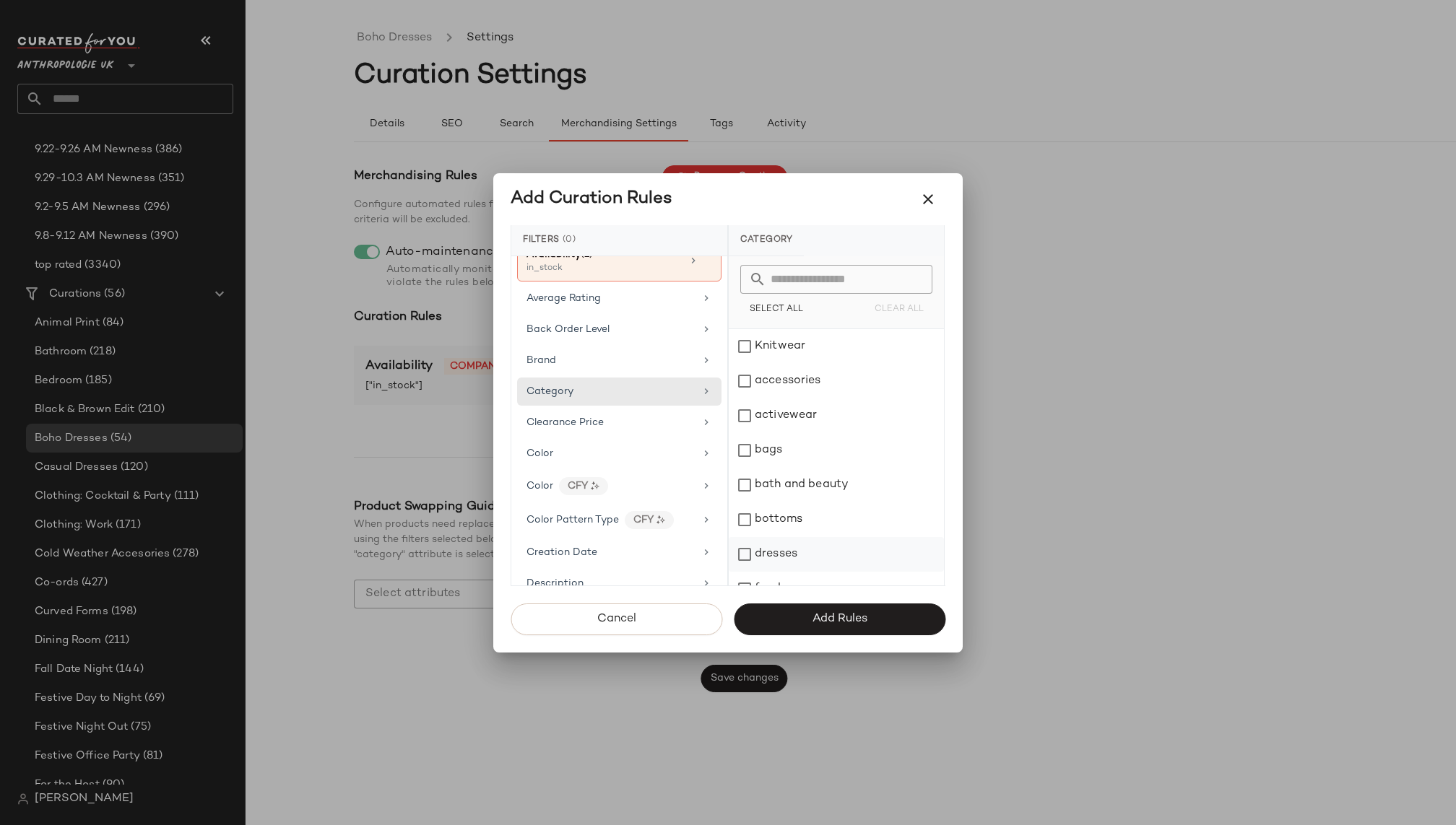
click at [770, 554] on div "dresses" at bounding box center [836, 555] width 215 height 35
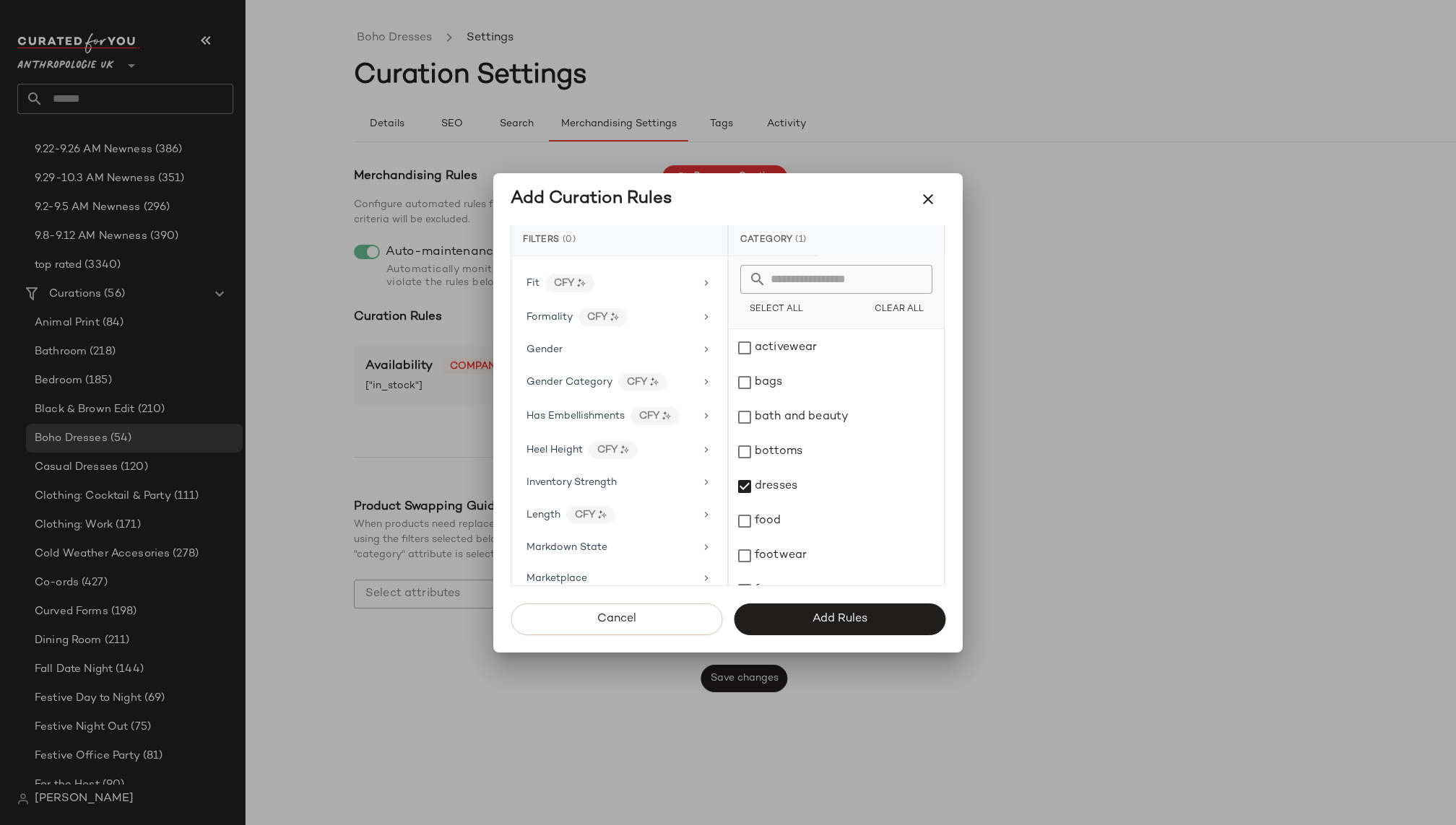
scroll to position [462, 0]
click at [841, 621] on span "Add Rules" at bounding box center [839, 619] width 56 height 13
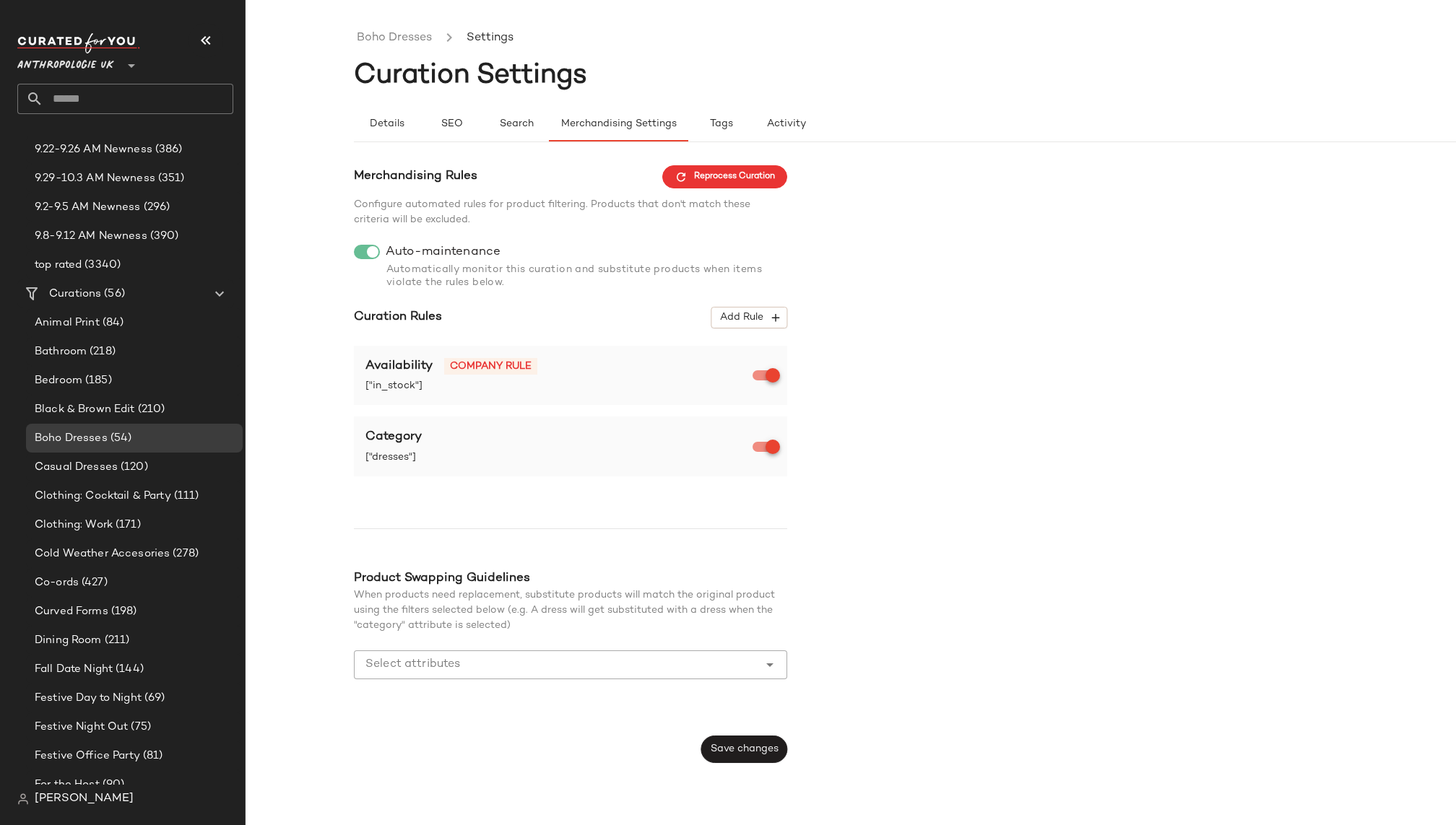
click at [634, 666] on input "Select attributes" at bounding box center [559, 665] width 388 height 18
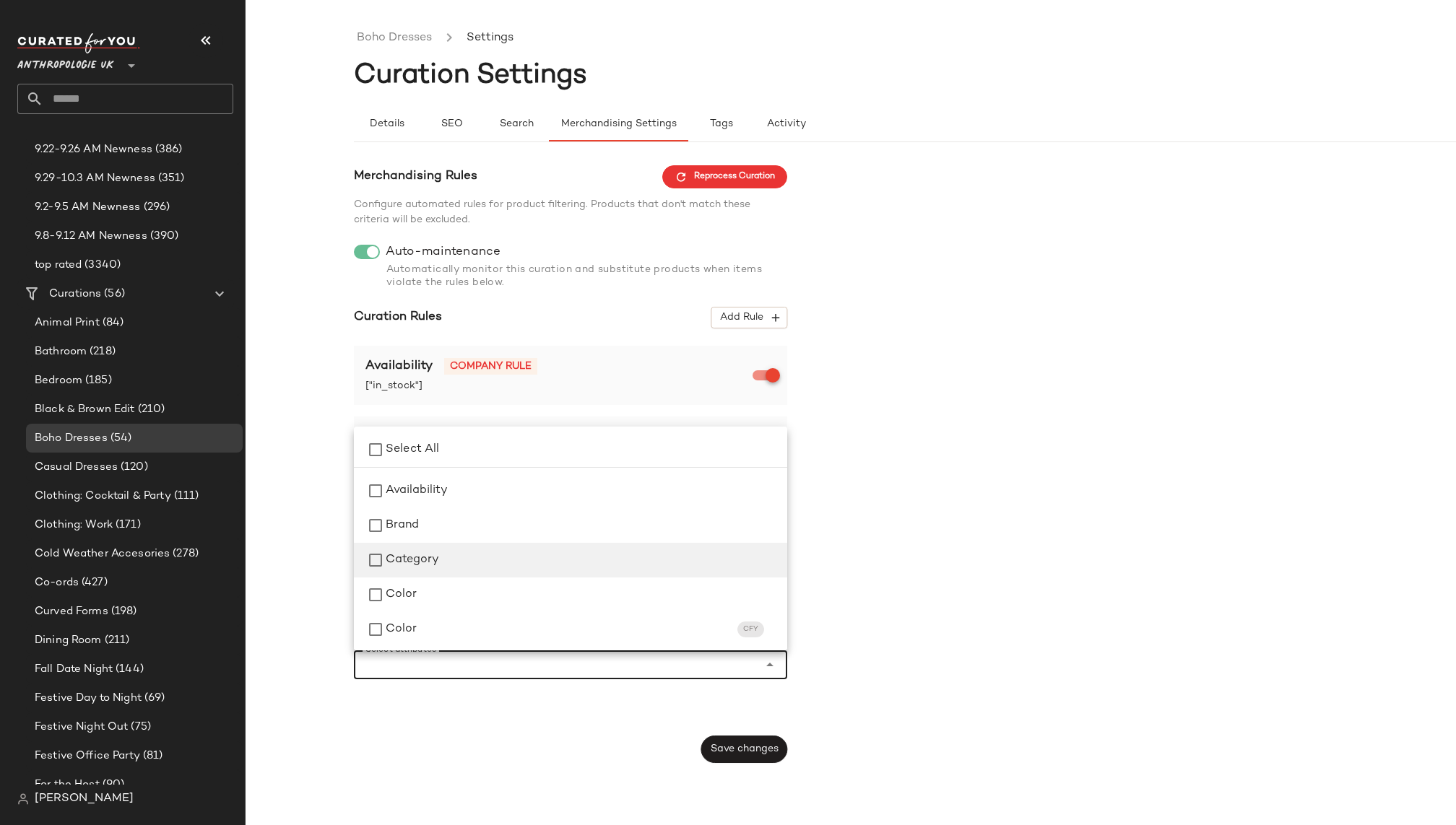
click at [529, 548] on div "Category" at bounding box center [571, 561] width 433 height 35
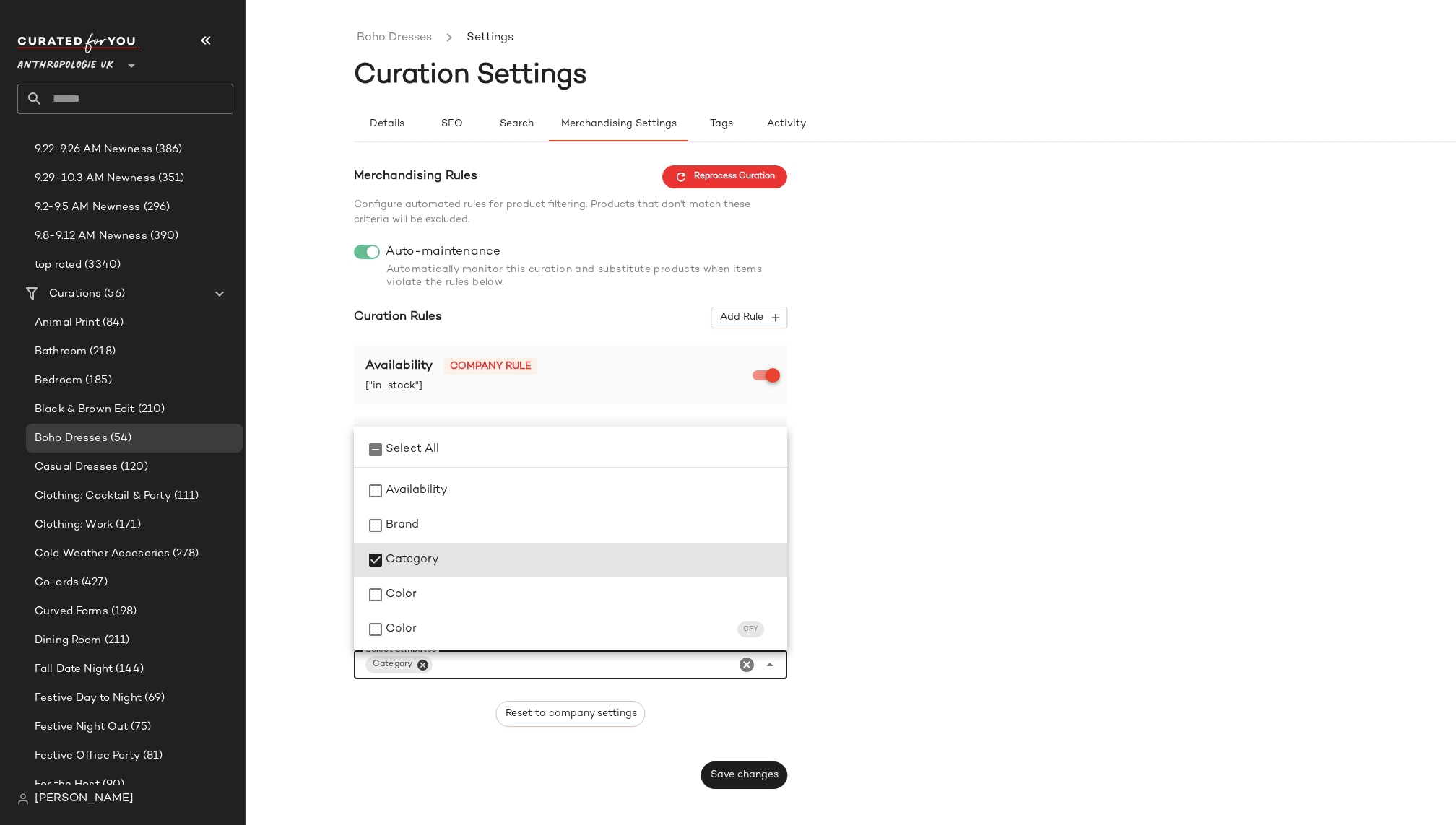
click at [854, 582] on div "Merchandising Rules Reprocess Curation Configure automated rules for product fi…" at bounding box center [959, 478] width 1210 height 625
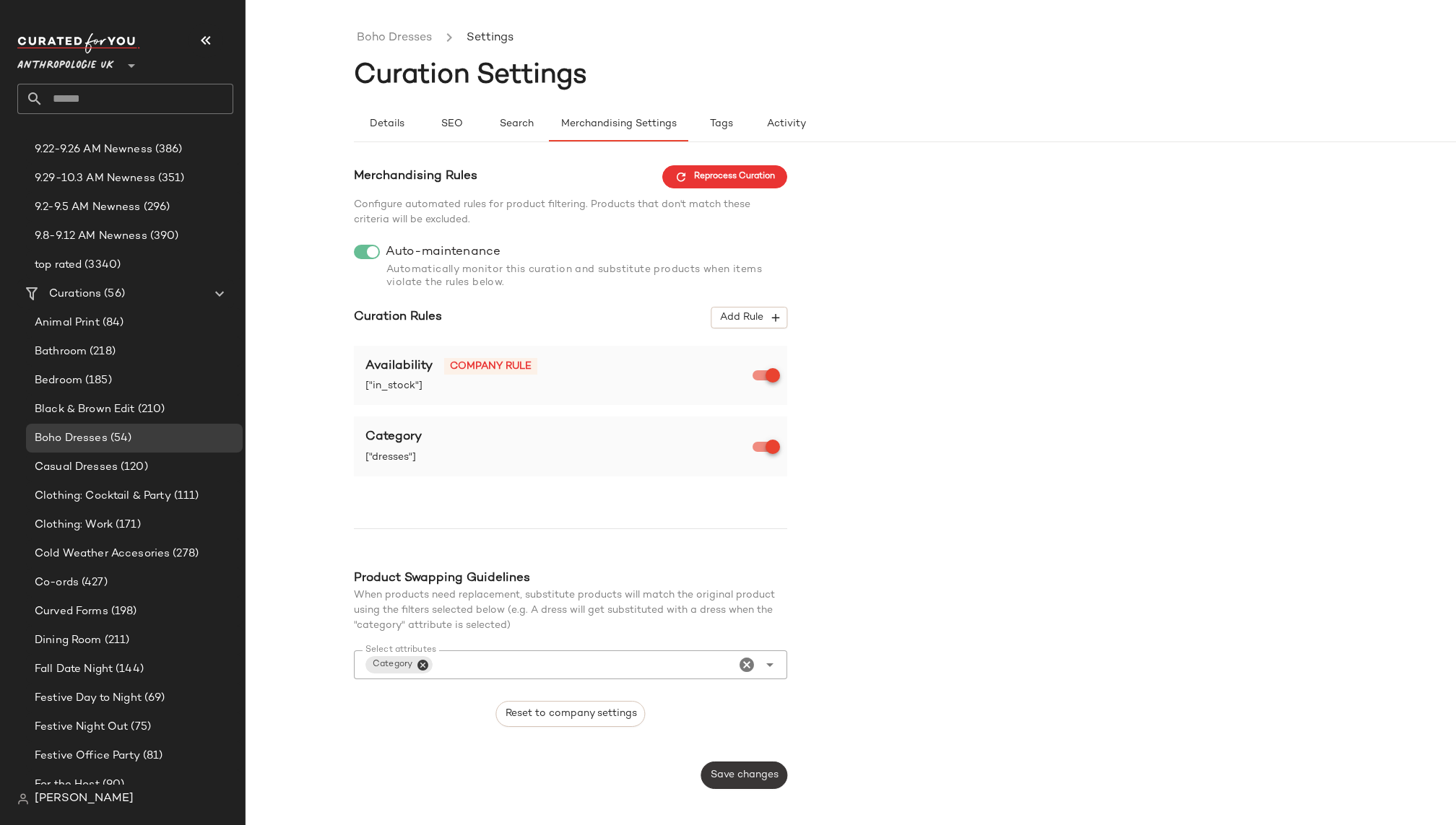
click at [736, 763] on button "Save changes" at bounding box center [743, 775] width 86 height 28
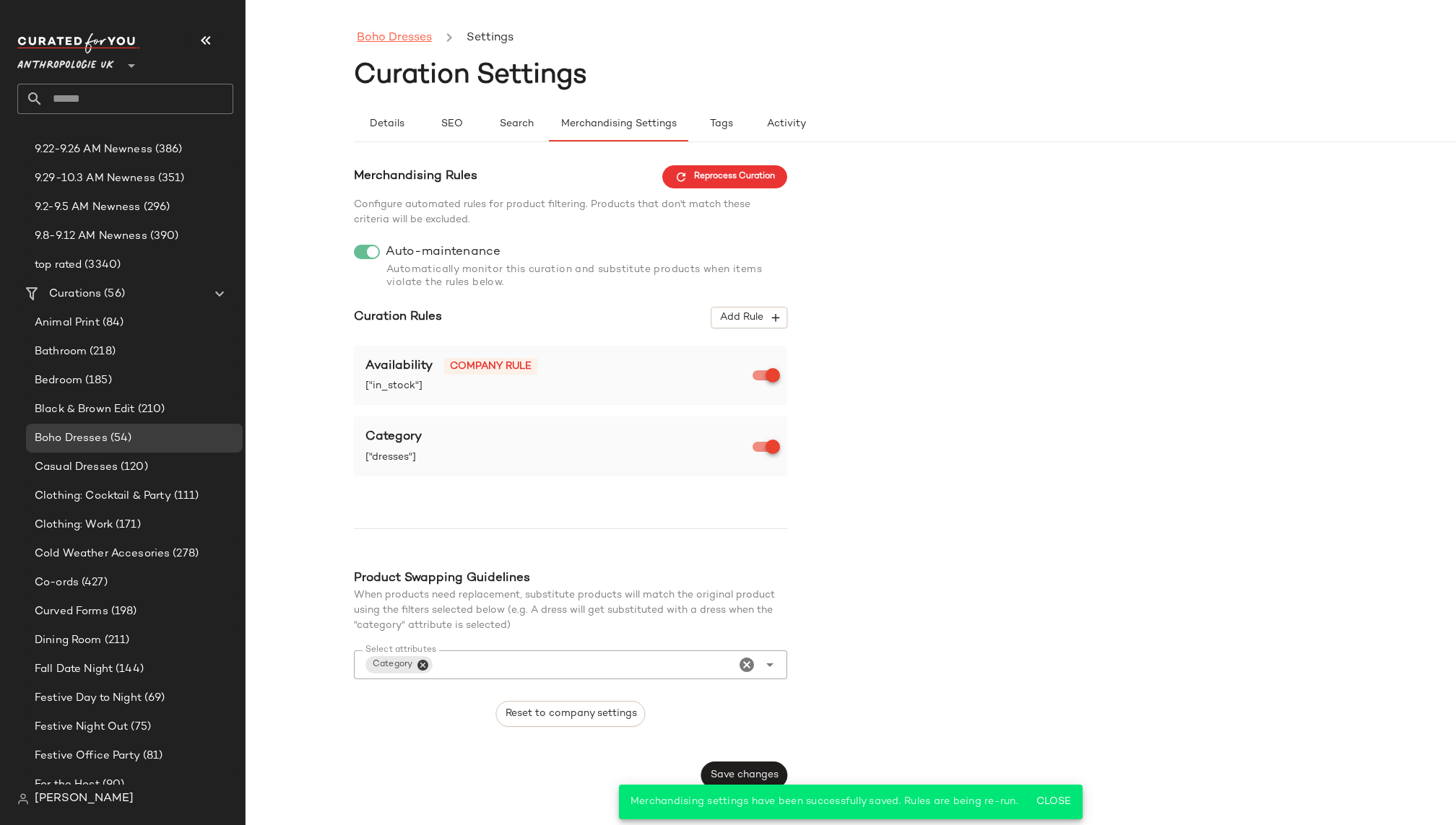
click at [405, 37] on link "Boho Dresses" at bounding box center [394, 38] width 75 height 19
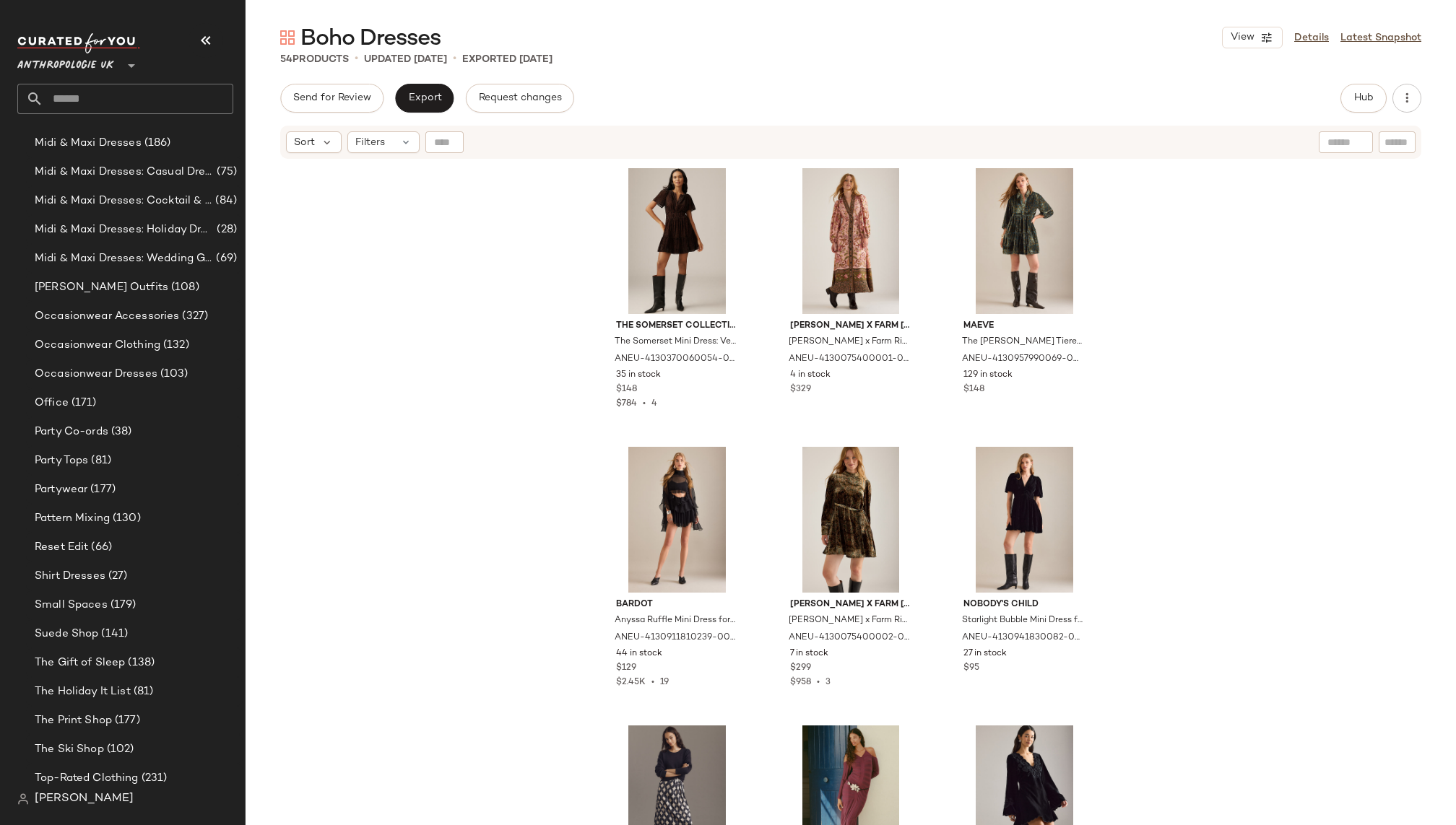
scroll to position [1011, 0]
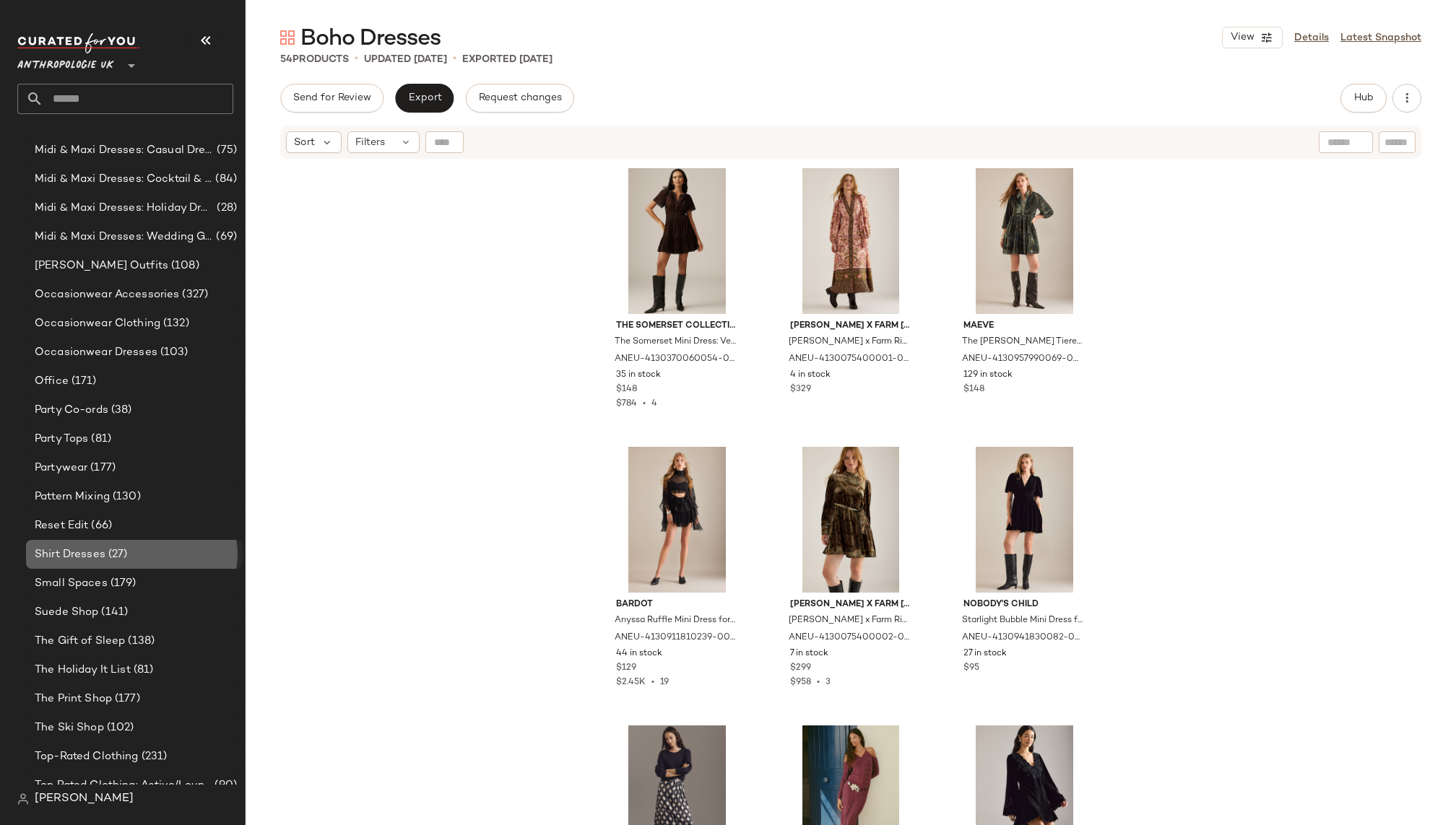
click at [103, 560] on span "Shirt Dresses" at bounding box center [70, 555] width 71 height 17
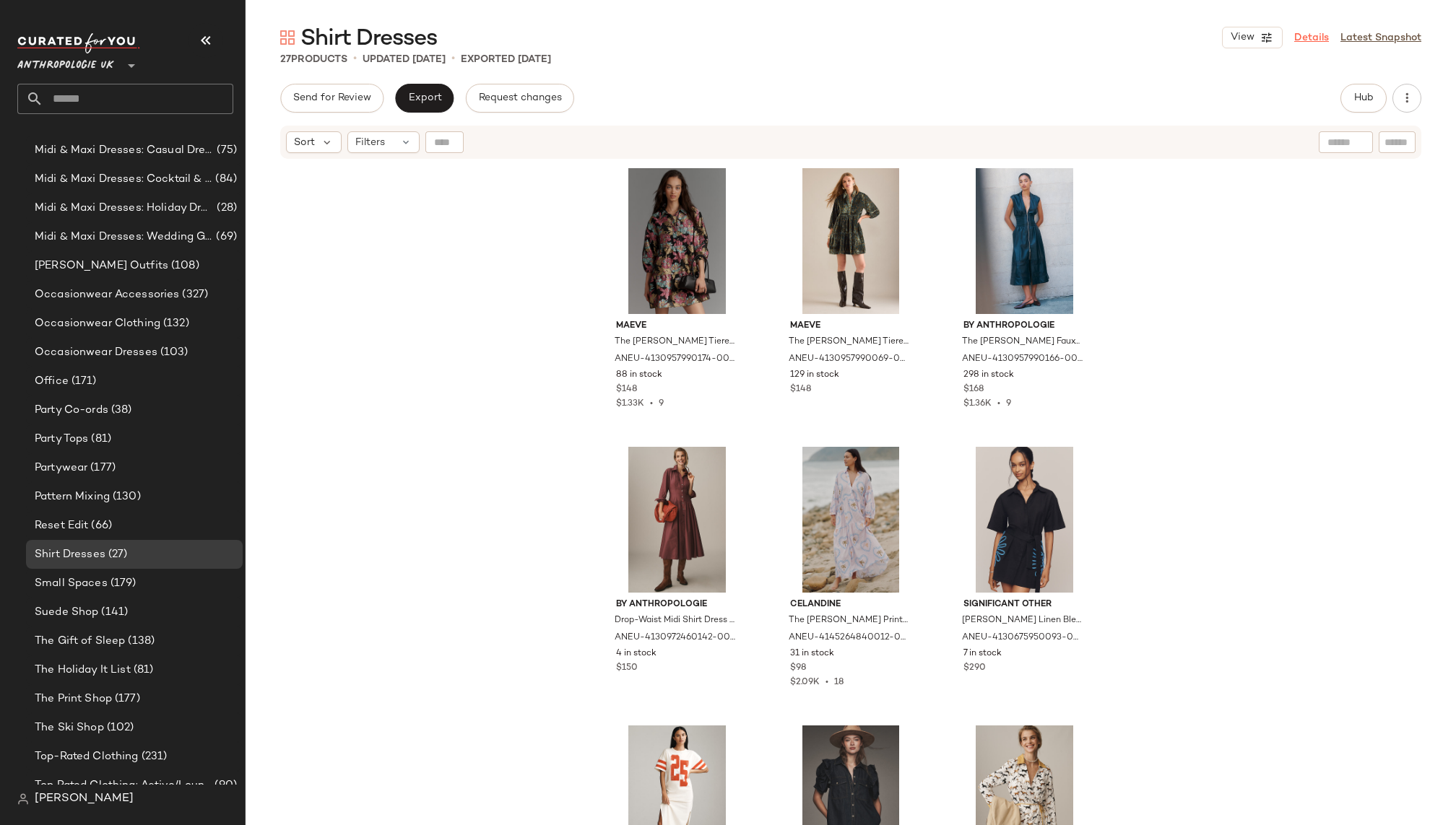
click at [1313, 34] on link "Details" at bounding box center [1312, 38] width 35 height 15
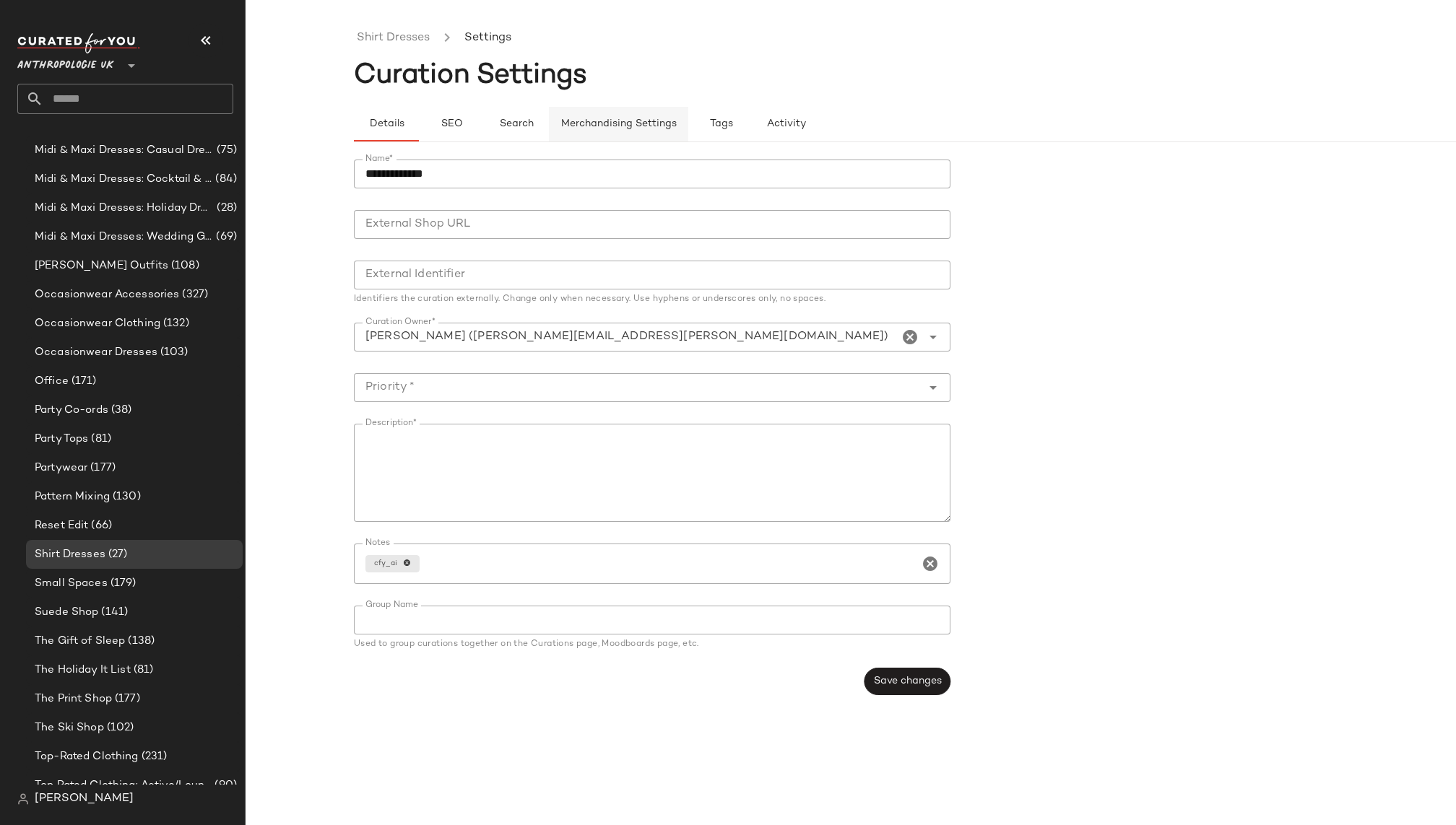
click at [600, 128] on span "Merchandising Settings" at bounding box center [618, 124] width 117 height 12
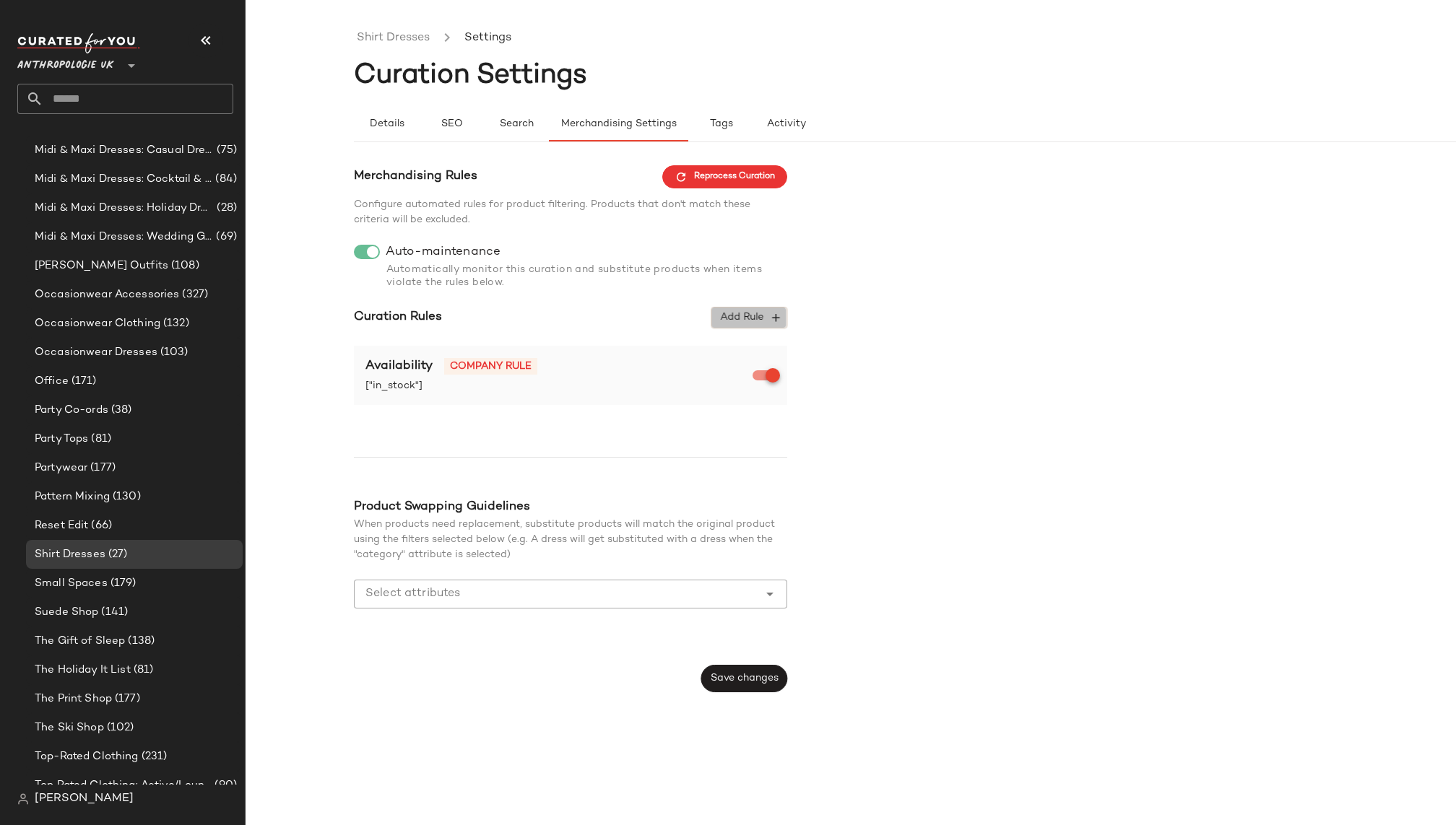
click at [748, 322] on span "Add Rule" at bounding box center [749, 318] width 60 height 13
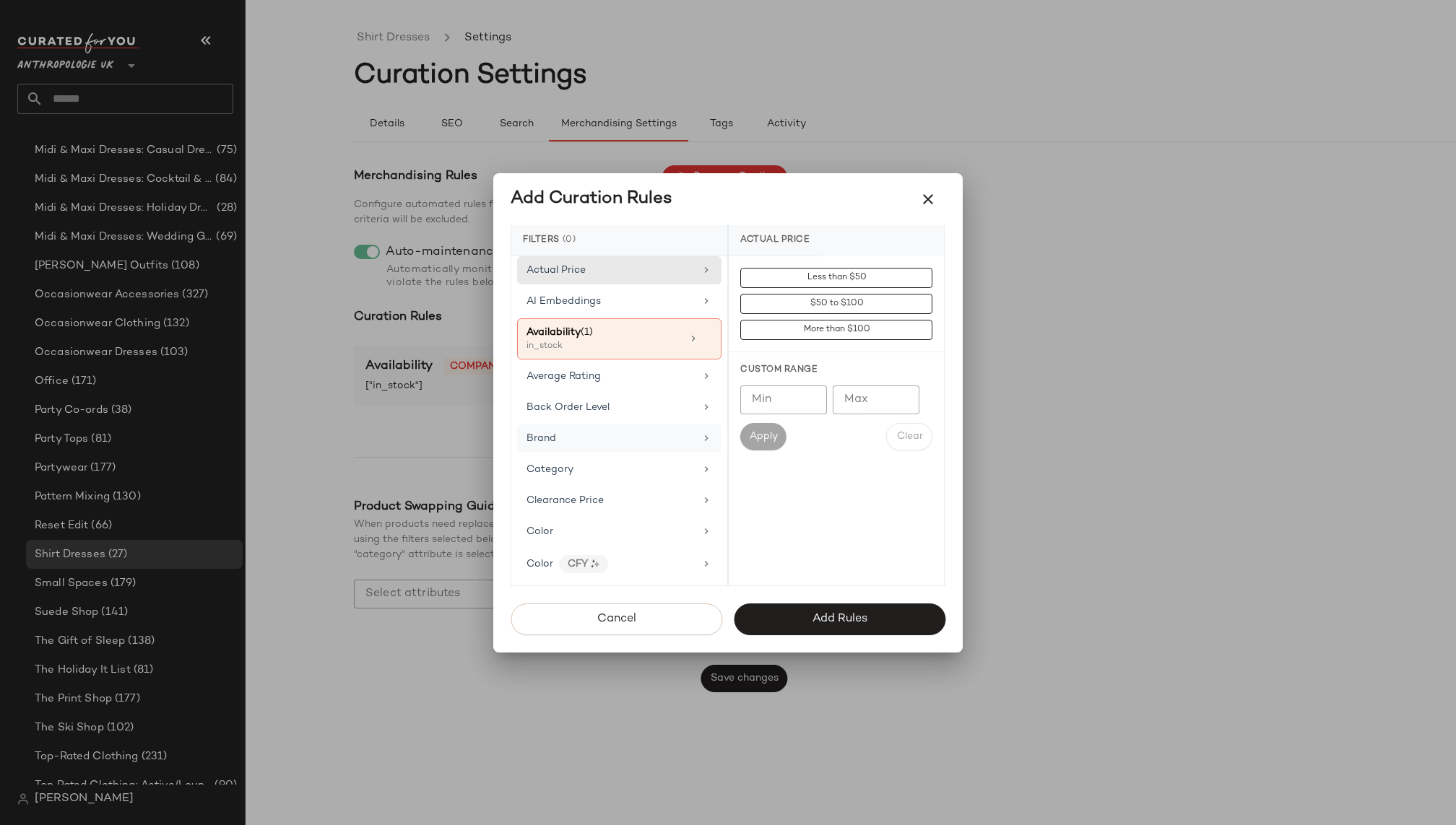
scroll to position [18, 0]
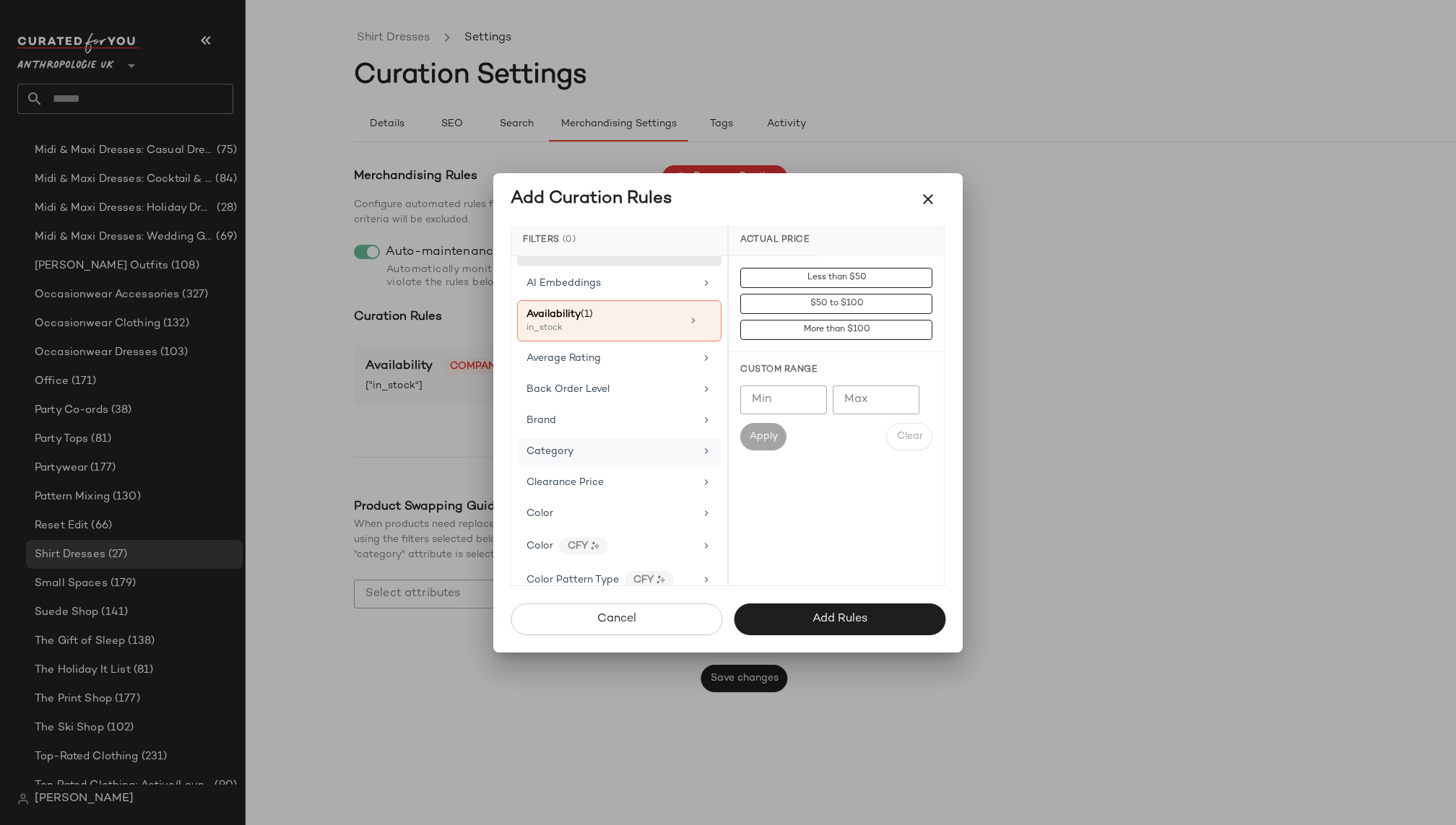
click at [596, 444] on div "Category" at bounding box center [611, 452] width 168 height 15
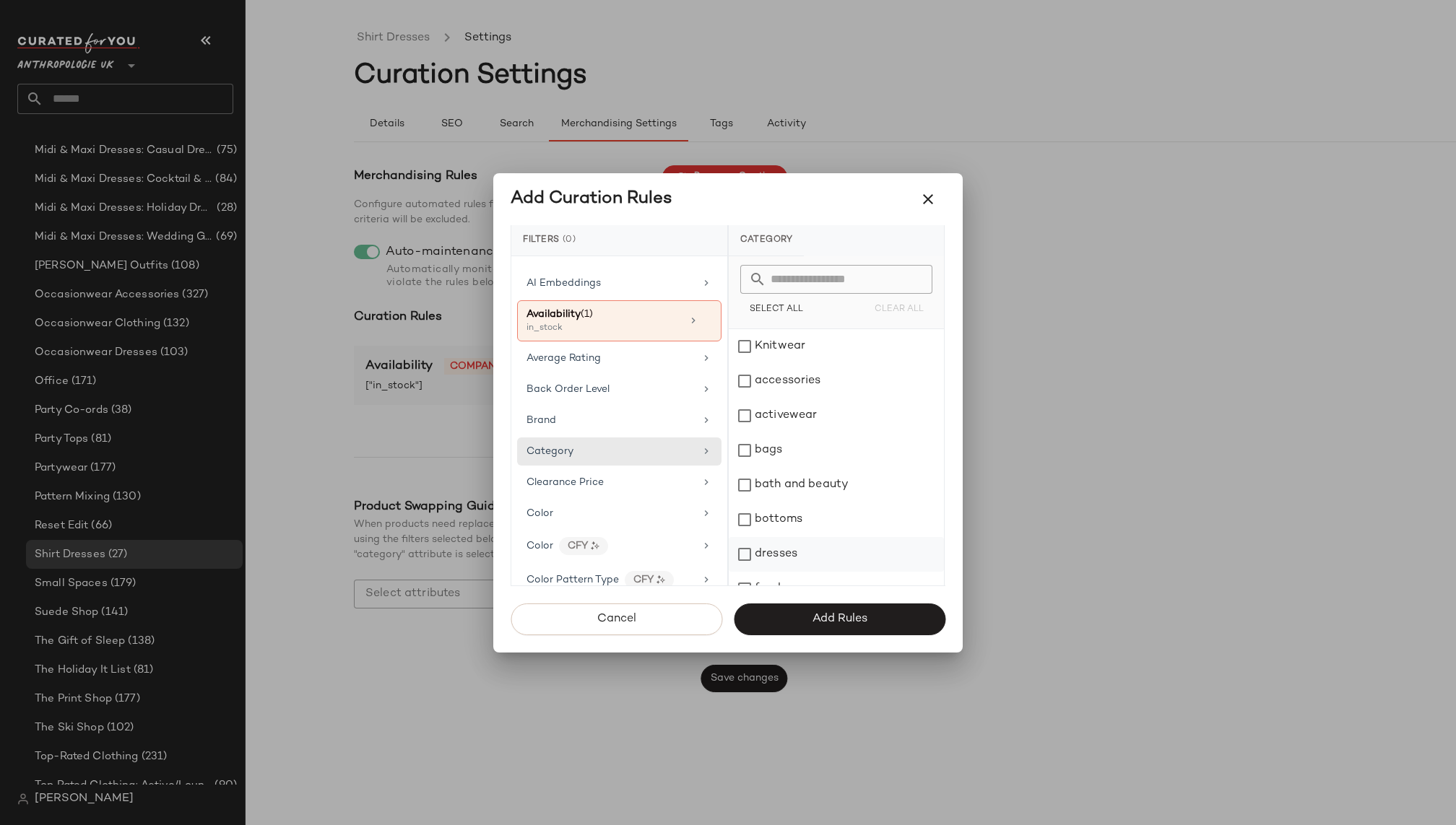
click at [785, 544] on div "dresses" at bounding box center [836, 555] width 215 height 35
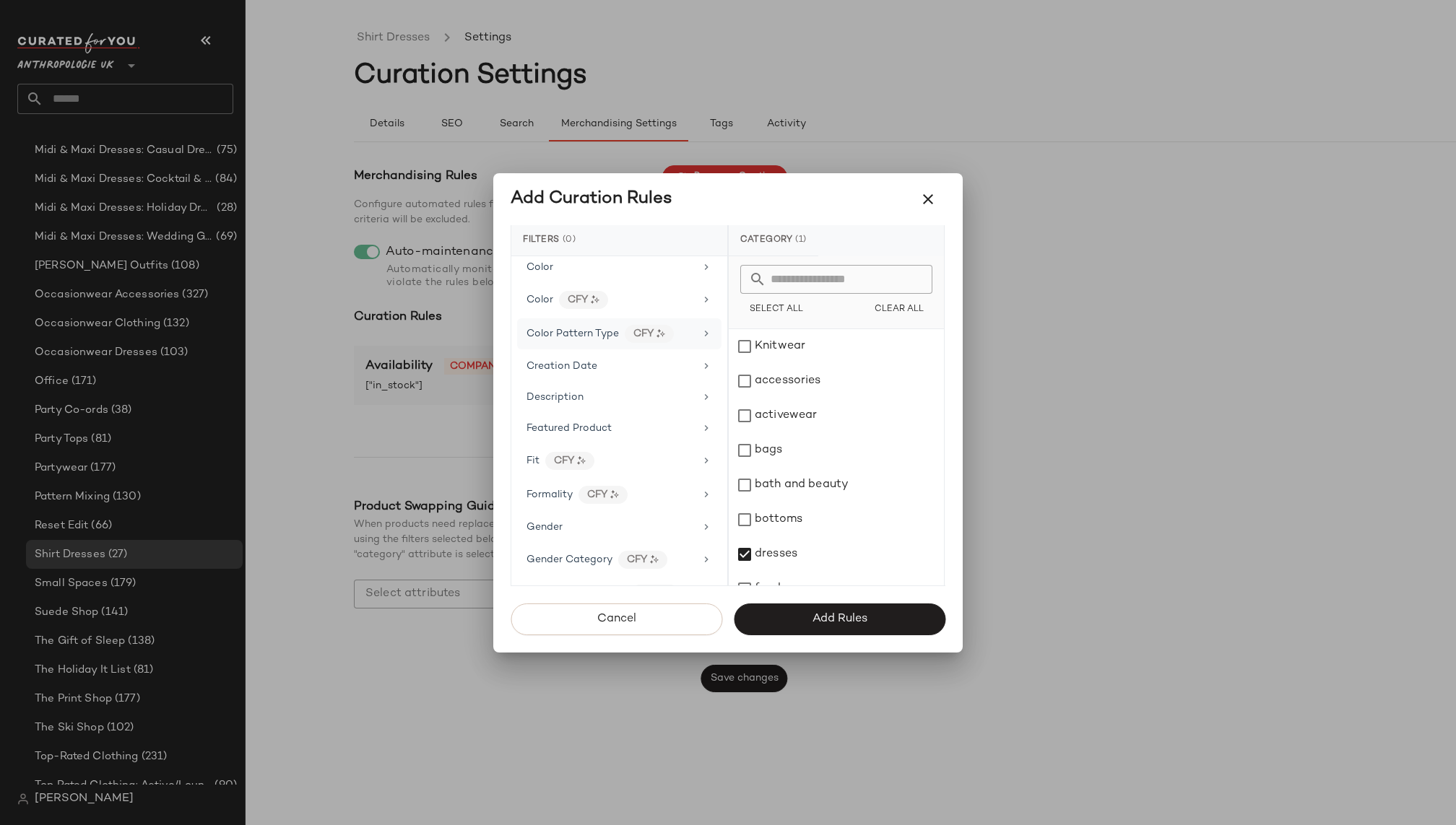
scroll to position [289, 0]
click at [622, 442] on div "Fit CFY" at bounding box center [611, 449] width 168 height 18
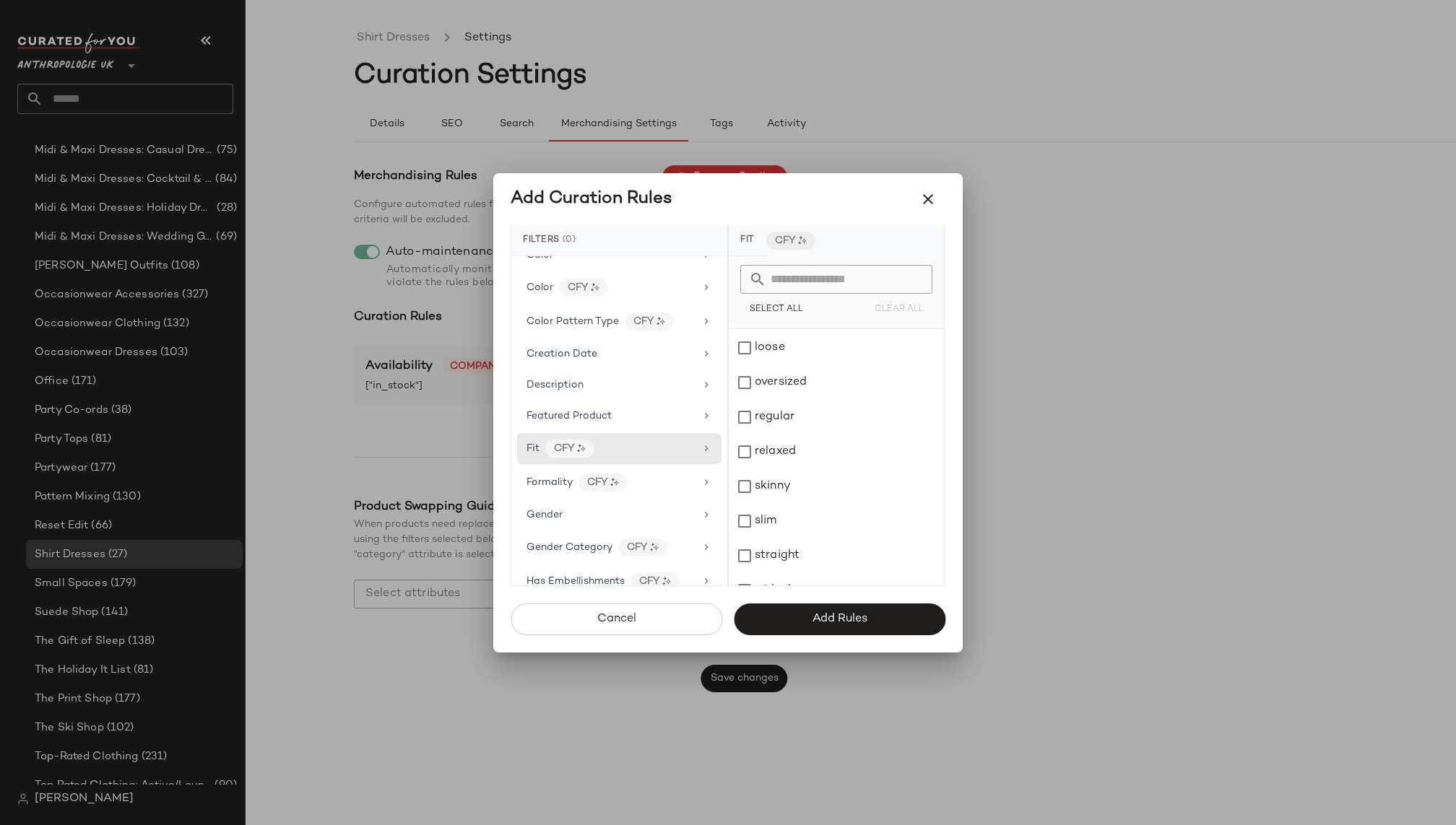
scroll to position [332, 0]
click at [636, 475] on div "Formality CFY" at bounding box center [611, 482] width 168 height 18
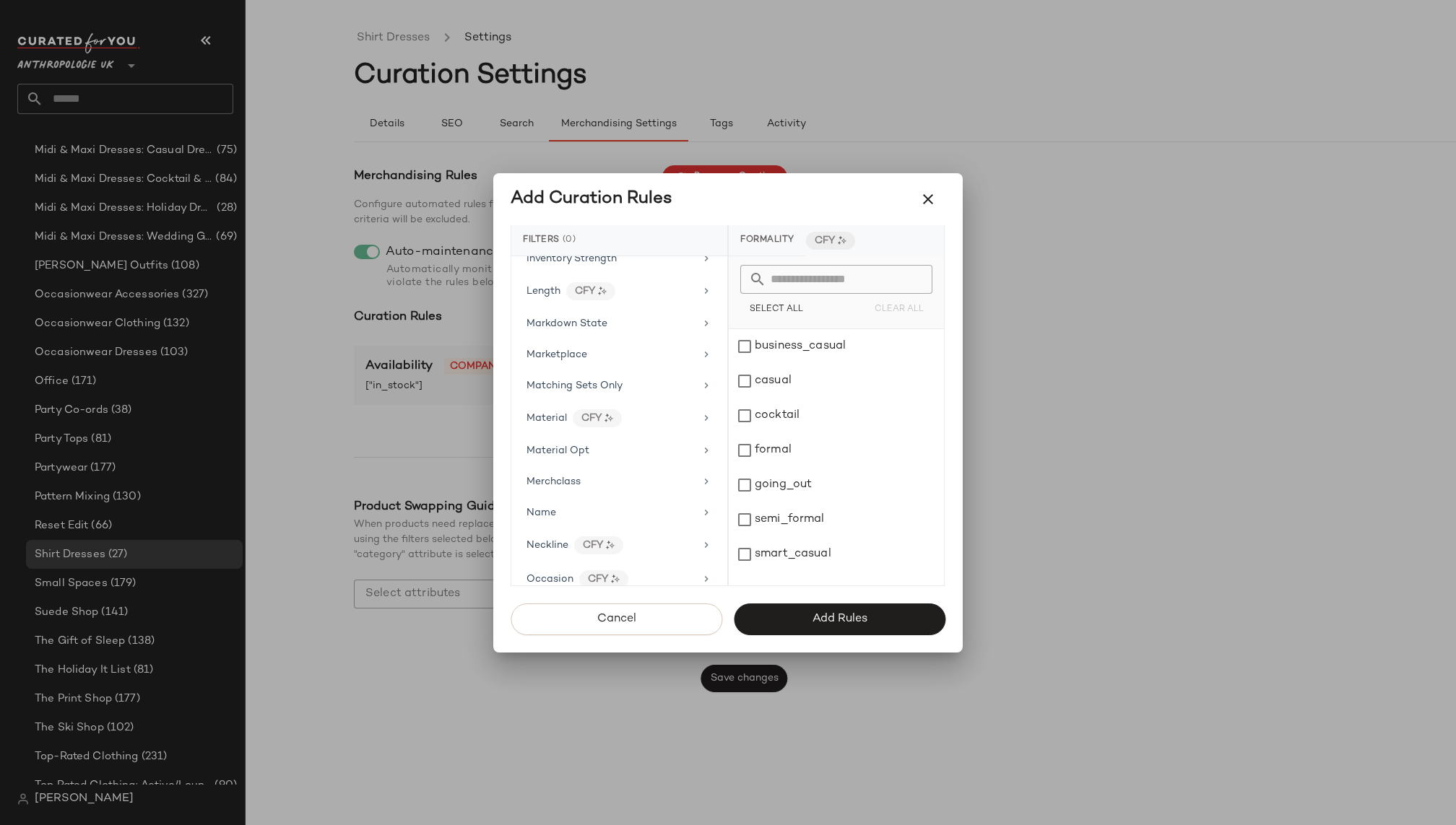
scroll to position [754, 0]
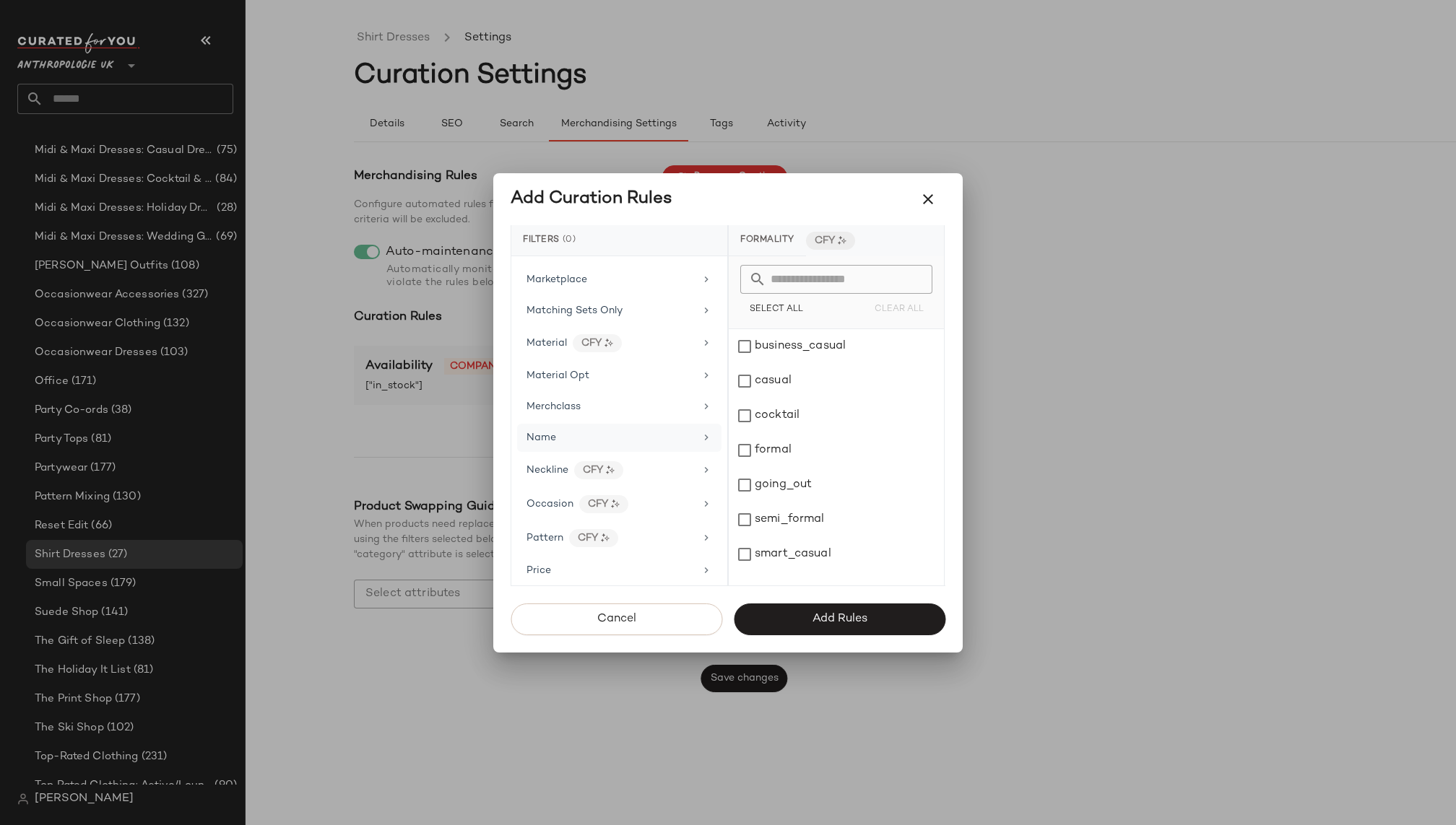
click at [637, 430] on div "Name" at bounding box center [611, 438] width 168 height 15
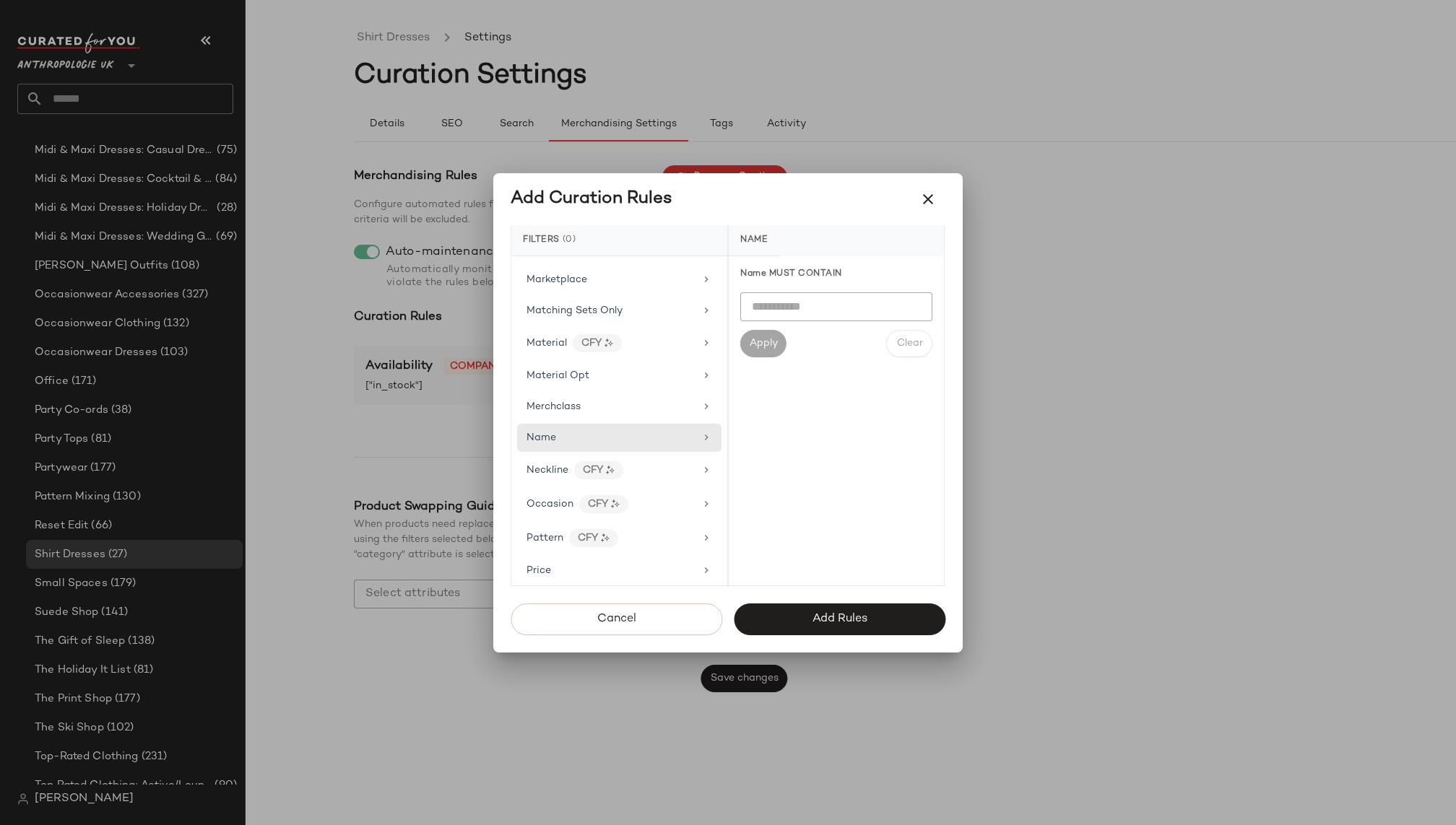
click at [812, 307] on input "text" at bounding box center [836, 307] width 192 height 29
type input "*****"
click at [828, 382] on div "Name MUST CONTAIN Apply Clear" at bounding box center [836, 421] width 215 height 329
click at [794, 297] on input "text" at bounding box center [836, 307] width 192 height 29
type input "*****"
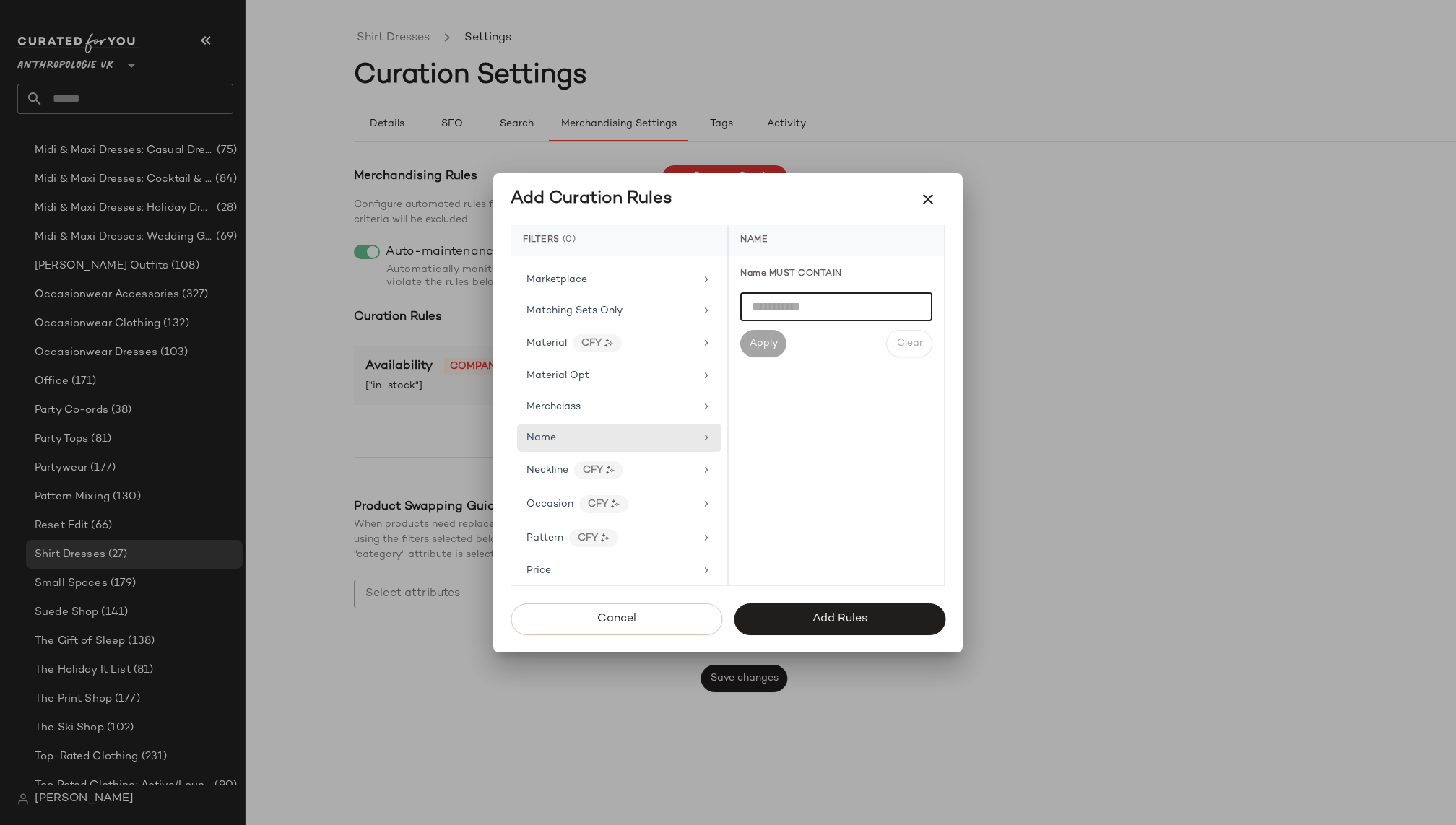
click at [771, 336] on div "Apply" at bounding box center [763, 343] width 46 height 28
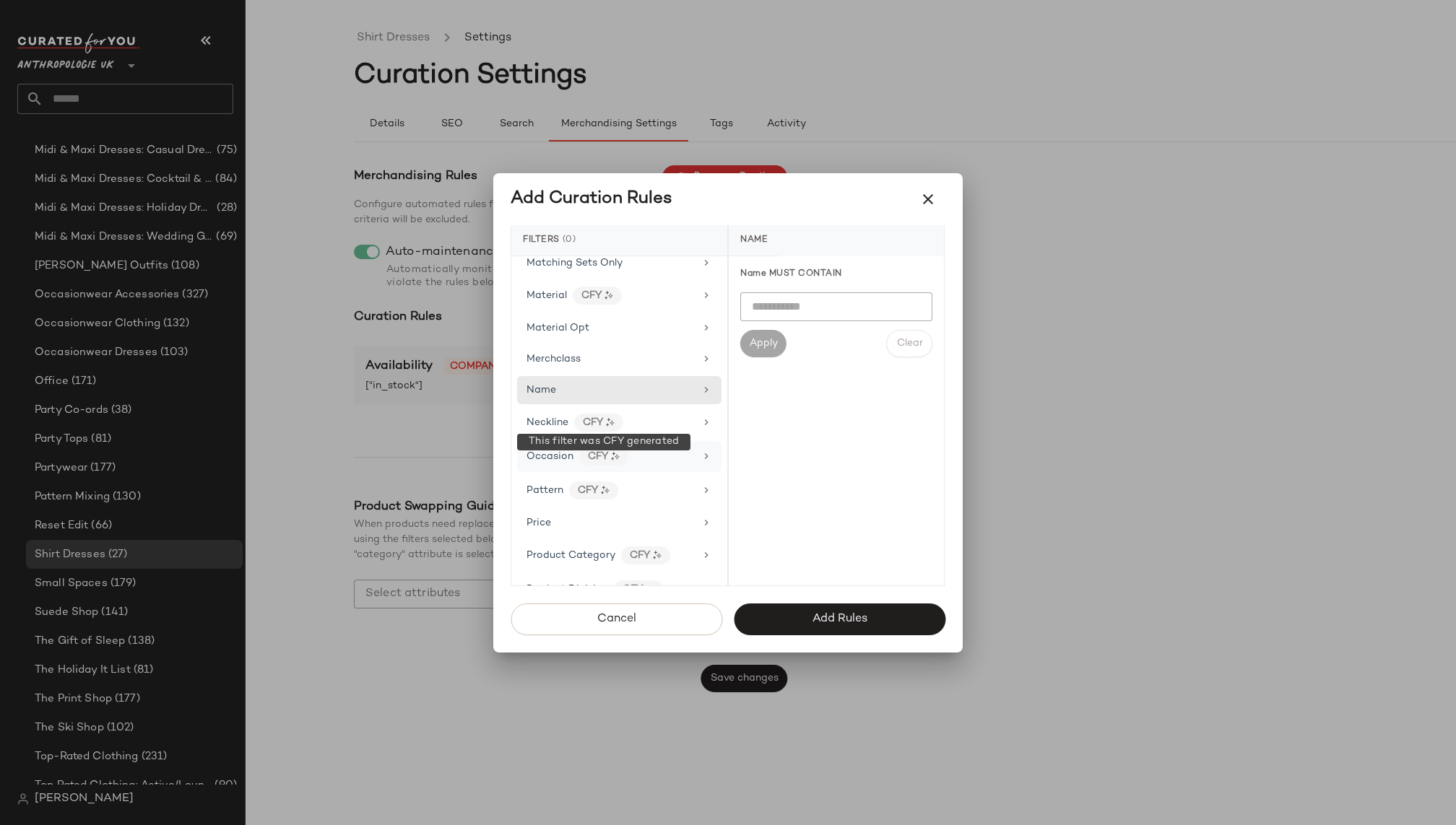
scroll to position [807, 0]
click at [643, 408] on div "Neckline CFY" at bounding box center [611, 418] width 168 height 18
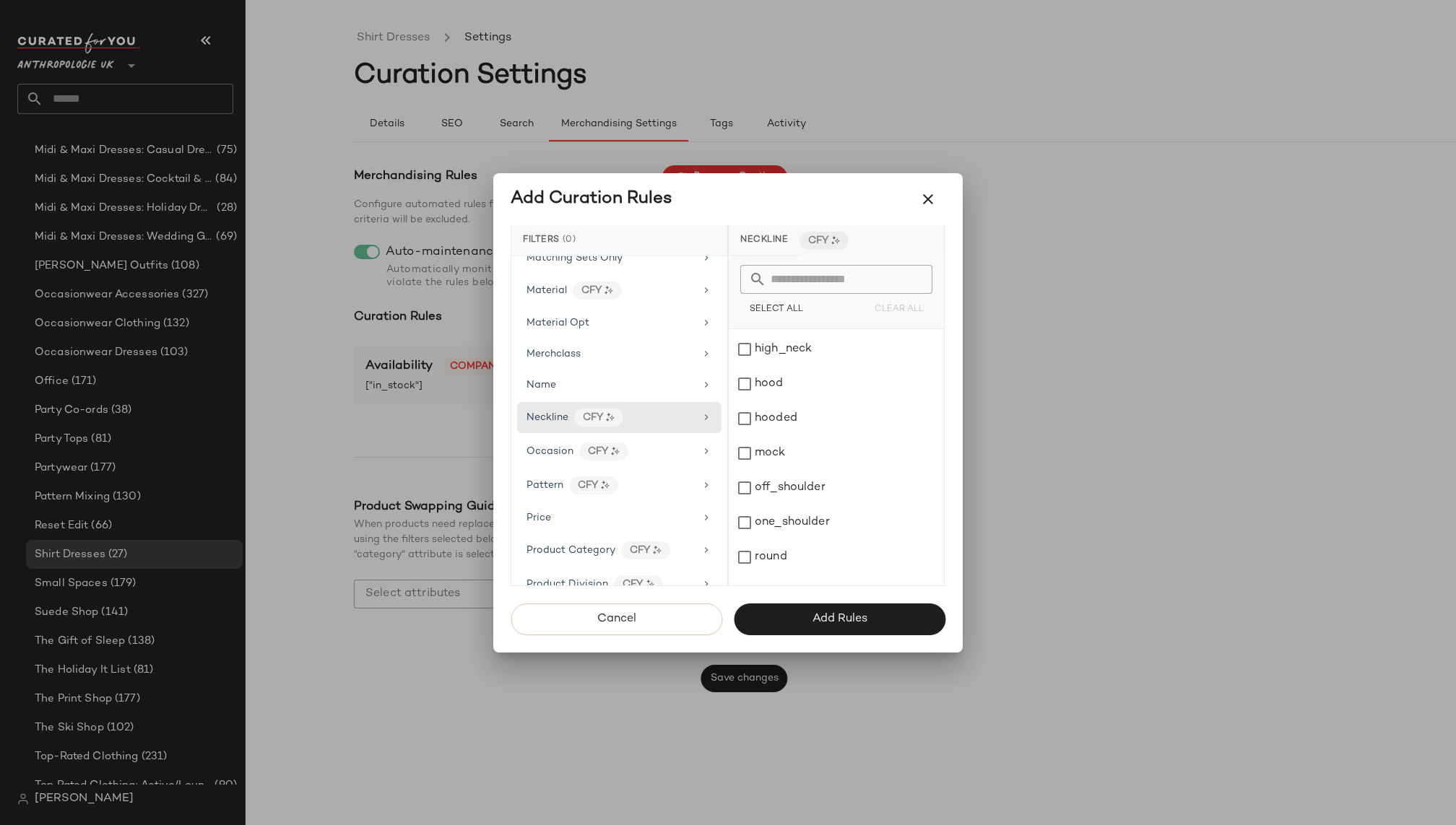
scroll to position [436, 0]
click at [630, 443] on div "Occasion CFY" at bounding box center [611, 452] width 168 height 18
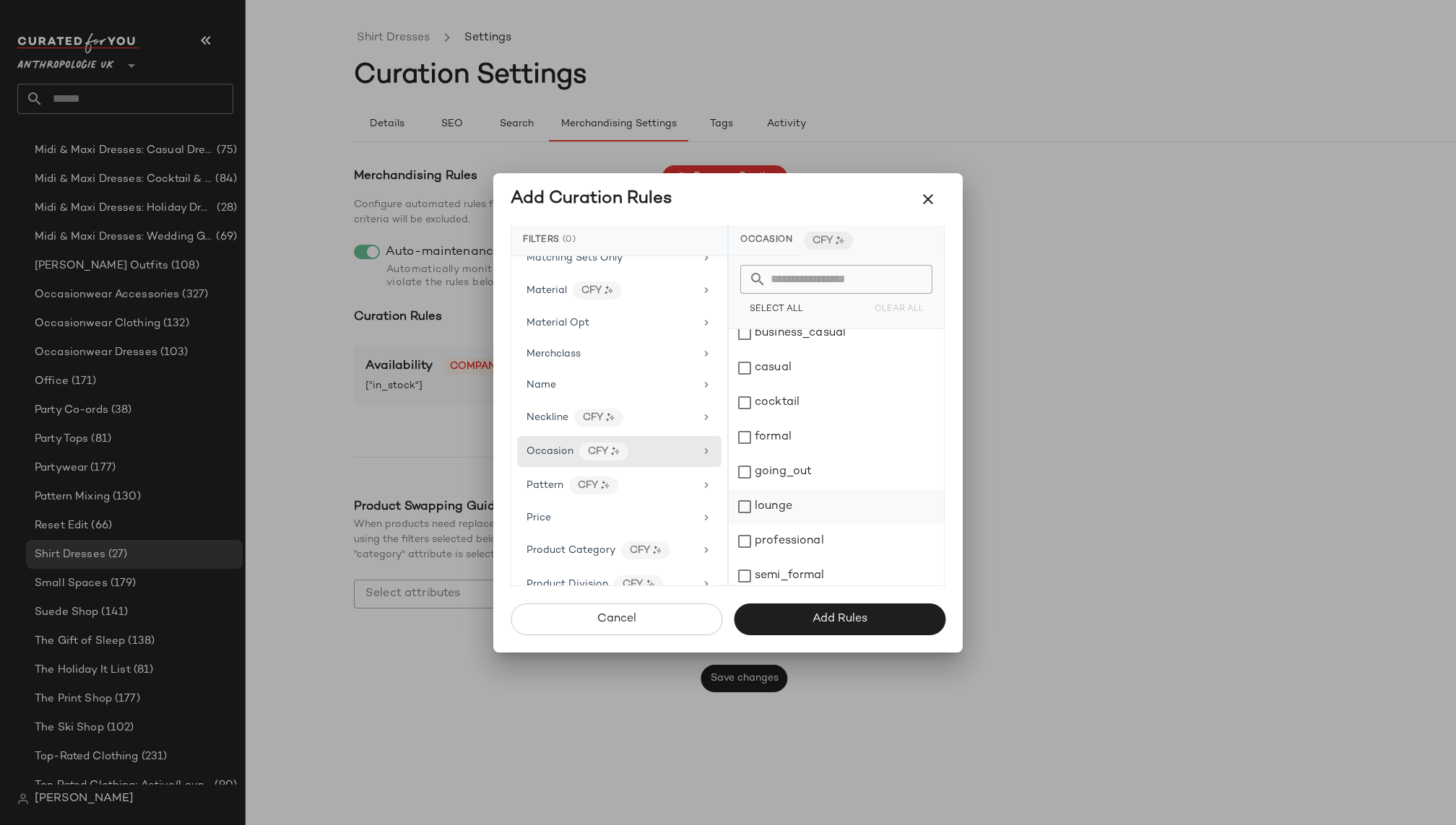
scroll to position [89, 0]
click at [636, 477] on div "Pattern CFY" at bounding box center [611, 486] width 168 height 18
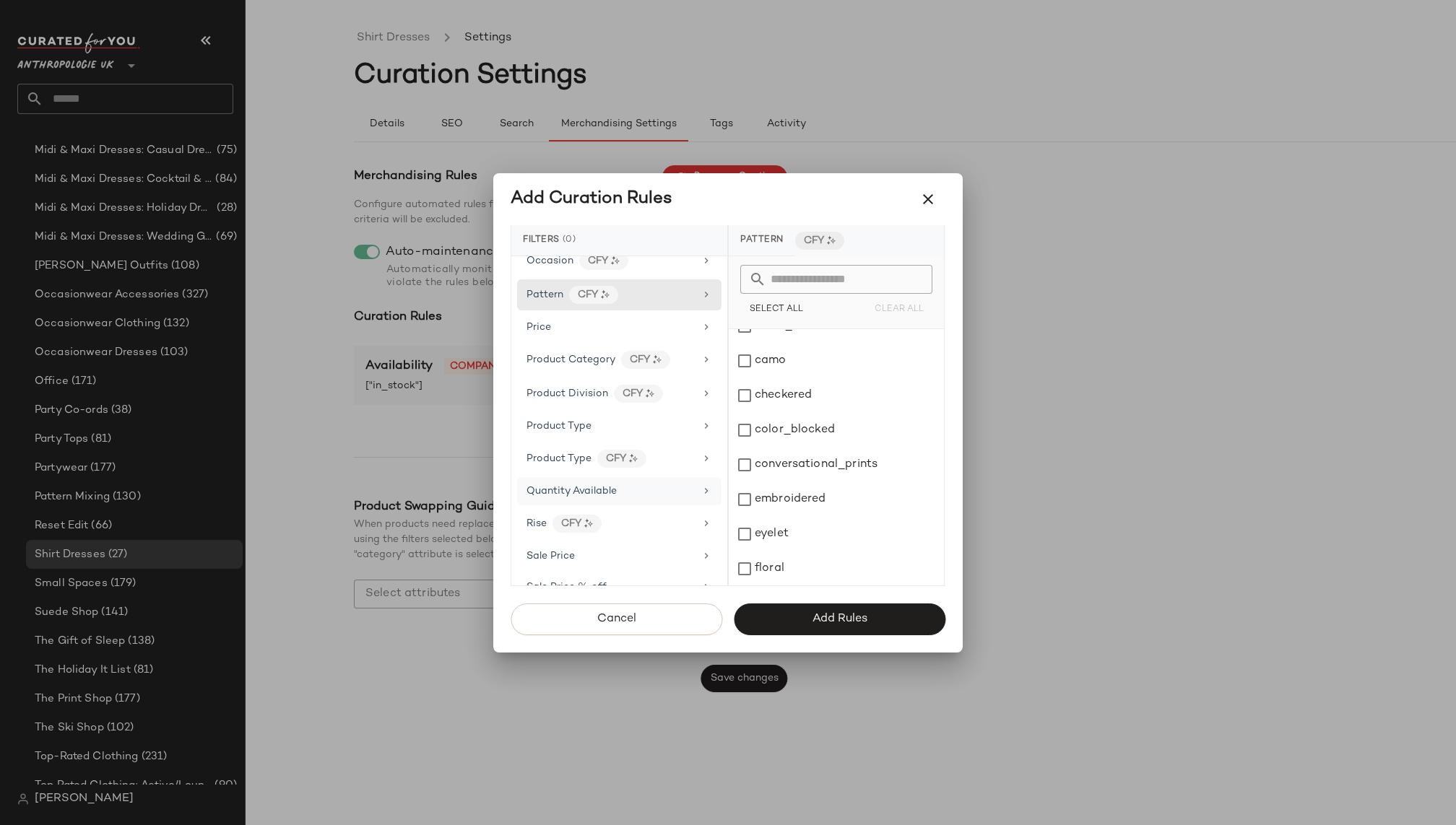
scroll to position [1008, 0]
click at [697, 340] on div "Product Category CFY" at bounding box center [618, 348] width 204 height 31
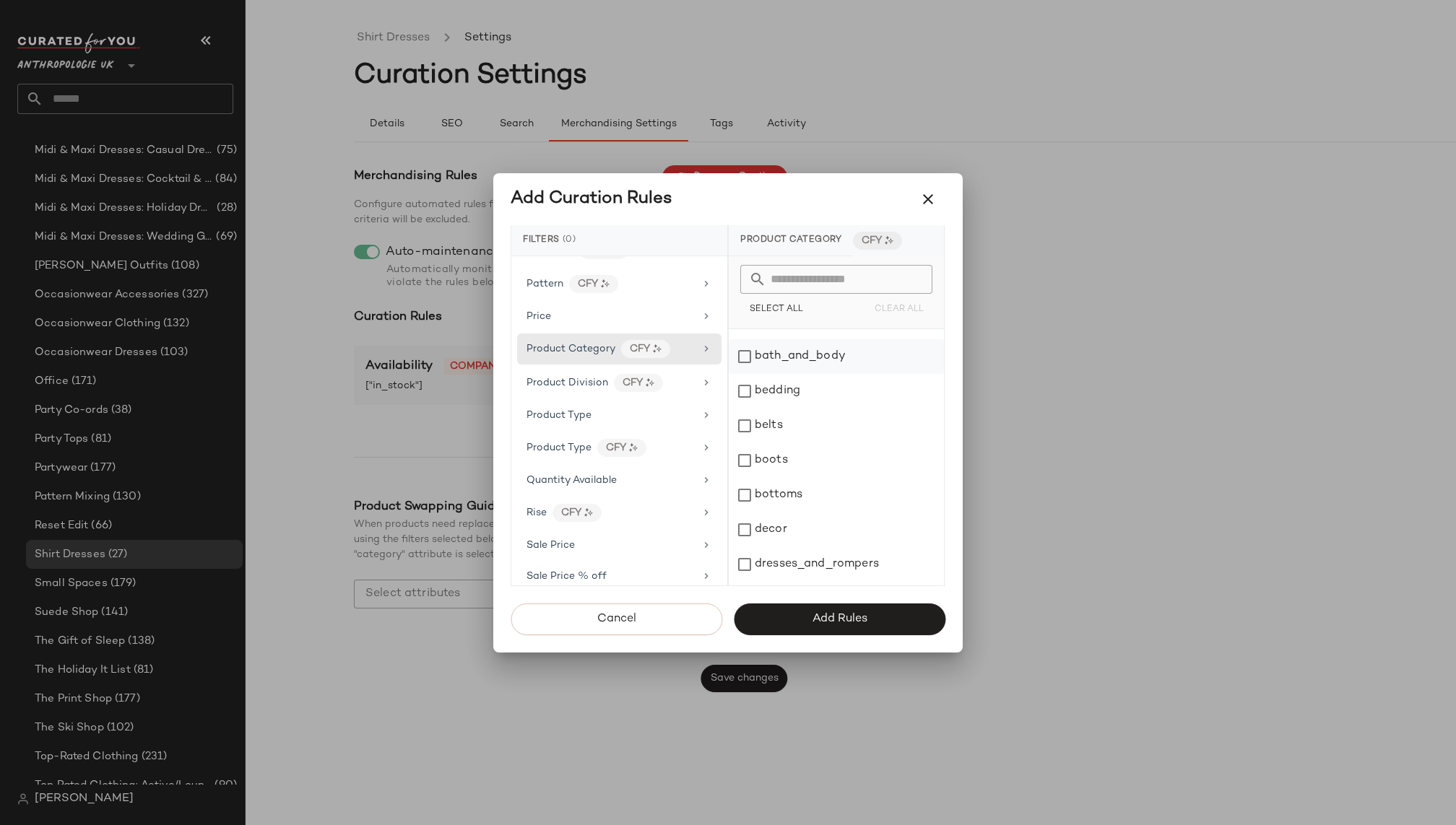
scroll to position [0, 0]
click at [676, 374] on div "Product Division CFY" at bounding box center [611, 383] width 168 height 18
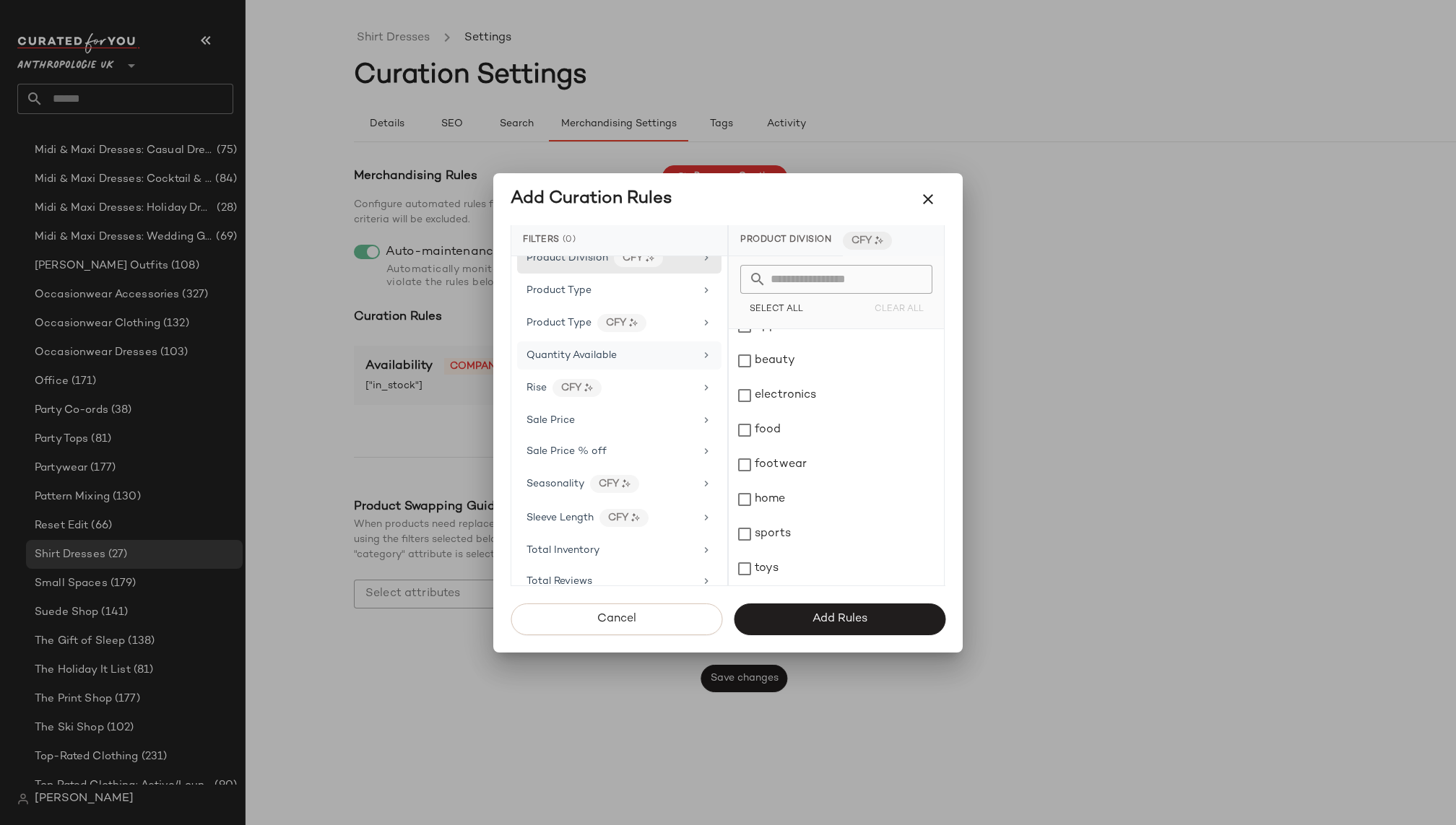
scroll to position [1177, 0]
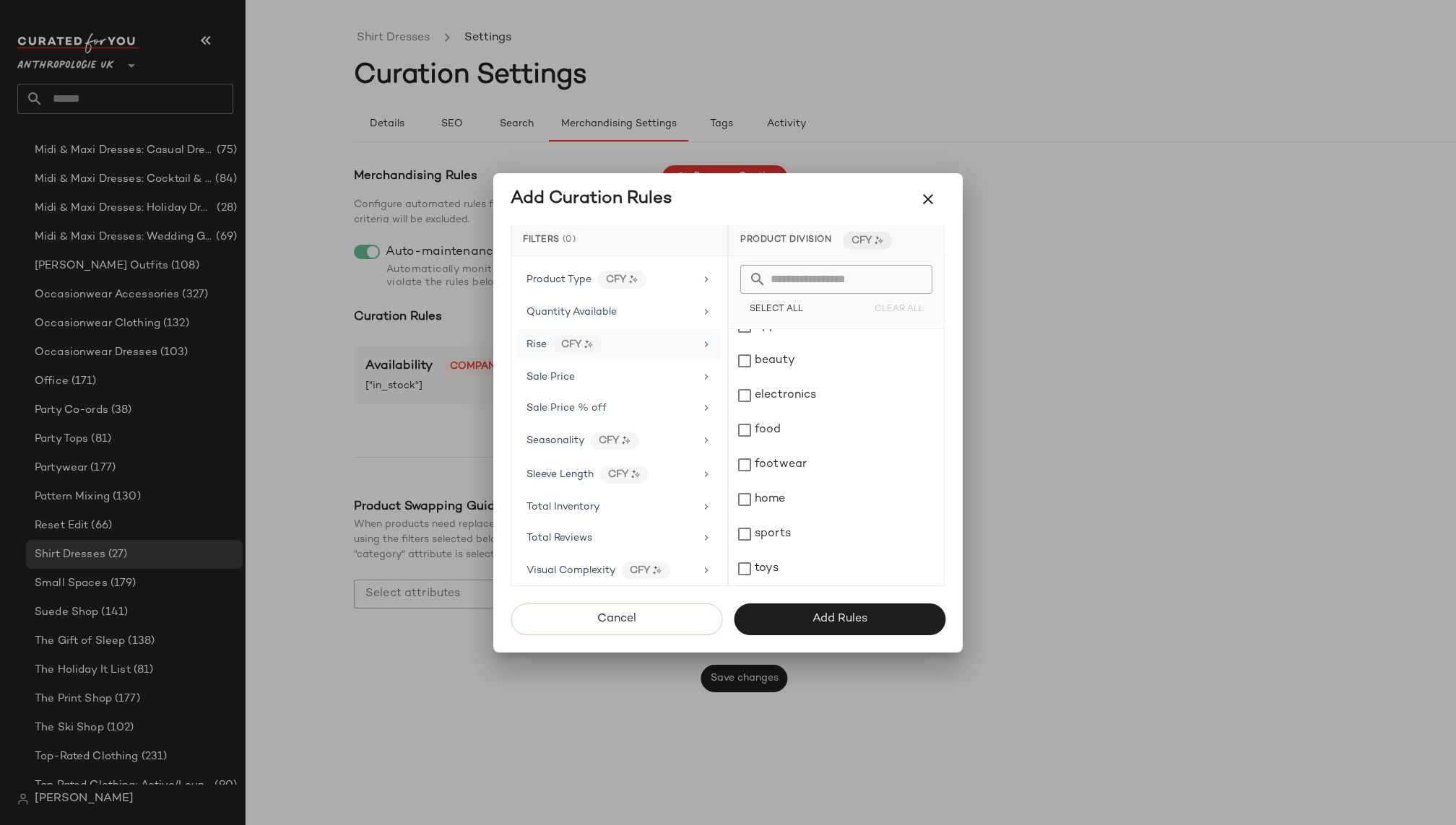
click at [656, 336] on div "Rise CFY" at bounding box center [611, 345] width 168 height 18
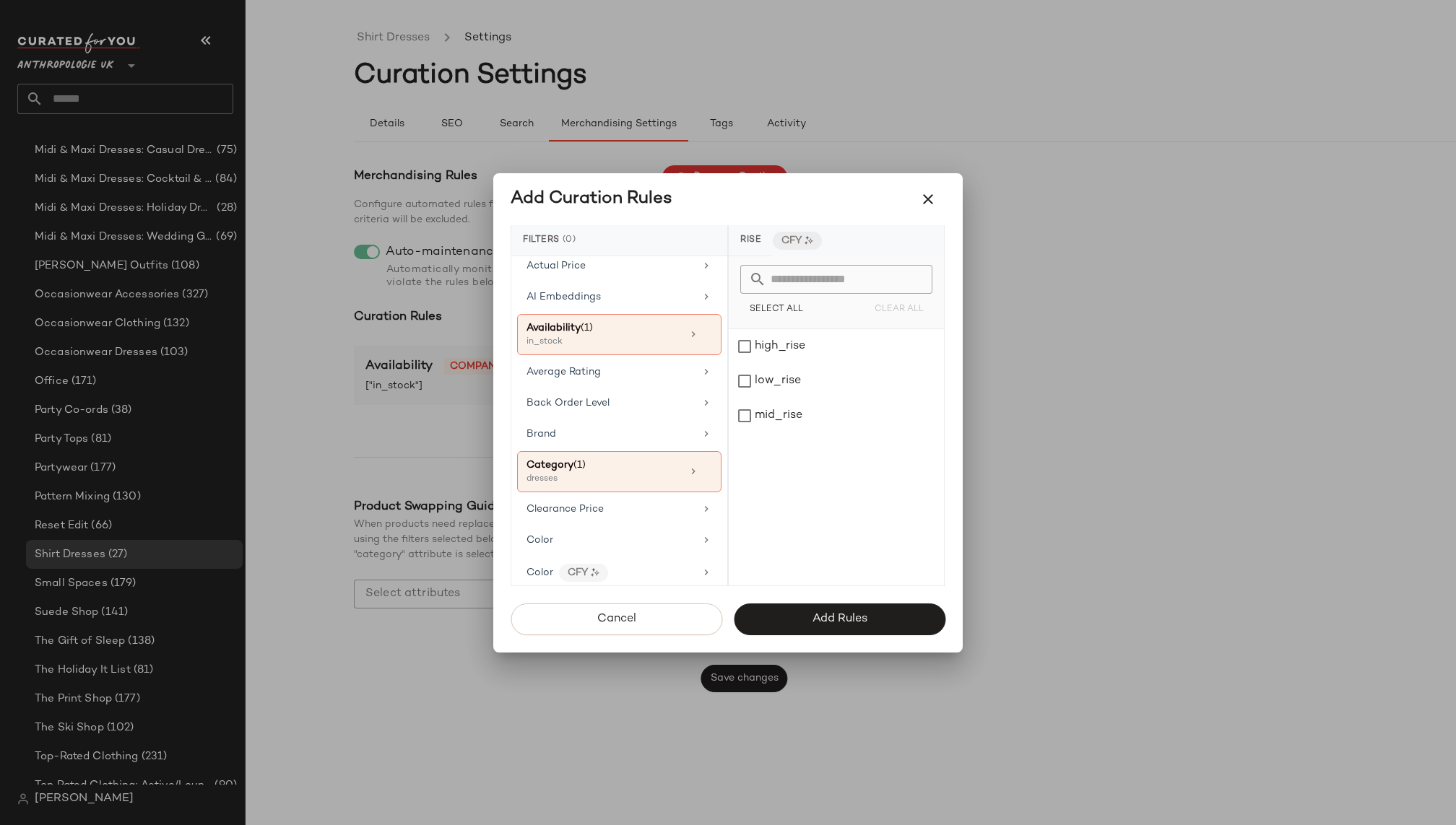
scroll to position [0, 0]
click at [848, 606] on button "Add Rules" at bounding box center [839, 619] width 212 height 32
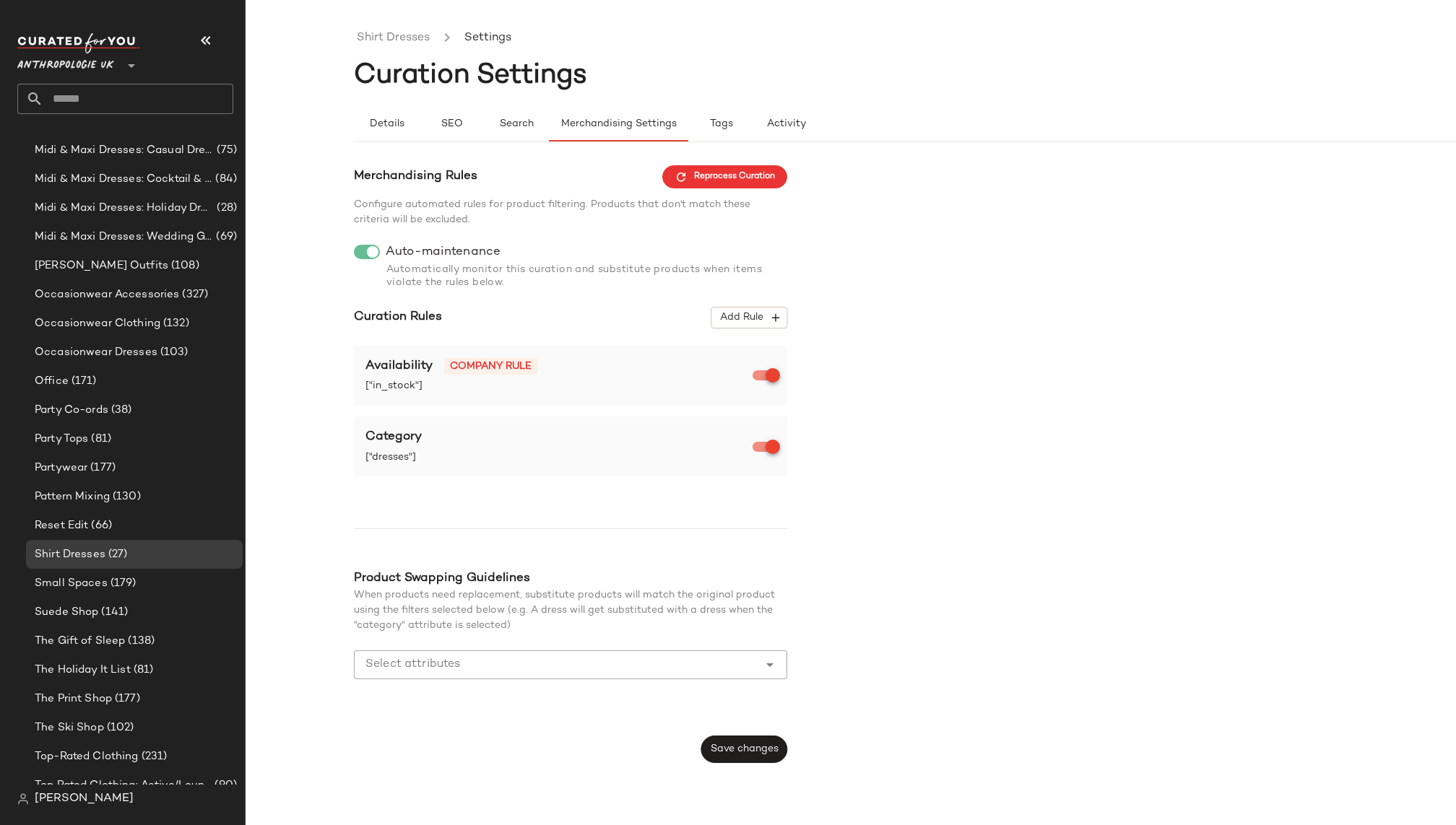
click at [538, 662] on input "Select attributes" at bounding box center [559, 665] width 388 height 18
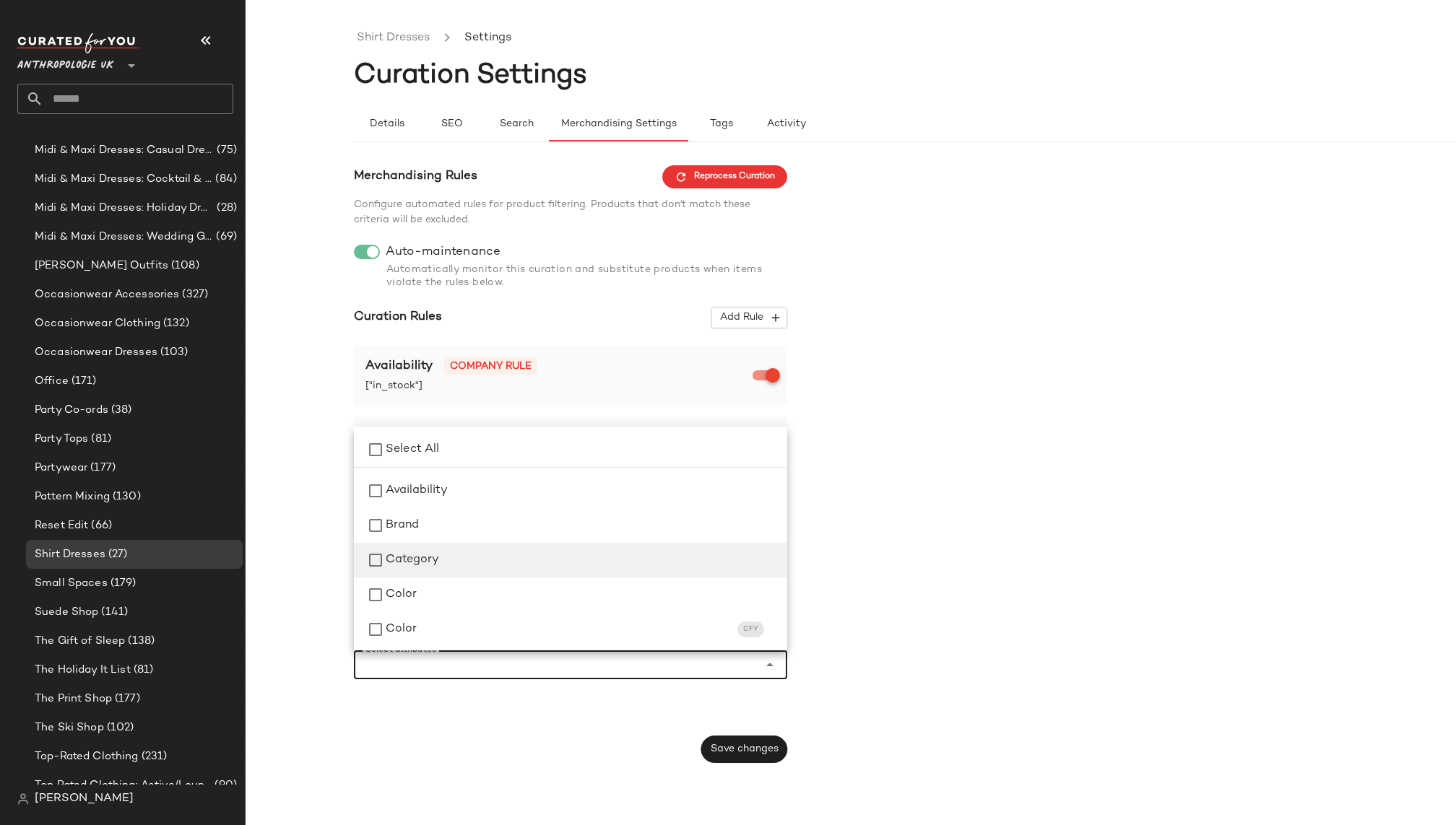
click at [519, 563] on div "Category" at bounding box center [581, 560] width 390 height 18
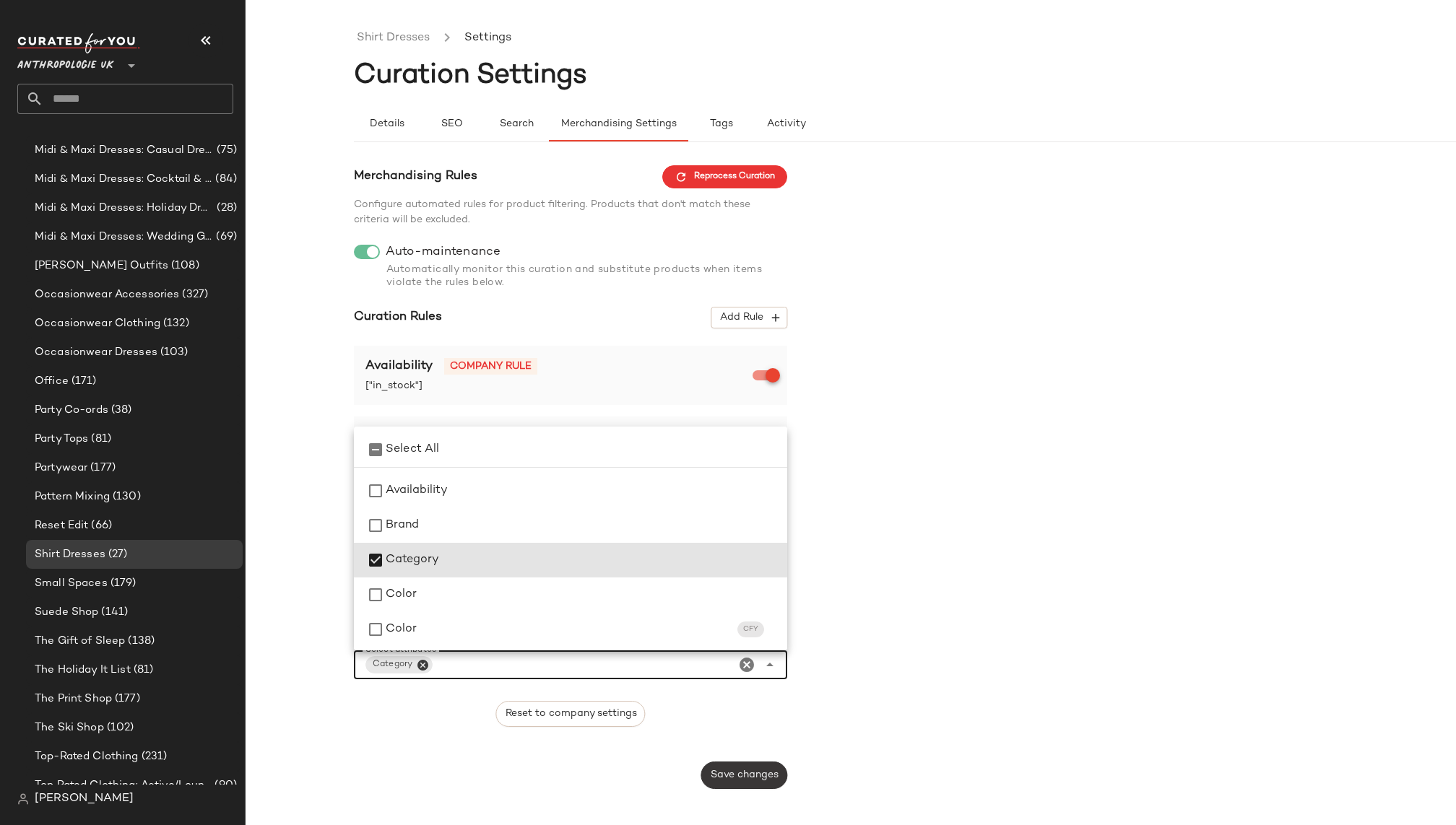
click at [752, 781] on span "Save changes" at bounding box center [744, 776] width 68 height 12
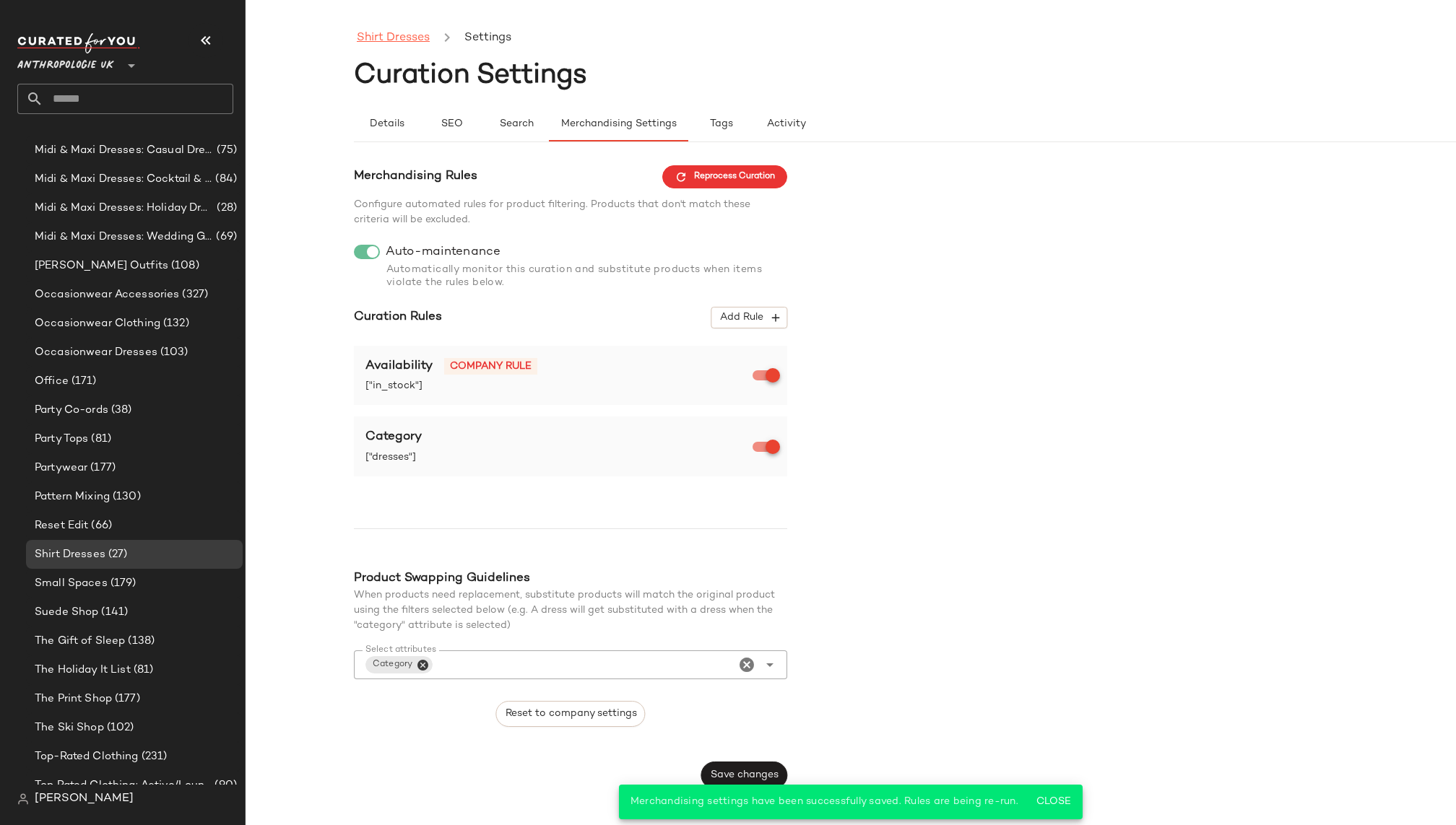
click at [407, 42] on link "Shirt Dresses" at bounding box center [393, 38] width 73 height 19
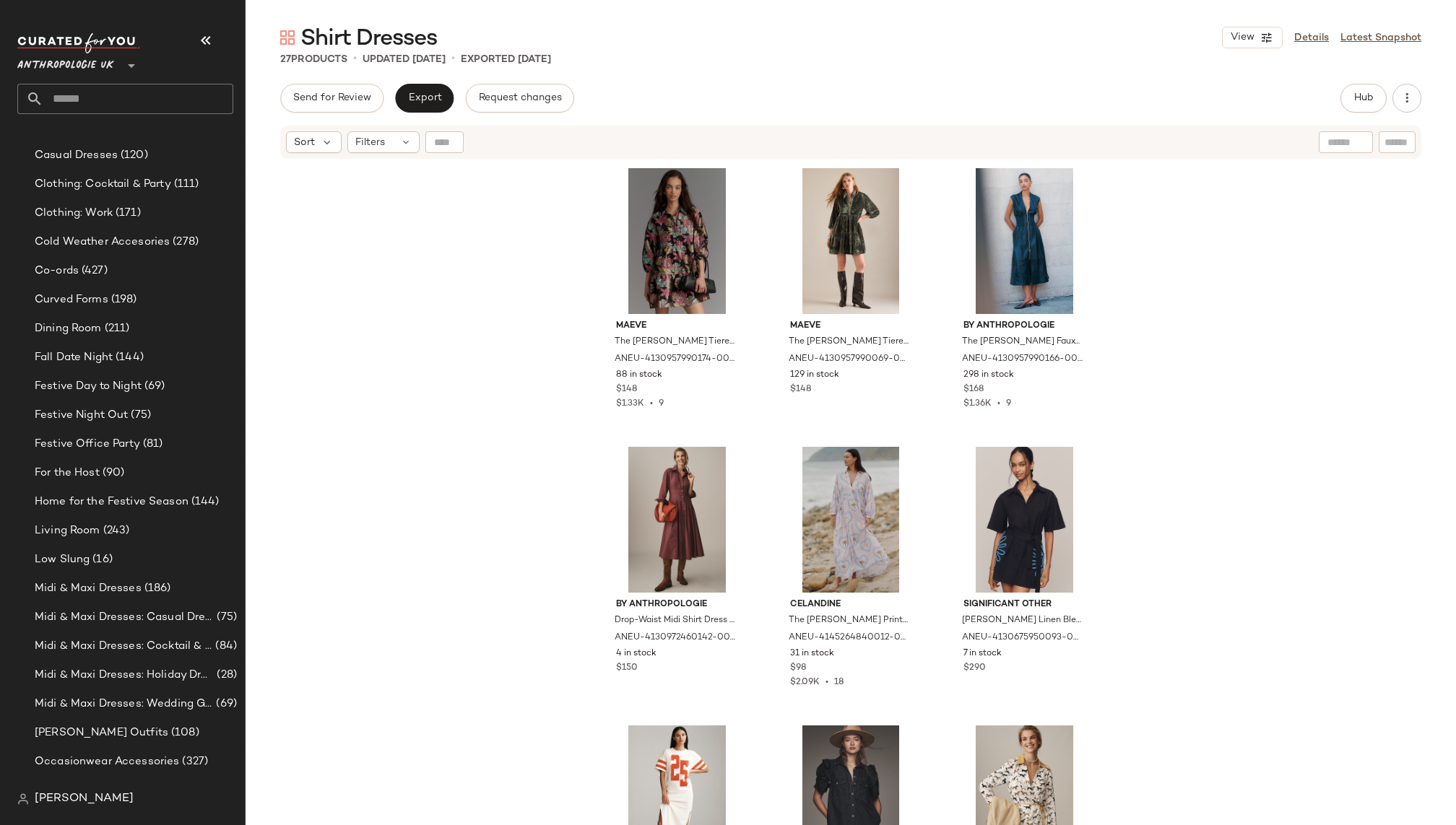
scroll to position [518, 0]
click at [115, 306] on div "Co-ords (427)" at bounding box center [134, 297] width 217 height 29
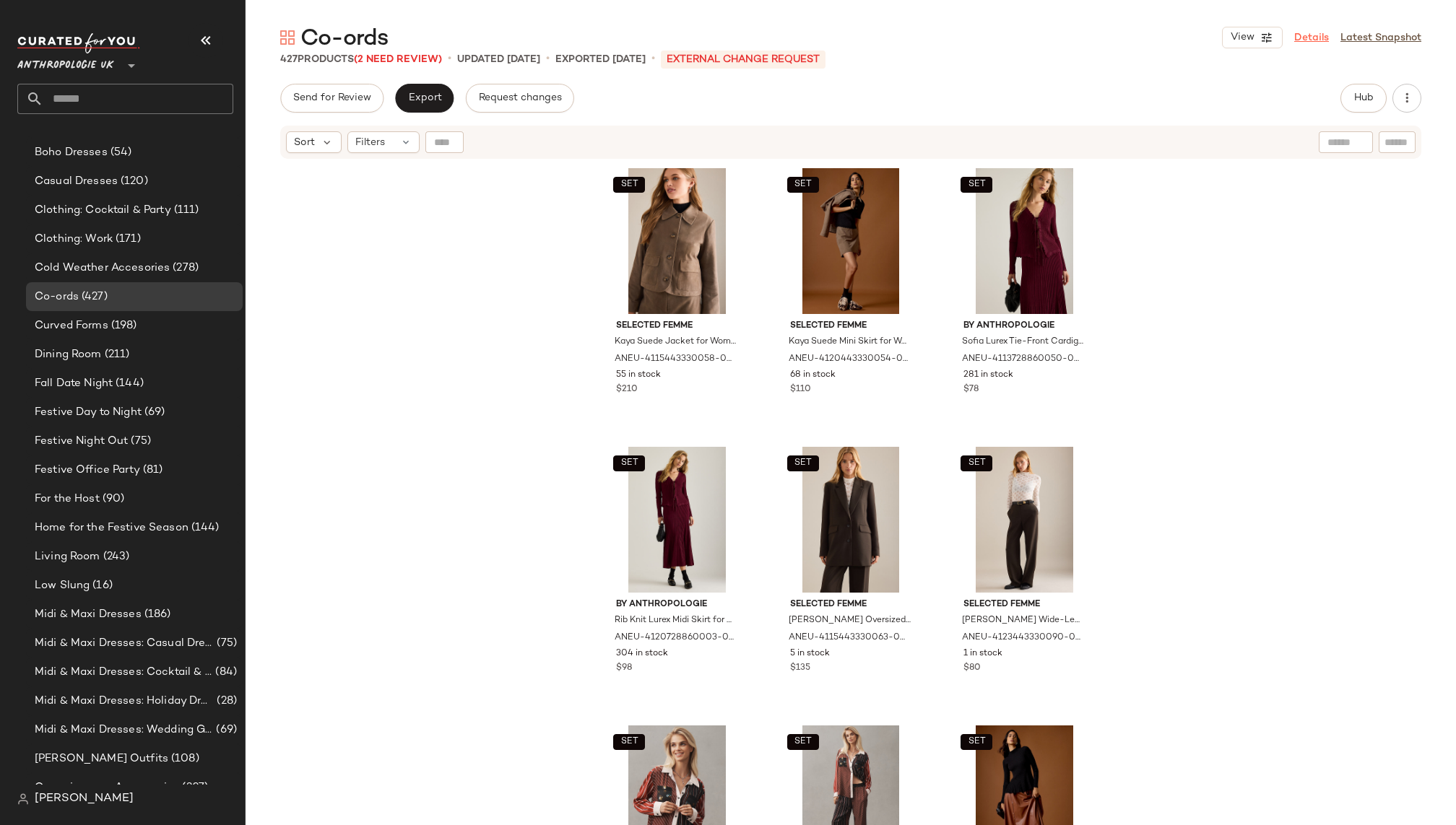
click at [1317, 38] on link "Details" at bounding box center [1312, 38] width 35 height 15
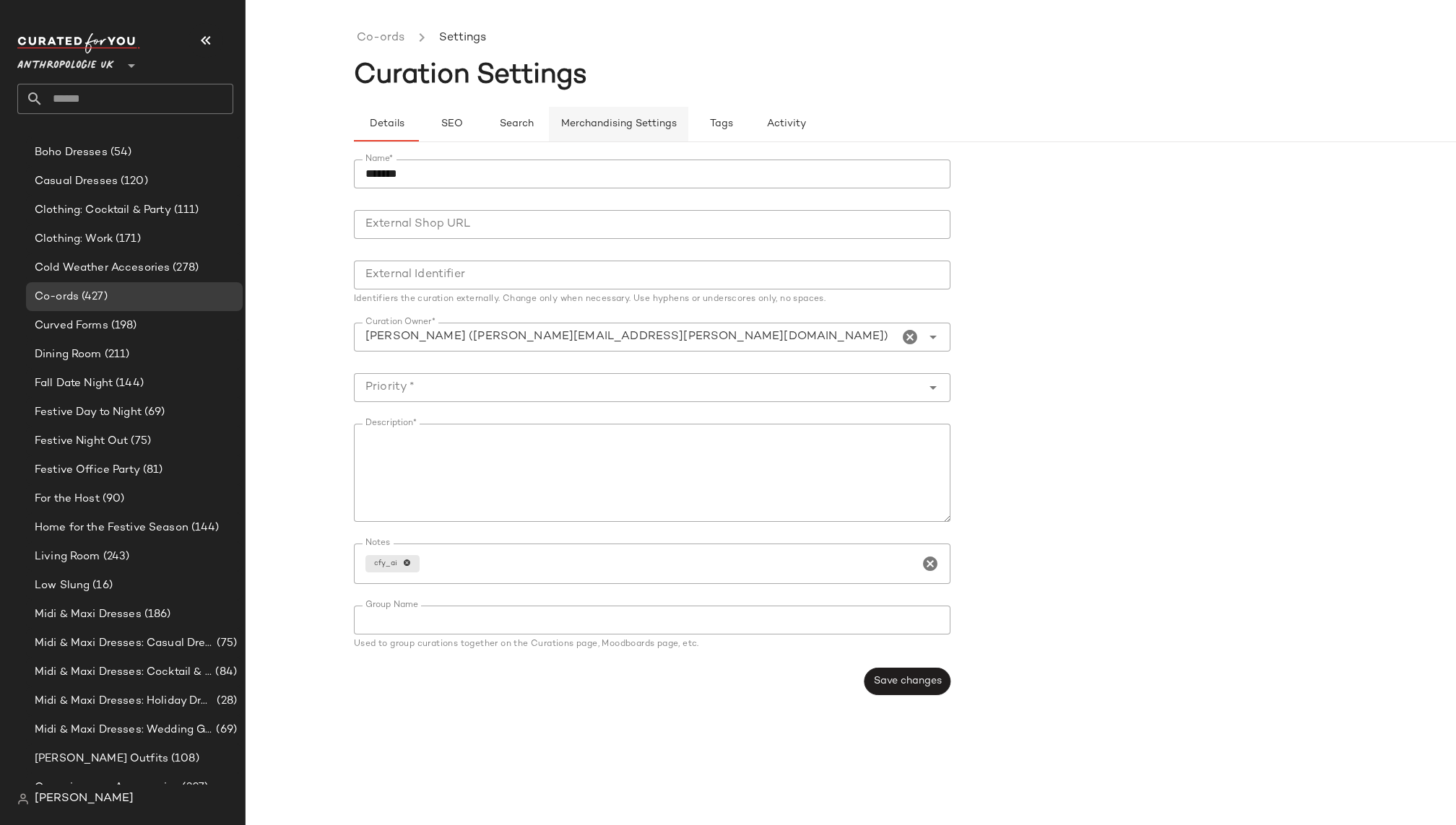
click at [663, 125] on span "Merchandising Settings" at bounding box center [618, 124] width 117 height 12
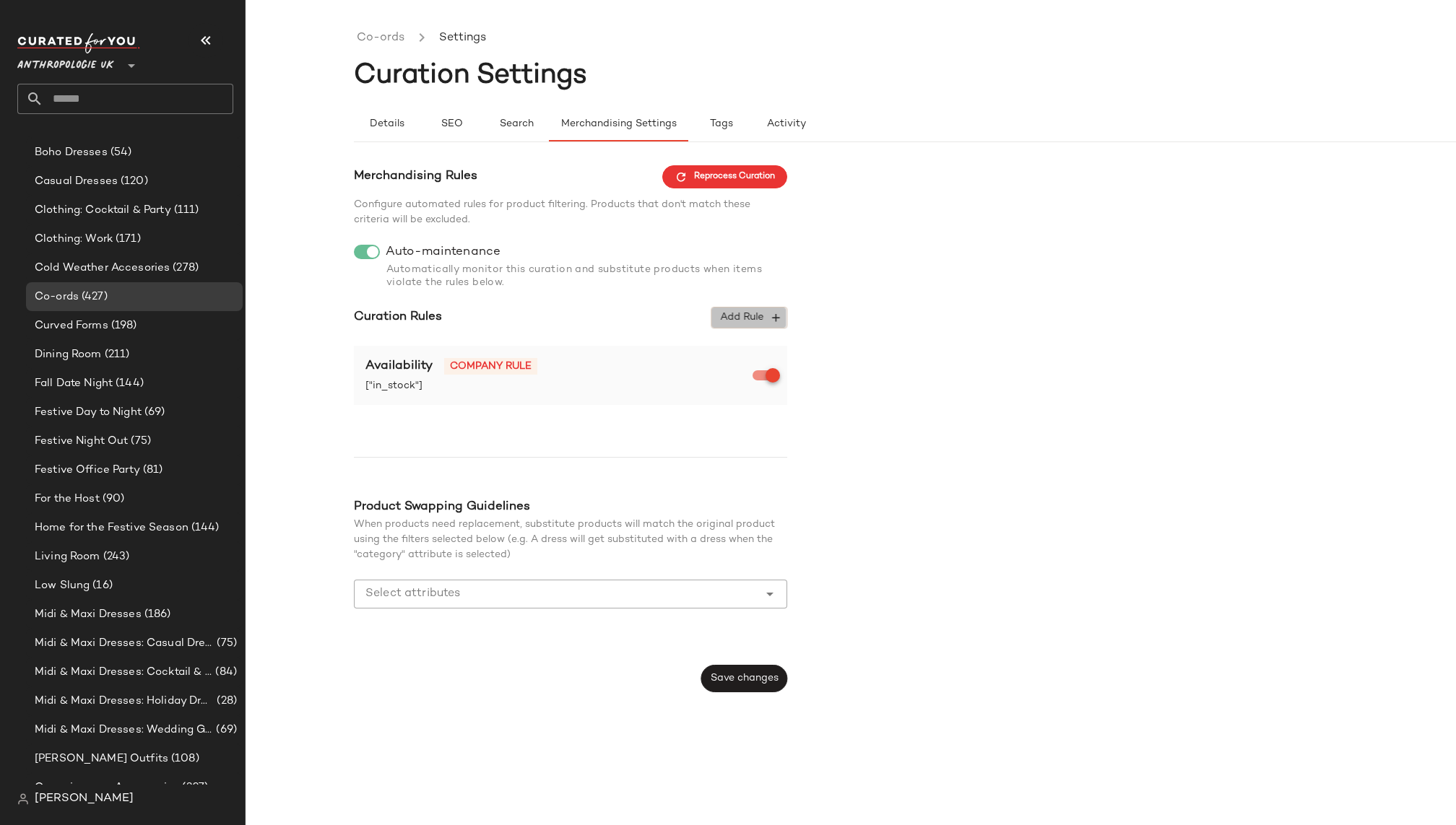
click at [731, 316] on span "Add Rule" at bounding box center [749, 318] width 60 height 13
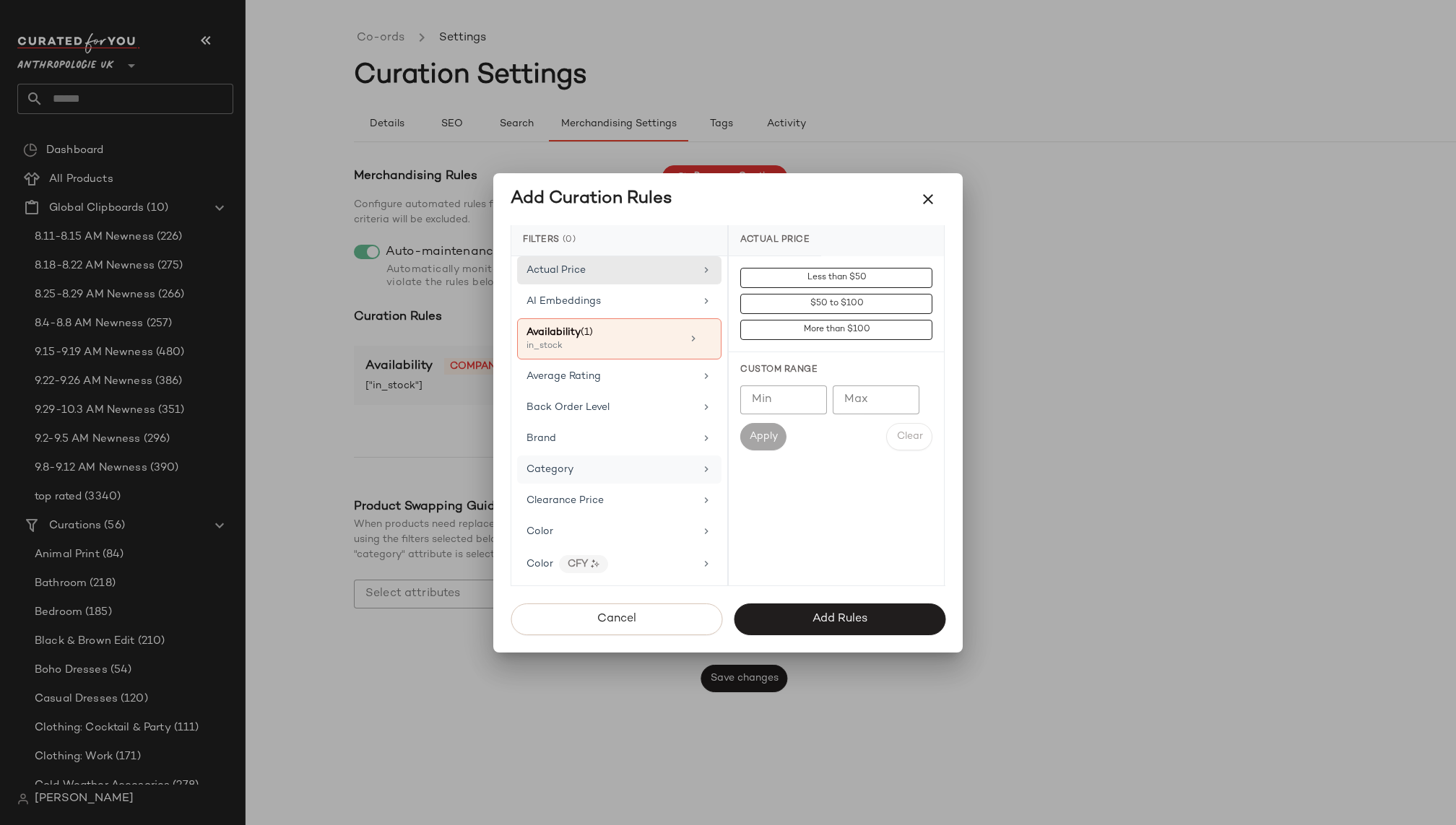
scroll to position [518, 0]
click at [605, 468] on div "Category" at bounding box center [611, 470] width 168 height 15
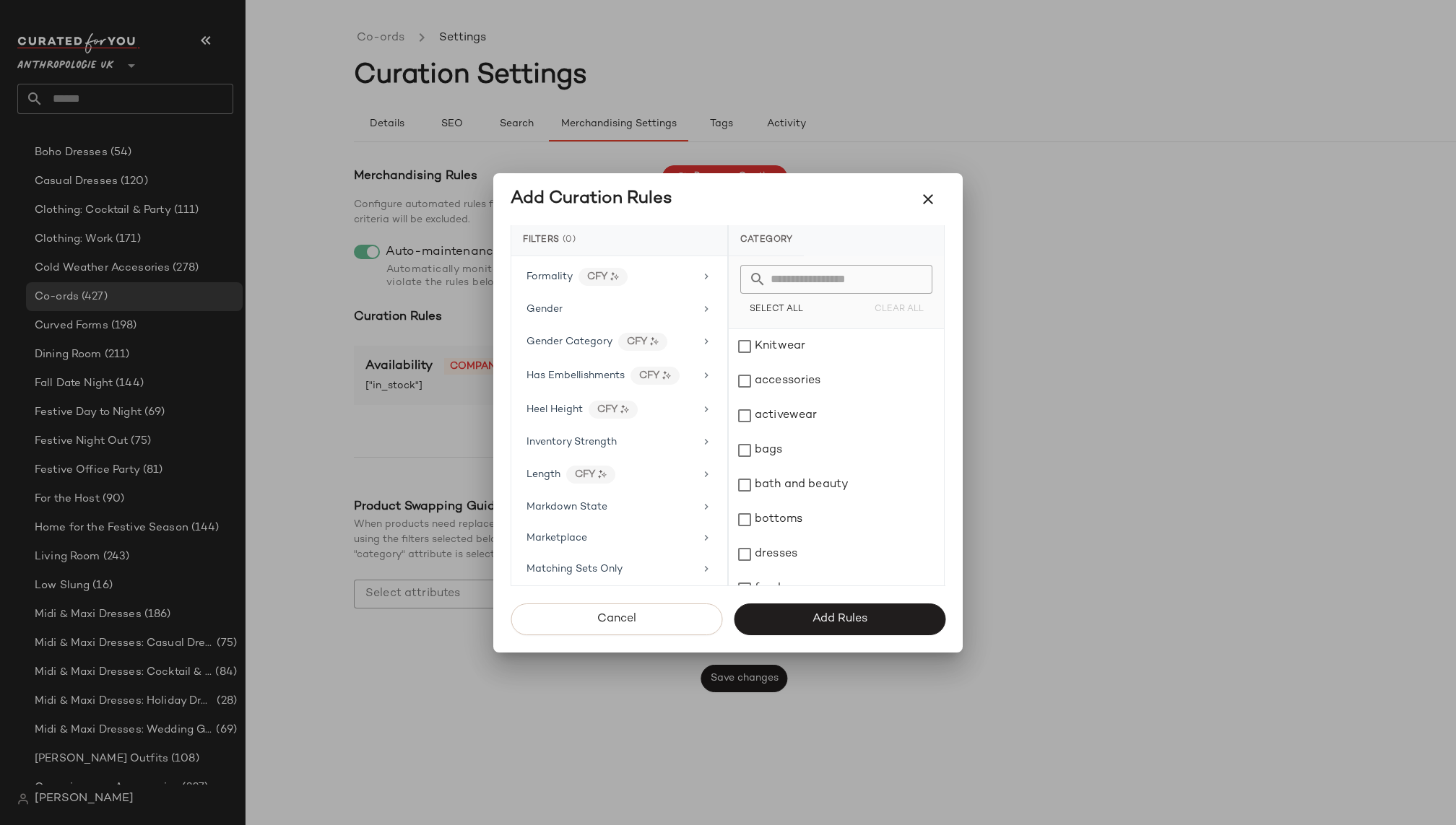
scroll to position [489, 0]
click at [611, 557] on span "Matching Sets Only" at bounding box center [574, 562] width 96 height 11
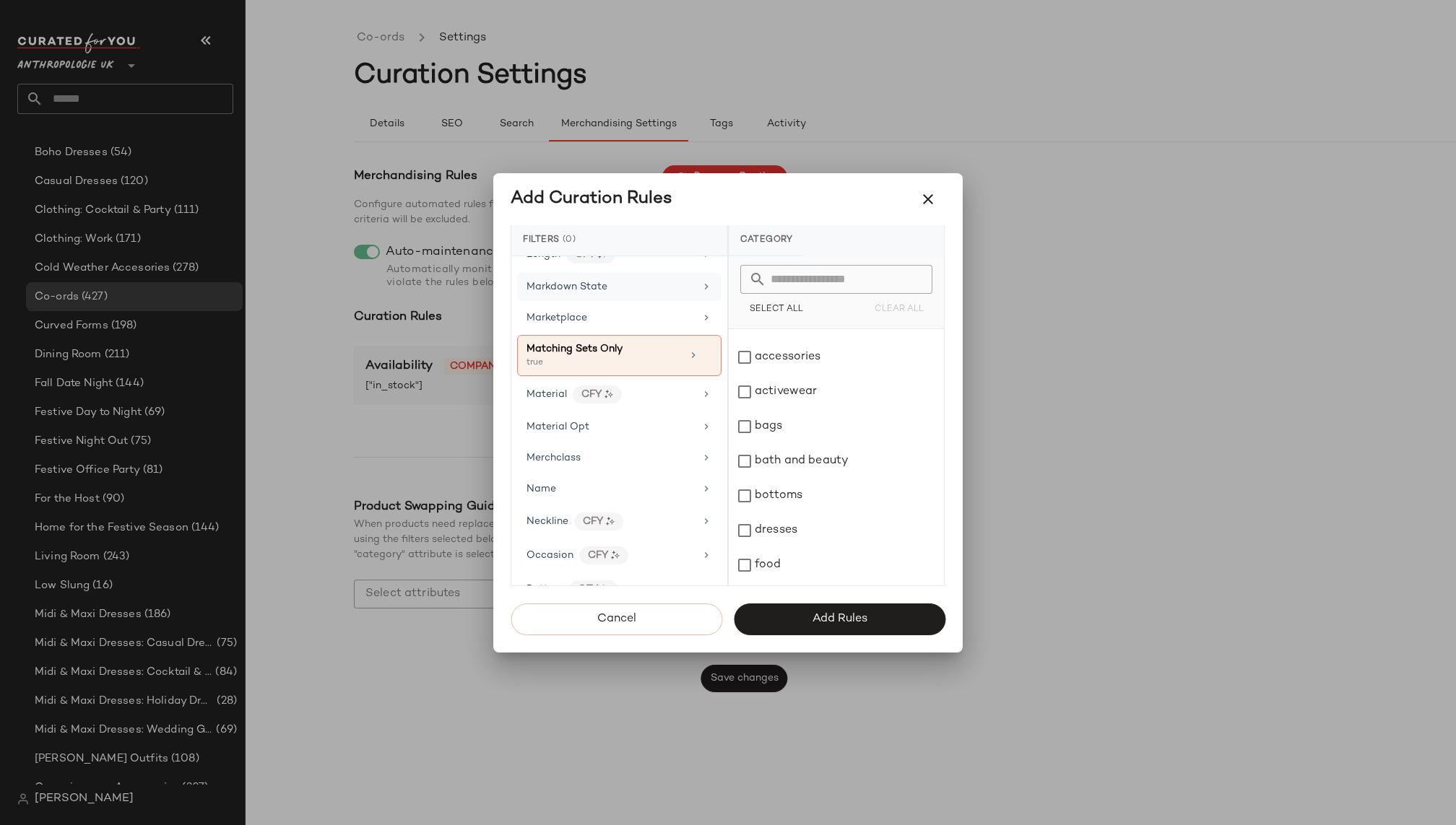
scroll to position [692, 0]
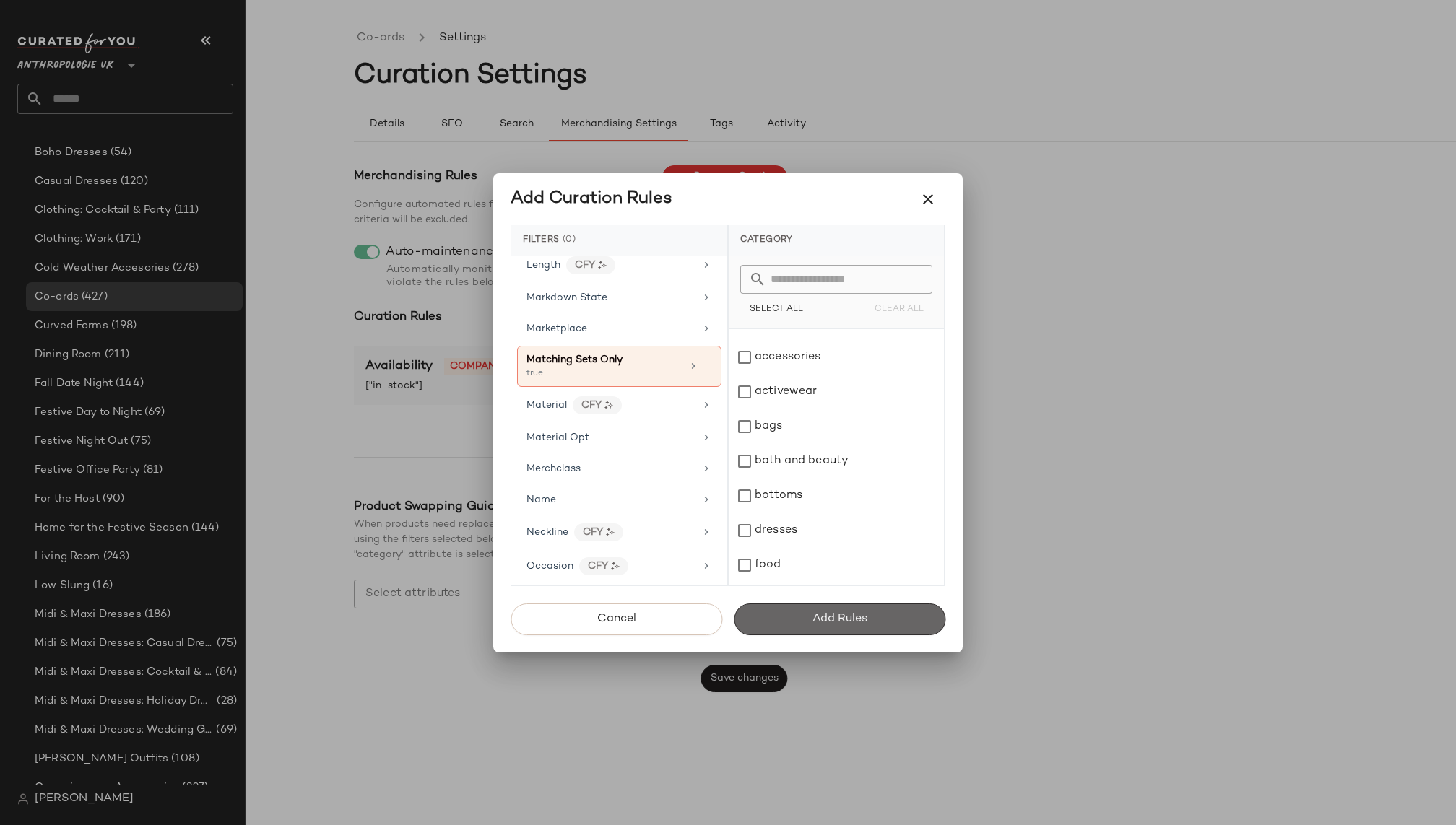
click at [807, 623] on button "Add Rules" at bounding box center [839, 619] width 212 height 32
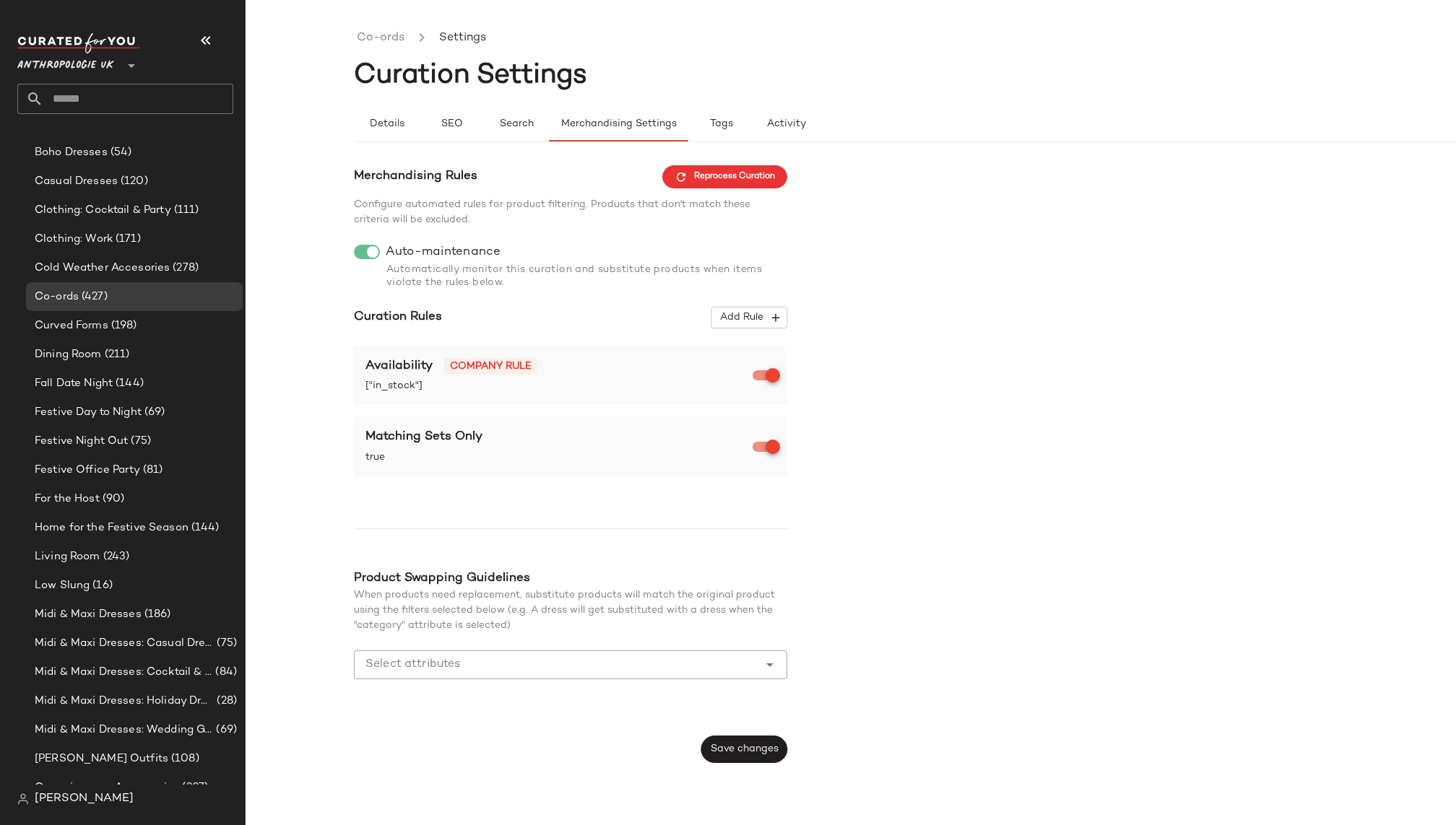
click at [515, 679] on div "Select attributes Select attributes" at bounding box center [571, 673] width 433 height 45
click at [517, 658] on input "Select attributes" at bounding box center [559, 665] width 388 height 18
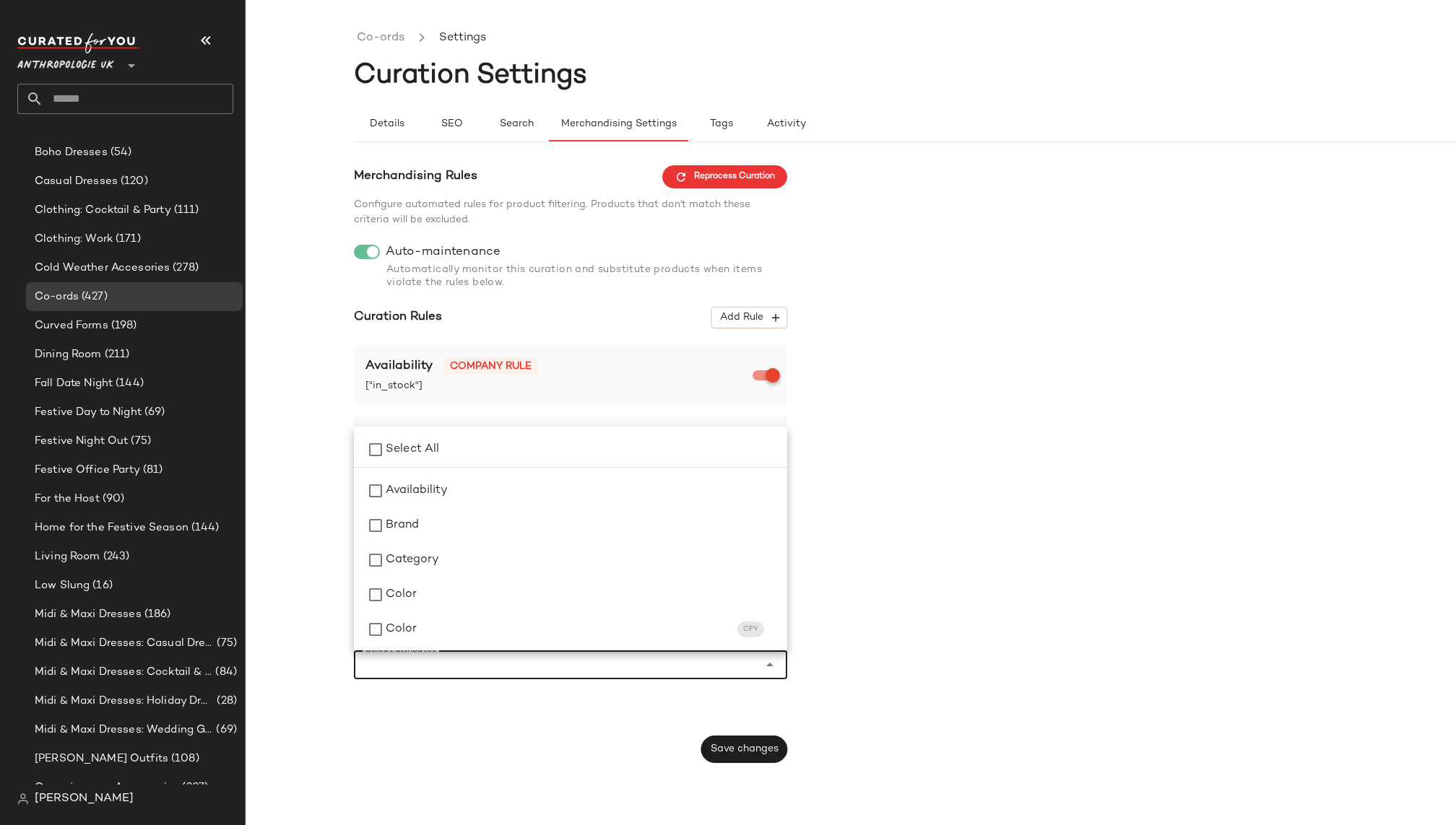
click at [865, 578] on div "Merchandising Rules Reprocess Curation Configure automated rules for product fi…" at bounding box center [959, 464] width 1210 height 598
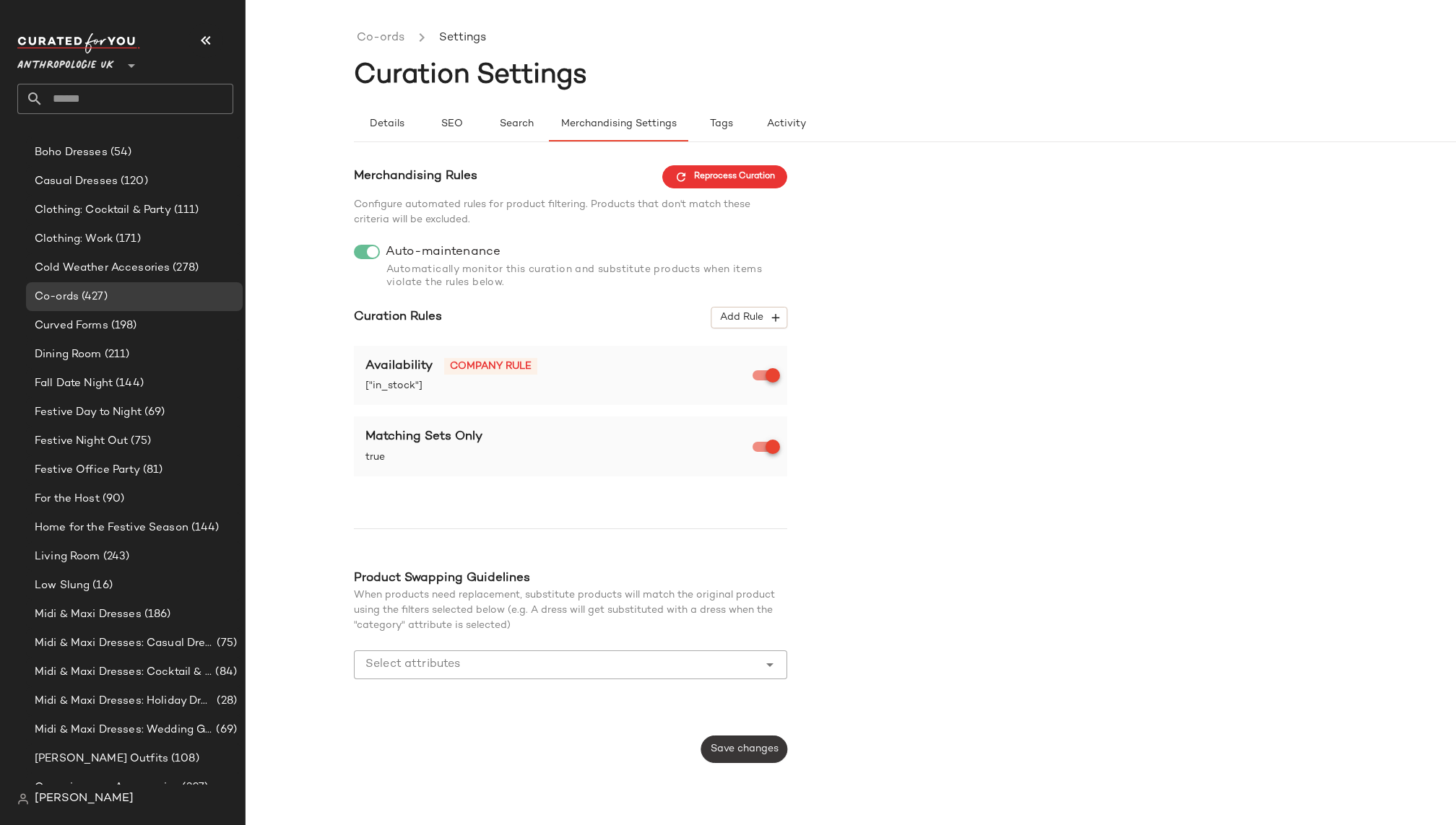
click at [738, 756] on button "Save changes" at bounding box center [743, 749] width 86 height 28
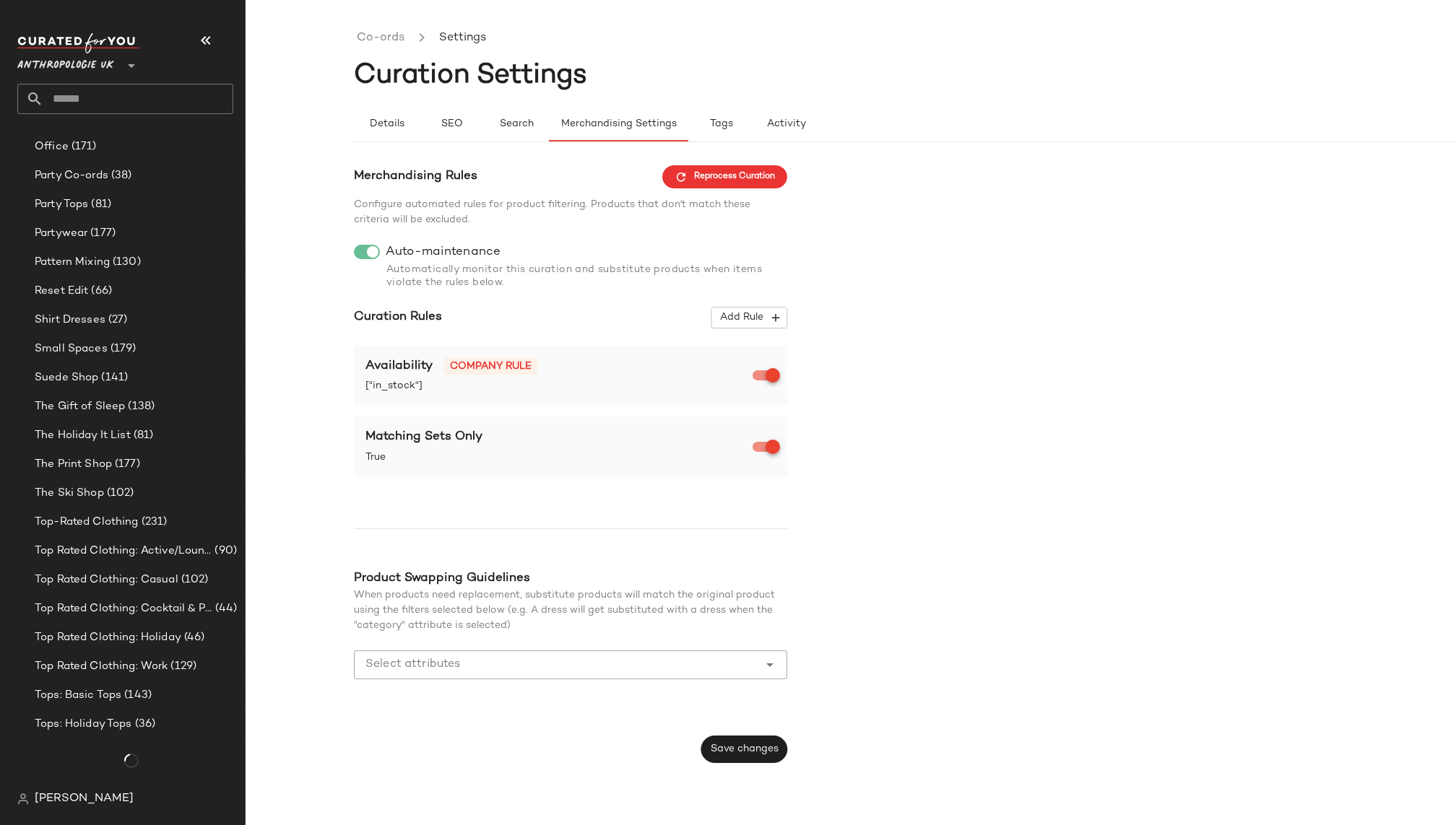
scroll to position [1372, 0]
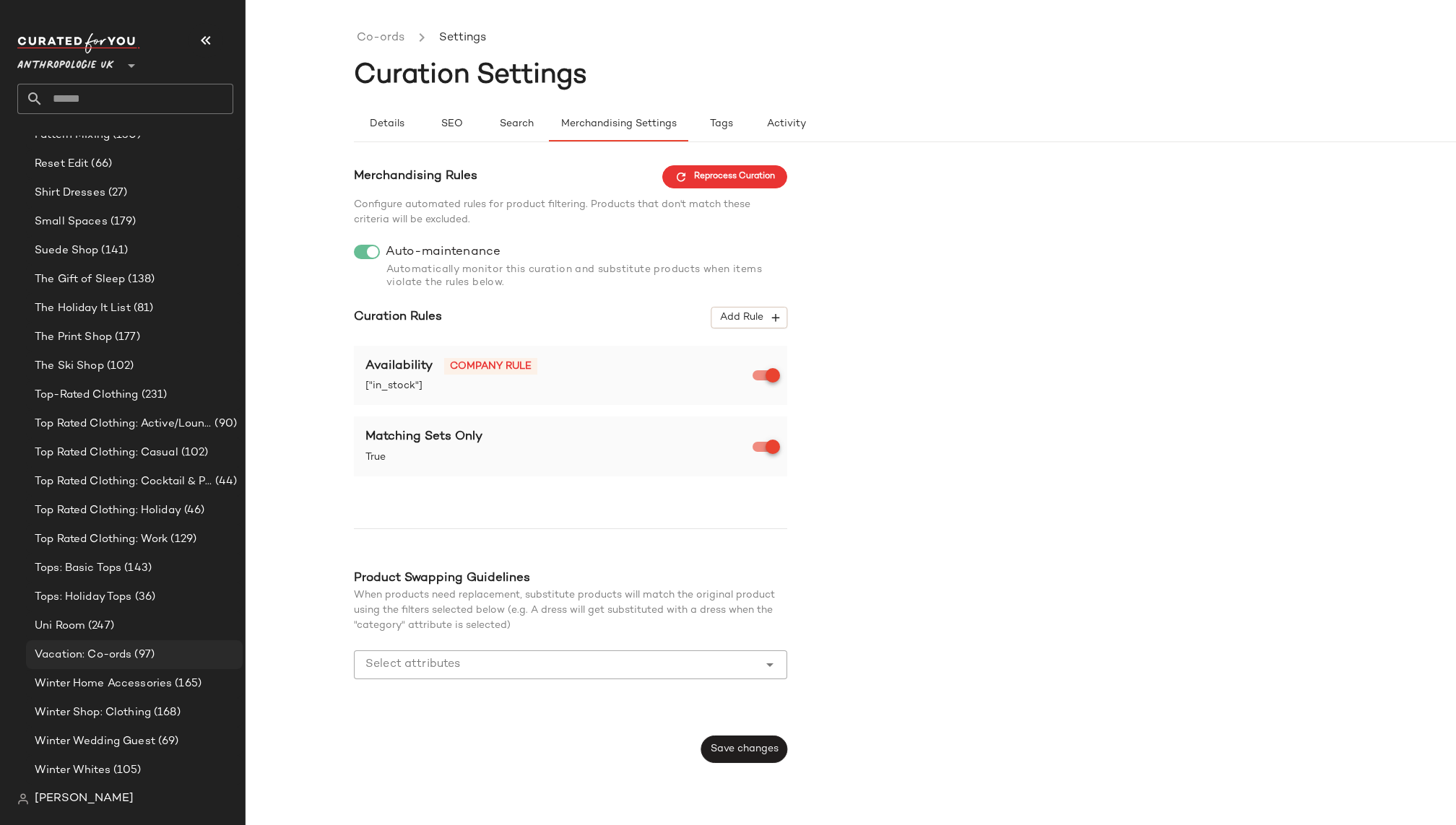
click at [129, 659] on span "Vacation: Co-ords" at bounding box center [83, 655] width 97 height 17
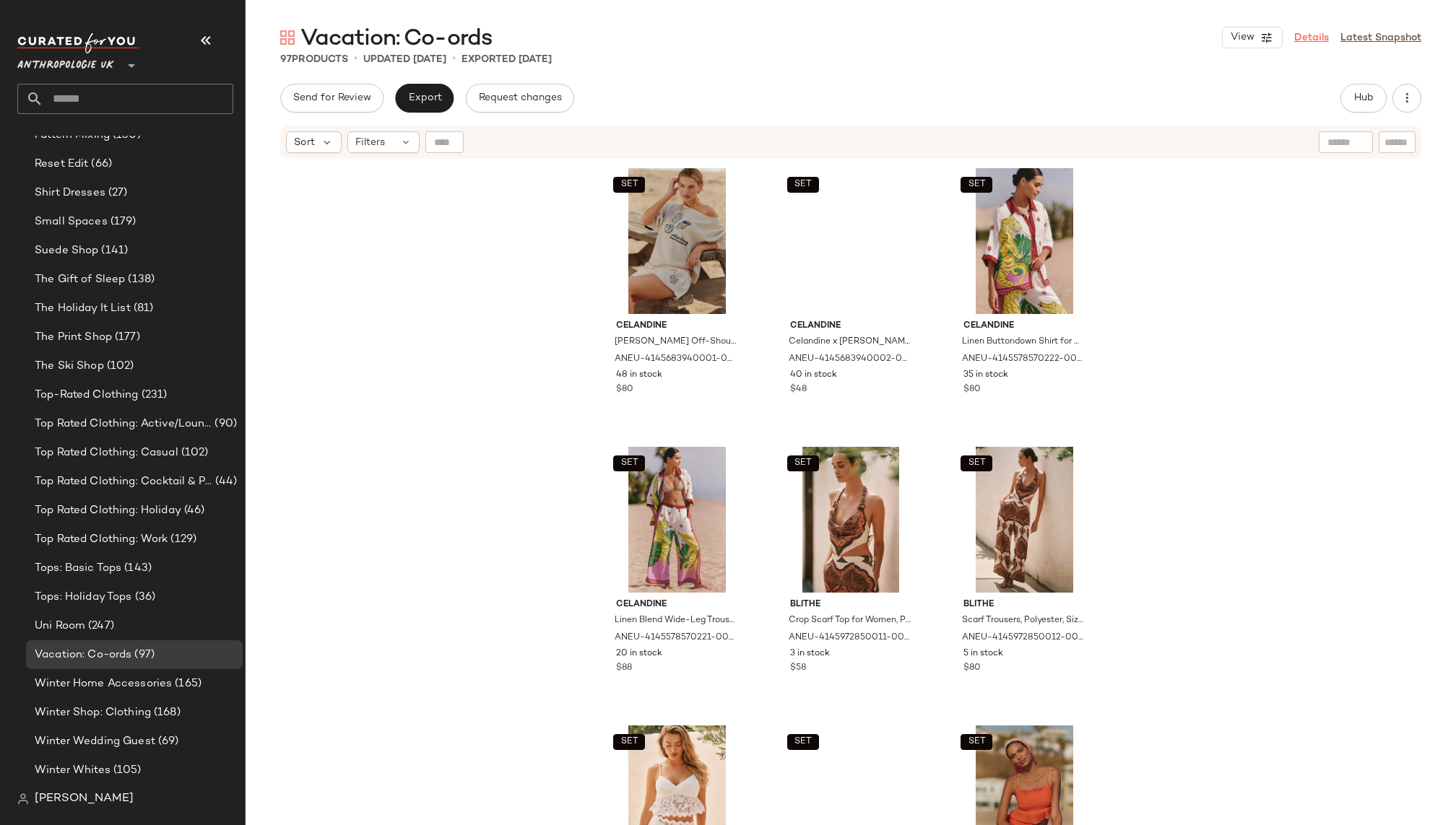
click at [1318, 38] on link "Details" at bounding box center [1312, 38] width 35 height 15
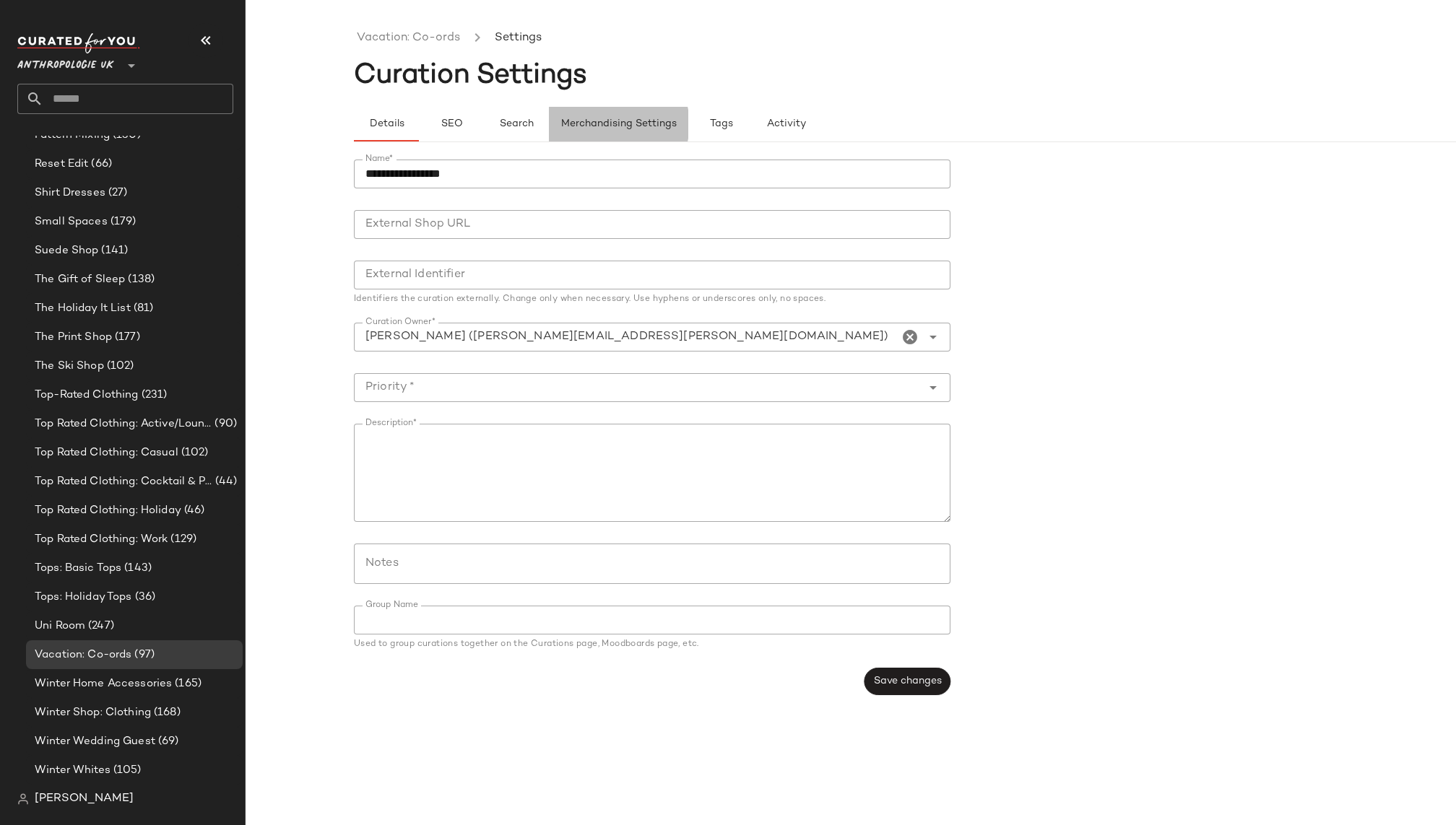
click at [598, 122] on span "Merchandising Settings" at bounding box center [618, 124] width 117 height 12
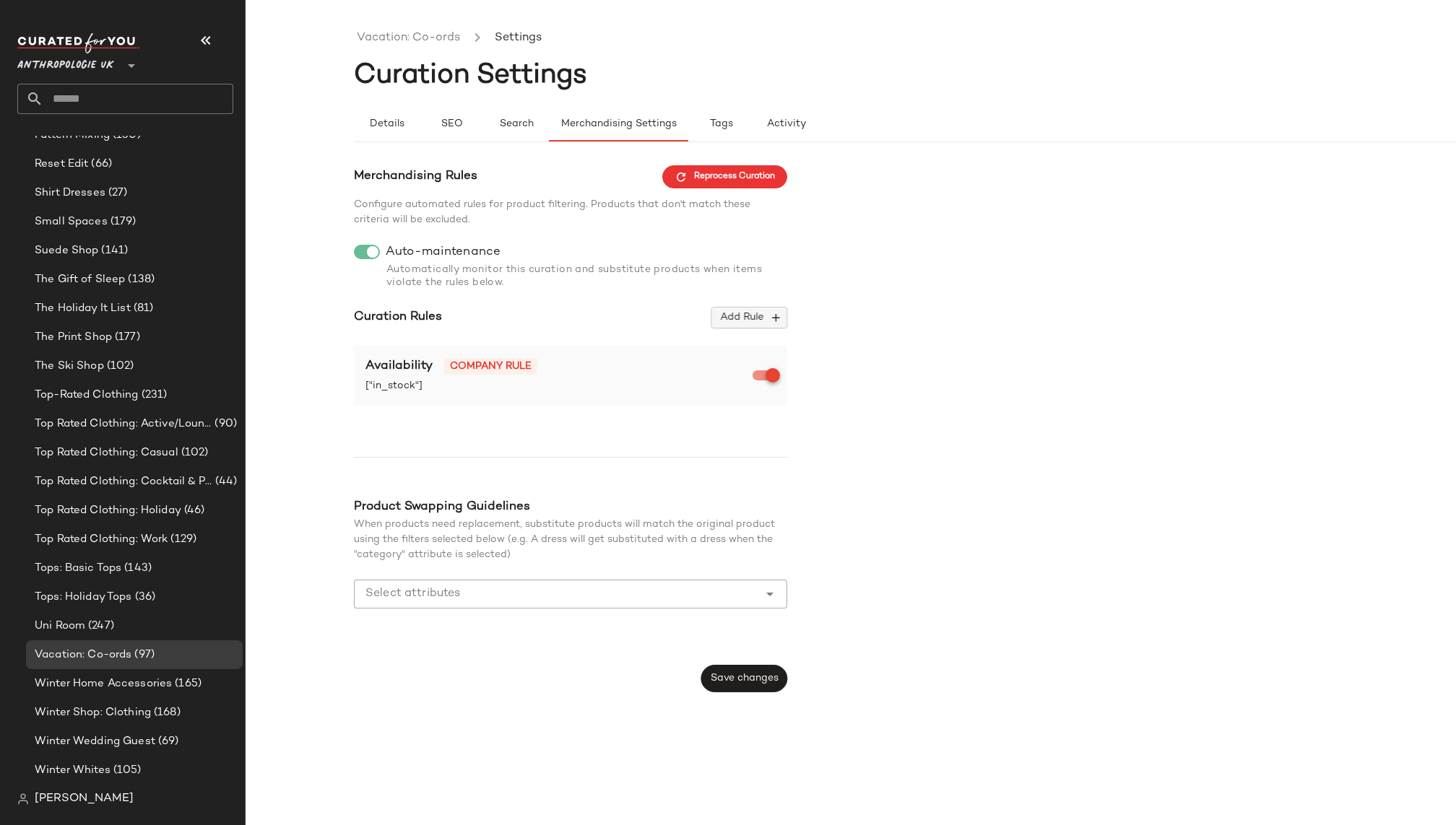
click at [717, 314] on button "Add Rule" at bounding box center [749, 318] width 76 height 22
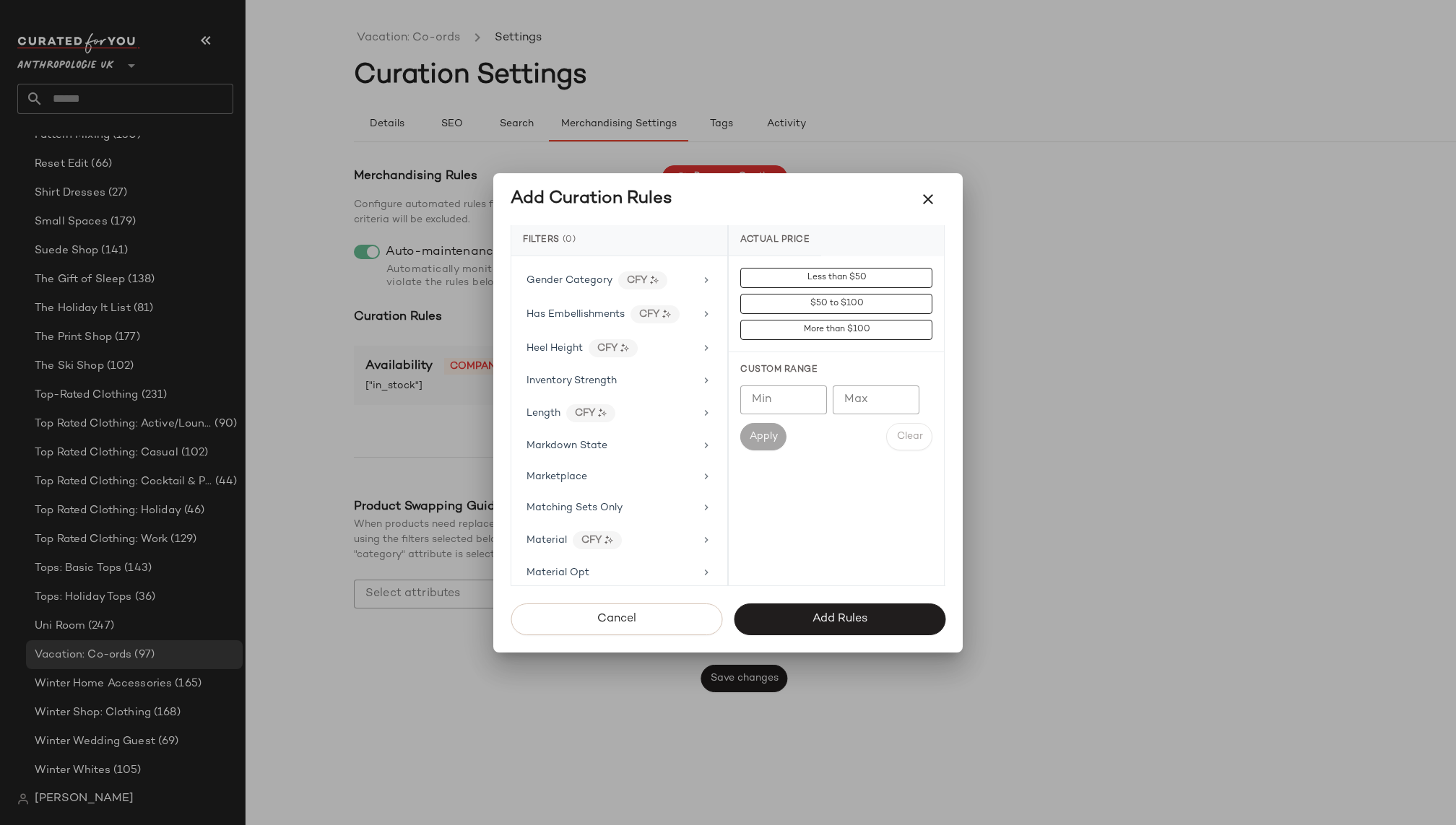
scroll to position [552, 0]
click at [640, 492] on div "Matching Sets Only" at bounding box center [611, 499] width 168 height 15
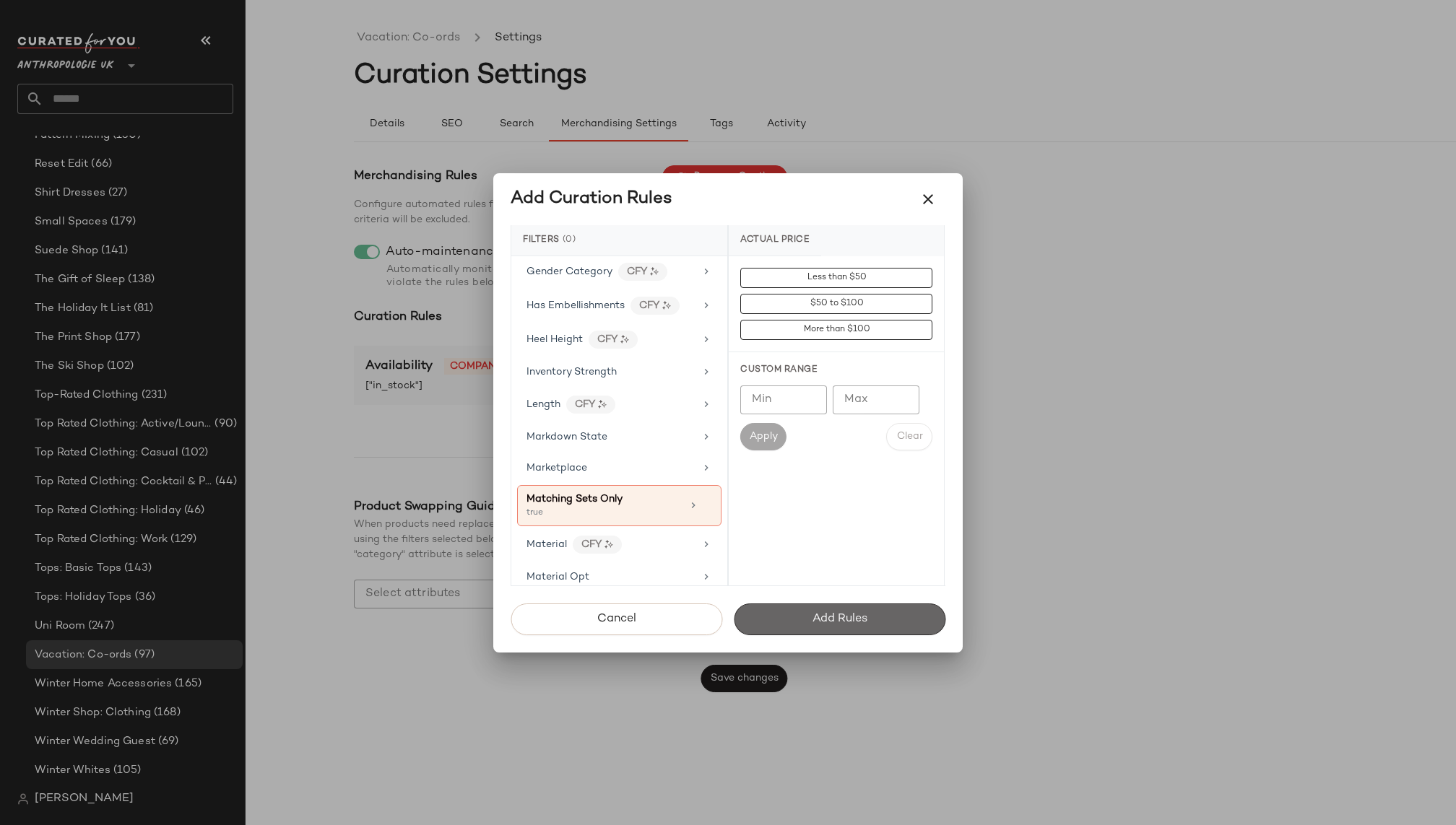
click at [841, 618] on span "Add Rules" at bounding box center [839, 619] width 56 height 13
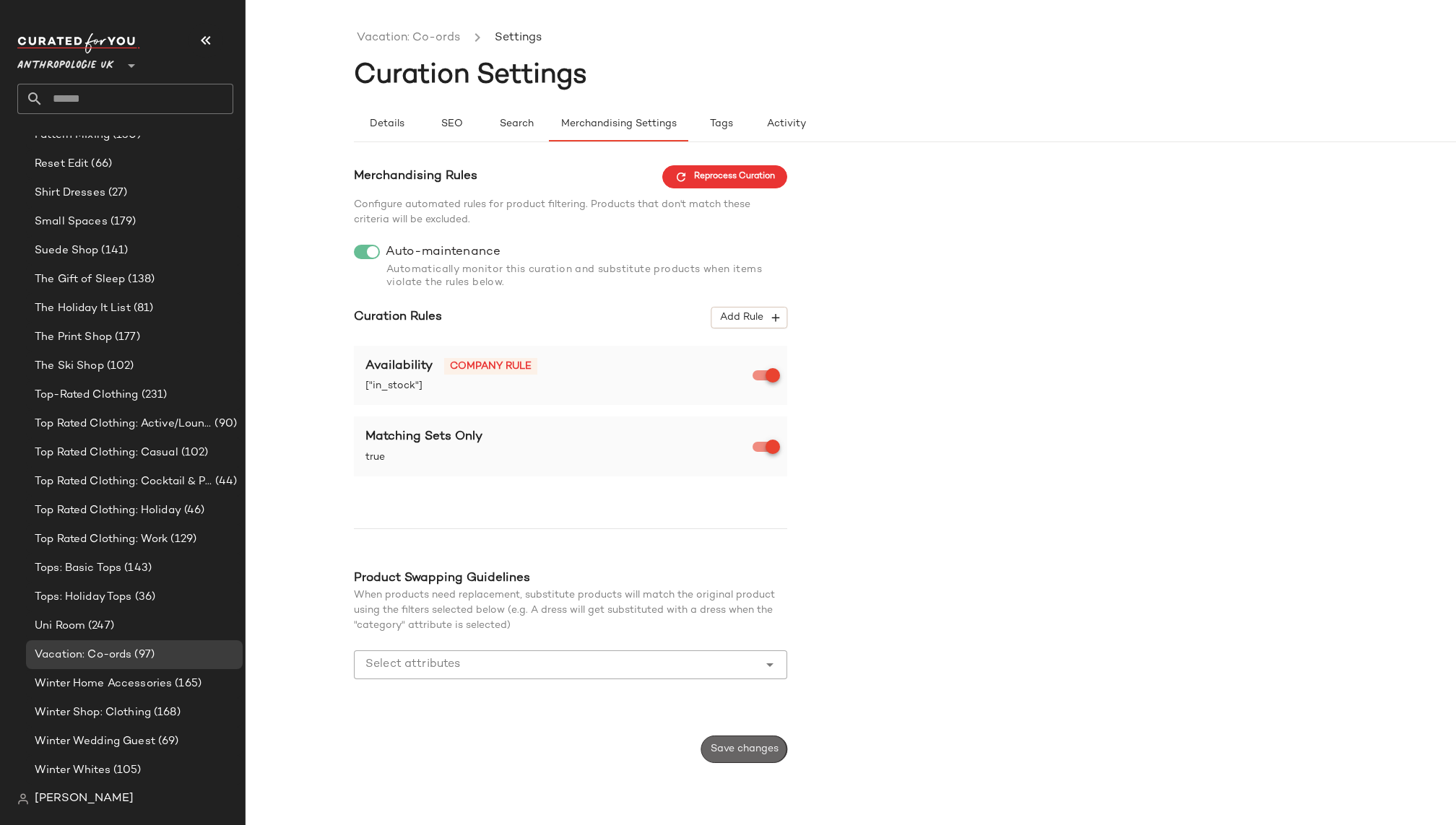
click at [738, 748] on span "Save changes" at bounding box center [744, 750] width 68 height 12
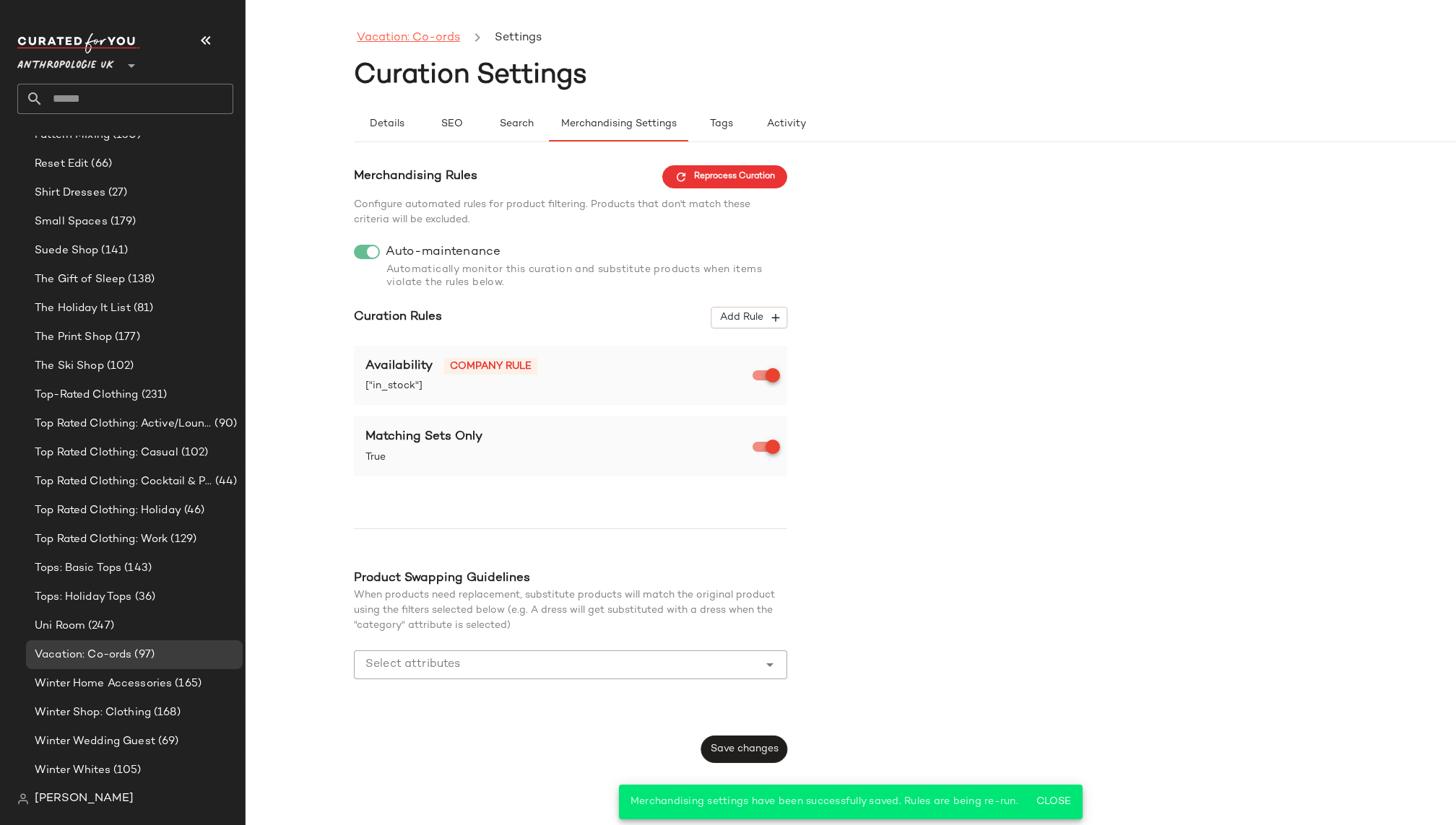
click at [424, 35] on link "Vacation: Co-ords" at bounding box center [408, 38] width 103 height 19
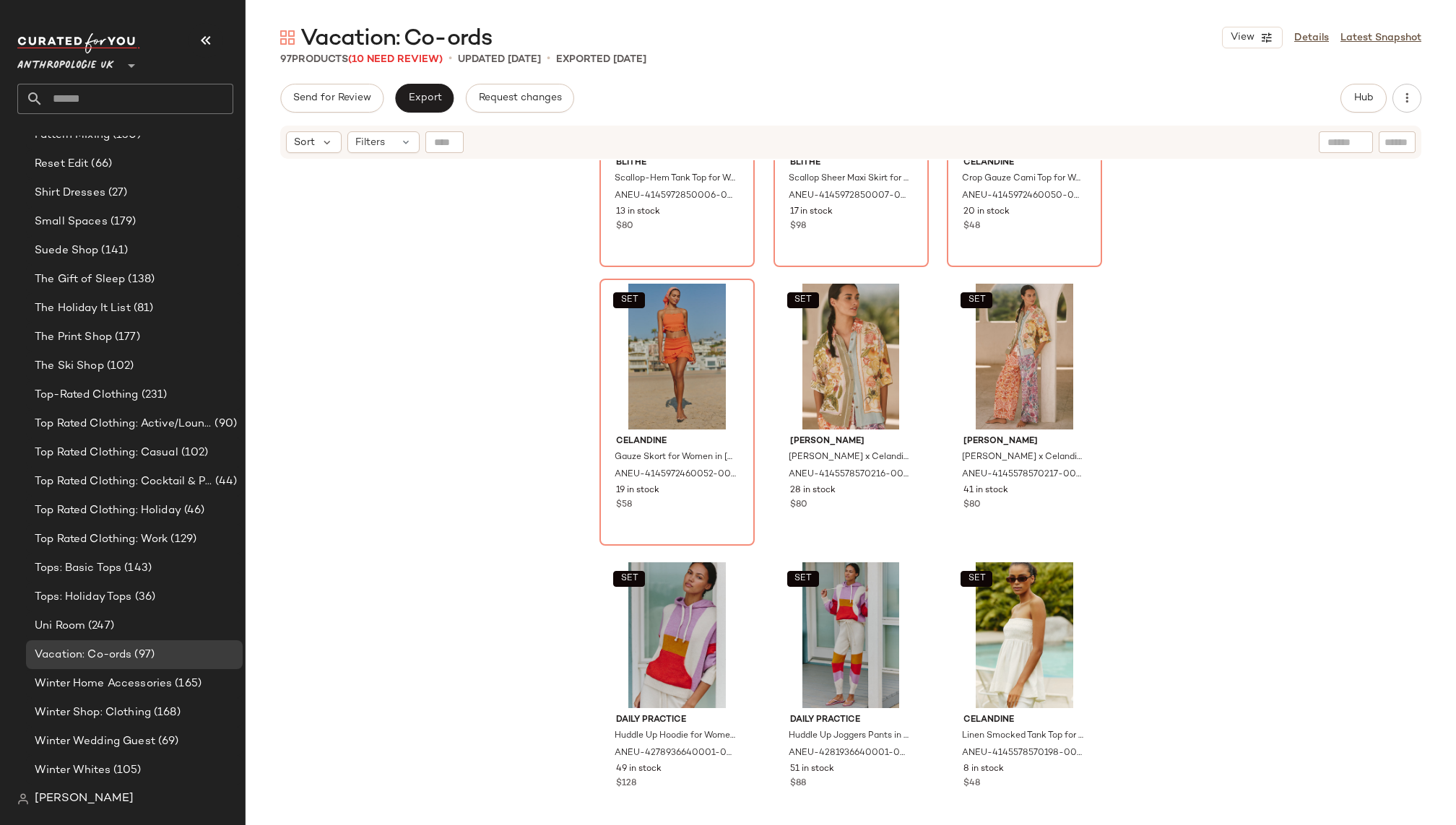
scroll to position [906, 0]
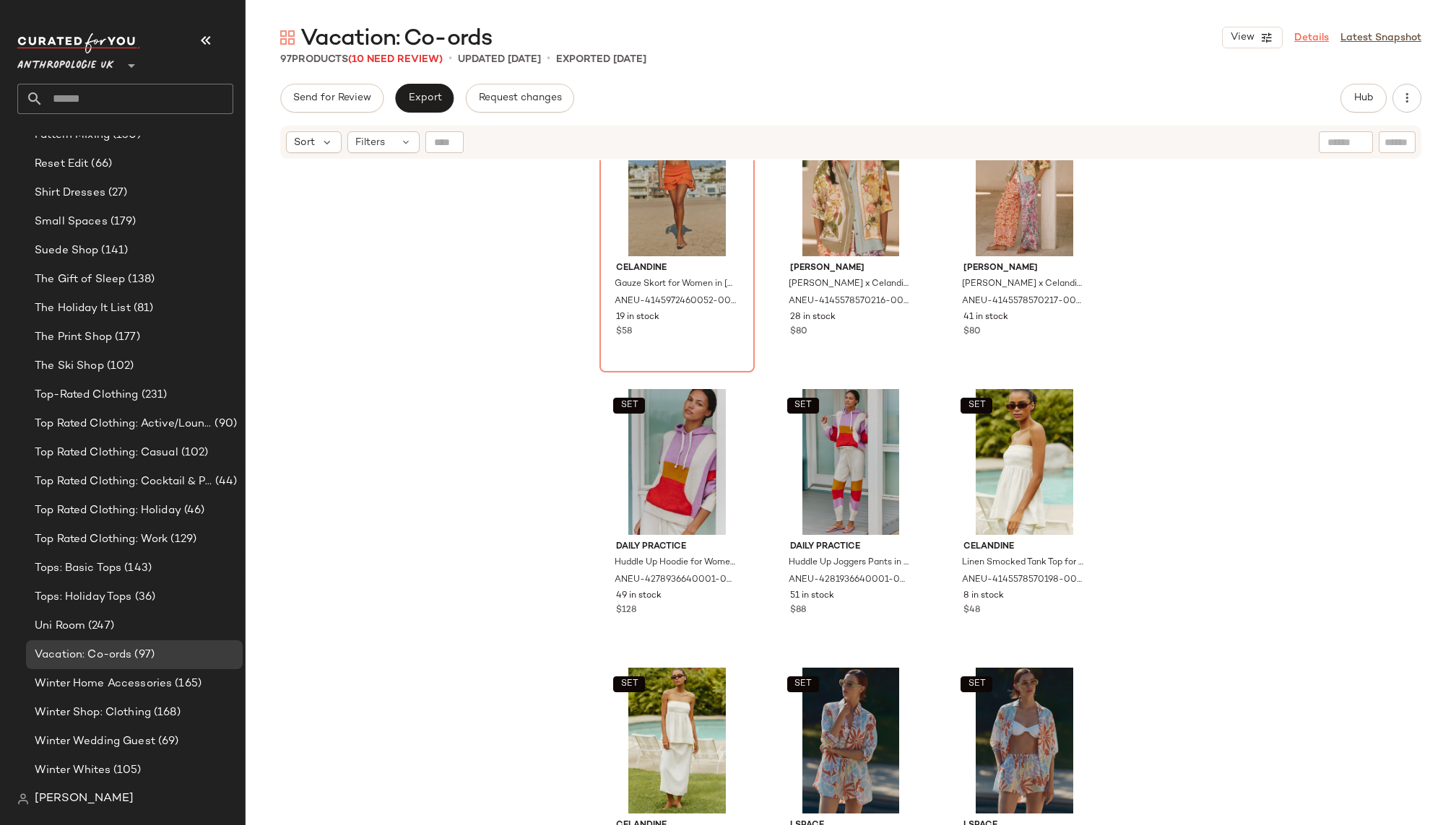
click at [1317, 38] on link "Details" at bounding box center [1312, 38] width 35 height 15
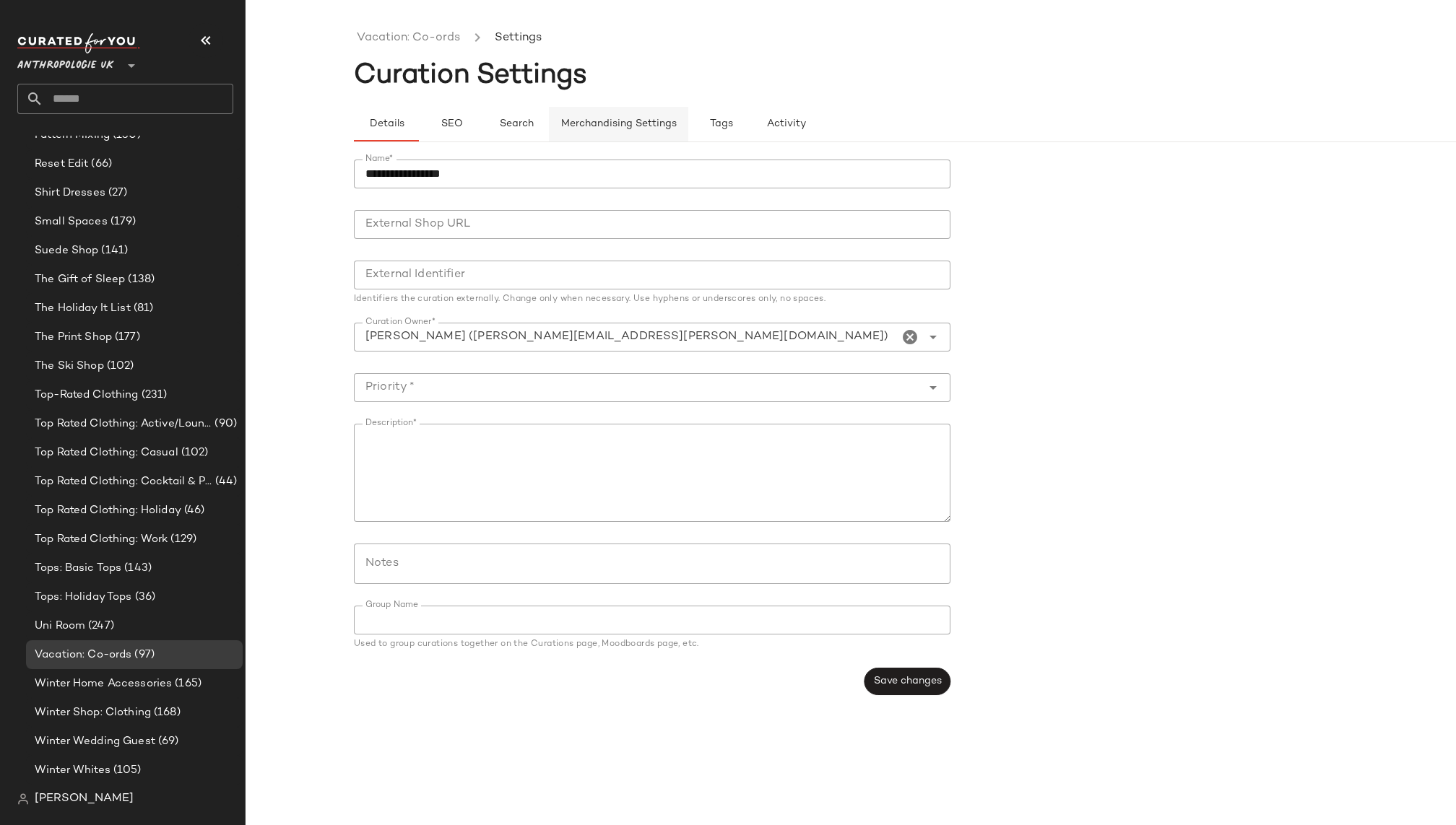
click at [641, 138] on button "Merchandising Settings" at bounding box center [618, 124] width 139 height 35
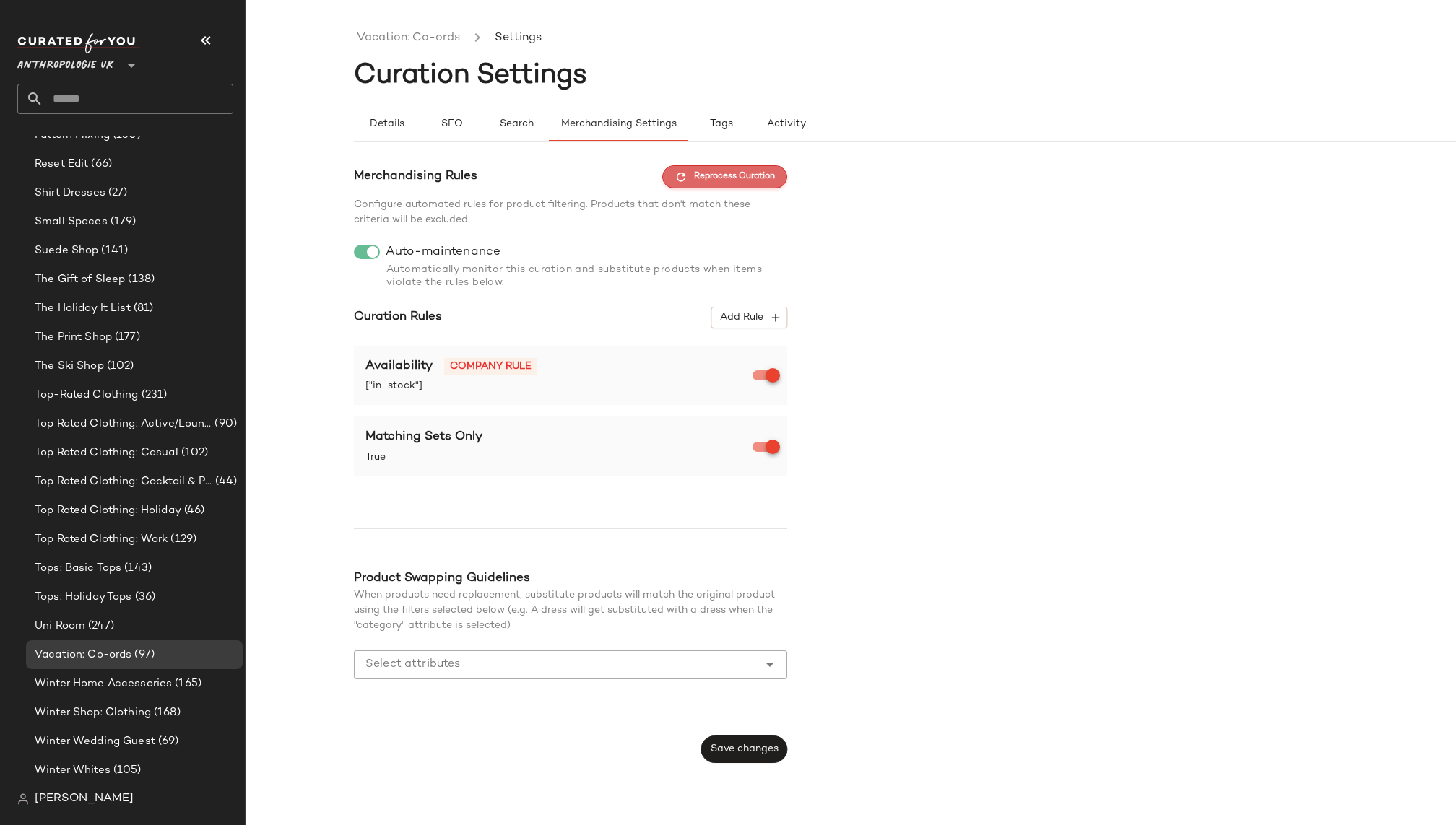
click at [721, 173] on span "Reprocess Curation" at bounding box center [724, 177] width 100 height 13
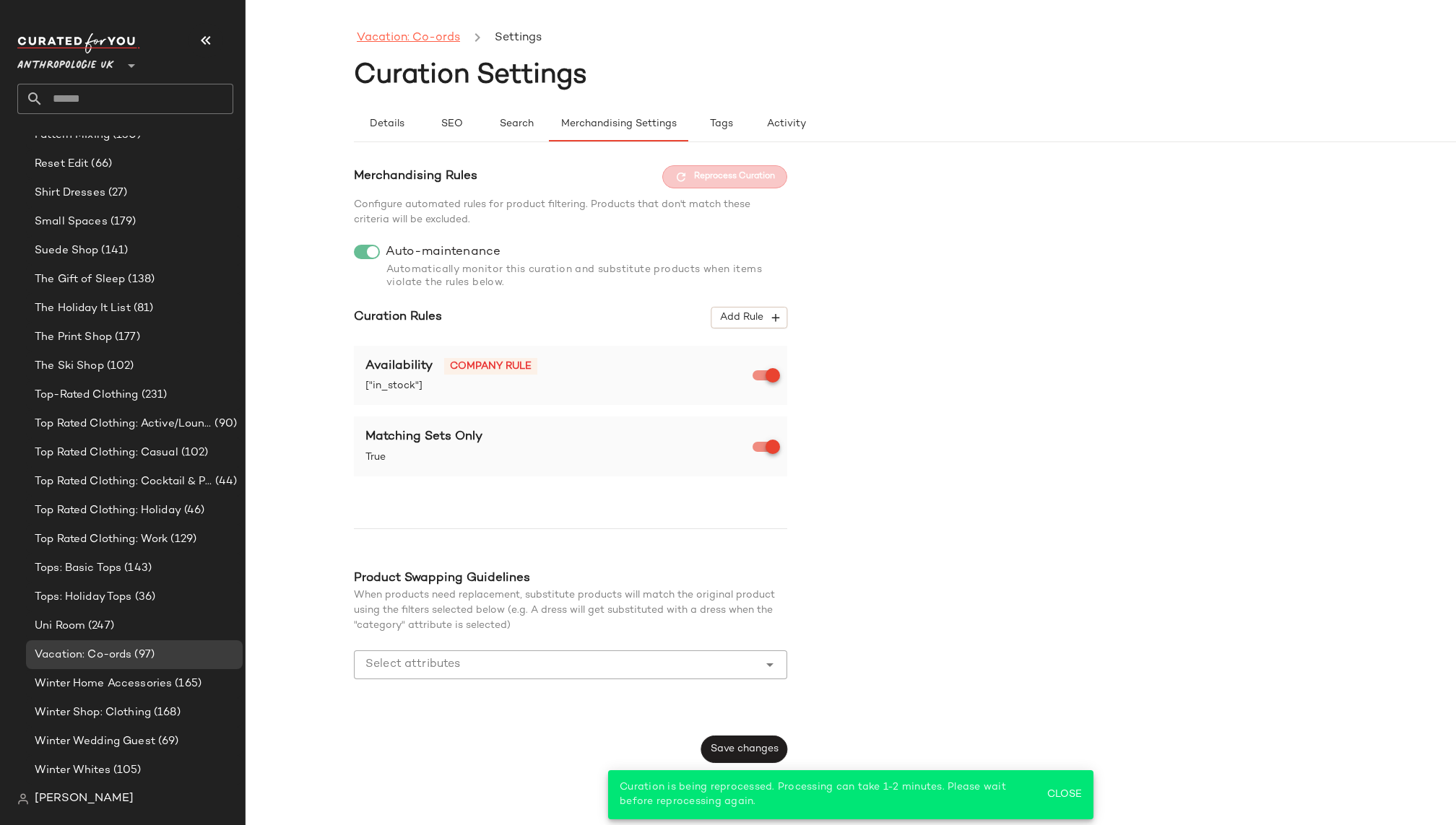
click at [441, 33] on link "Vacation: Co-ords" at bounding box center [408, 38] width 103 height 19
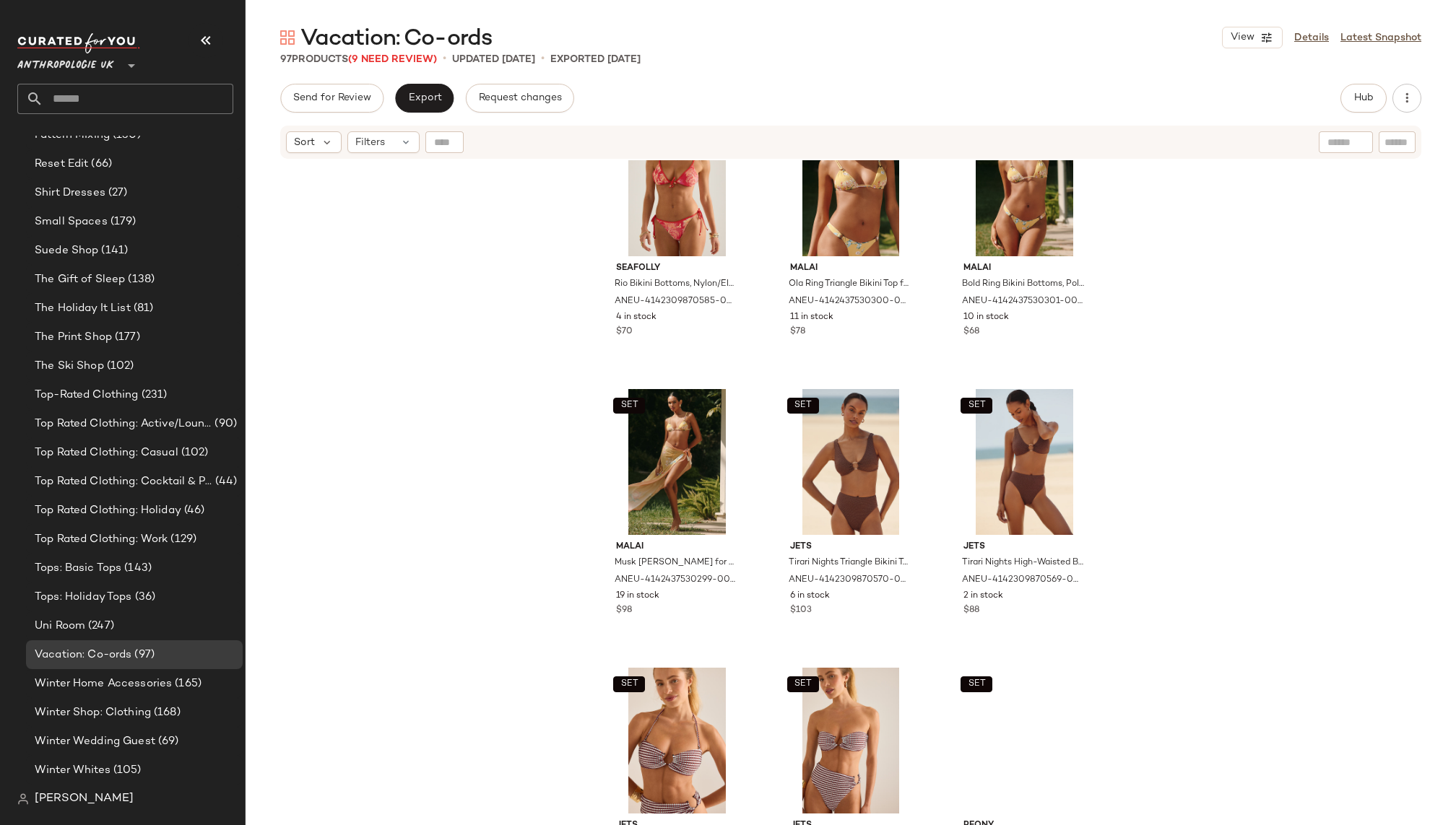
scroll to position [8500, 0]
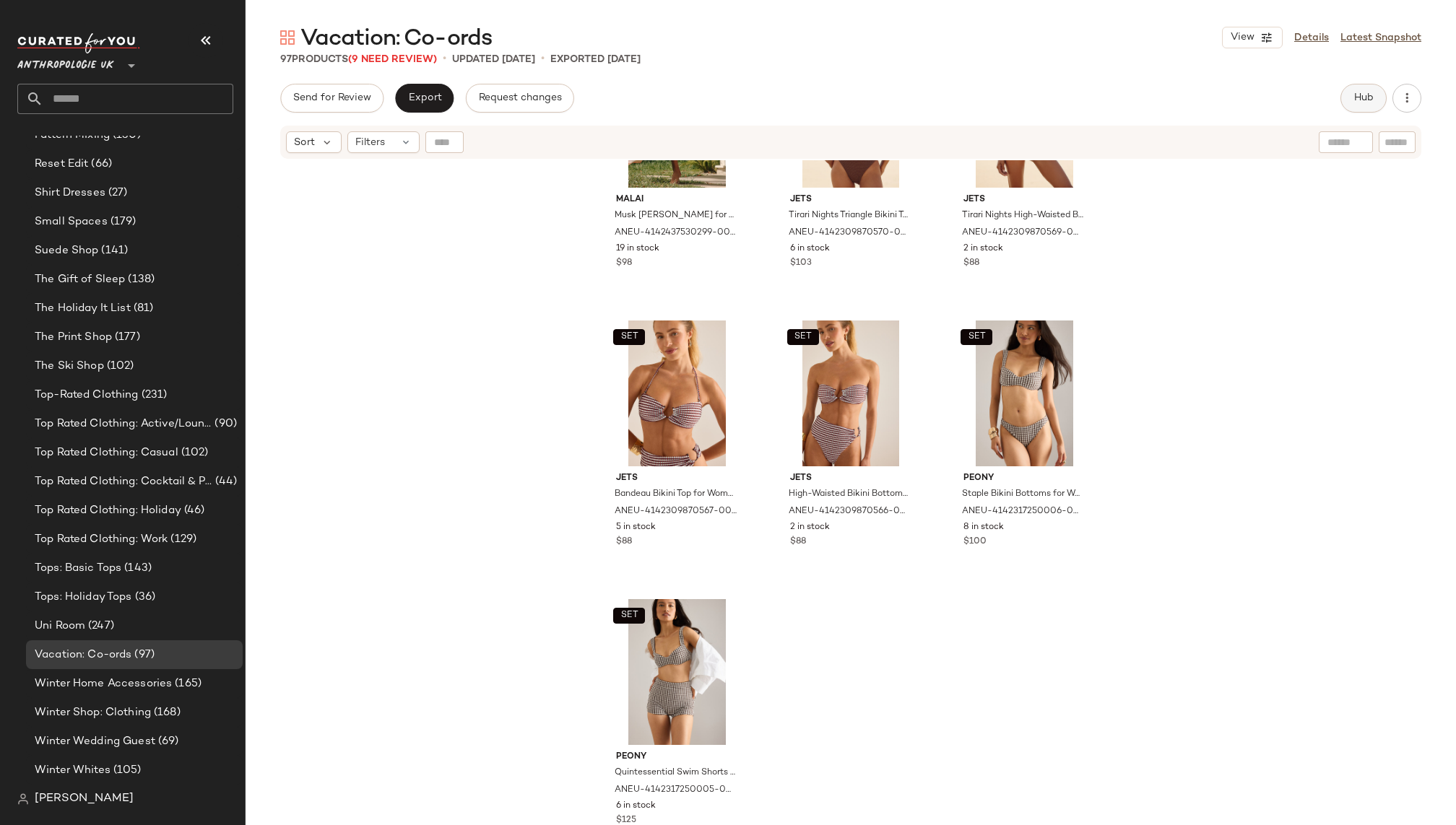
click at [1361, 101] on span "Hub" at bounding box center [1363, 98] width 20 height 12
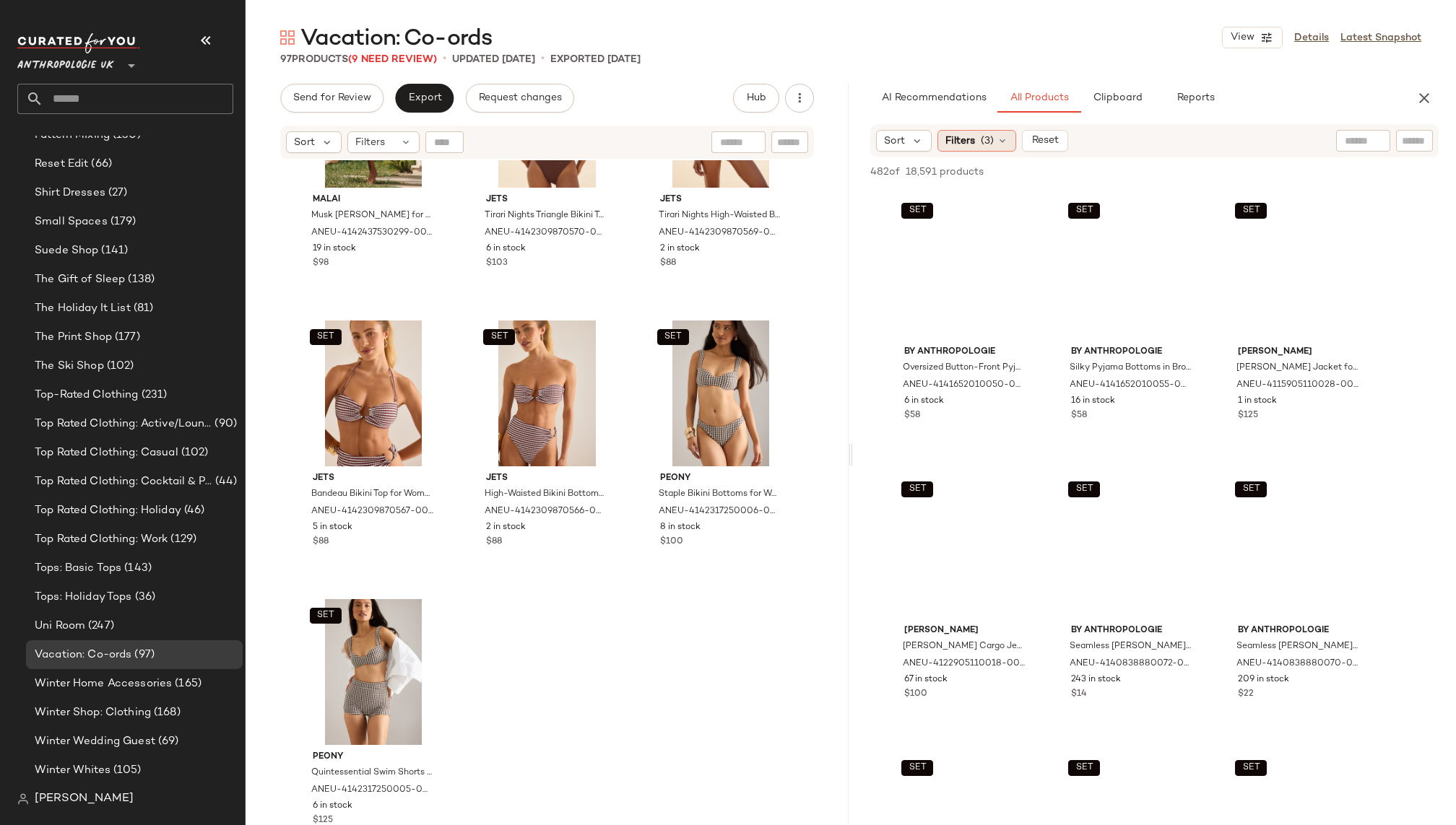
click at [993, 143] on div "Filters (3)" at bounding box center [977, 141] width 78 height 22
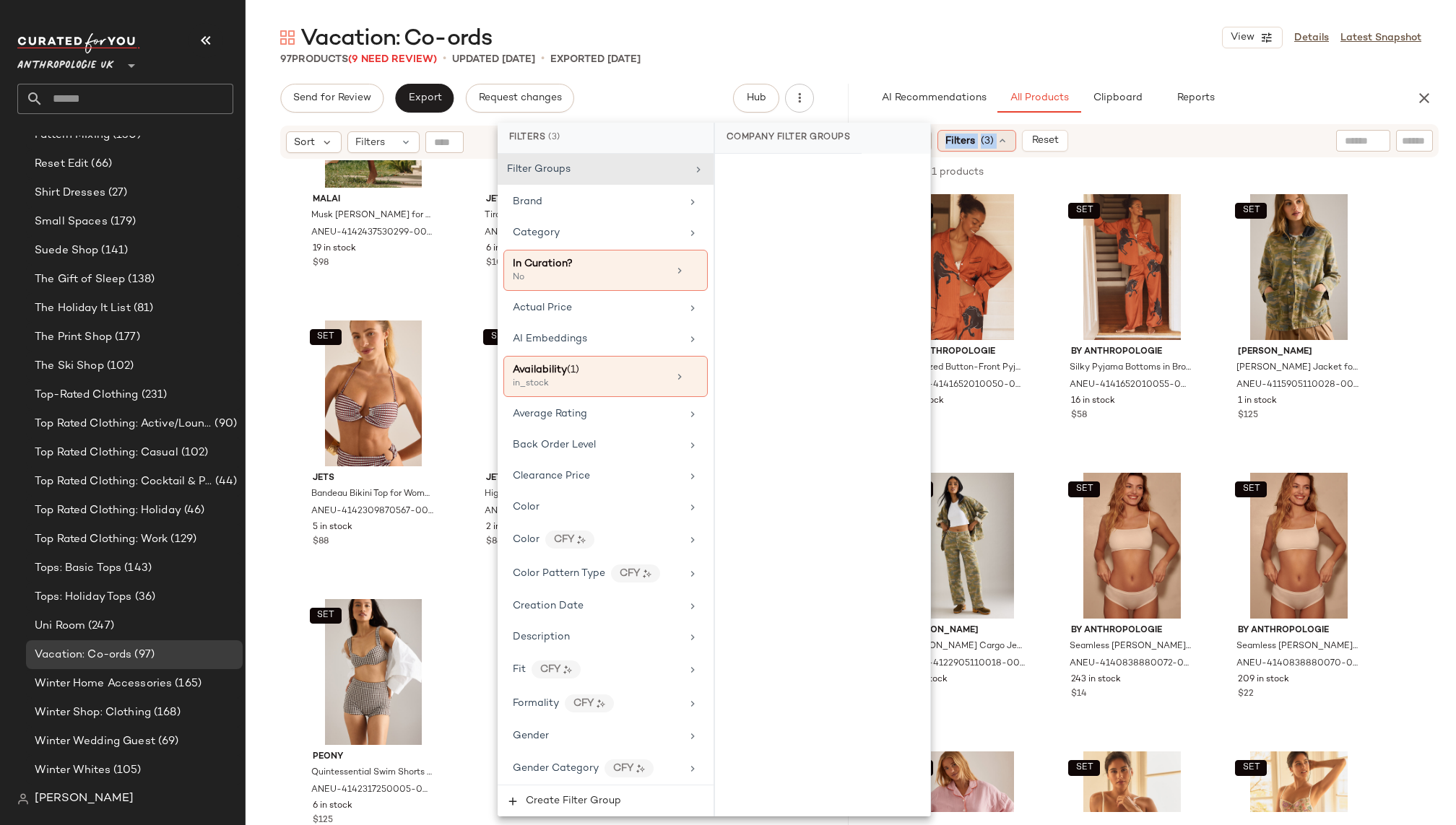
click at [993, 143] on div "Filters (3)" at bounding box center [977, 141] width 78 height 22
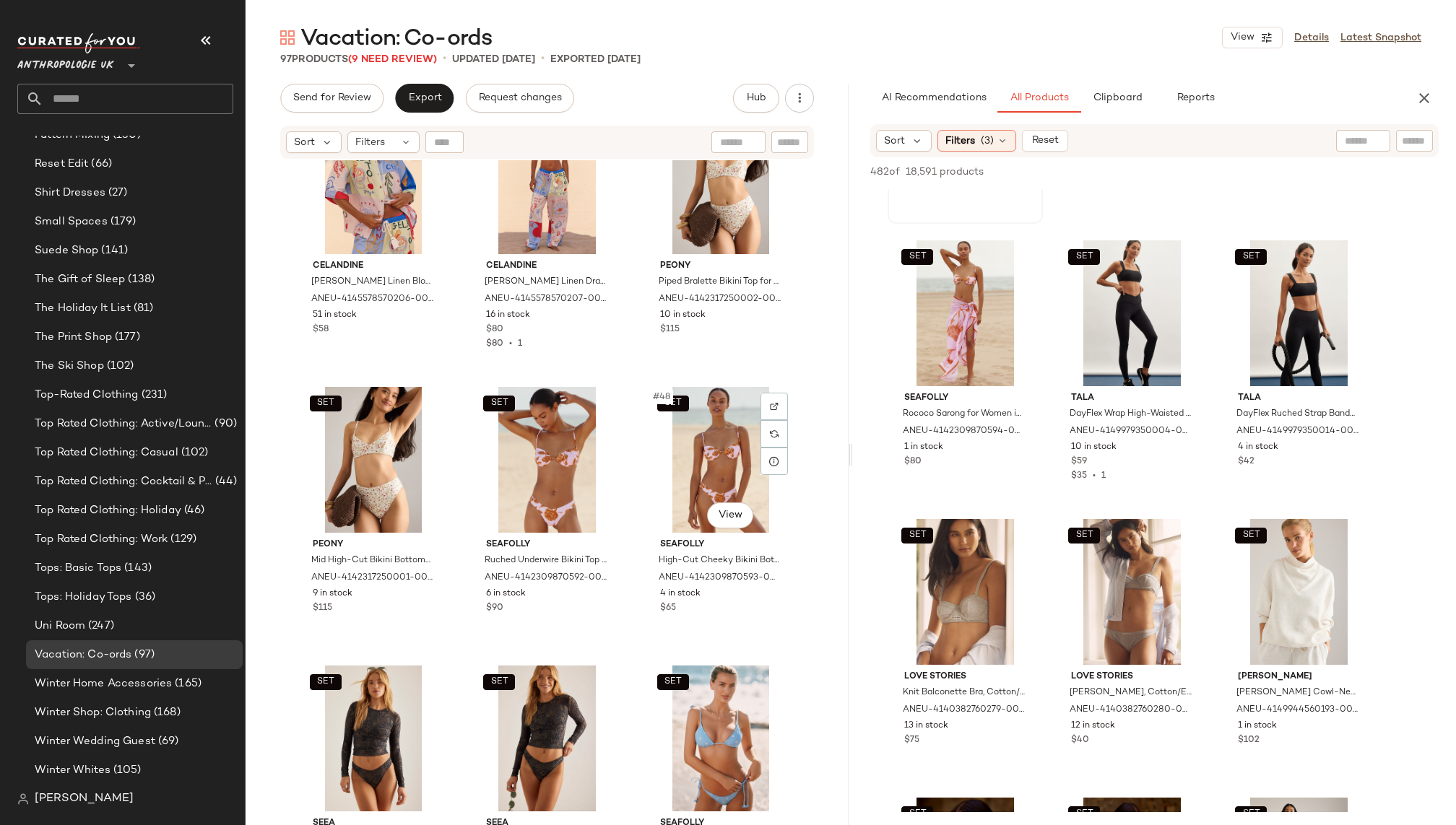
scroll to position [3986, 0]
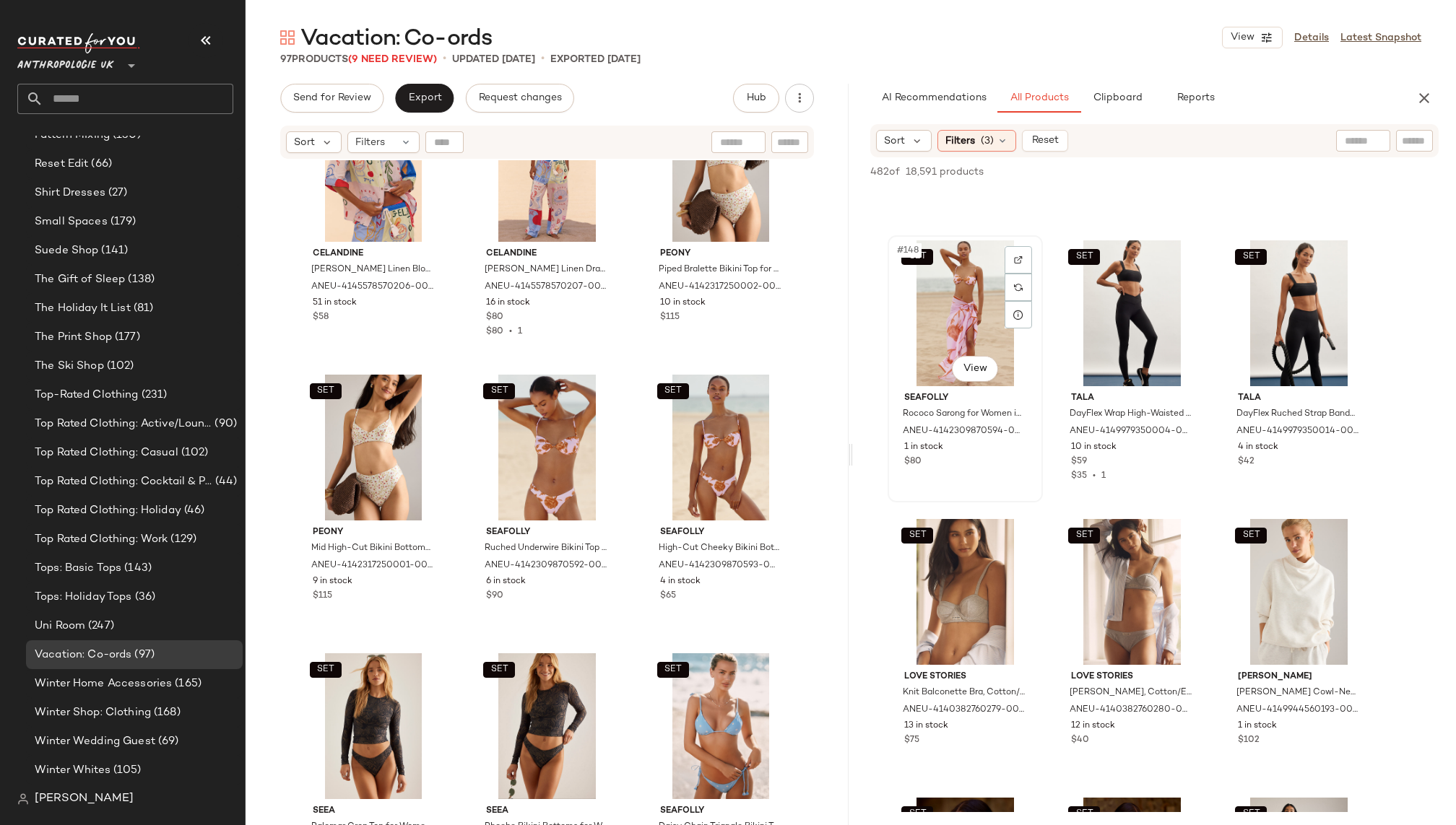
click at [941, 298] on div "SET #148 View" at bounding box center [965, 313] width 145 height 146
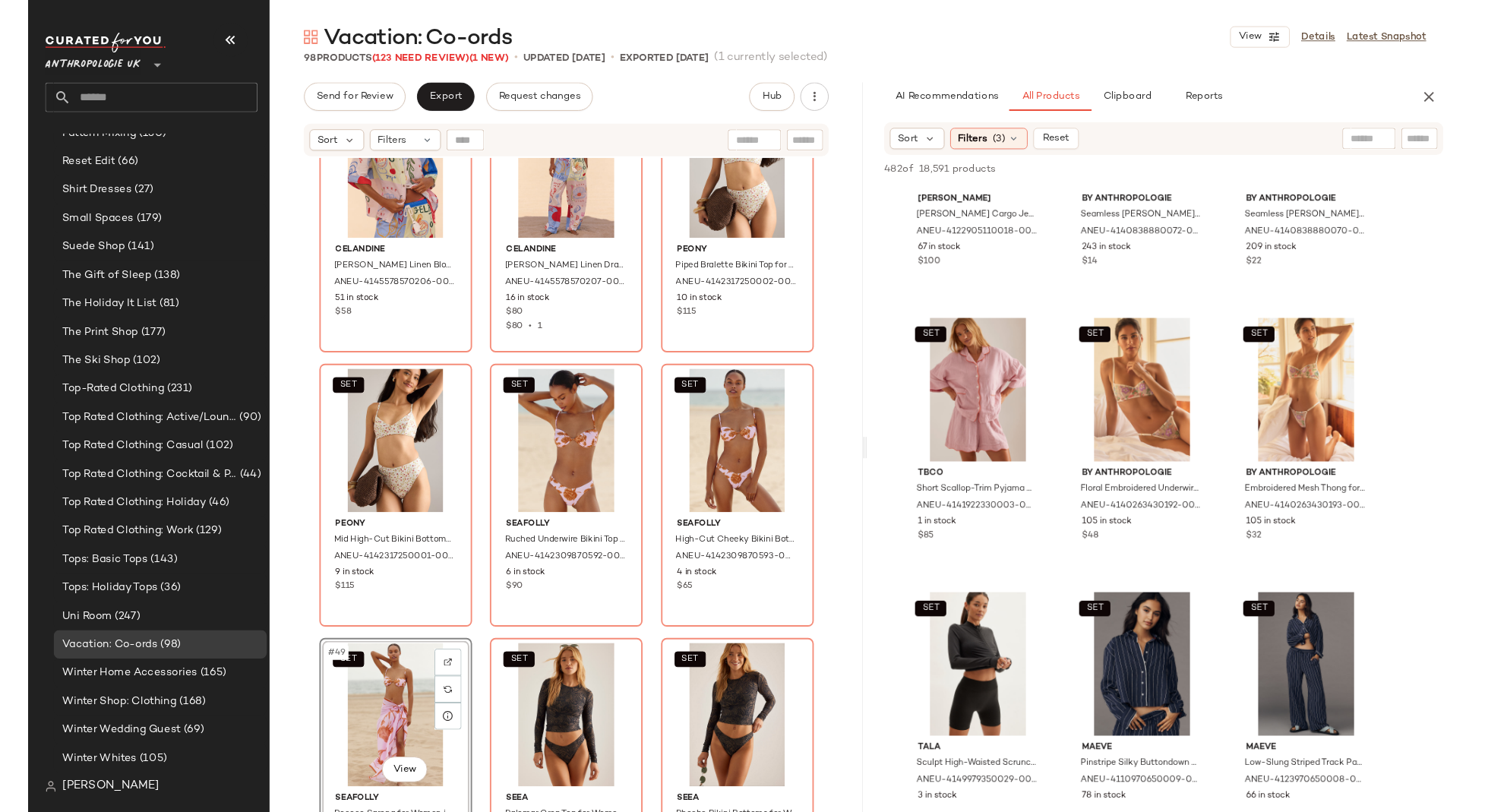
scroll to position [0, 0]
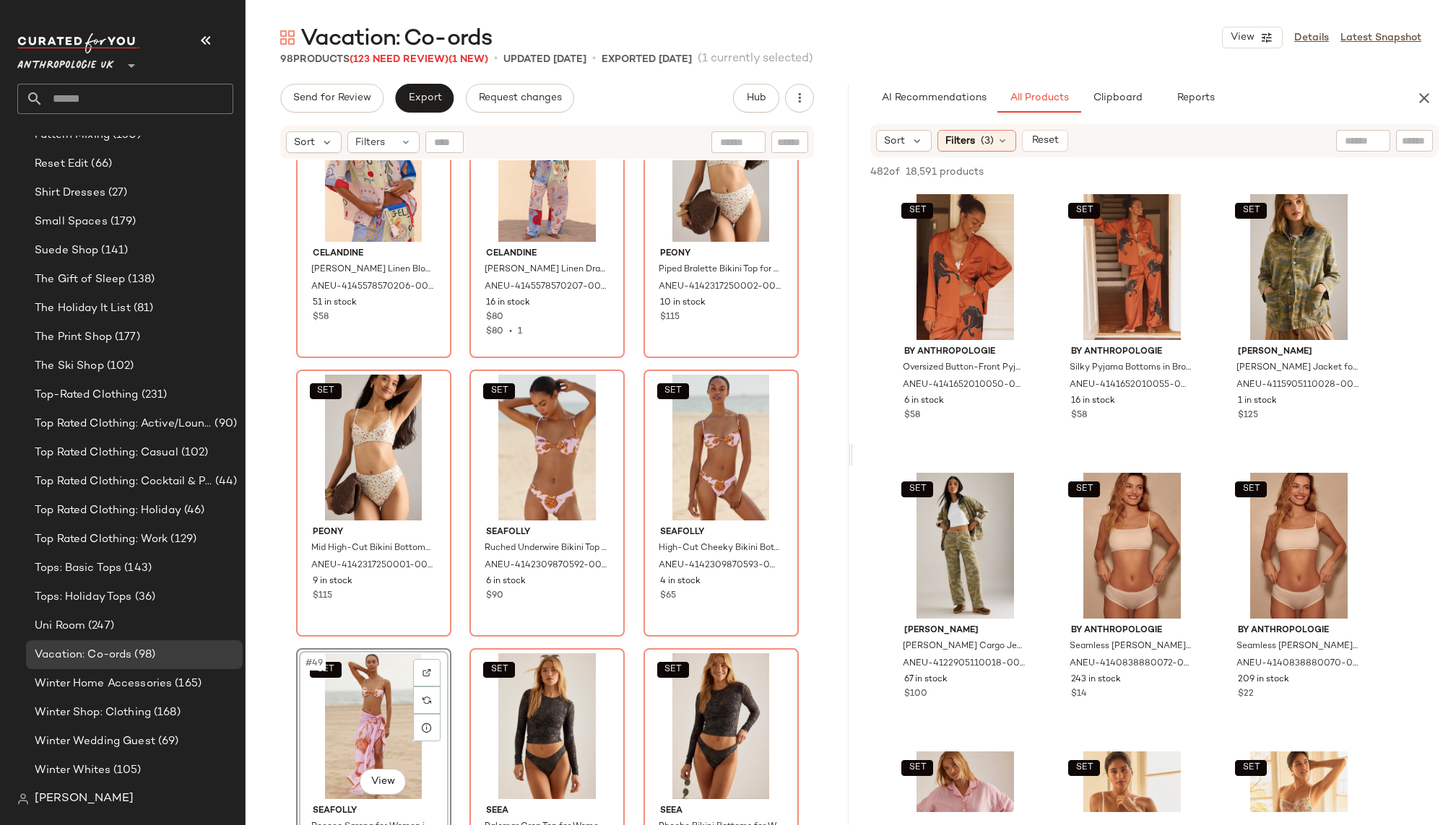
drag, startPoint x: 953, startPoint y: 284, endPoint x: 278, endPoint y: 1, distance: 731.9
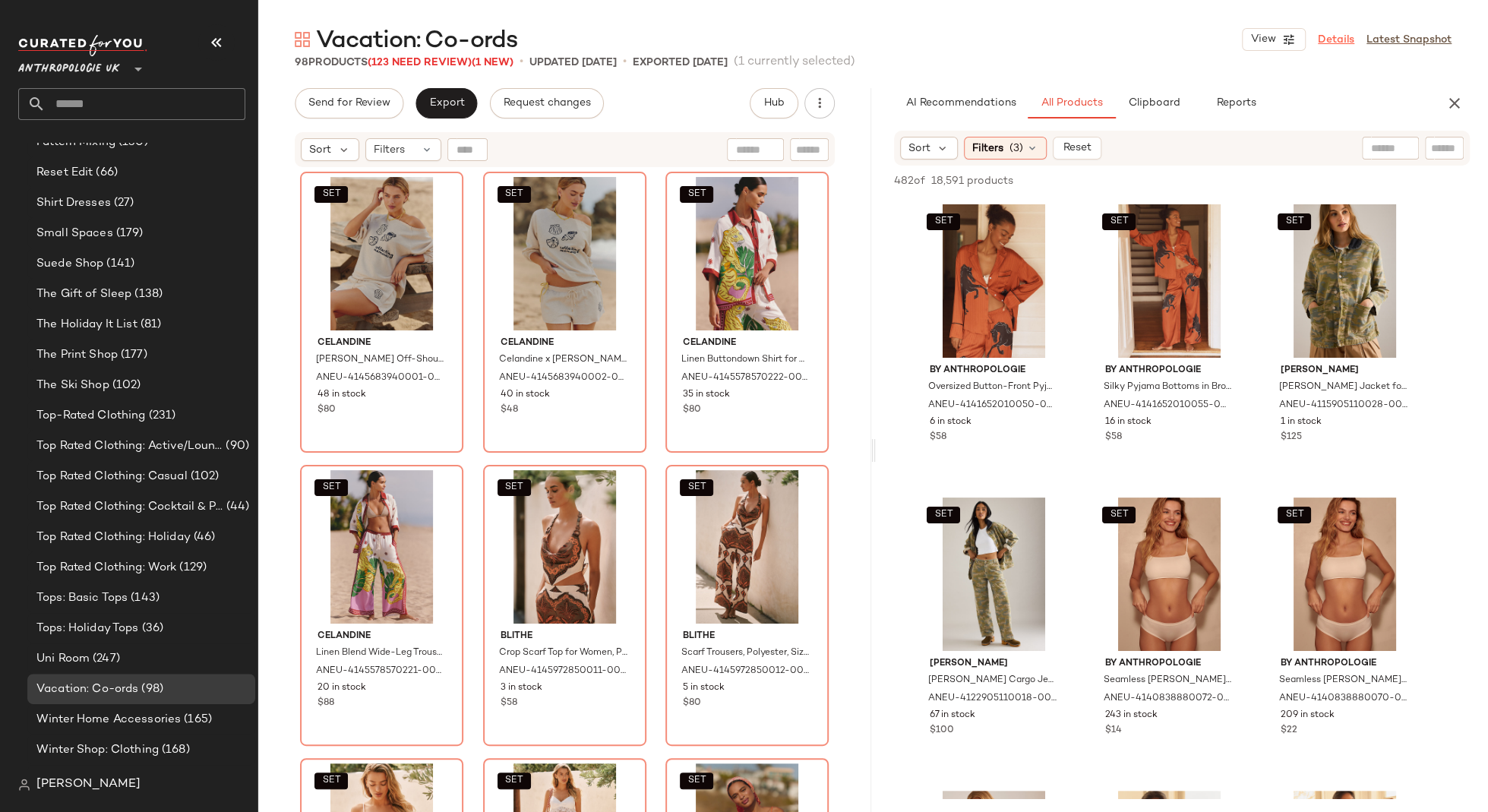
click at [1336, 42] on link "Details" at bounding box center [1336, 39] width 37 height 16
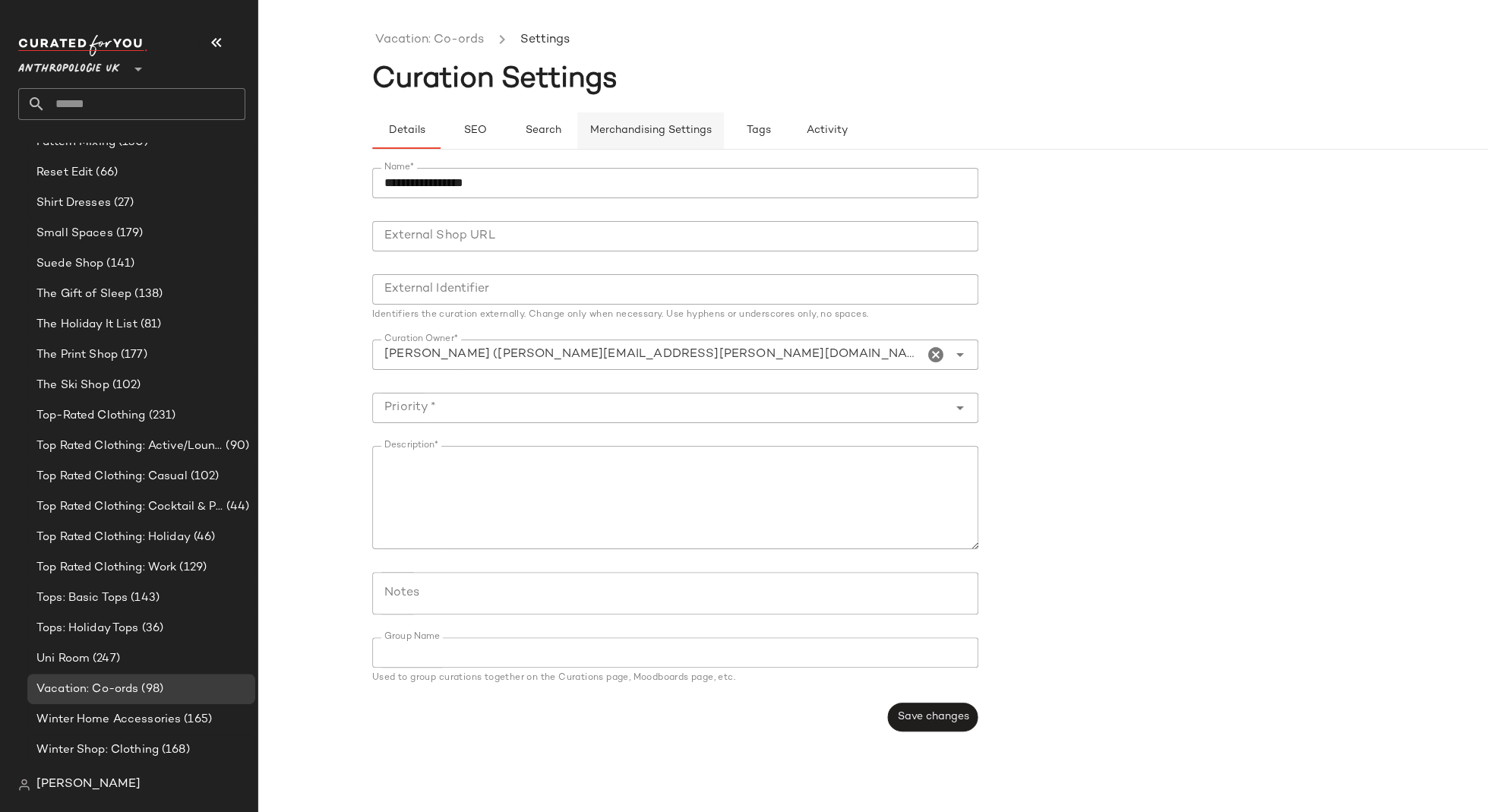
click at [682, 125] on span "Merchandising Settings" at bounding box center [651, 131] width 123 height 12
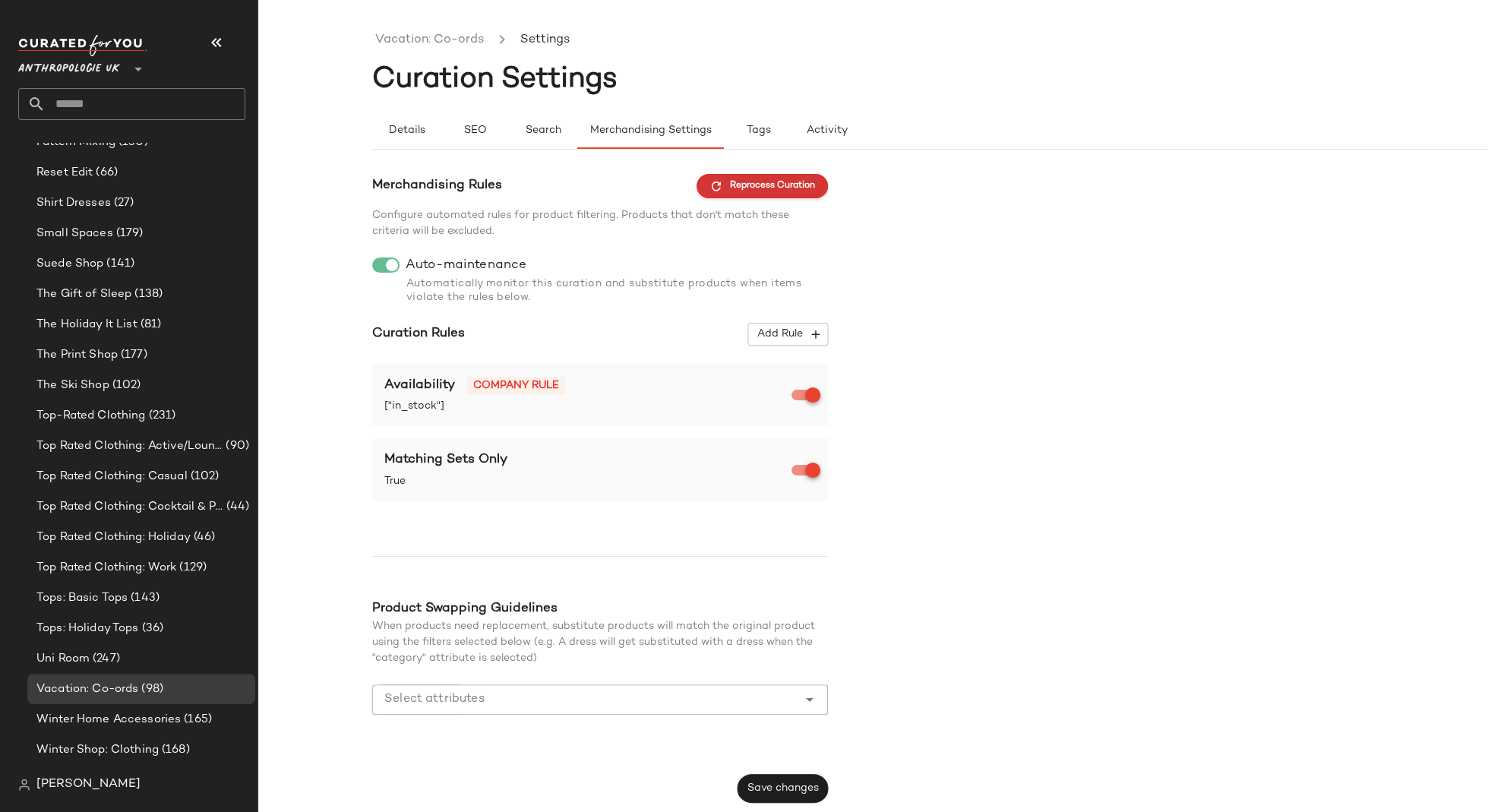
click at [776, 190] on span "Reprocess Curation" at bounding box center [762, 186] width 105 height 14
click at [456, 45] on link "Vacation: Co-ords" at bounding box center [430, 40] width 109 height 20
